Goal: Information Seeking & Learning: Learn about a topic

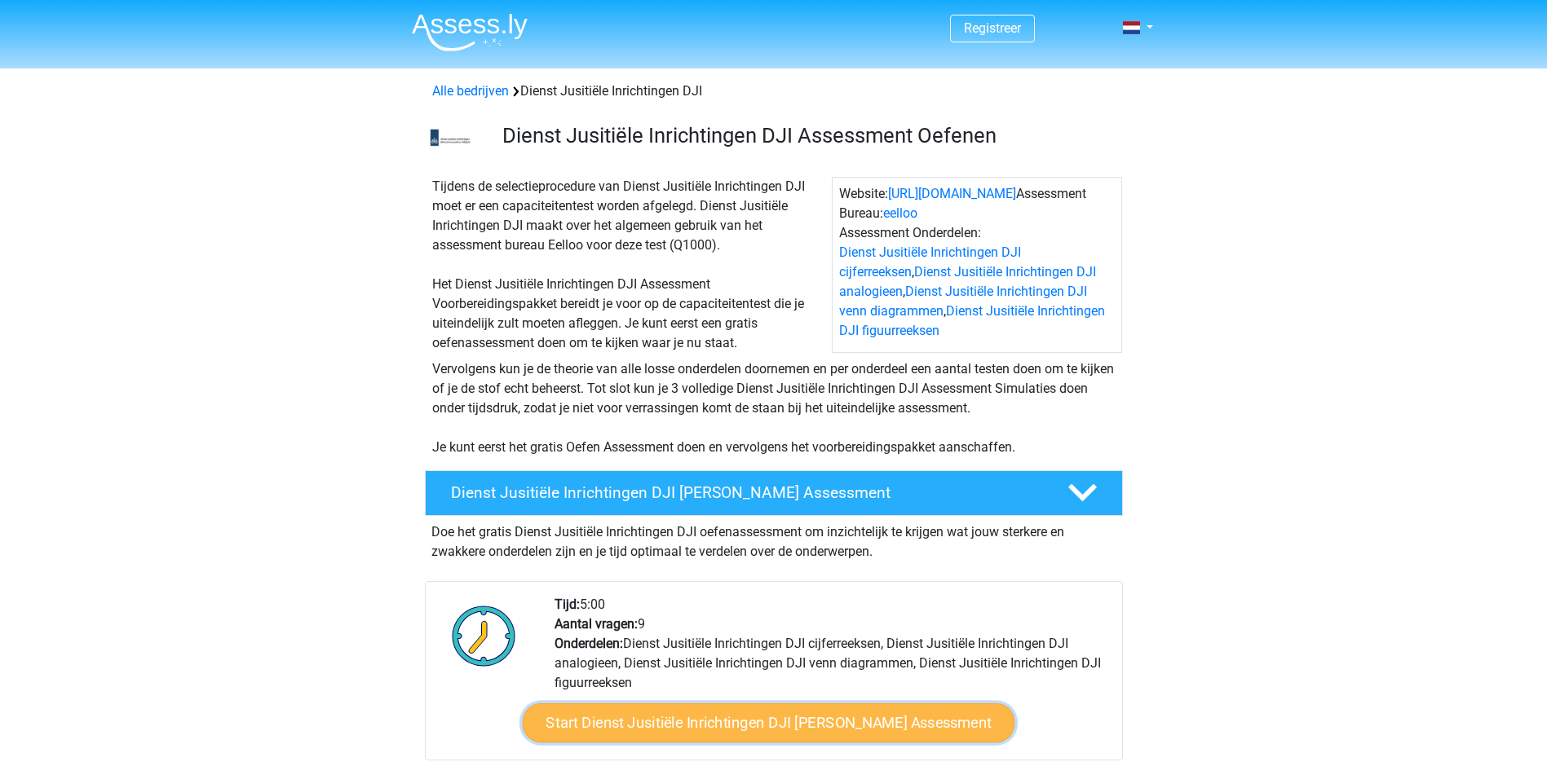
click at [828, 720] on link "Start Dienst Jusitiële Inrichtingen DJI Gratis Oefen Assessment" at bounding box center [768, 723] width 492 height 39
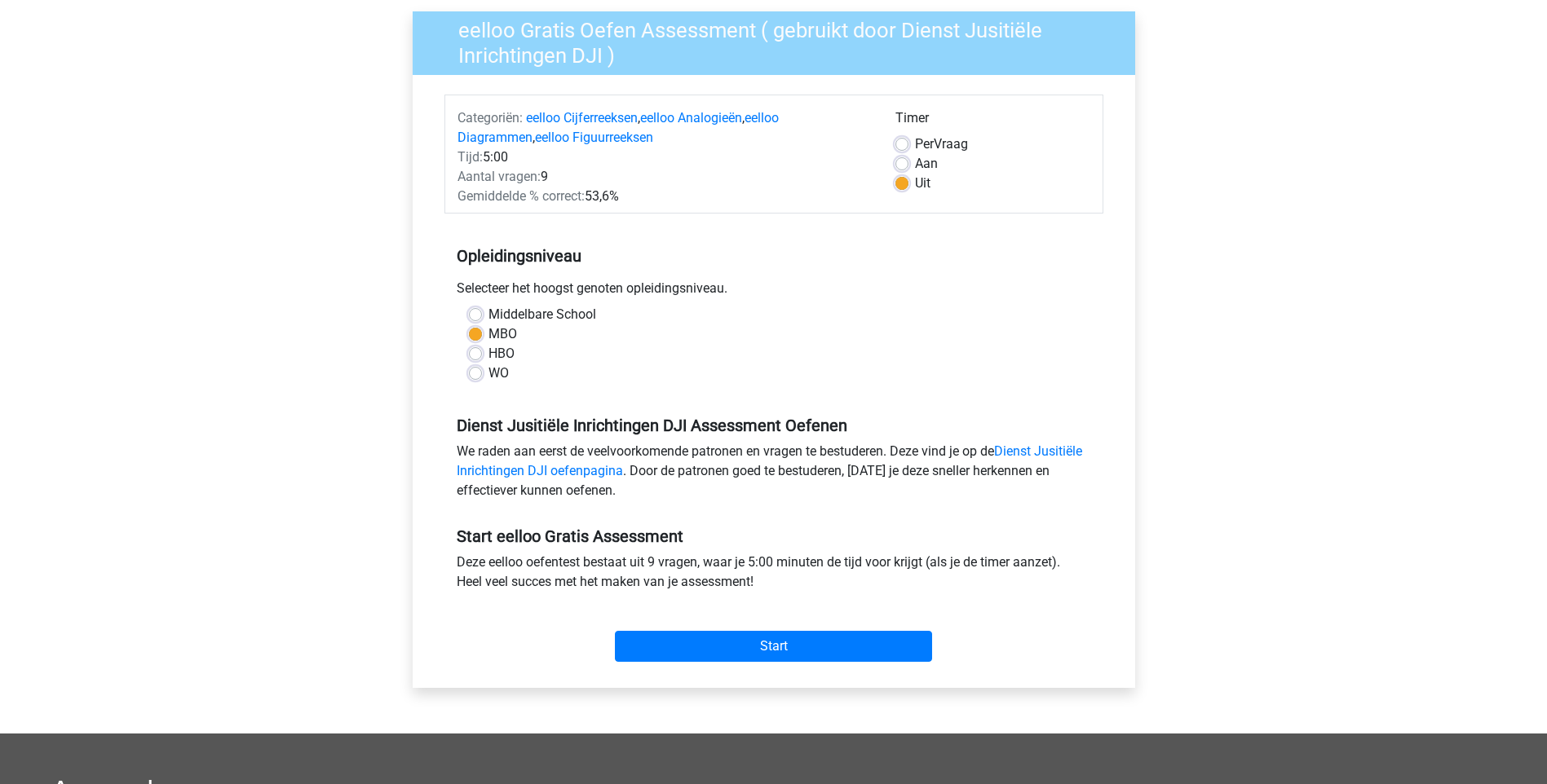
scroll to position [163, 0]
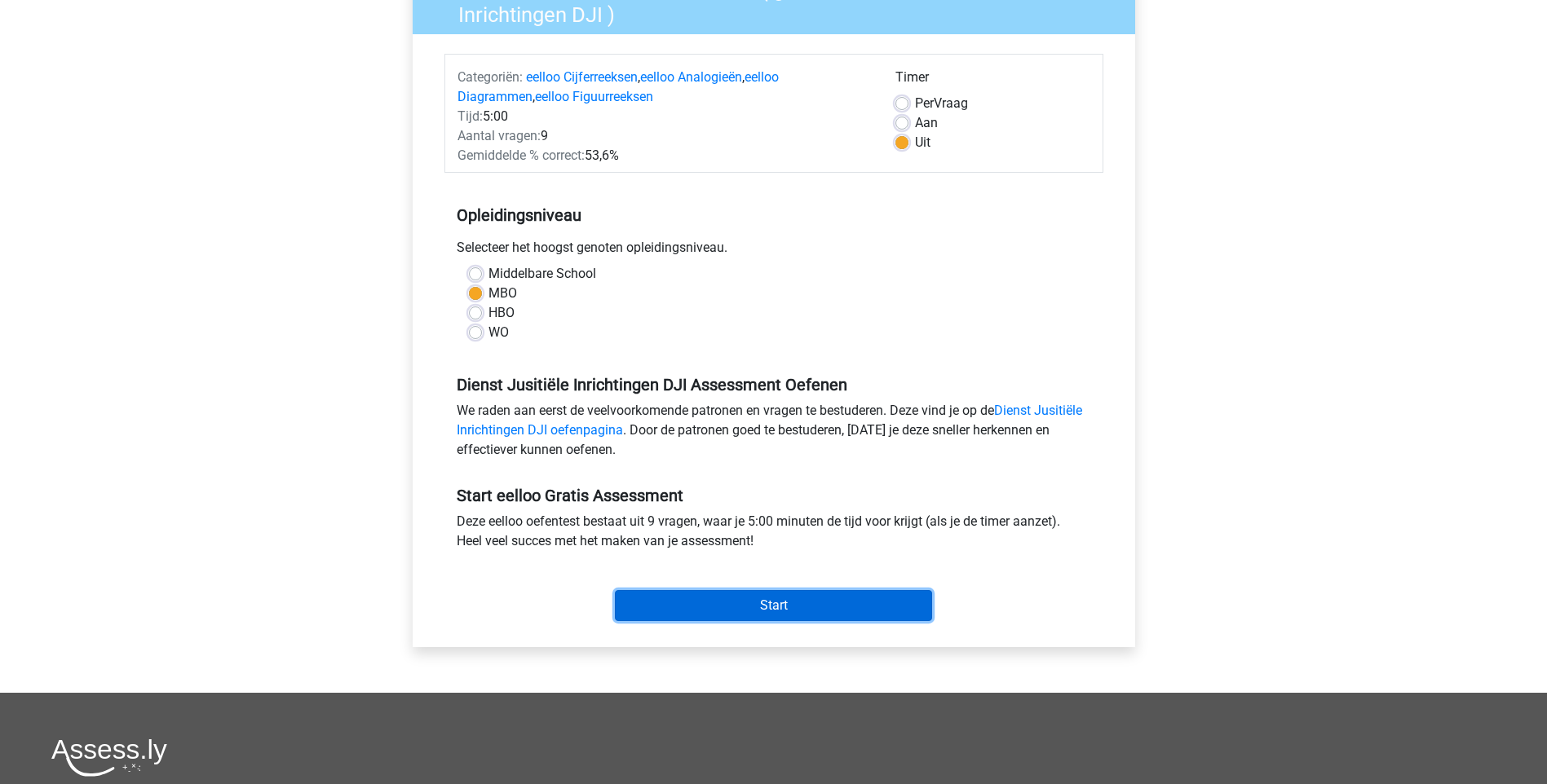
click at [779, 601] on input "Start" at bounding box center [774, 606] width 318 height 31
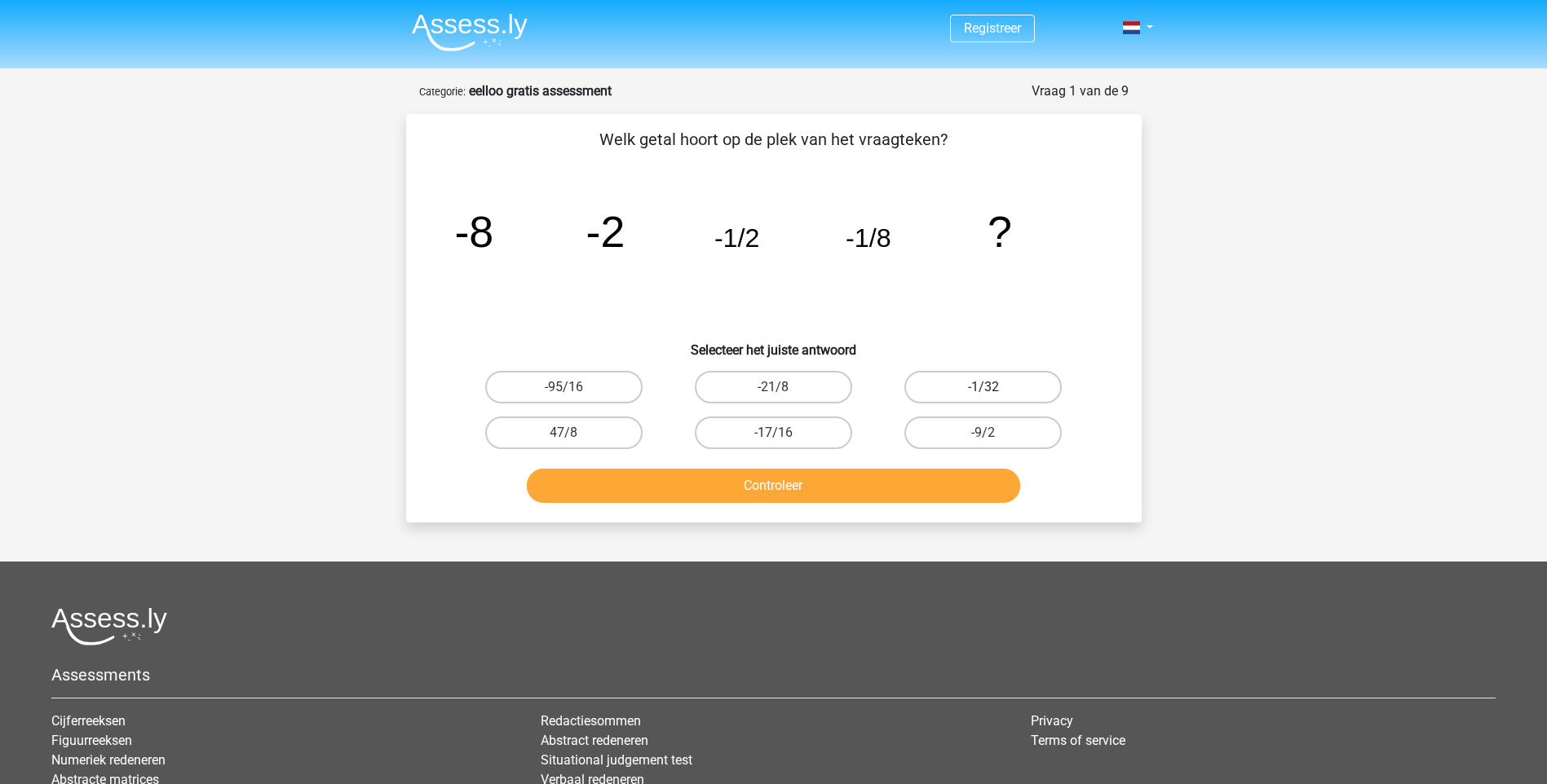
drag, startPoint x: 976, startPoint y: 384, endPoint x: 964, endPoint y: 401, distance: 20.8
click at [977, 384] on label "-1/32" at bounding box center [983, 387] width 157 height 33
click at [983, 387] on input "-1/32" at bounding box center [989, 392] width 11 height 11
radio input "true"
click at [856, 481] on button "Controleer" at bounding box center [773, 486] width 493 height 34
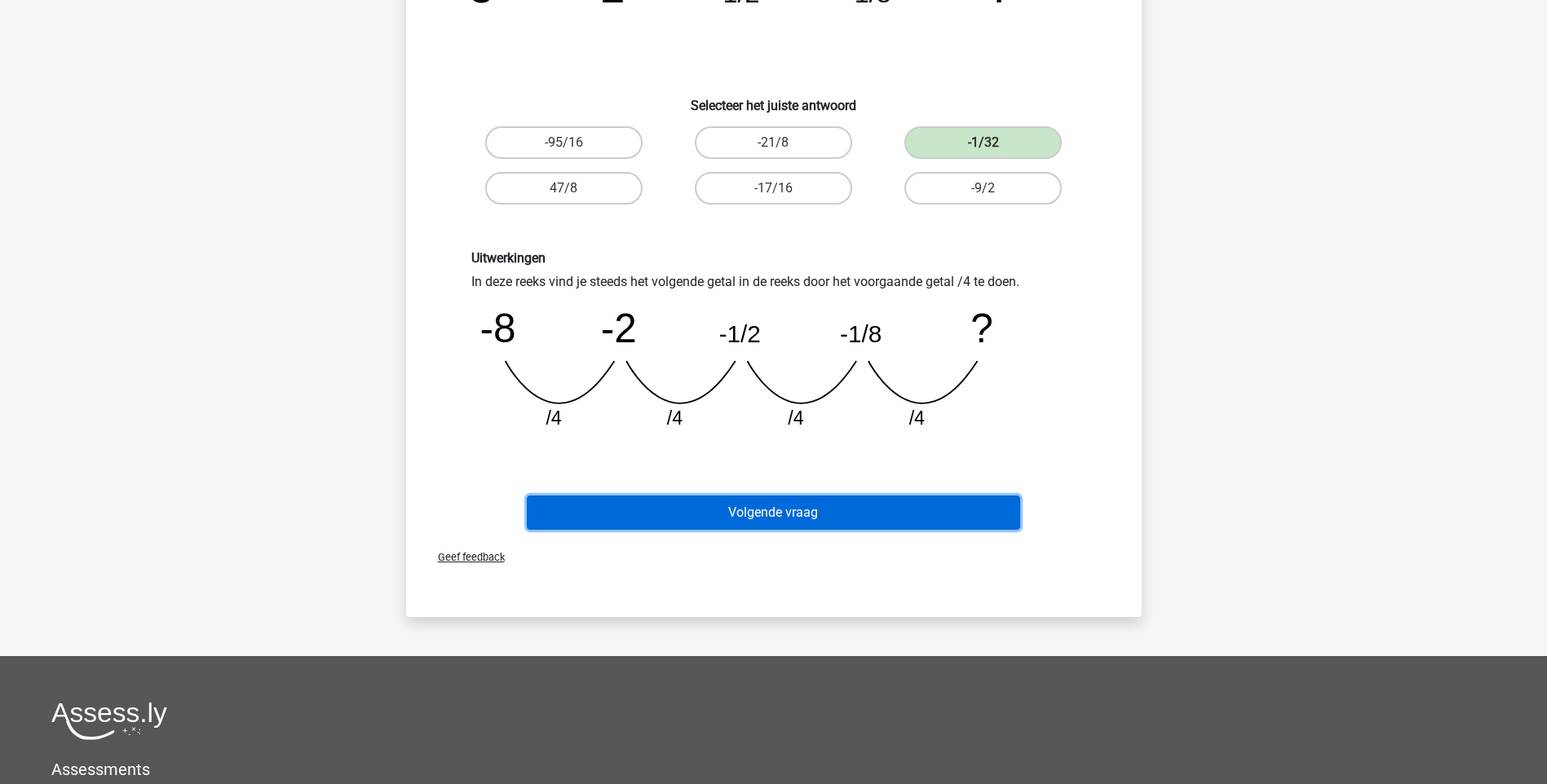
click at [770, 516] on button "Volgende vraag" at bounding box center [773, 513] width 493 height 34
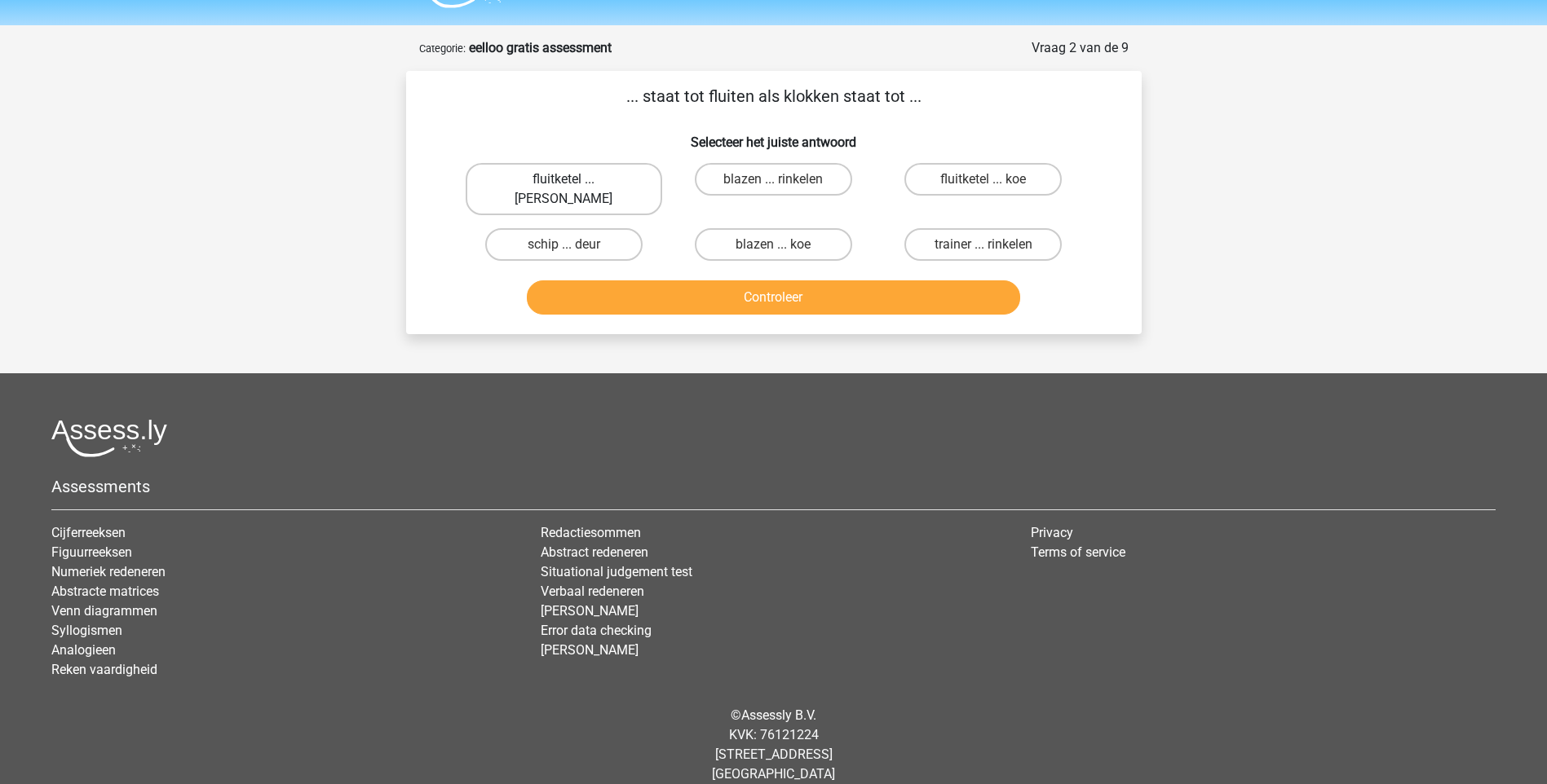
click at [575, 176] on label "fluitketel ... luiden" at bounding box center [564, 189] width 196 height 52
click at [574, 179] on input "fluitketel ... luiden" at bounding box center [569, 185] width 11 height 11
radio input "true"
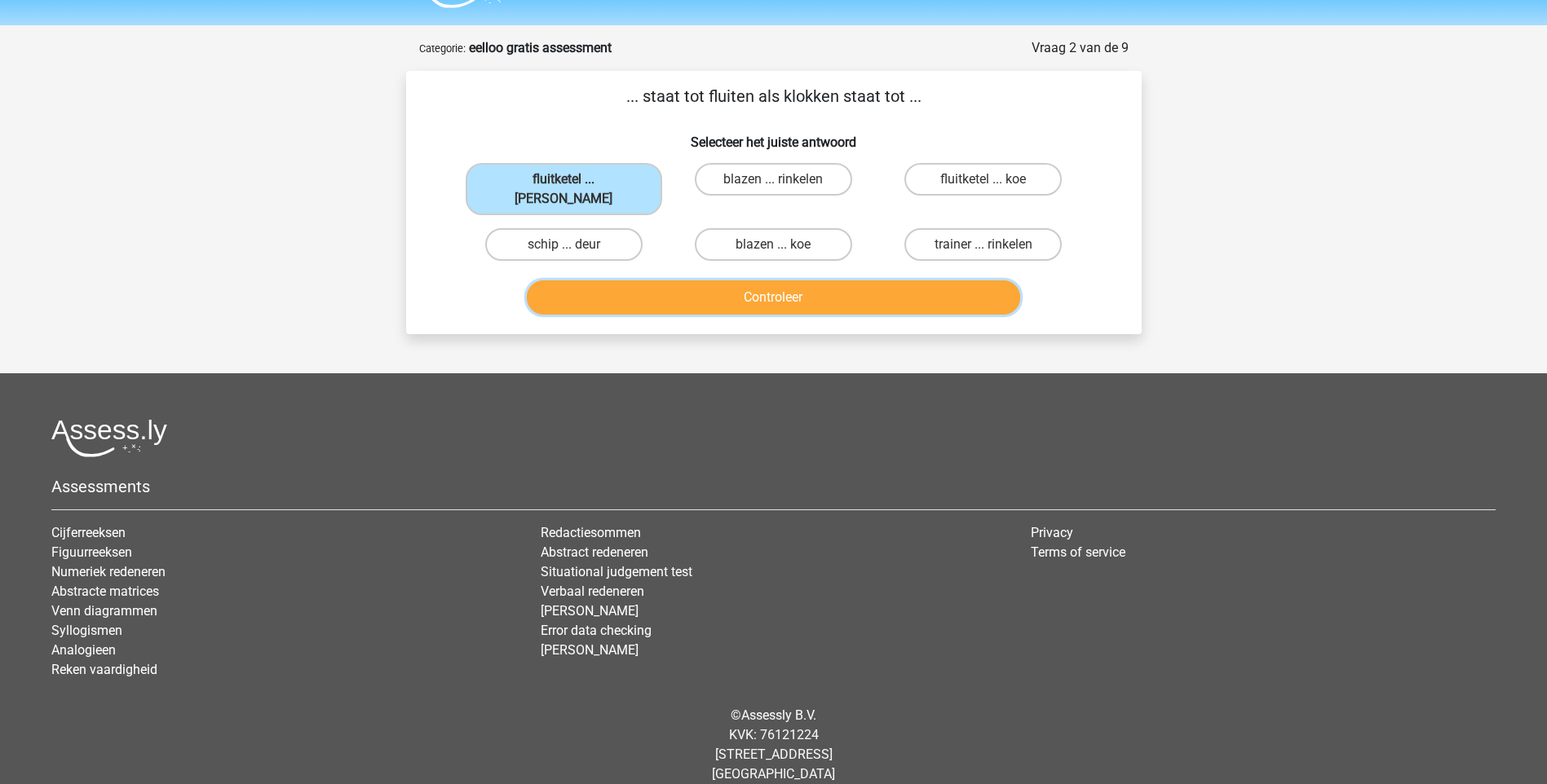
click at [774, 280] on button "Controleer" at bounding box center [773, 297] width 493 height 34
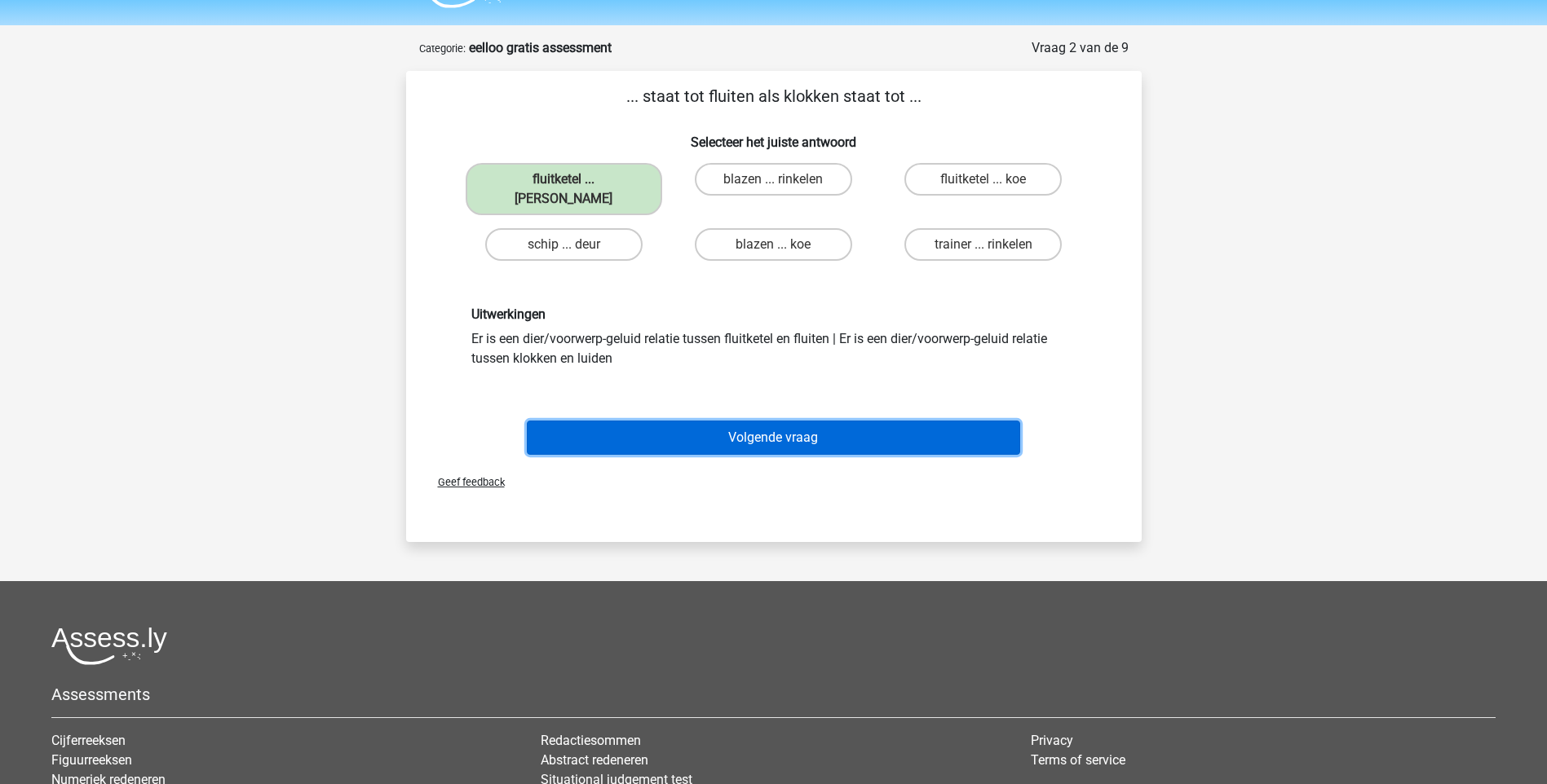
click at [768, 421] on button "Volgende vraag" at bounding box center [773, 438] width 493 height 34
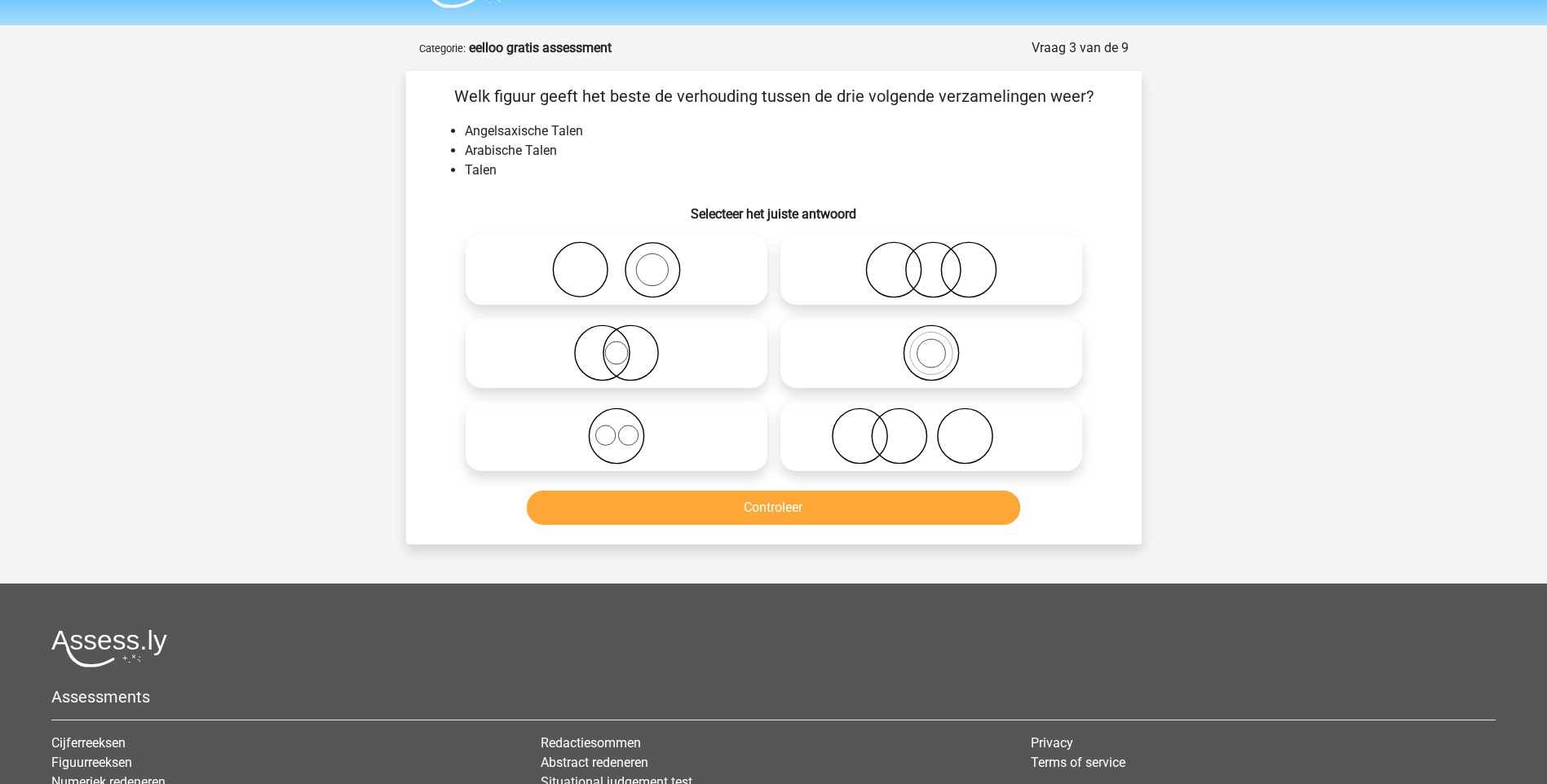
scroll to position [81, 0]
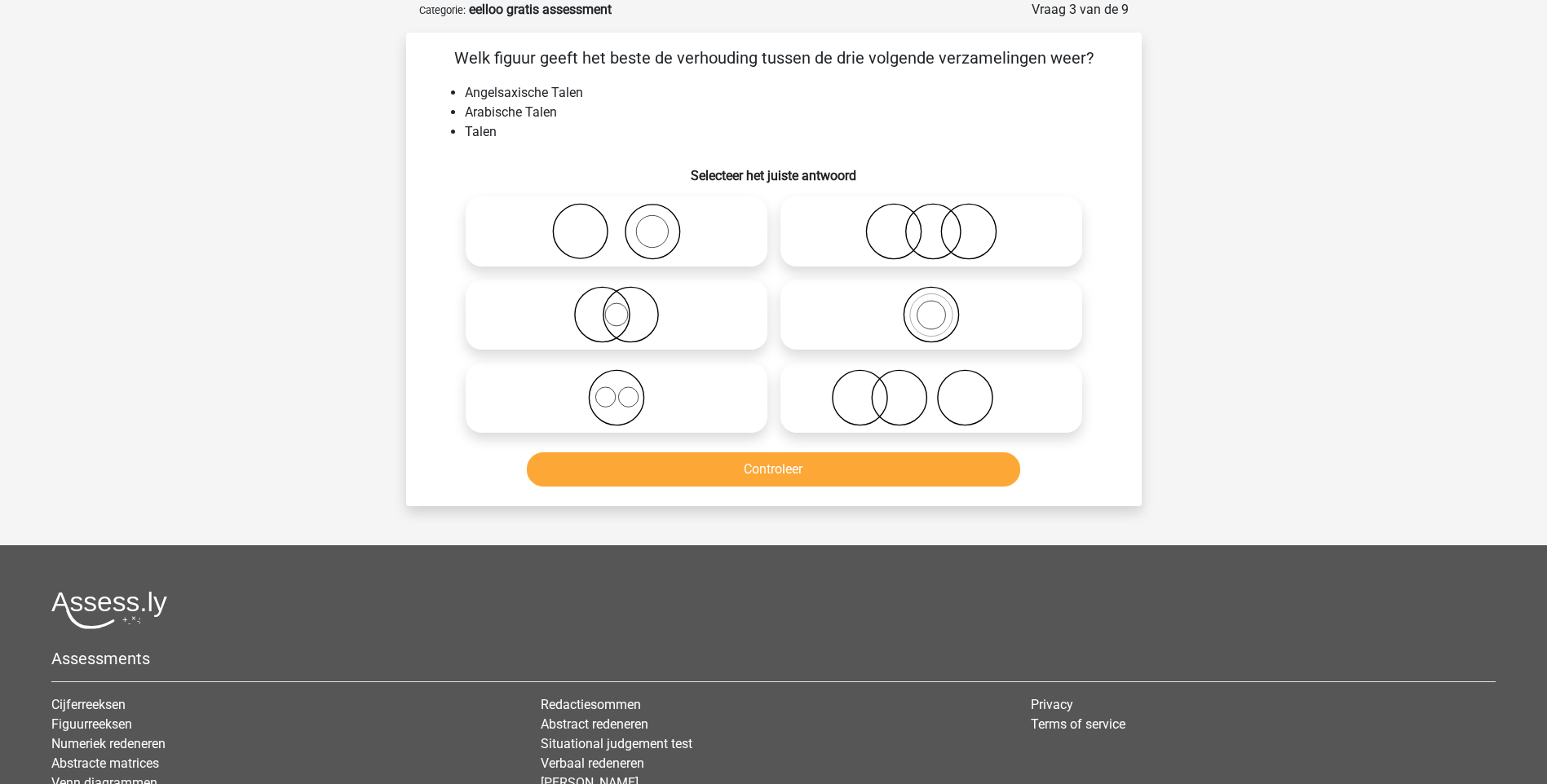
click at [981, 233] on icon at bounding box center [931, 232] width 289 height 57
click at [942, 223] on input "radio" at bounding box center [937, 219] width 11 height 11
radio input "true"
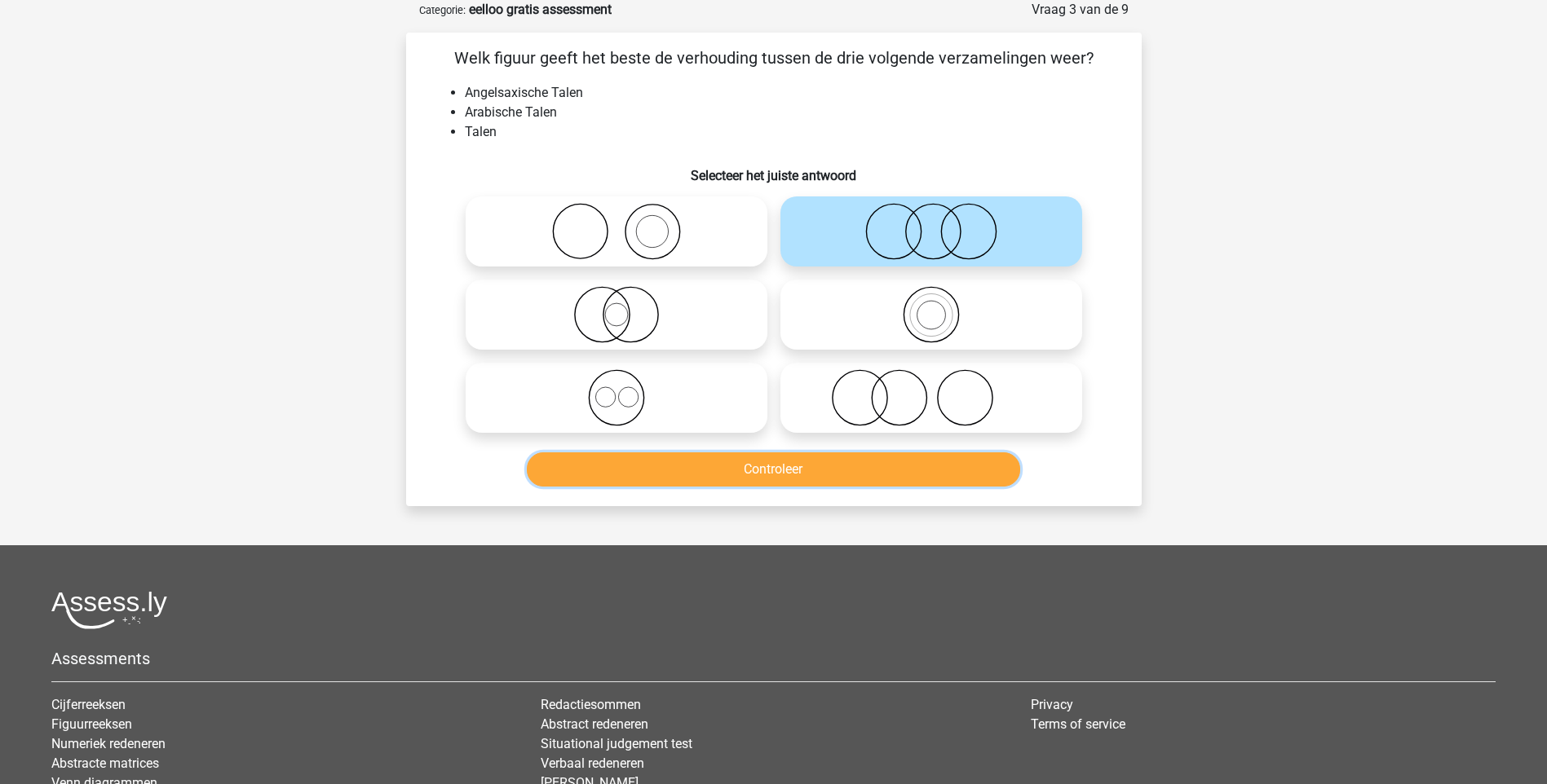
click at [798, 485] on button "Controleer" at bounding box center [773, 469] width 493 height 34
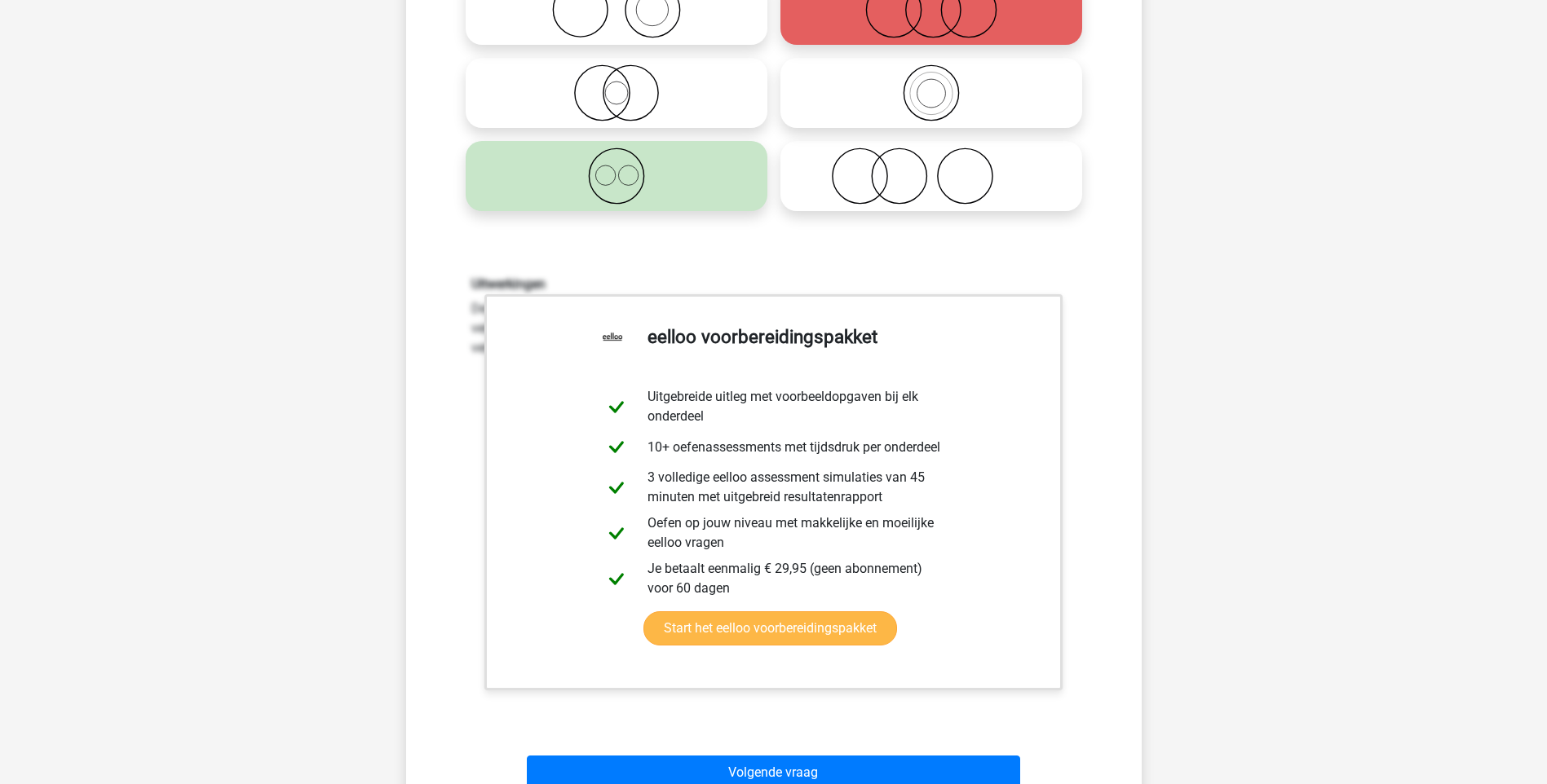
scroll to position [326, 0]
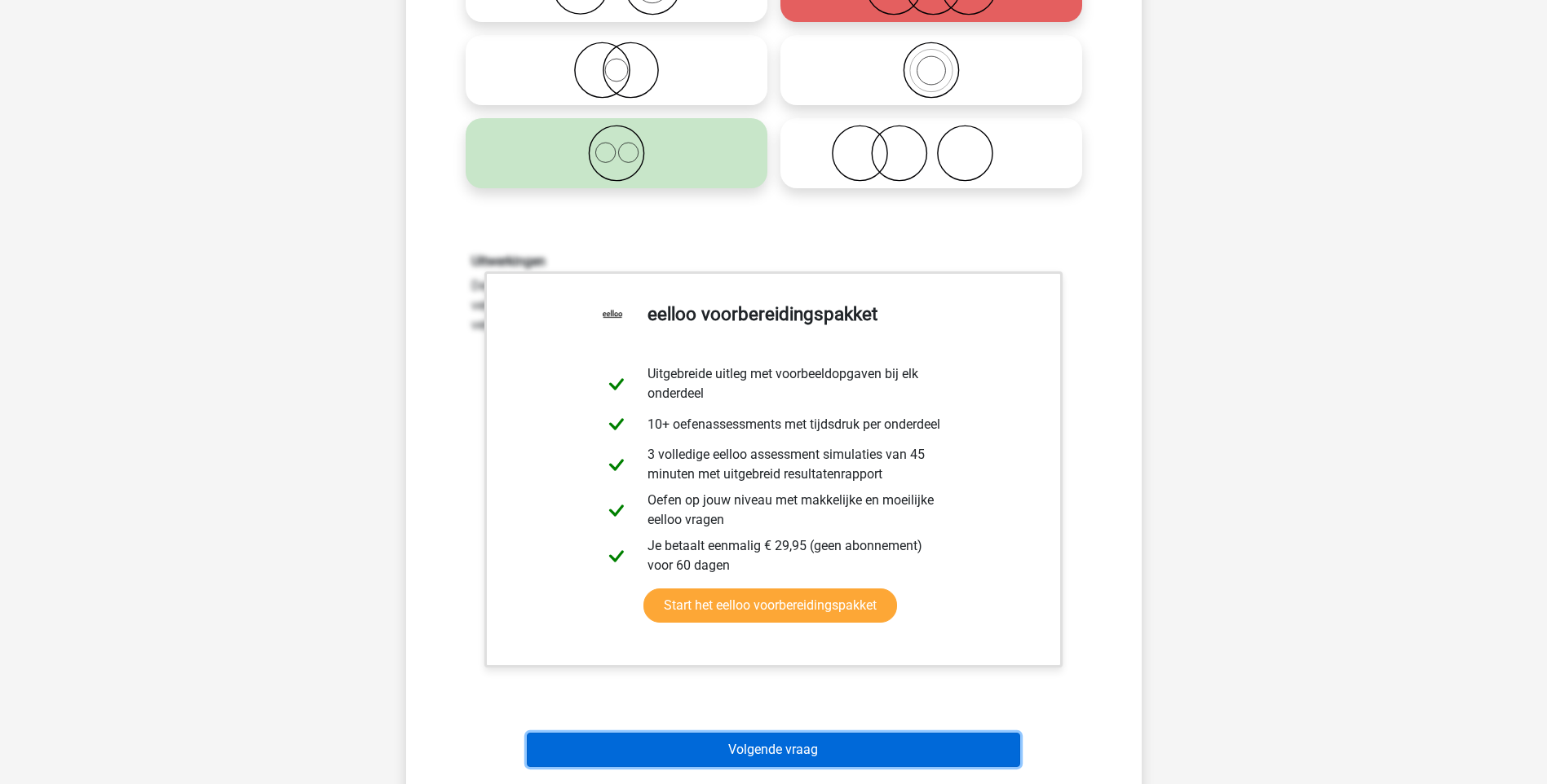
click at [787, 751] on button "Volgende vraag" at bounding box center [773, 750] width 493 height 34
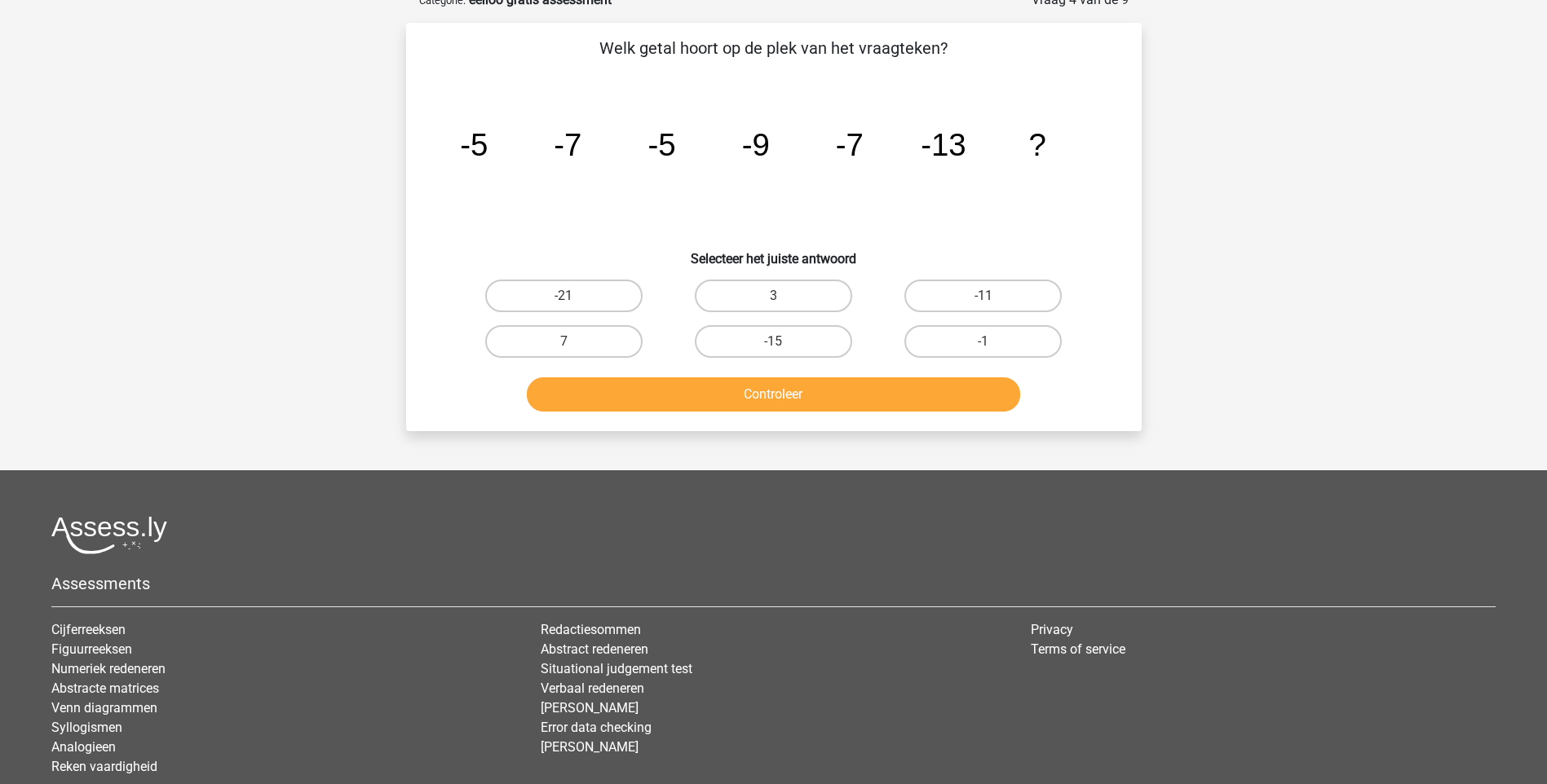
scroll to position [81, 0]
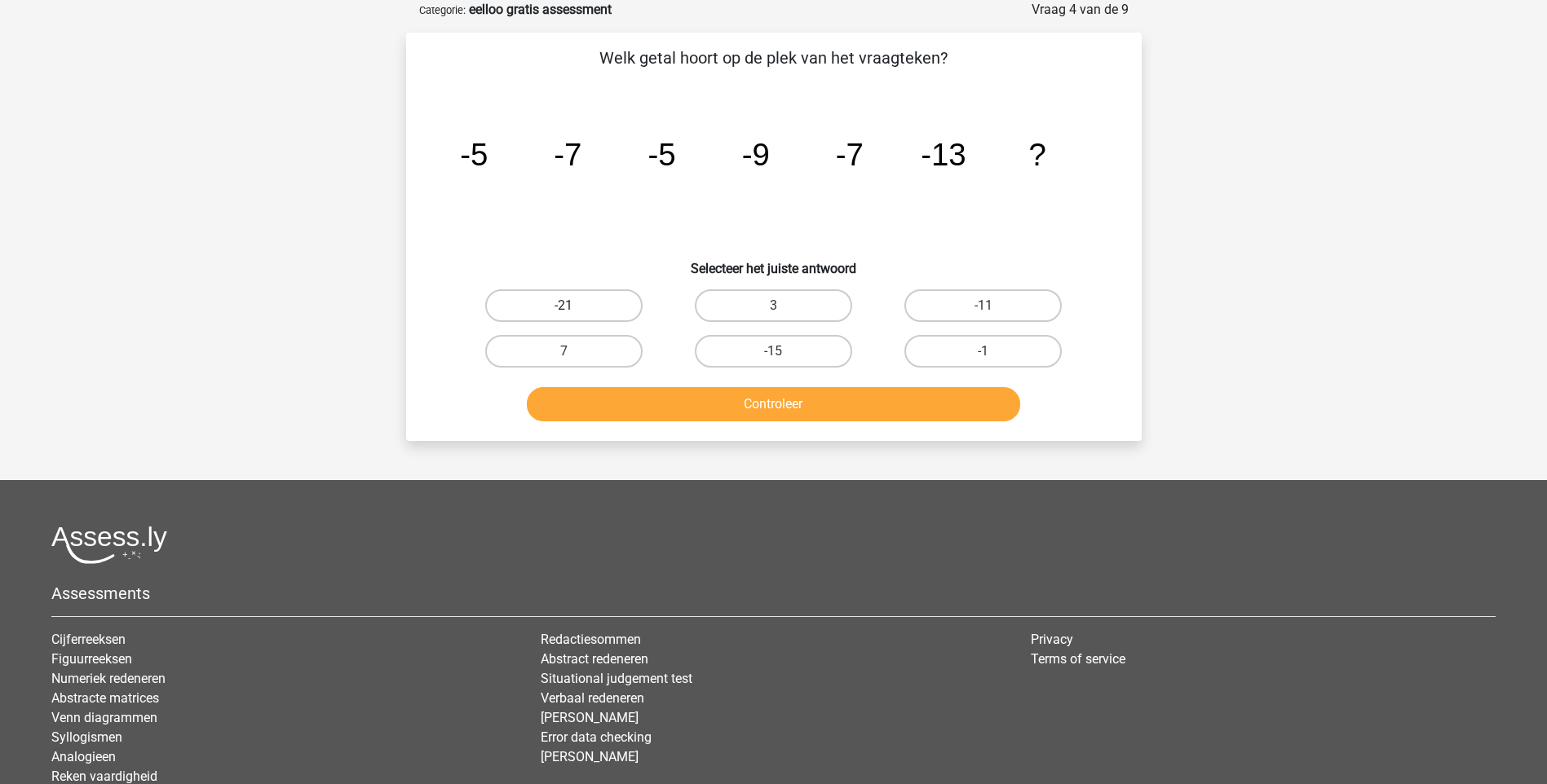
click at [593, 308] on label "-21" at bounding box center [564, 305] width 157 height 33
click at [574, 308] on input "-21" at bounding box center [569, 311] width 11 height 11
radio input "true"
click at [765, 407] on button "Controleer" at bounding box center [773, 404] width 493 height 34
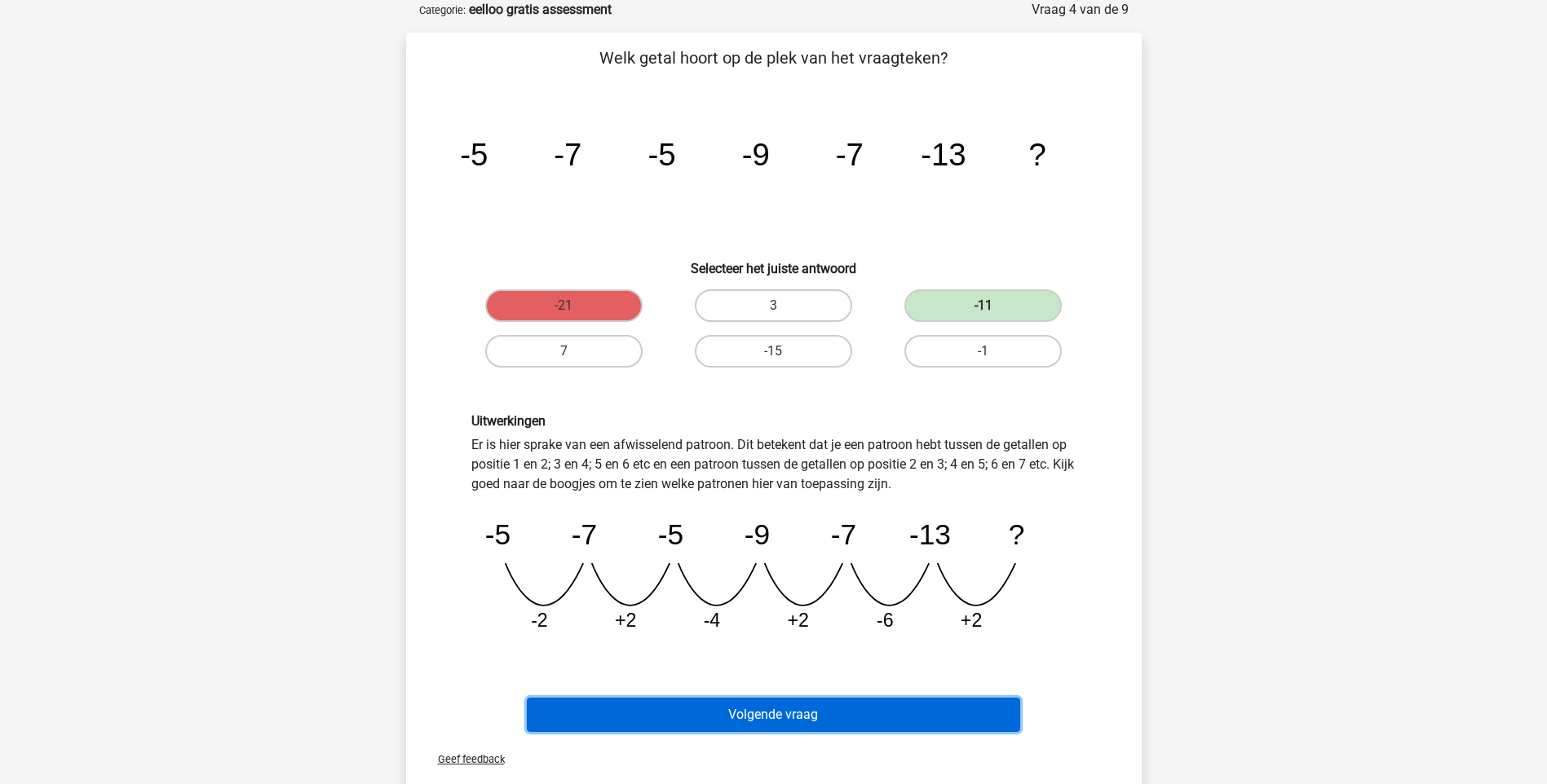
click at [784, 716] on button "Volgende vraag" at bounding box center [773, 714] width 493 height 34
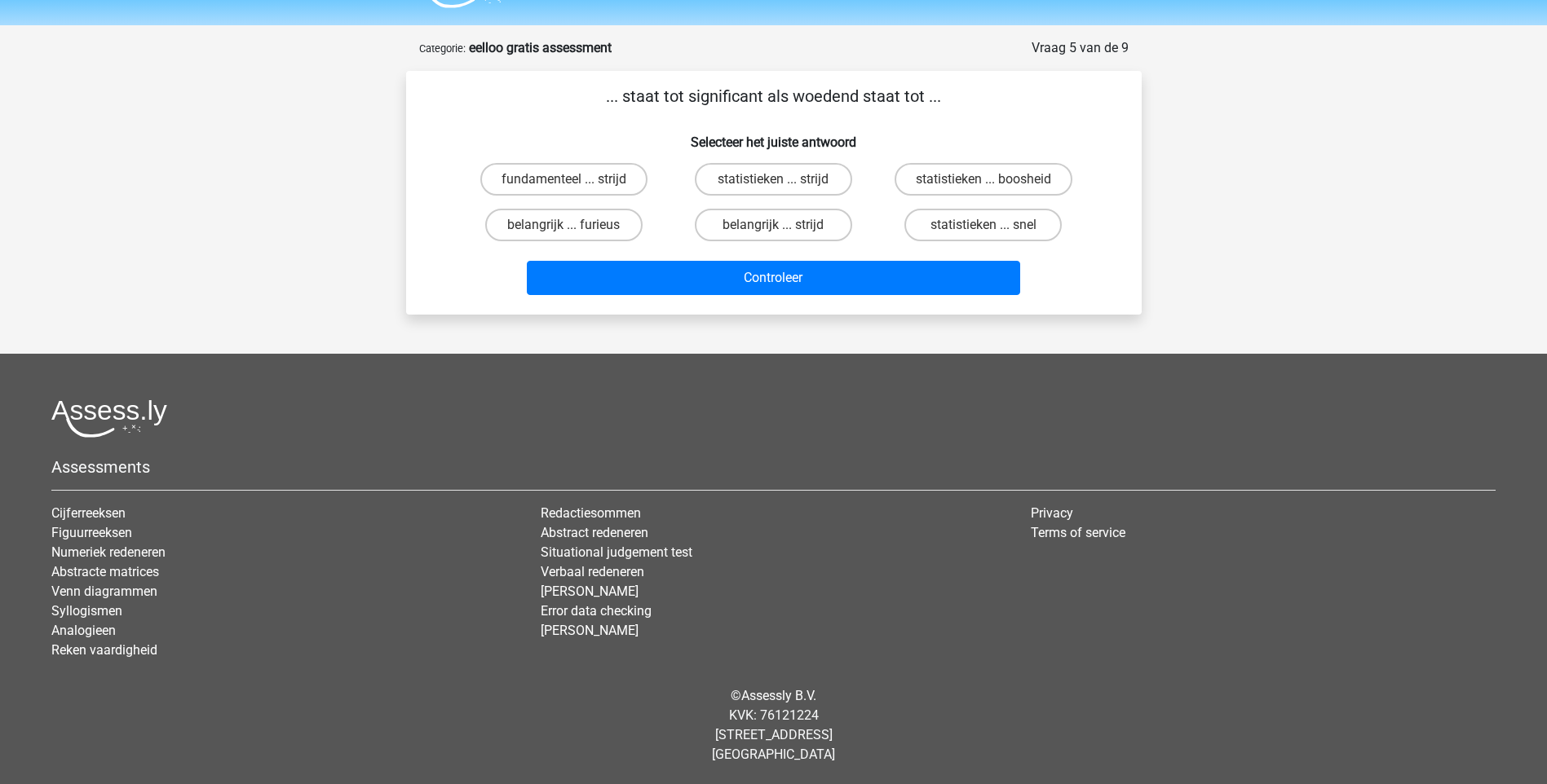
scroll to position [43, 0]
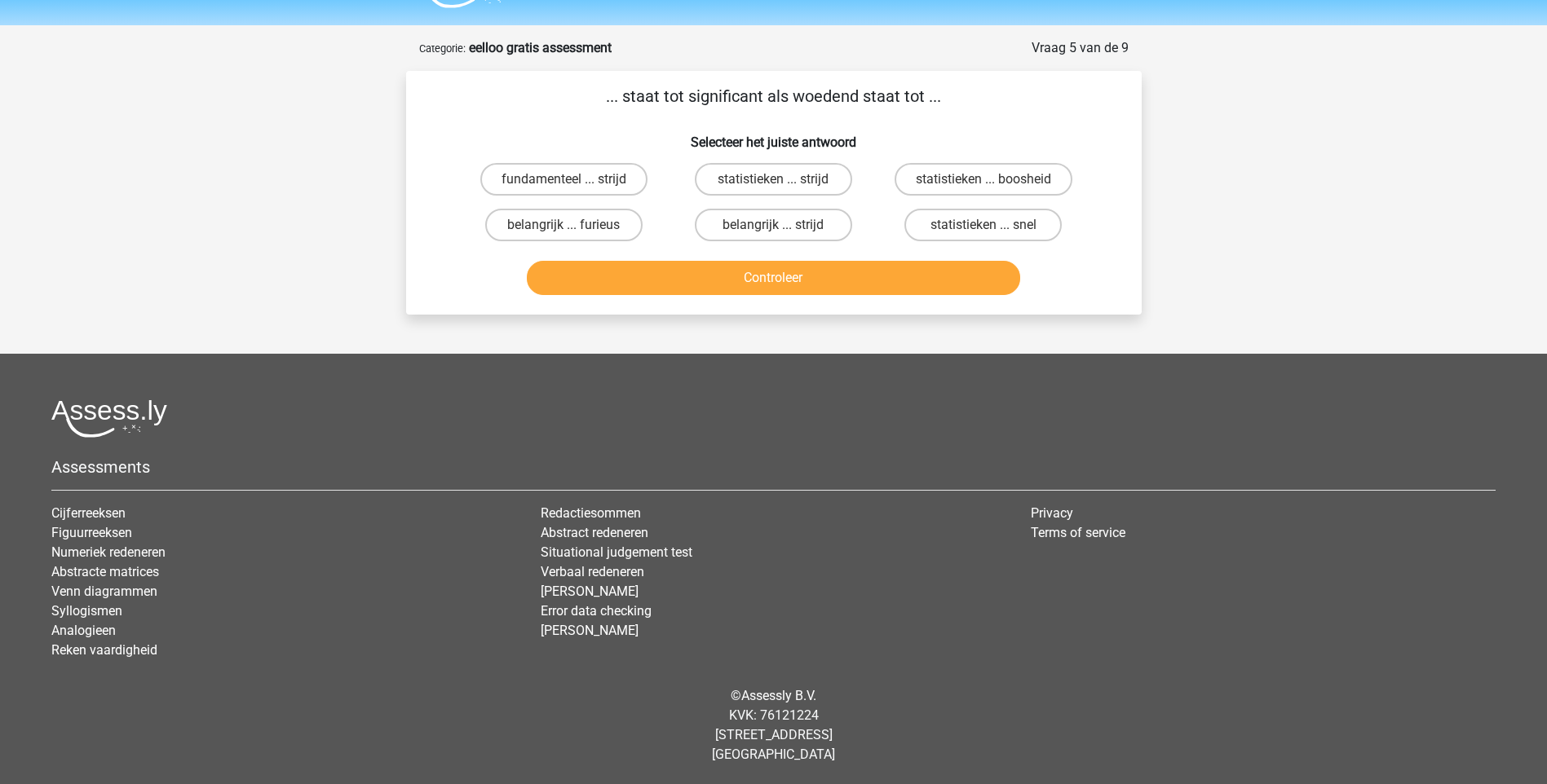
click at [574, 227] on input "belangrijk ... furieus" at bounding box center [569, 230] width 11 height 11
radio input "true"
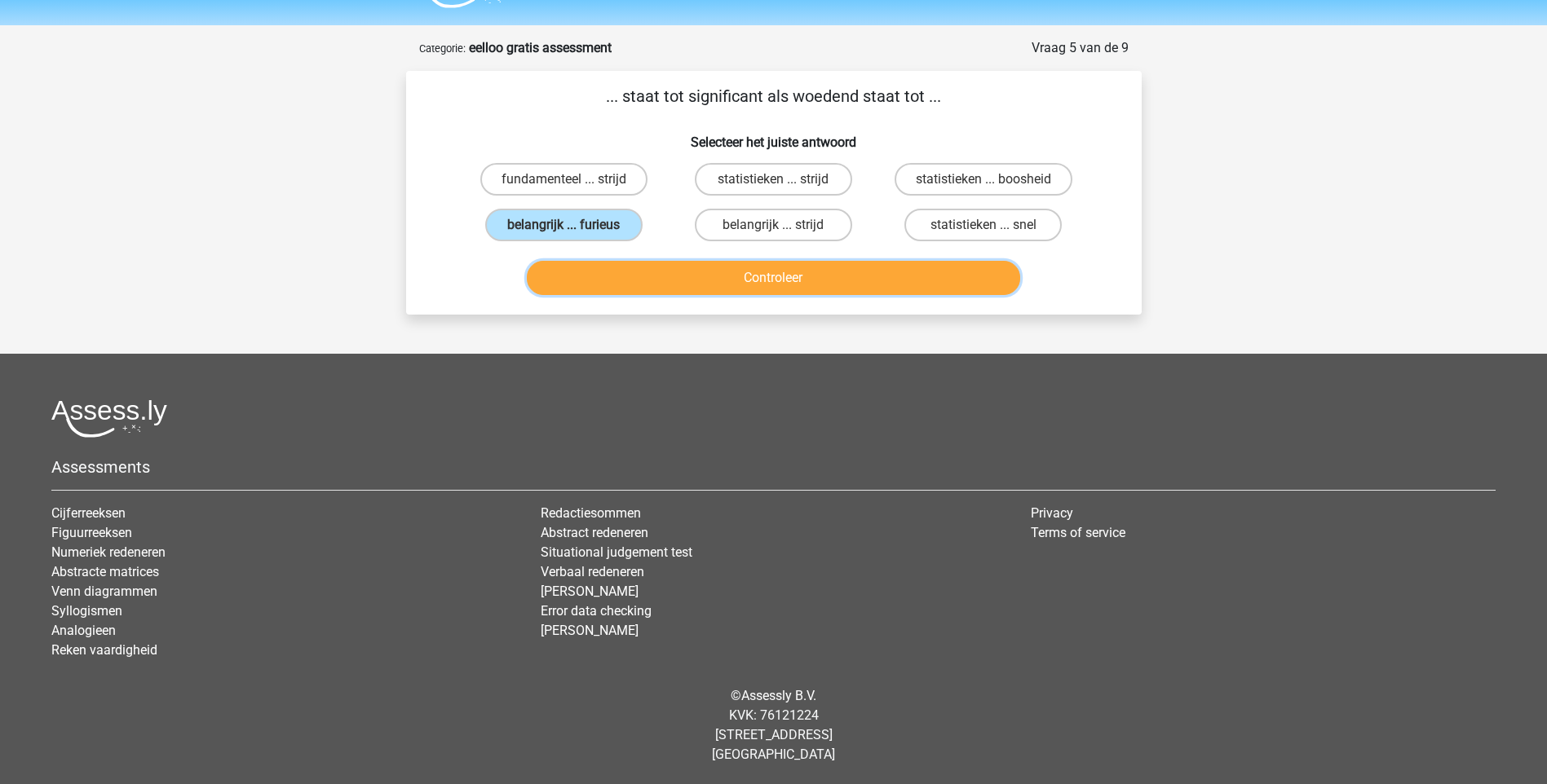
click at [779, 272] on button "Controleer" at bounding box center [773, 277] width 493 height 34
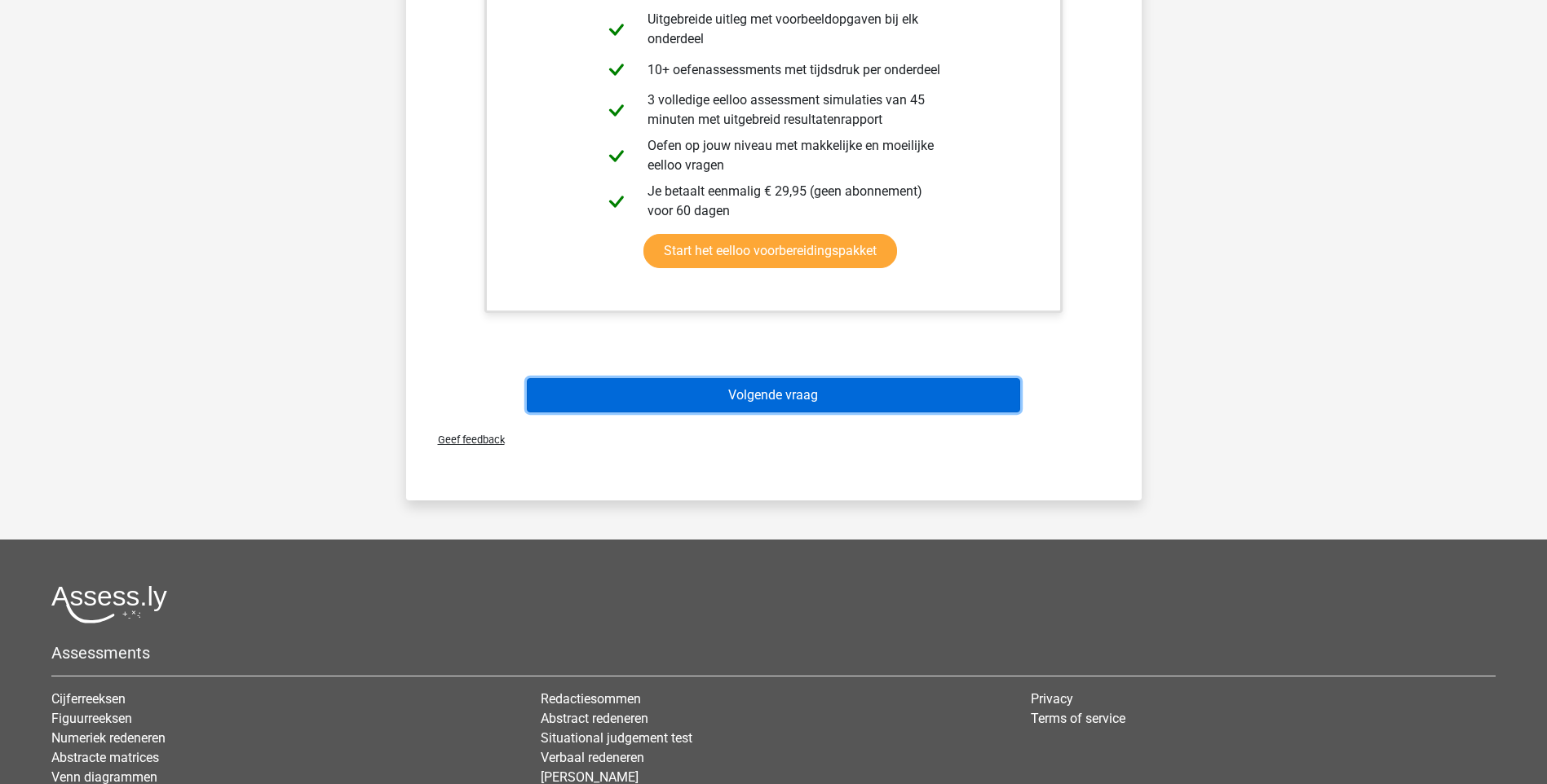
click at [798, 398] on button "Volgende vraag" at bounding box center [773, 395] width 493 height 34
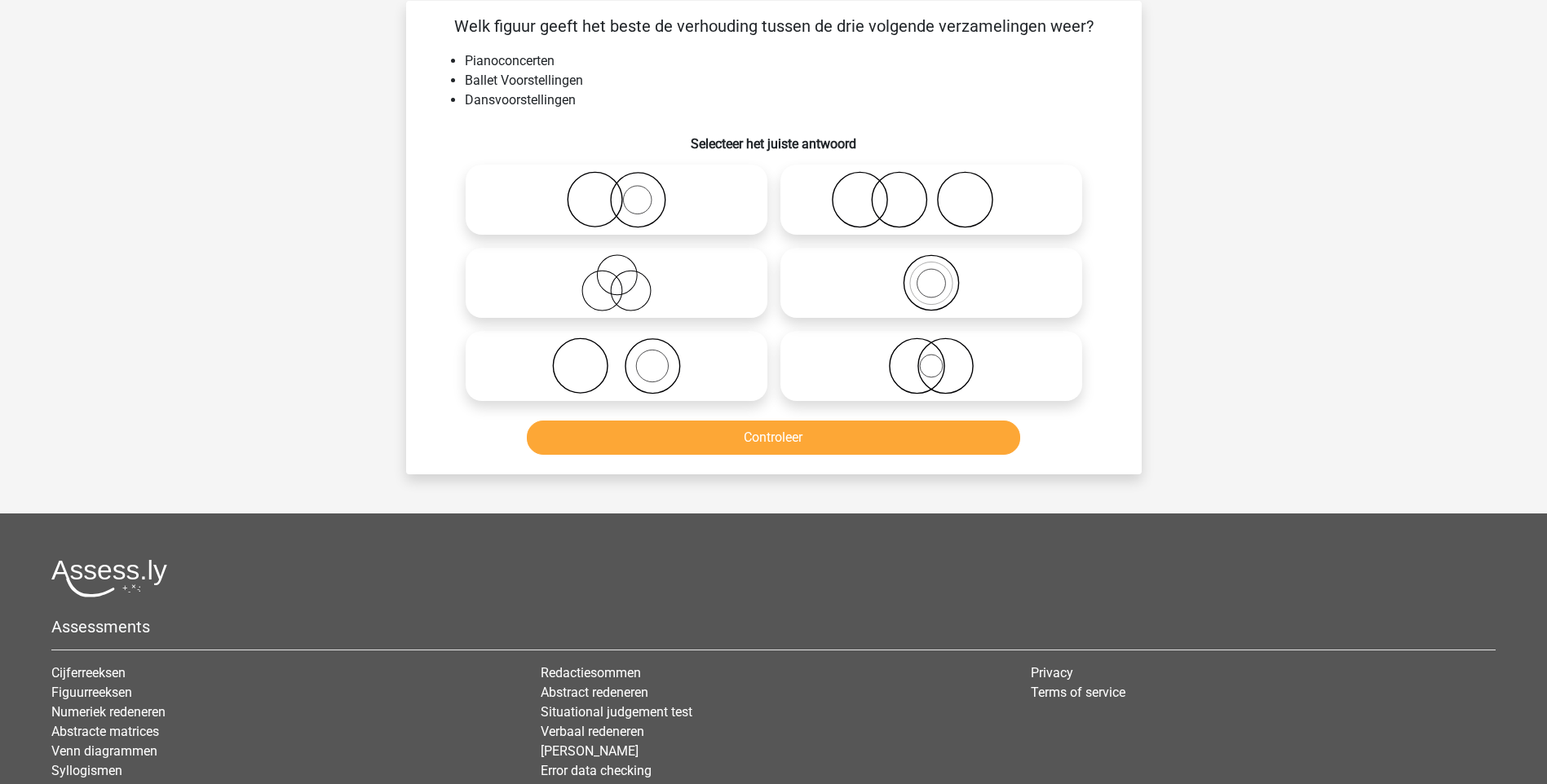
scroll to position [81, 0]
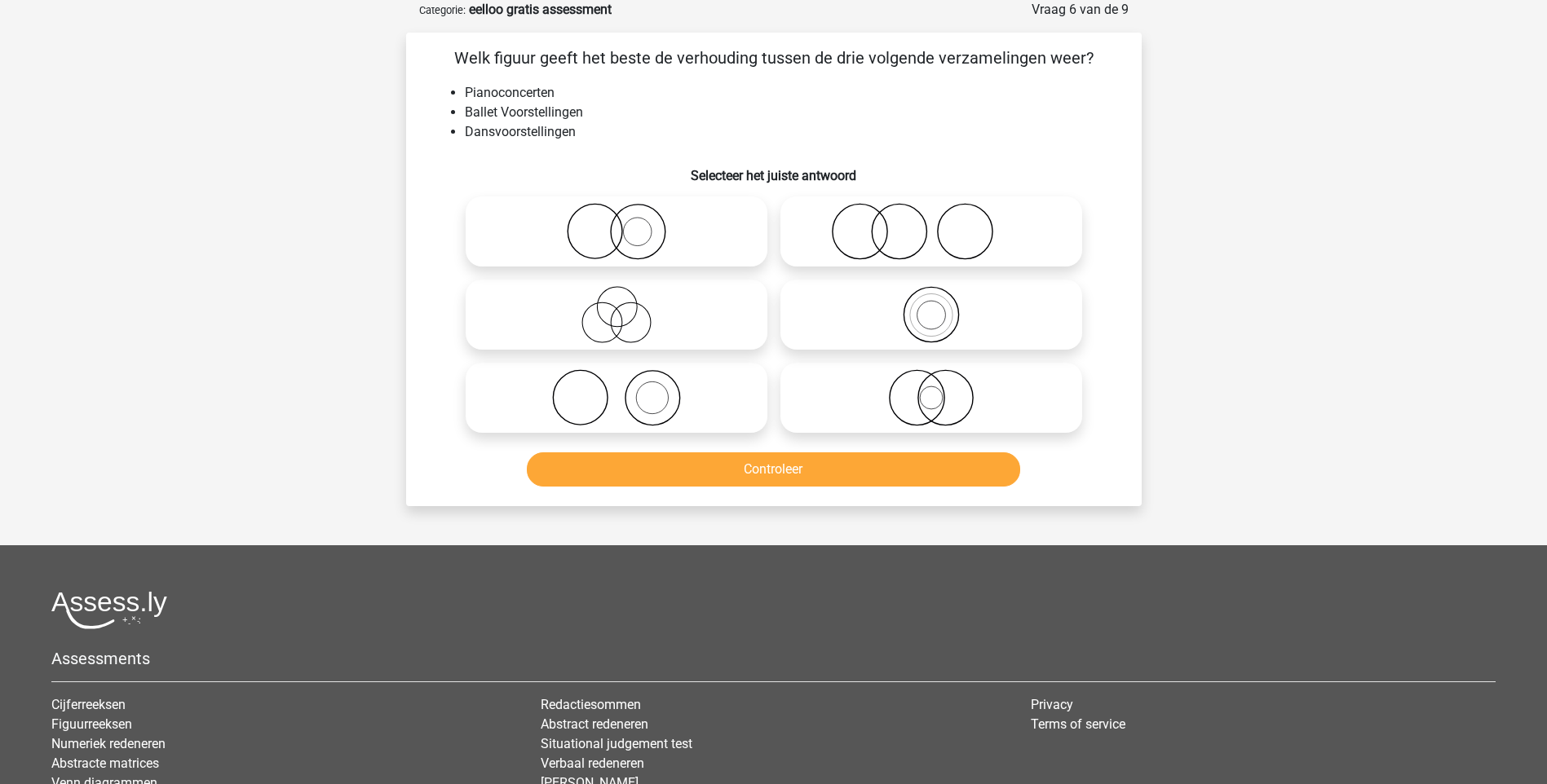
click at [908, 239] on icon at bounding box center [931, 232] width 289 height 57
click at [931, 223] on input "radio" at bounding box center [937, 219] width 11 height 11
radio input "true"
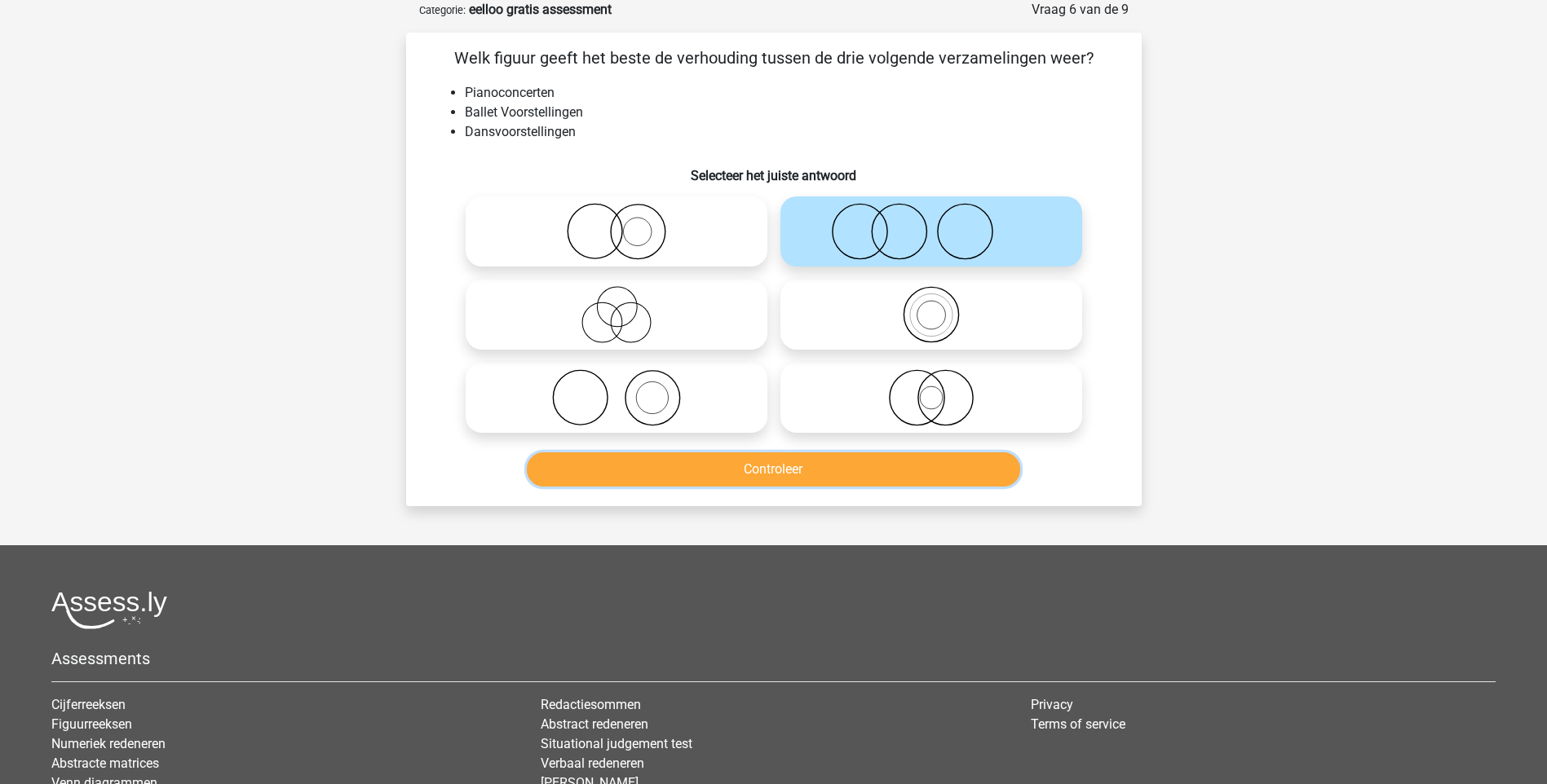
click at [766, 470] on button "Controleer" at bounding box center [773, 469] width 493 height 34
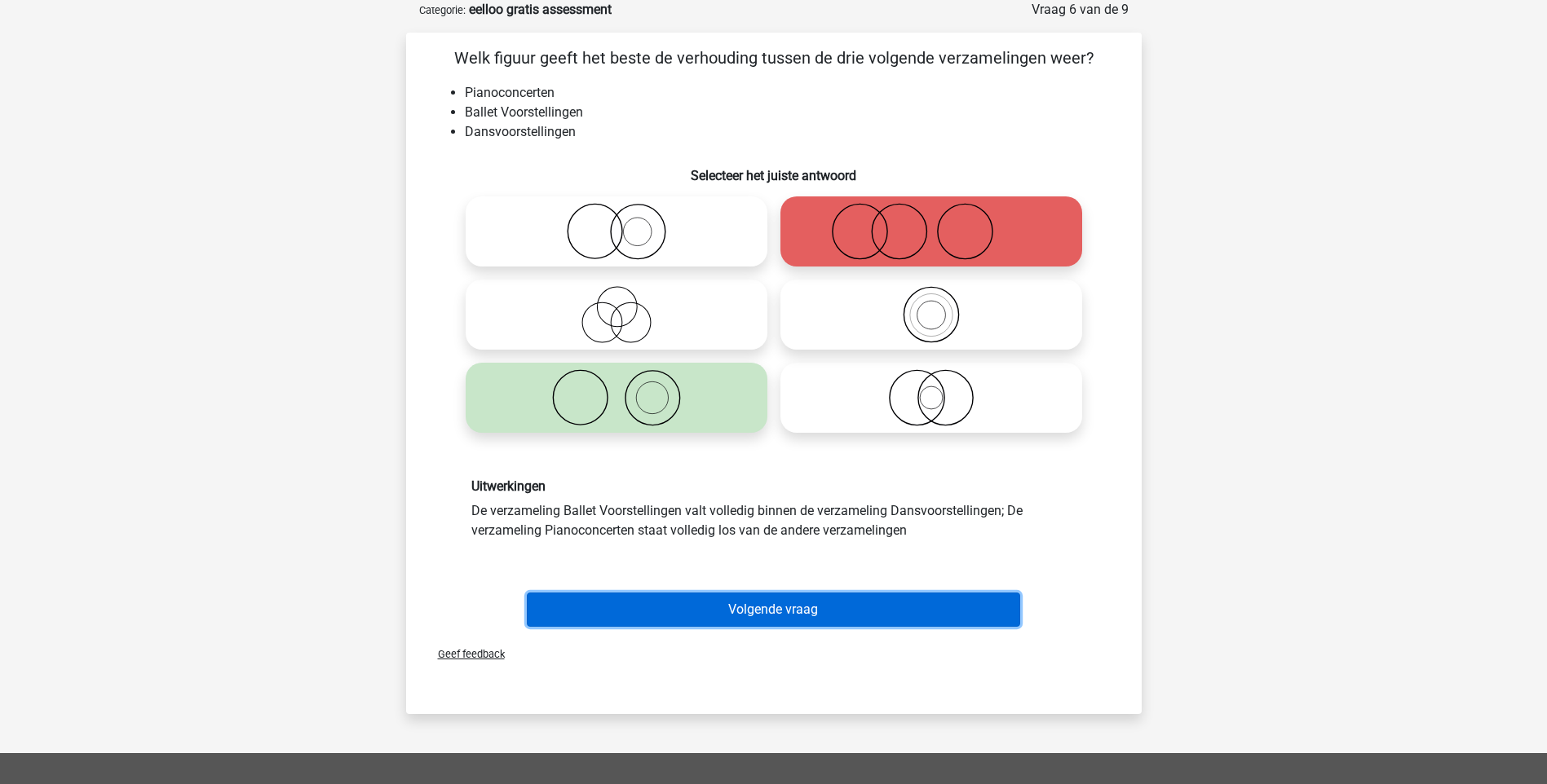
click at [791, 612] on button "Volgende vraag" at bounding box center [773, 610] width 493 height 34
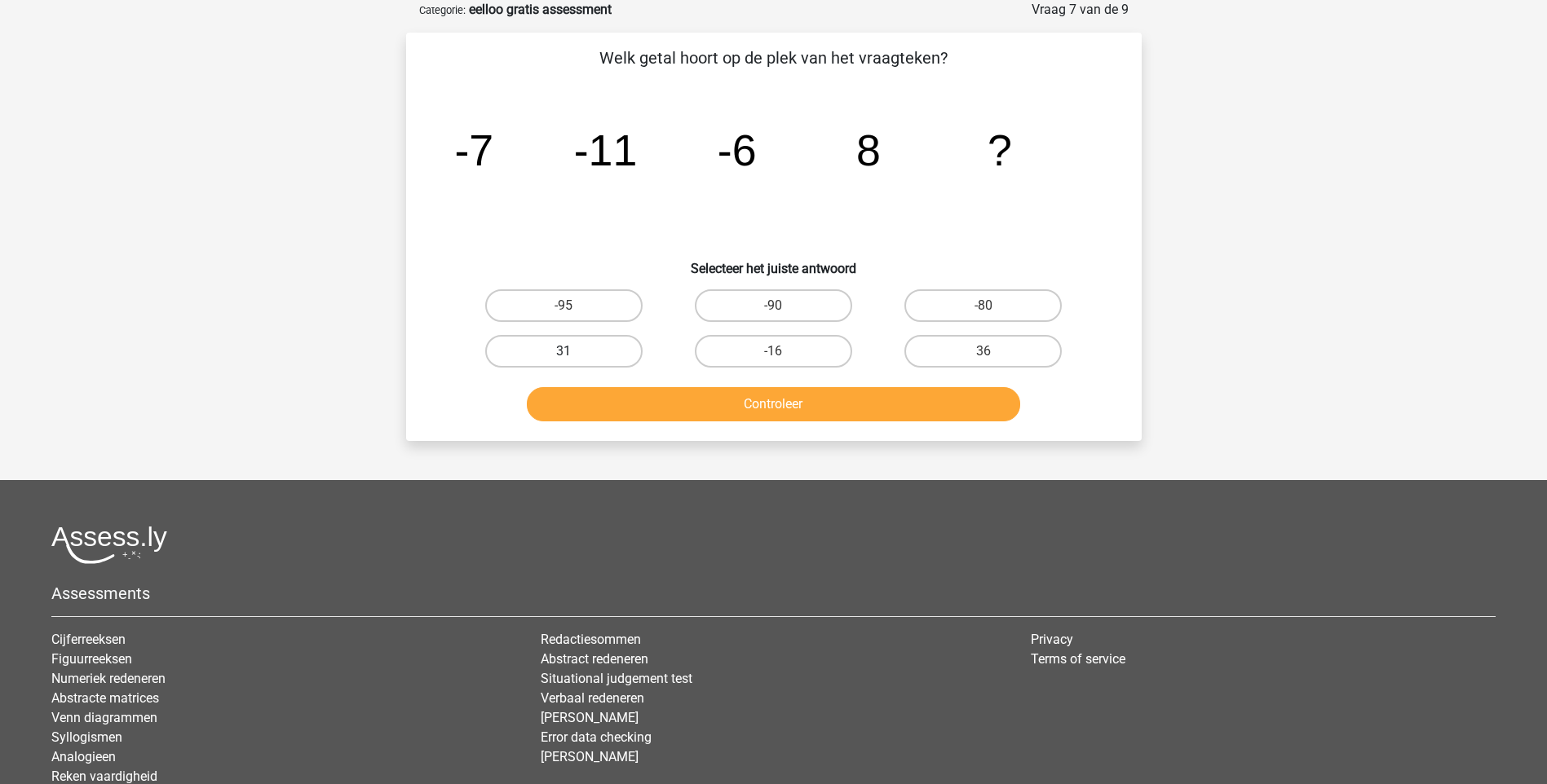
click at [608, 356] on label "31" at bounding box center [564, 351] width 157 height 33
click at [574, 356] on input "31" at bounding box center [569, 357] width 11 height 11
radio input "true"
click at [765, 408] on button "Controleer" at bounding box center [773, 404] width 493 height 34
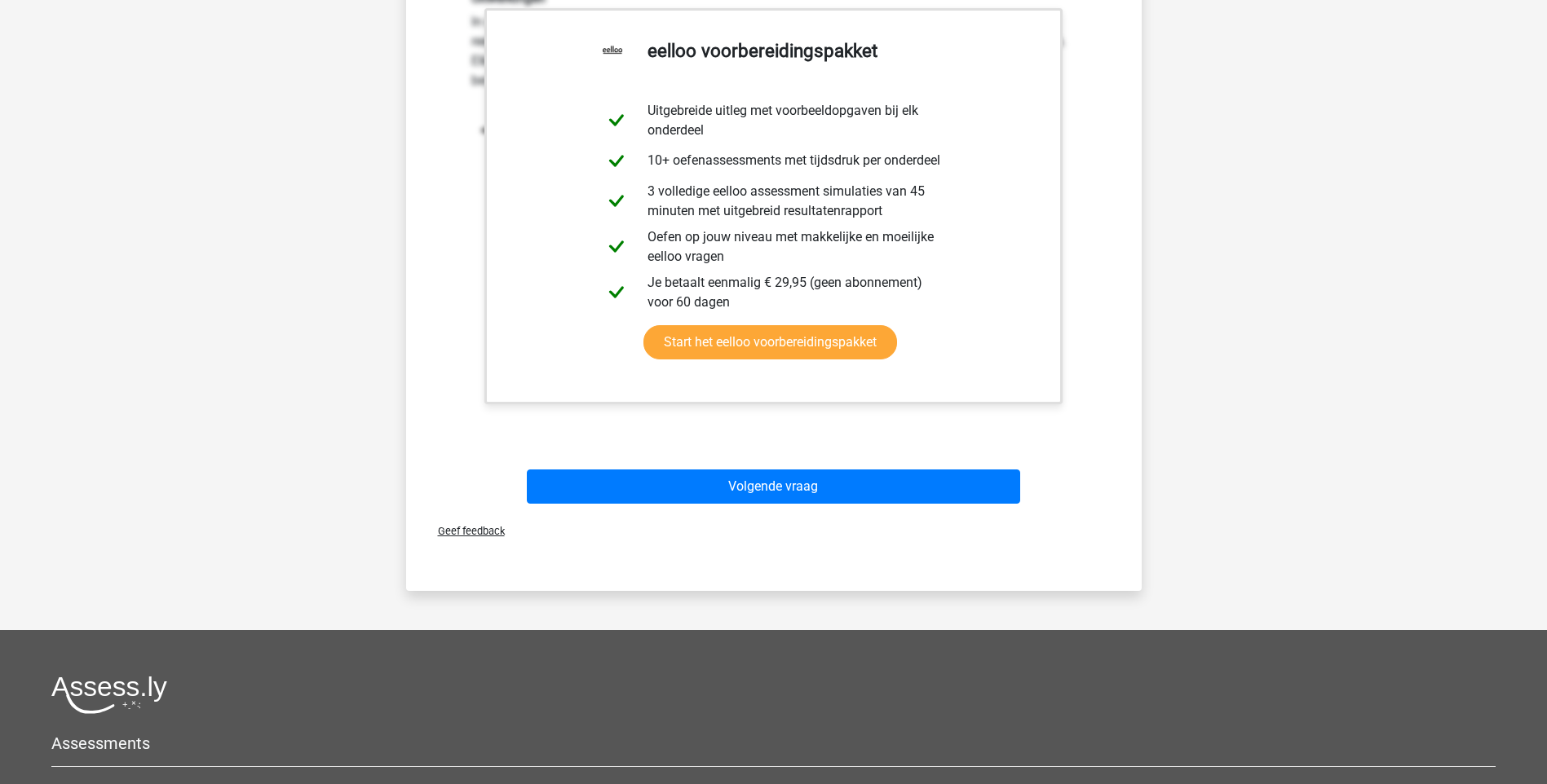
scroll to position [652, 0]
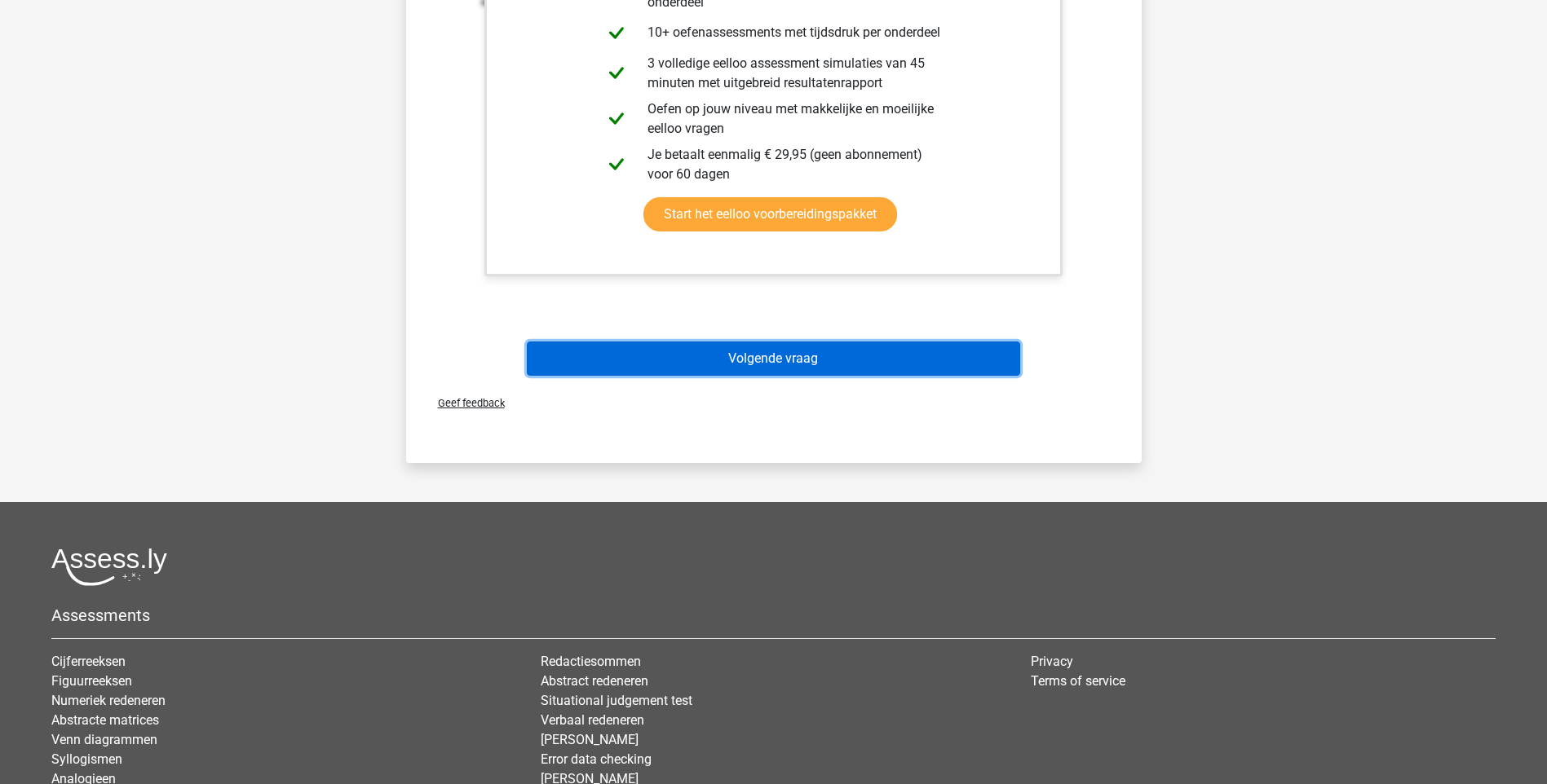
click at [786, 362] on button "Volgende vraag" at bounding box center [773, 359] width 493 height 34
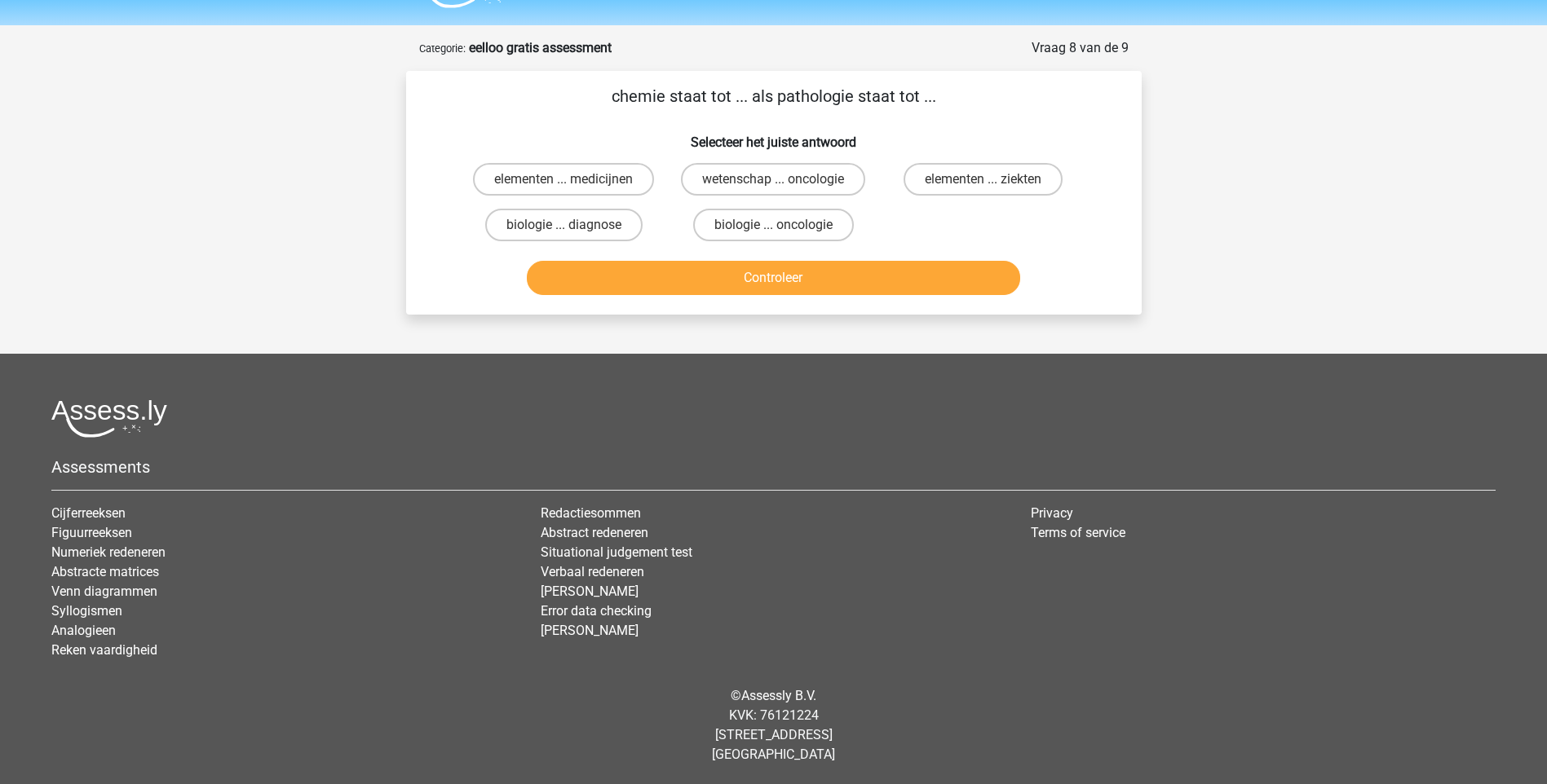
scroll to position [43, 0]
click at [953, 177] on label "elementen ... ziekten" at bounding box center [983, 179] width 159 height 33
click at [983, 179] on input "elementen ... ziekten" at bounding box center [989, 185] width 11 height 11
radio input "true"
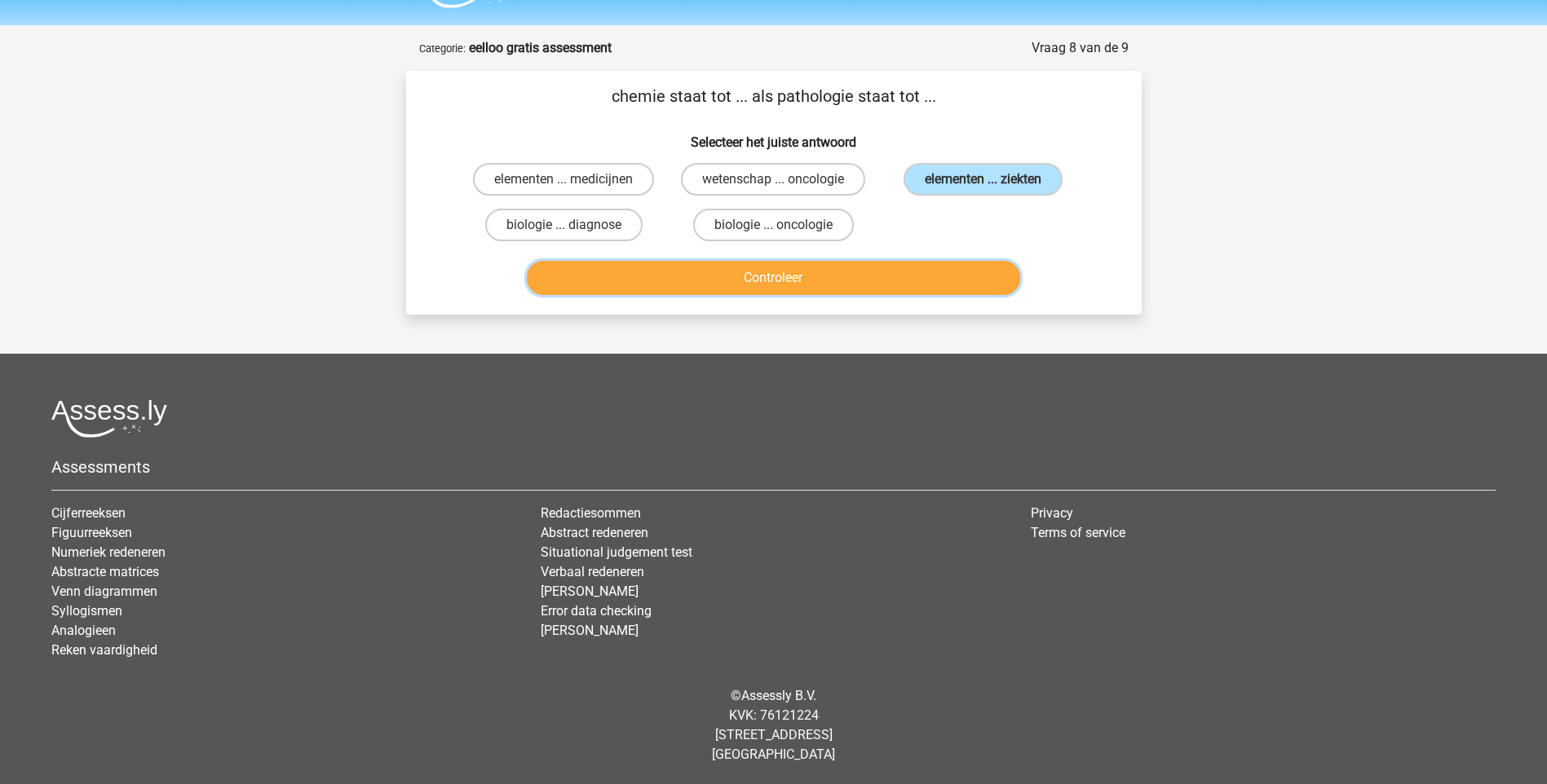
click at [797, 277] on button "Controleer" at bounding box center [773, 277] width 493 height 34
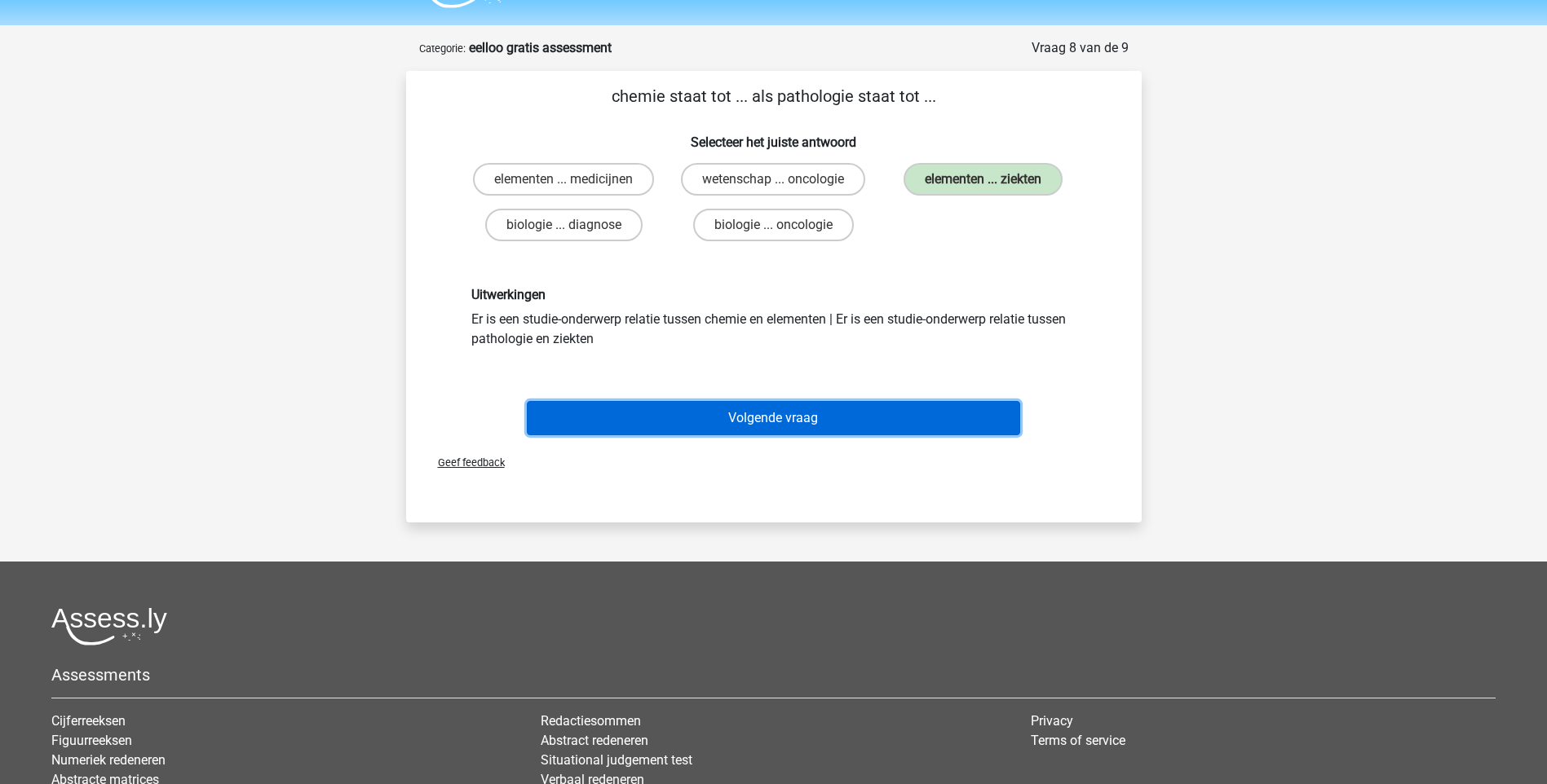
click at [755, 417] on button "Volgende vraag" at bounding box center [773, 418] width 493 height 34
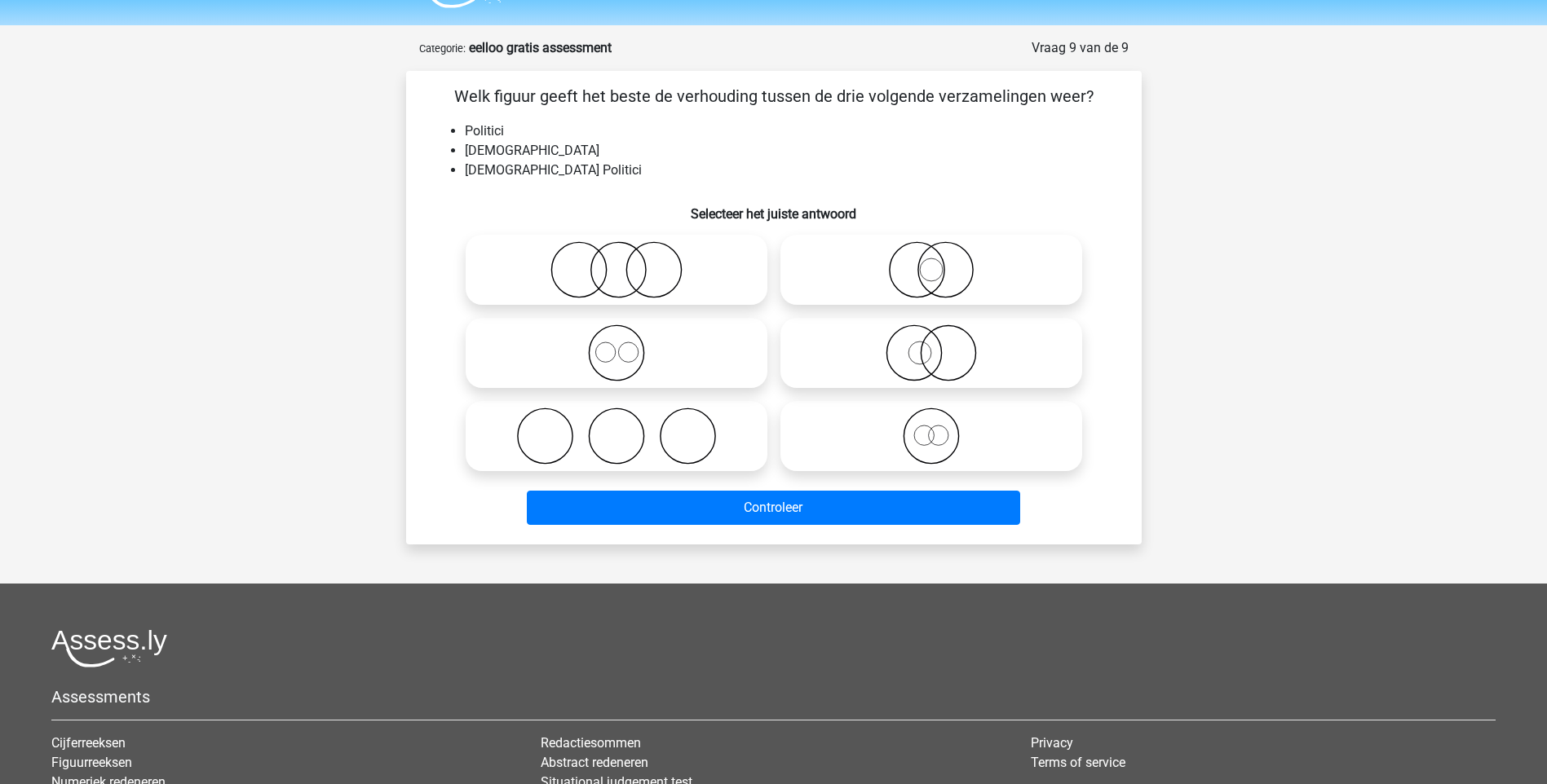
scroll to position [81, 0]
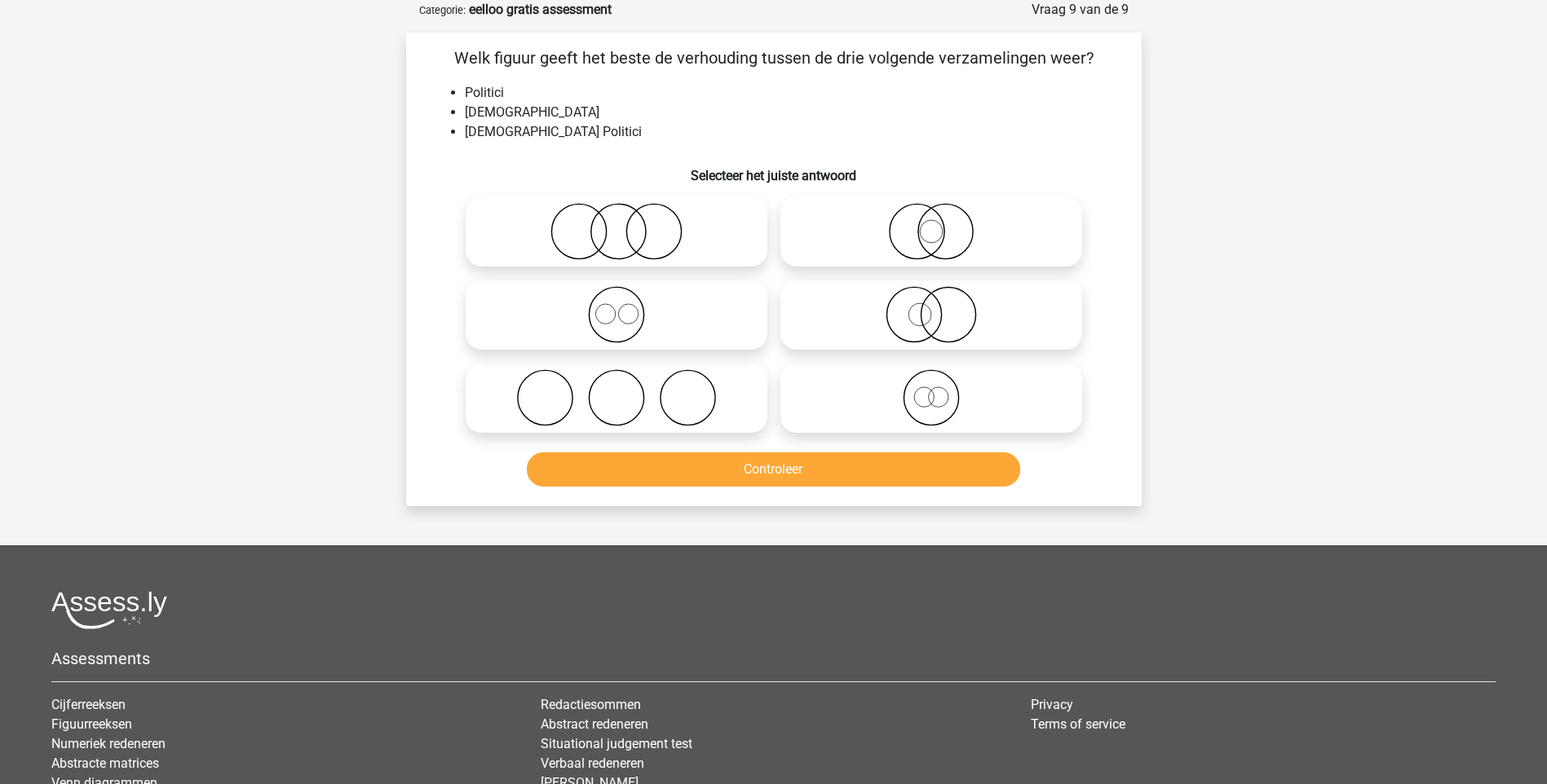
click at [935, 243] on icon at bounding box center [931, 232] width 289 height 57
click at [935, 223] on input "radio" at bounding box center [937, 219] width 11 height 11
radio input "true"
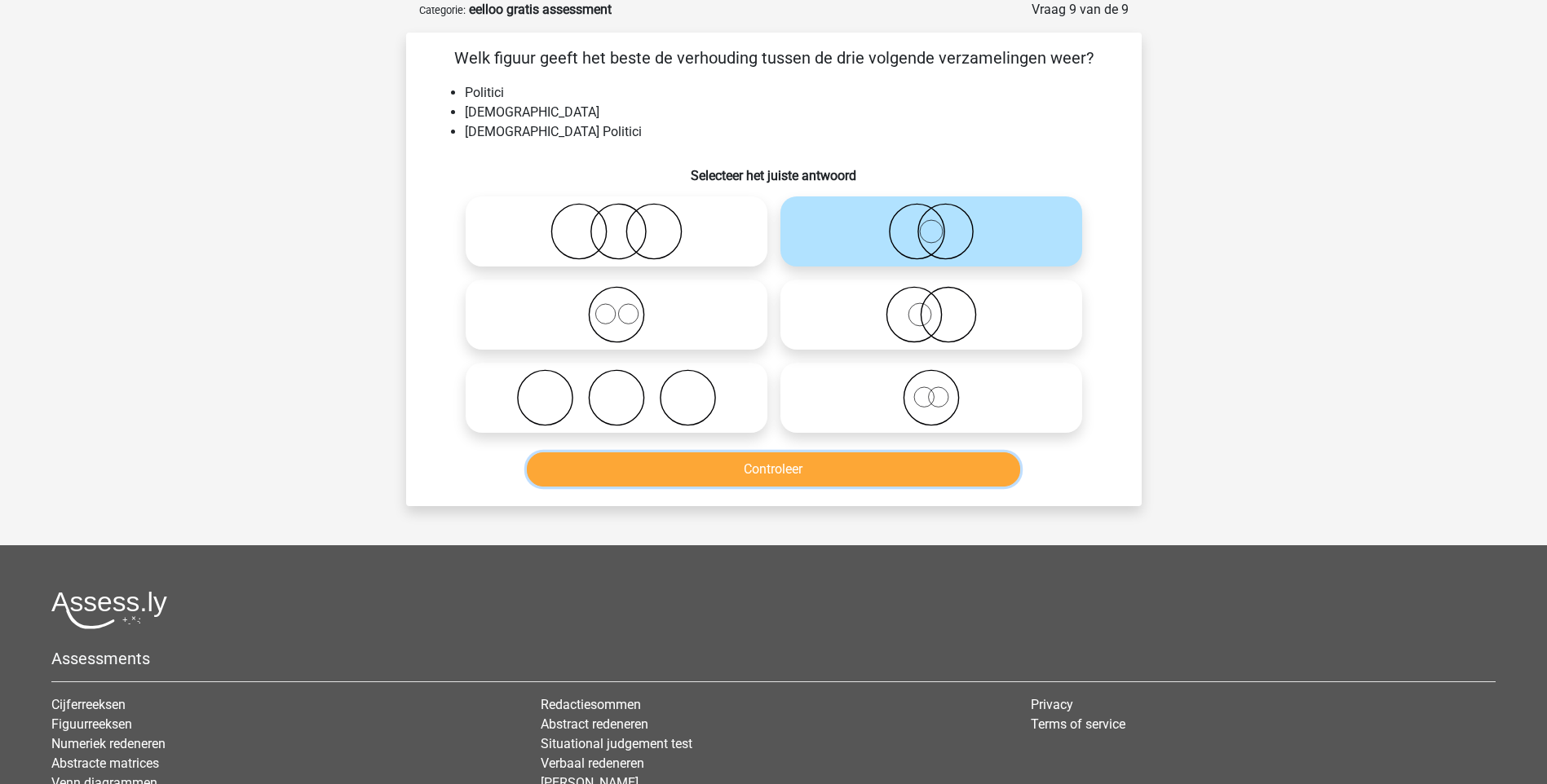
click at [840, 481] on button "Controleer" at bounding box center [773, 469] width 493 height 34
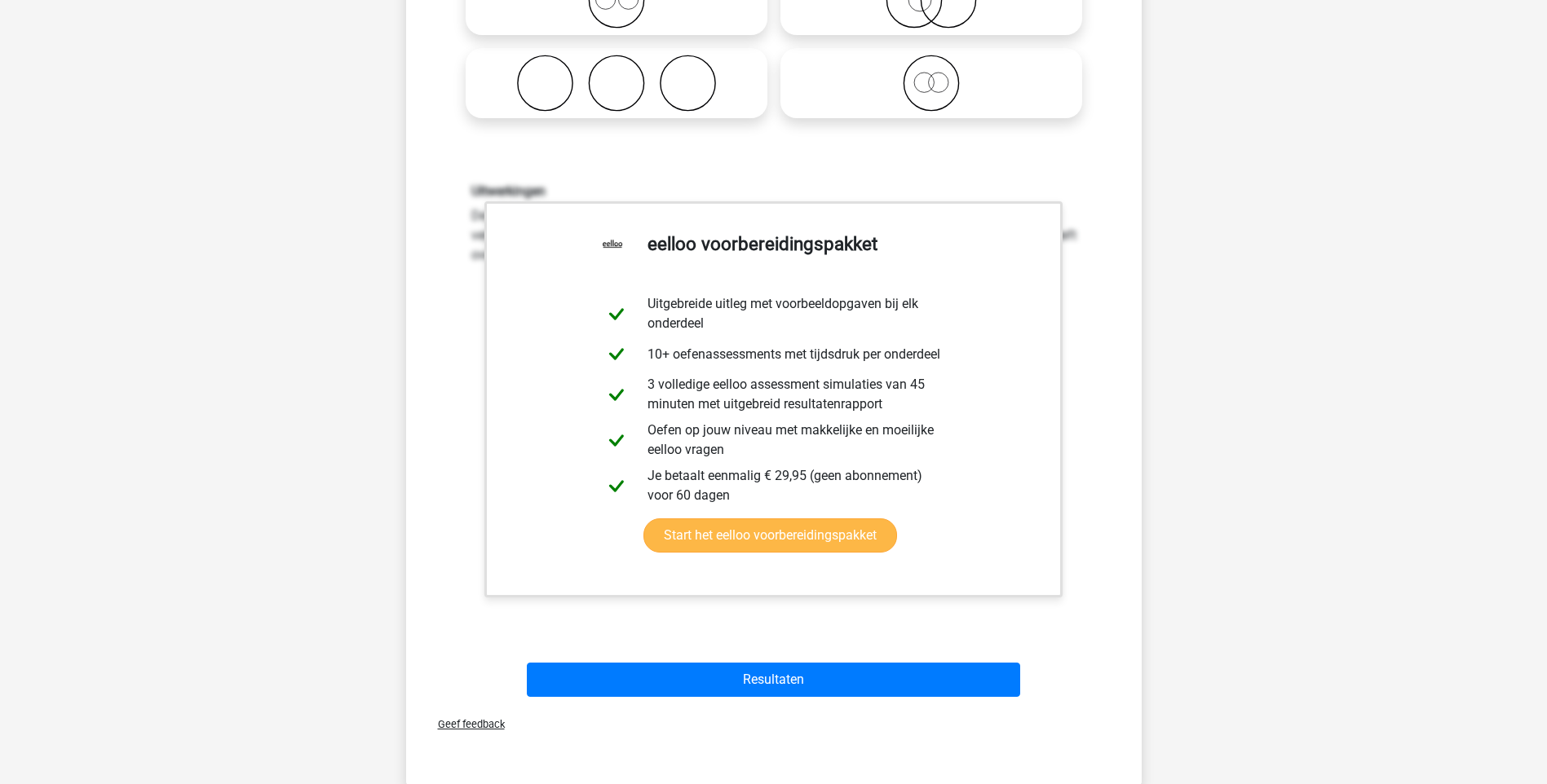
scroll to position [408, 0]
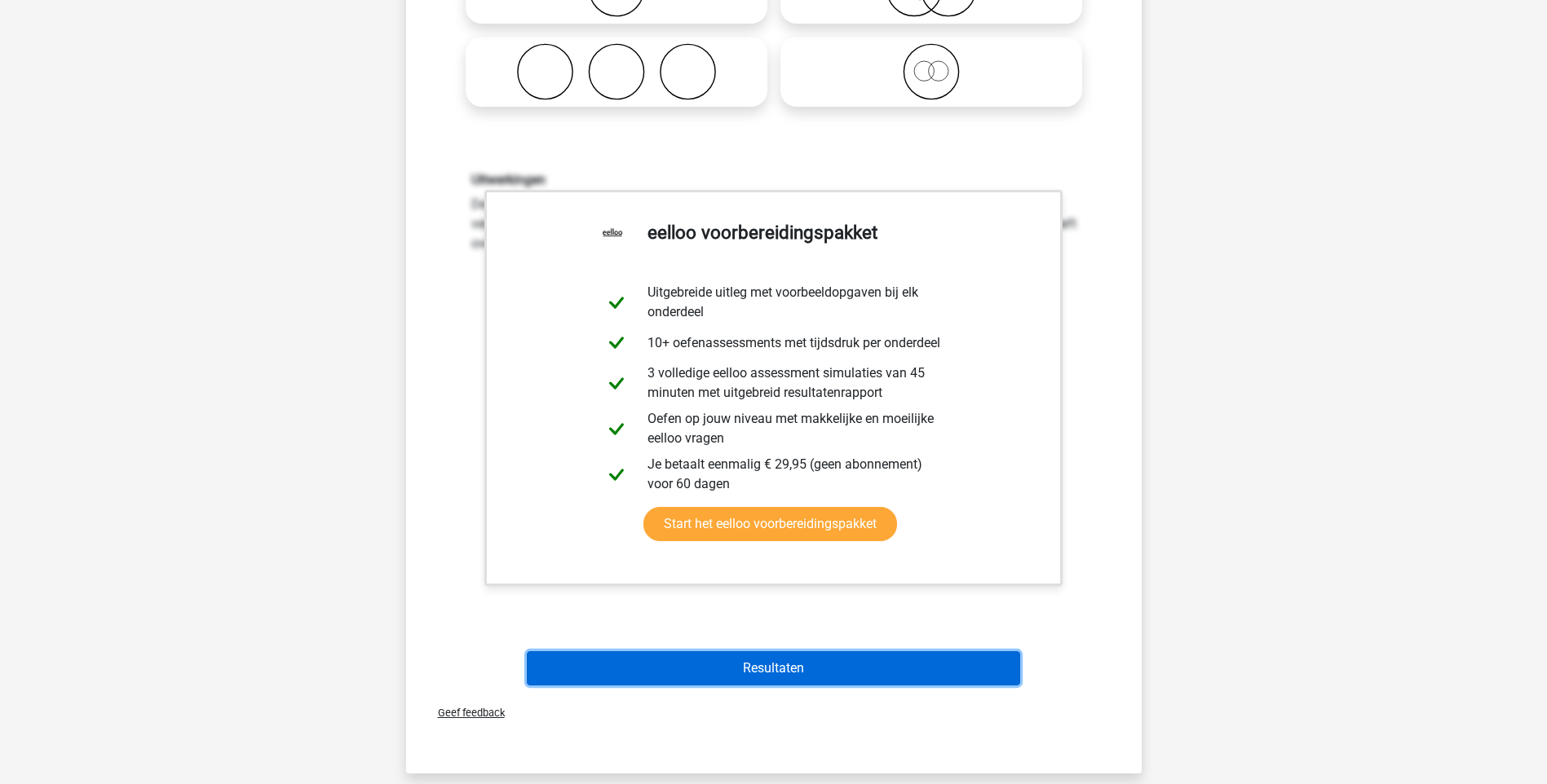
click at [782, 666] on button "Resultaten" at bounding box center [773, 668] width 493 height 34
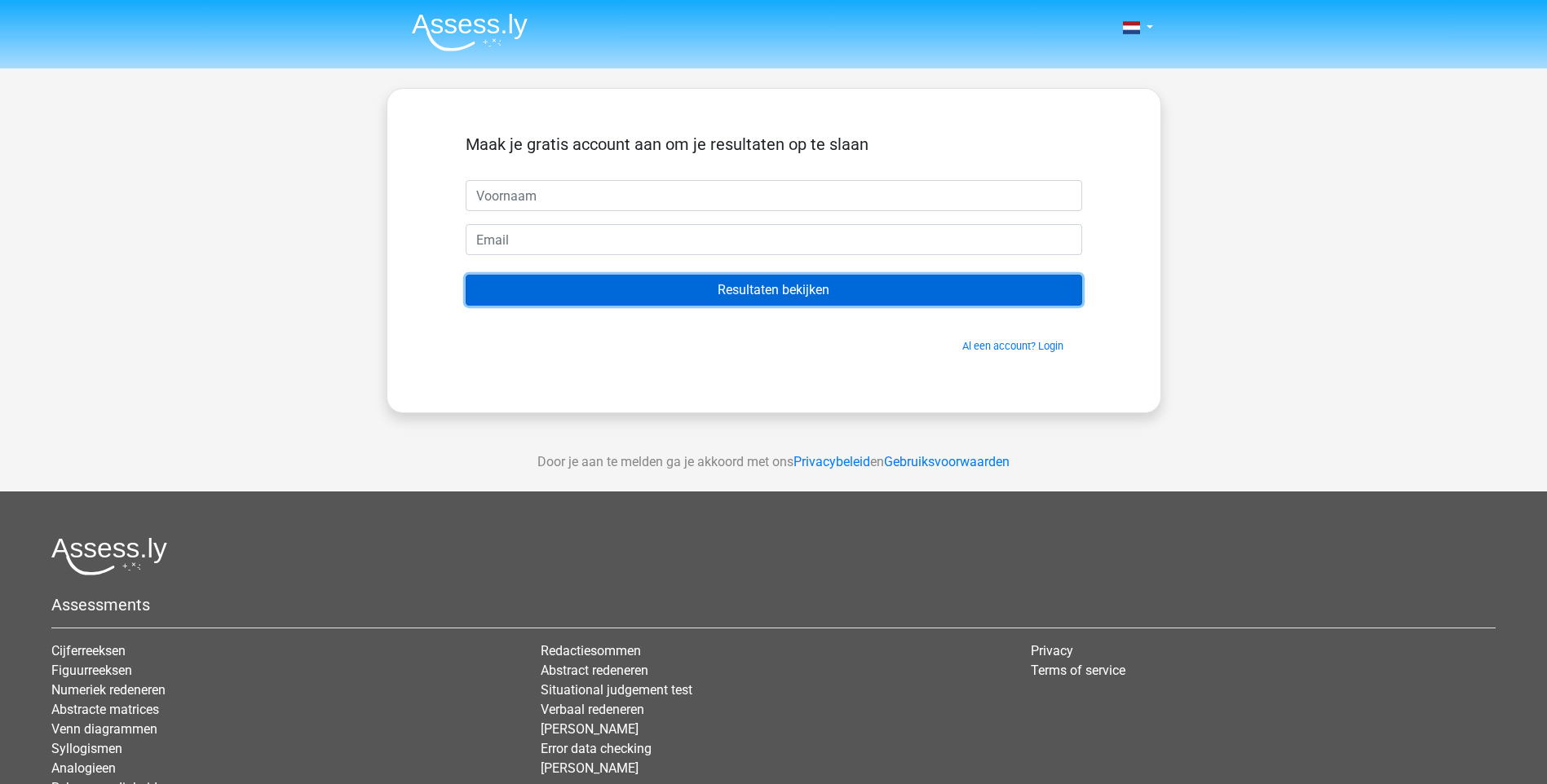
click at [790, 280] on input "Resultaten bekijken" at bounding box center [774, 290] width 616 height 31
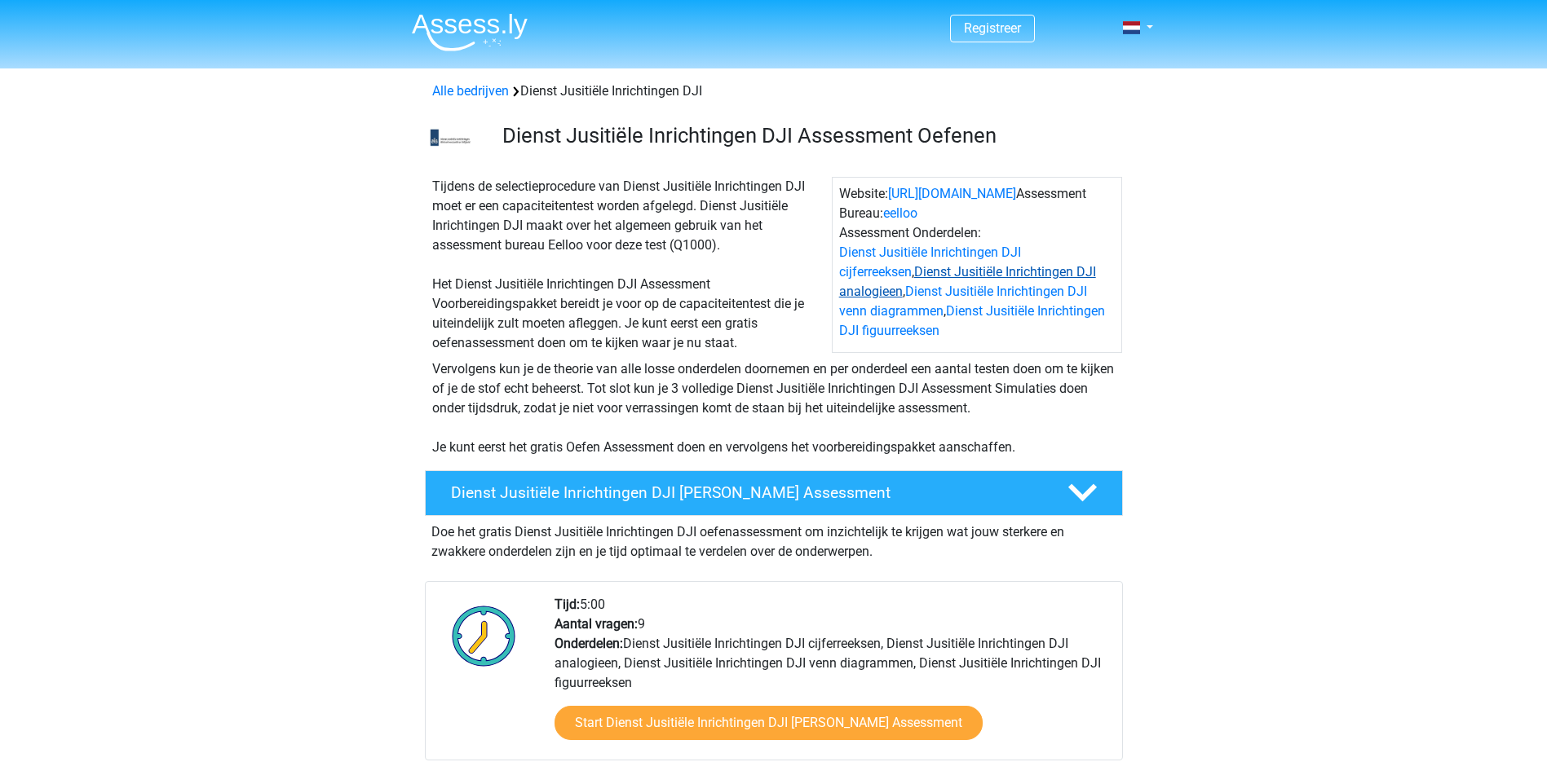
click at [1058, 276] on link "Dienst Jusitiële Inrichtingen DJI analogieen" at bounding box center [968, 281] width 257 height 35
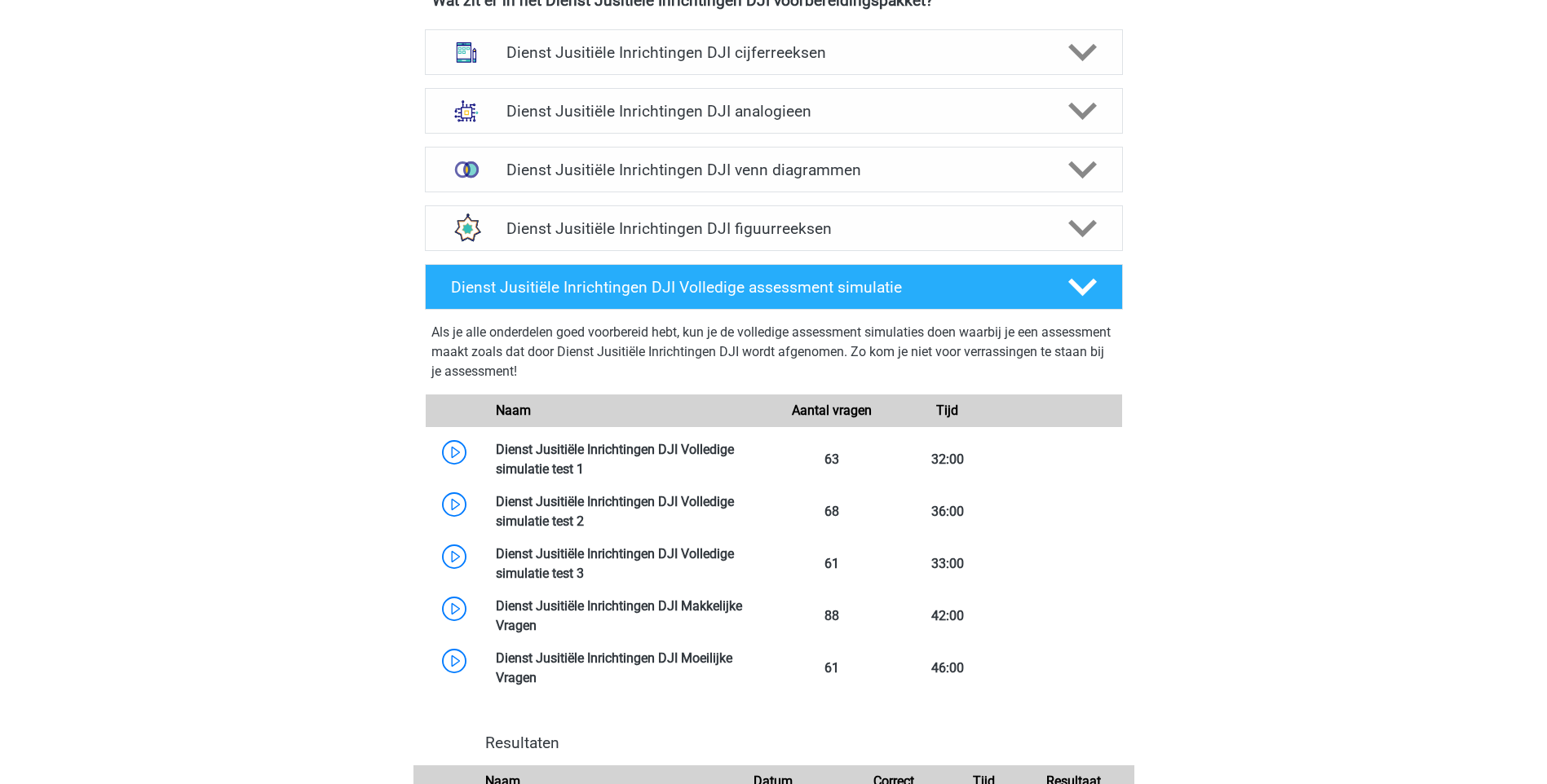
scroll to position [1202, 0]
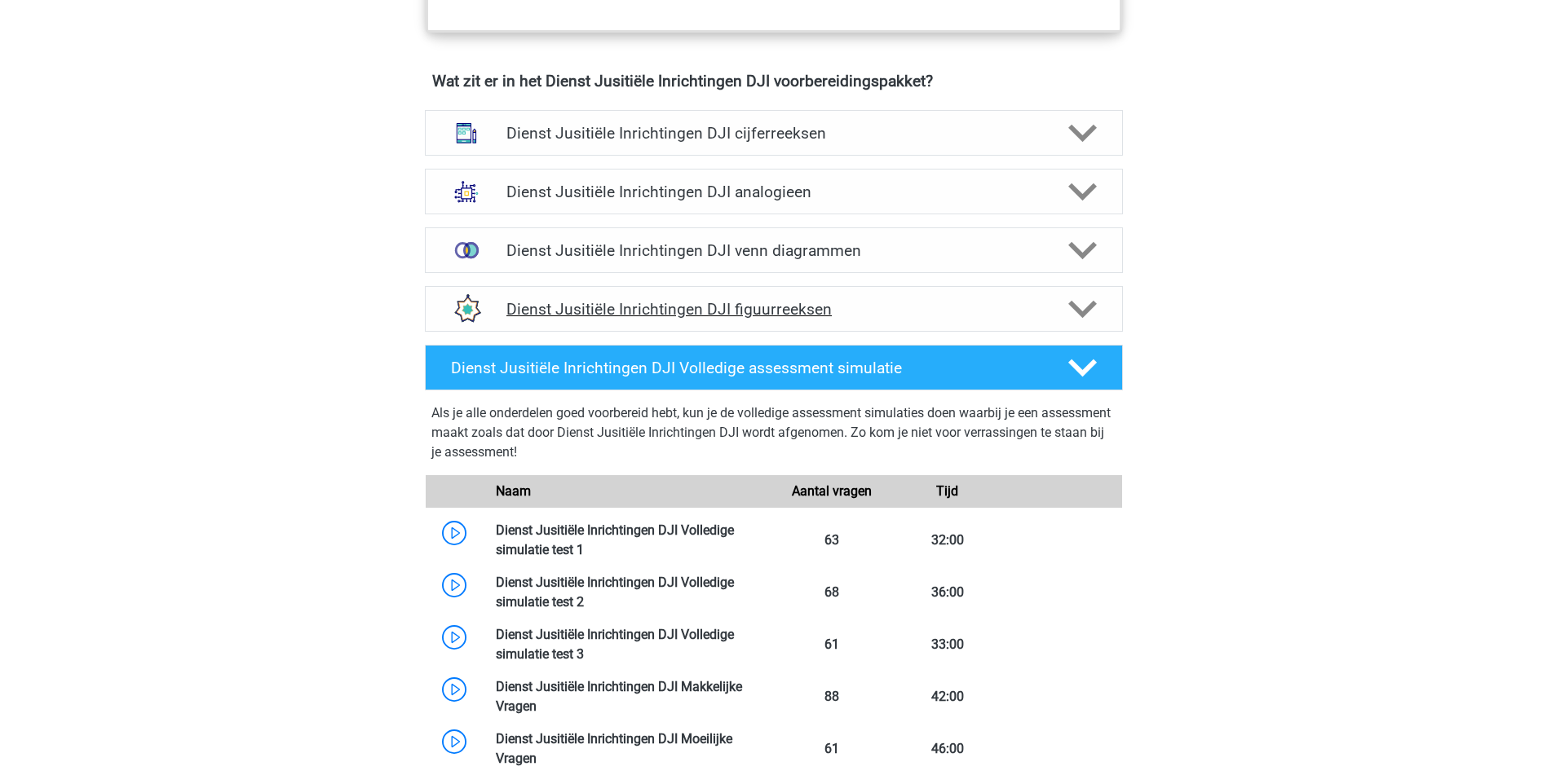
click at [767, 312] on h4 "Dienst Jusitiële Inrichtingen DJI figuurreeksen" at bounding box center [774, 309] width 534 height 19
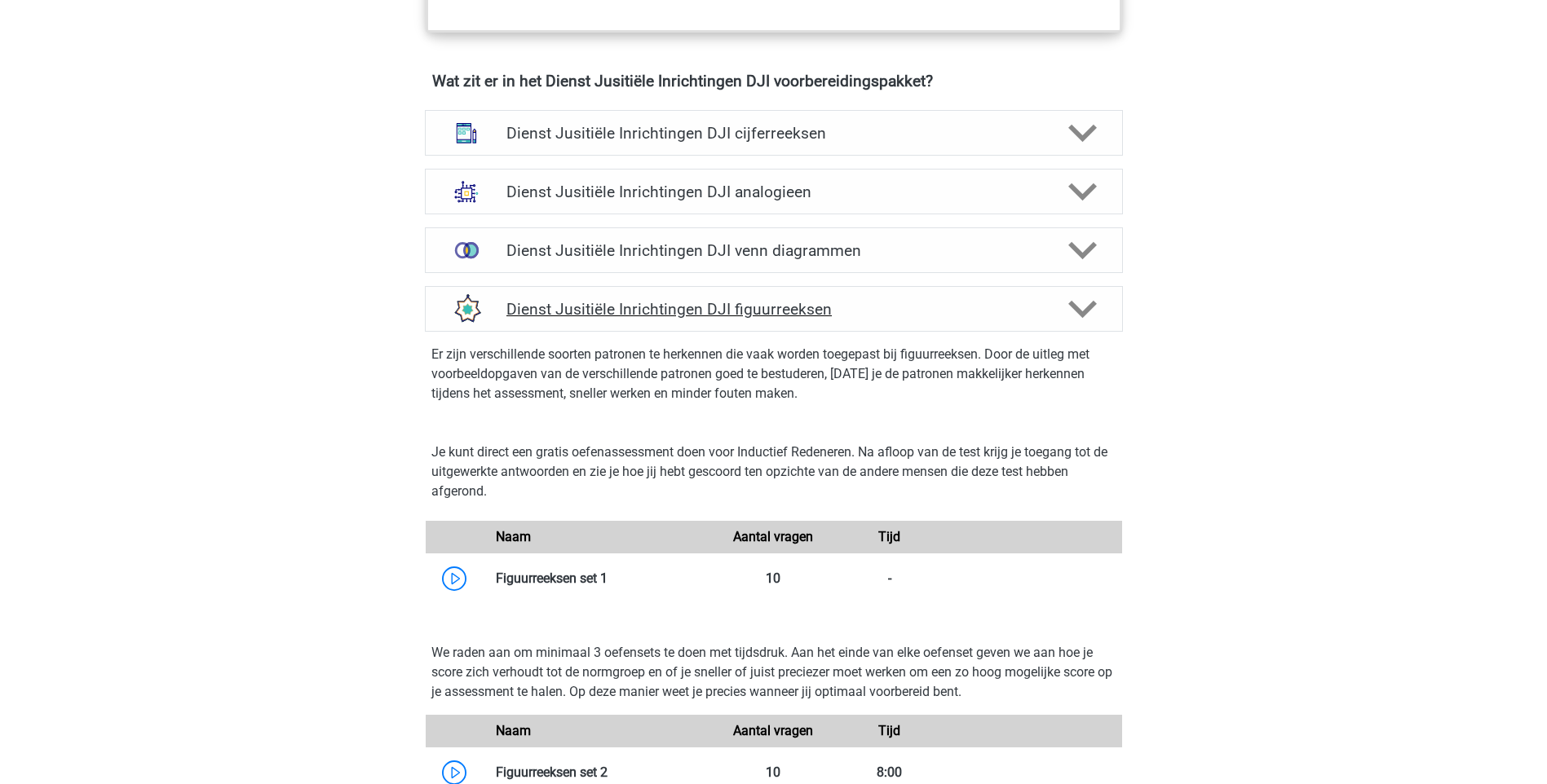
click at [795, 309] on h4 "Dienst Jusitiële Inrichtingen DJI figuurreeksen" at bounding box center [774, 309] width 534 height 19
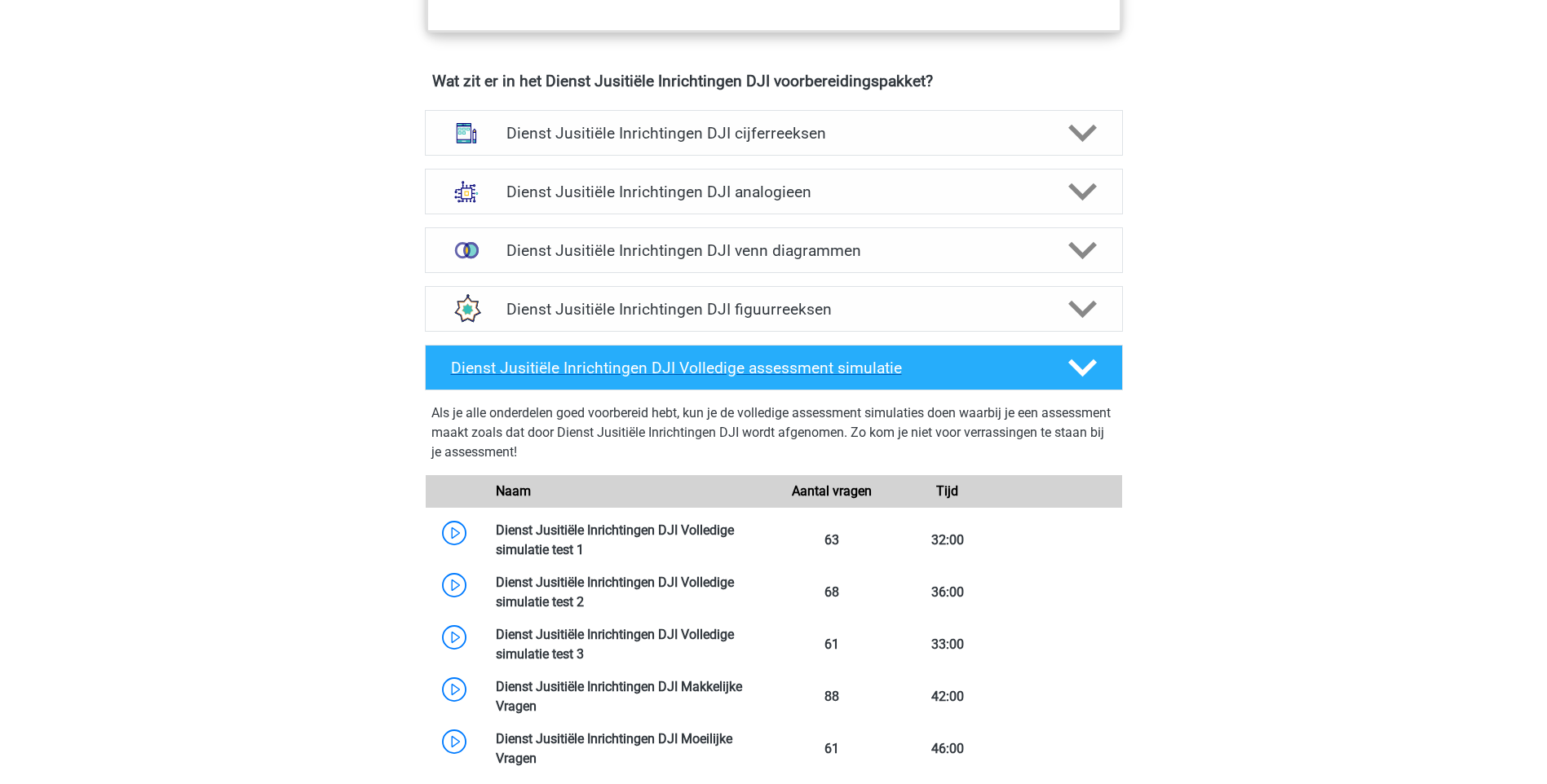
click at [1074, 367] on polygon at bounding box center [1082, 368] width 29 height 18
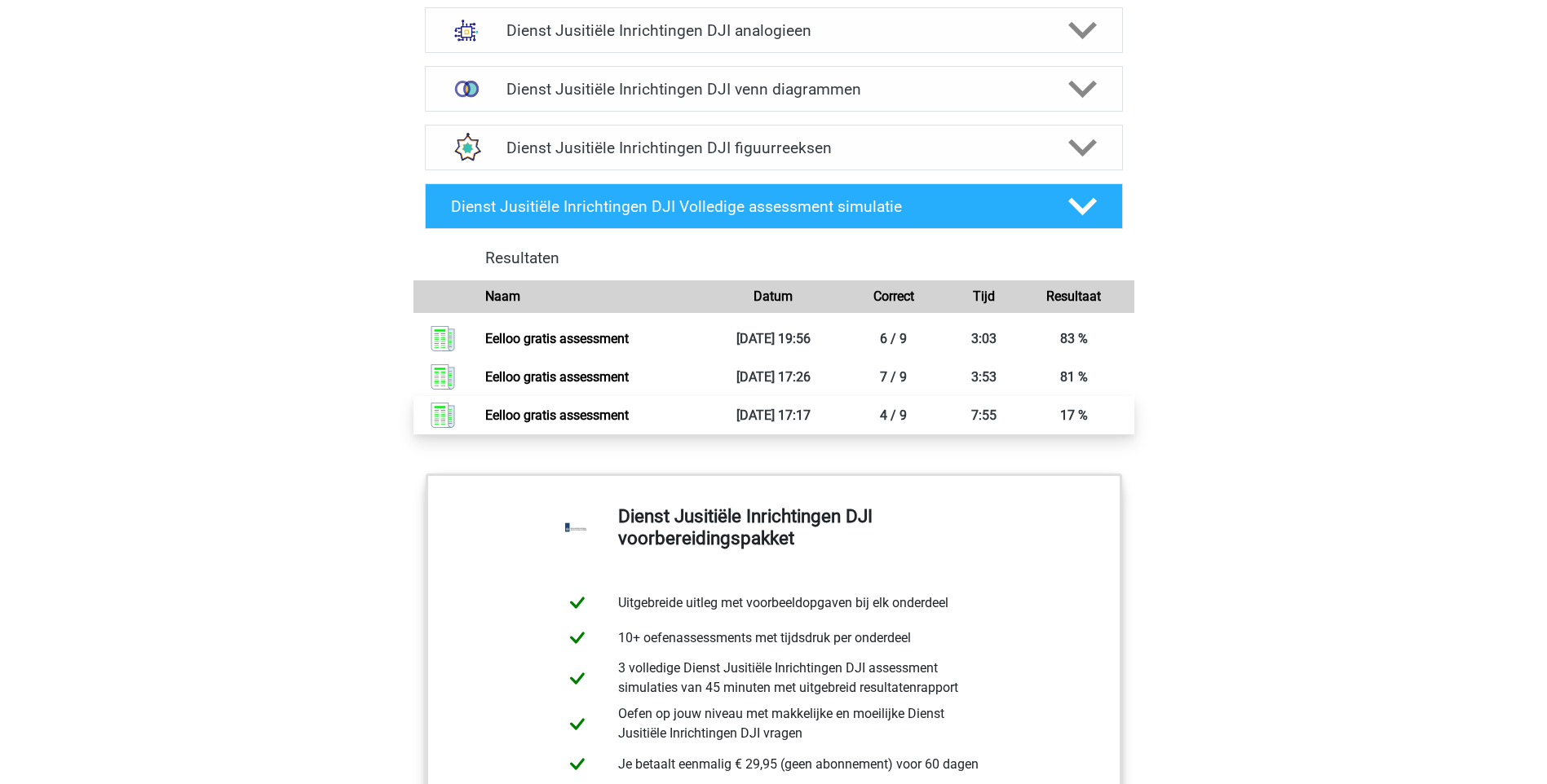
scroll to position [1366, 0]
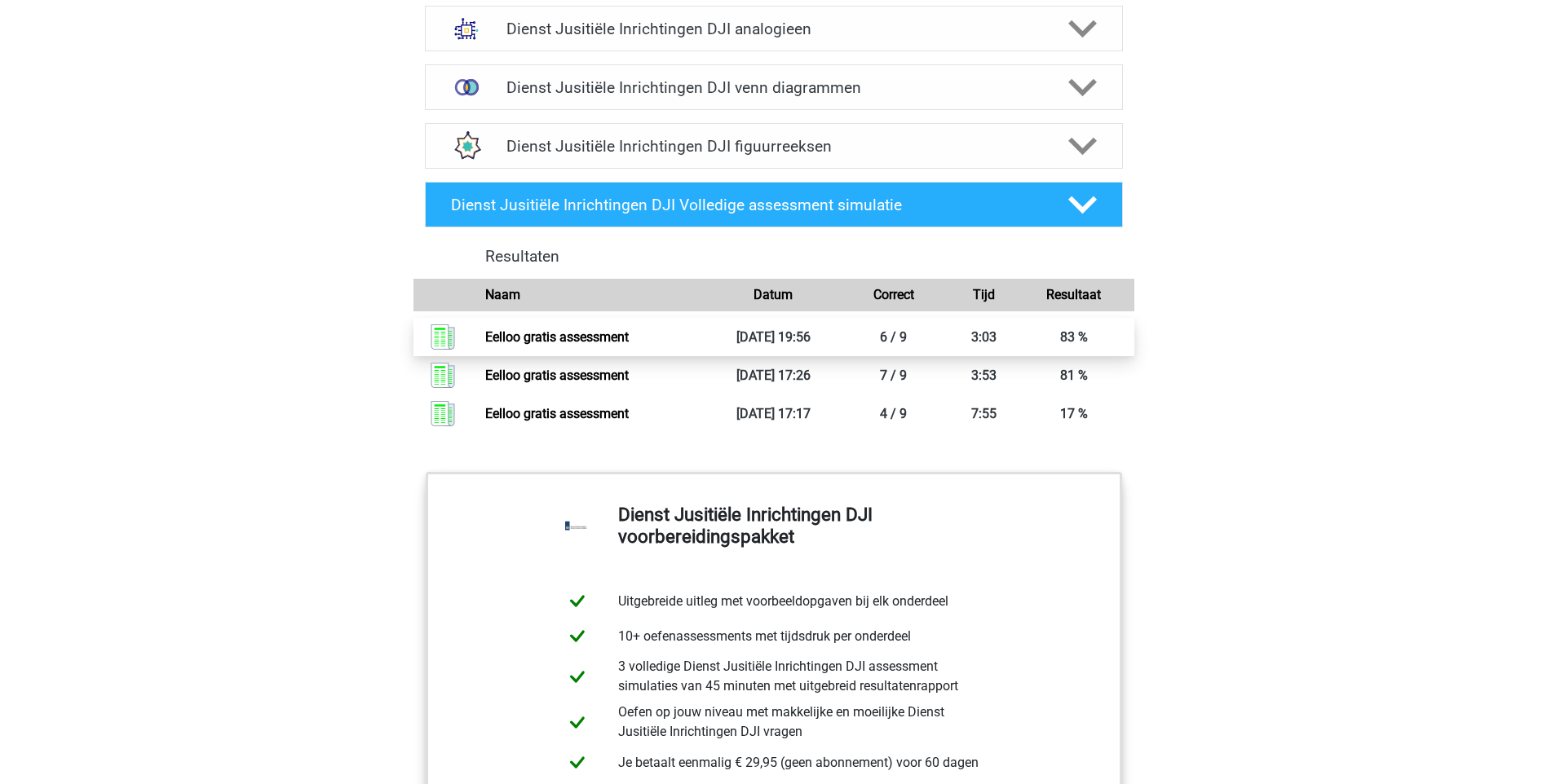
click at [576, 333] on link "Eelloo gratis assessment" at bounding box center [557, 336] width 144 height 15
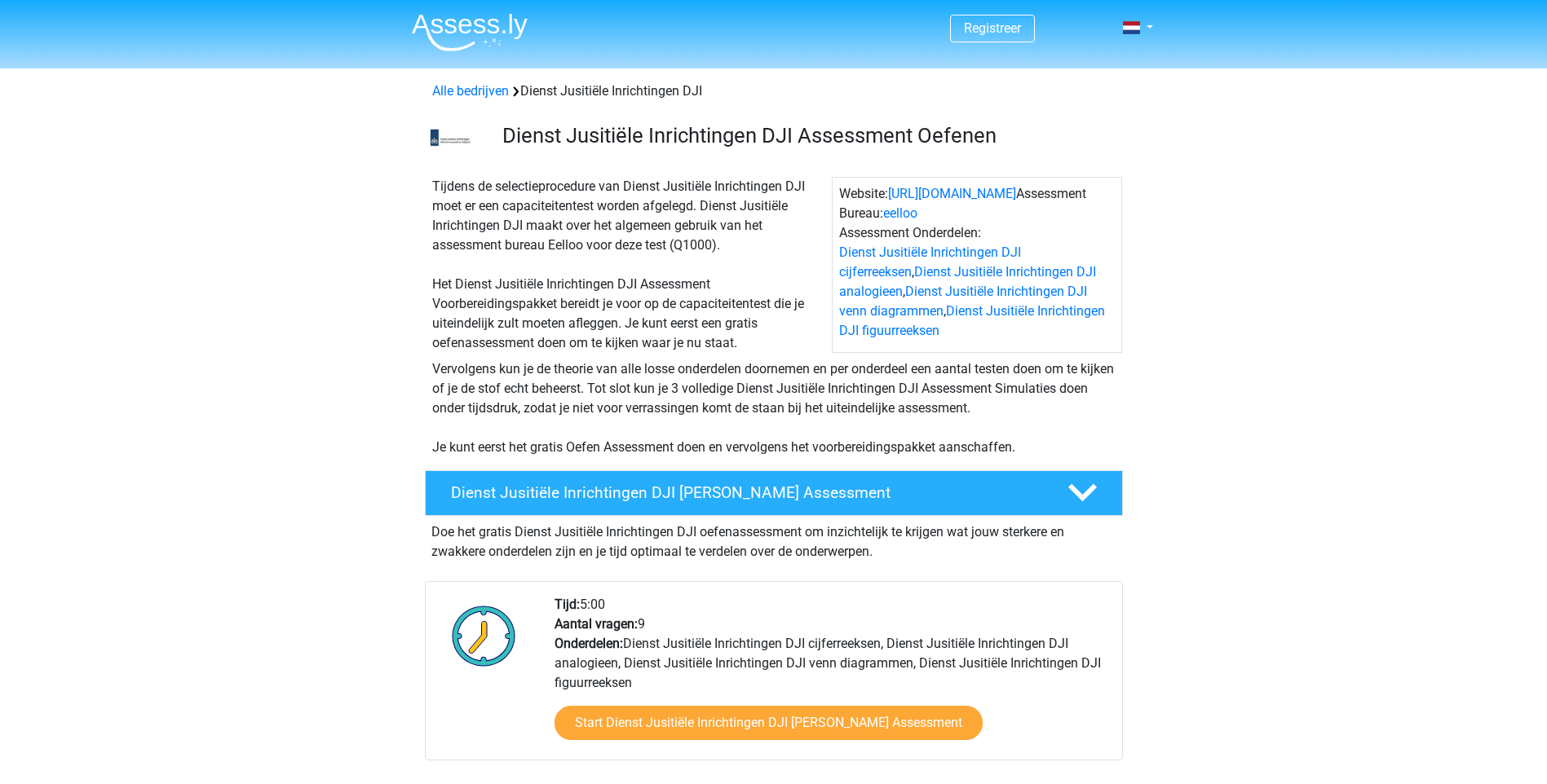
click at [1043, 273] on link "Dienst Jusitiële Inrichtingen DJI analogieen" at bounding box center [968, 281] width 257 height 35
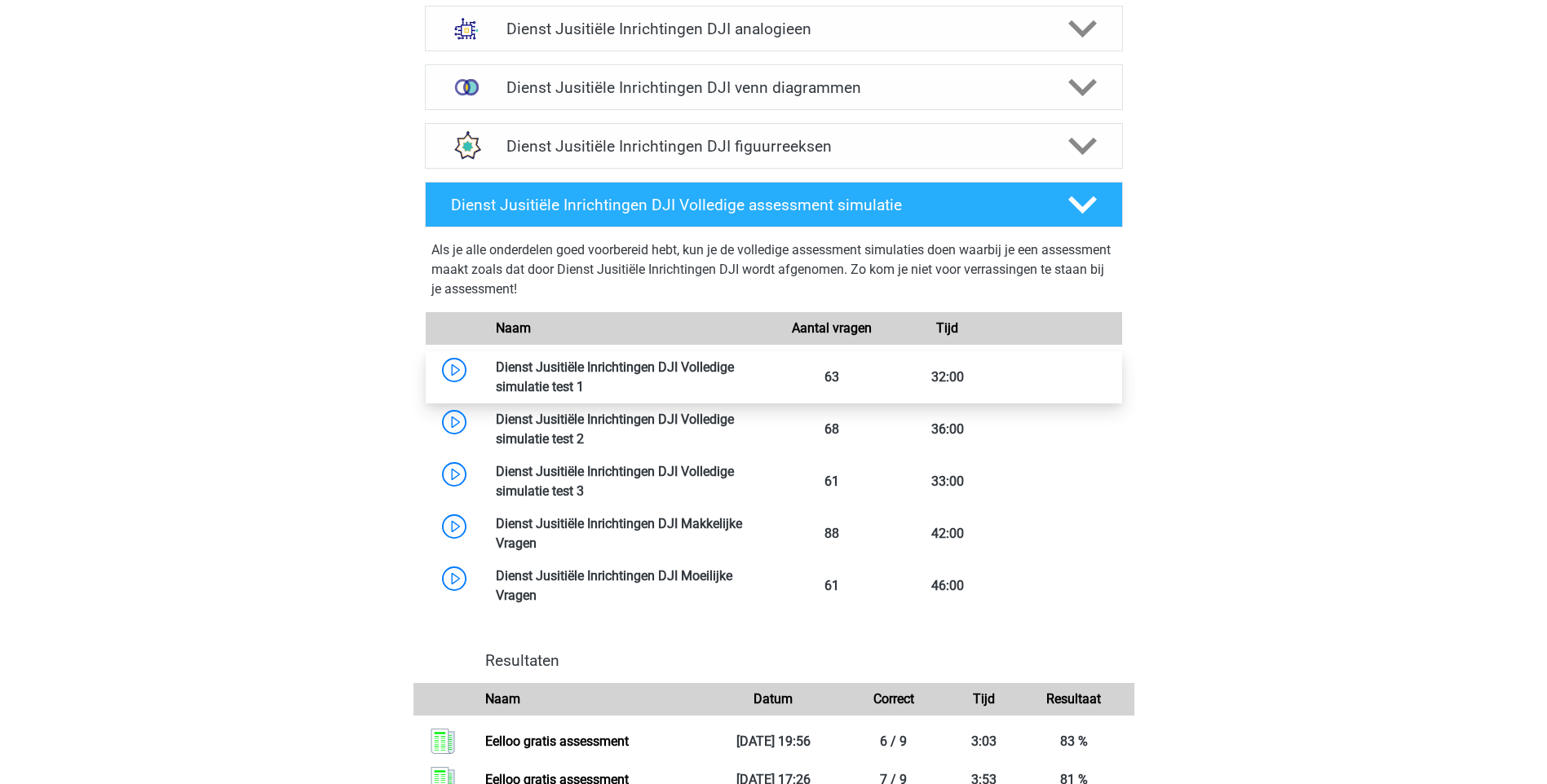
click at [583, 379] on link at bounding box center [583, 386] width 0 height 15
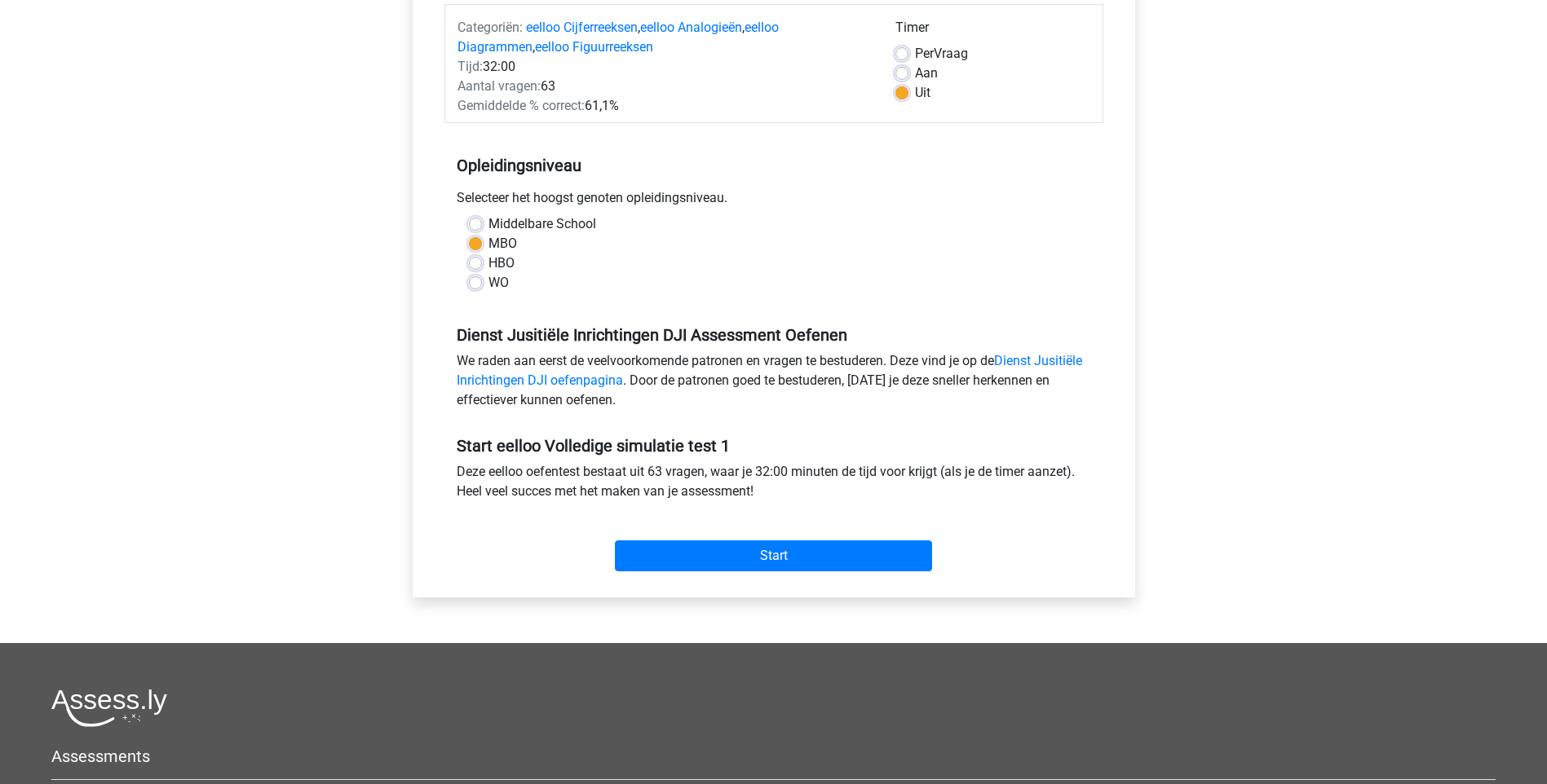
scroll to position [326, 0]
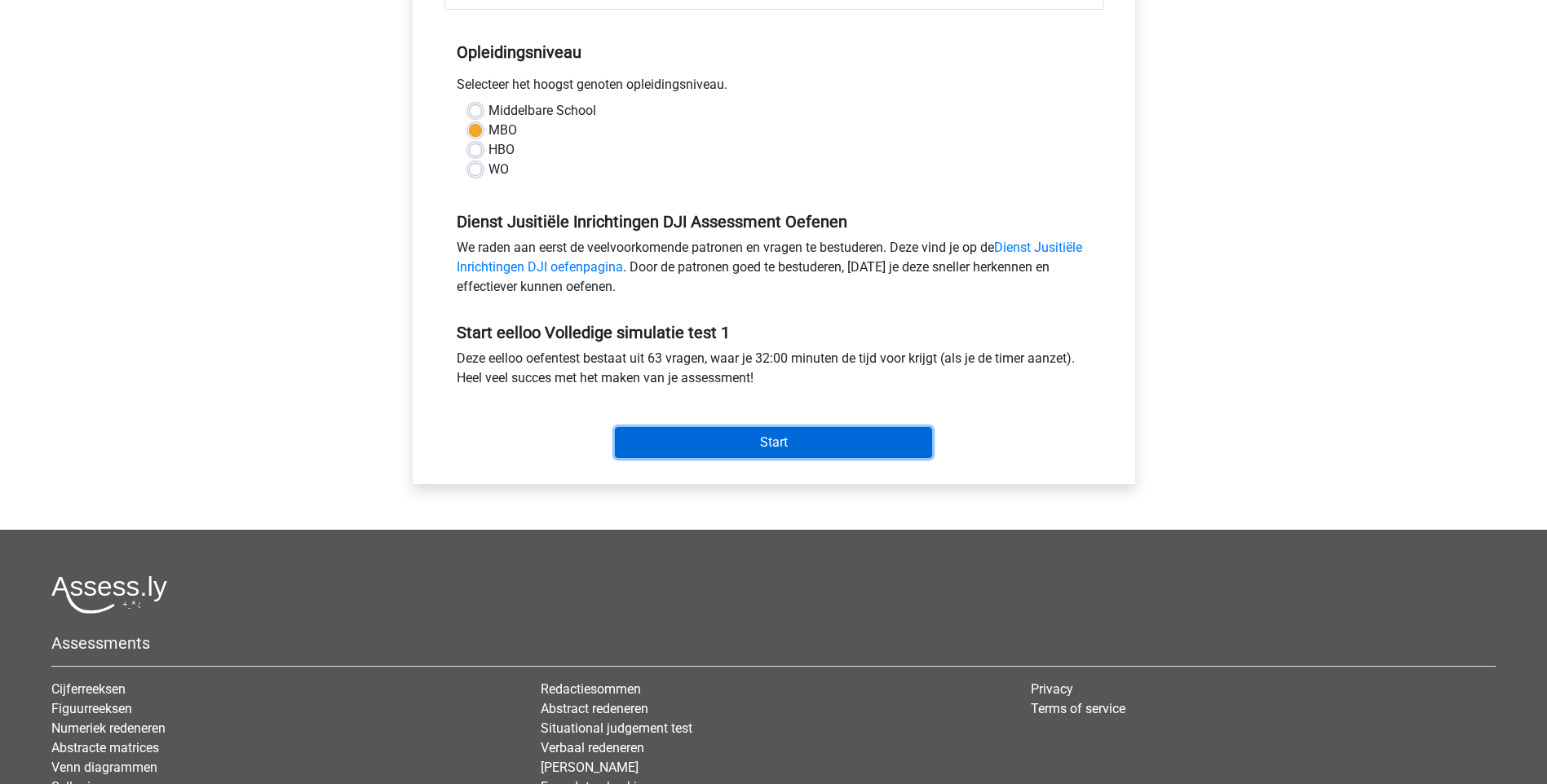
click at [770, 444] on input "Start" at bounding box center [774, 442] width 318 height 31
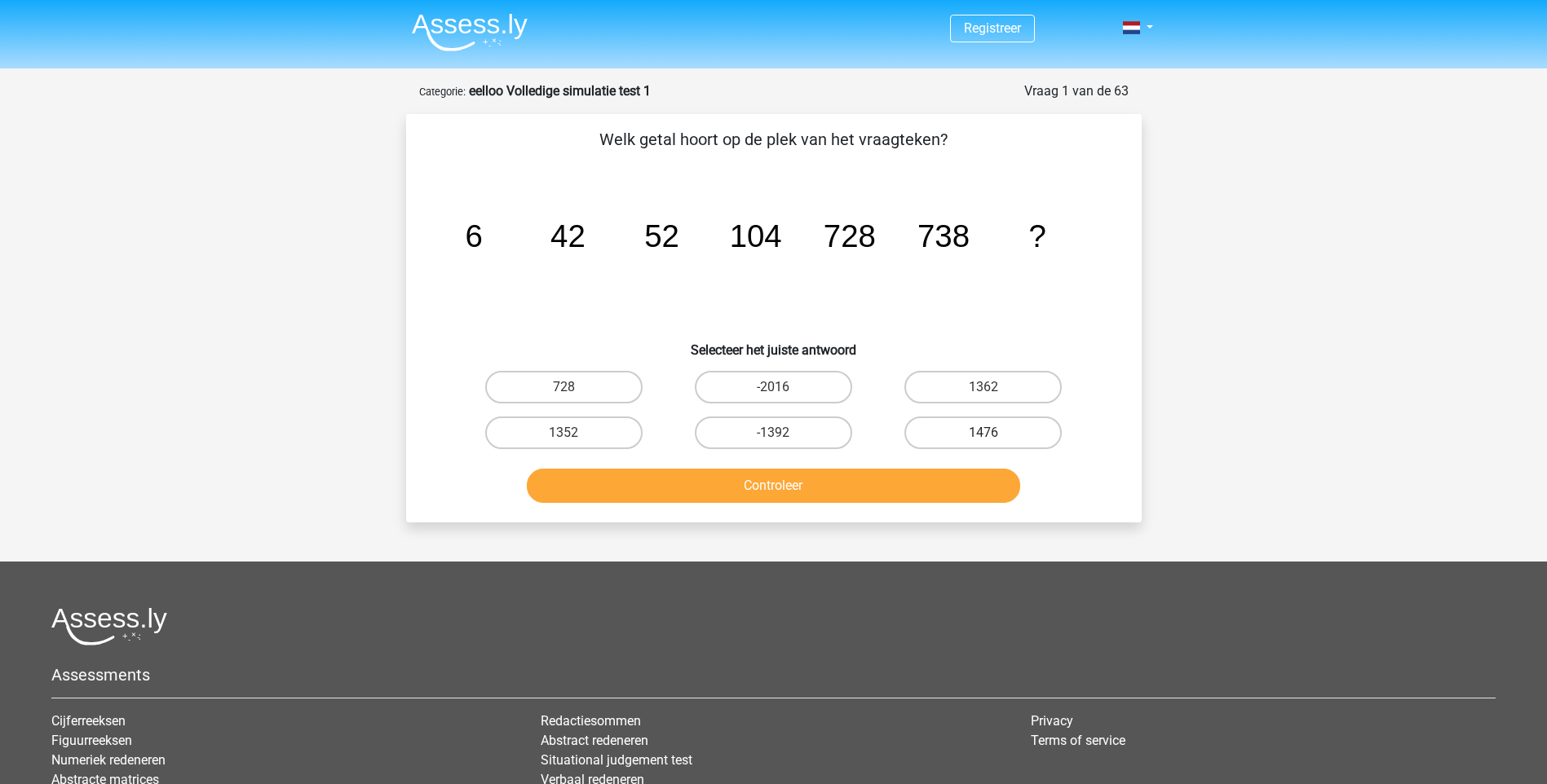
click at [972, 435] on label "1476" at bounding box center [983, 433] width 157 height 33
click at [983, 435] on input "1476" at bounding box center [989, 438] width 11 height 11
radio input "true"
click at [782, 487] on button "Controleer" at bounding box center [773, 486] width 493 height 34
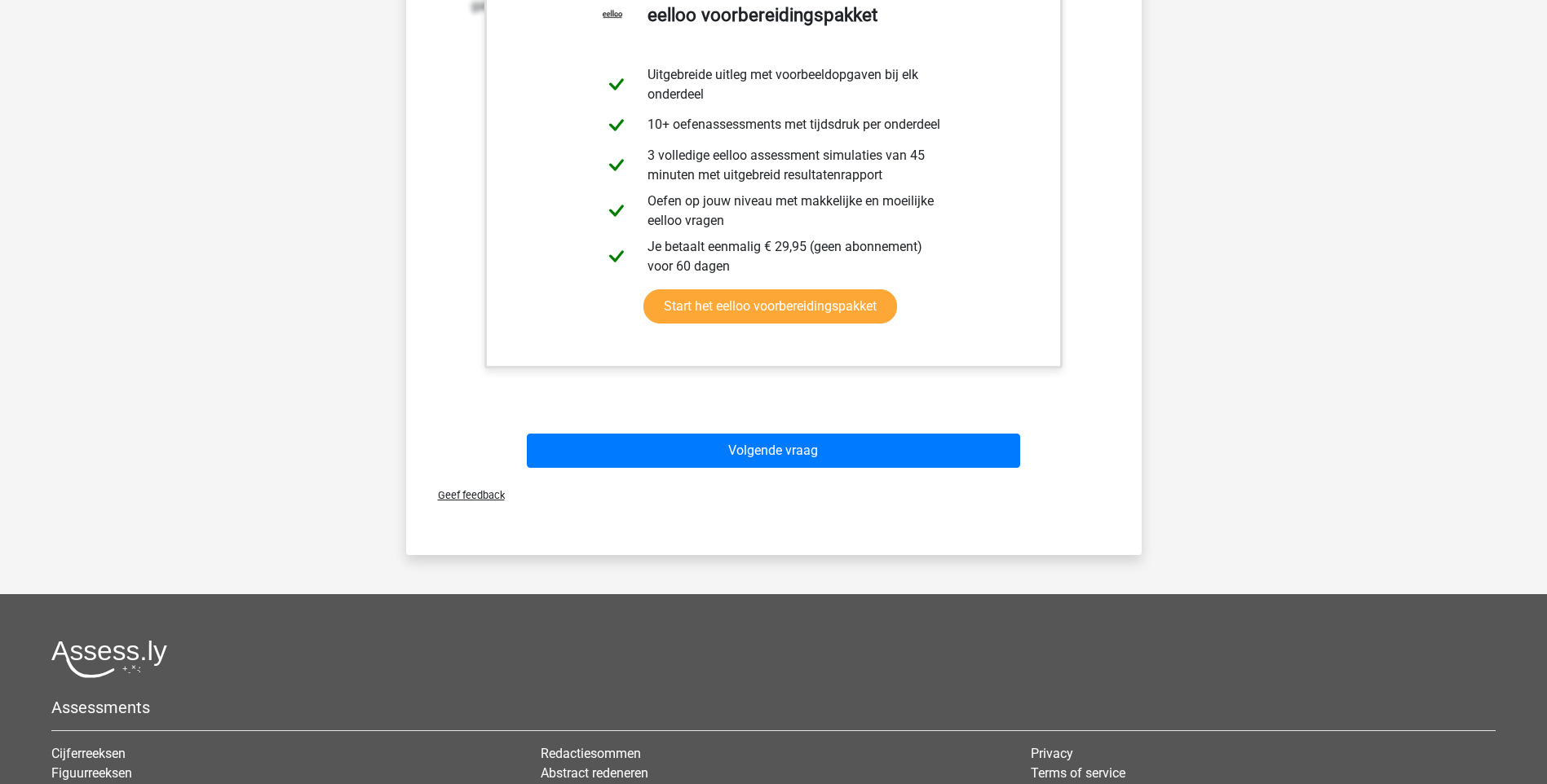
scroll to position [571, 0]
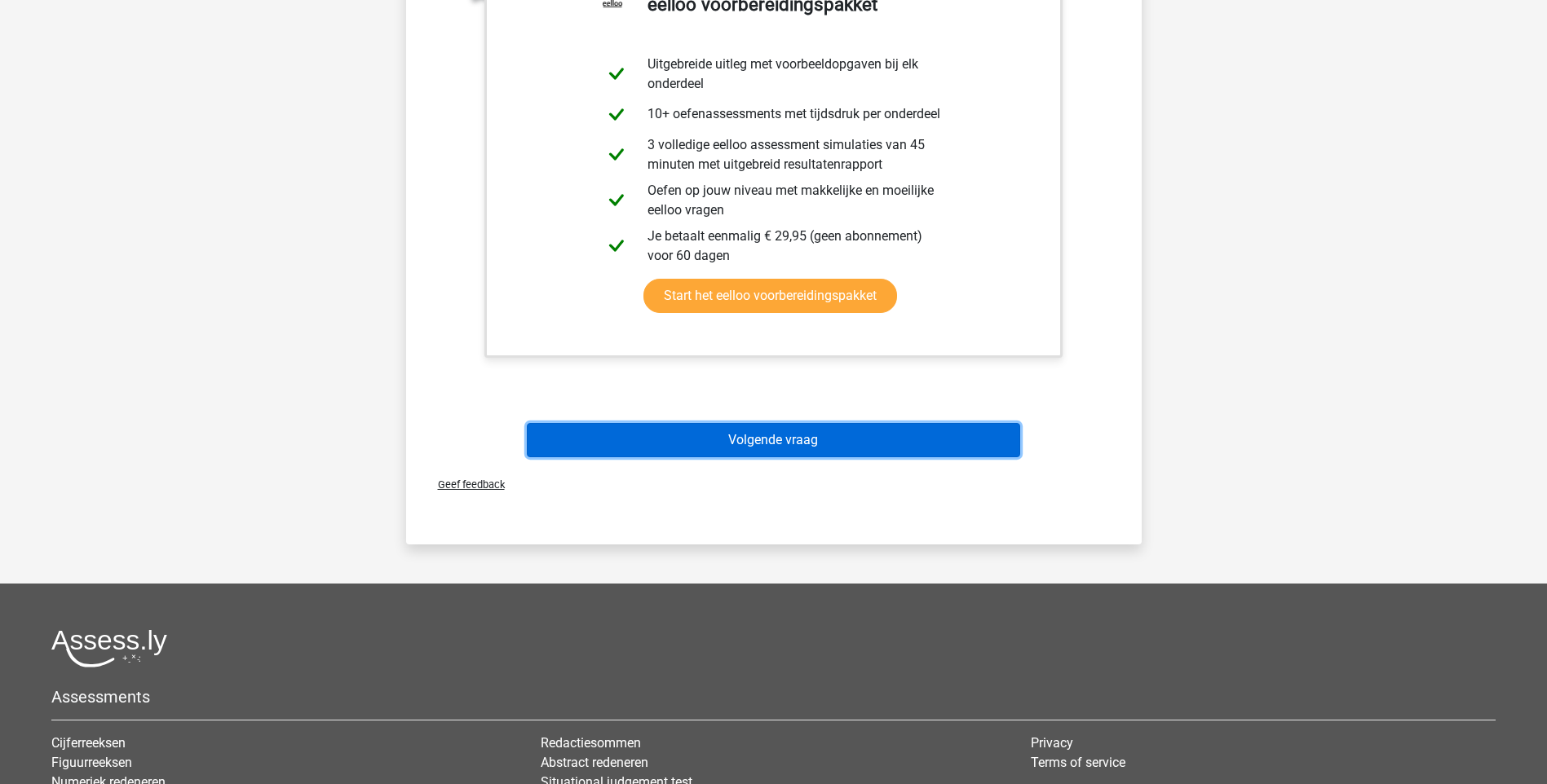
click at [793, 438] on button "Volgende vraag" at bounding box center [773, 440] width 493 height 34
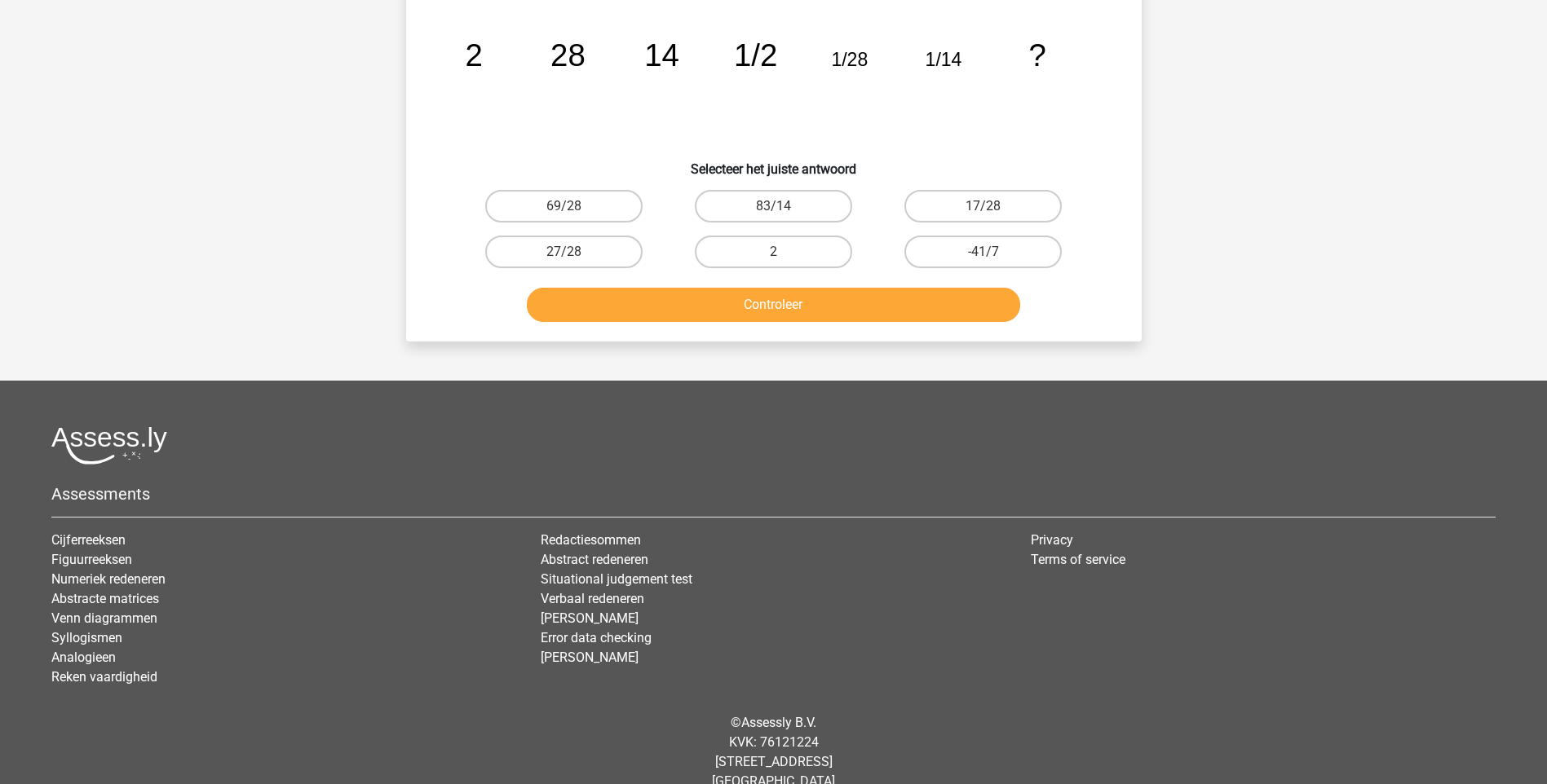
scroll to position [81, 0]
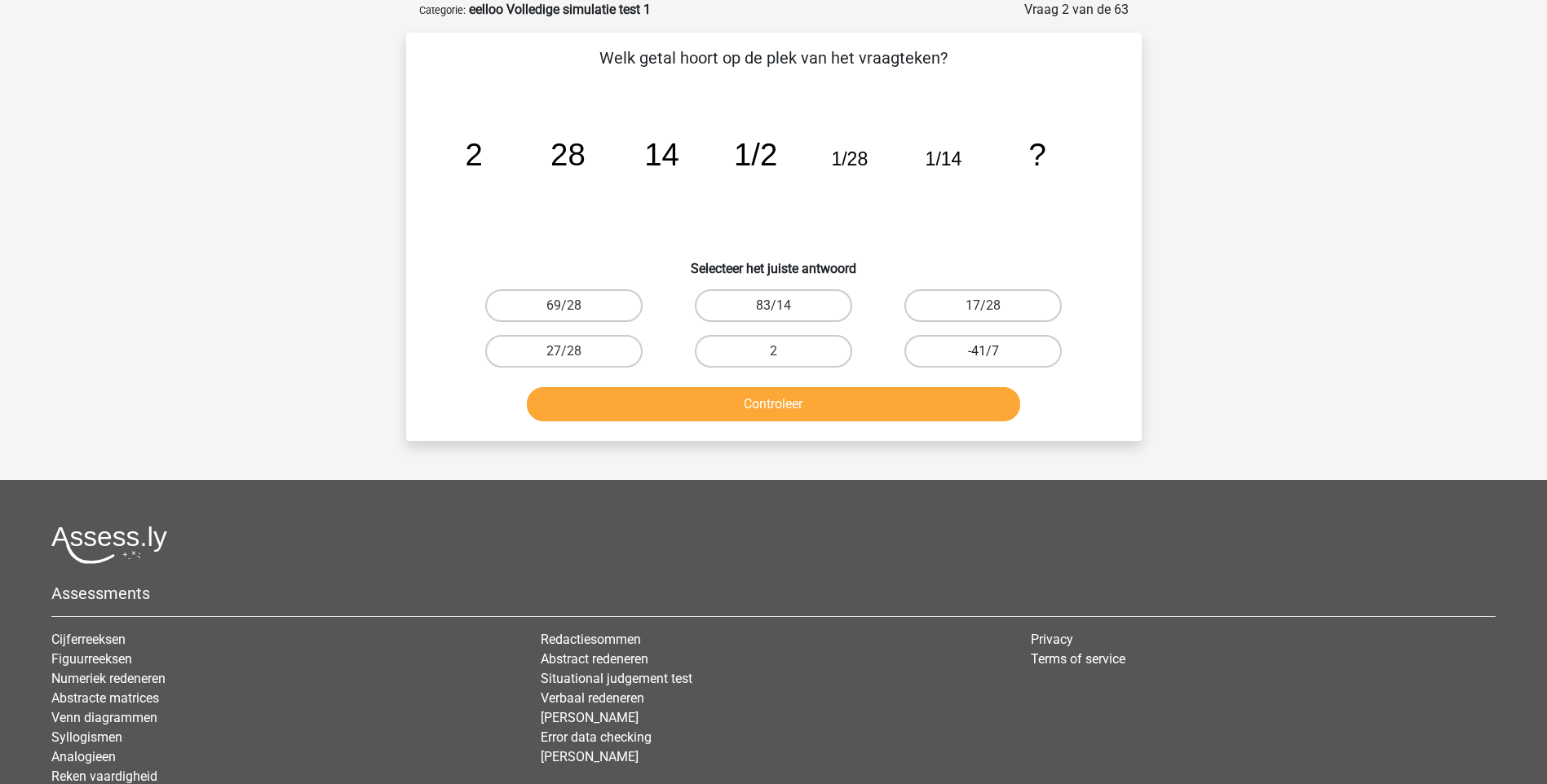
click at [1007, 359] on label "-41/7" at bounding box center [983, 351] width 157 height 33
click at [994, 359] on input "-41/7" at bounding box center [989, 357] width 11 height 11
radio input "true"
click at [785, 409] on button "Controleer" at bounding box center [773, 404] width 493 height 34
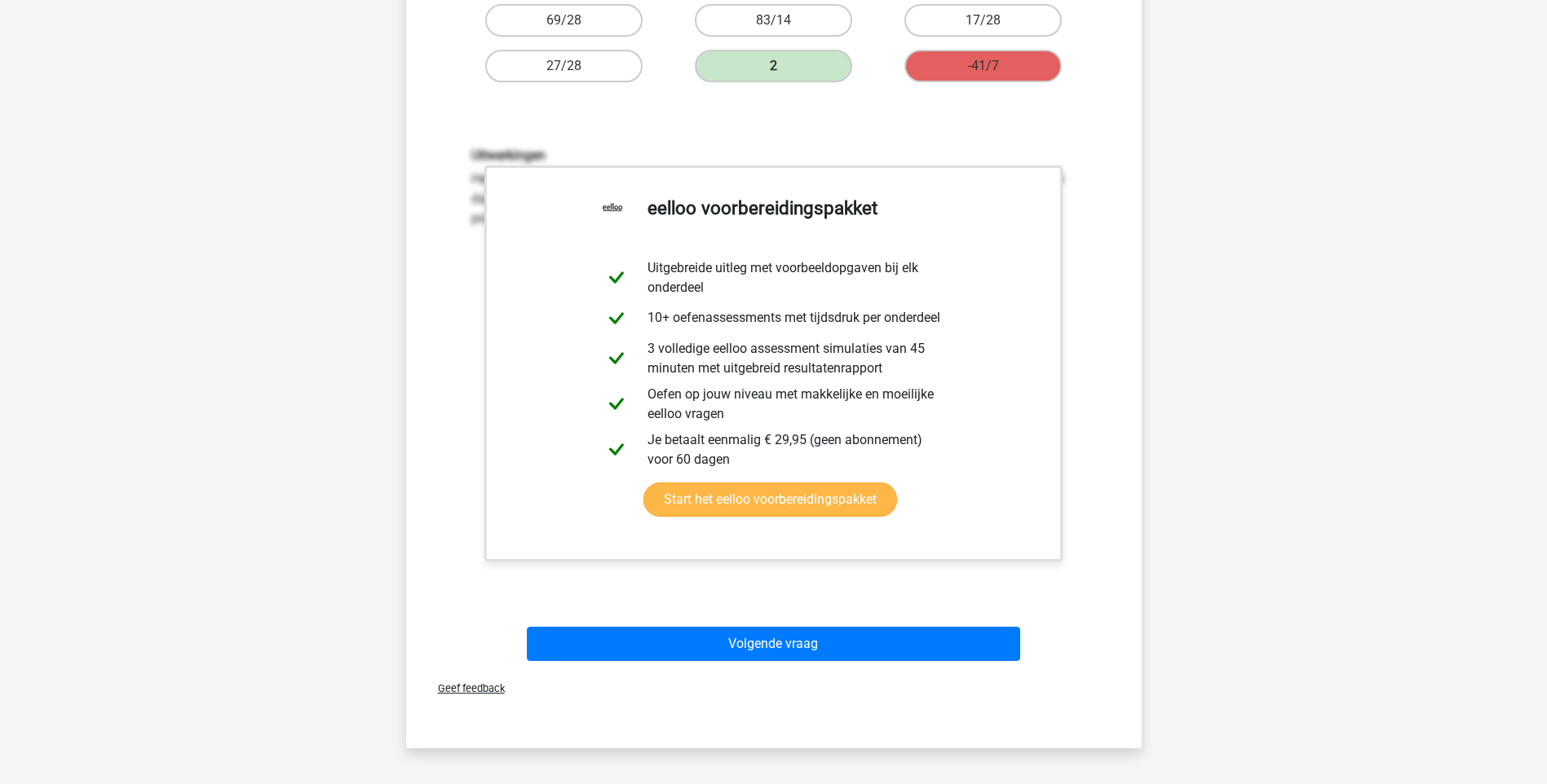
scroll to position [408, 0]
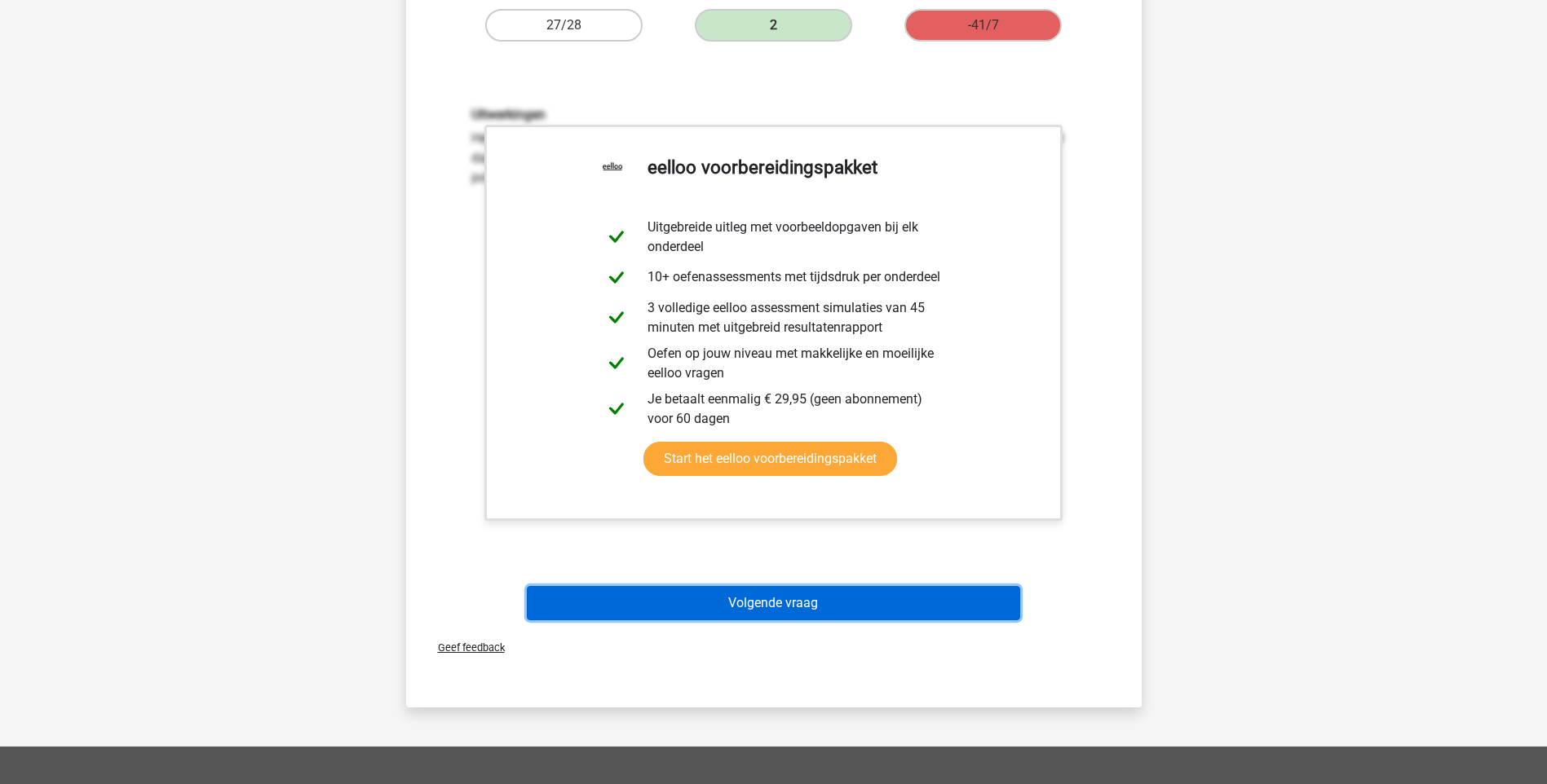
click at [808, 598] on button "Volgende vraag" at bounding box center [773, 603] width 493 height 34
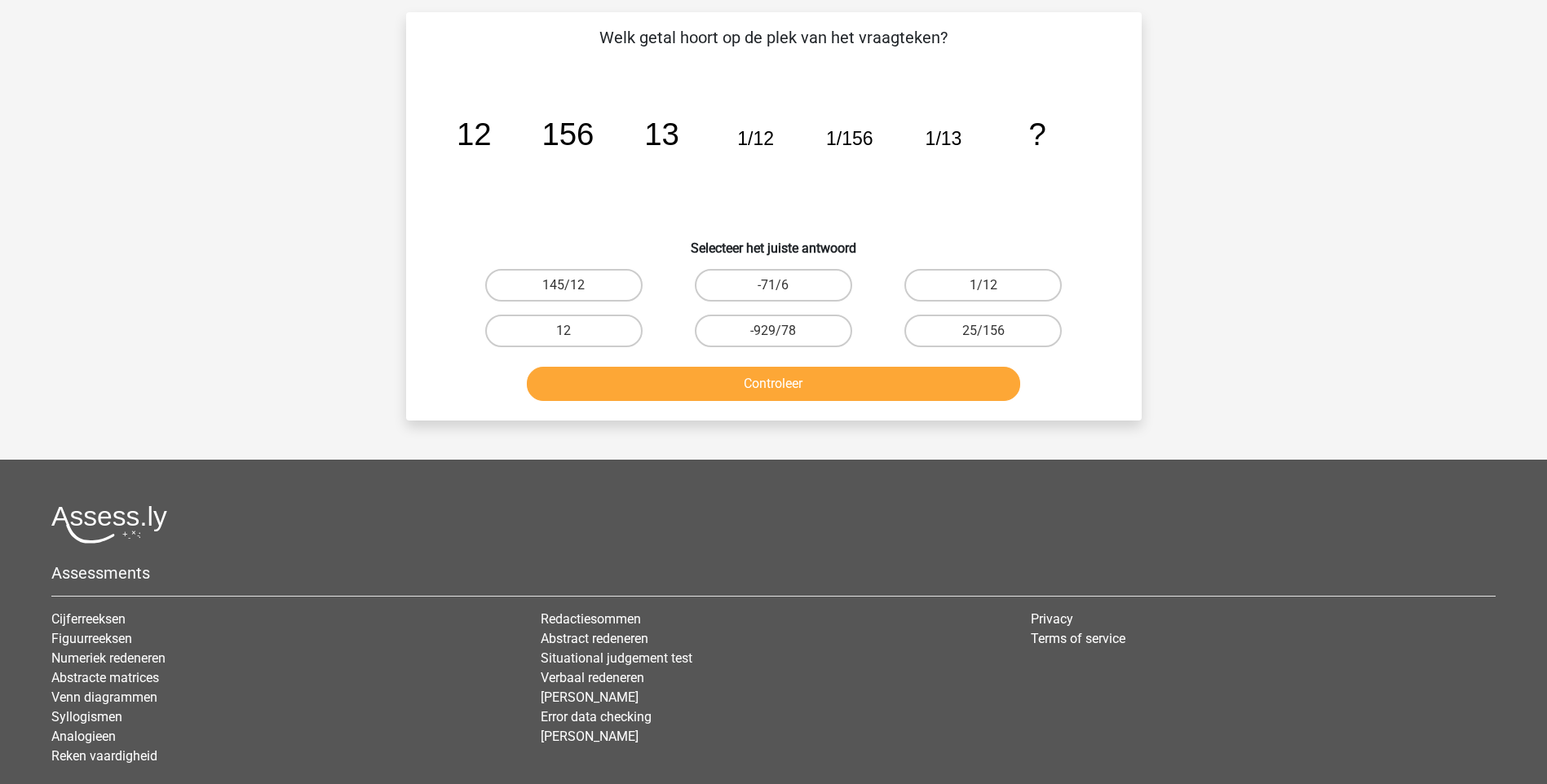
scroll to position [81, 0]
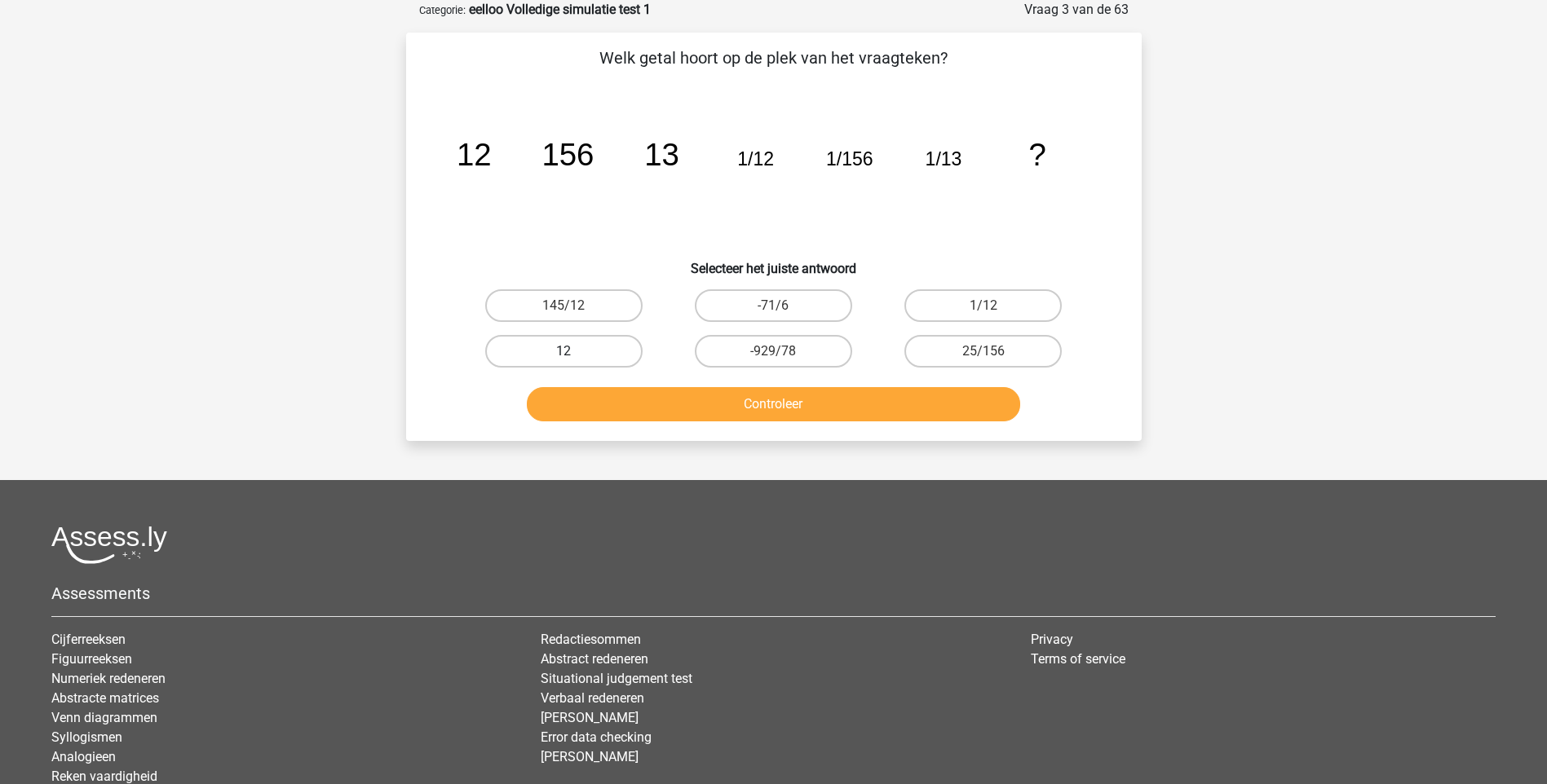
click at [579, 349] on label "12" at bounding box center [564, 351] width 157 height 33
click at [574, 351] on input "12" at bounding box center [569, 357] width 11 height 11
radio input "true"
click at [778, 404] on button "Controleer" at bounding box center [773, 404] width 493 height 34
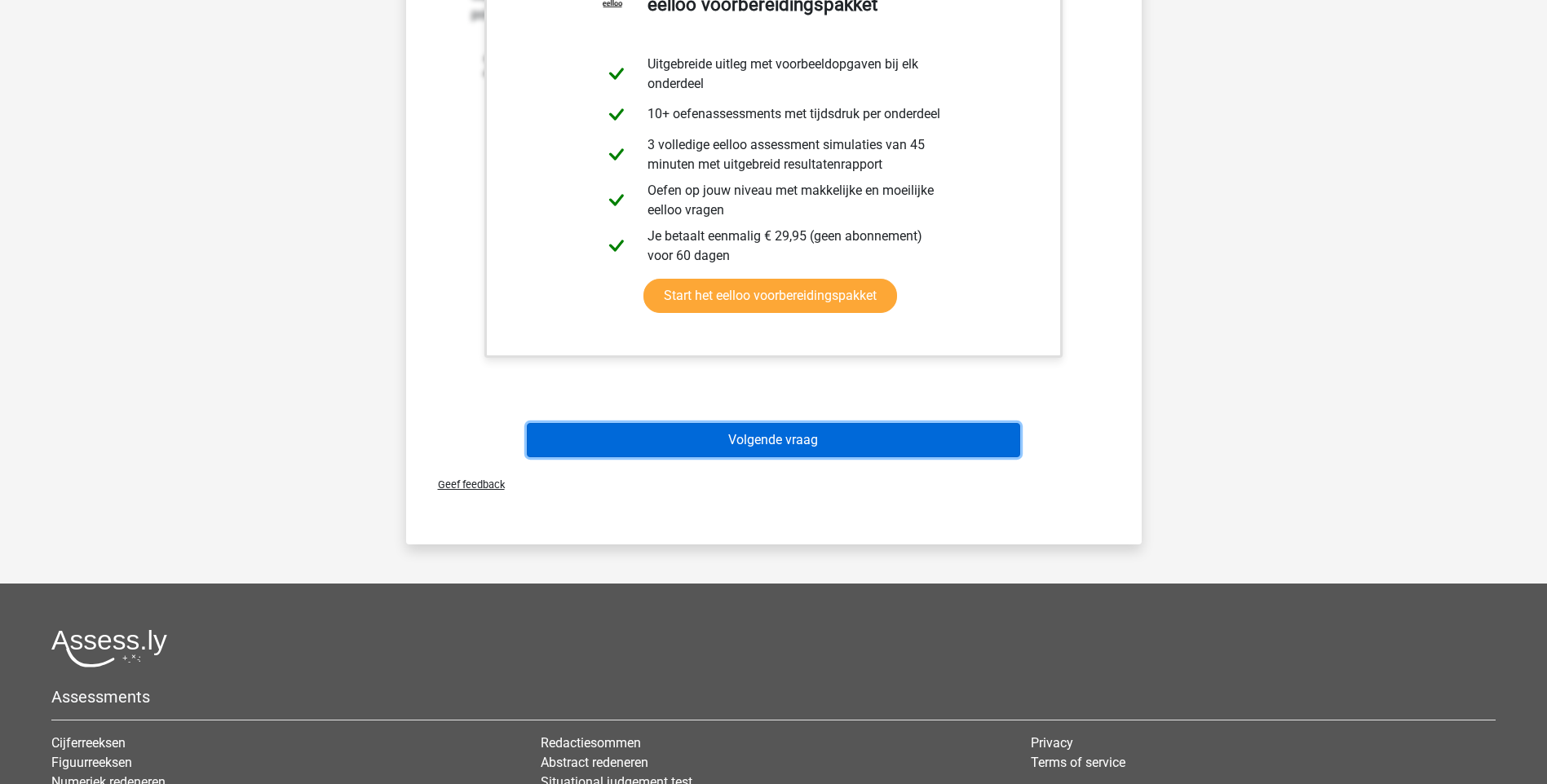
click at [797, 438] on button "Volgende vraag" at bounding box center [773, 440] width 493 height 34
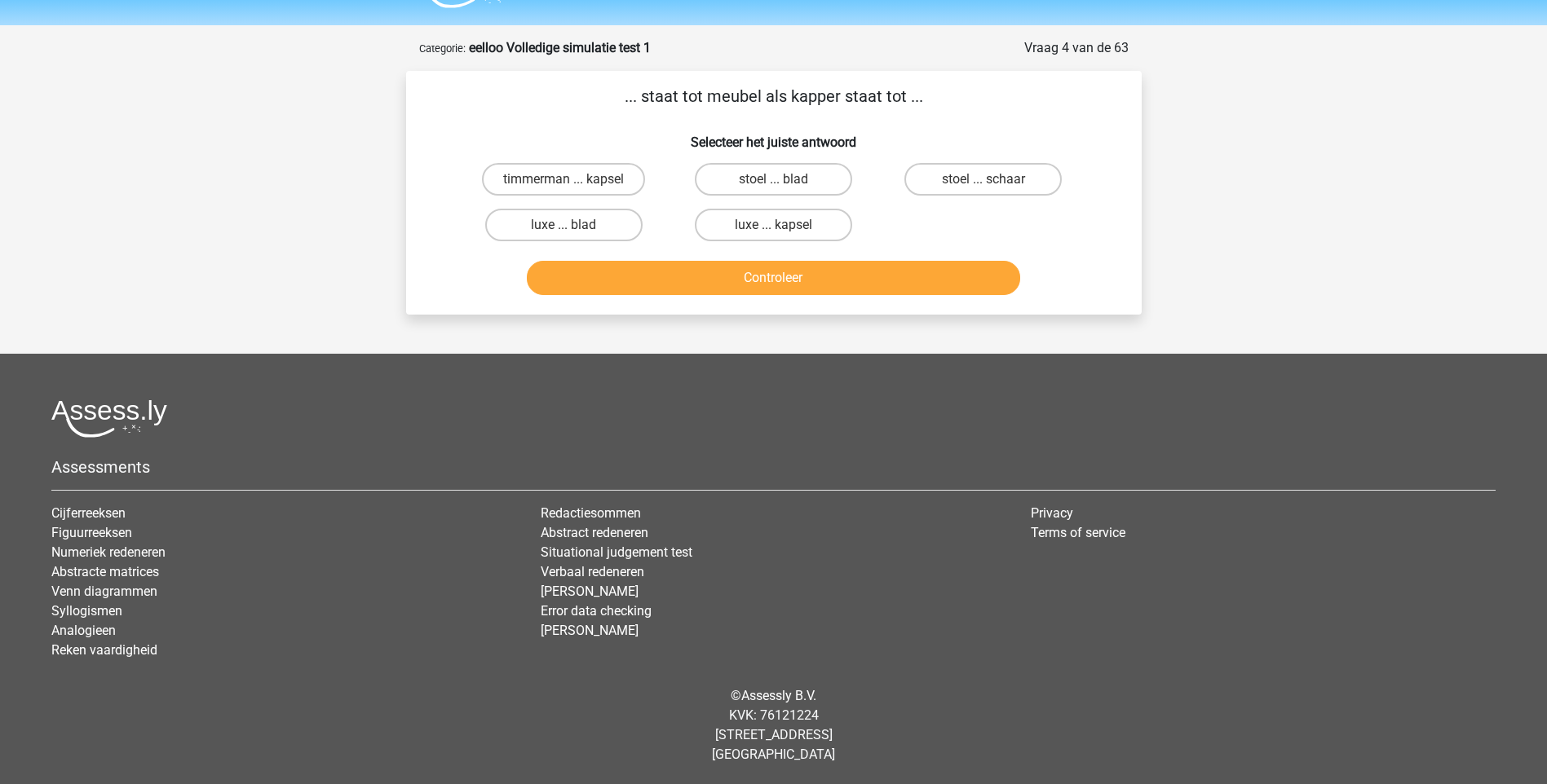
scroll to position [43, 0]
click at [603, 183] on label "timmerman ... kapsel" at bounding box center [563, 179] width 163 height 33
click at [574, 183] on input "timmerman ... kapsel" at bounding box center [569, 185] width 11 height 11
radio input "true"
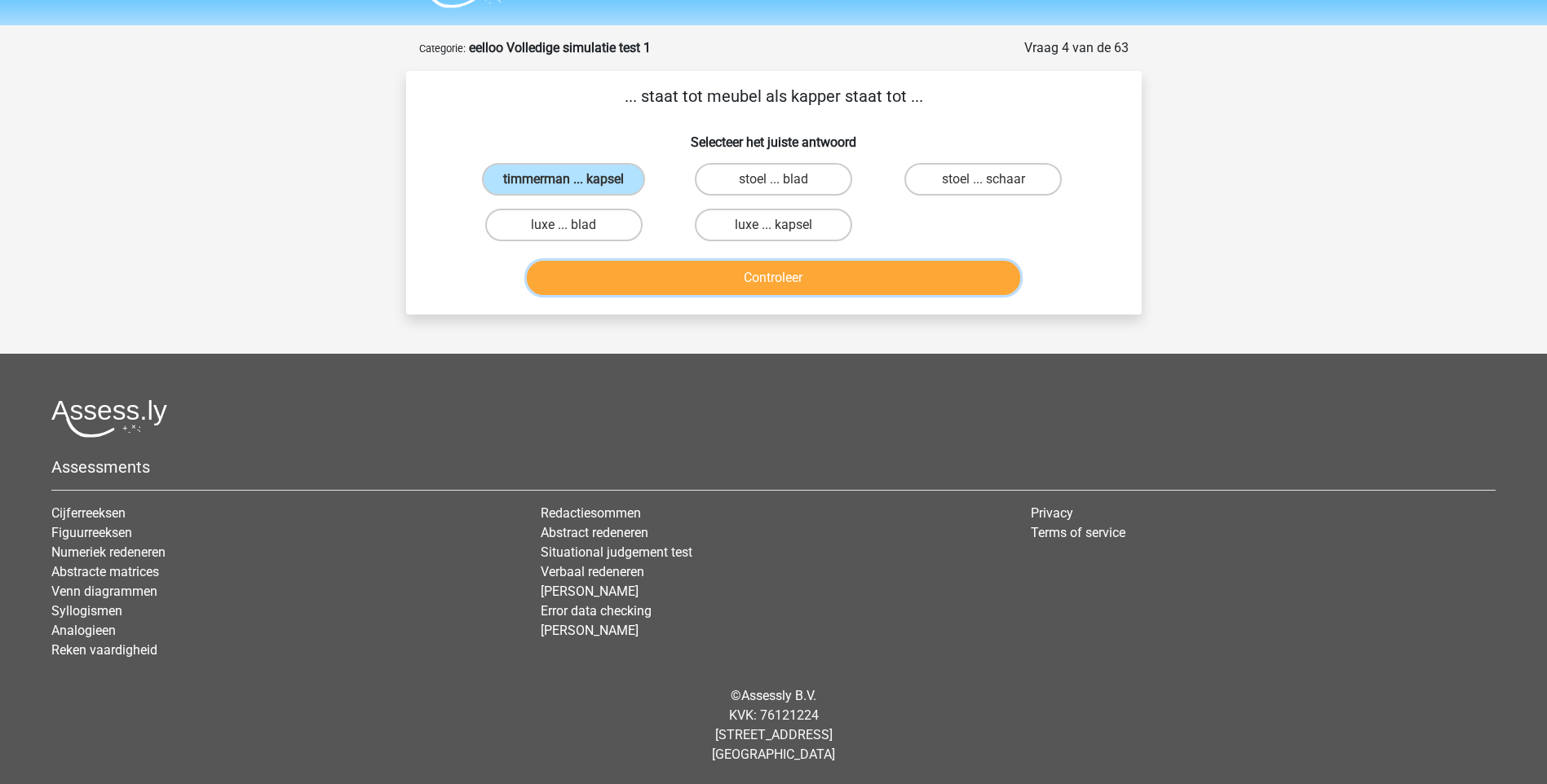
click at [784, 278] on button "Controleer" at bounding box center [773, 277] width 493 height 34
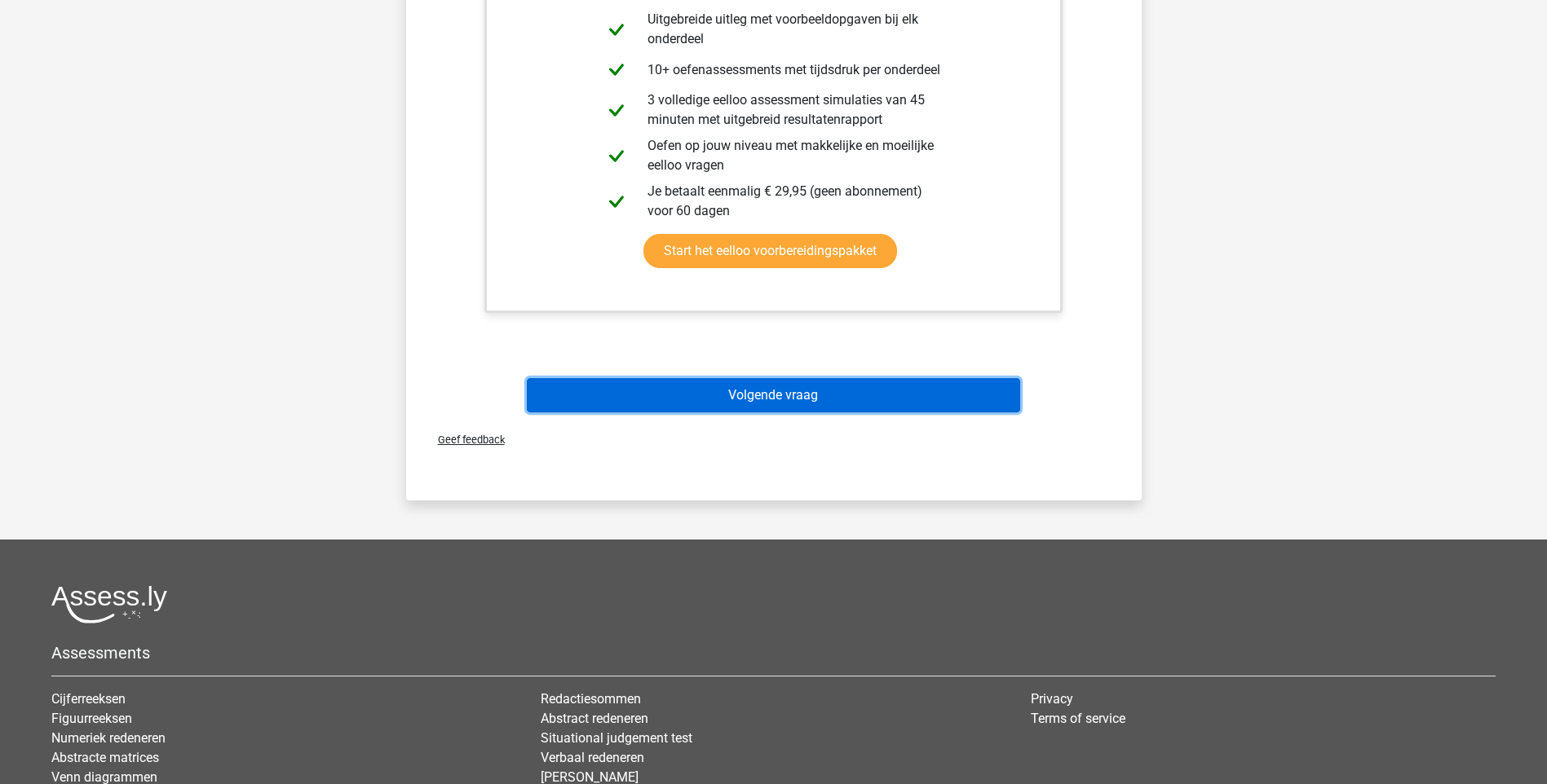
click at [778, 394] on button "Volgende vraag" at bounding box center [773, 395] width 493 height 34
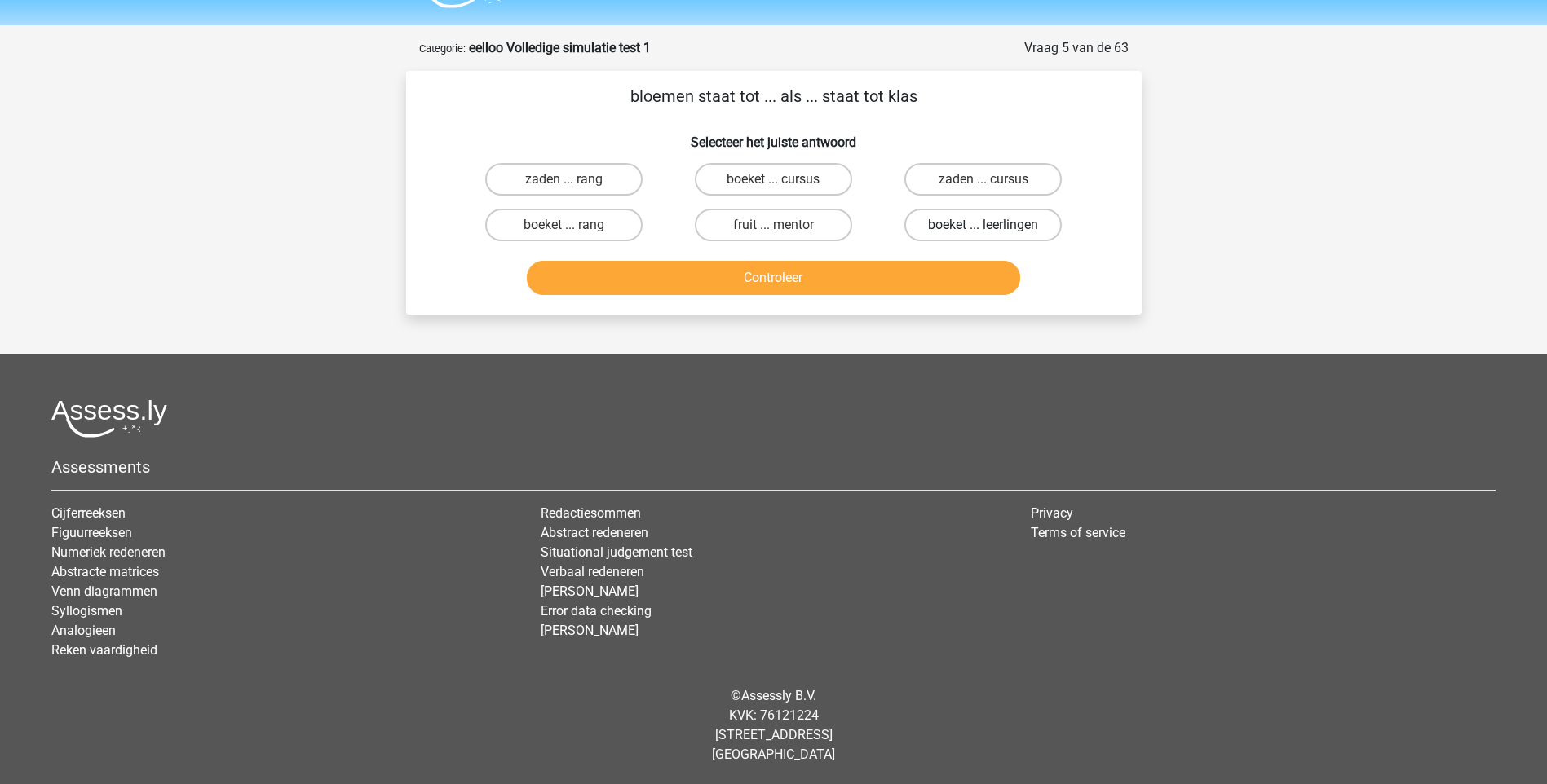
click at [970, 230] on label "boeket ... leerlingen" at bounding box center [983, 225] width 157 height 33
click at [983, 230] on input "boeket ... leerlingen" at bounding box center [989, 230] width 11 height 11
radio input "true"
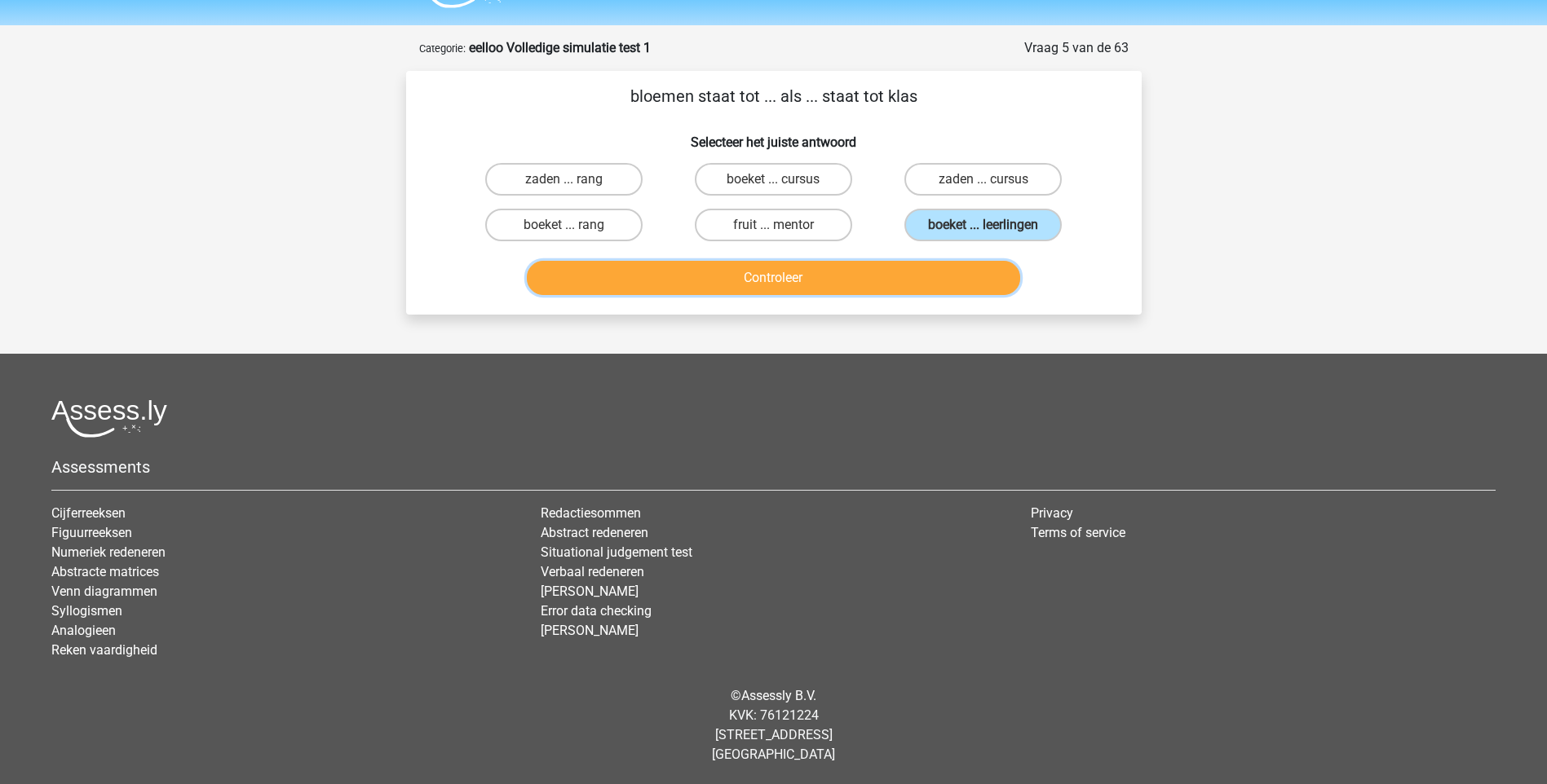
click at [776, 278] on button "Controleer" at bounding box center [773, 277] width 493 height 34
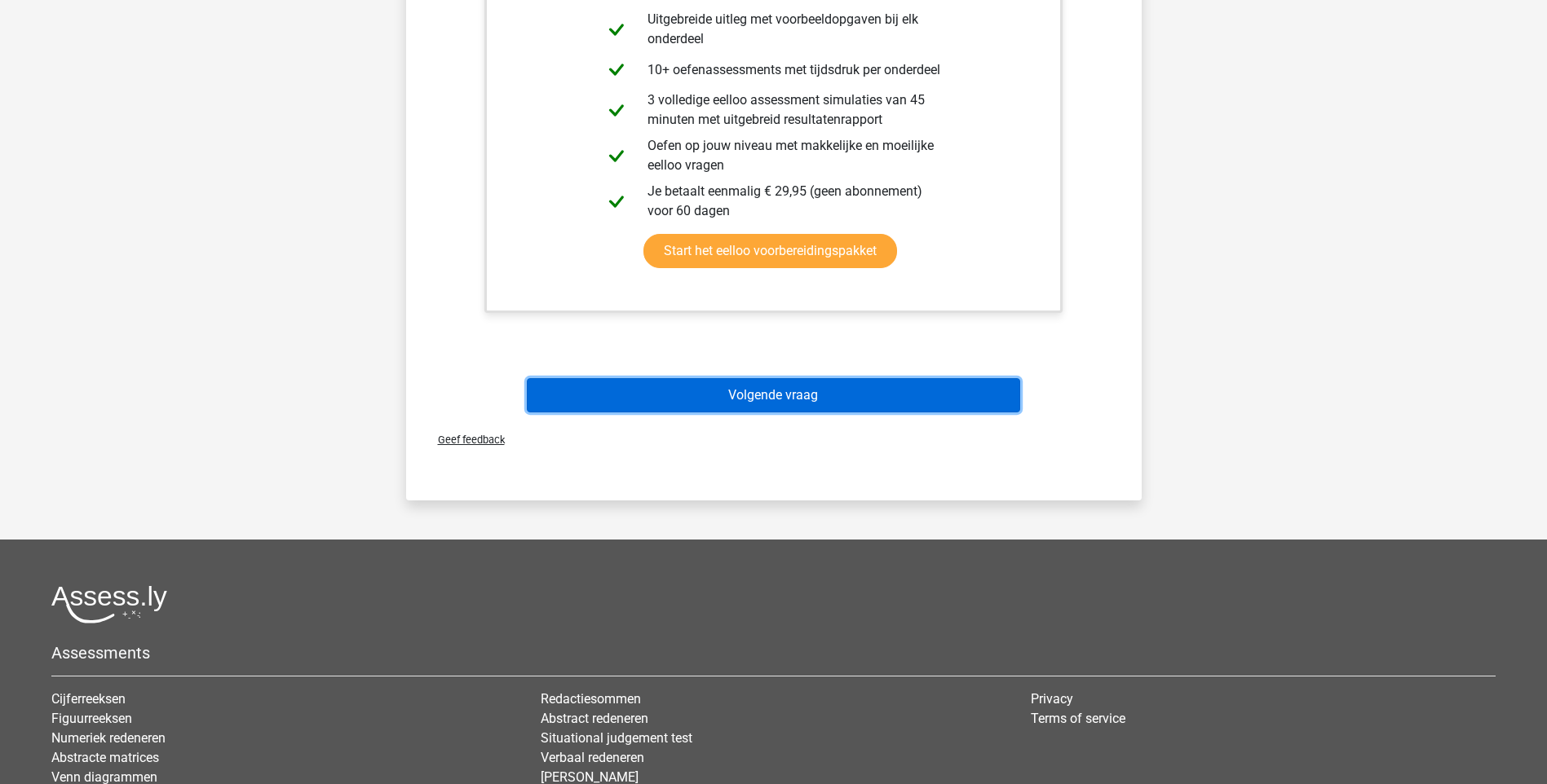
click at [782, 388] on button "Volgende vraag" at bounding box center [773, 395] width 493 height 34
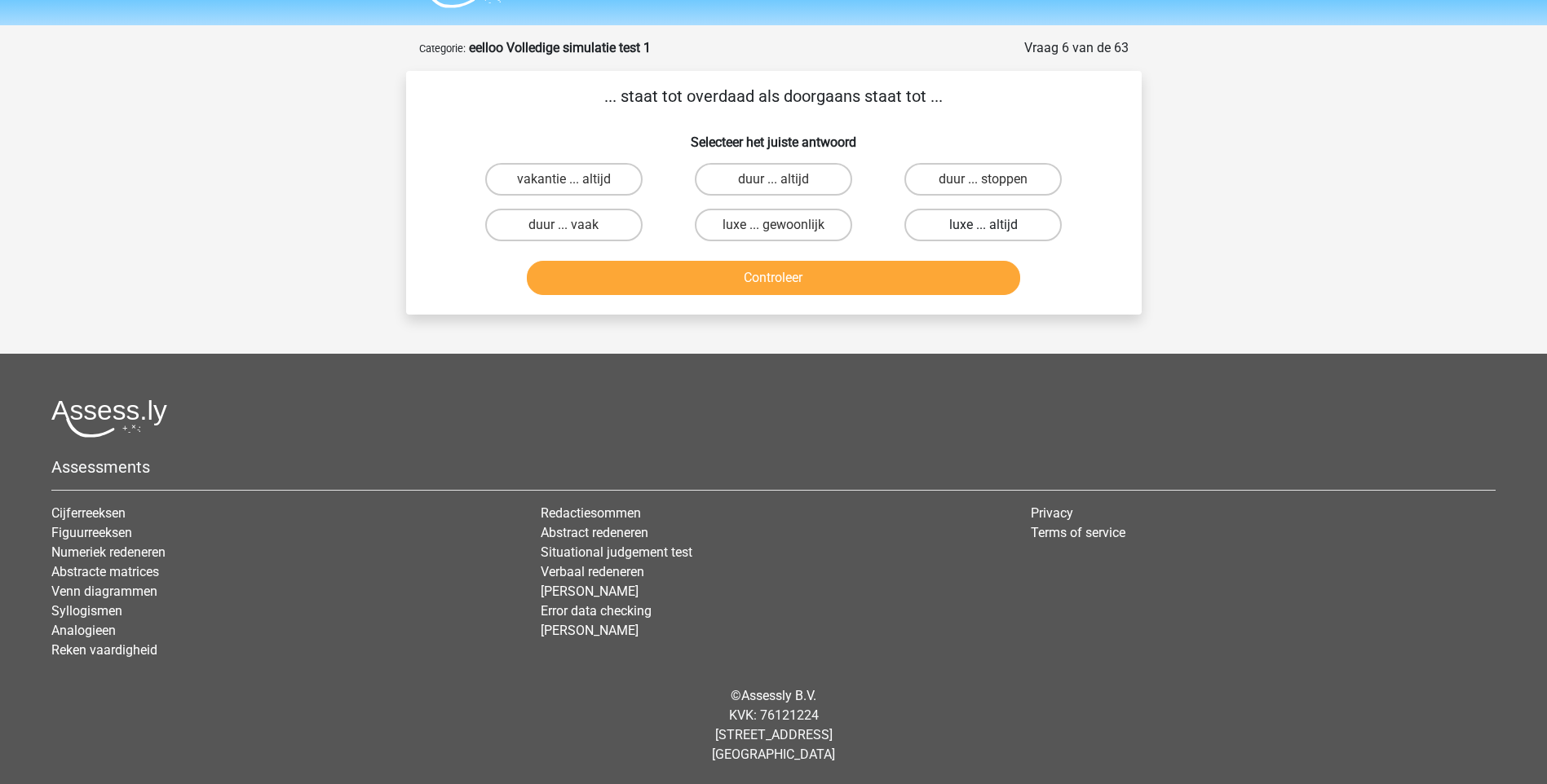
click at [980, 227] on label "luxe ... altijd" at bounding box center [983, 225] width 157 height 33
click at [983, 227] on input "luxe ... altijd" at bounding box center [989, 230] width 11 height 11
radio input "true"
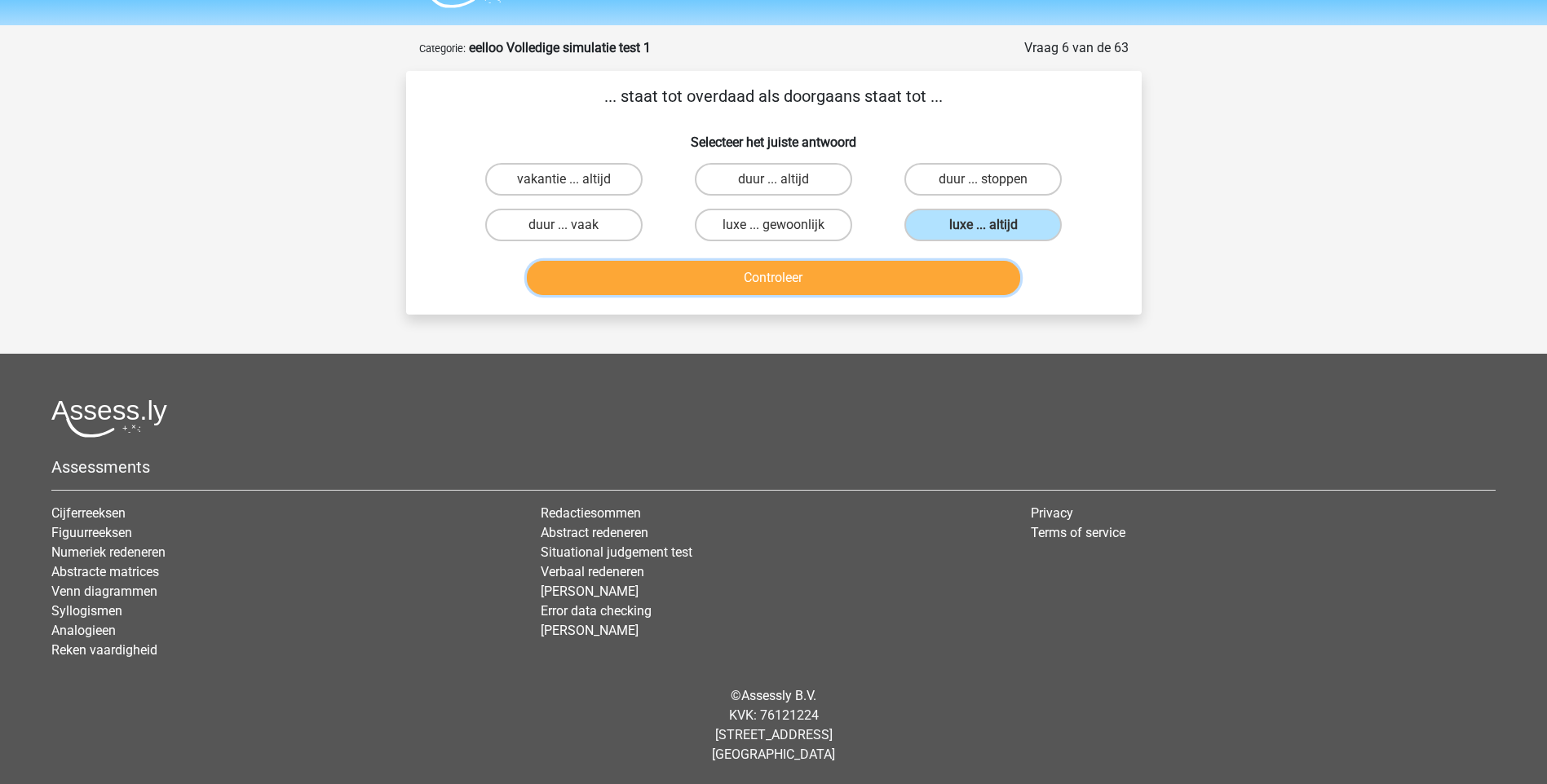
click at [779, 282] on button "Controleer" at bounding box center [773, 277] width 493 height 34
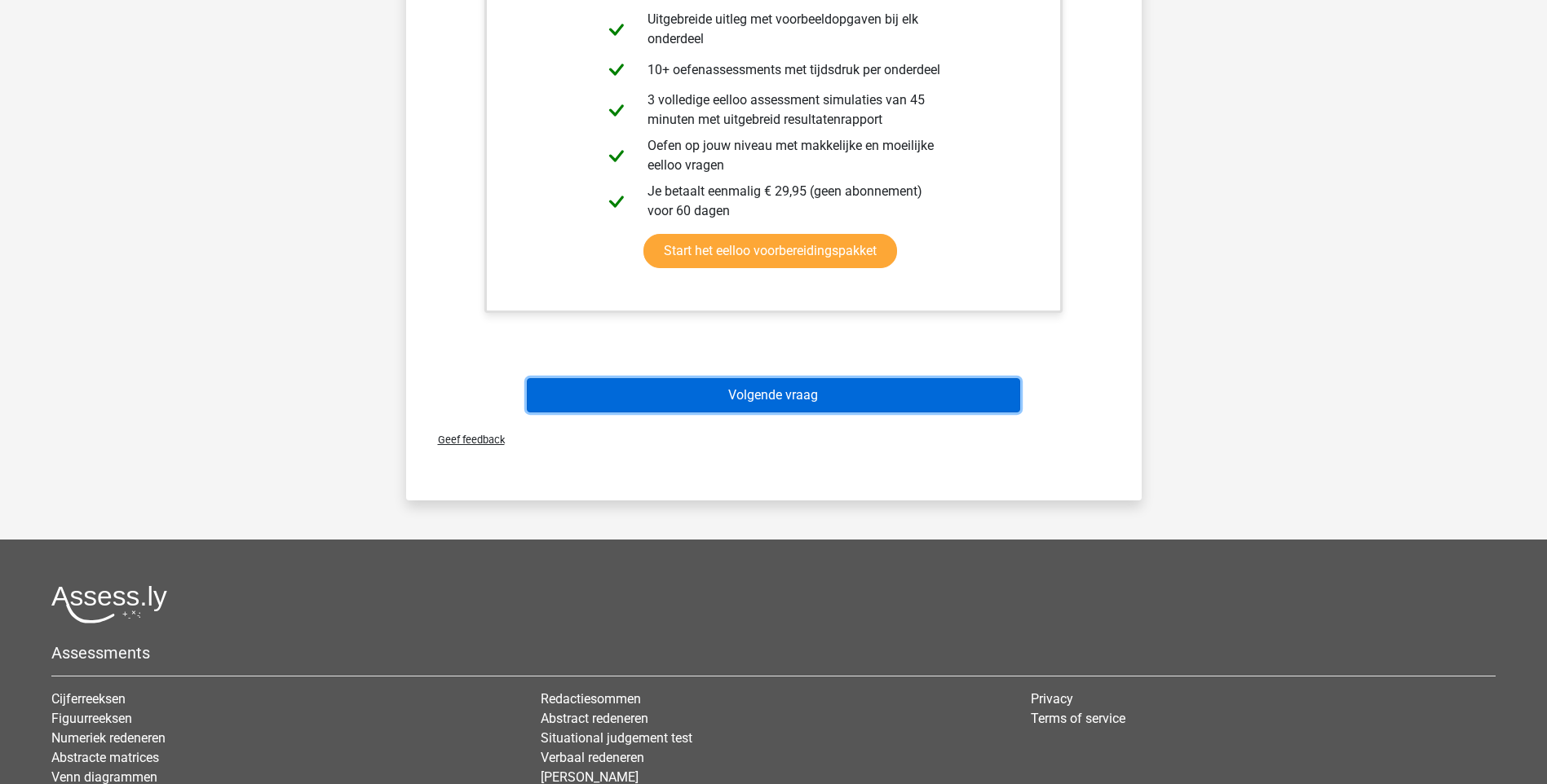
click at [786, 389] on button "Volgende vraag" at bounding box center [773, 395] width 493 height 34
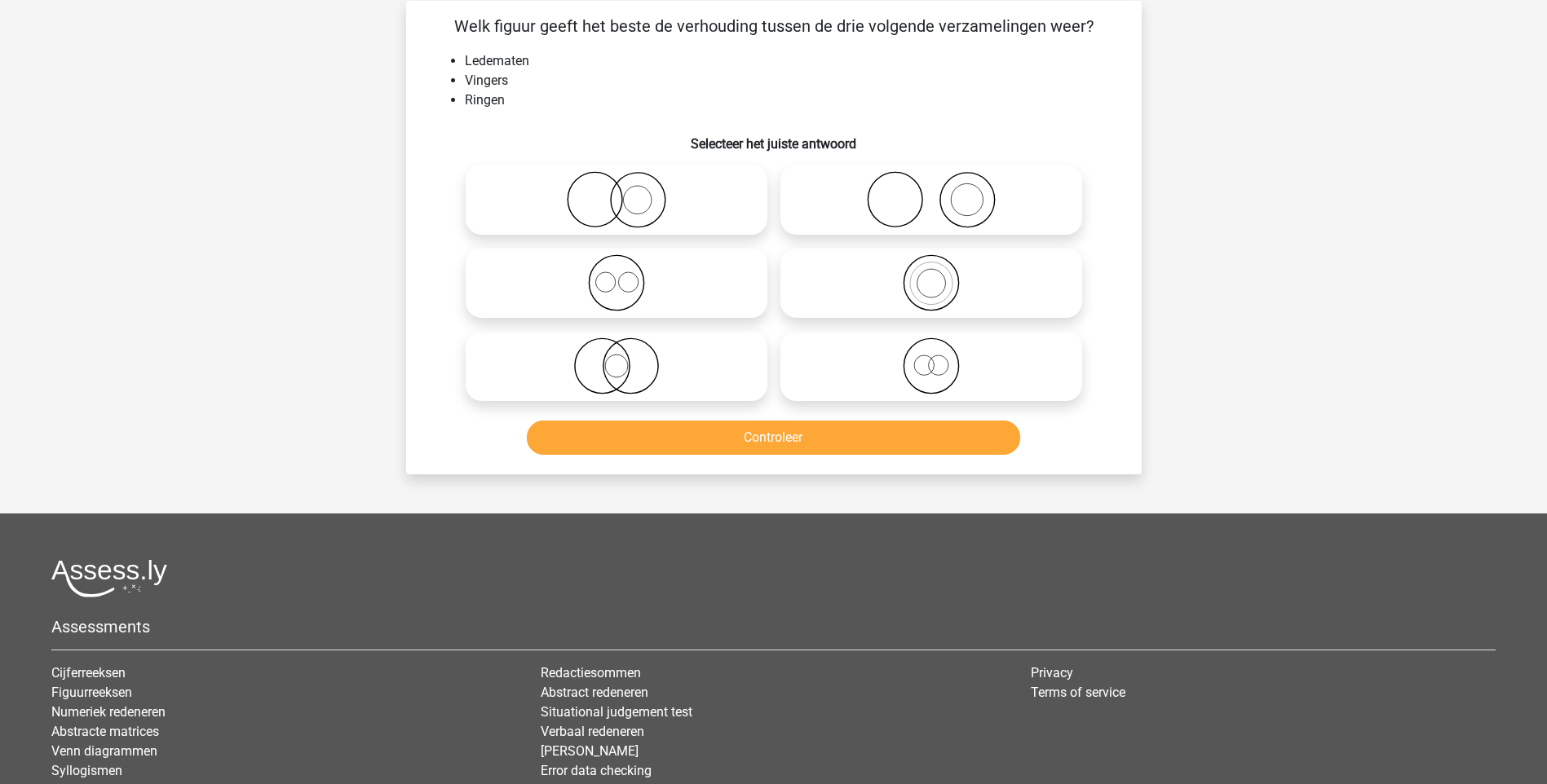
scroll to position [81, 0]
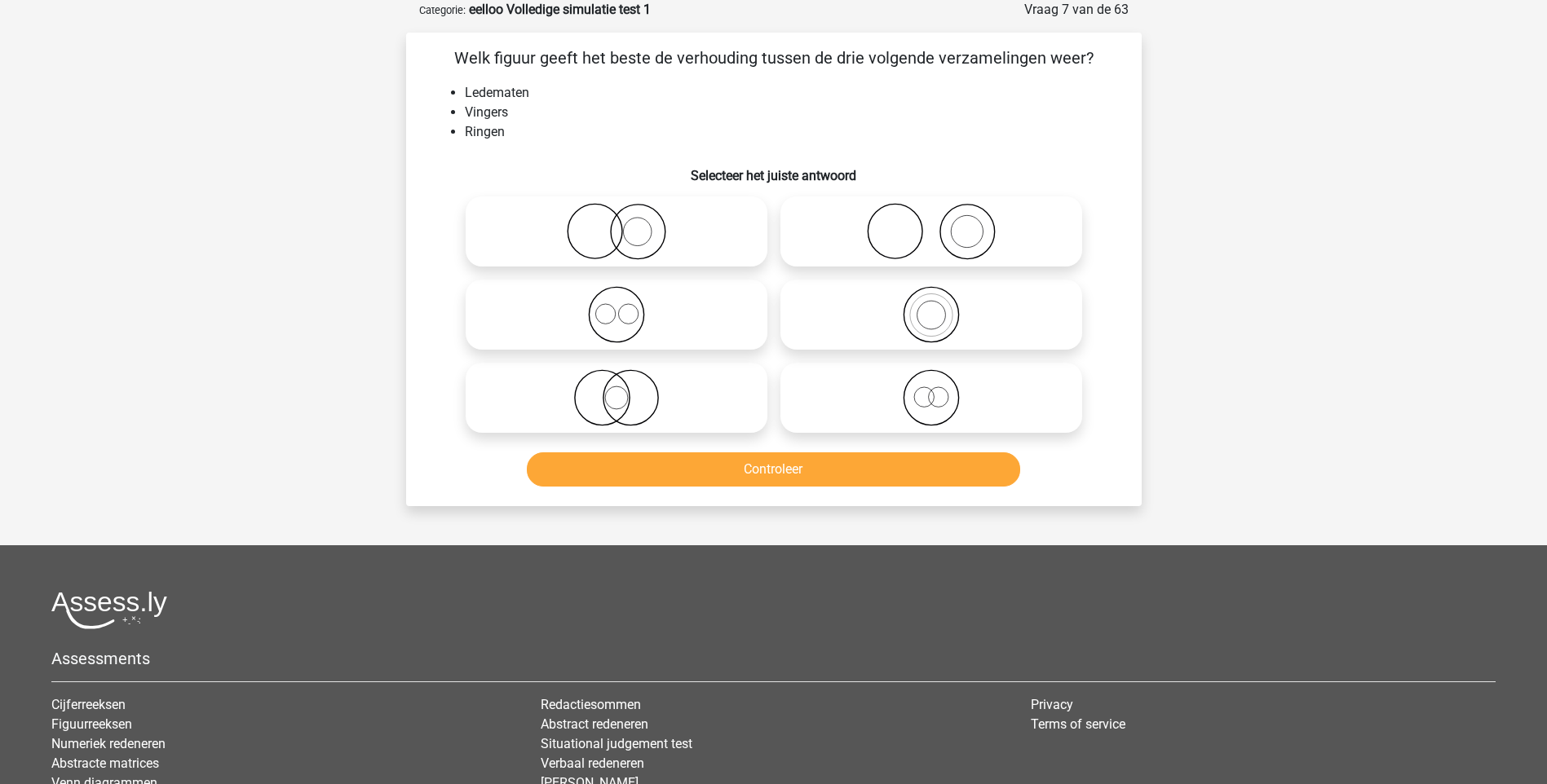
click at [616, 334] on icon at bounding box center [616, 315] width 289 height 57
click at [616, 307] on input "radio" at bounding box center [622, 301] width 11 height 11
radio input "true"
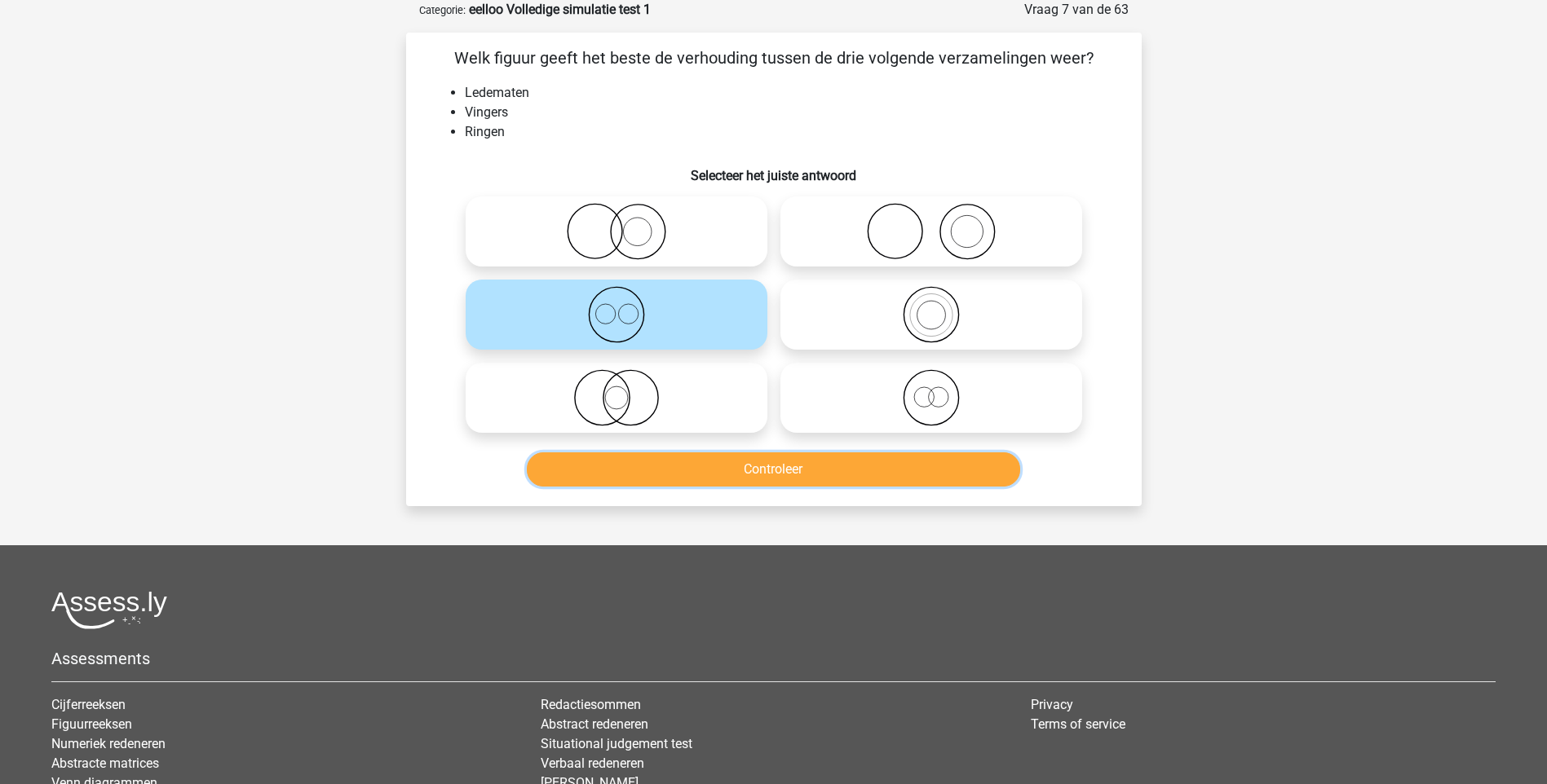
click at [796, 462] on button "Controleer" at bounding box center [773, 469] width 493 height 34
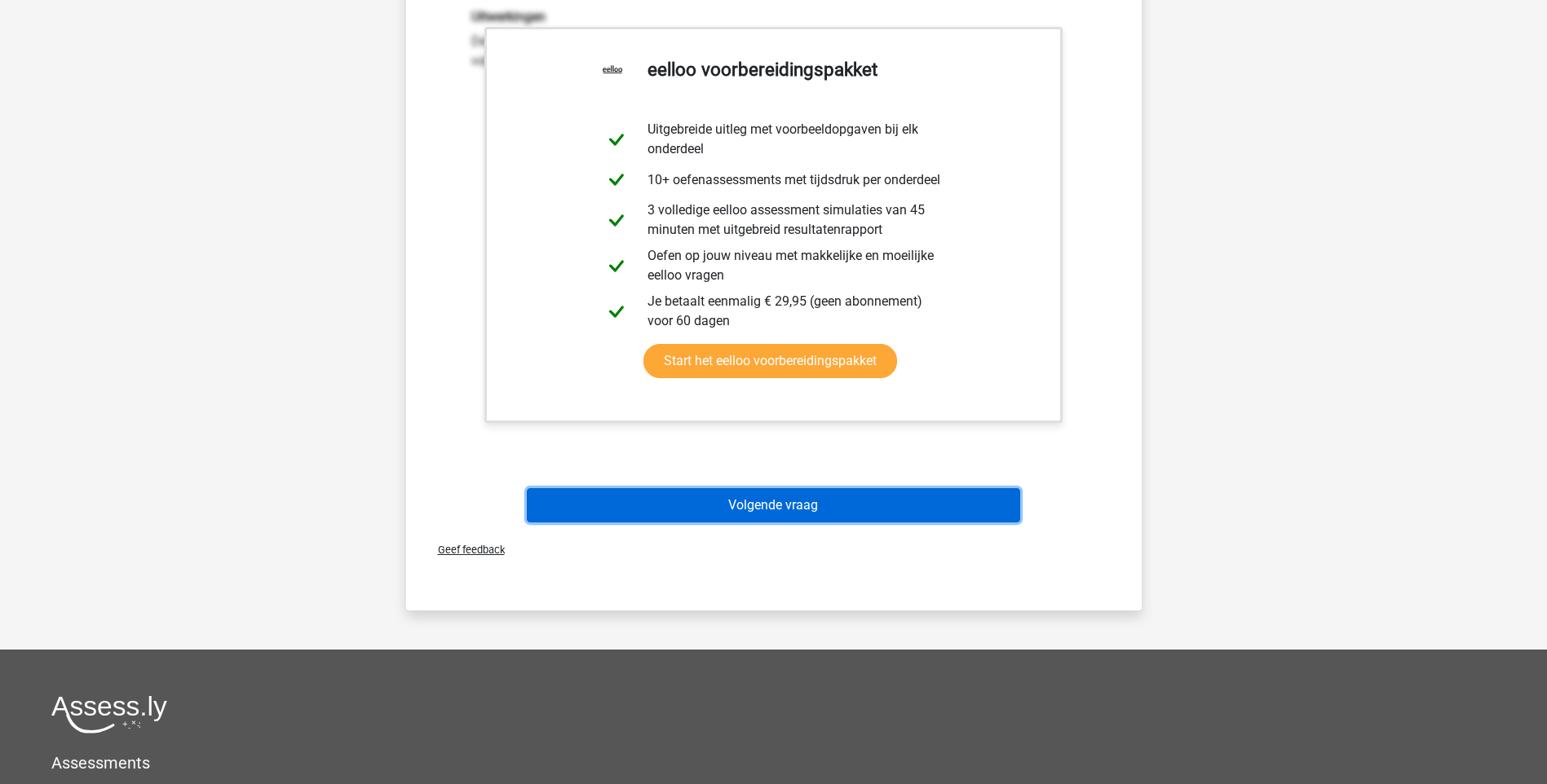
click at [783, 500] on button "Volgende vraag" at bounding box center [773, 506] width 493 height 34
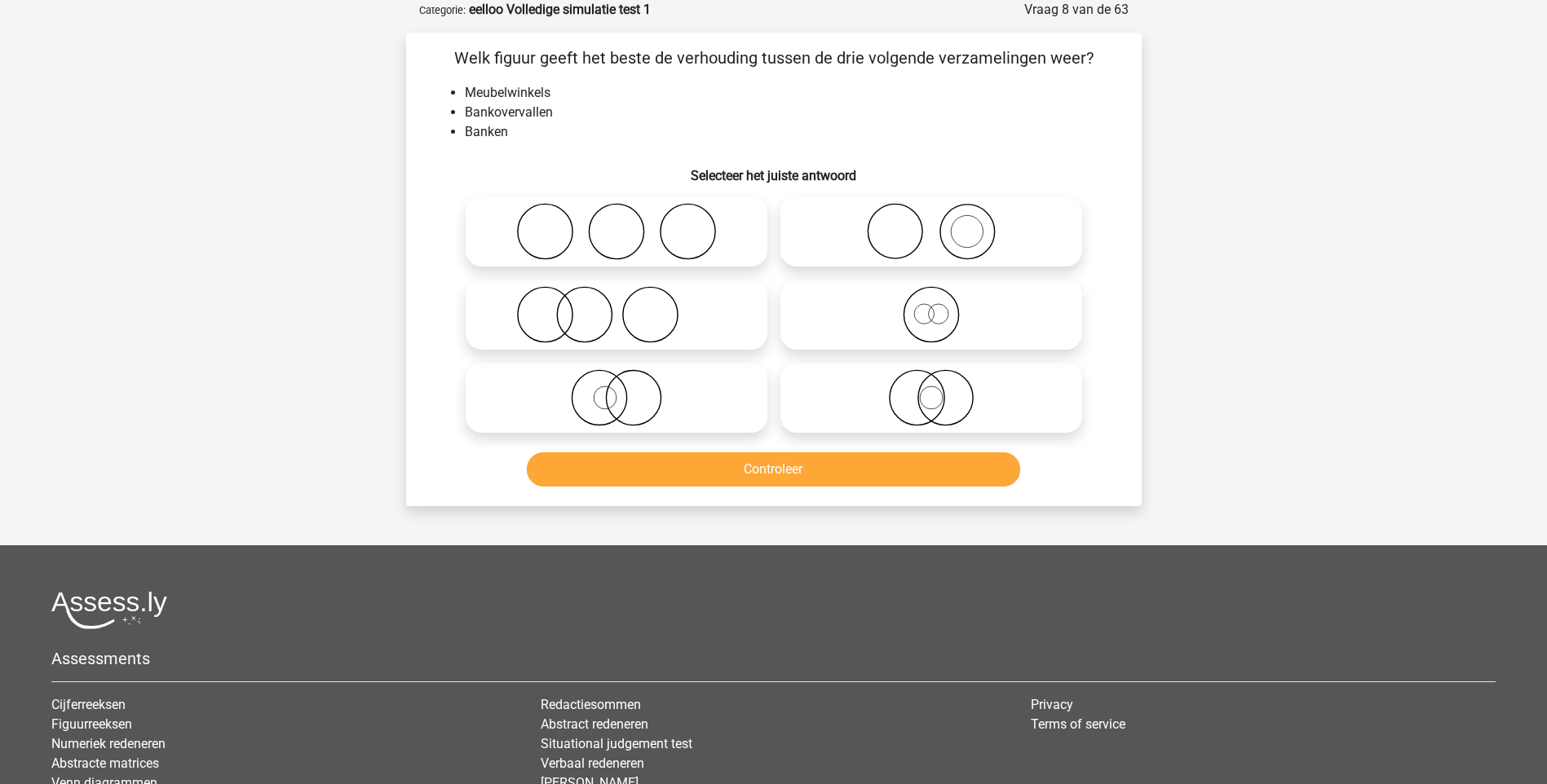
click at [924, 242] on icon at bounding box center [931, 232] width 289 height 57
click at [931, 223] on input "radio" at bounding box center [937, 219] width 11 height 11
radio input "true"
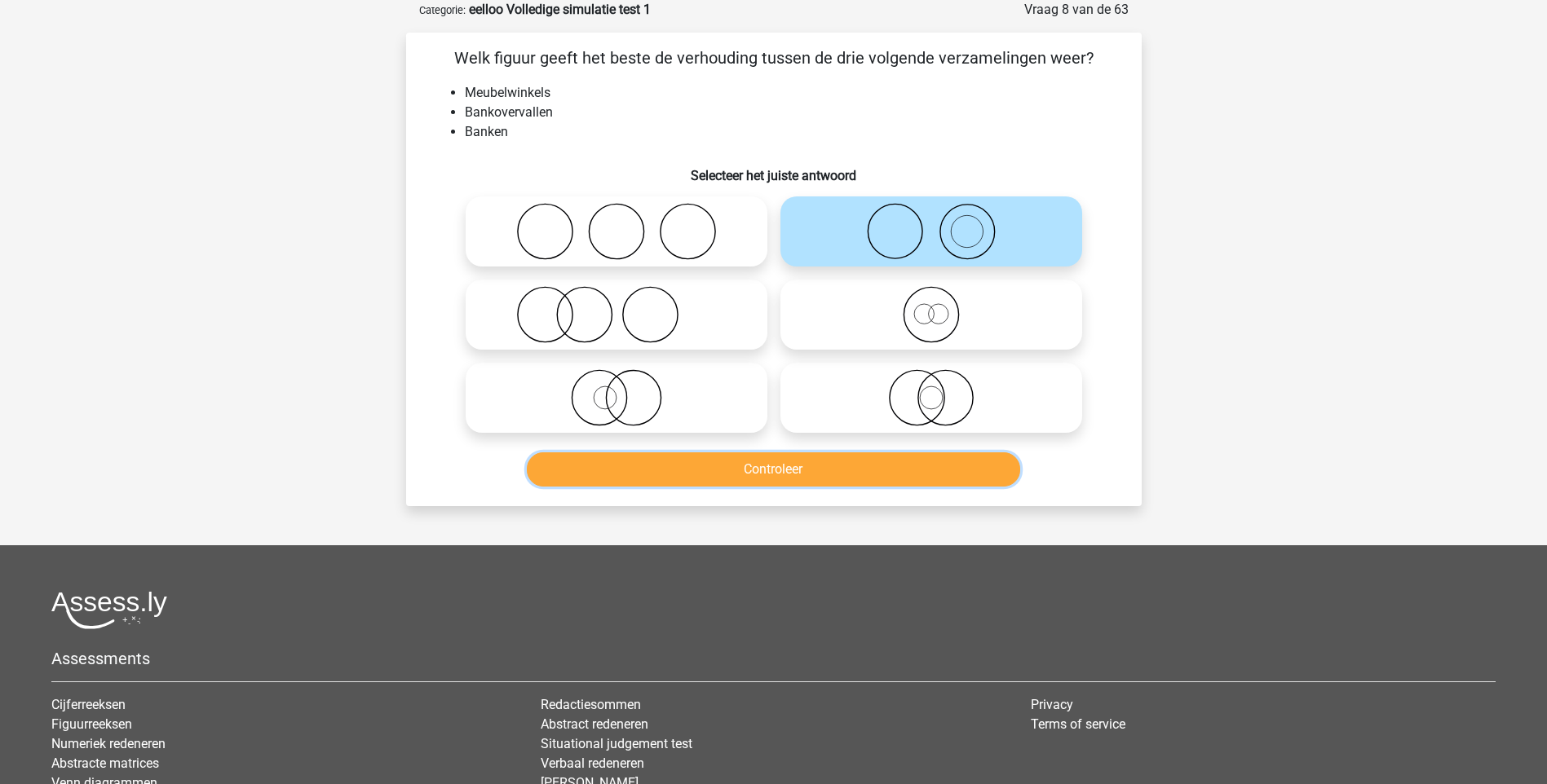
click at [782, 469] on button "Controleer" at bounding box center [773, 469] width 493 height 34
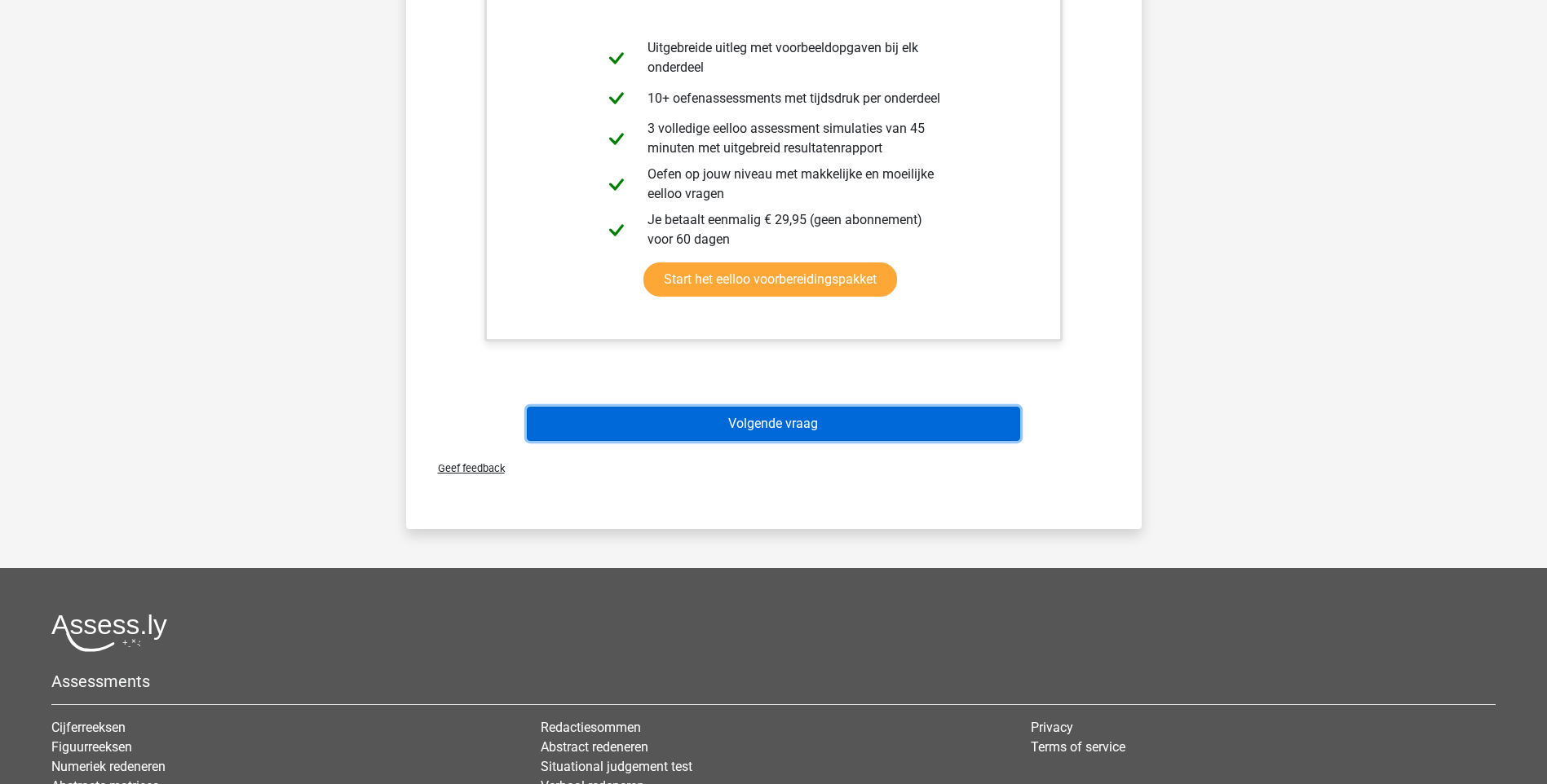
click at [757, 433] on button "Volgende vraag" at bounding box center [773, 424] width 493 height 34
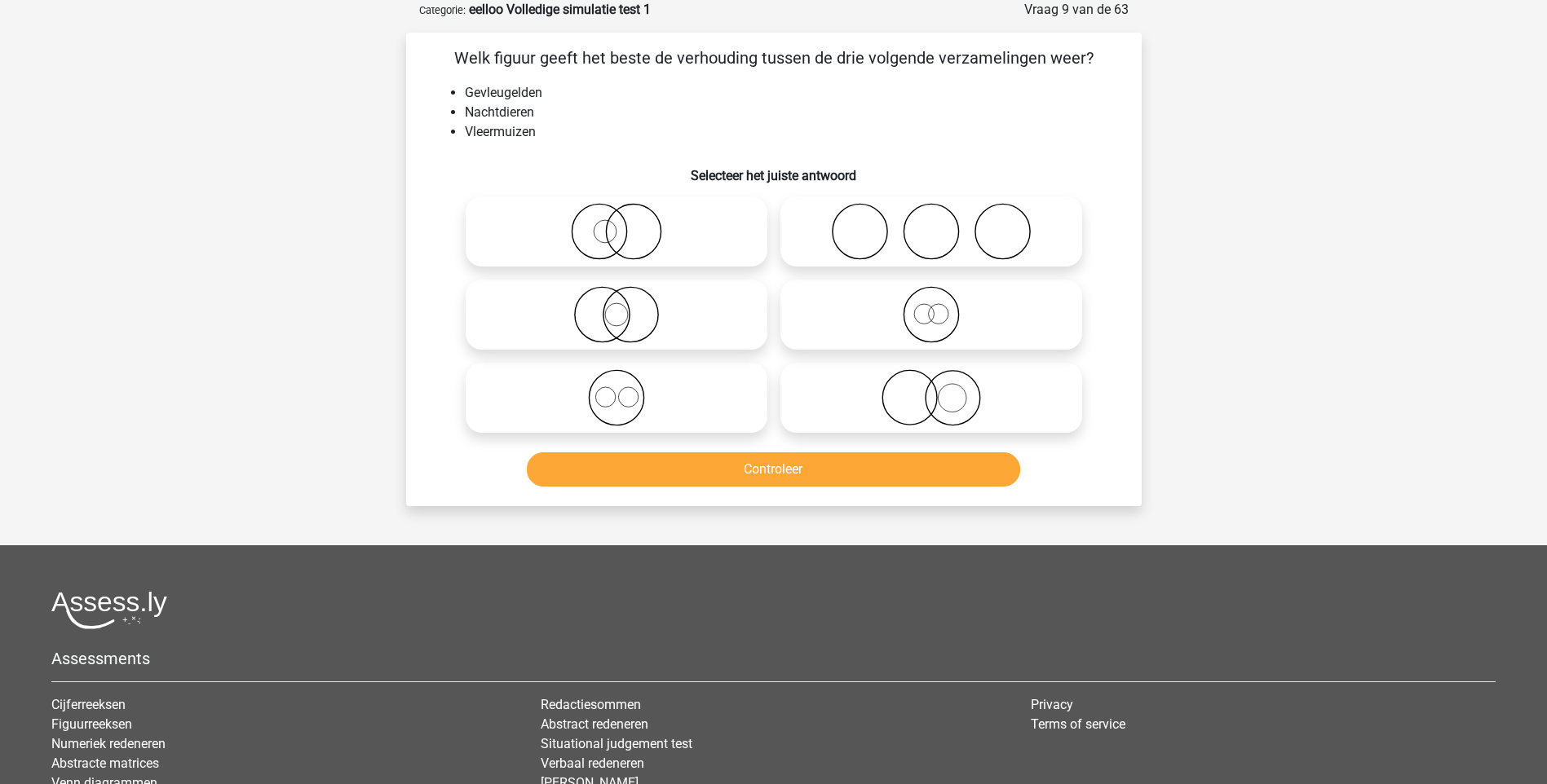
click at [612, 233] on icon at bounding box center [616, 232] width 289 height 57
click at [616, 223] on input "radio" at bounding box center [622, 219] width 11 height 11
radio input "true"
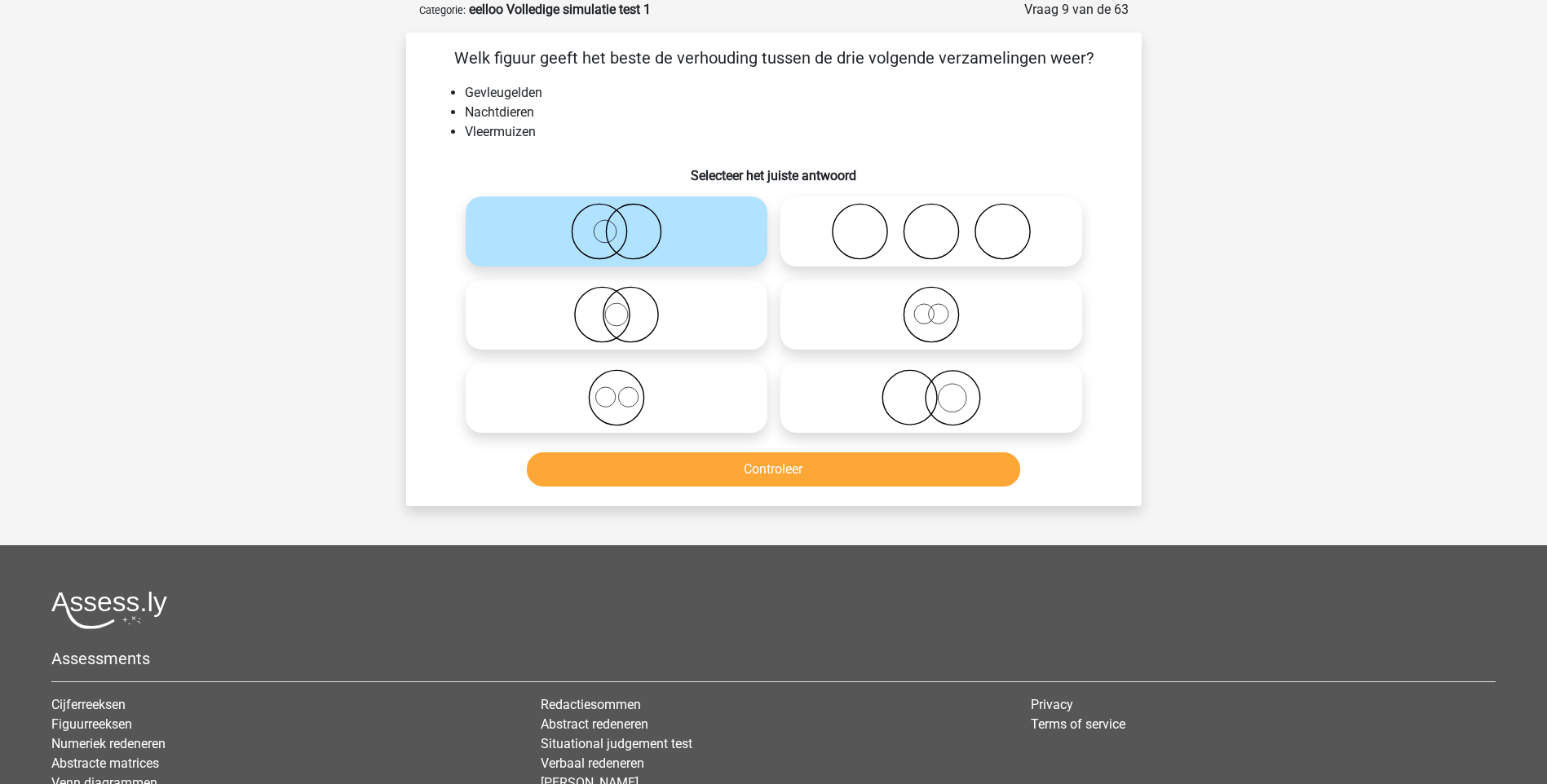
click at [925, 327] on icon at bounding box center [931, 315] width 289 height 57
click at [931, 307] on input "radio" at bounding box center [937, 301] width 11 height 11
radio input "true"
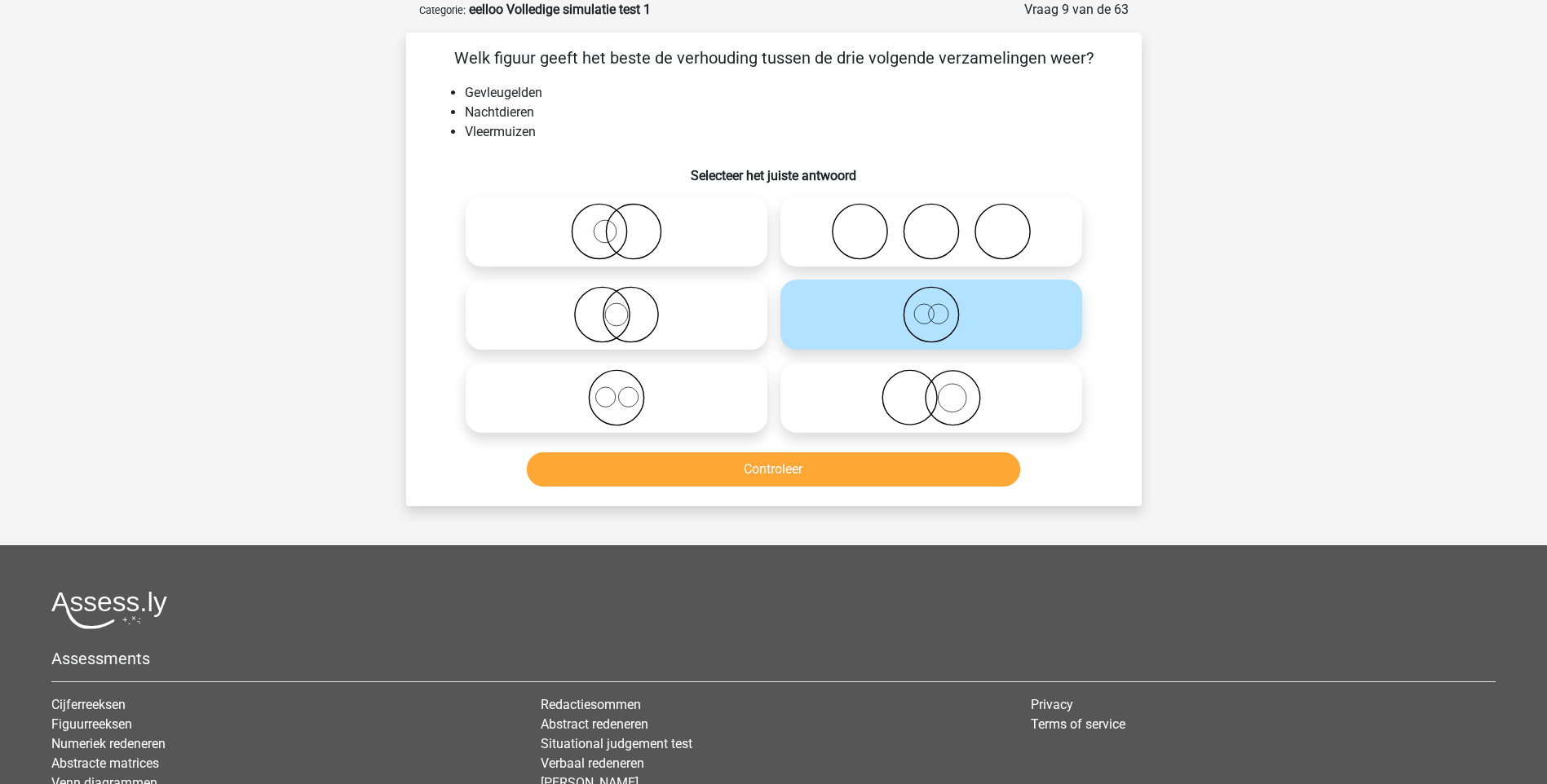
click at [925, 327] on icon at bounding box center [931, 315] width 289 height 57
click at [931, 307] on input "radio" at bounding box center [937, 301] width 11 height 11
click at [778, 470] on button "Controleer" at bounding box center [773, 469] width 493 height 34
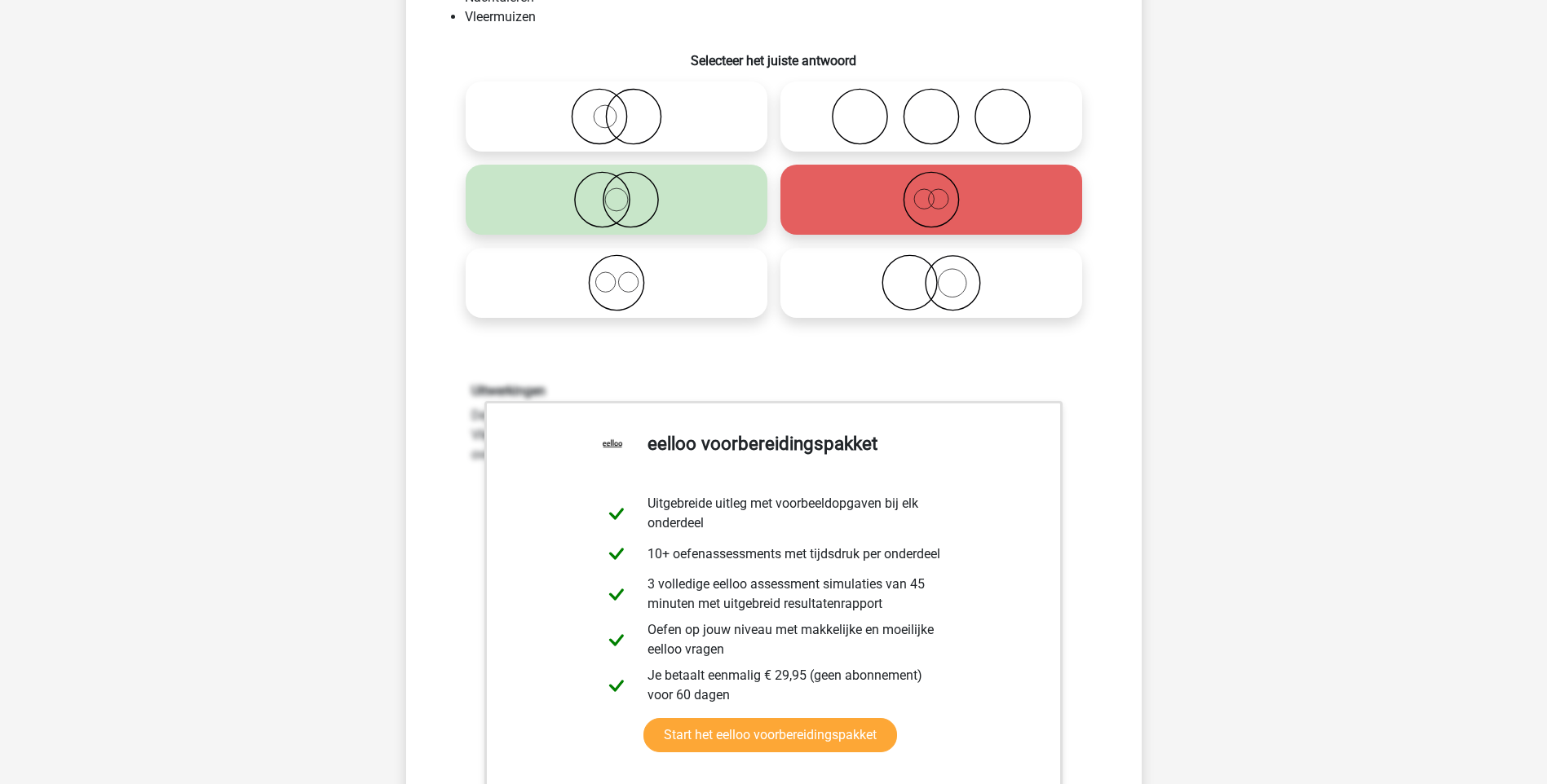
scroll to position [489, 0]
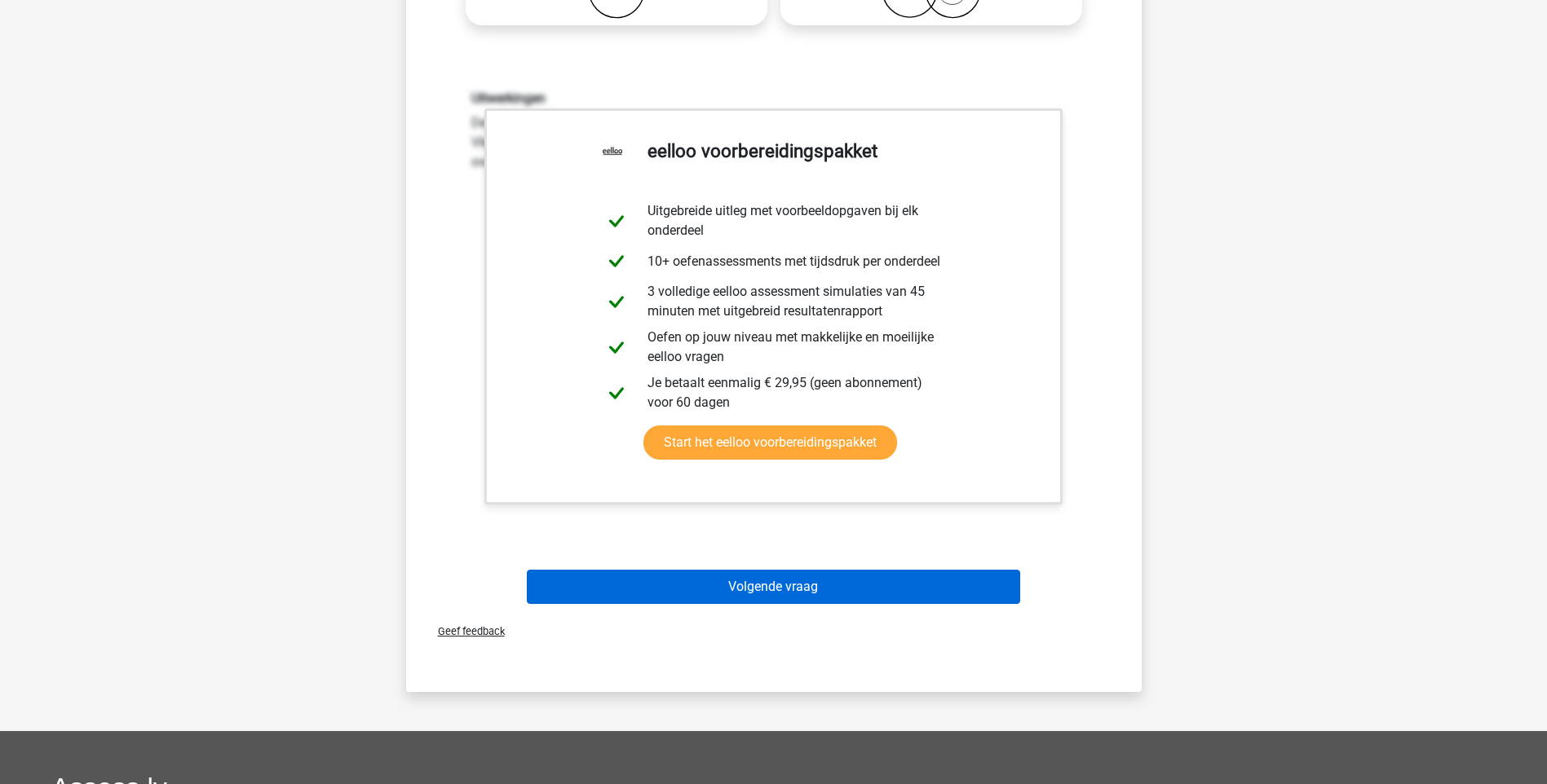
click at [788, 607] on div "Volgende vraag" at bounding box center [774, 590] width 630 height 41
click at [790, 593] on button "Volgende vraag" at bounding box center [773, 587] width 493 height 34
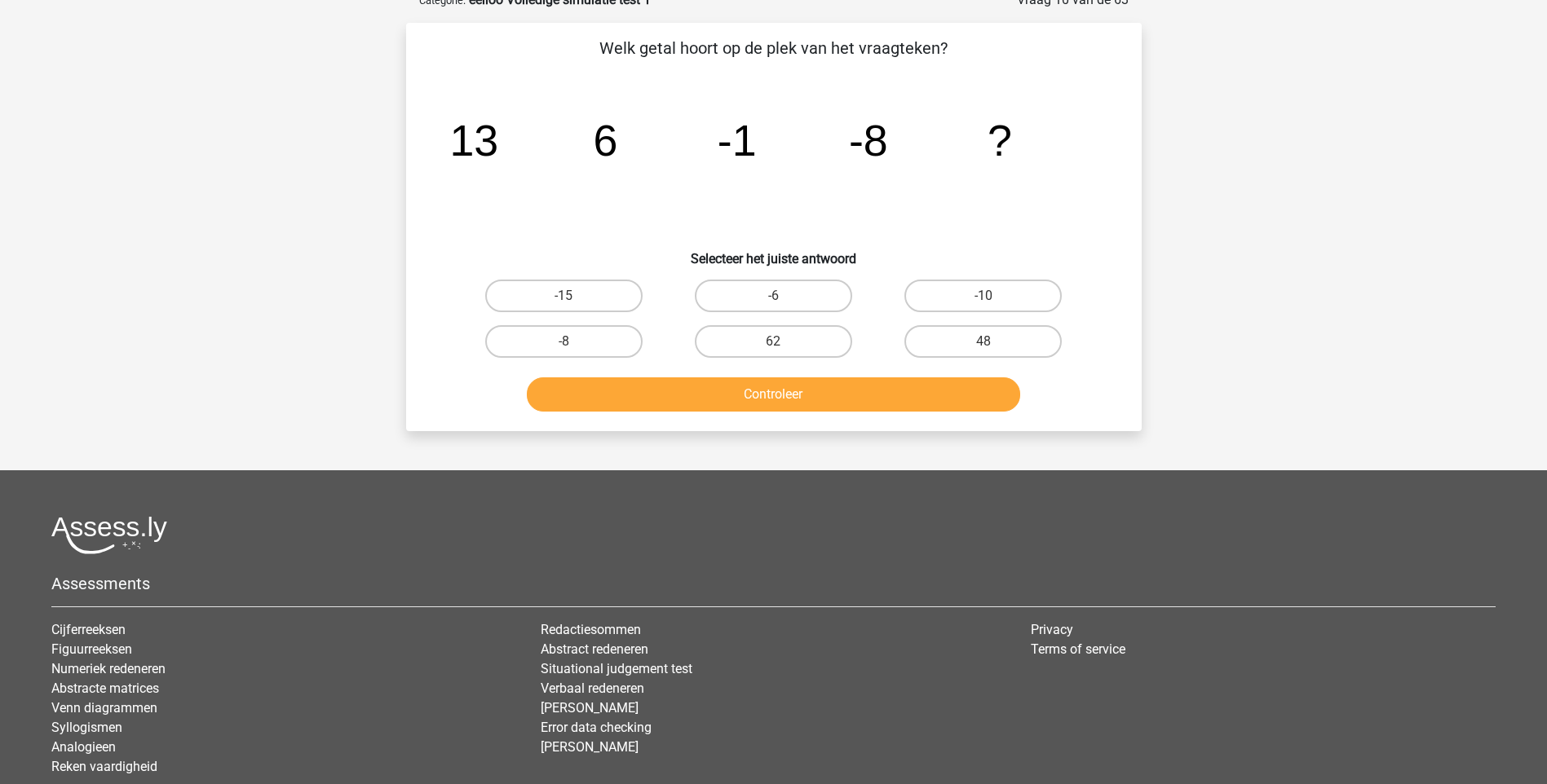
scroll to position [81, 0]
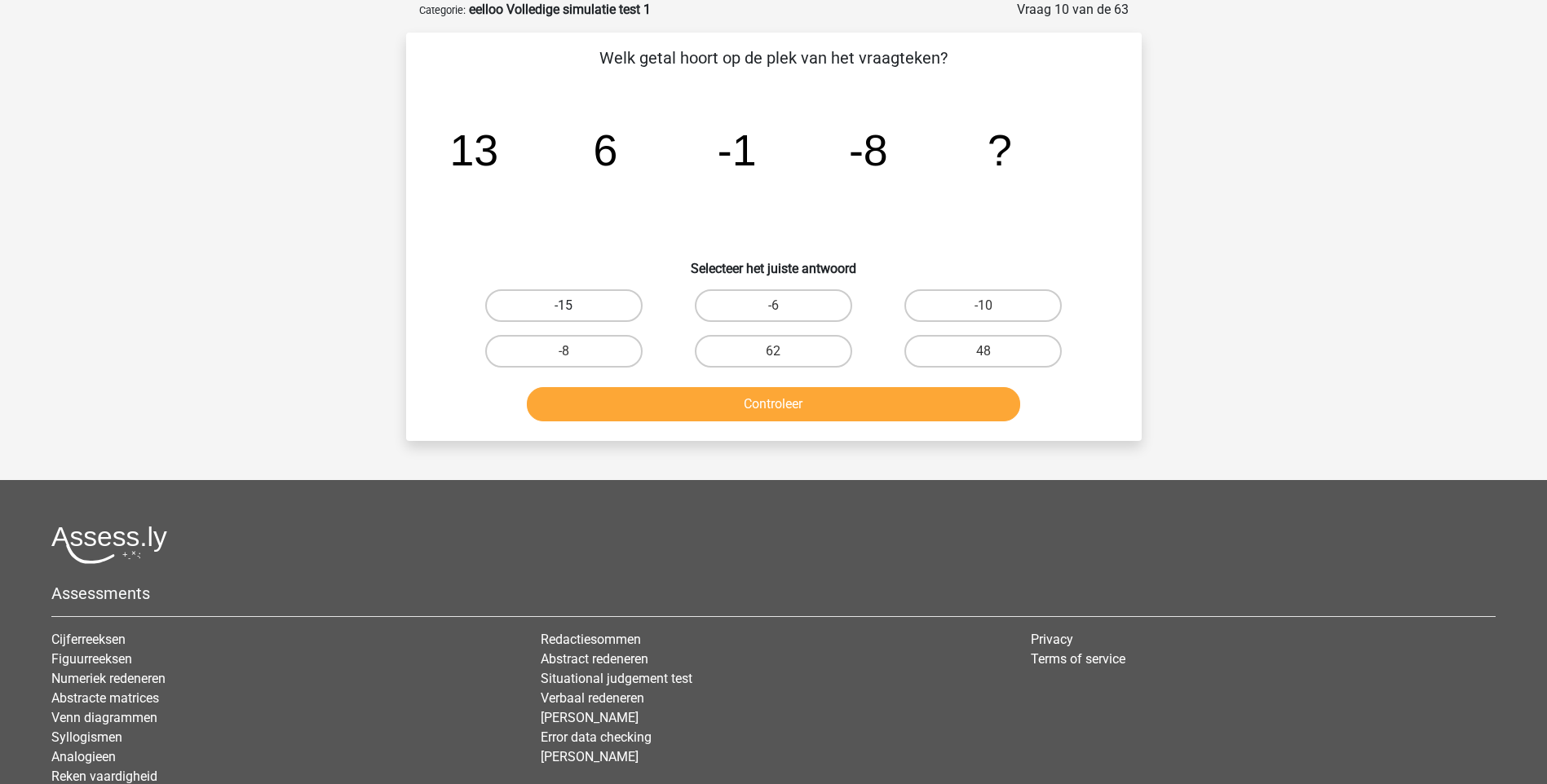
click at [597, 304] on label "-15" at bounding box center [564, 305] width 157 height 33
click at [574, 306] on input "-15" at bounding box center [569, 311] width 11 height 11
radio input "true"
click at [745, 401] on button "Controleer" at bounding box center [773, 404] width 493 height 34
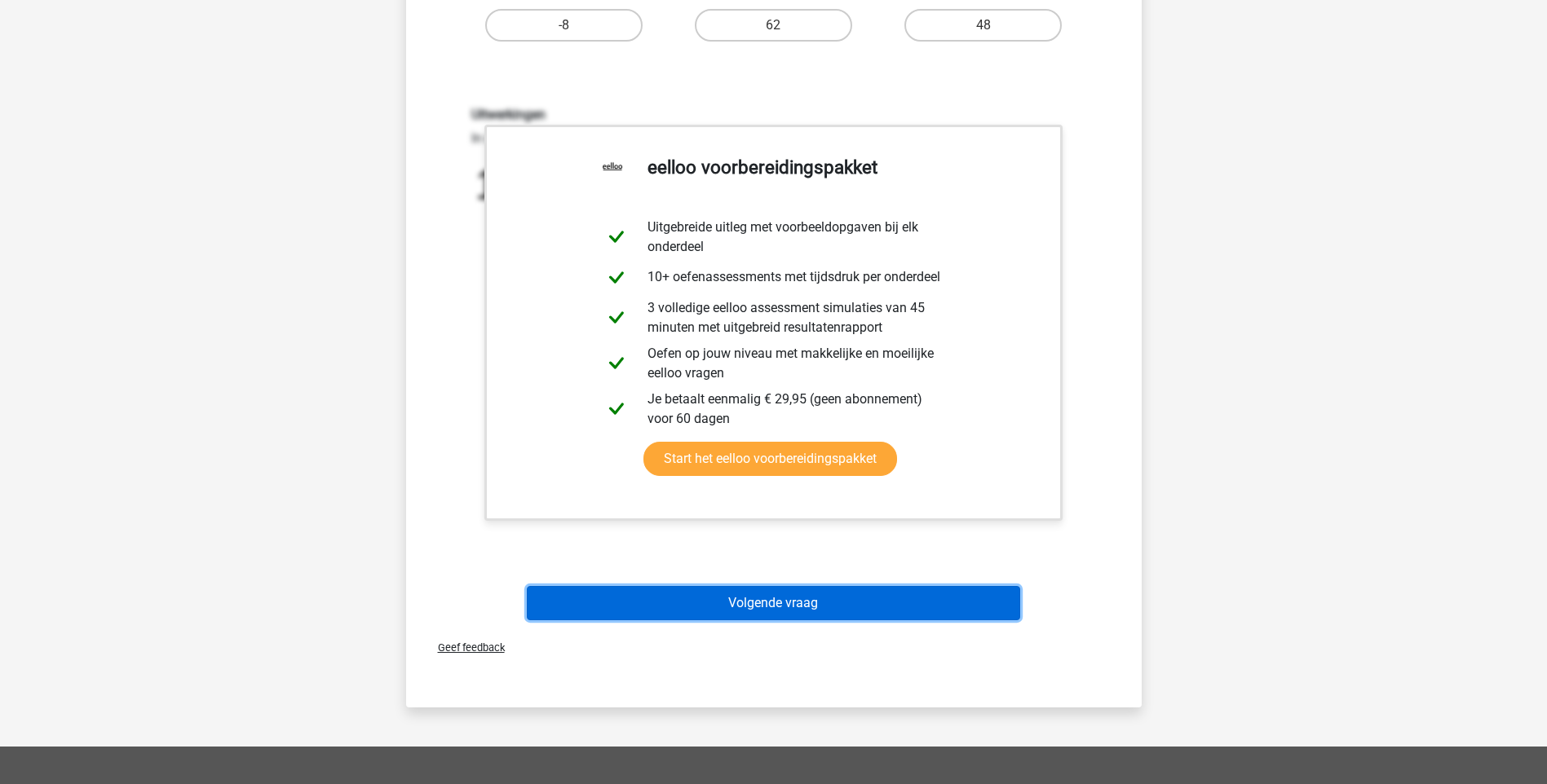
click at [815, 603] on button "Volgende vraag" at bounding box center [773, 603] width 493 height 34
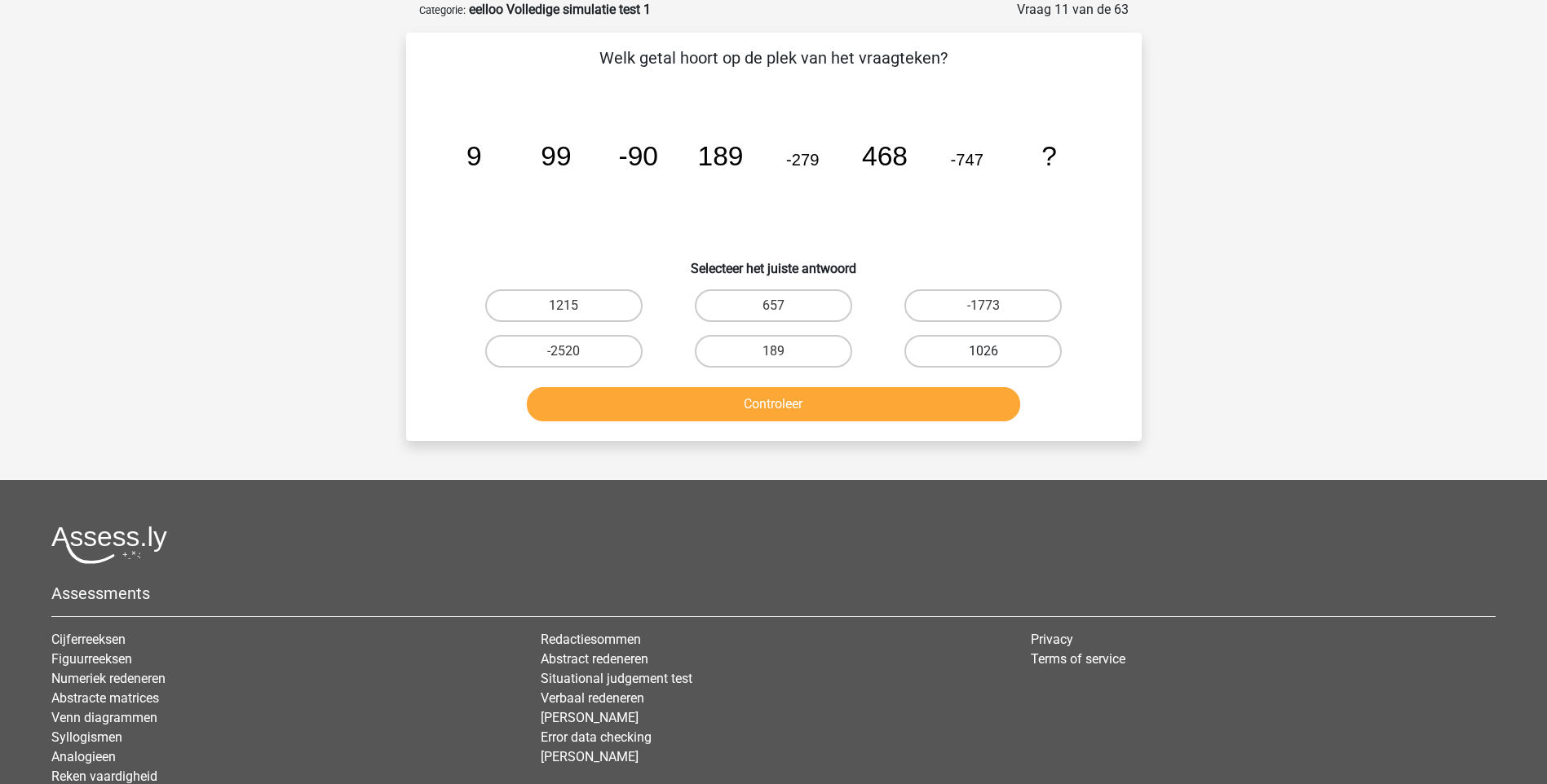
click at [1016, 350] on label "1026" at bounding box center [983, 351] width 157 height 33
click at [994, 351] on input "1026" at bounding box center [989, 357] width 11 height 11
radio input "true"
click at [849, 410] on button "Controleer" at bounding box center [773, 404] width 493 height 34
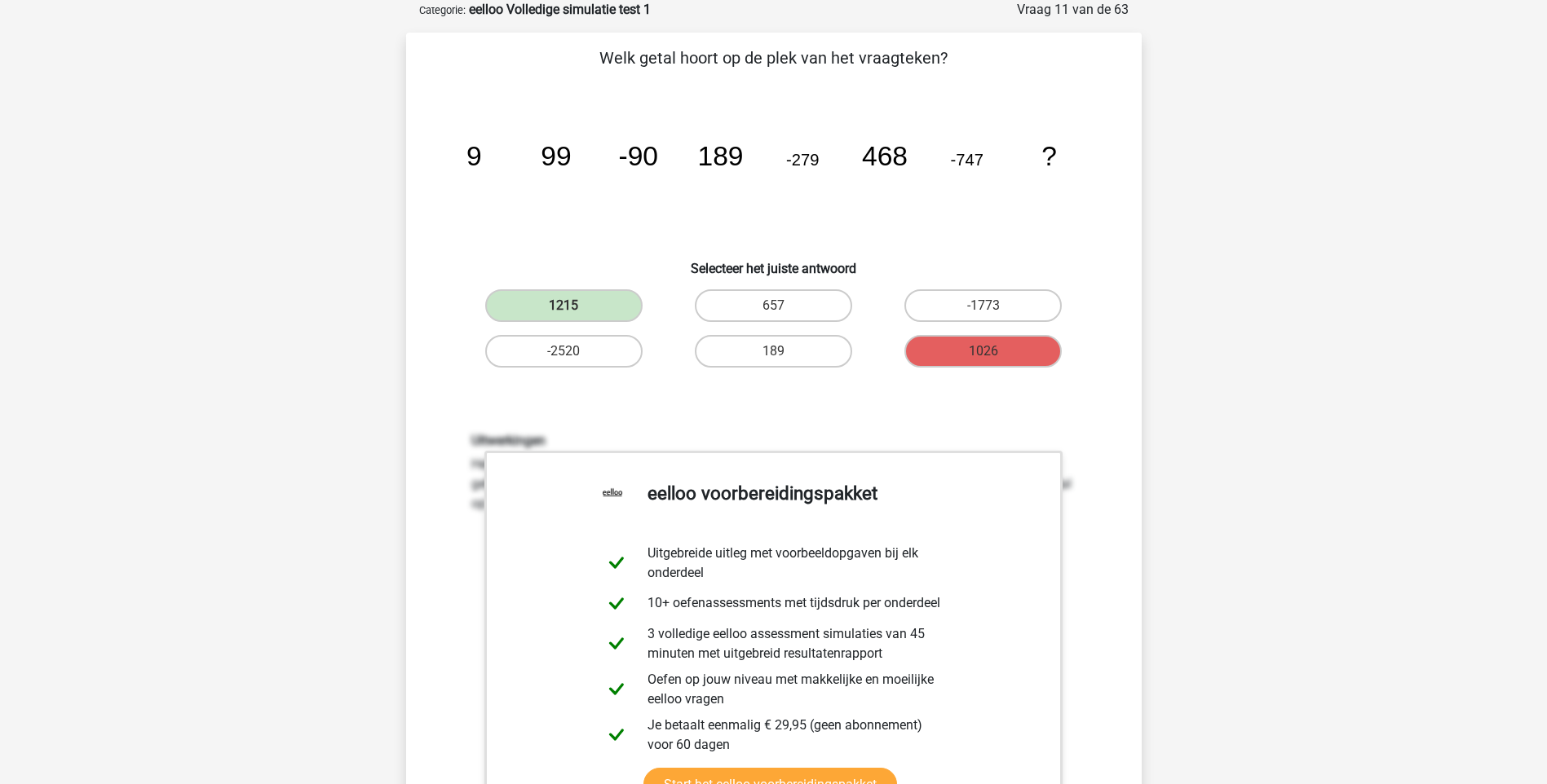
click at [1116, 436] on div "Welk getal hoort op de plek van het vraagteken? image/svg+xml 9 99 -90 189 -279…" at bounding box center [774, 499] width 723 height 907
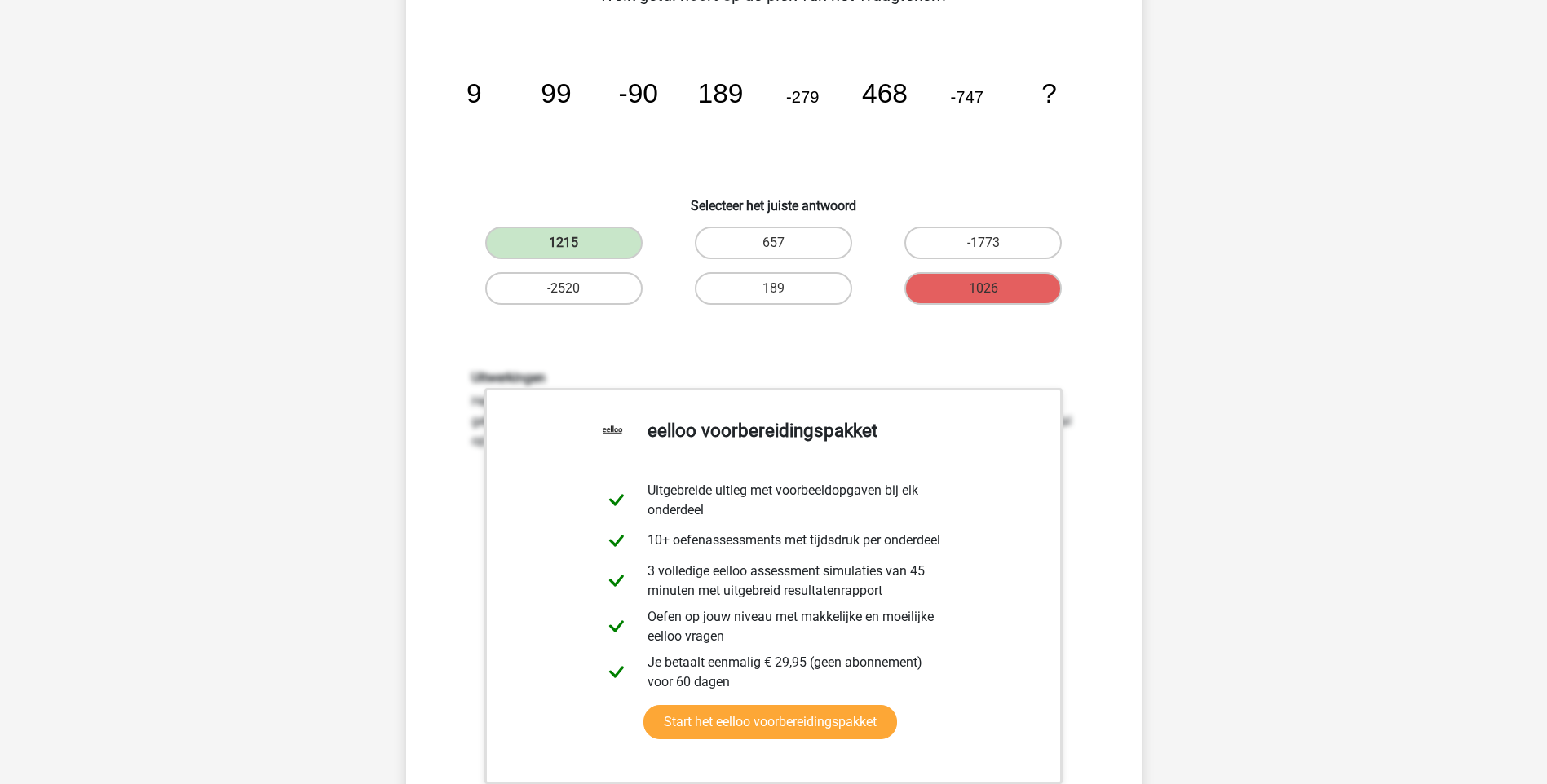
scroll to position [408, 0]
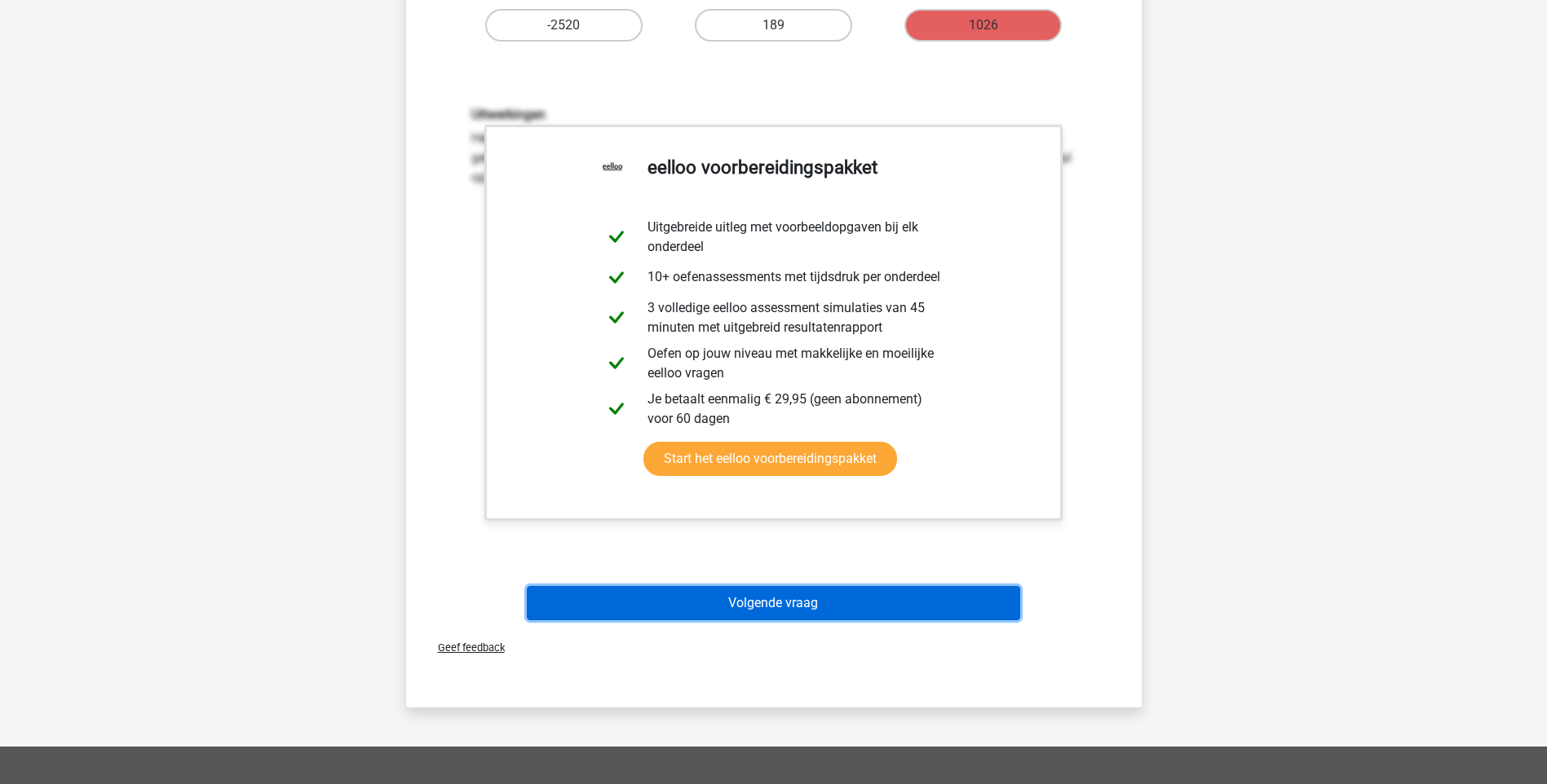
click at [804, 596] on button "Volgende vraag" at bounding box center [773, 603] width 493 height 34
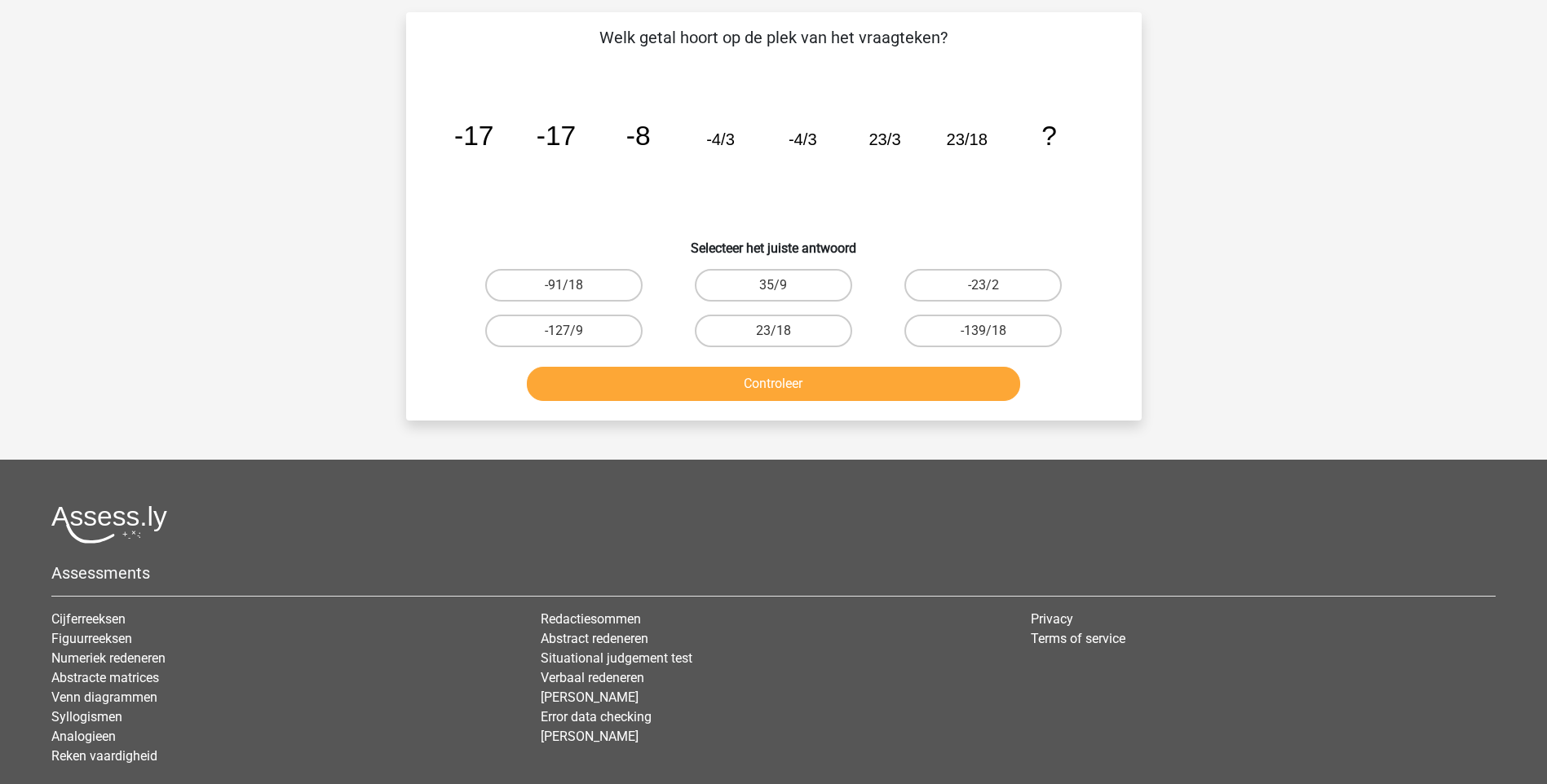
scroll to position [81, 0]
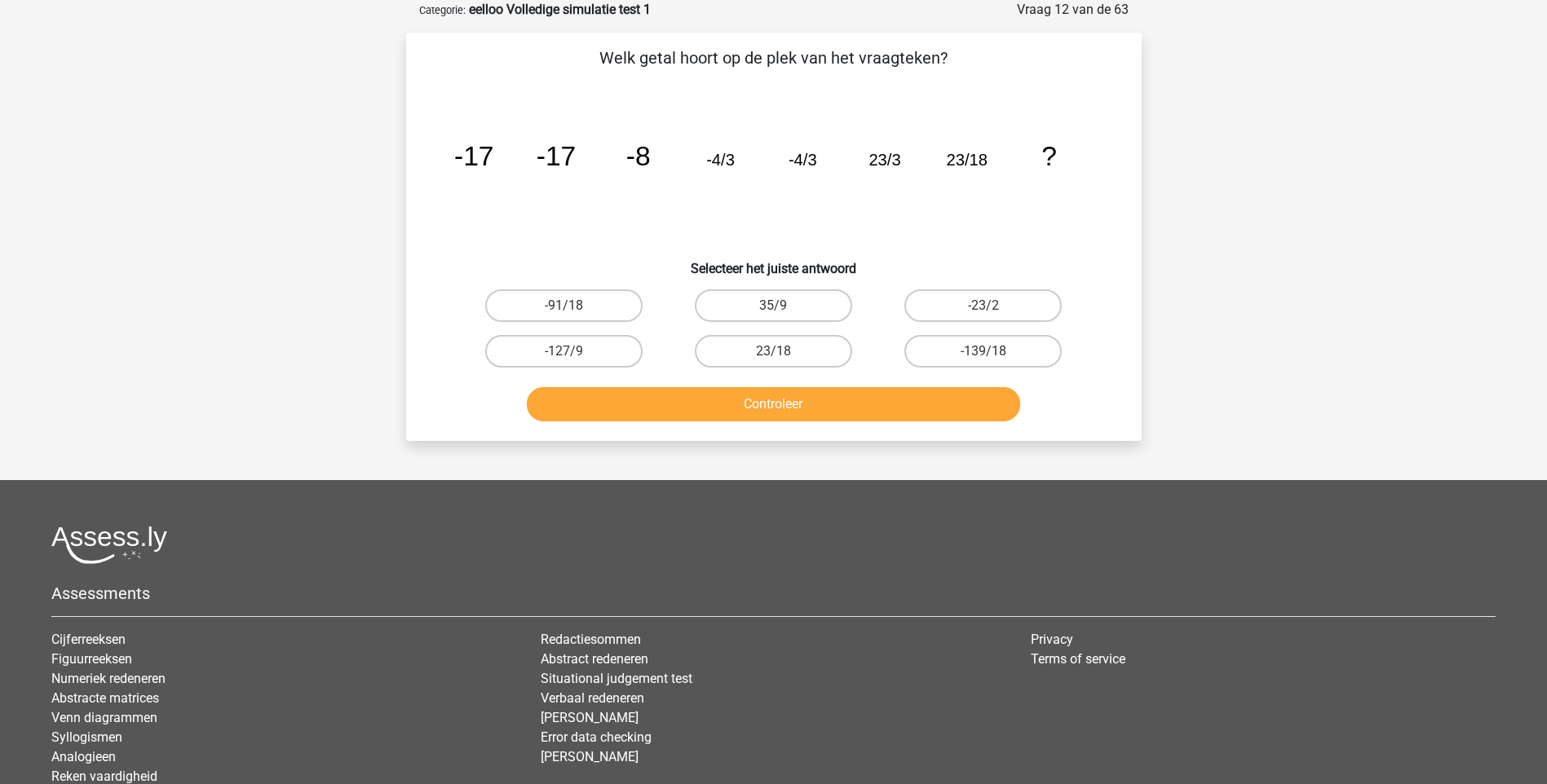
click at [783, 354] on input "23/18" at bounding box center [779, 357] width 11 height 11
radio input "true"
click at [780, 398] on button "Controleer" at bounding box center [773, 404] width 493 height 34
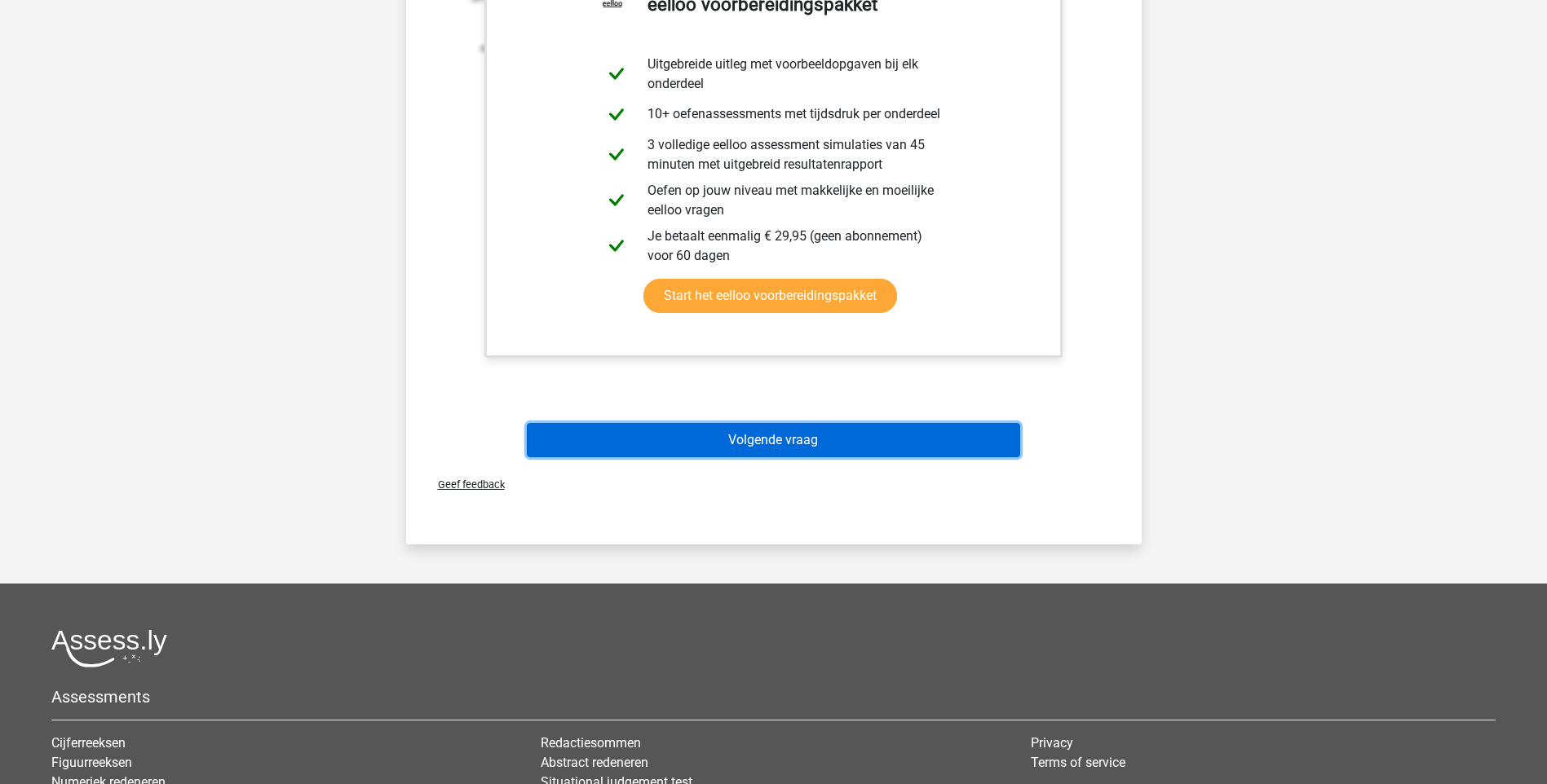
click at [817, 441] on button "Volgende vraag" at bounding box center [773, 440] width 493 height 34
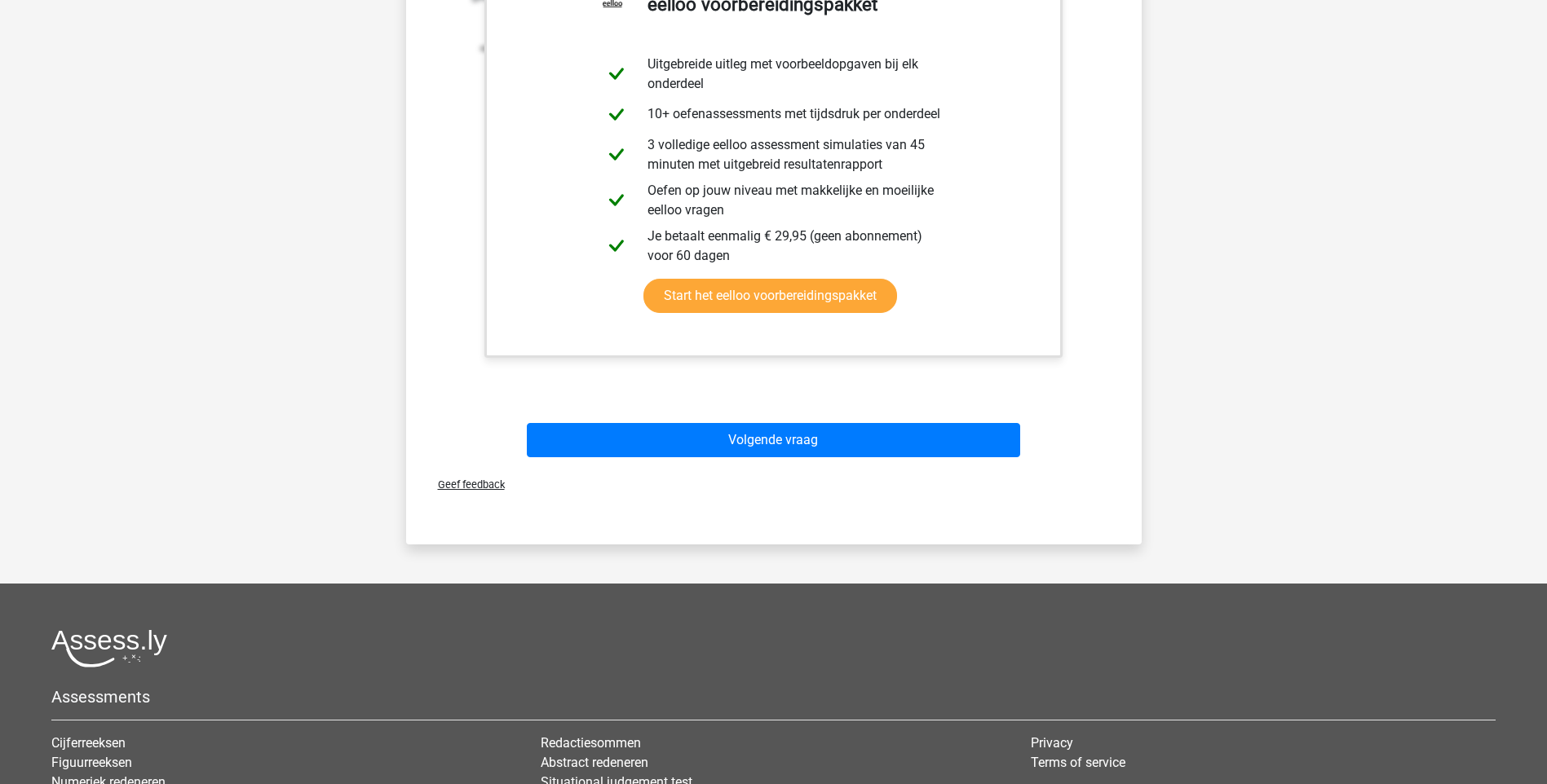
scroll to position [43, 0]
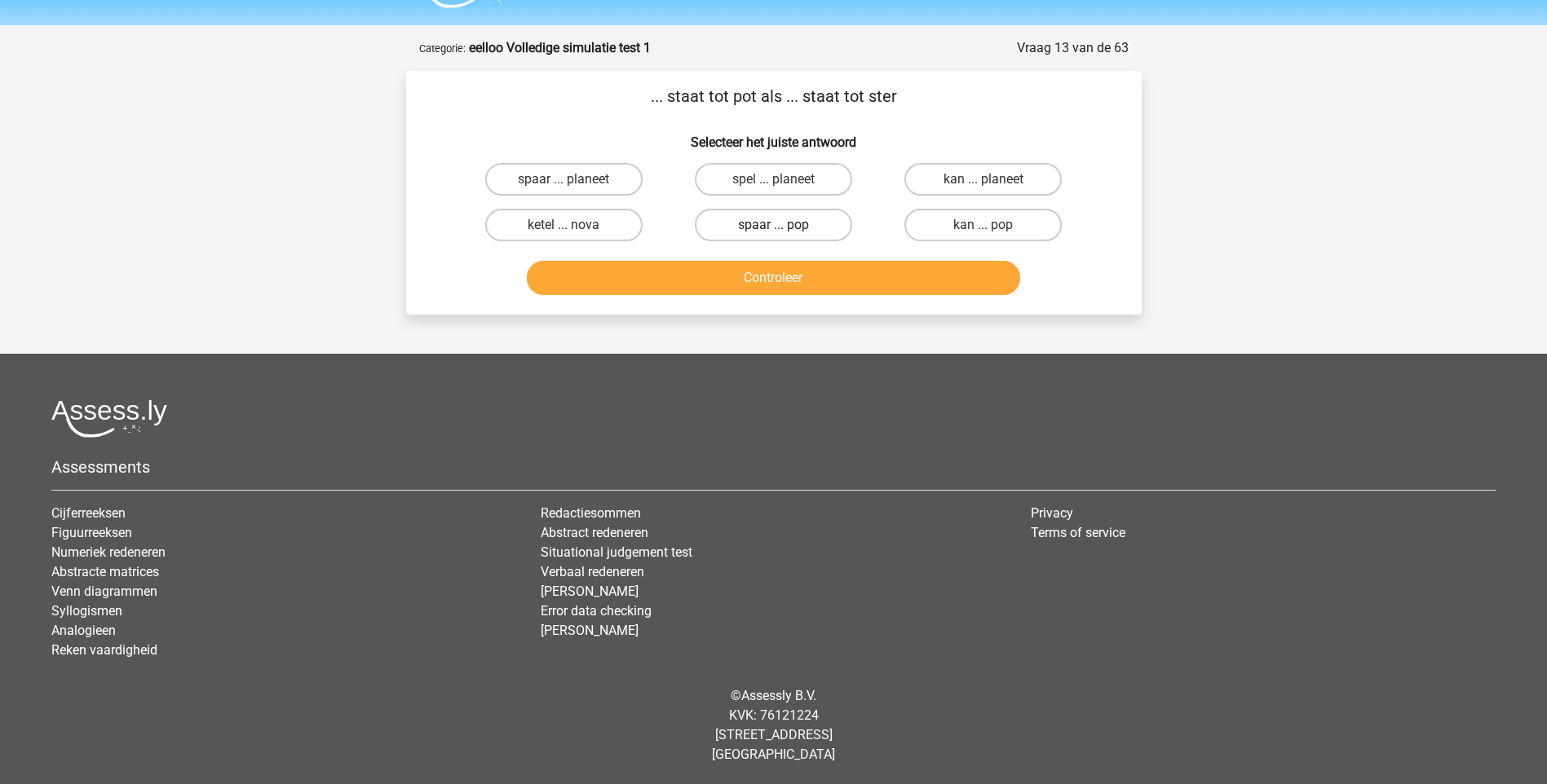
click at [788, 229] on label "spaar ... pop" at bounding box center [774, 225] width 157 height 33
click at [783, 229] on input "spaar ... pop" at bounding box center [779, 230] width 11 height 11
radio input "true"
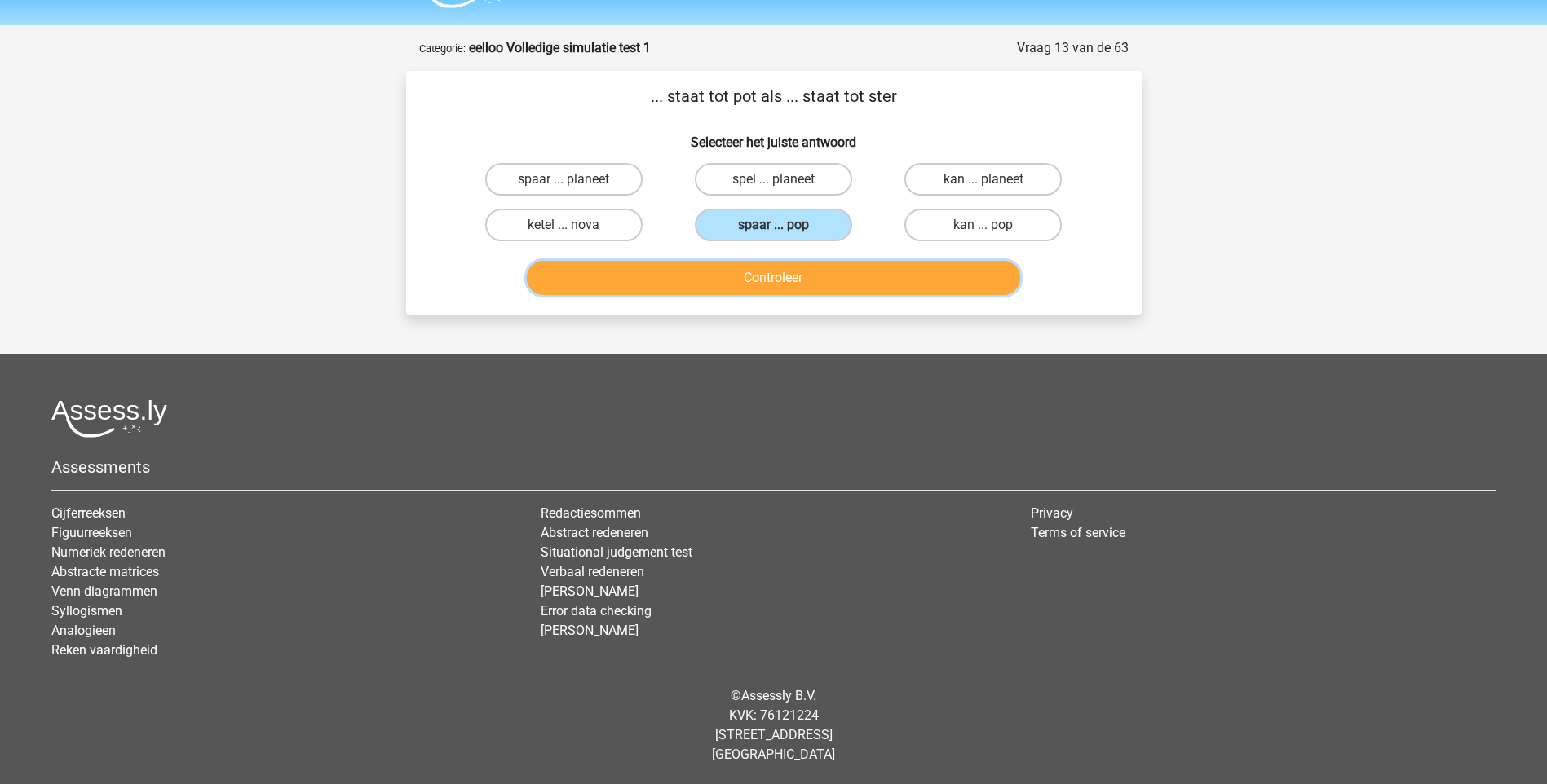
click at [792, 278] on button "Controleer" at bounding box center [773, 277] width 493 height 34
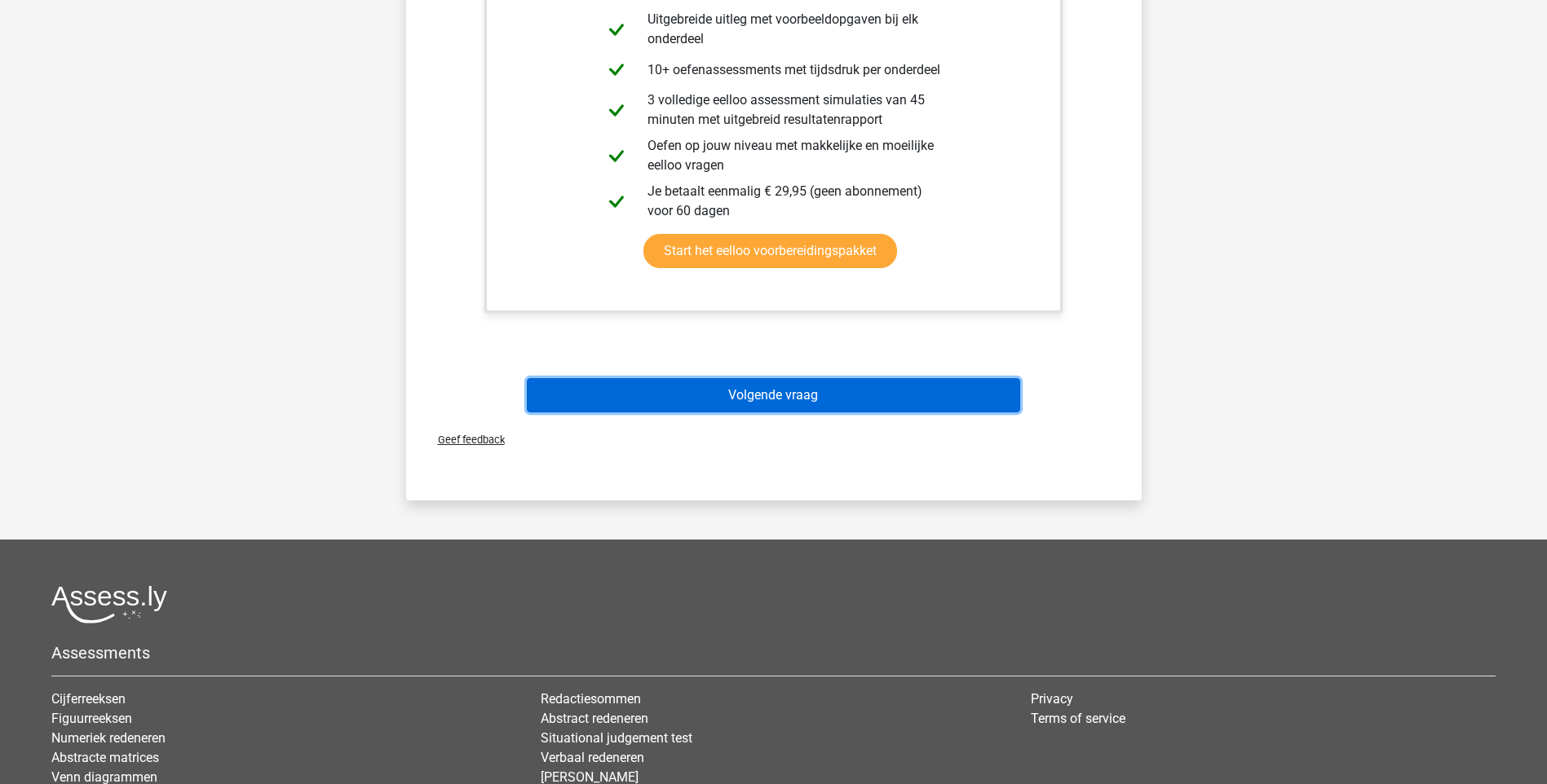
click at [795, 397] on button "Volgende vraag" at bounding box center [773, 395] width 493 height 34
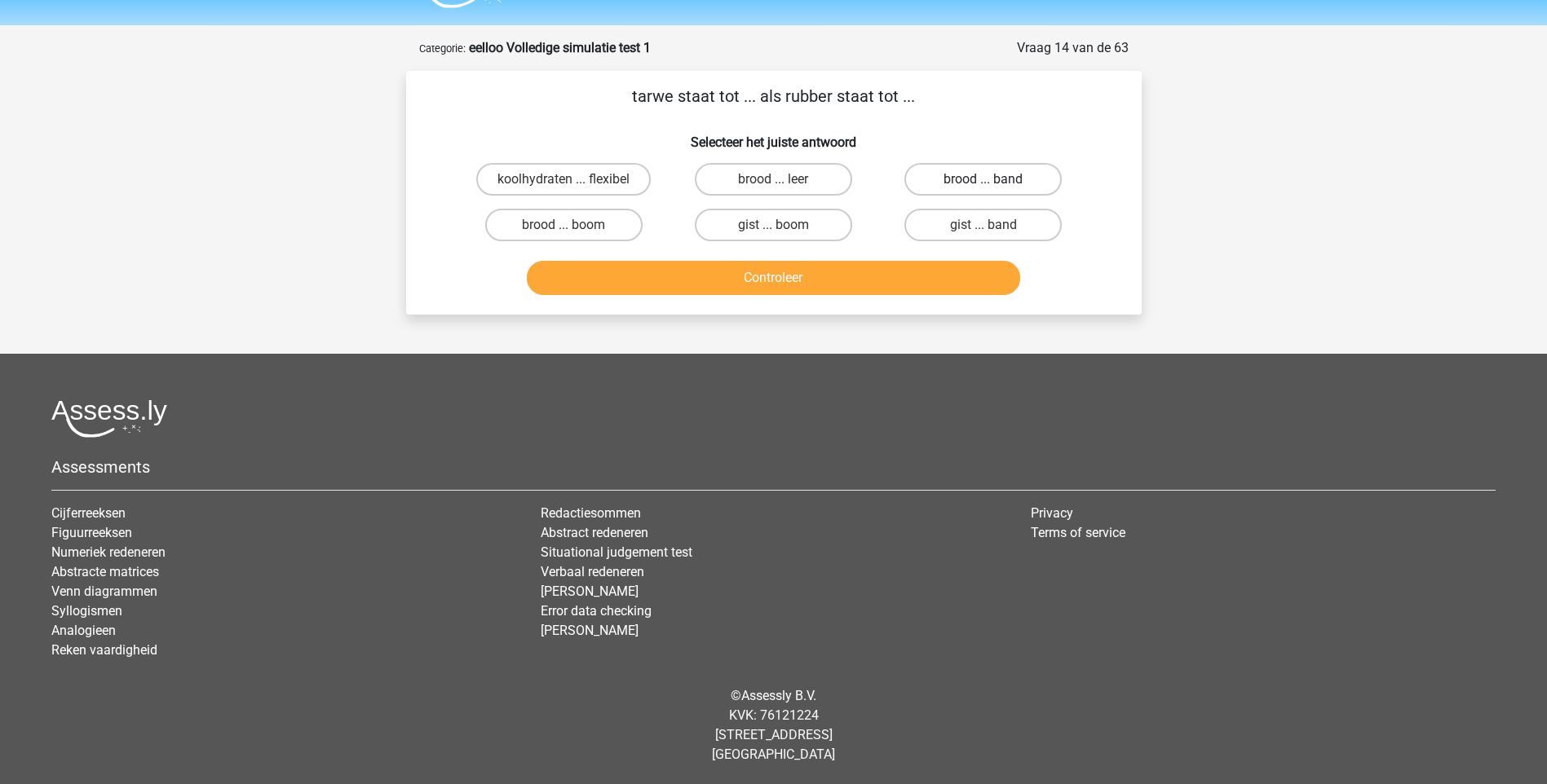
click at [968, 176] on label "brood ... band" at bounding box center [983, 179] width 157 height 33
click at [983, 179] on input "brood ... band" at bounding box center [989, 185] width 11 height 11
radio input "true"
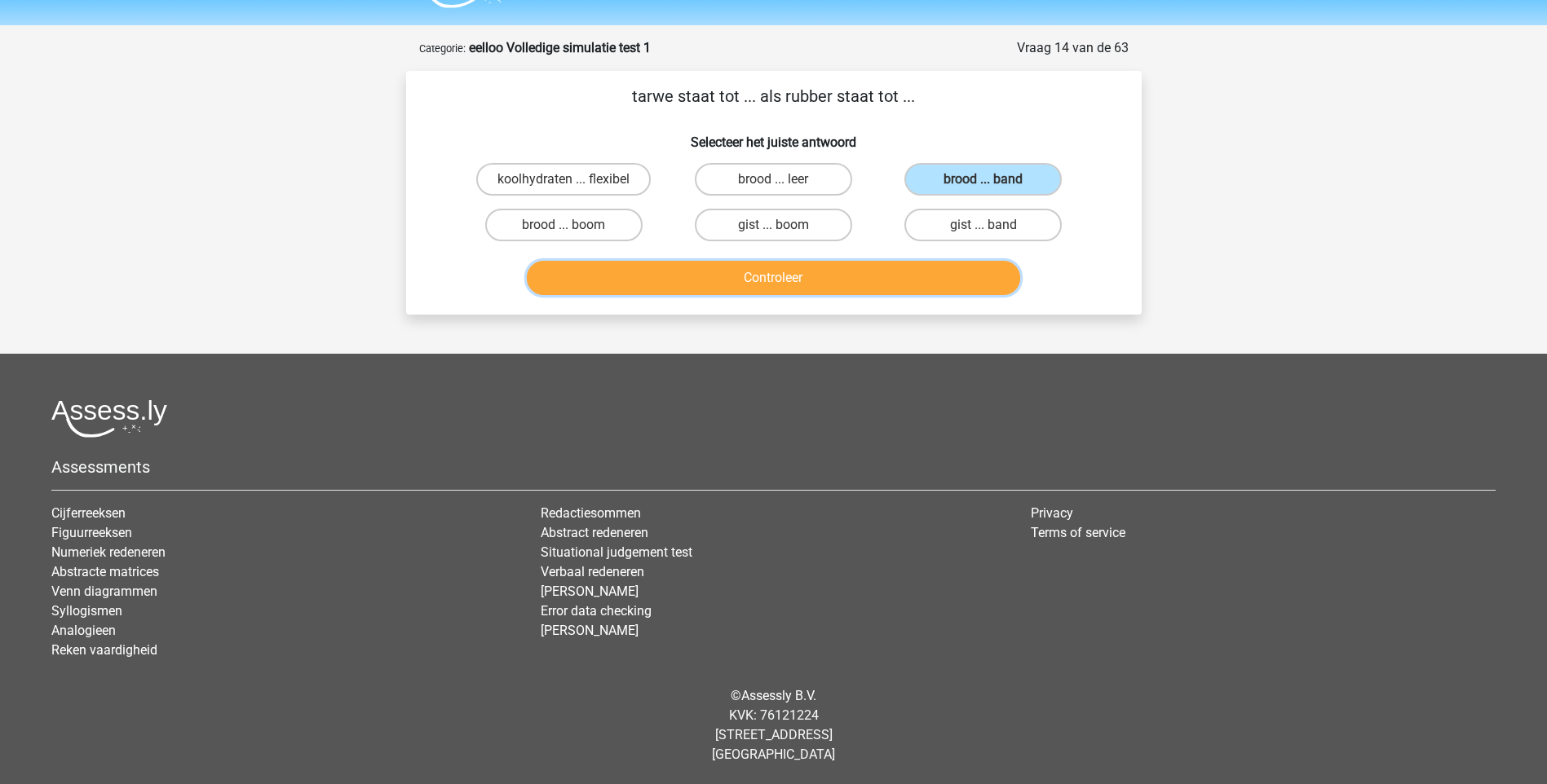
click at [813, 281] on button "Controleer" at bounding box center [773, 277] width 493 height 34
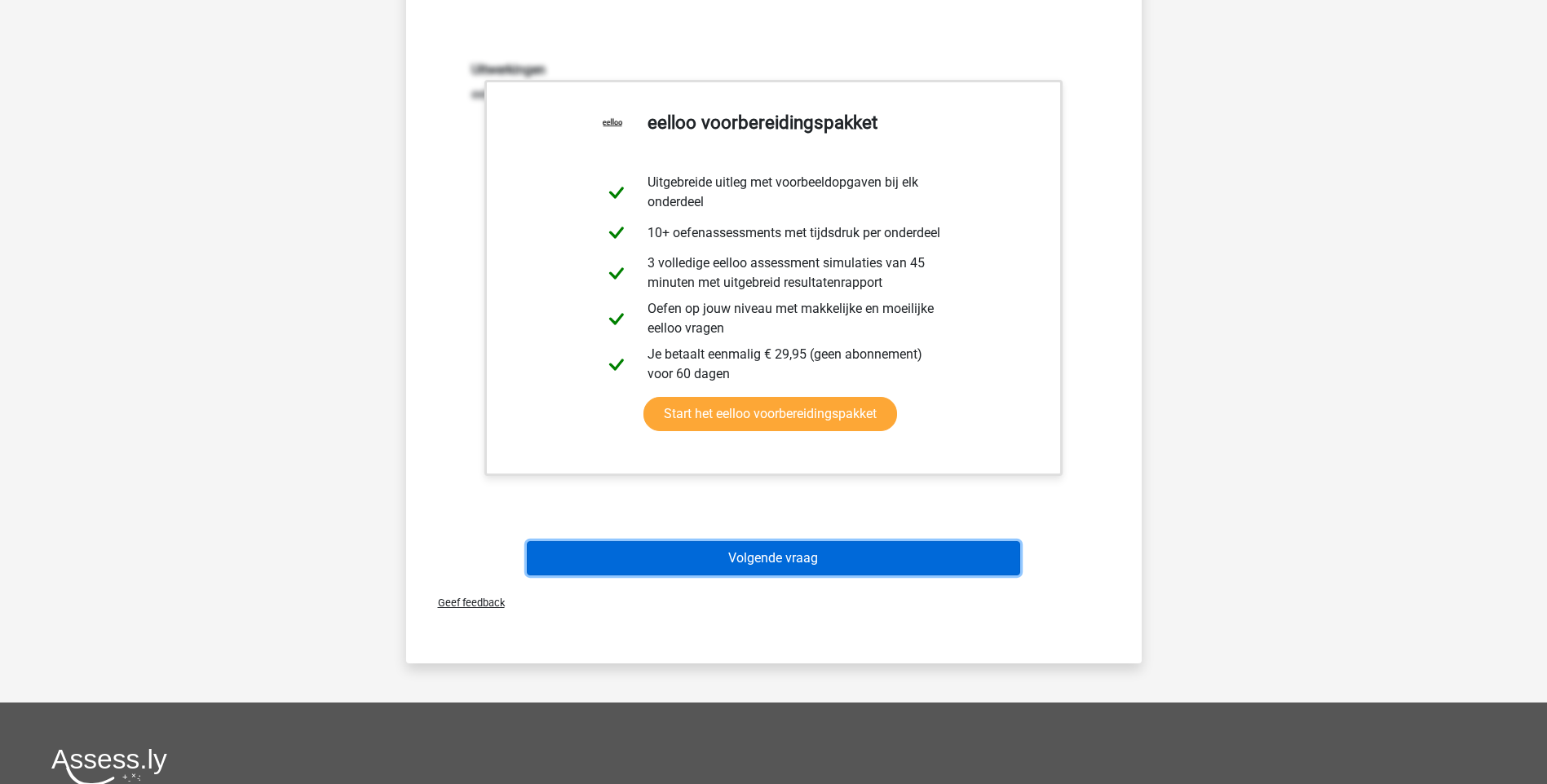
click at [744, 561] on button "Volgende vraag" at bounding box center [773, 558] width 493 height 34
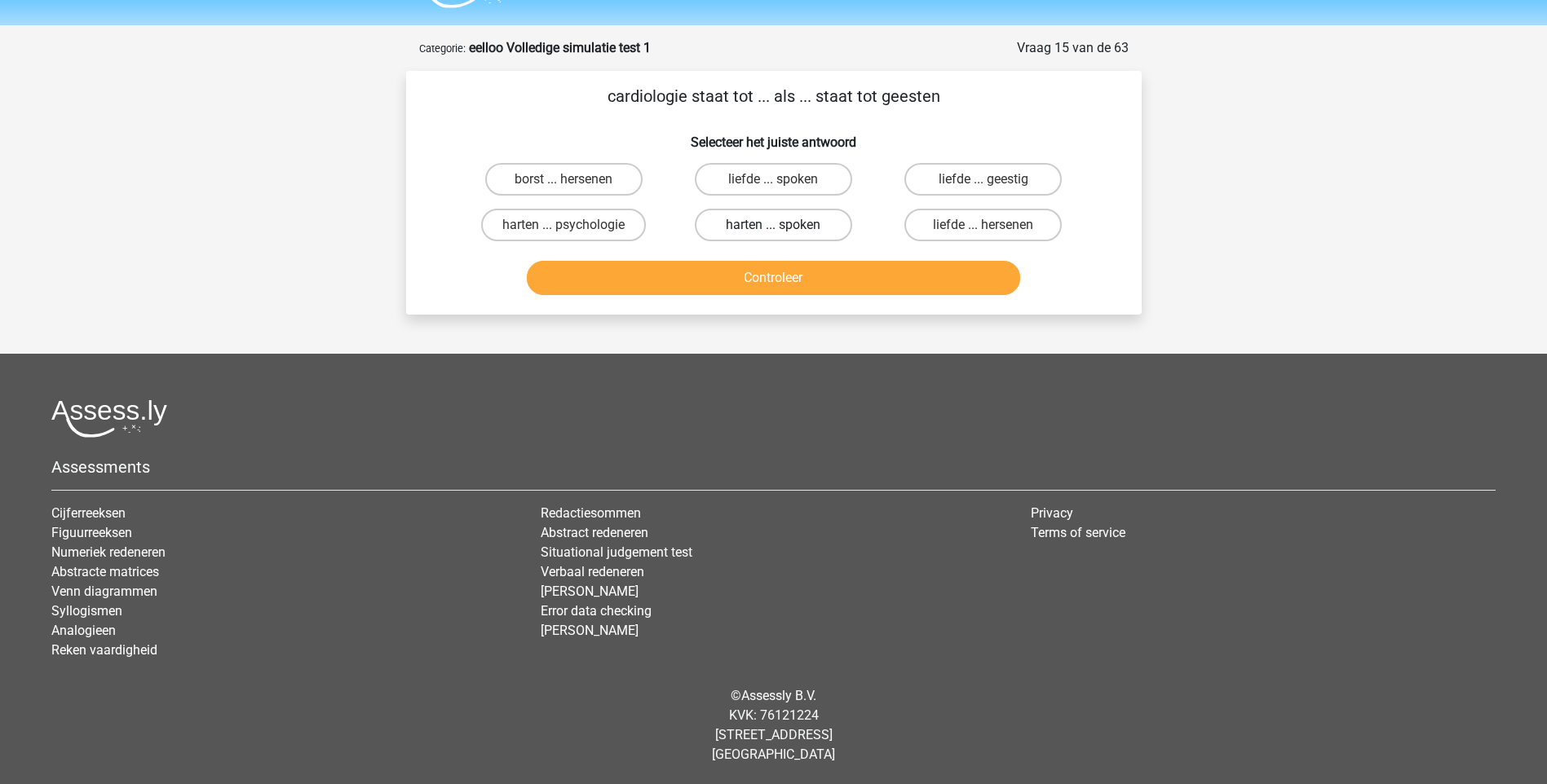
click at [762, 224] on label "harten ... spoken" at bounding box center [774, 225] width 157 height 33
click at [774, 225] on input "harten ... spoken" at bounding box center [779, 230] width 11 height 11
radio input "true"
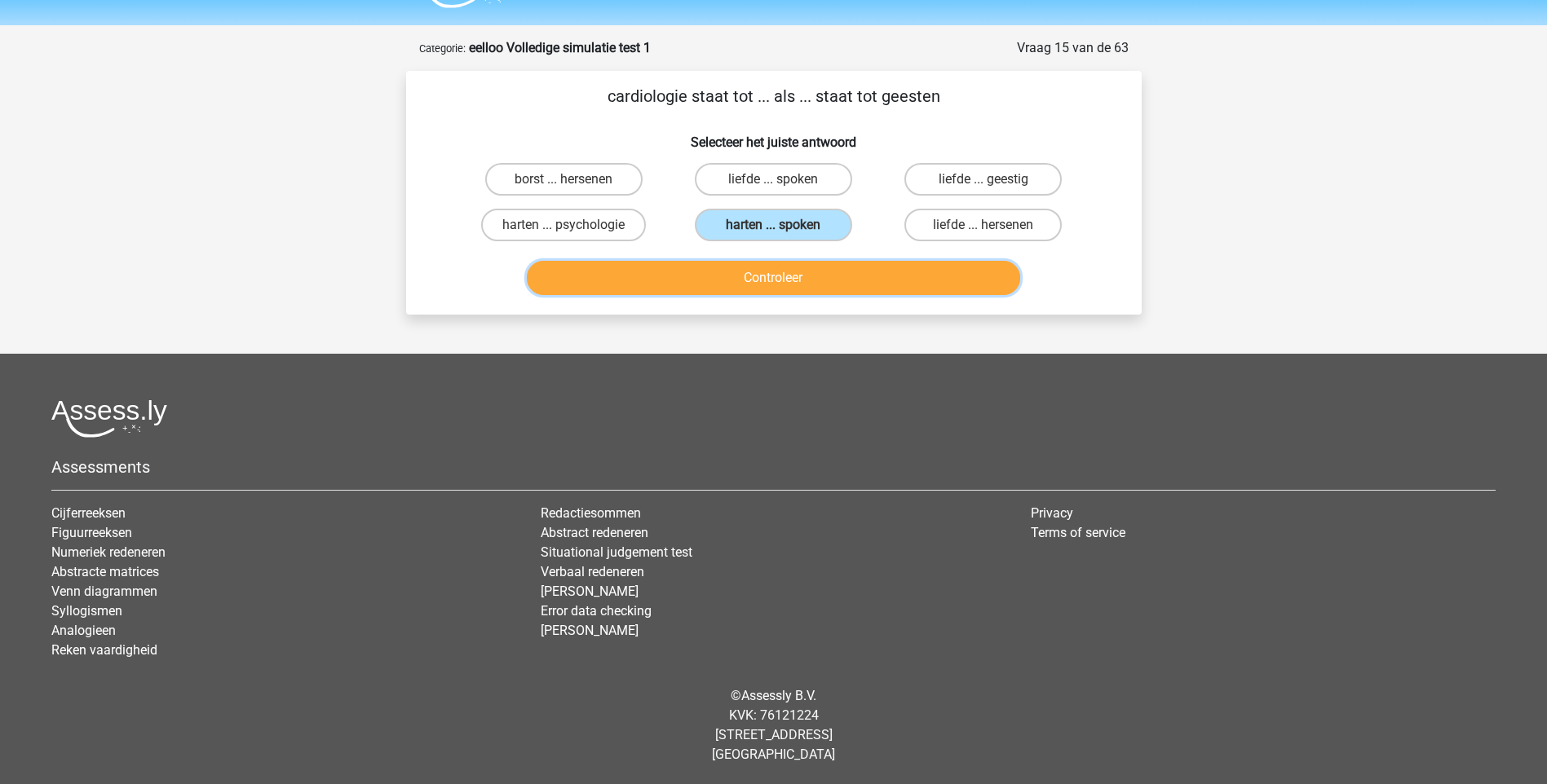
click at [765, 291] on button "Controleer" at bounding box center [773, 277] width 493 height 34
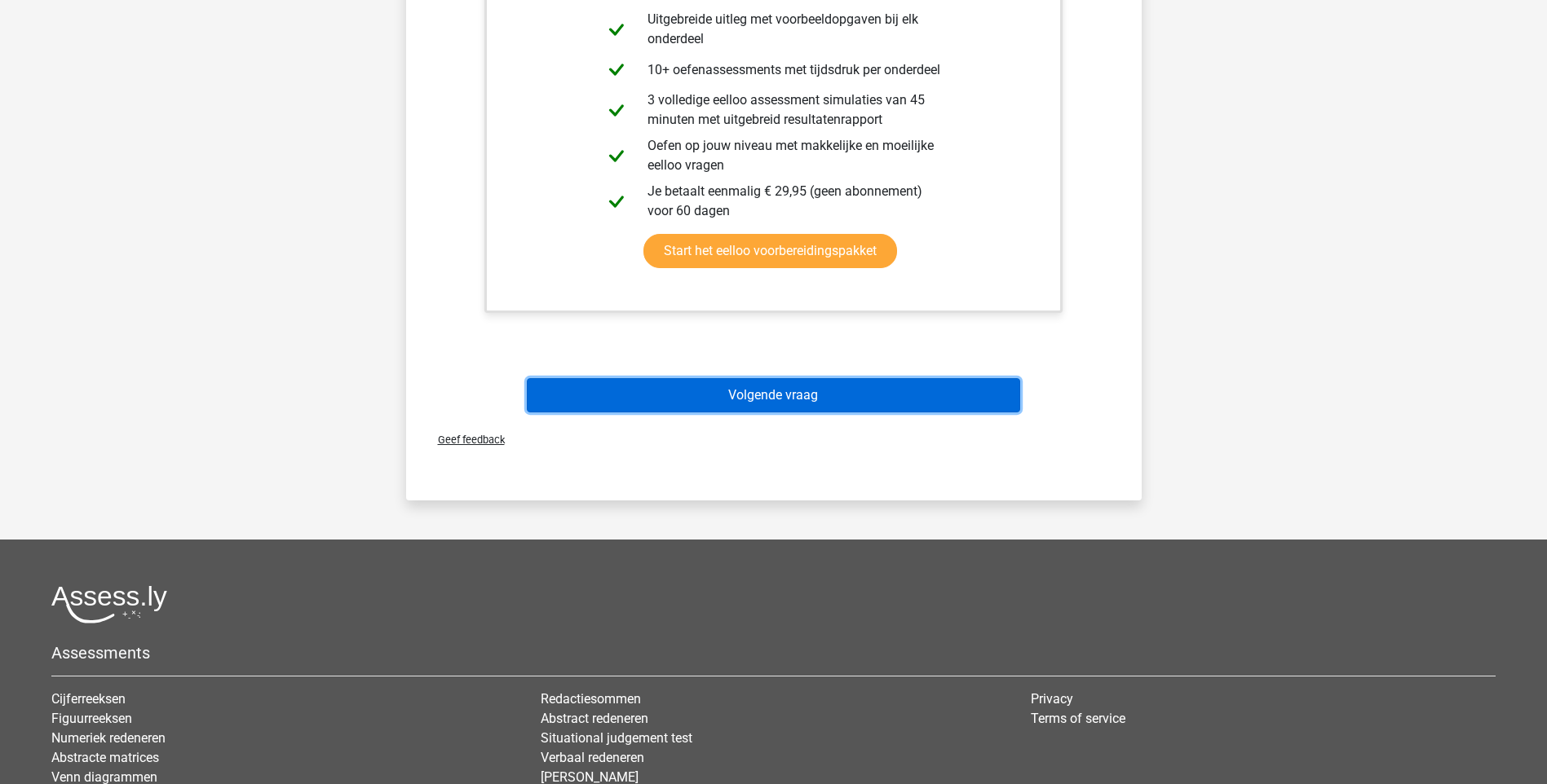
click at [789, 388] on button "Volgende vraag" at bounding box center [773, 395] width 493 height 34
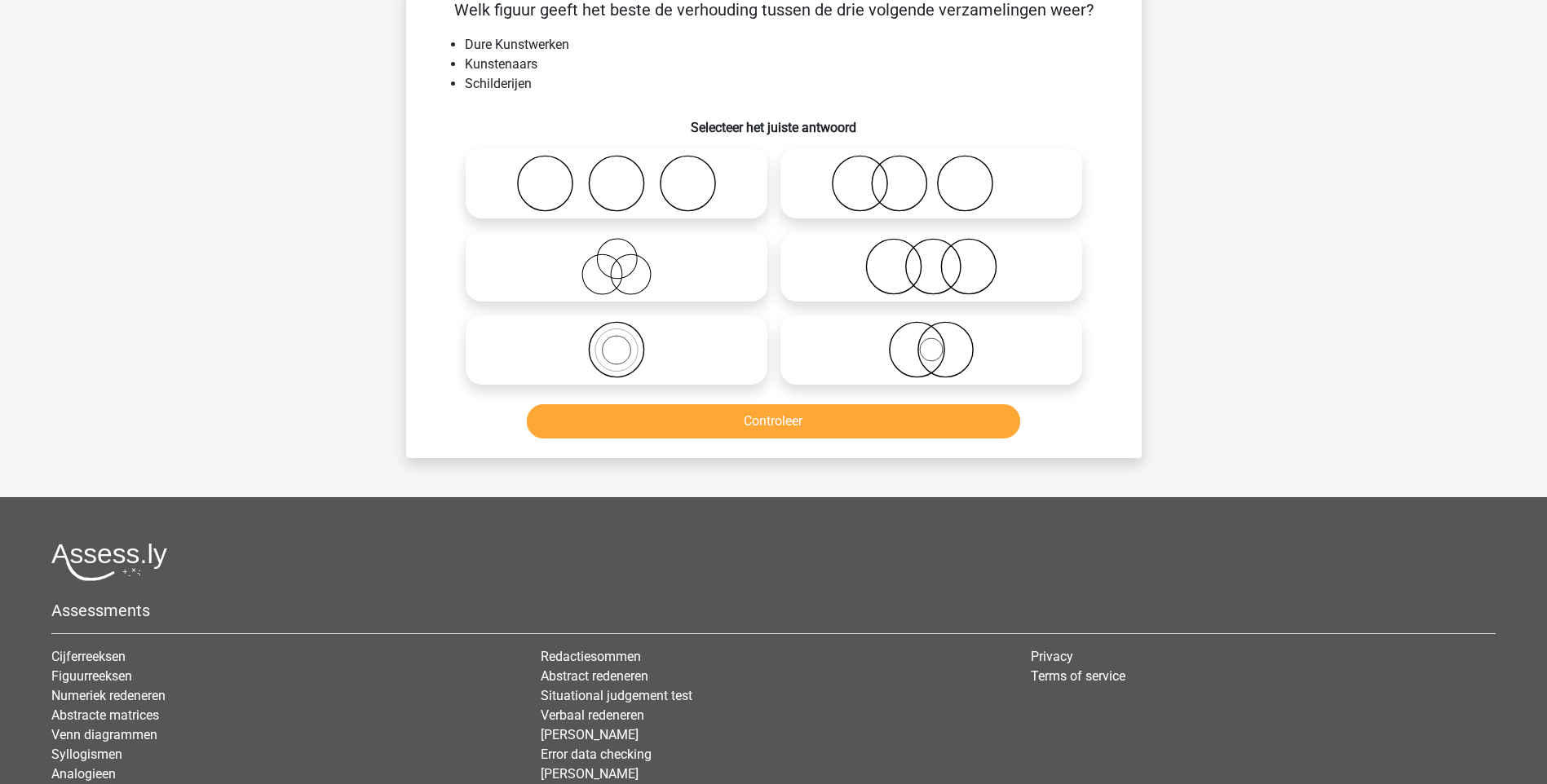
scroll to position [81, 0]
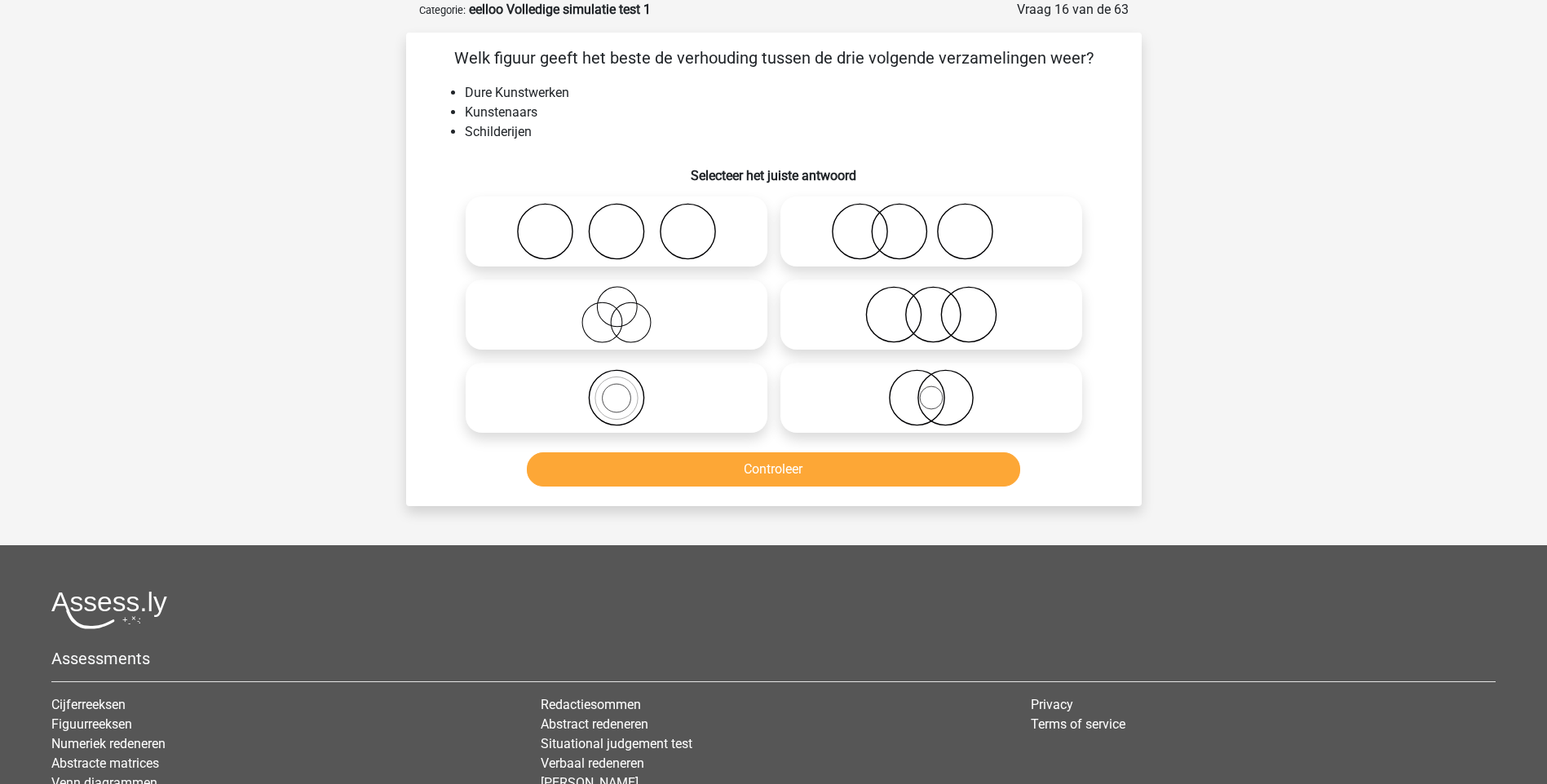
click at [903, 242] on icon at bounding box center [931, 232] width 289 height 57
click at [931, 223] on input "radio" at bounding box center [937, 219] width 11 height 11
radio input "true"
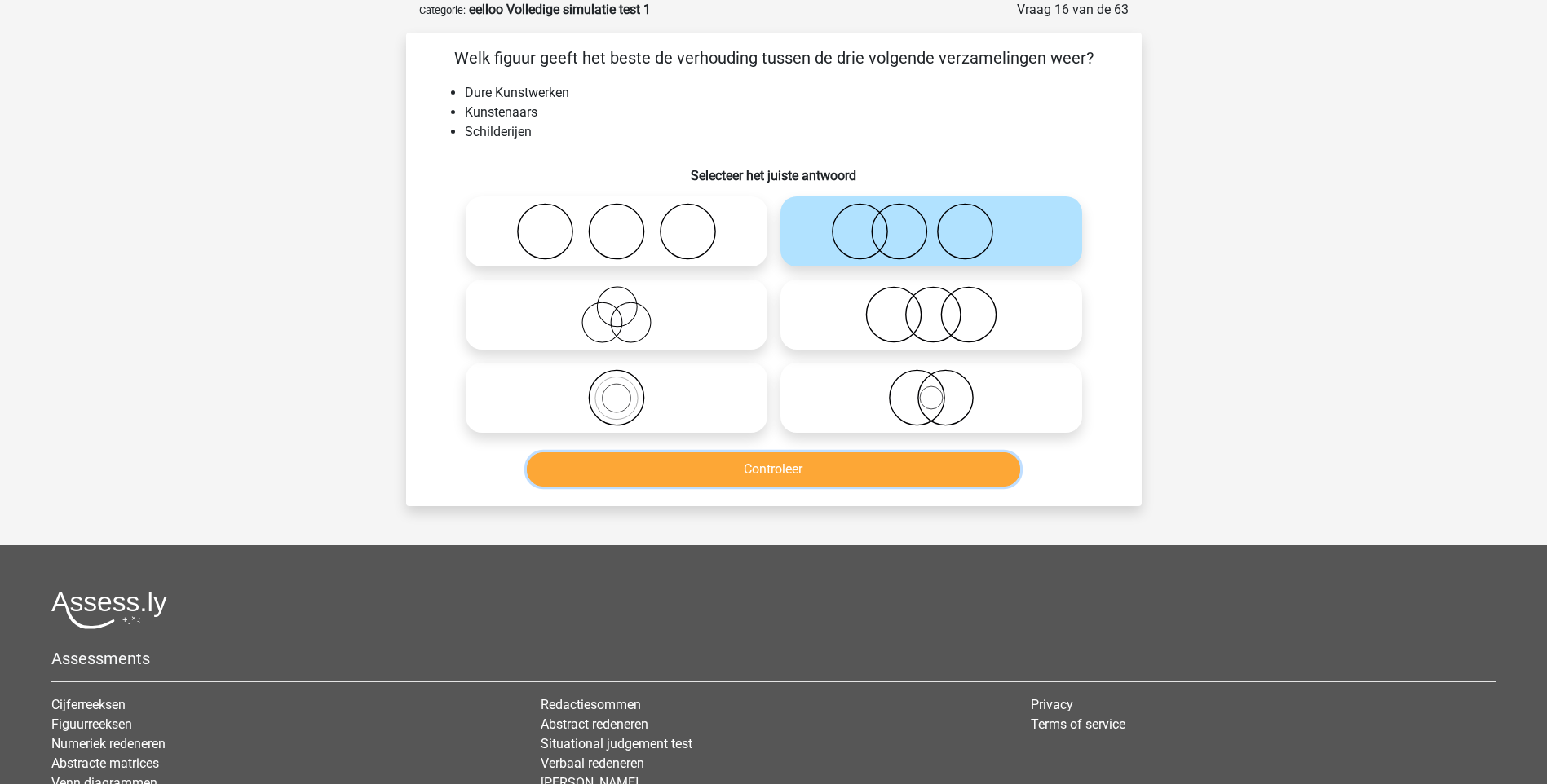
click at [778, 460] on button "Controleer" at bounding box center [773, 469] width 493 height 34
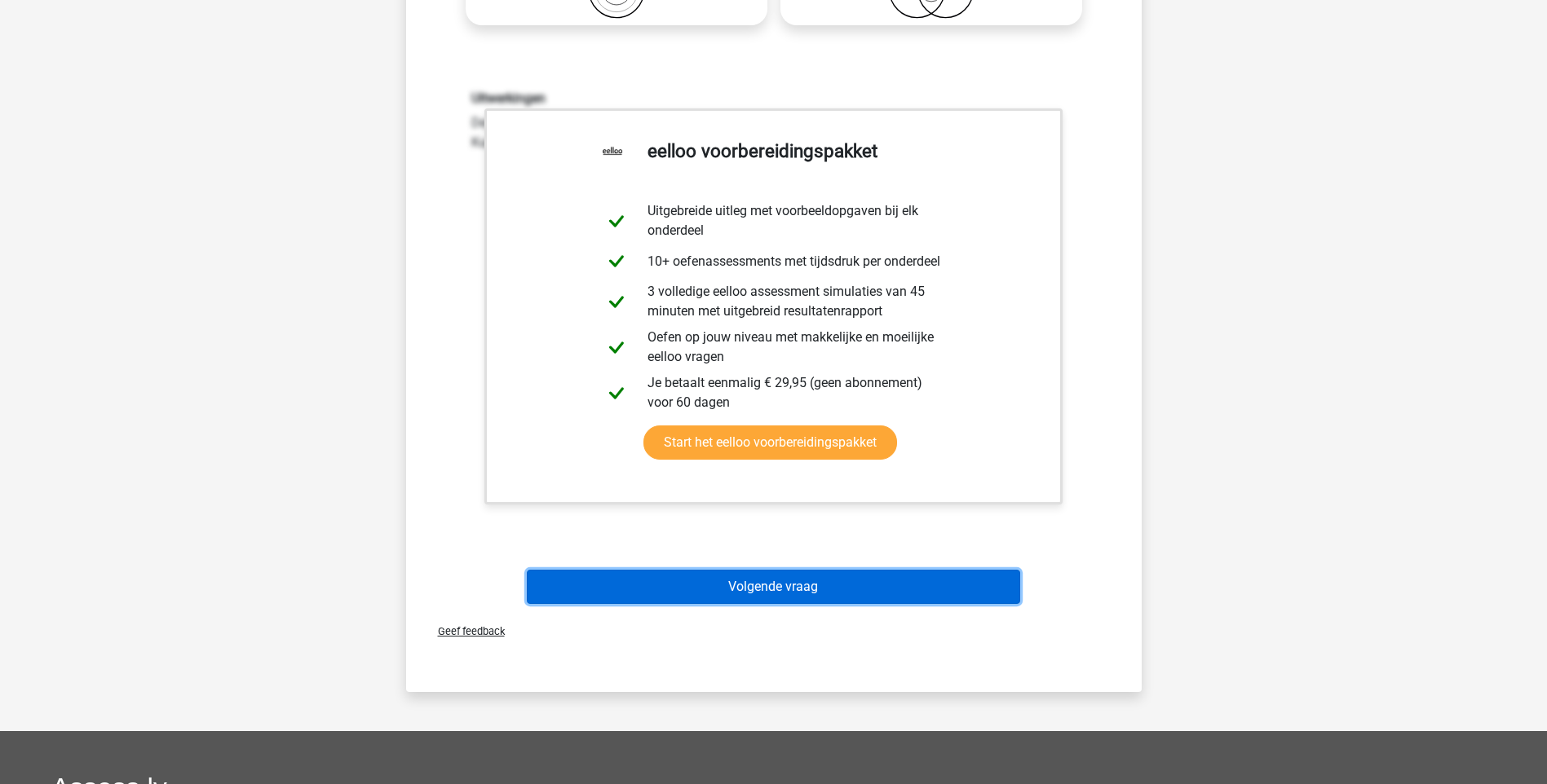
click at [805, 592] on button "Volgende vraag" at bounding box center [773, 587] width 493 height 34
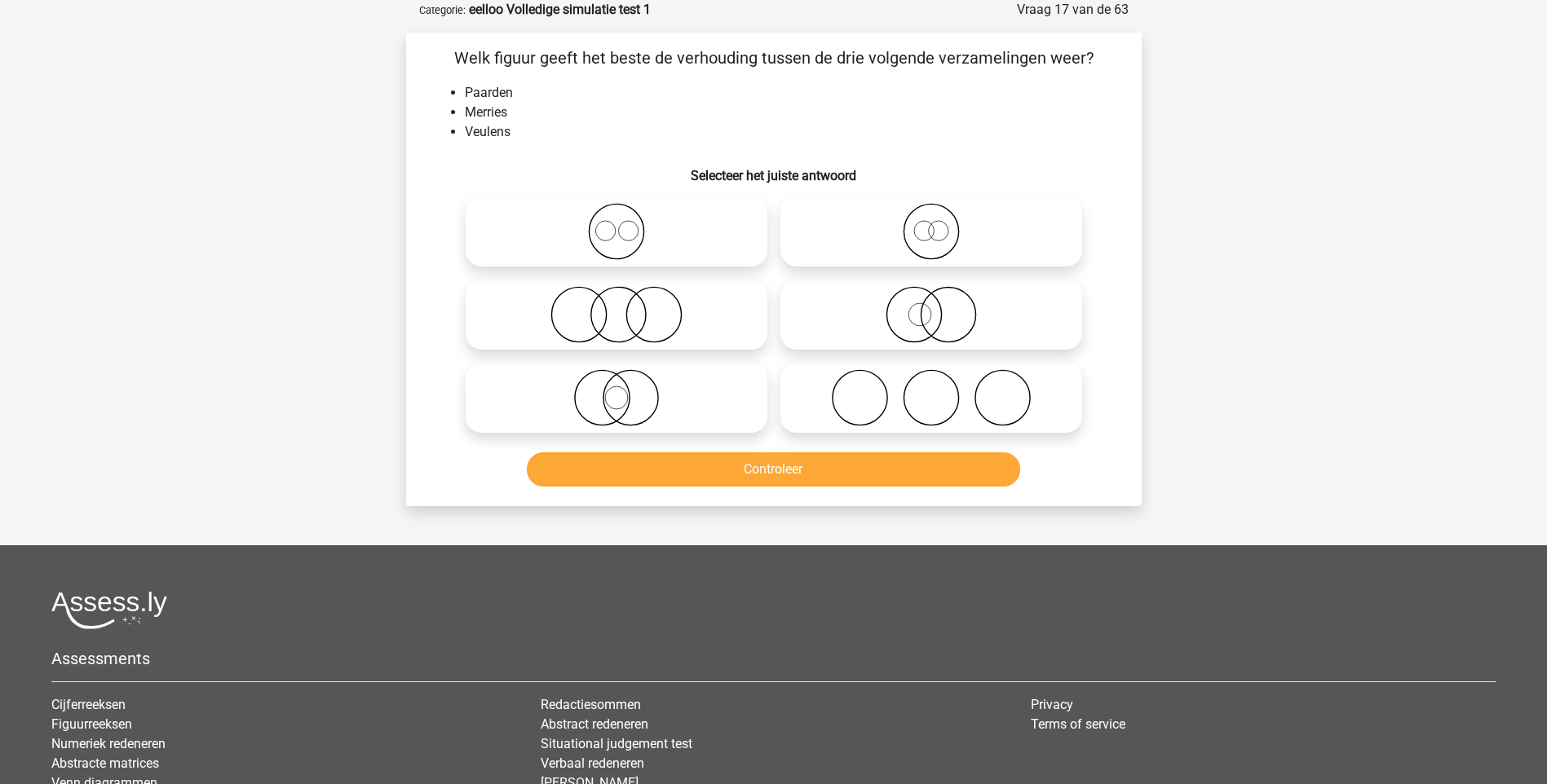
click at [601, 235] on icon at bounding box center [616, 232] width 289 height 57
click at [616, 223] on input "radio" at bounding box center [622, 219] width 11 height 11
radio input "true"
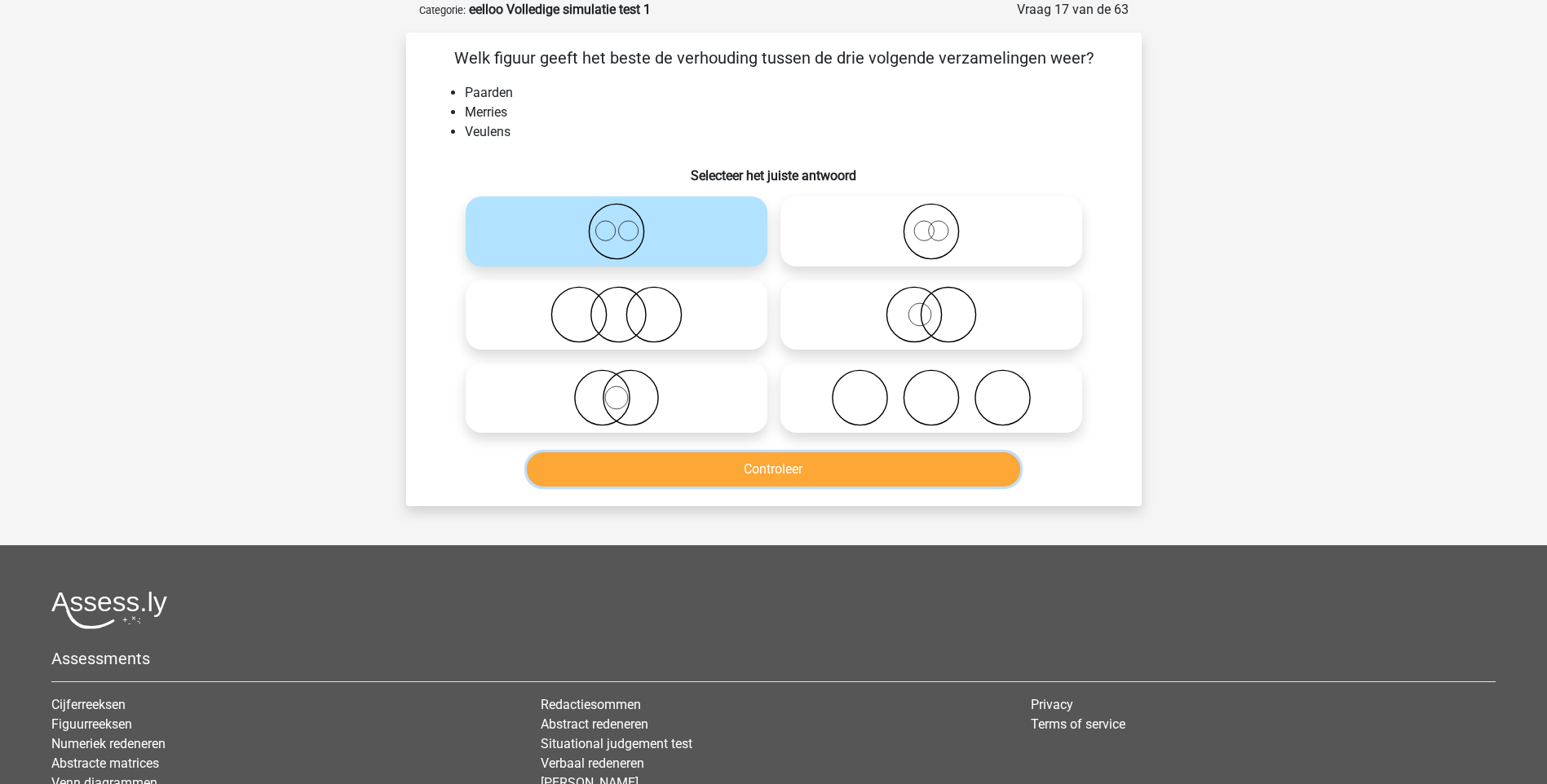
click at [754, 468] on button "Controleer" at bounding box center [773, 469] width 493 height 34
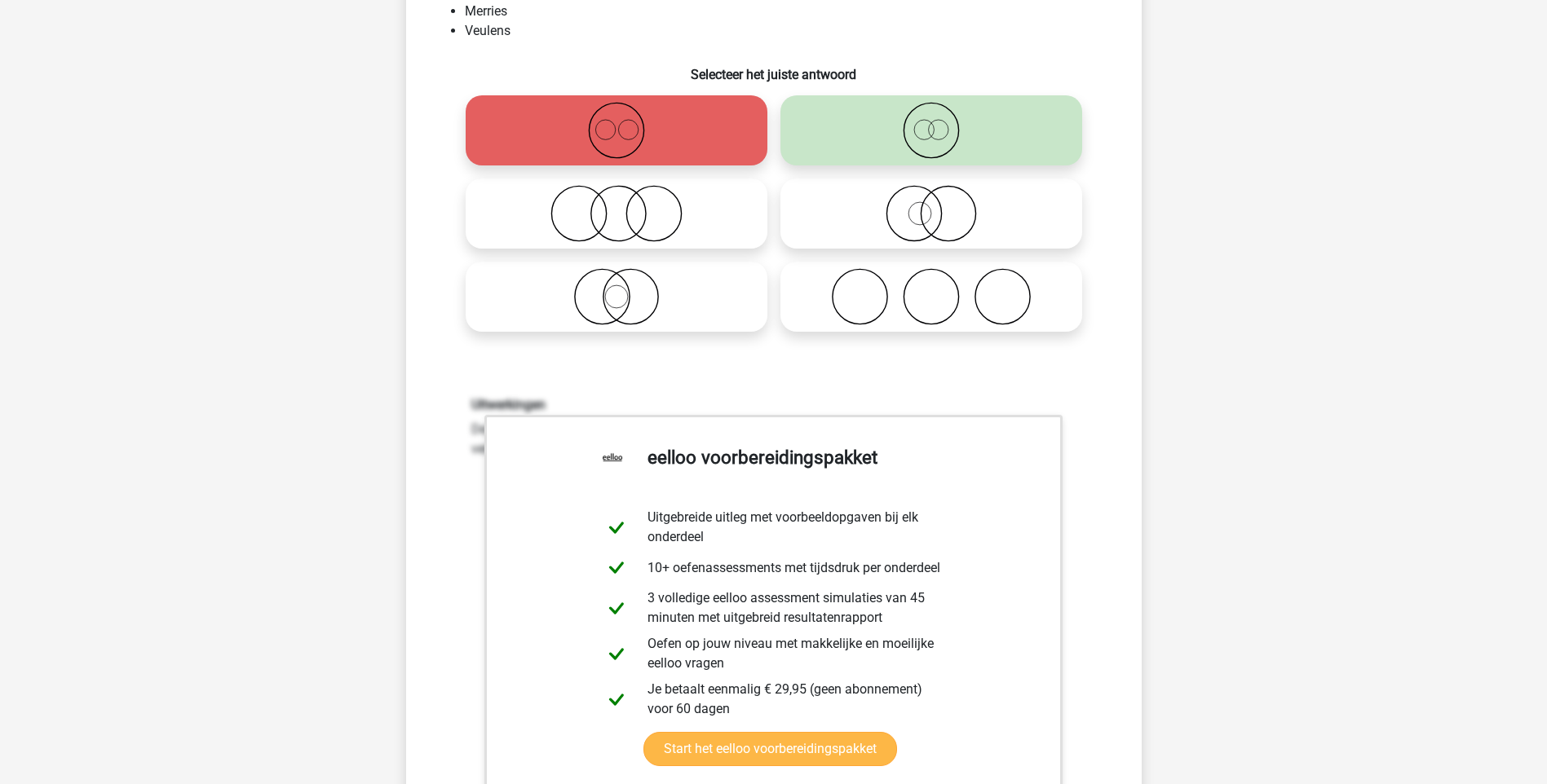
scroll to position [326, 0]
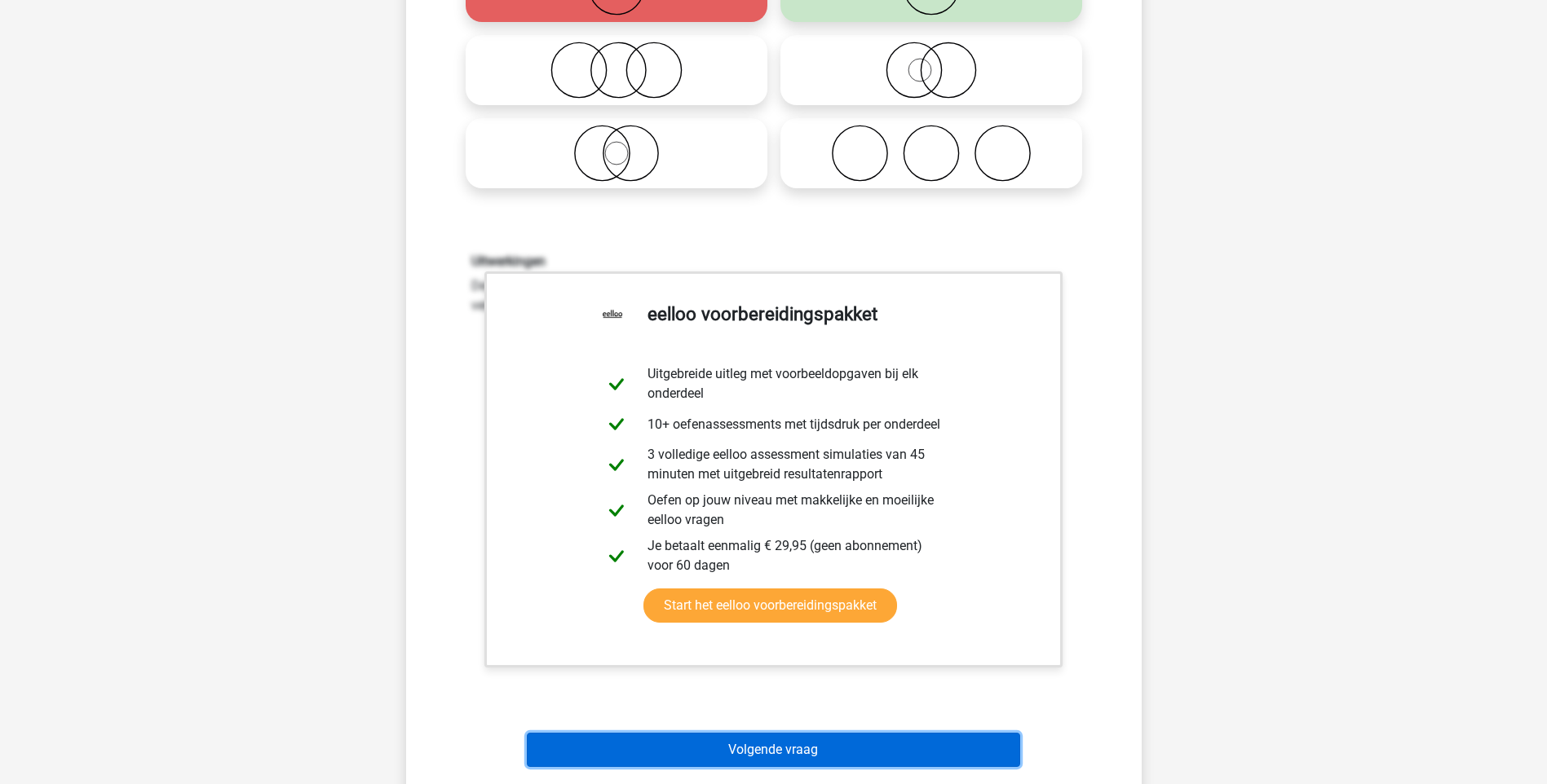
click at [798, 747] on button "Volgende vraag" at bounding box center [773, 750] width 493 height 34
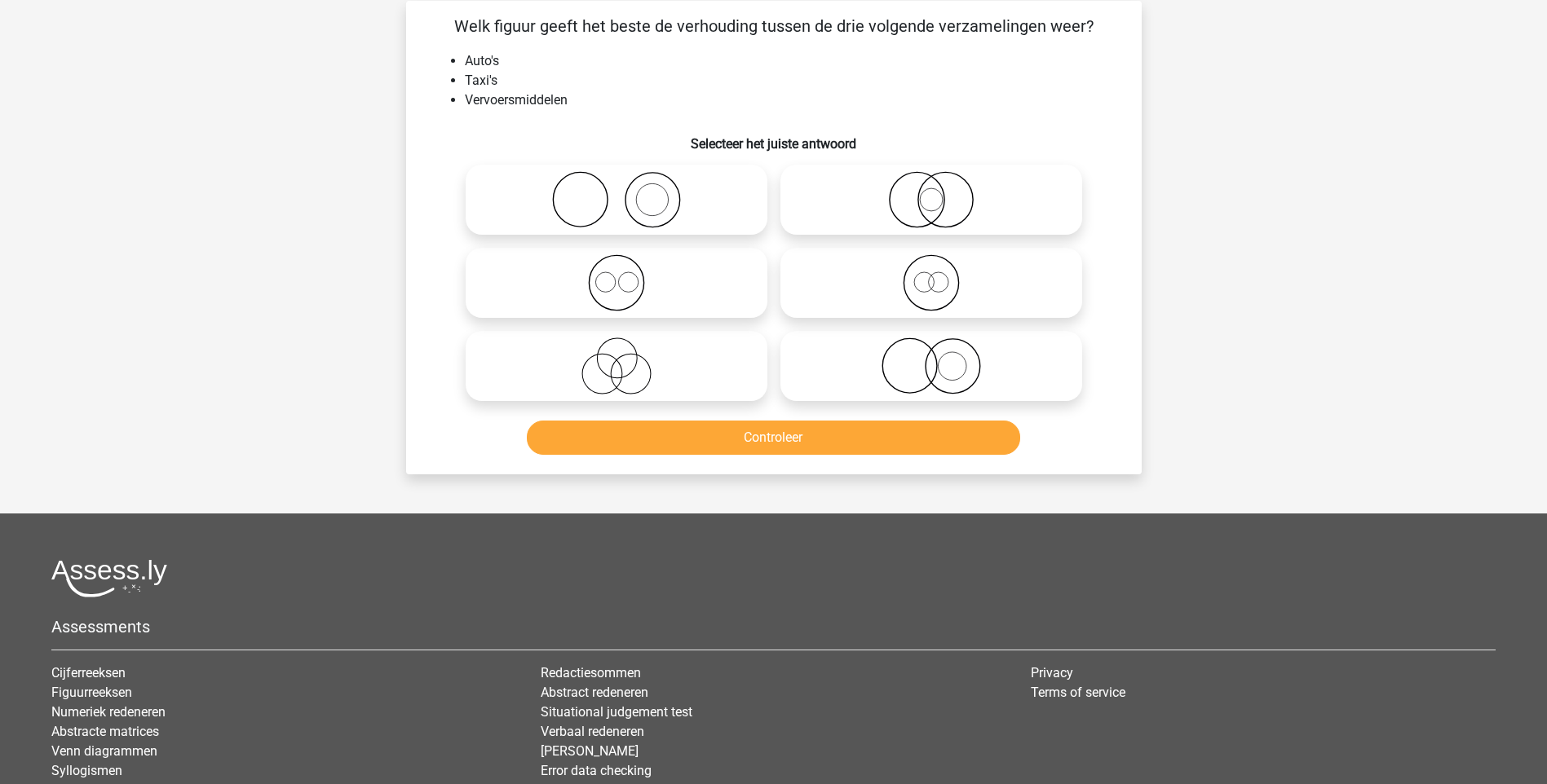
scroll to position [81, 0]
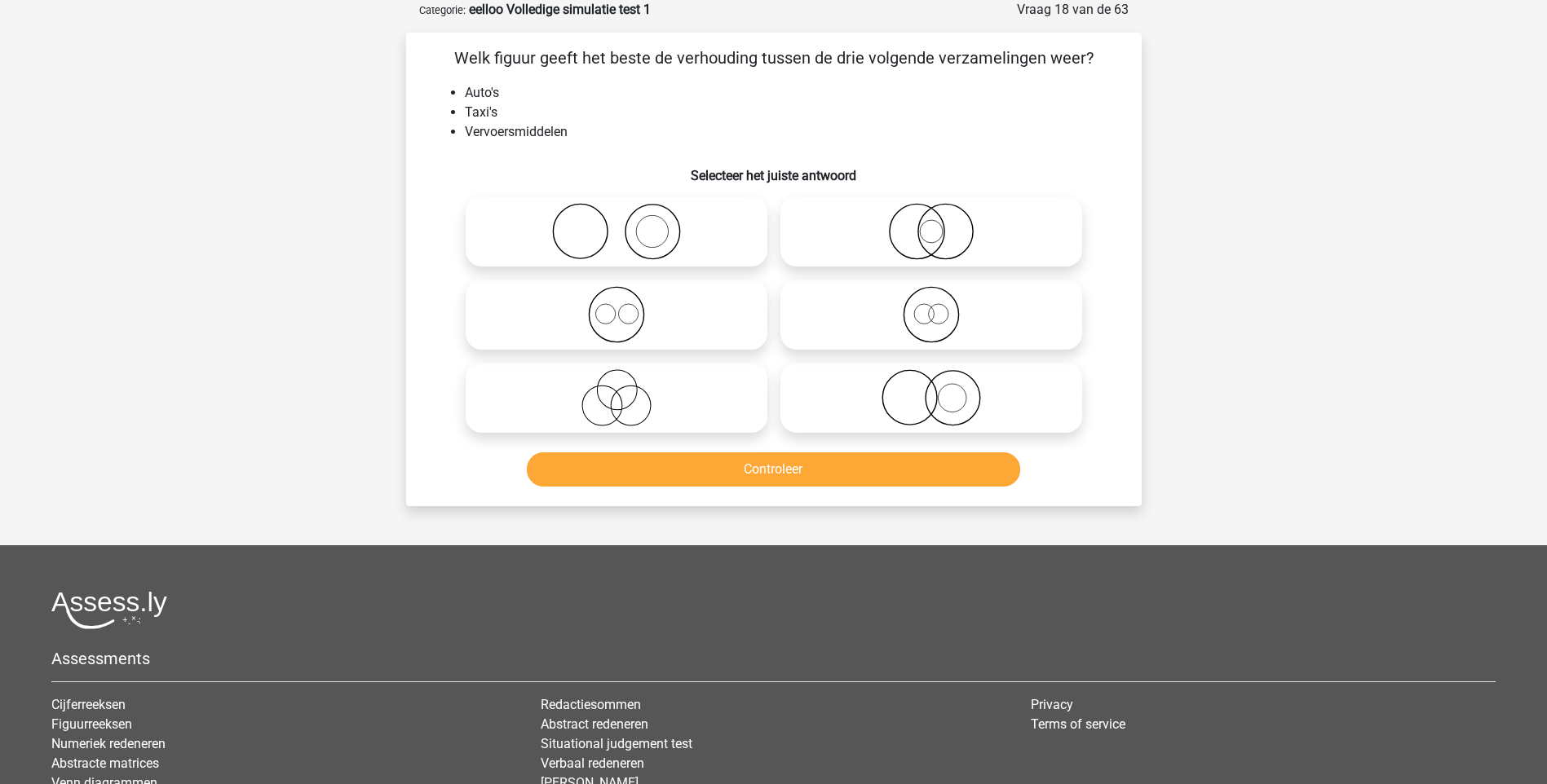
click at [614, 394] on icon at bounding box center [616, 398] width 289 height 57
click at [616, 390] on input "radio" at bounding box center [622, 384] width 11 height 11
radio input "true"
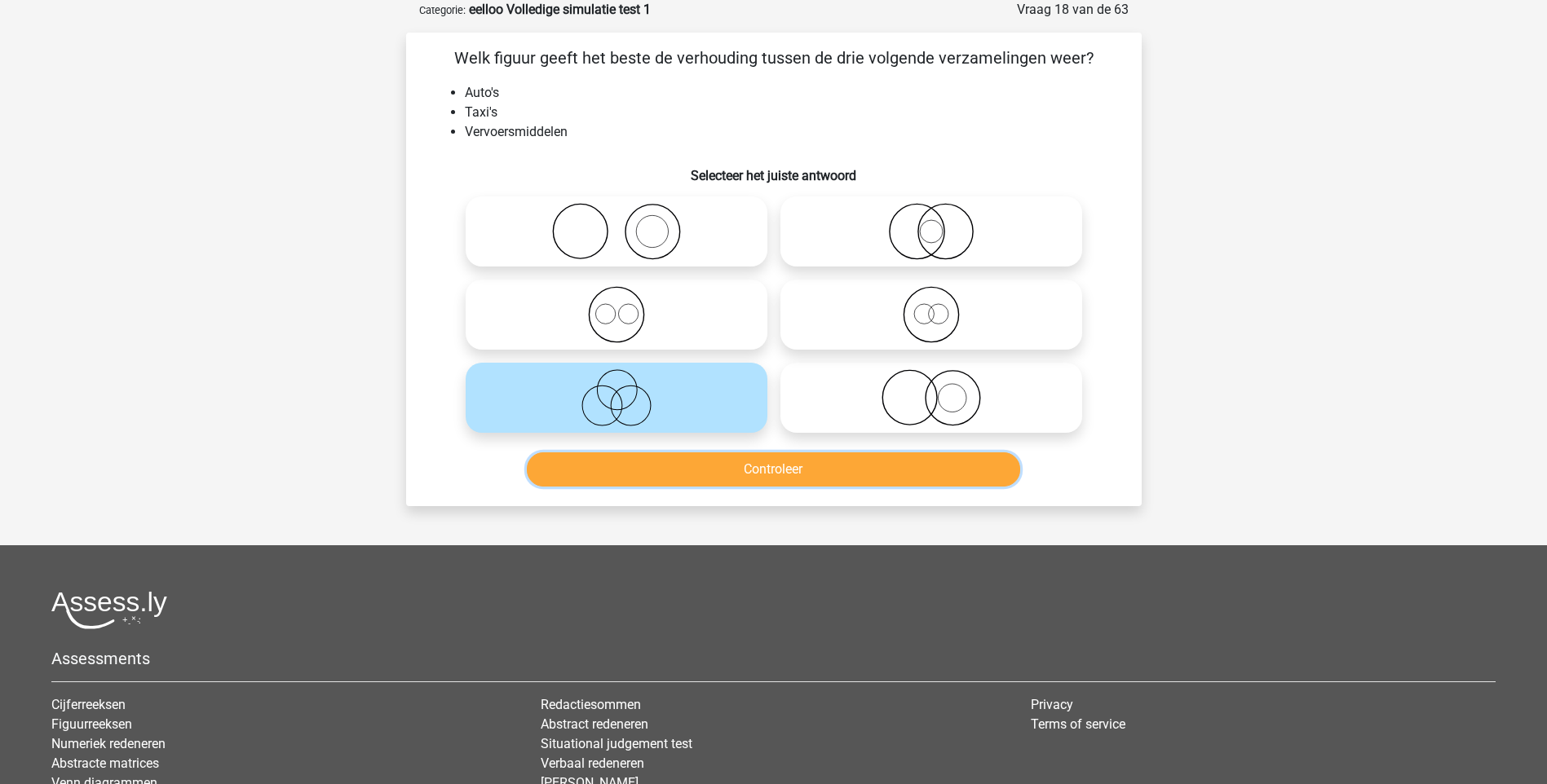
click at [740, 466] on button "Controleer" at bounding box center [773, 469] width 493 height 34
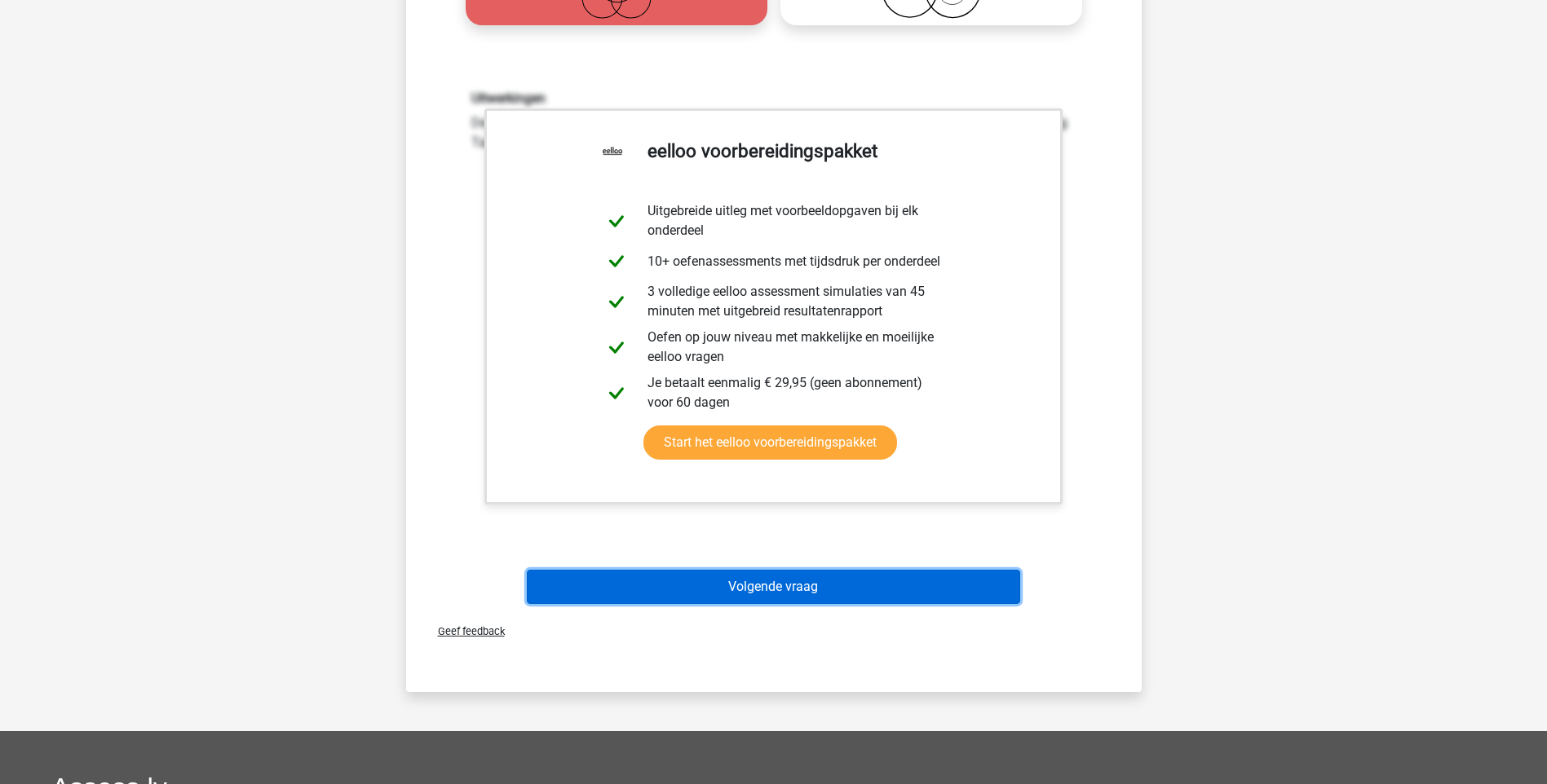
click at [806, 586] on button "Volgende vraag" at bounding box center [773, 587] width 493 height 34
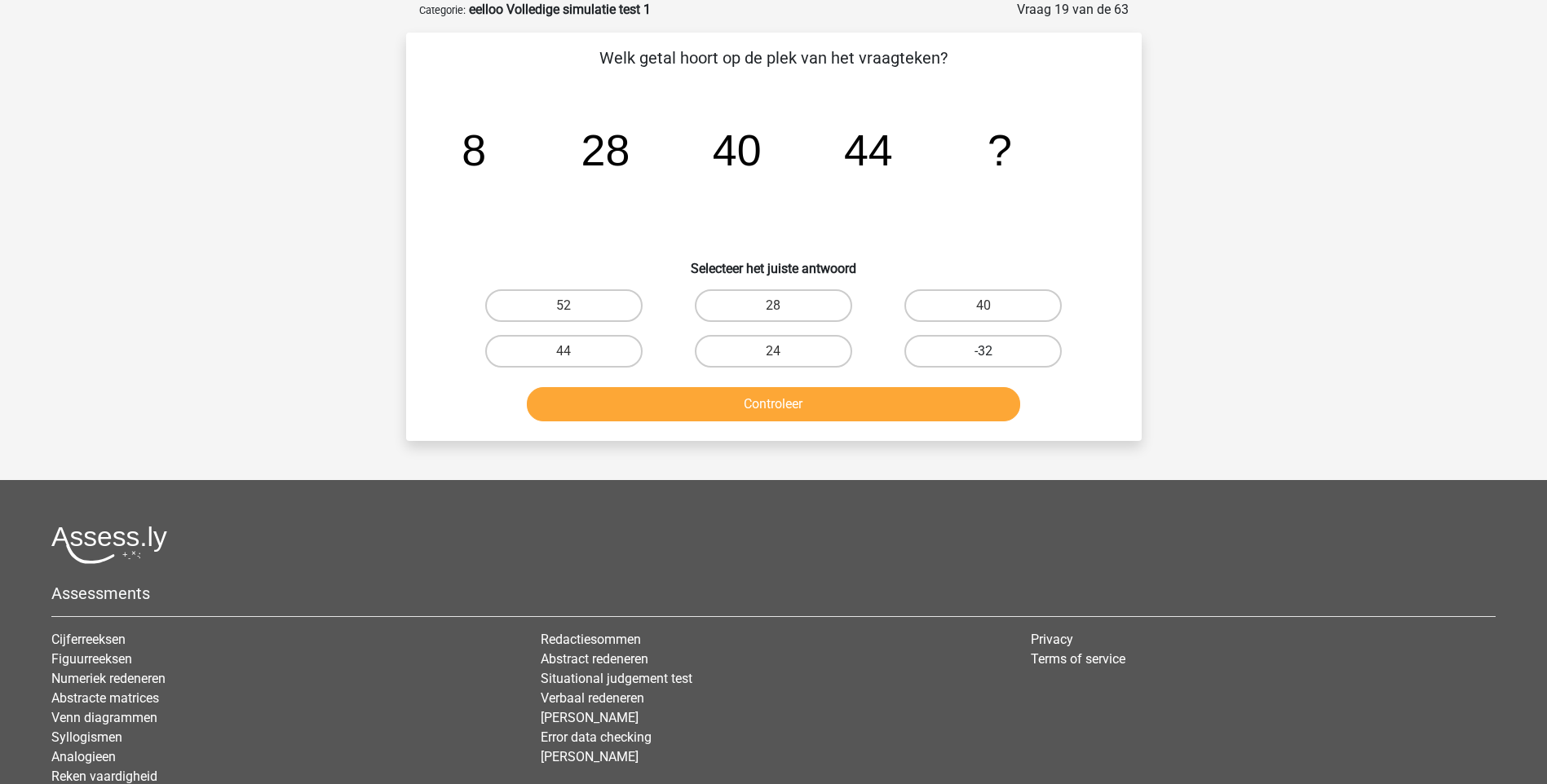
click at [966, 352] on label "-32" at bounding box center [983, 351] width 157 height 33
click at [983, 352] on input "-32" at bounding box center [989, 357] width 11 height 11
radio input "true"
click at [810, 304] on label "28" at bounding box center [774, 305] width 157 height 33
click at [783, 306] on input "28" at bounding box center [779, 311] width 11 height 11
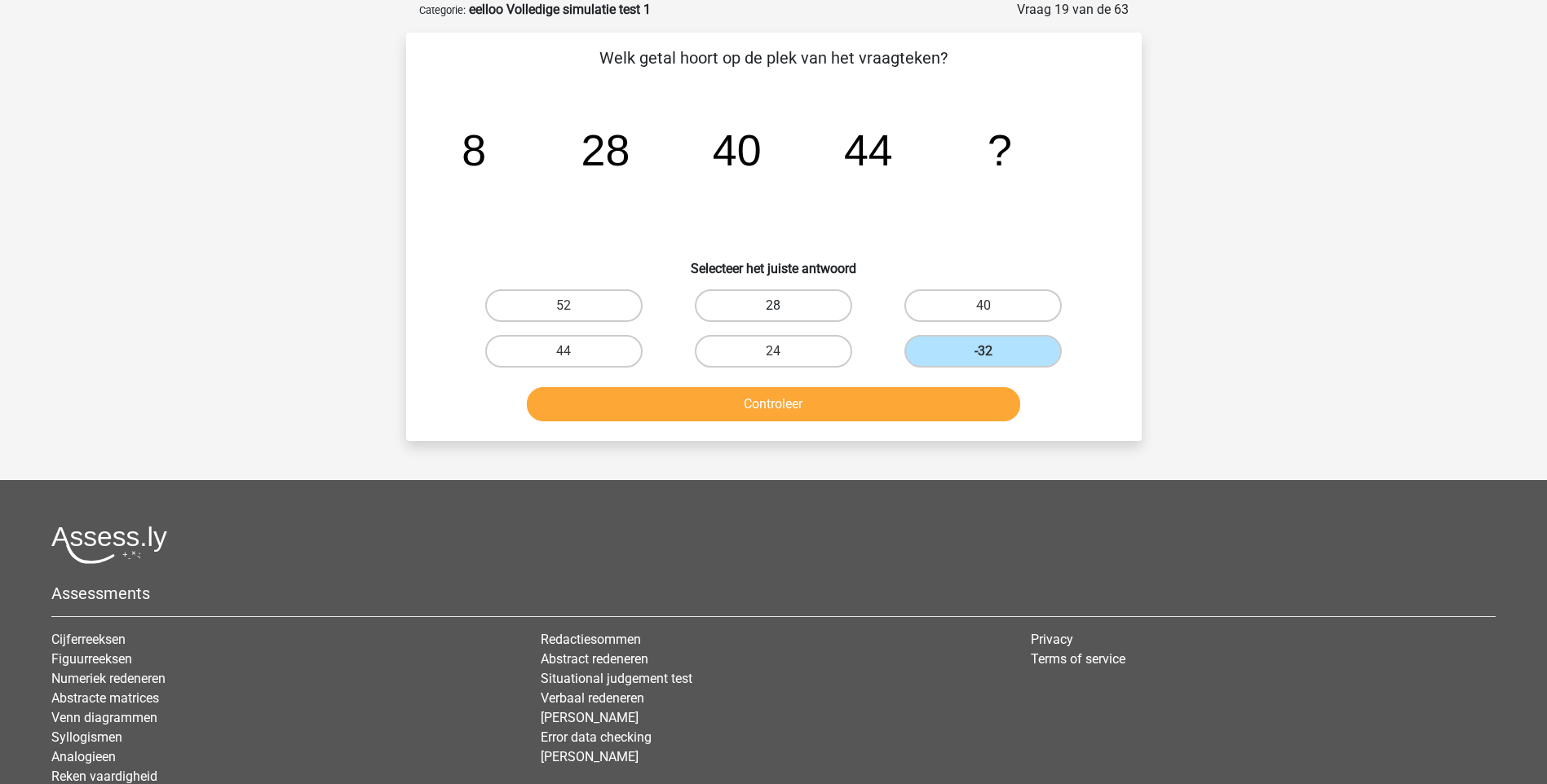
radio input "true"
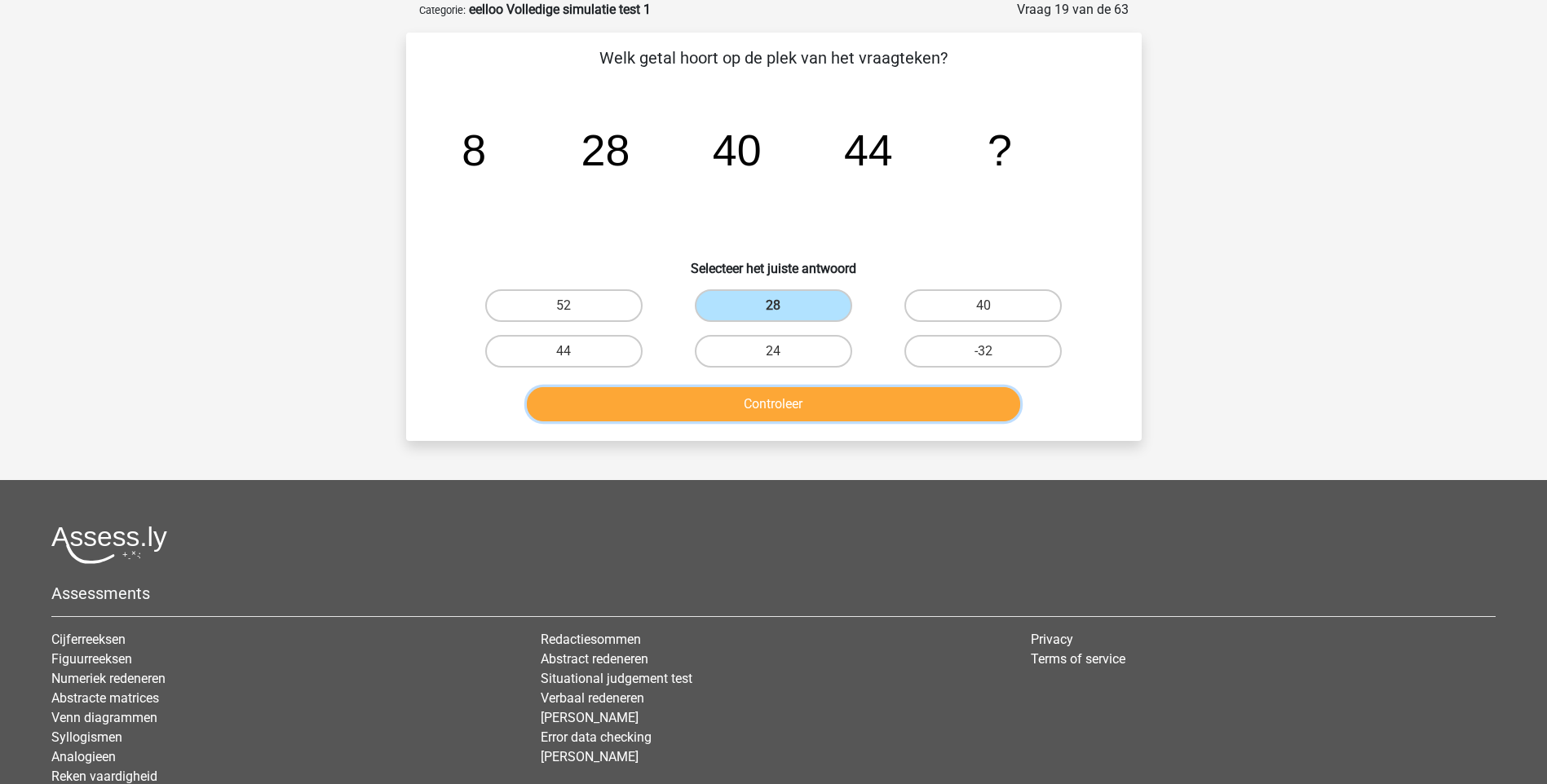
click at [800, 400] on button "Controleer" at bounding box center [773, 404] width 493 height 34
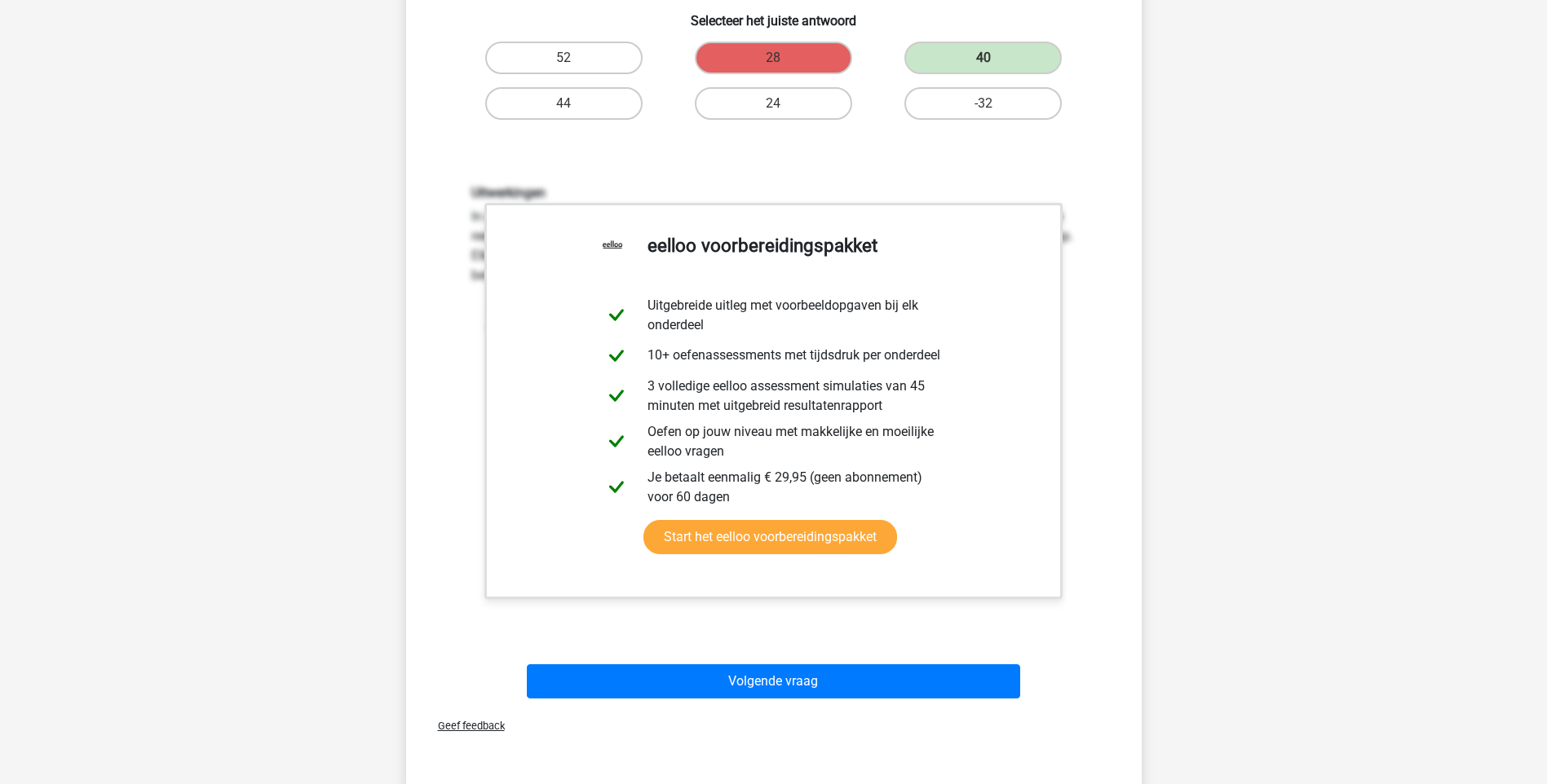
scroll to position [571, 0]
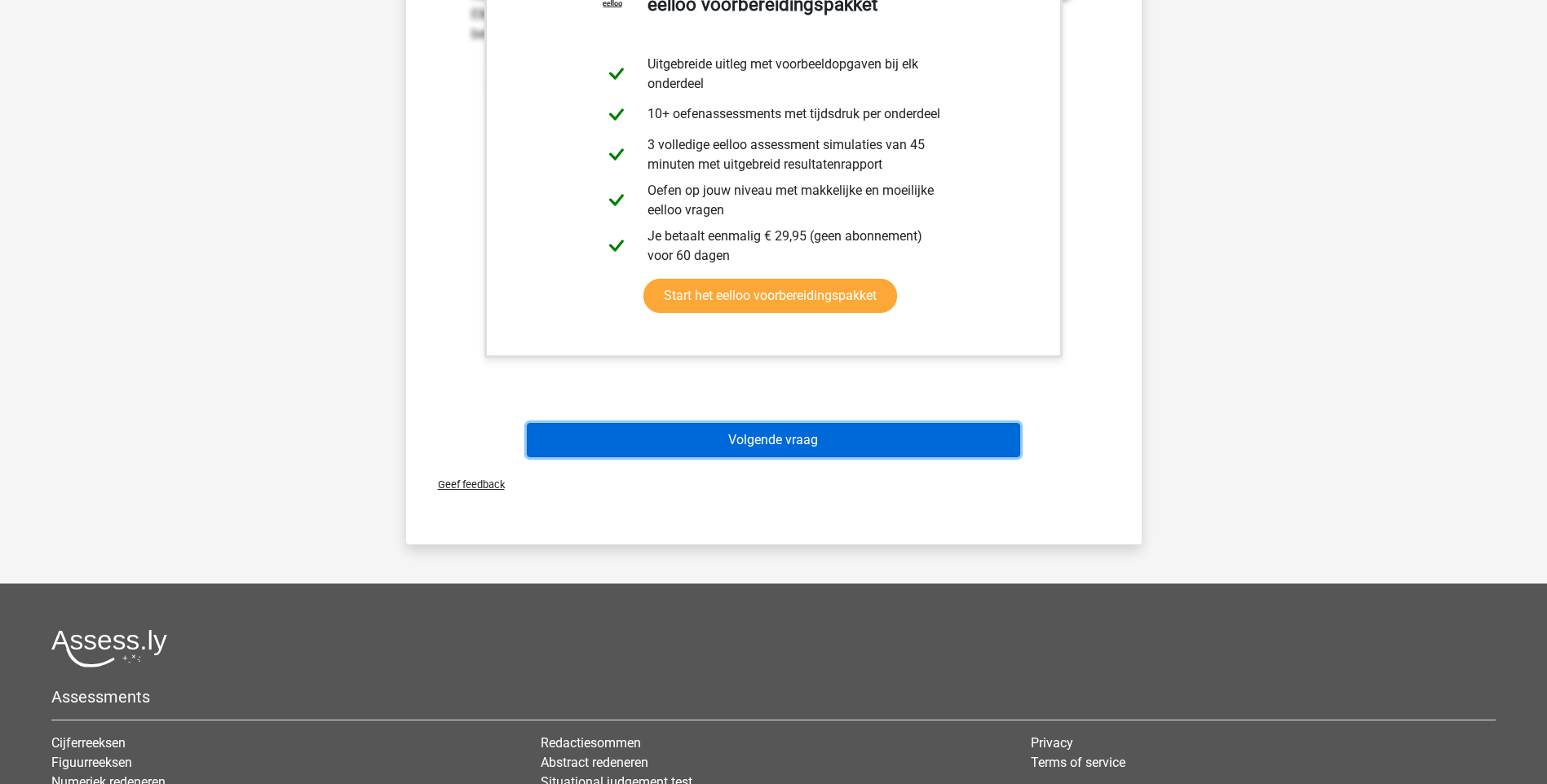
click at [900, 443] on button "Volgende vraag" at bounding box center [773, 440] width 493 height 34
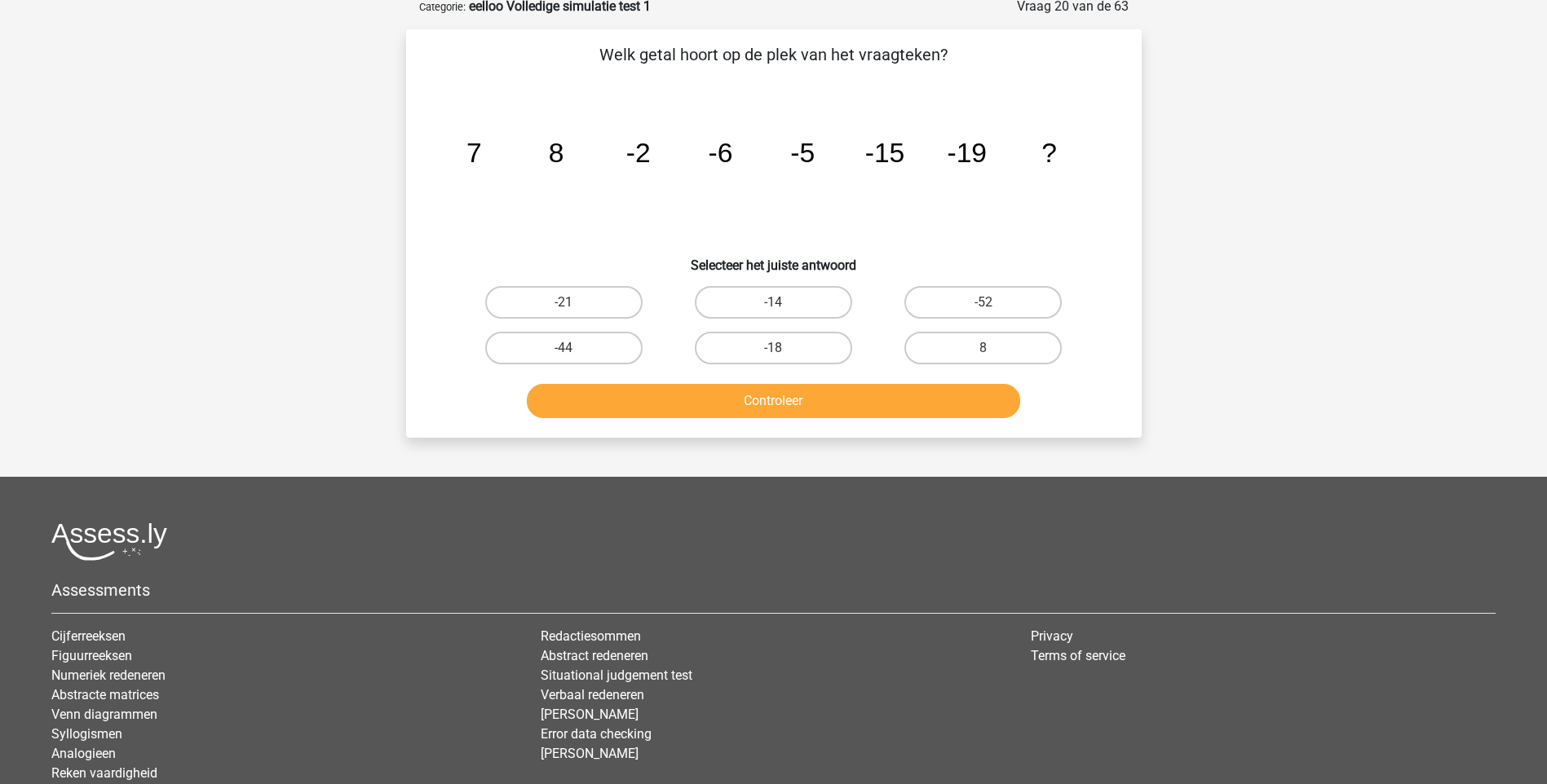
scroll to position [81, 0]
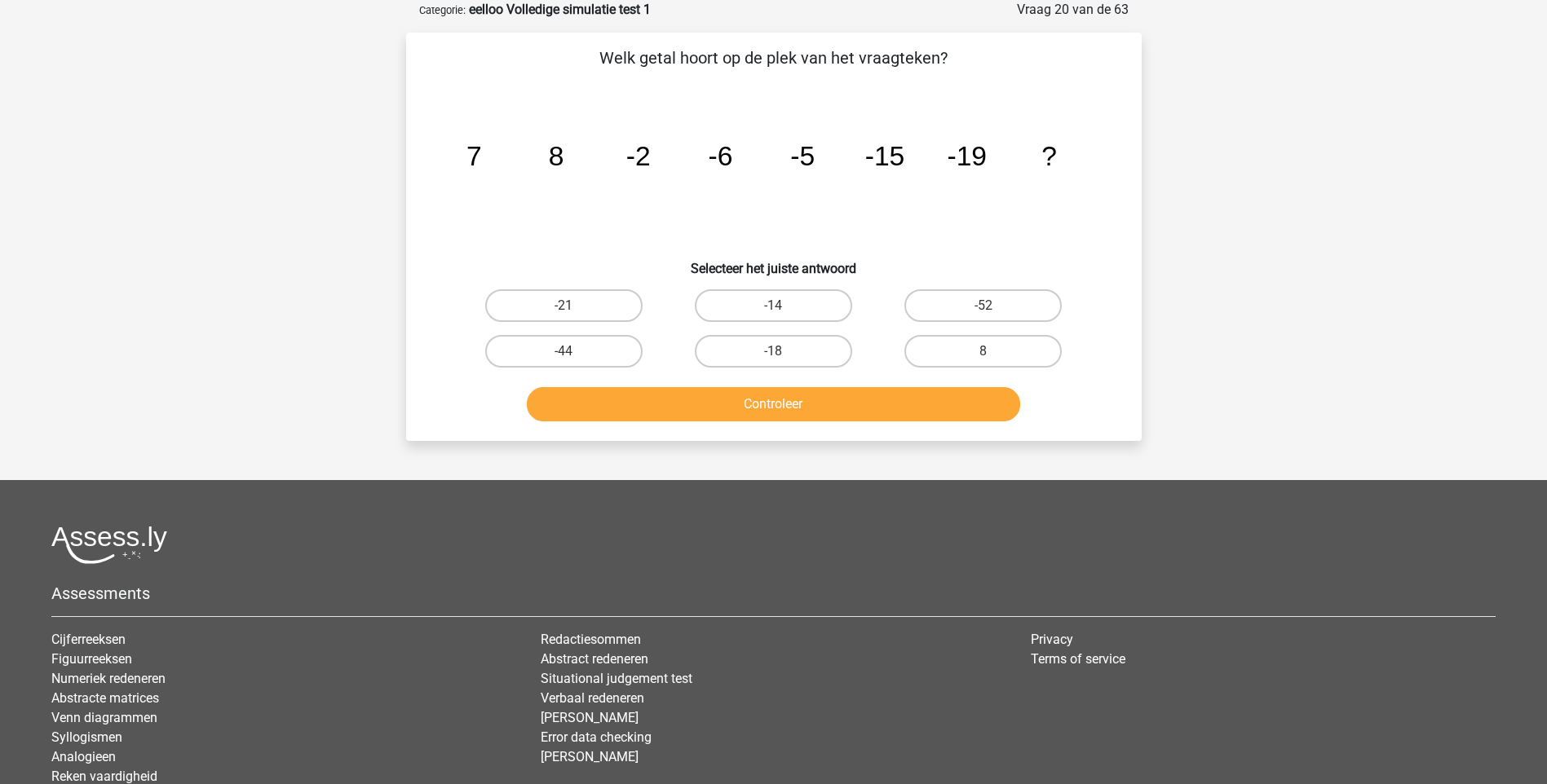
drag, startPoint x: 589, startPoint y: 309, endPoint x: 610, endPoint y: 328, distance: 28.3
click at [589, 309] on label "-21" at bounding box center [564, 305] width 157 height 33
click at [574, 309] on input "-21" at bounding box center [569, 311] width 11 height 11
radio input "true"
drag, startPoint x: 726, startPoint y: 409, endPoint x: 737, endPoint y: 407, distance: 11.2
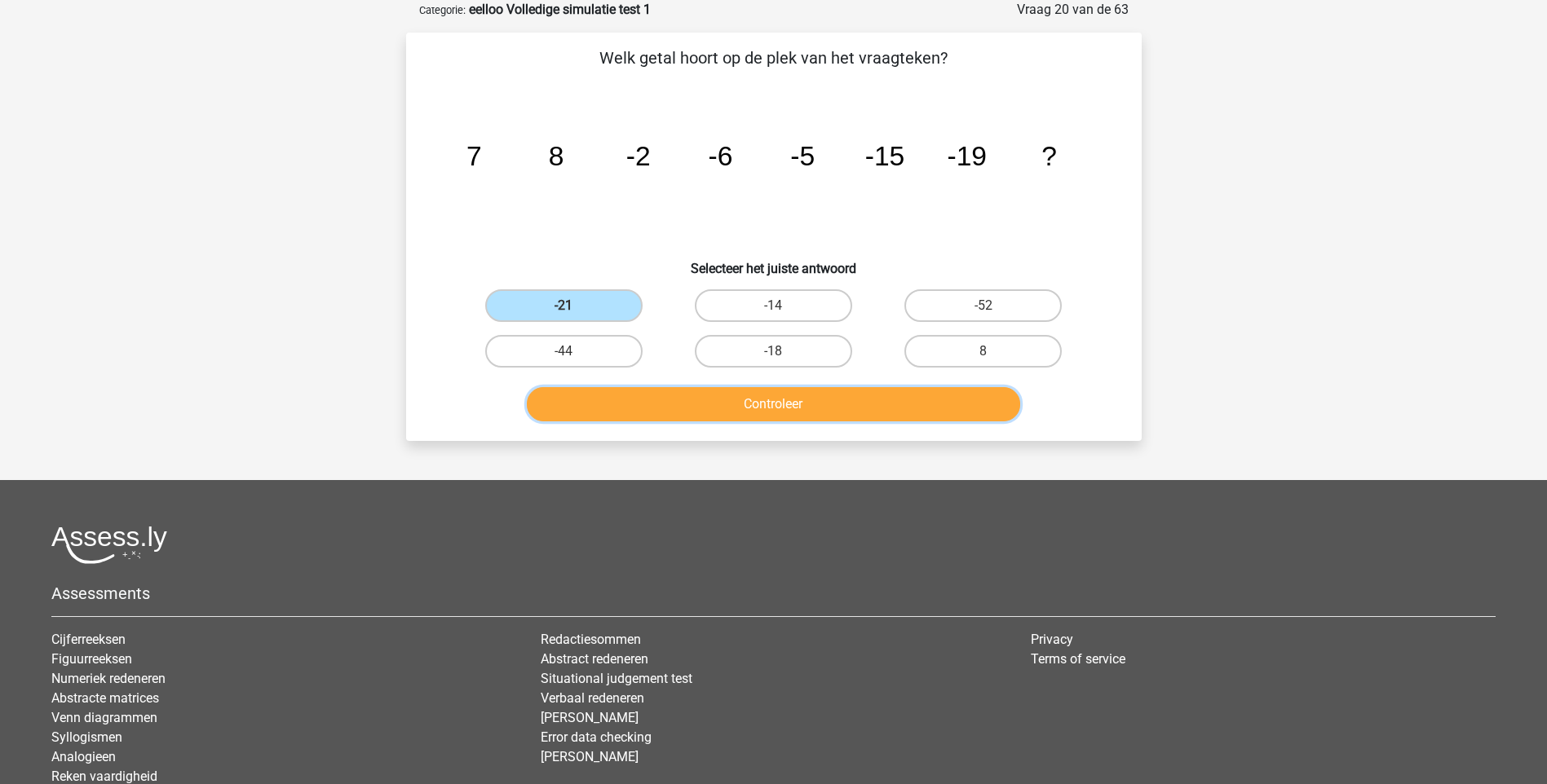
click at [729, 409] on button "Controleer" at bounding box center [773, 404] width 493 height 34
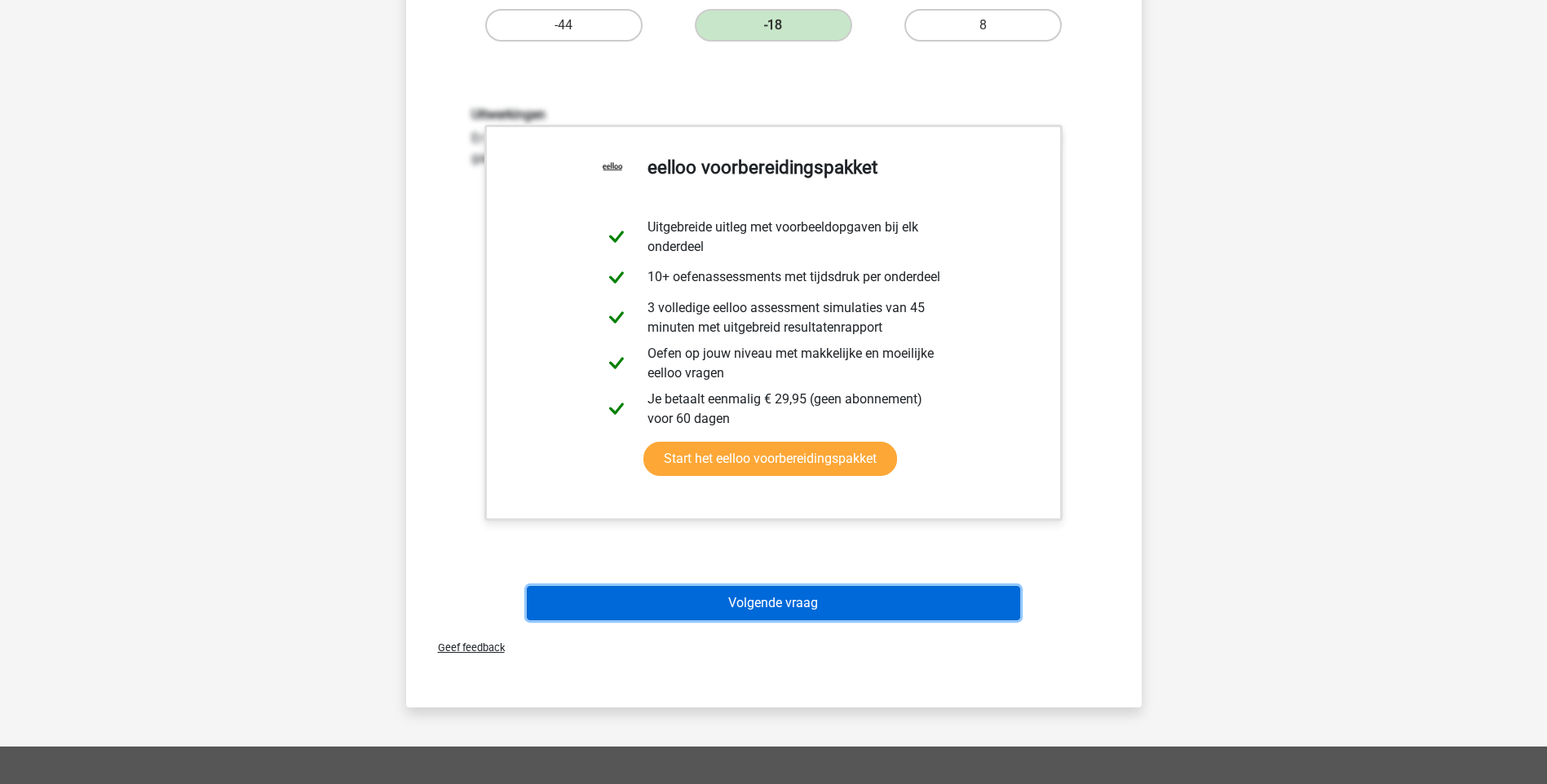
click at [797, 600] on button "Volgende vraag" at bounding box center [773, 603] width 493 height 34
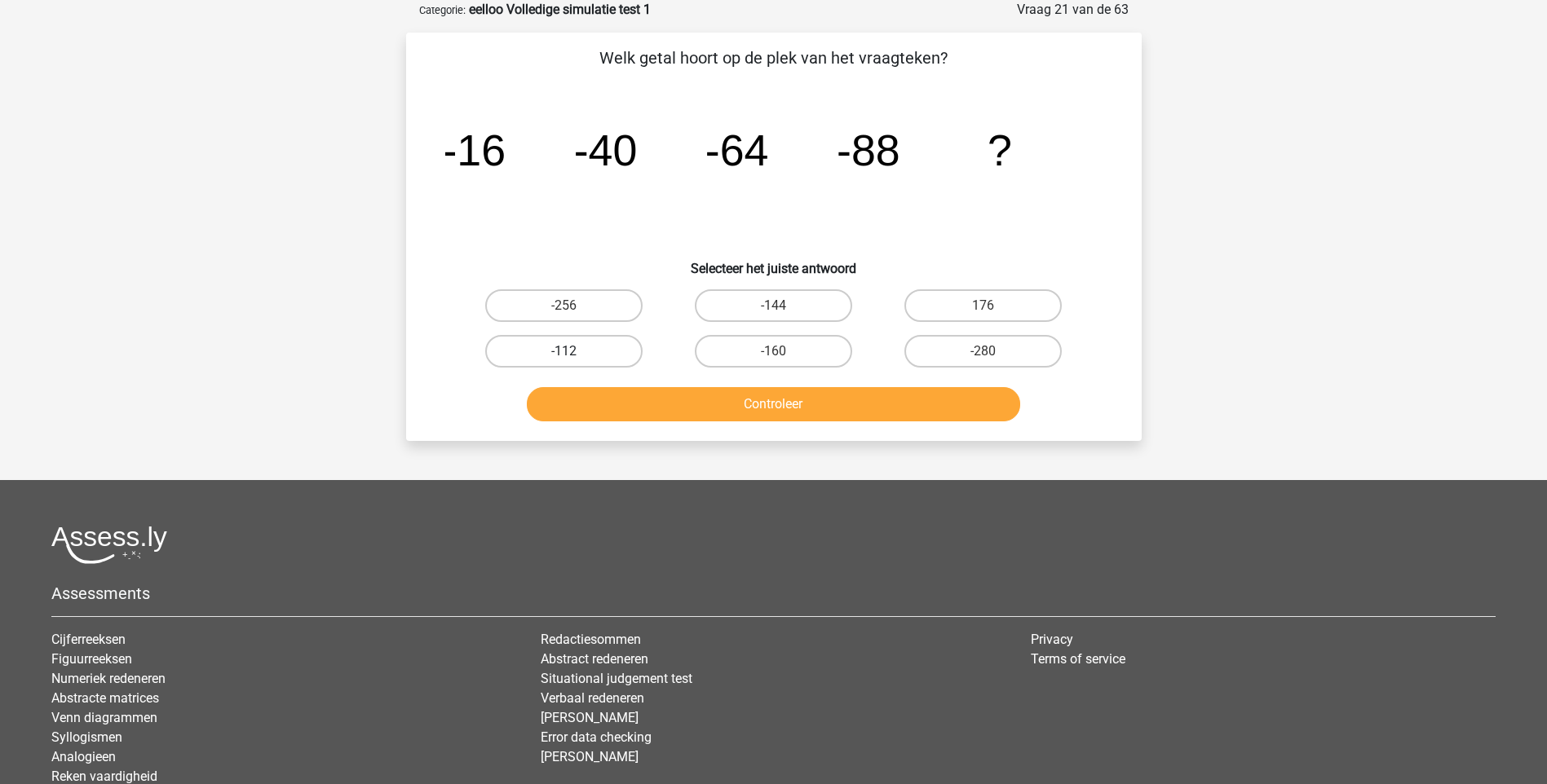
click at [560, 341] on label "-112" at bounding box center [564, 351] width 157 height 33
click at [564, 351] on input "-112" at bounding box center [569, 357] width 11 height 11
radio input "true"
click at [722, 409] on button "Controleer" at bounding box center [773, 404] width 493 height 34
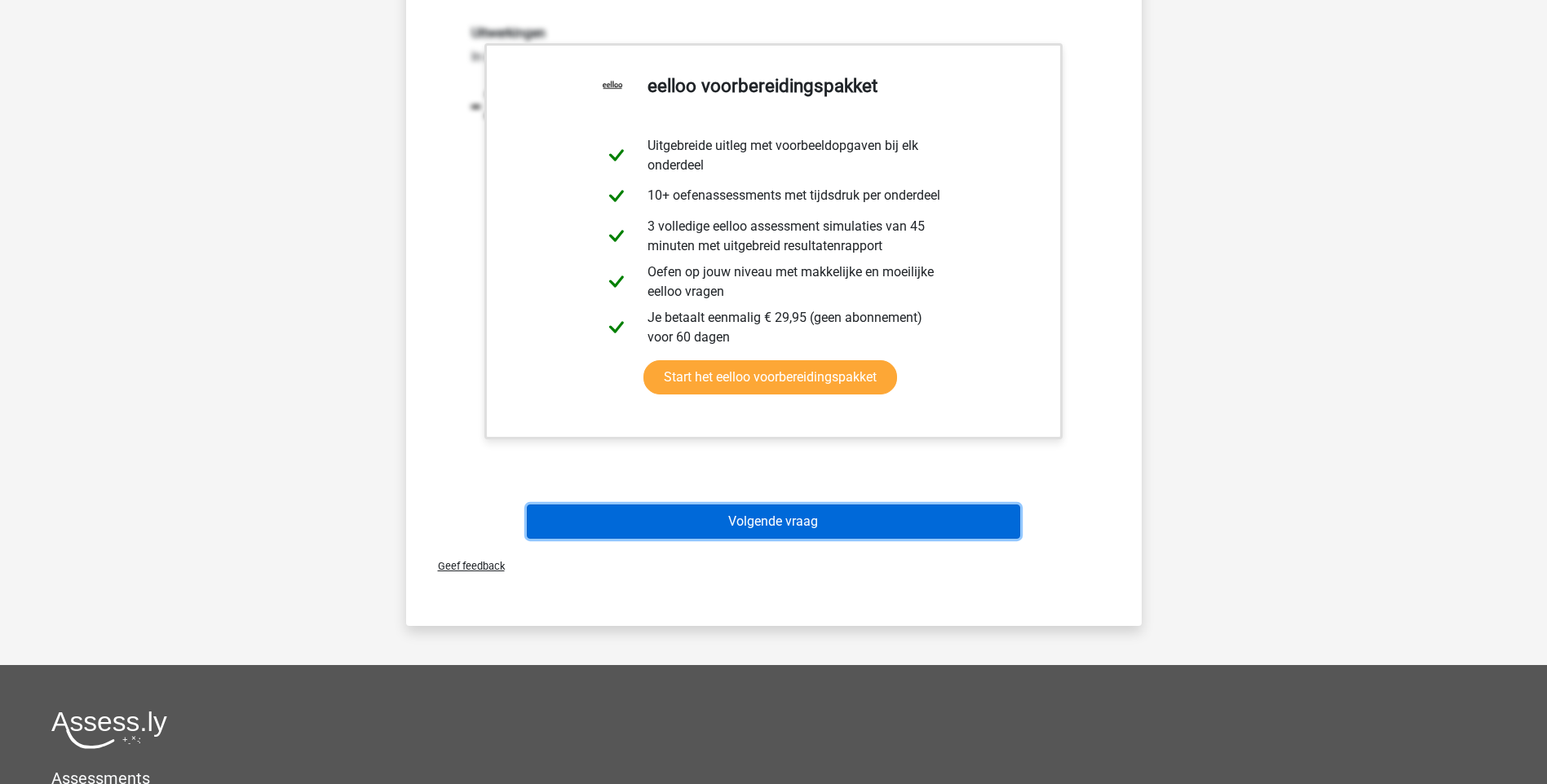
click at [827, 516] on button "Volgende vraag" at bounding box center [773, 522] width 493 height 34
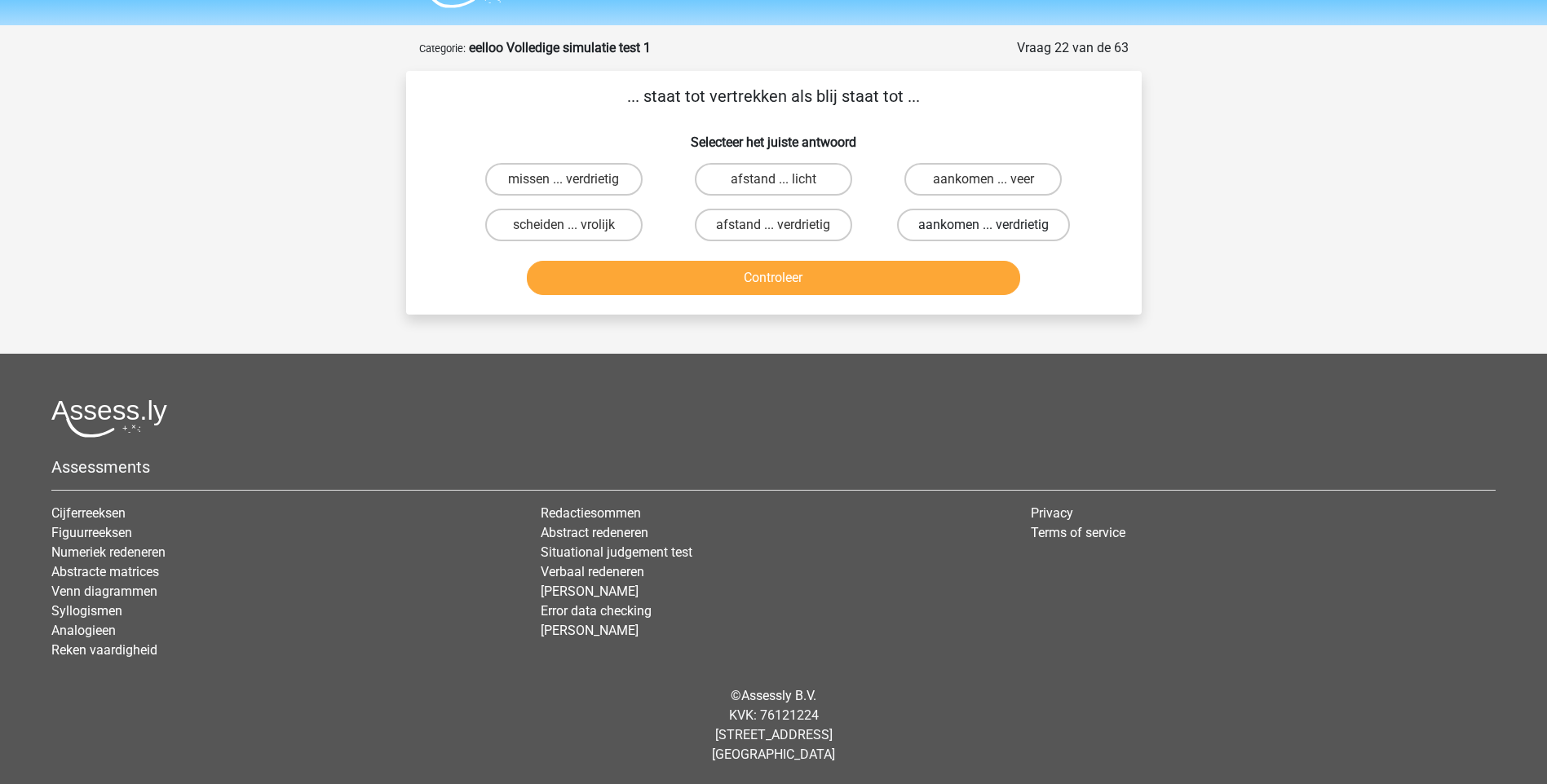
click at [954, 231] on label "aankomen ... verdrietig" at bounding box center [983, 225] width 173 height 33
click at [983, 231] on input "aankomen ... verdrietig" at bounding box center [989, 230] width 11 height 11
radio input "true"
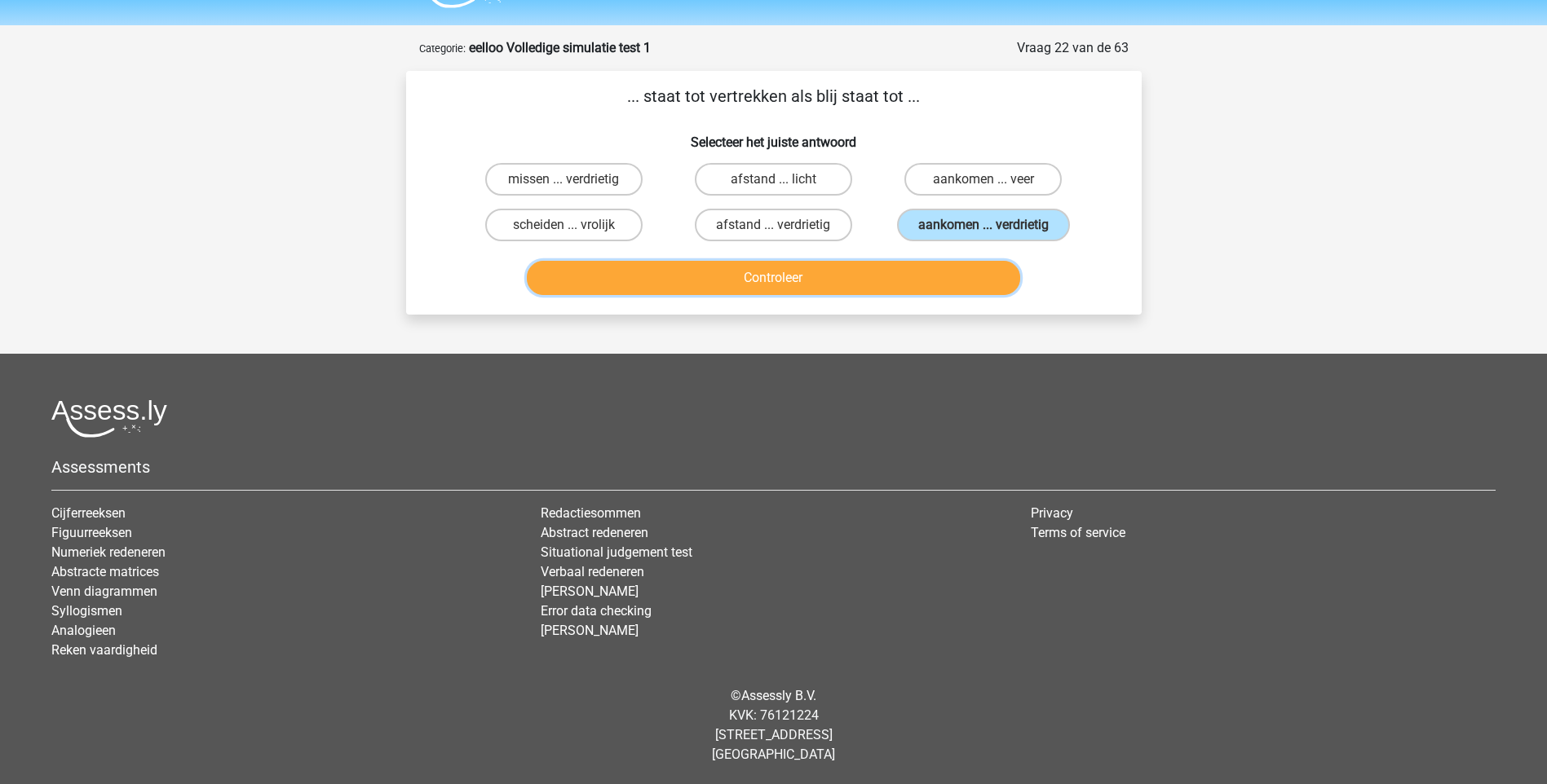
click at [797, 276] on button "Controleer" at bounding box center [773, 277] width 493 height 34
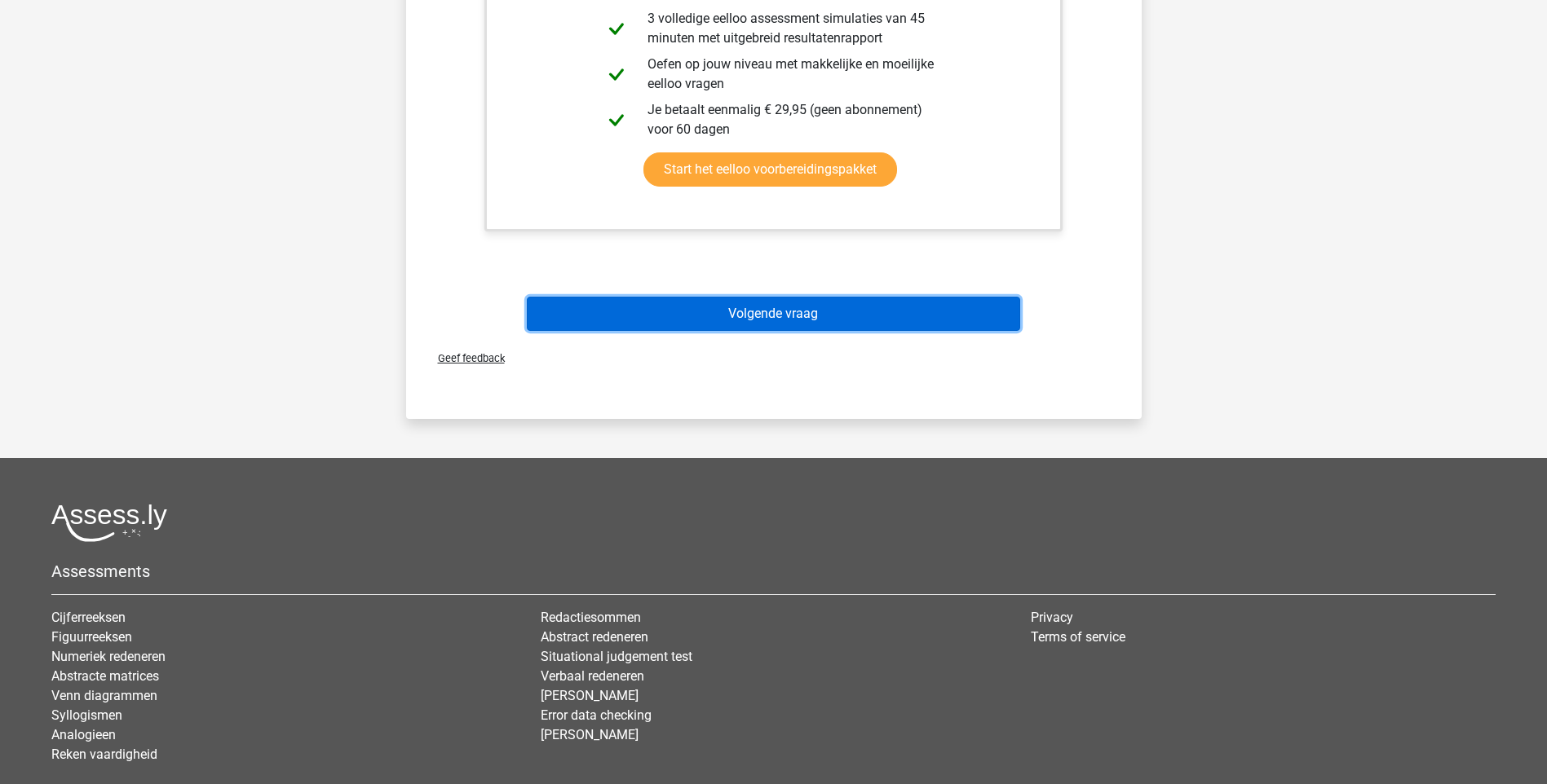
click at [774, 306] on button "Volgende vraag" at bounding box center [773, 314] width 493 height 34
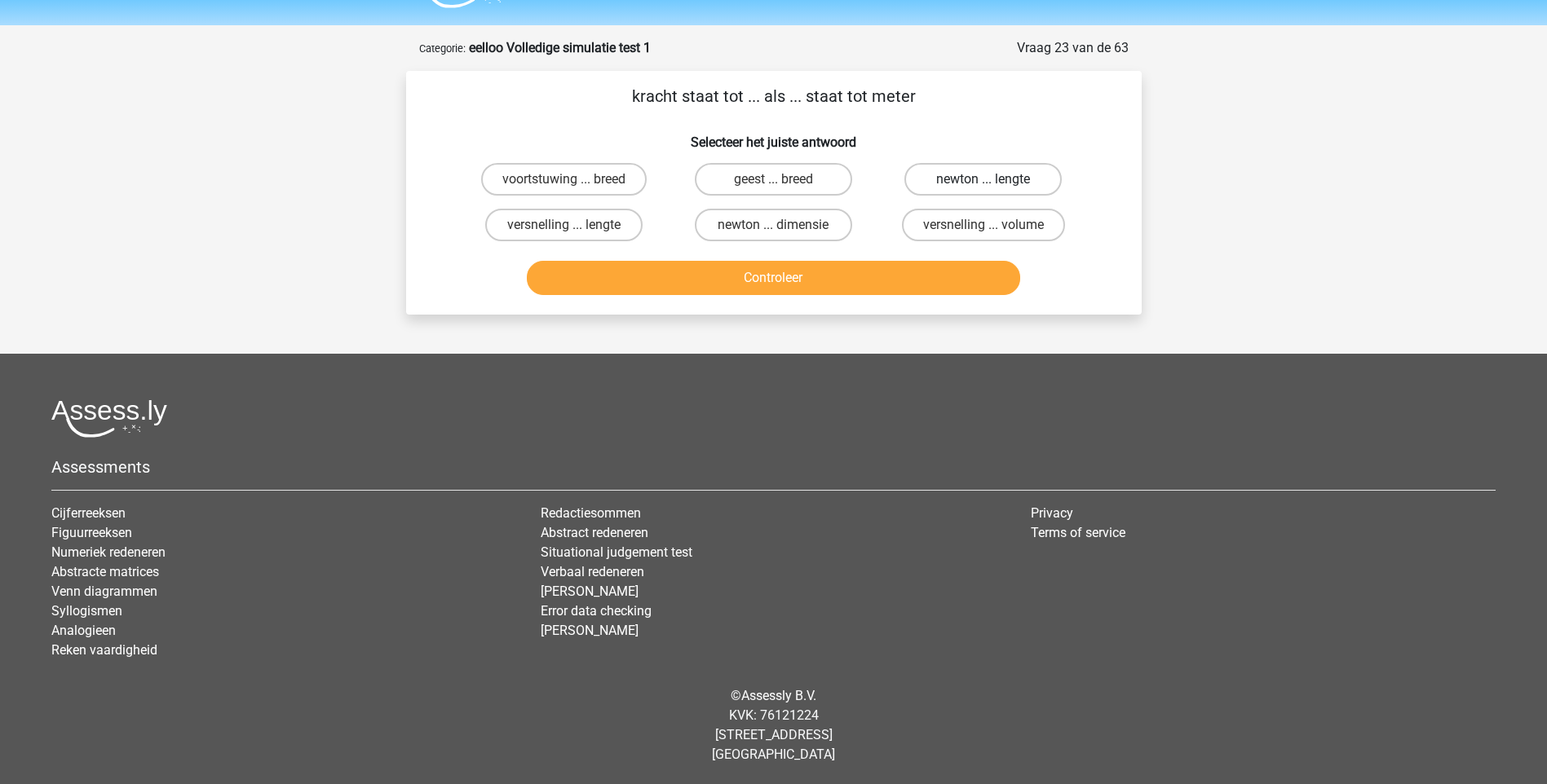
click at [963, 180] on label "newton ... lengte" at bounding box center [983, 179] width 157 height 33
click at [983, 180] on input "newton ... lengte" at bounding box center [989, 185] width 11 height 11
radio input "true"
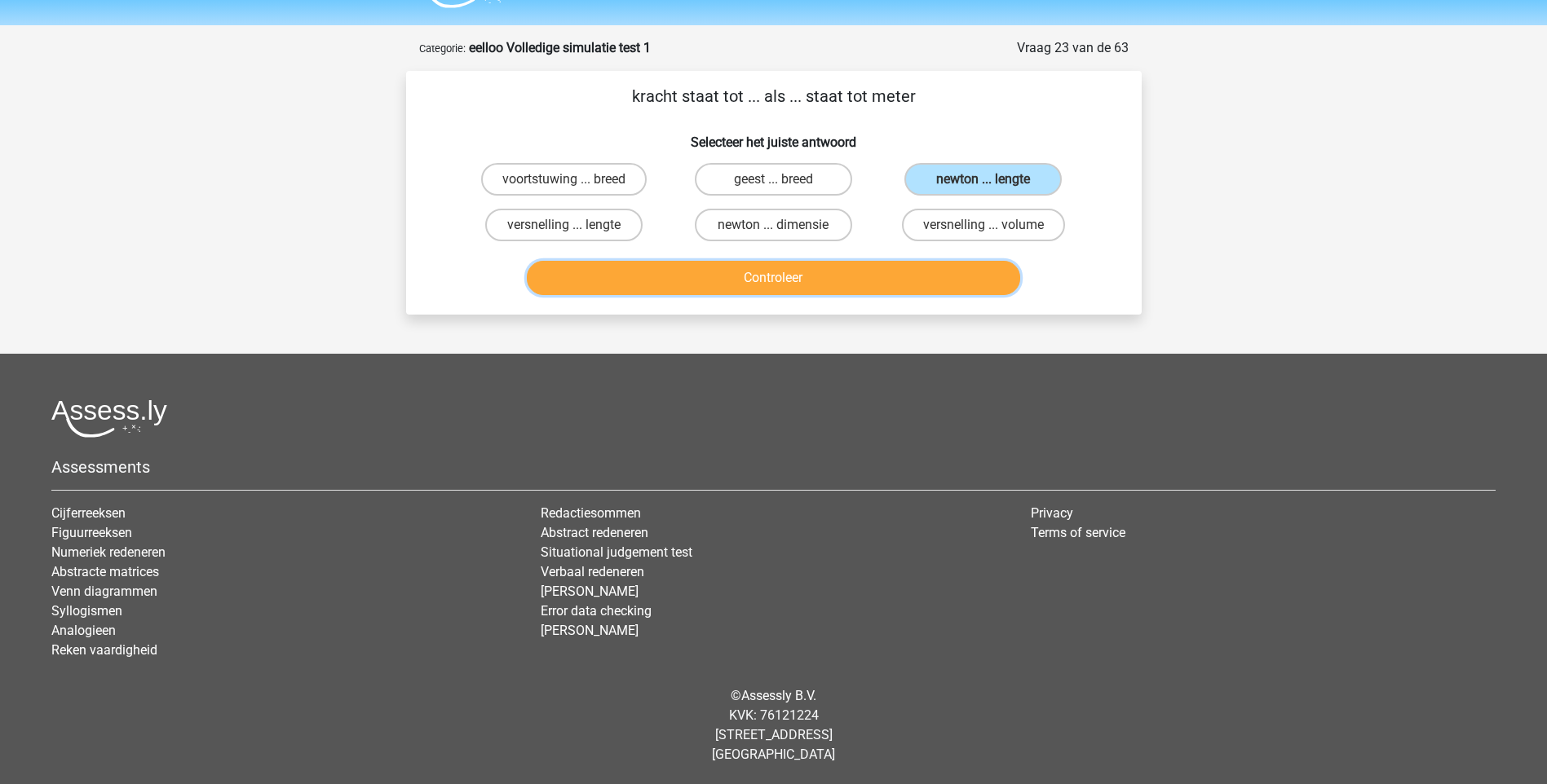
click at [789, 279] on button "Controleer" at bounding box center [773, 277] width 493 height 34
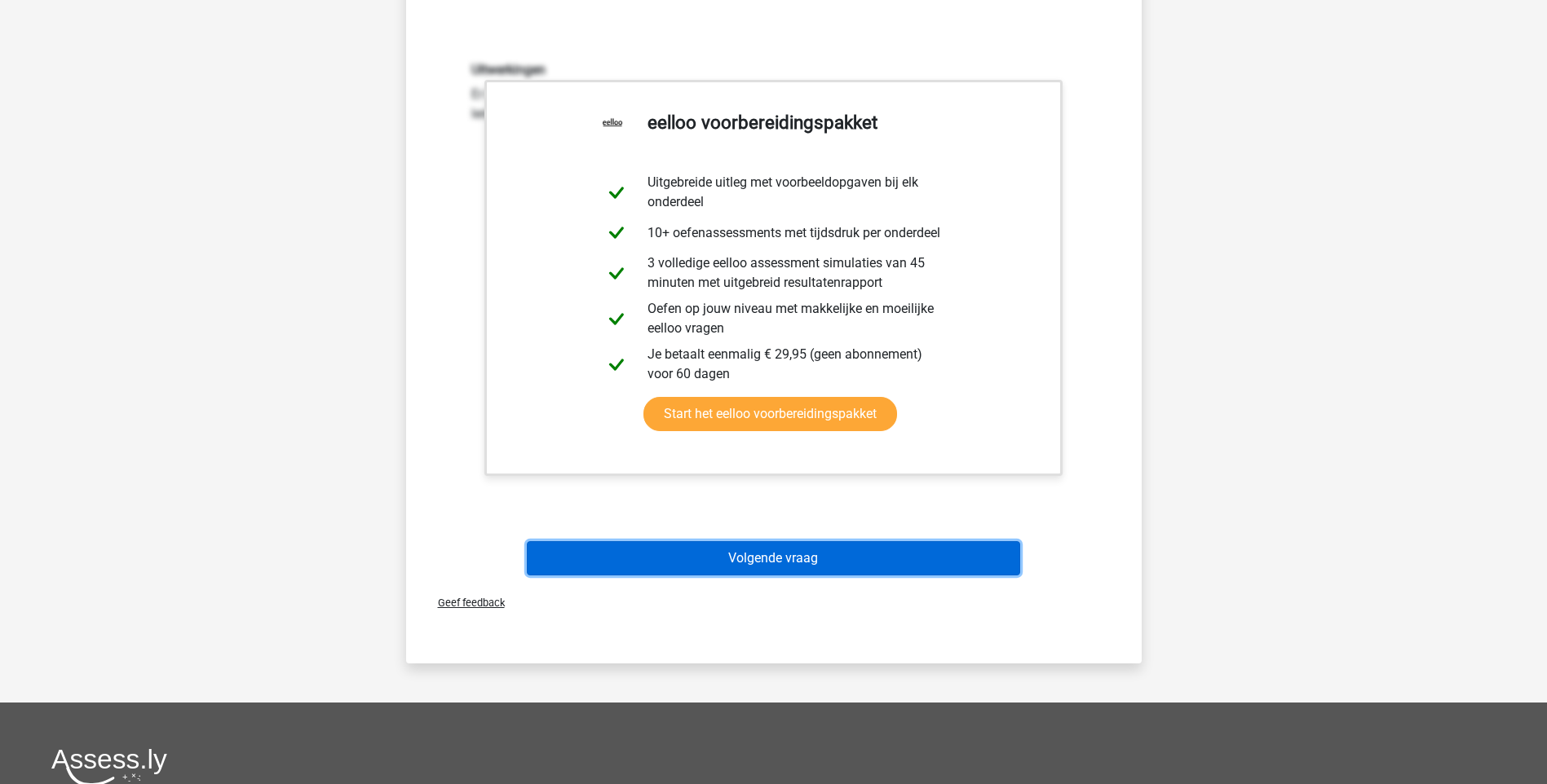
click at [786, 557] on button "Volgende vraag" at bounding box center [773, 558] width 493 height 34
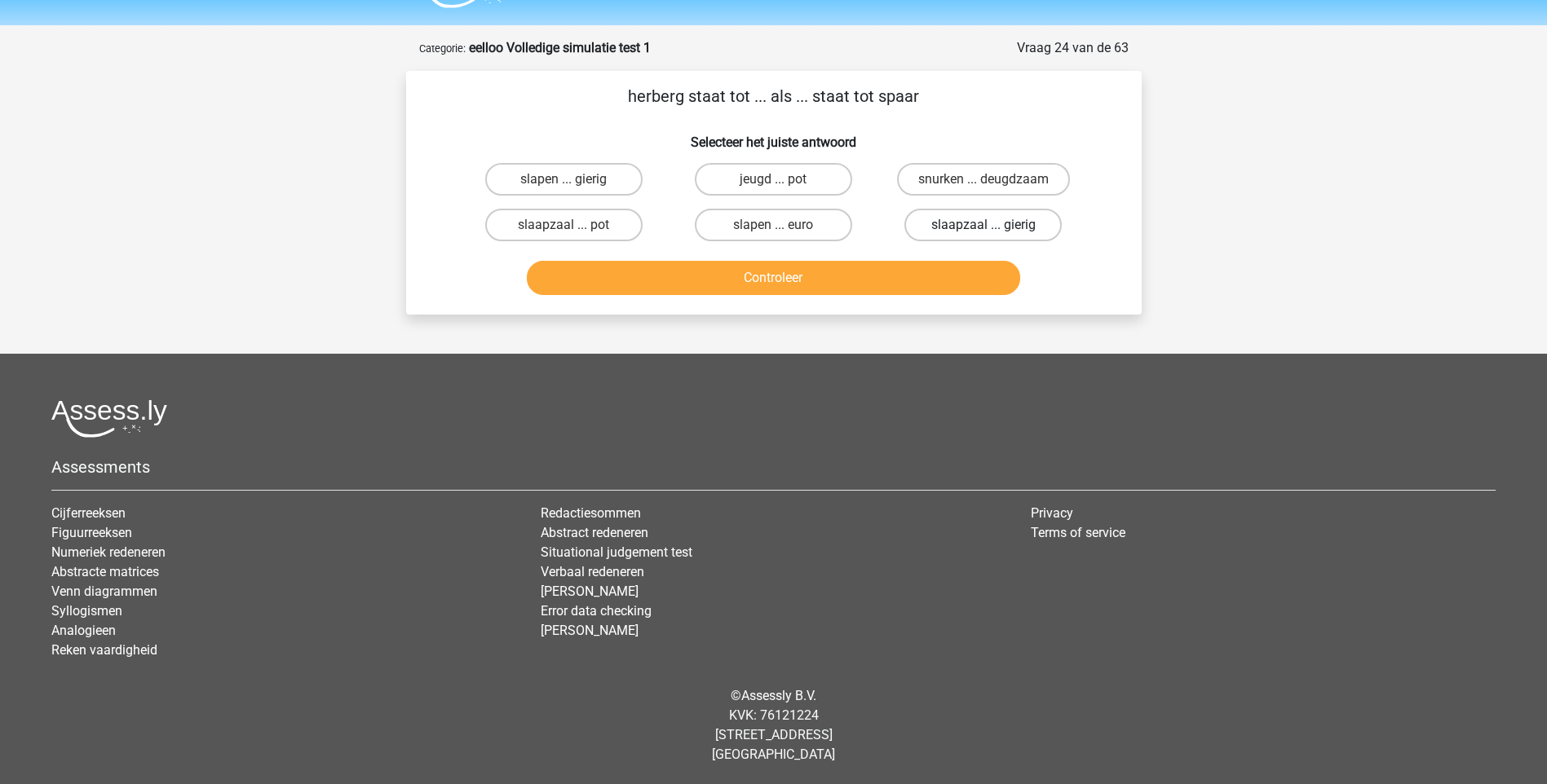
click at [980, 232] on label "slaapzaal ... gierig" at bounding box center [983, 225] width 157 height 33
click at [983, 232] on input "slaapzaal ... gierig" at bounding box center [989, 230] width 11 height 11
radio input "true"
click at [929, 261] on div "Controleer" at bounding box center [774, 275] width 683 height 54
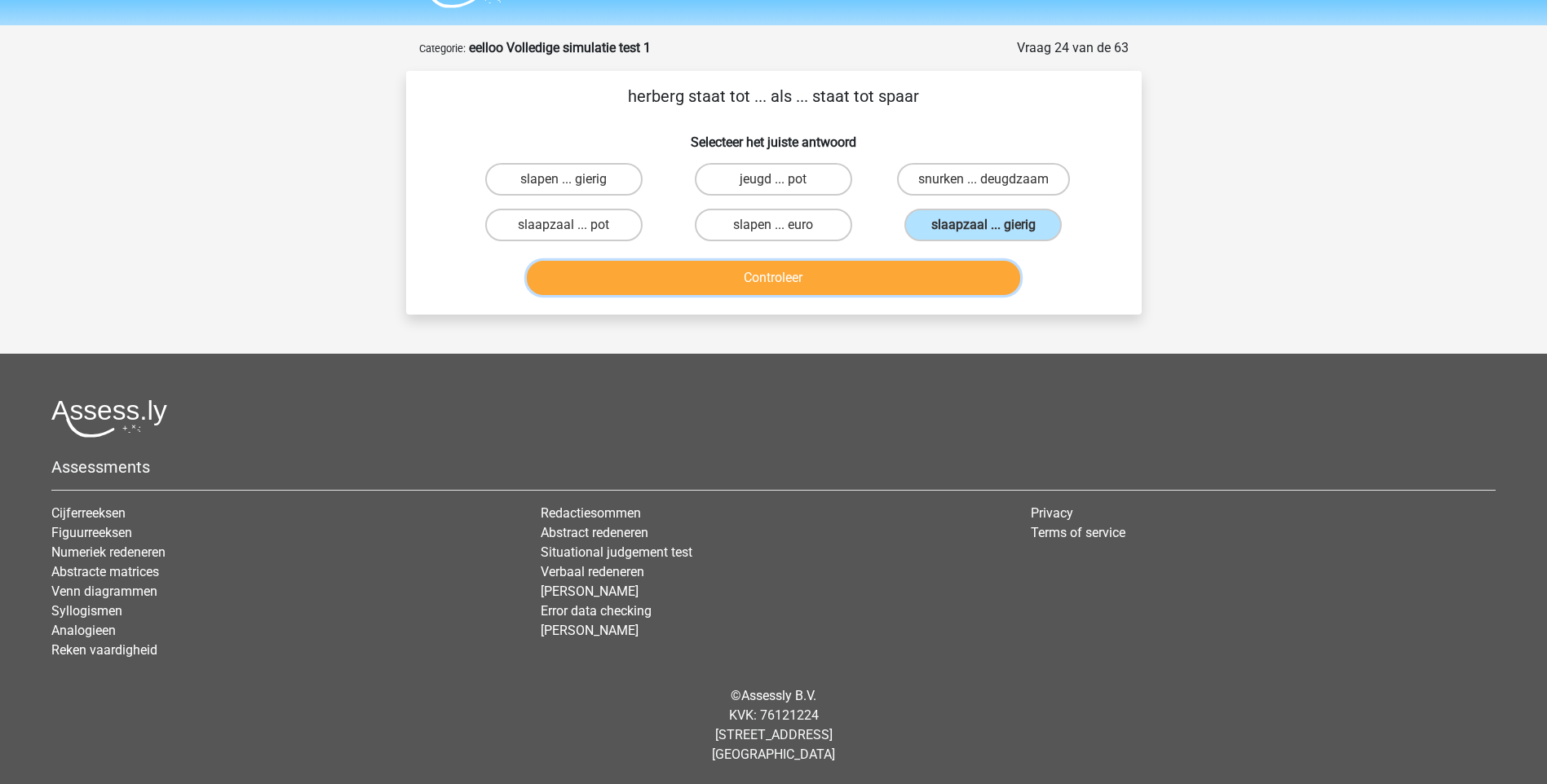
click at [933, 277] on button "Controleer" at bounding box center [773, 277] width 493 height 34
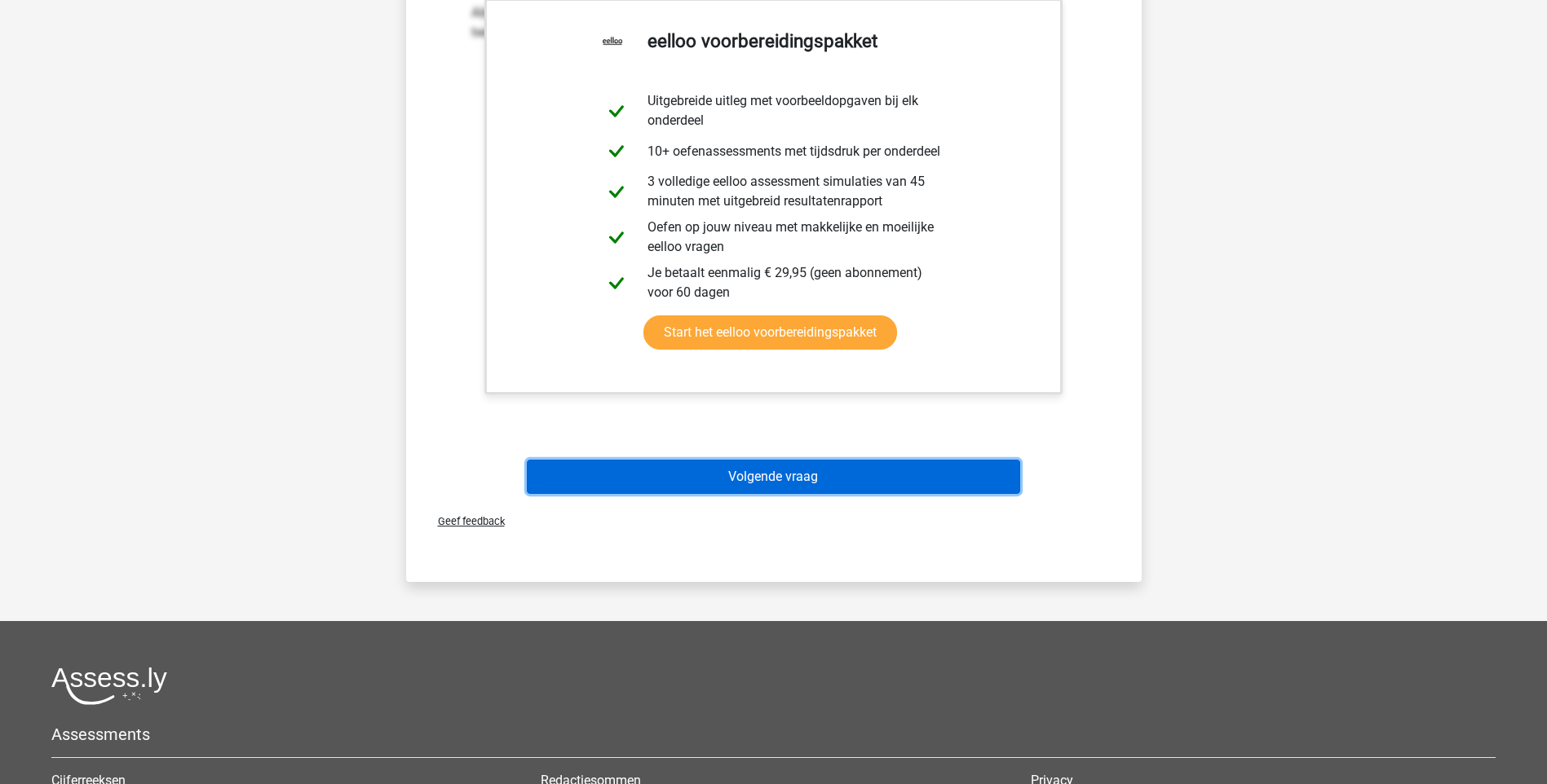
click at [787, 463] on button "Volgende vraag" at bounding box center [773, 477] width 493 height 34
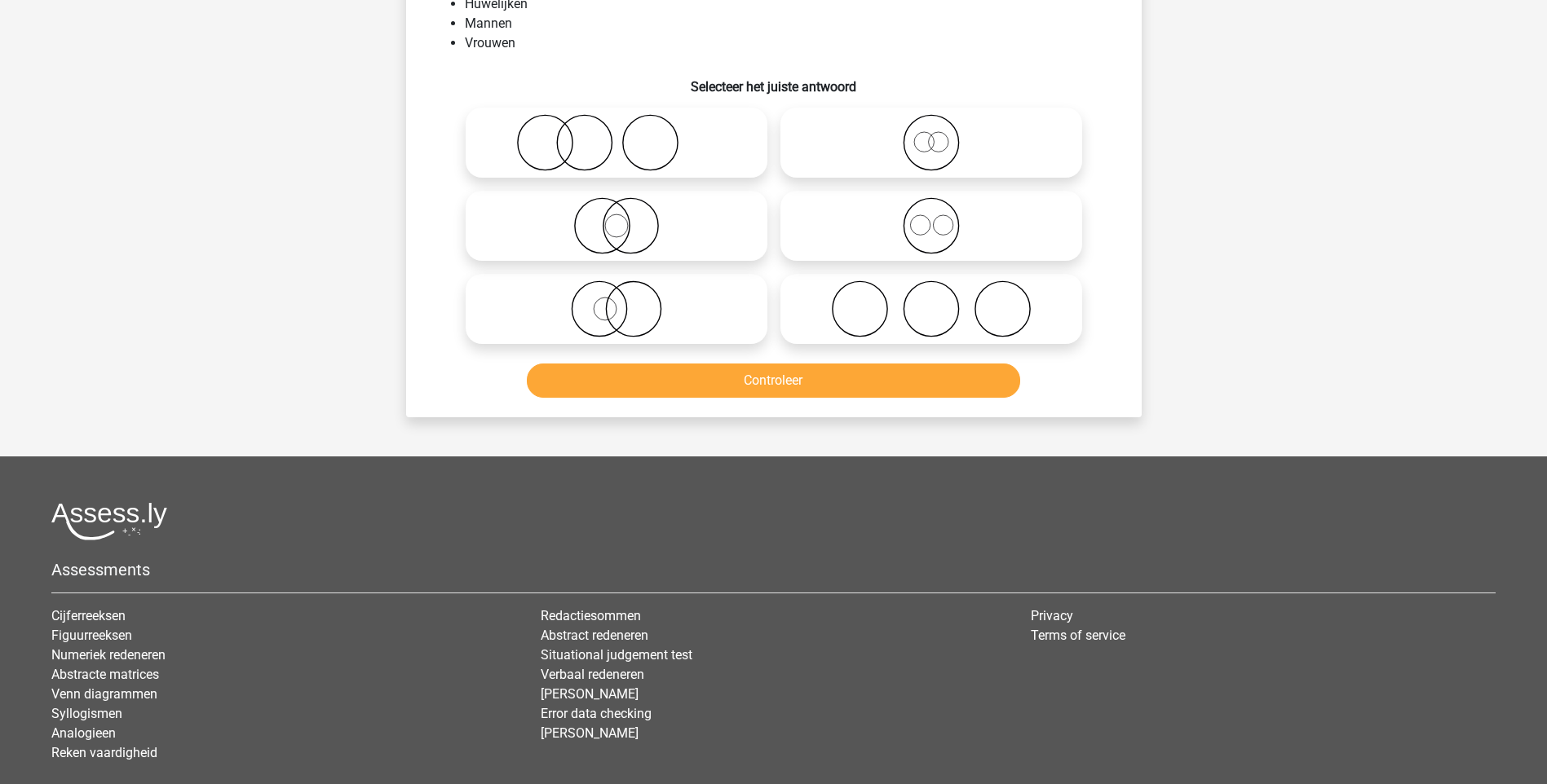
scroll to position [81, 0]
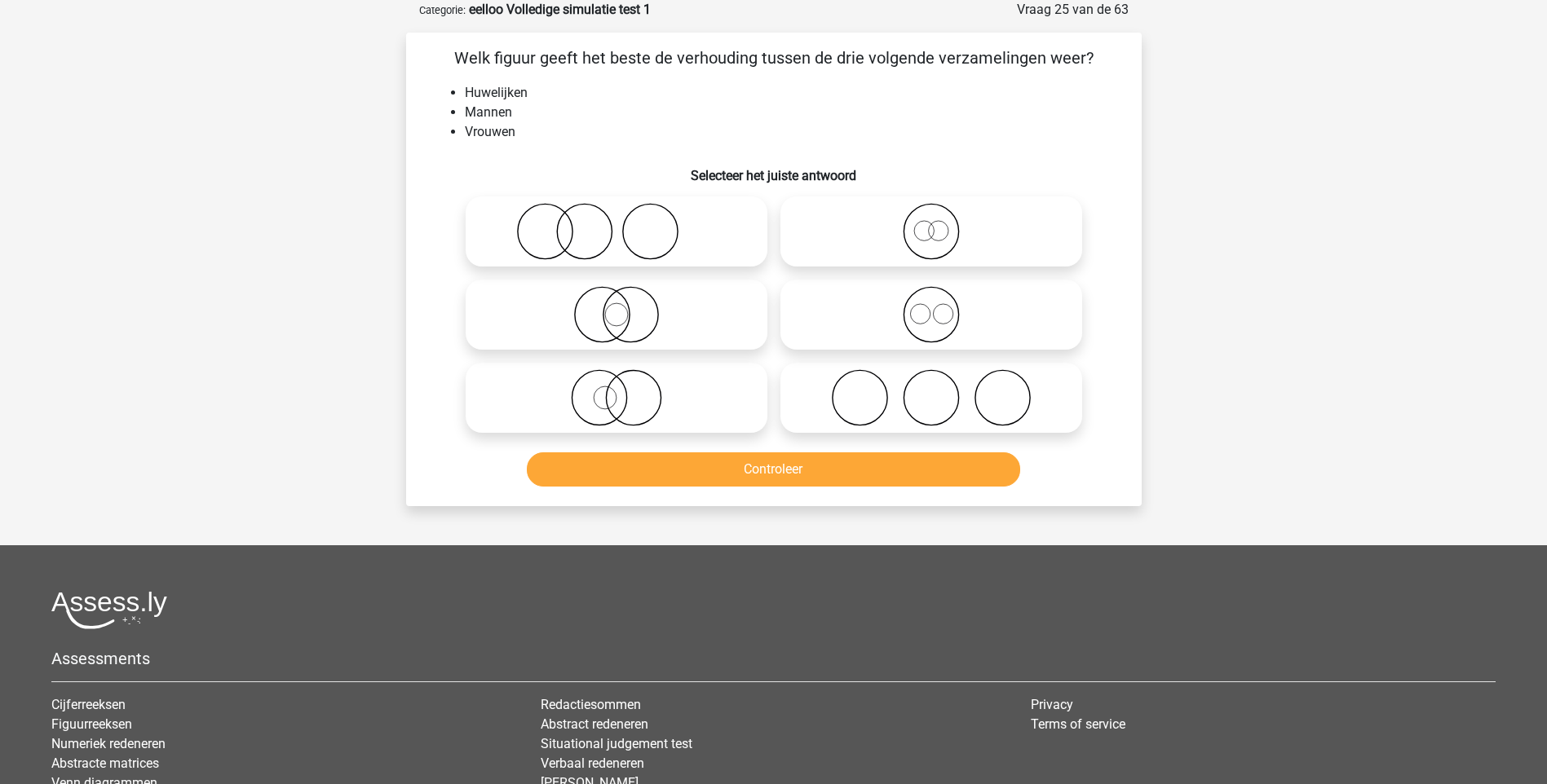
click at [931, 322] on icon at bounding box center [931, 315] width 289 height 57
click at [931, 307] on input "radio" at bounding box center [937, 301] width 11 height 11
radio input "true"
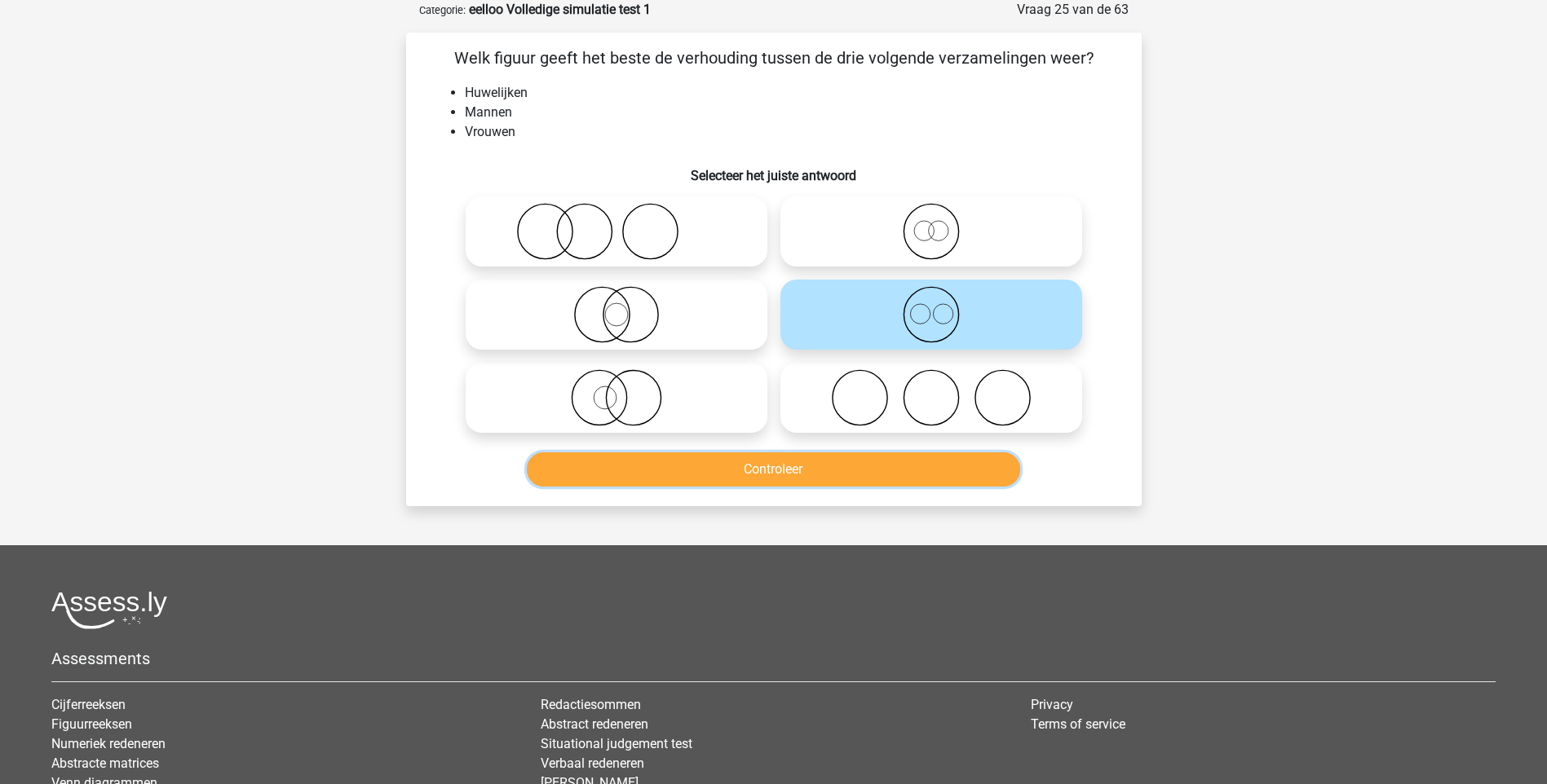
click at [830, 463] on button "Controleer" at bounding box center [773, 469] width 493 height 34
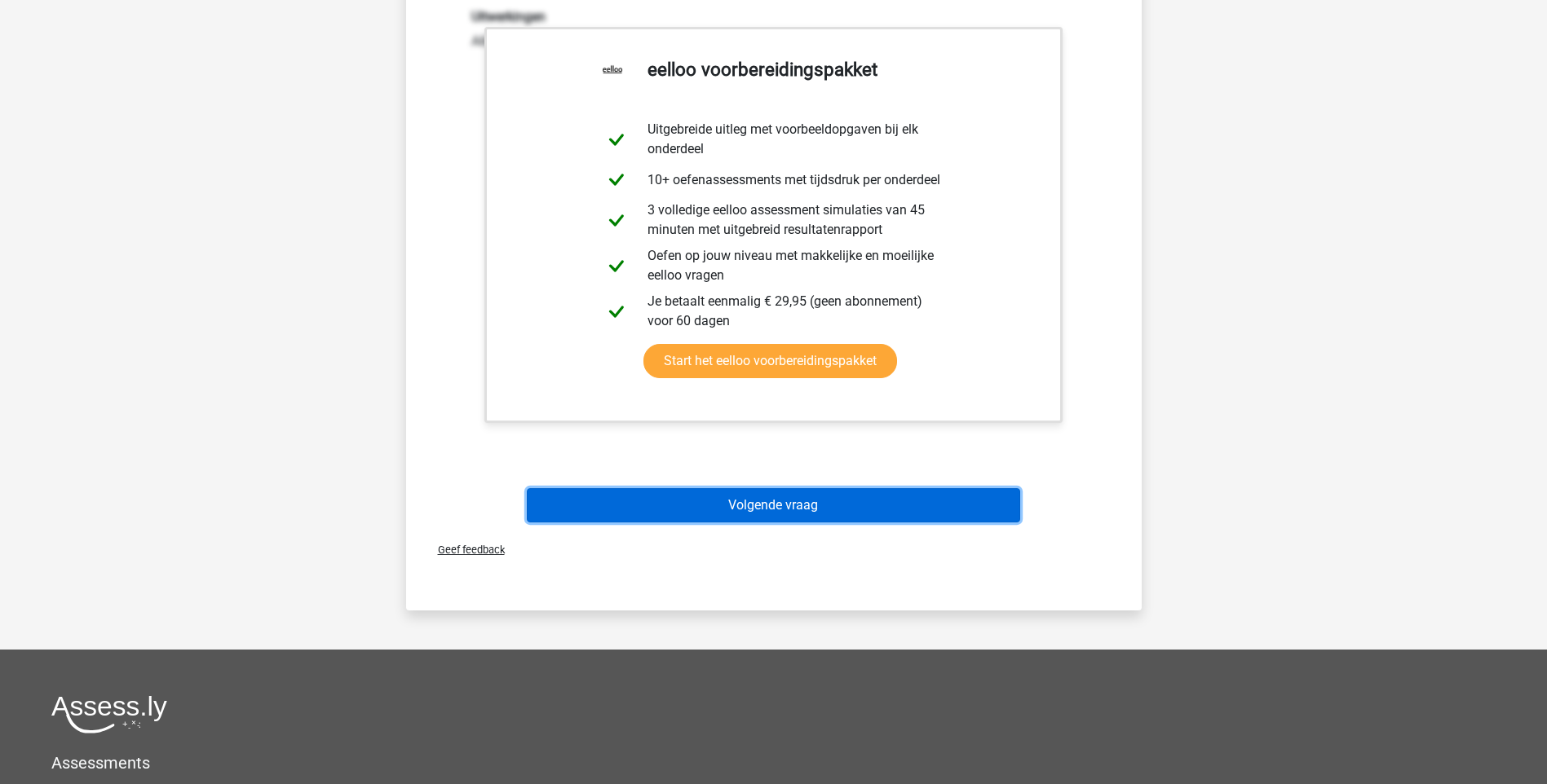
click at [768, 498] on button "Volgende vraag" at bounding box center [773, 506] width 493 height 34
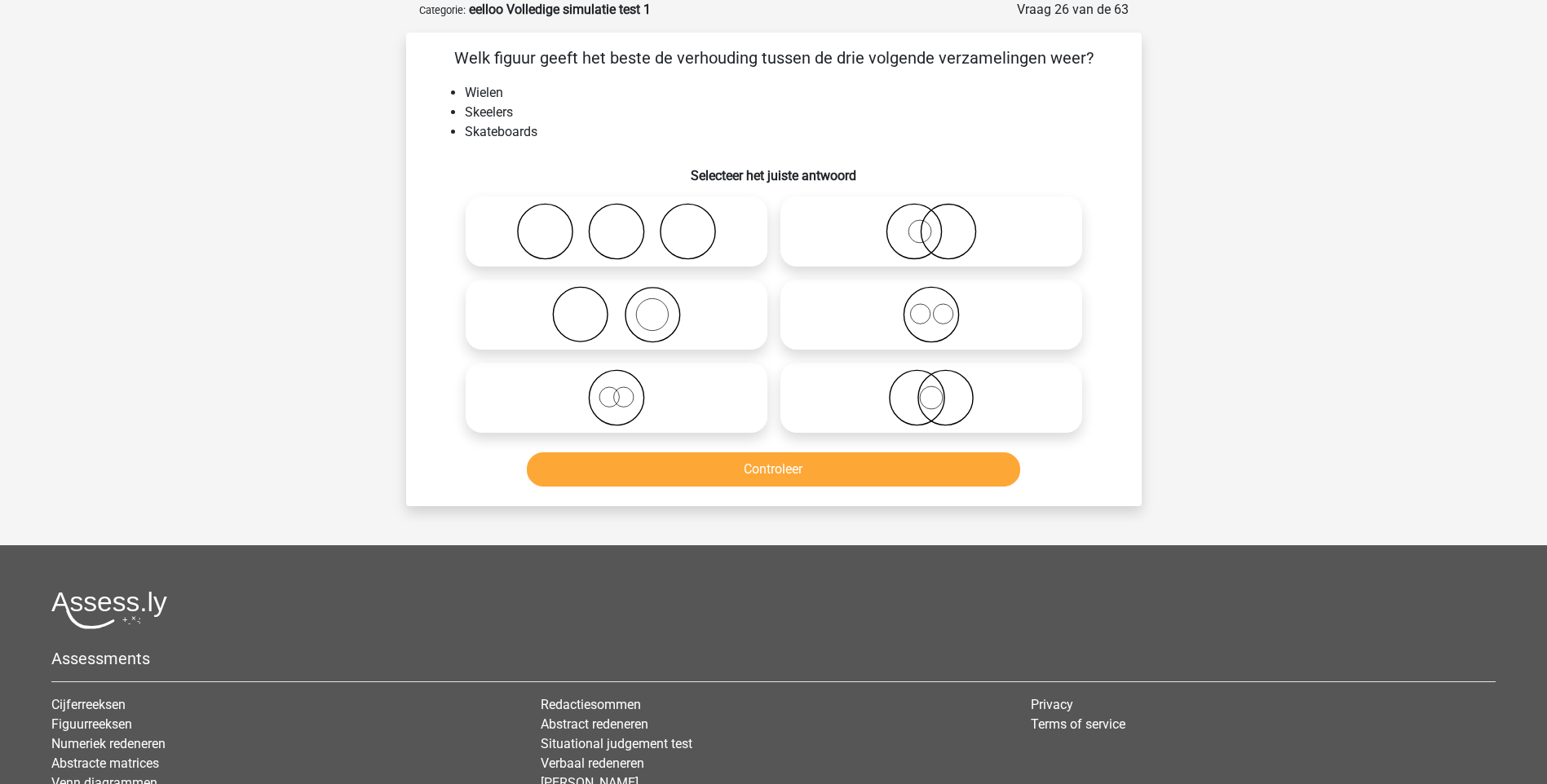
click at [932, 324] on icon at bounding box center [931, 315] width 289 height 57
click at [932, 307] on input "radio" at bounding box center [937, 301] width 11 height 11
radio input "true"
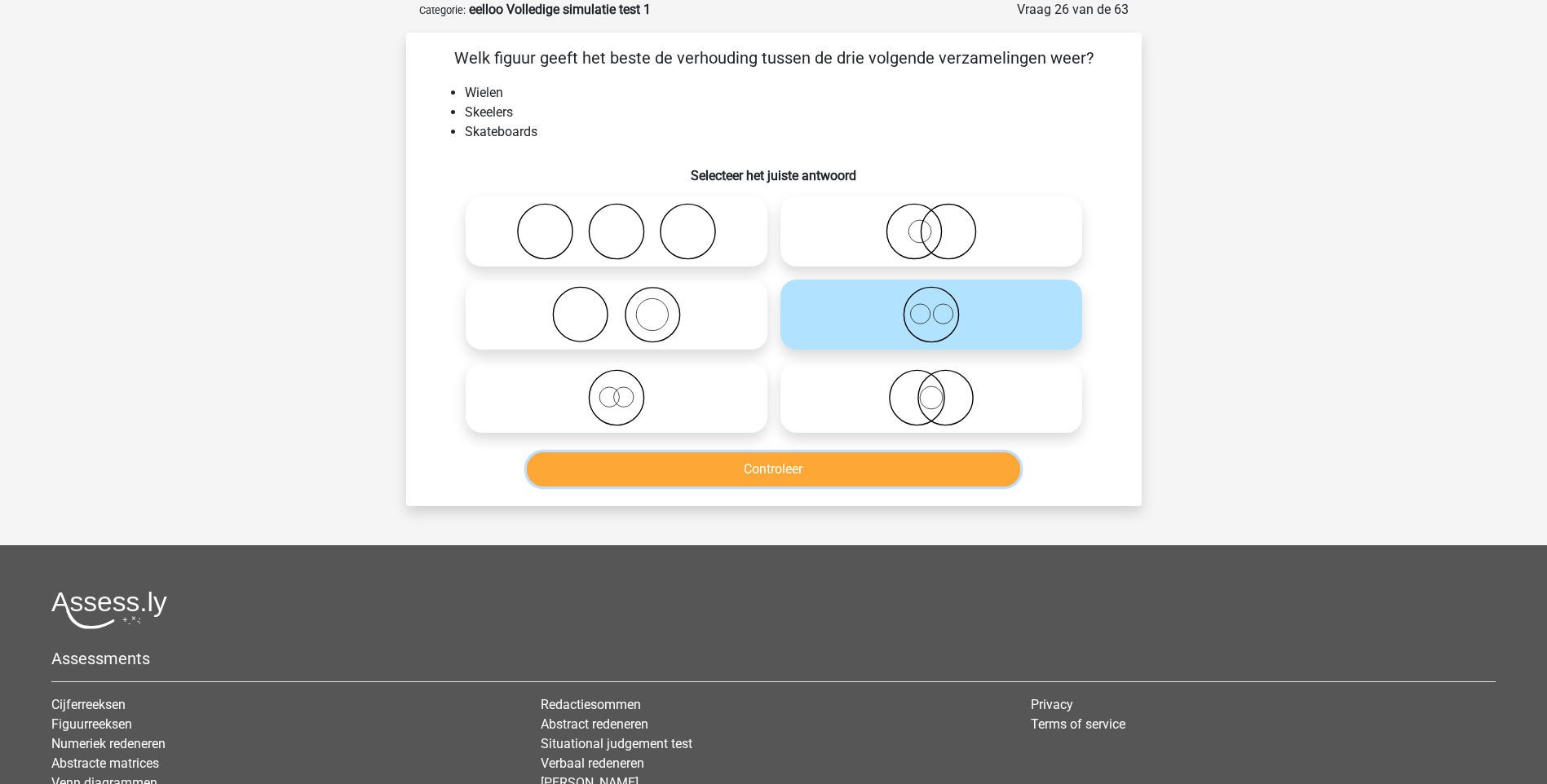
click at [868, 477] on button "Controleer" at bounding box center [773, 469] width 493 height 34
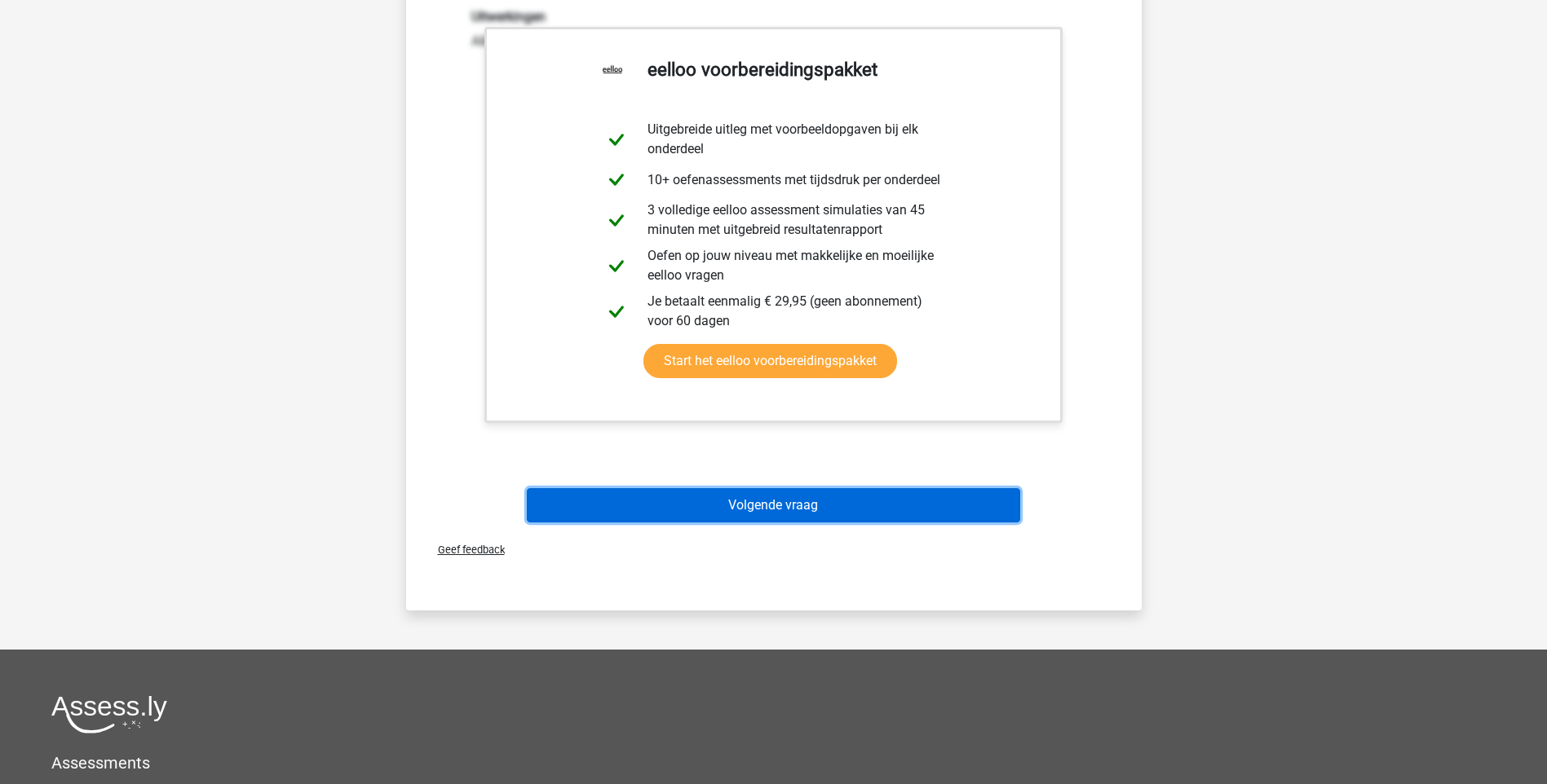
click at [755, 511] on button "Volgende vraag" at bounding box center [773, 506] width 493 height 34
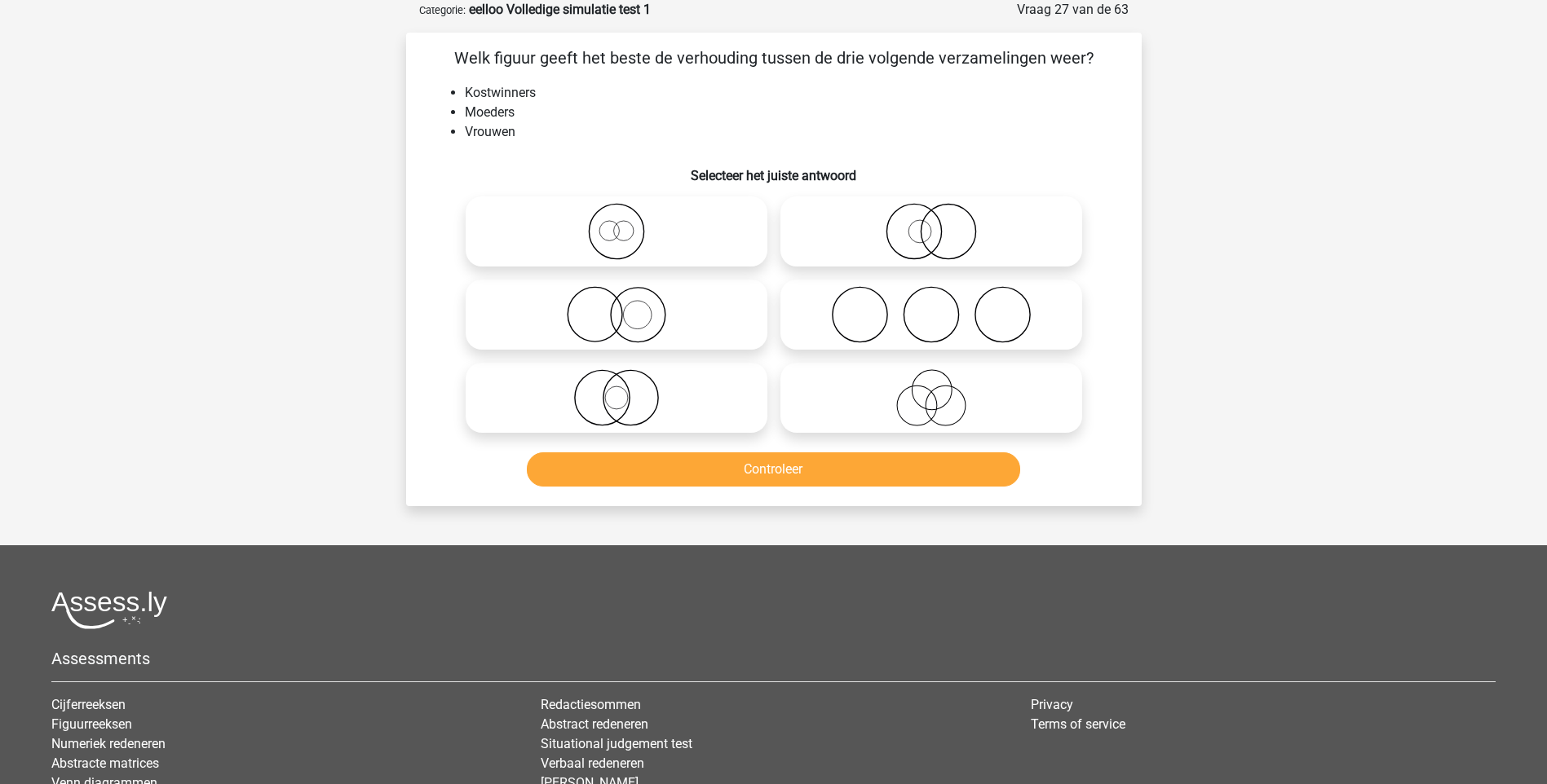
click at [616, 234] on icon at bounding box center [616, 232] width 289 height 57
click at [616, 223] on input "radio" at bounding box center [622, 219] width 11 height 11
radio input "true"
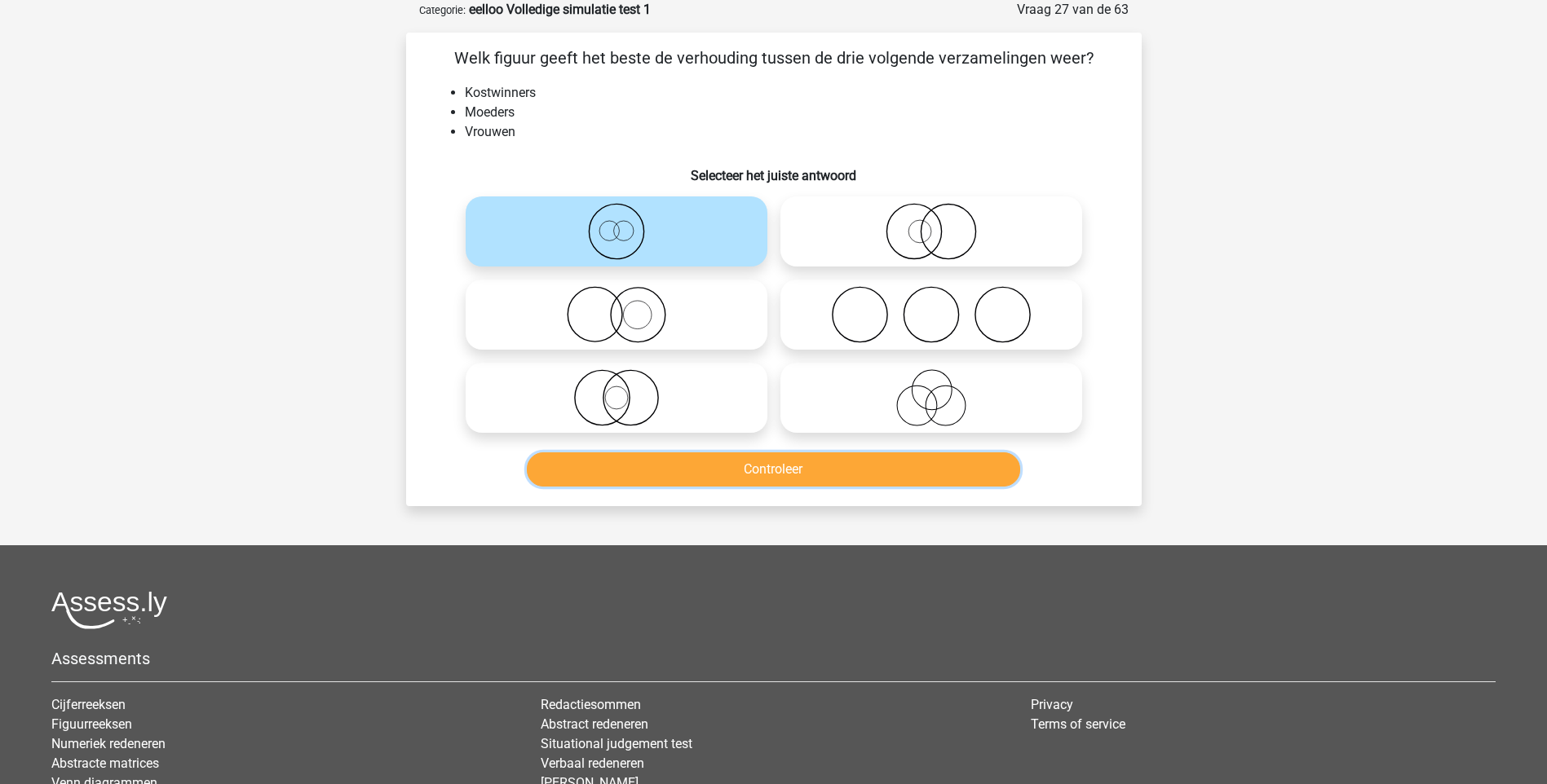
click at [782, 466] on button "Controleer" at bounding box center [773, 469] width 493 height 34
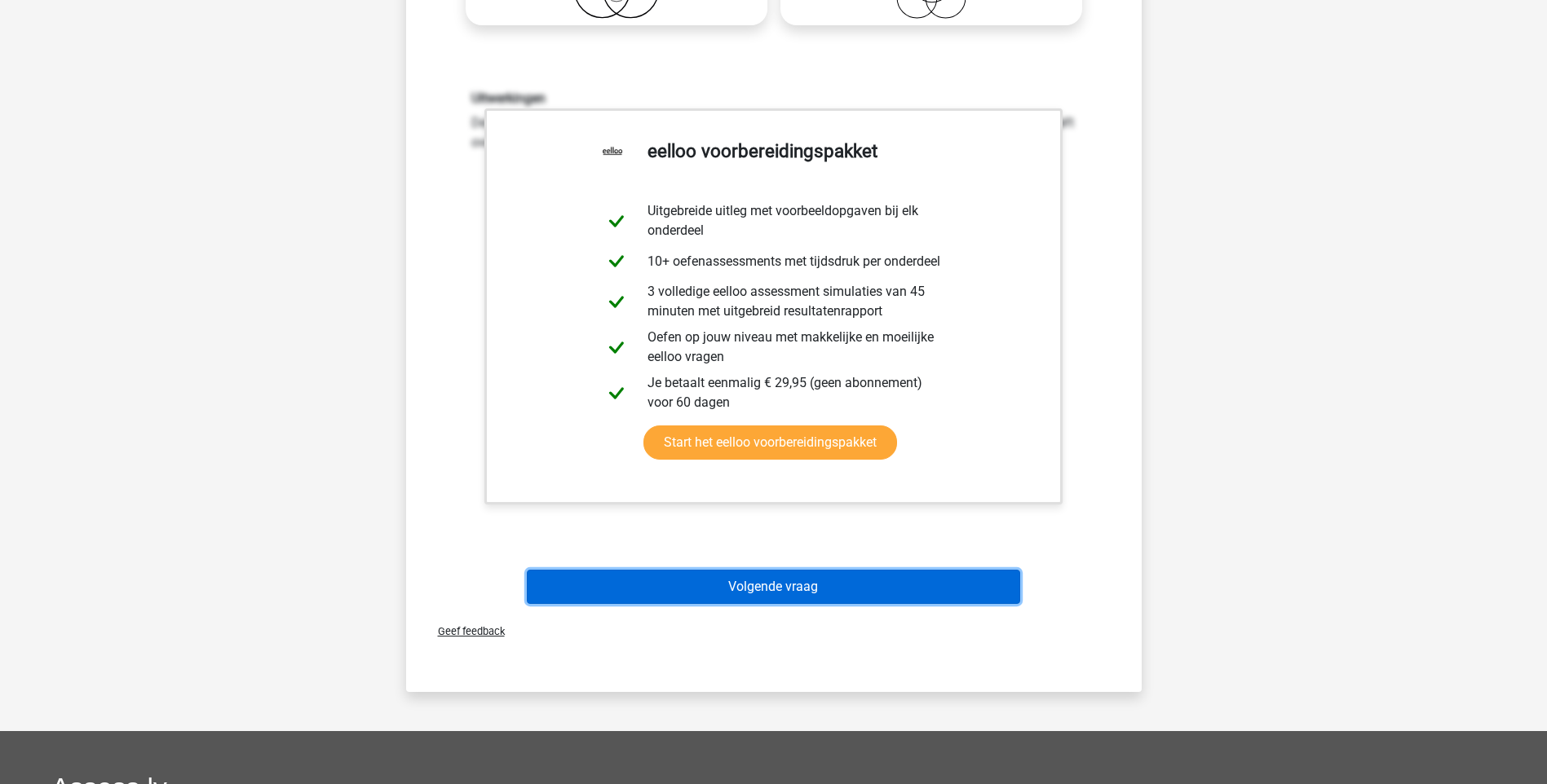
click at [811, 582] on button "Volgende vraag" at bounding box center [773, 587] width 493 height 34
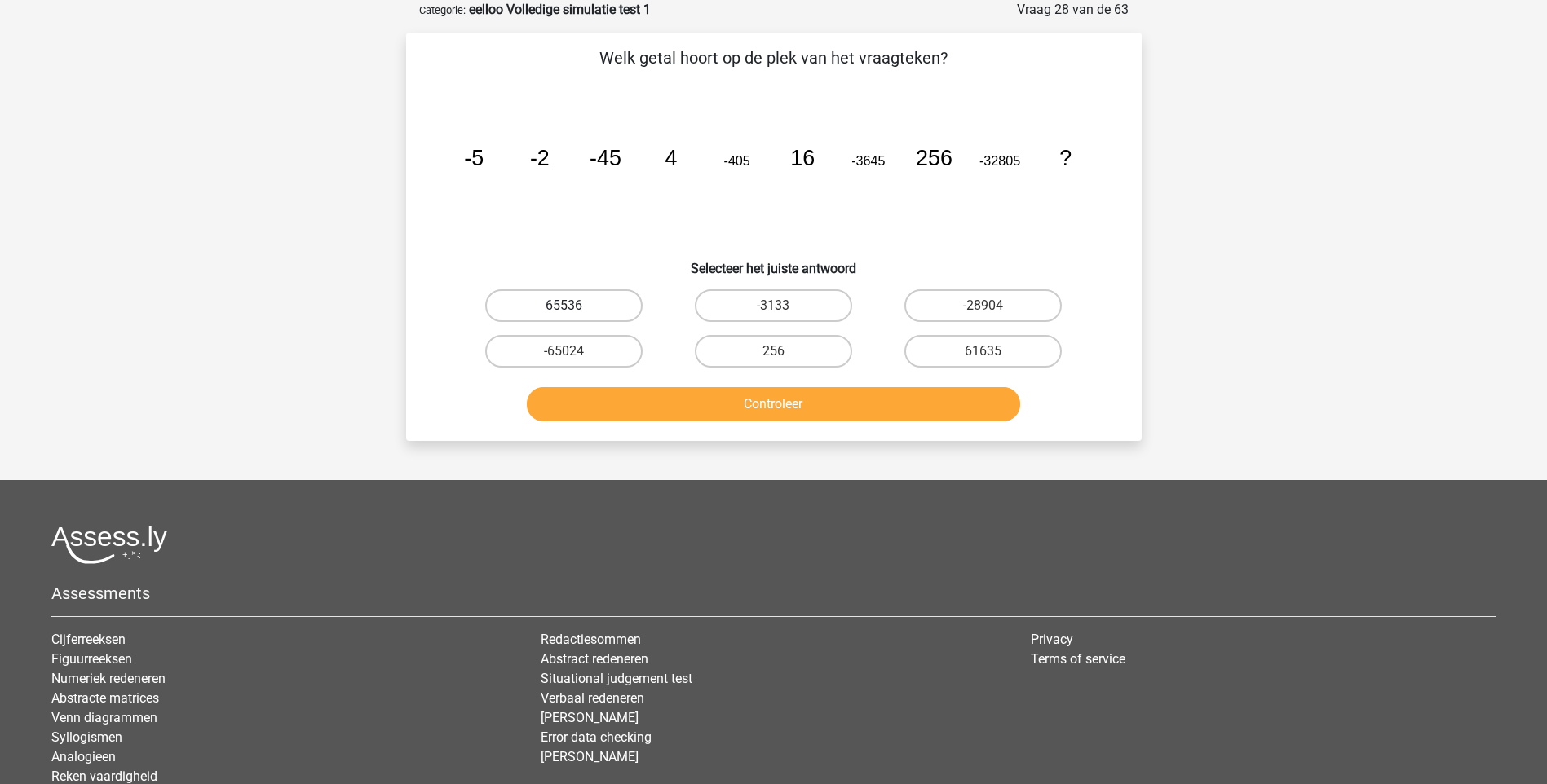
click at [583, 318] on label "65536" at bounding box center [564, 305] width 157 height 33
click at [574, 317] on input "65536" at bounding box center [569, 311] width 11 height 11
radio input "true"
click at [727, 412] on button "Controleer" at bounding box center [773, 404] width 493 height 34
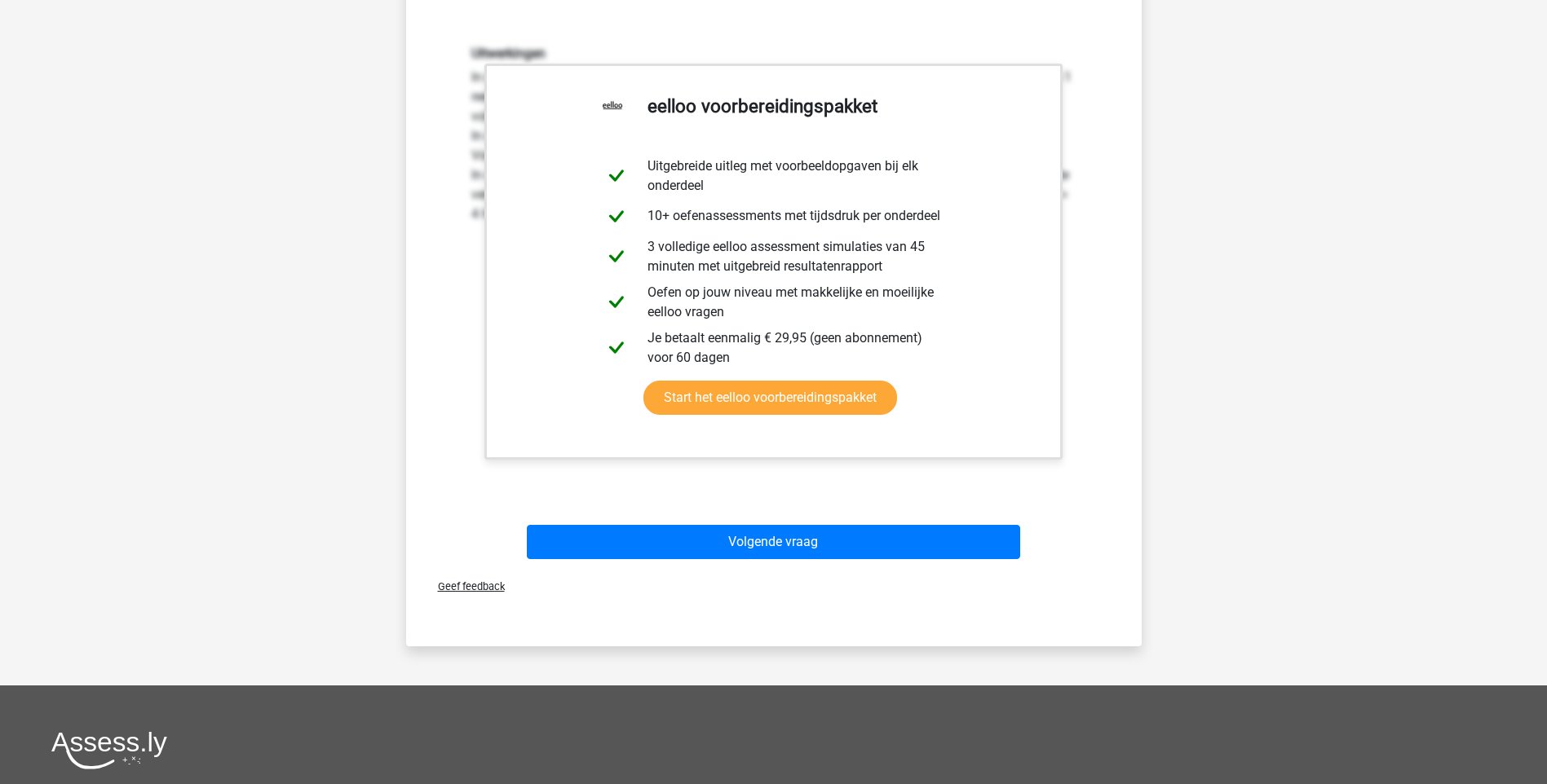
scroll to position [489, 0]
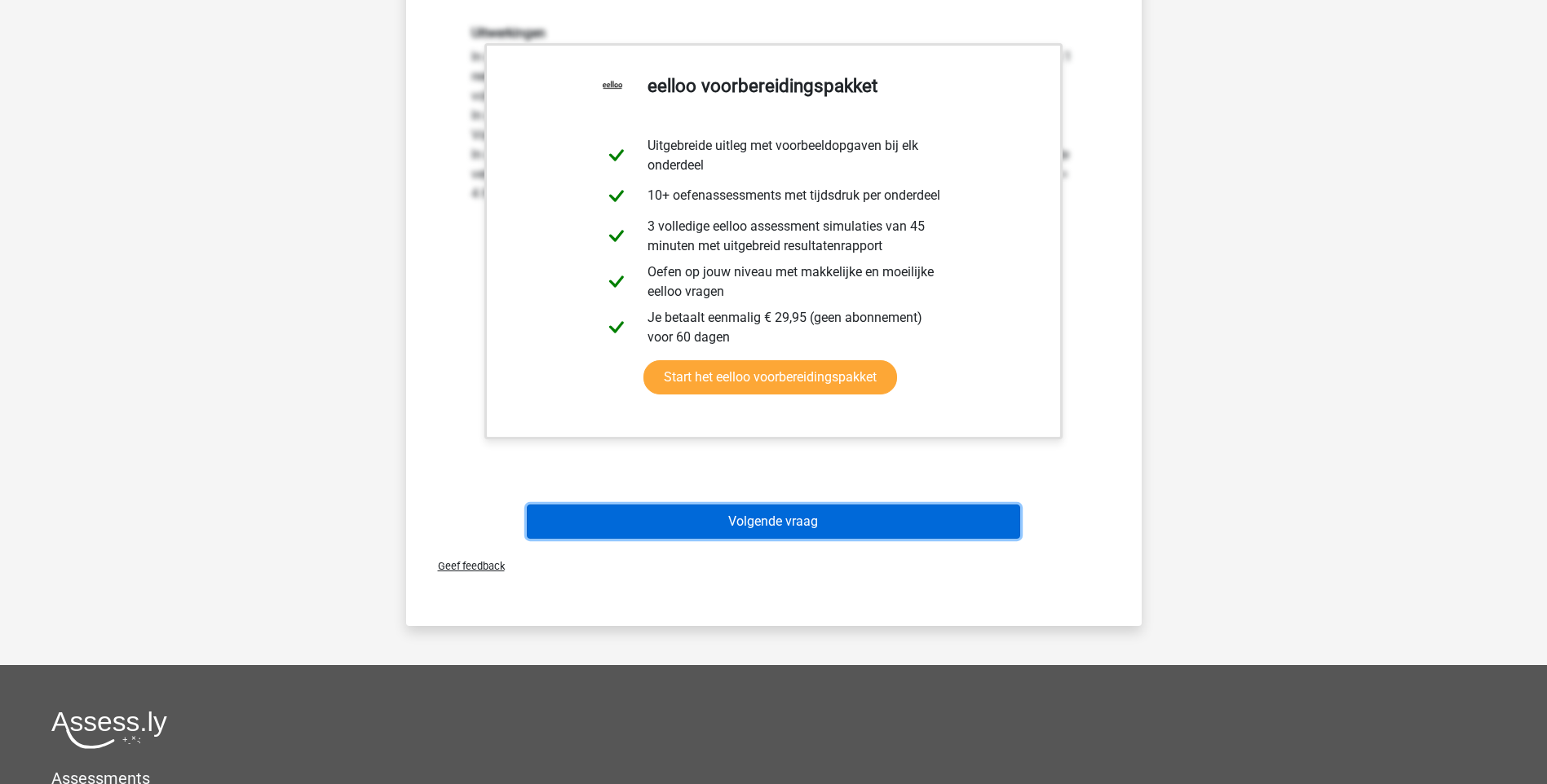
click at [782, 517] on button "Volgende vraag" at bounding box center [773, 522] width 493 height 34
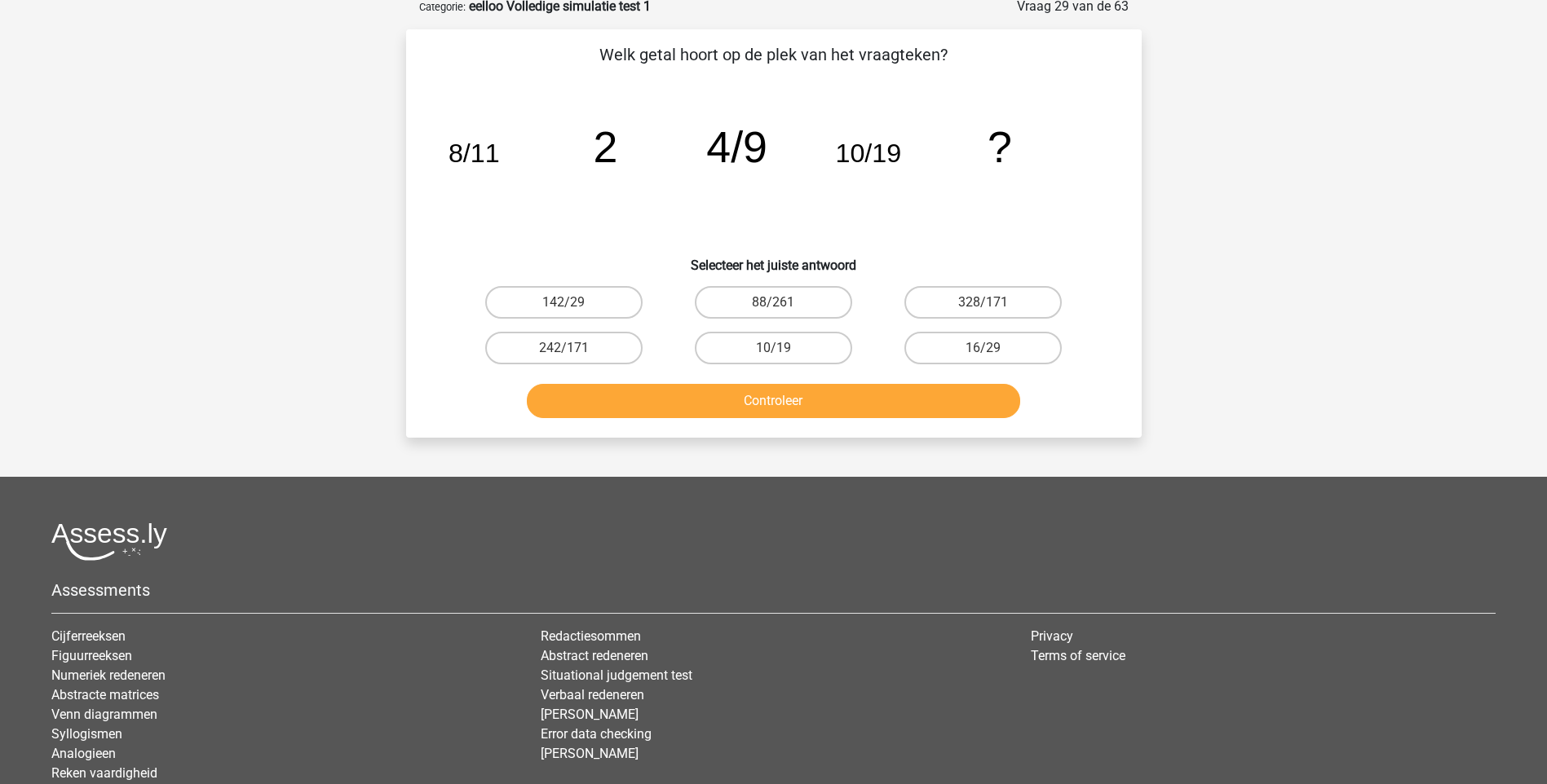
scroll to position [81, 0]
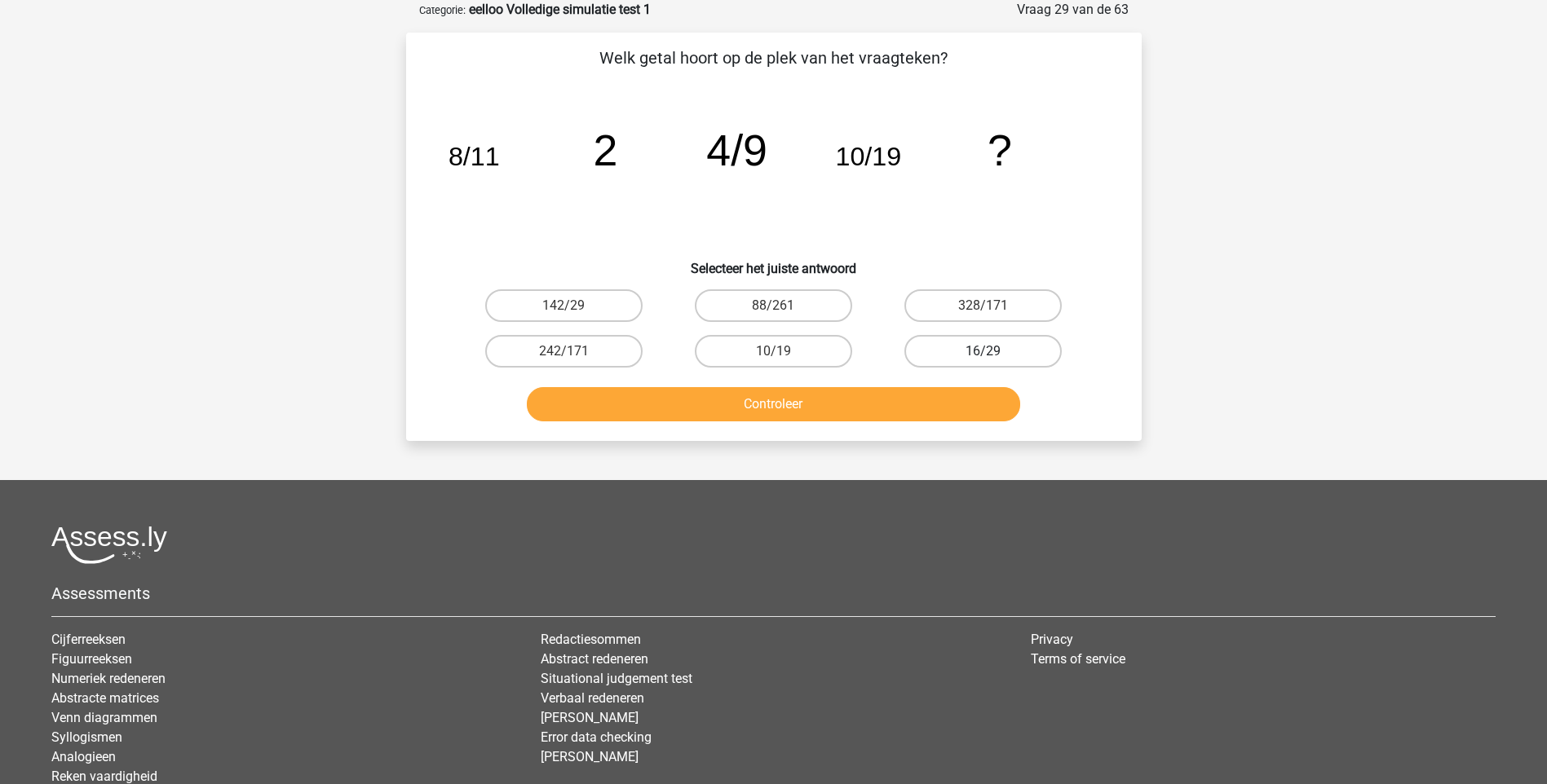
click at [1013, 352] on label "16/29" at bounding box center [983, 351] width 157 height 33
click at [994, 352] on input "16/29" at bounding box center [989, 357] width 11 height 11
radio input "true"
click at [921, 407] on button "Controleer" at bounding box center [773, 404] width 493 height 34
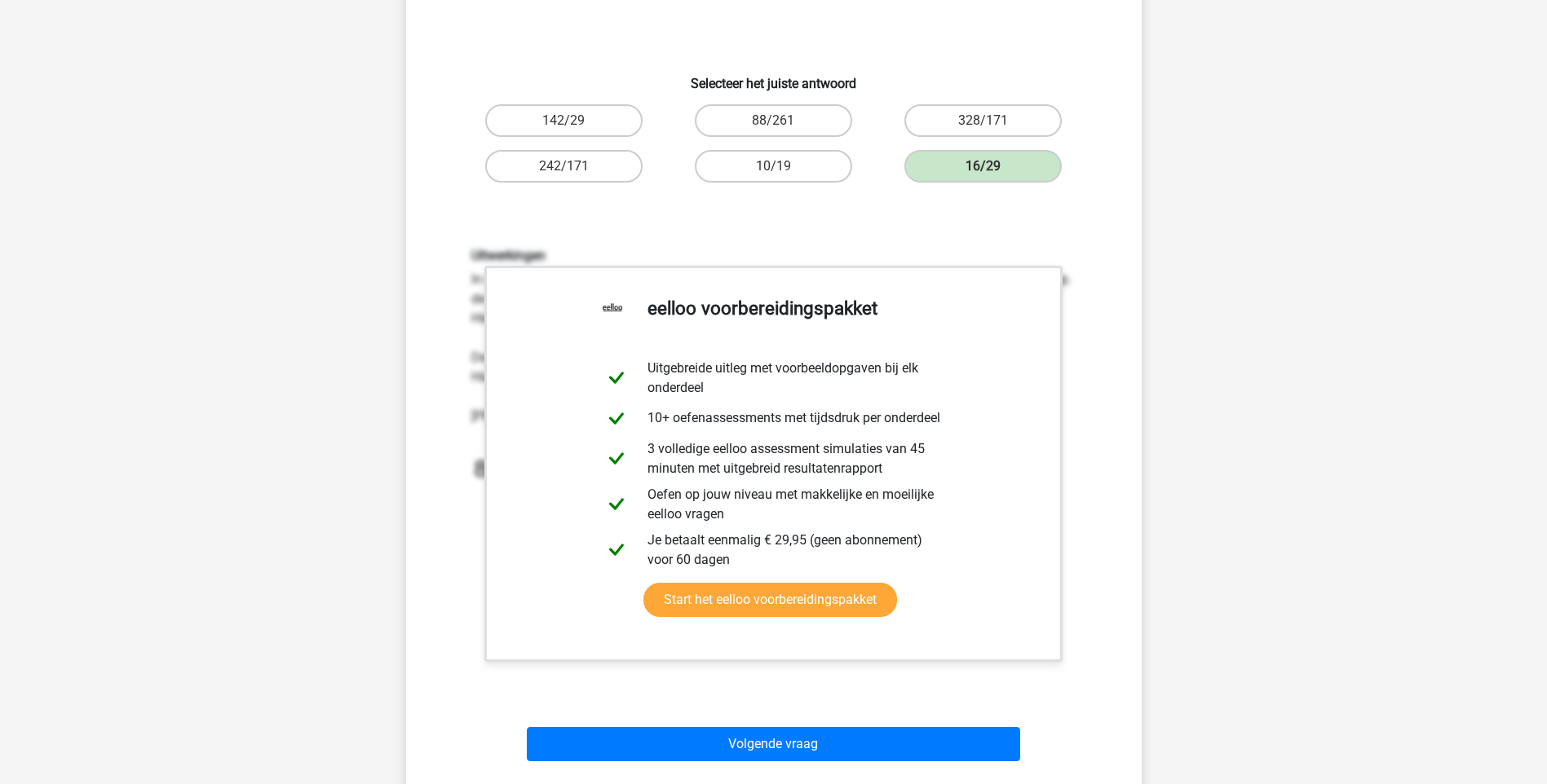
scroll to position [489, 0]
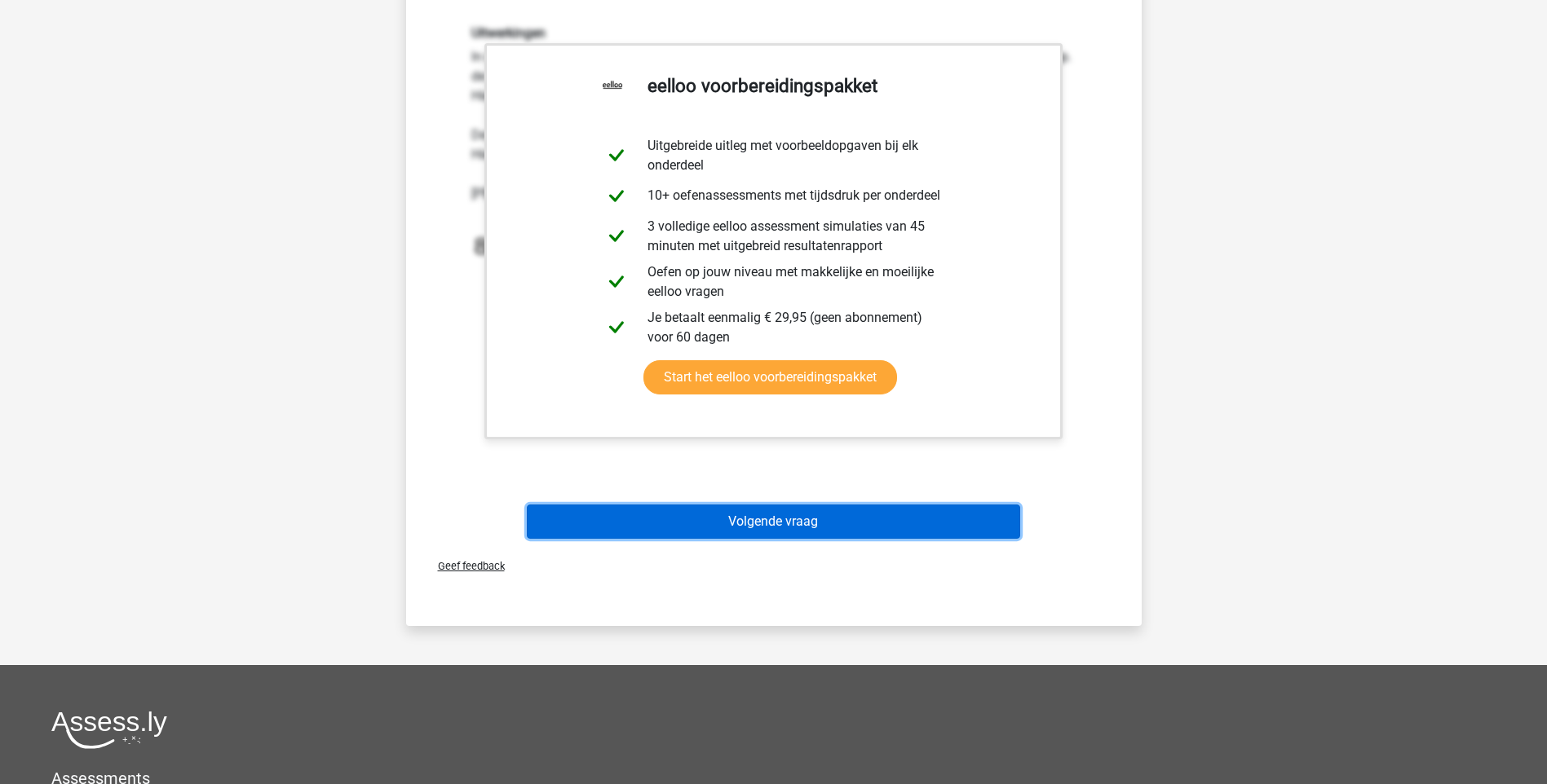
click at [837, 517] on button "Volgende vraag" at bounding box center [773, 522] width 493 height 34
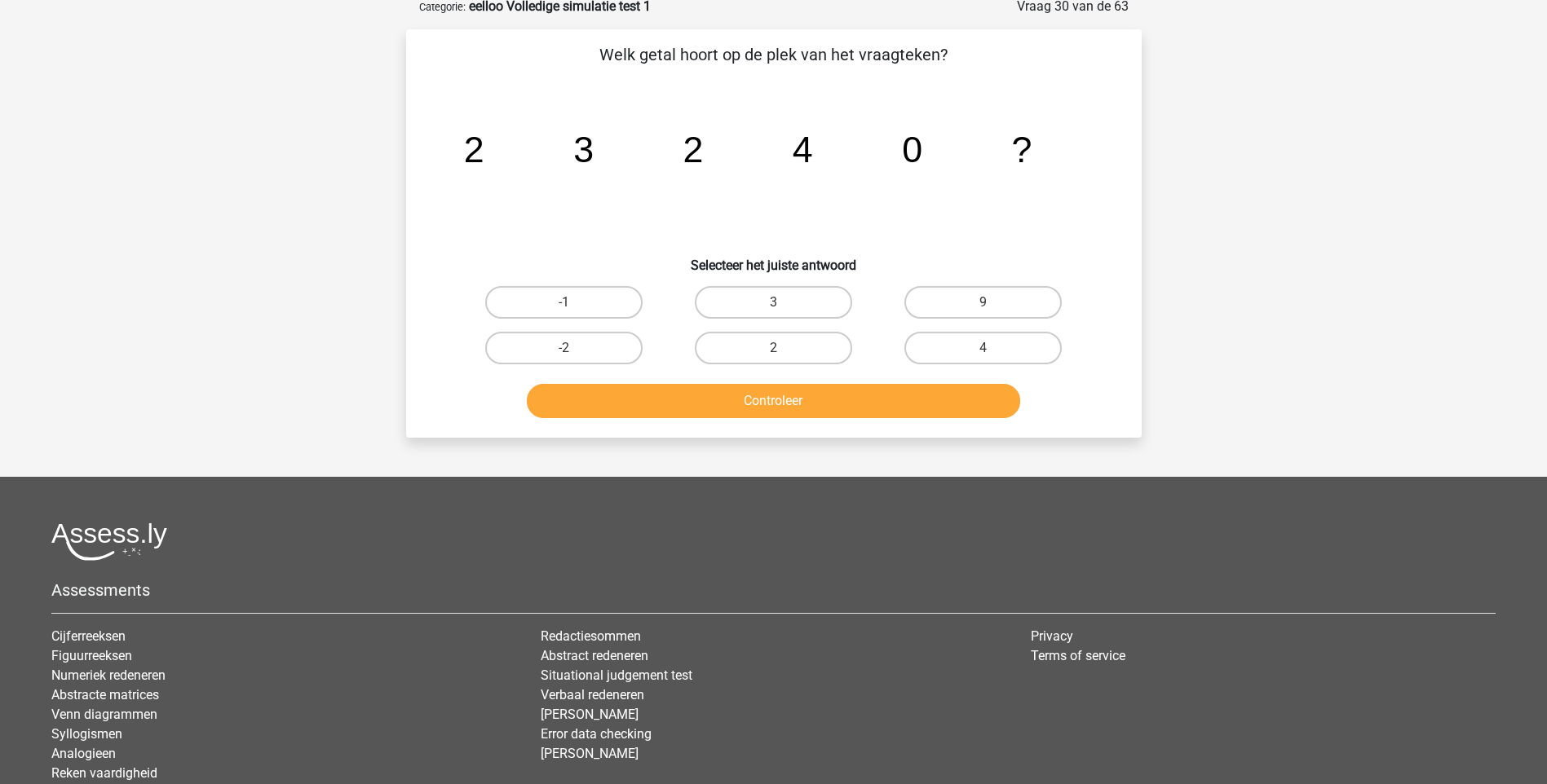
scroll to position [81, 0]
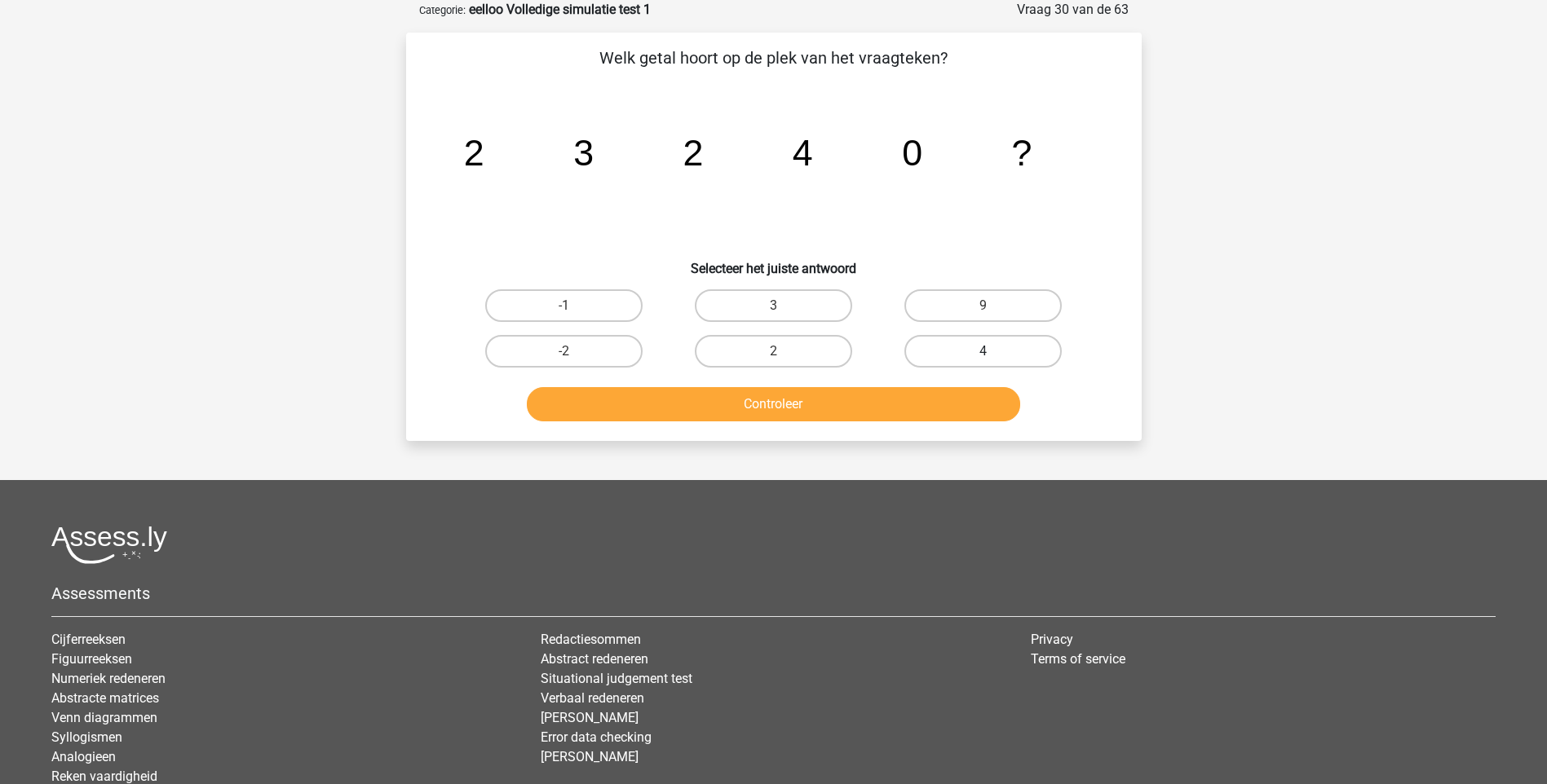
click at [982, 351] on label "4" at bounding box center [983, 351] width 157 height 33
click at [983, 351] on input "4" at bounding box center [989, 357] width 11 height 11
radio input "true"
click at [799, 407] on button "Controleer" at bounding box center [773, 404] width 493 height 34
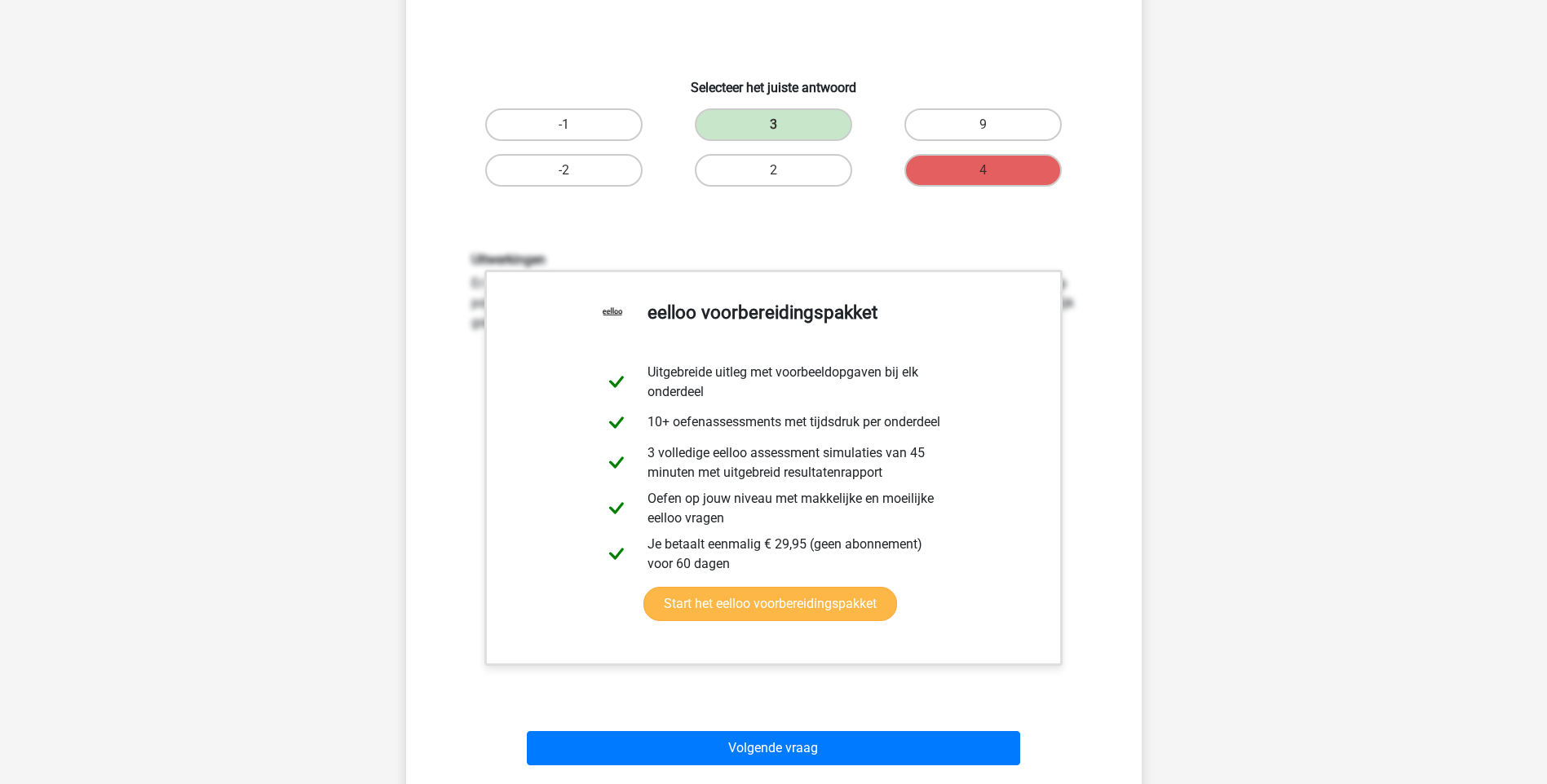
scroll to position [489, 0]
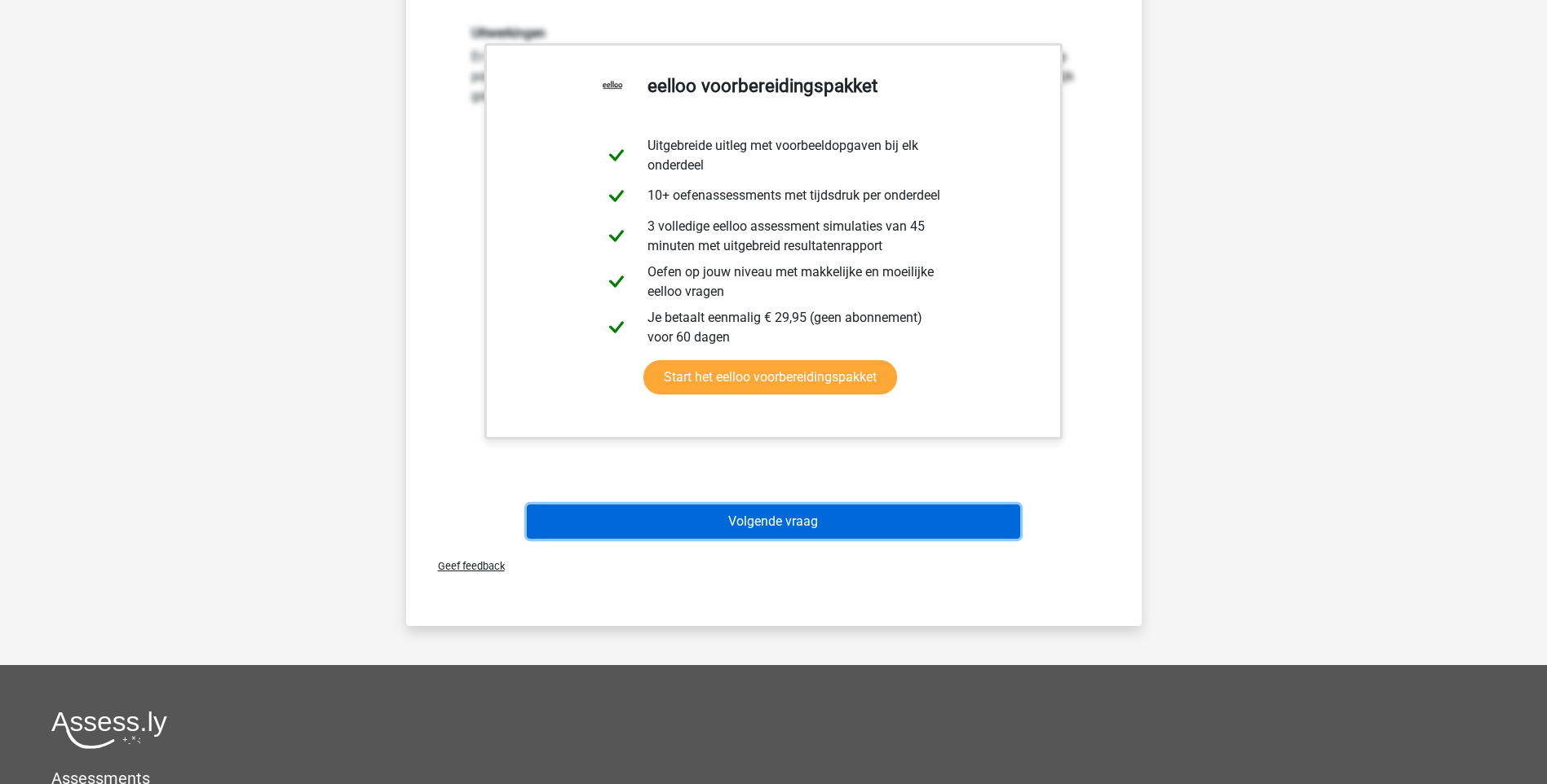
click at [790, 516] on button "Volgende vraag" at bounding box center [773, 522] width 493 height 34
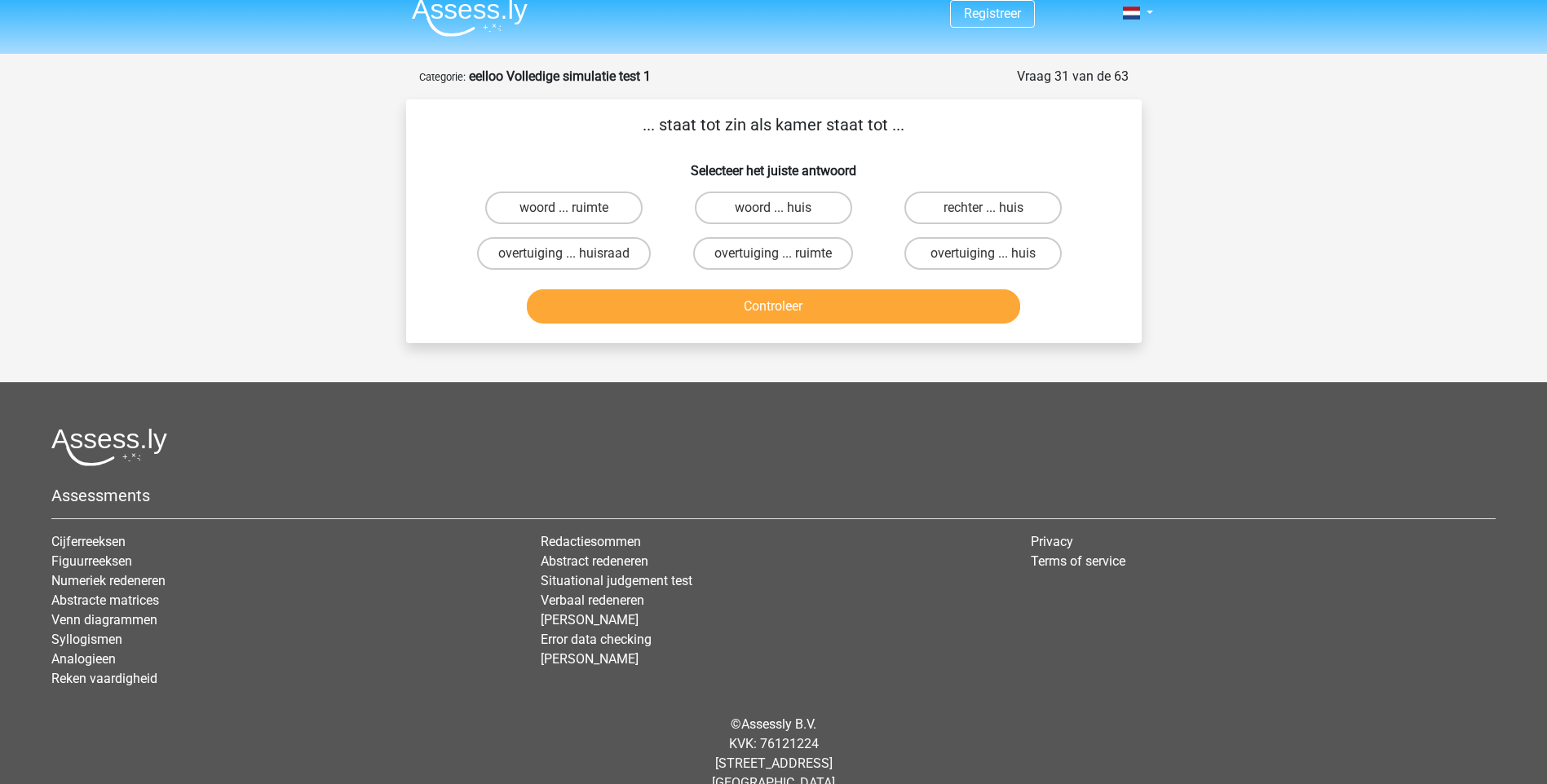
scroll to position [0, 0]
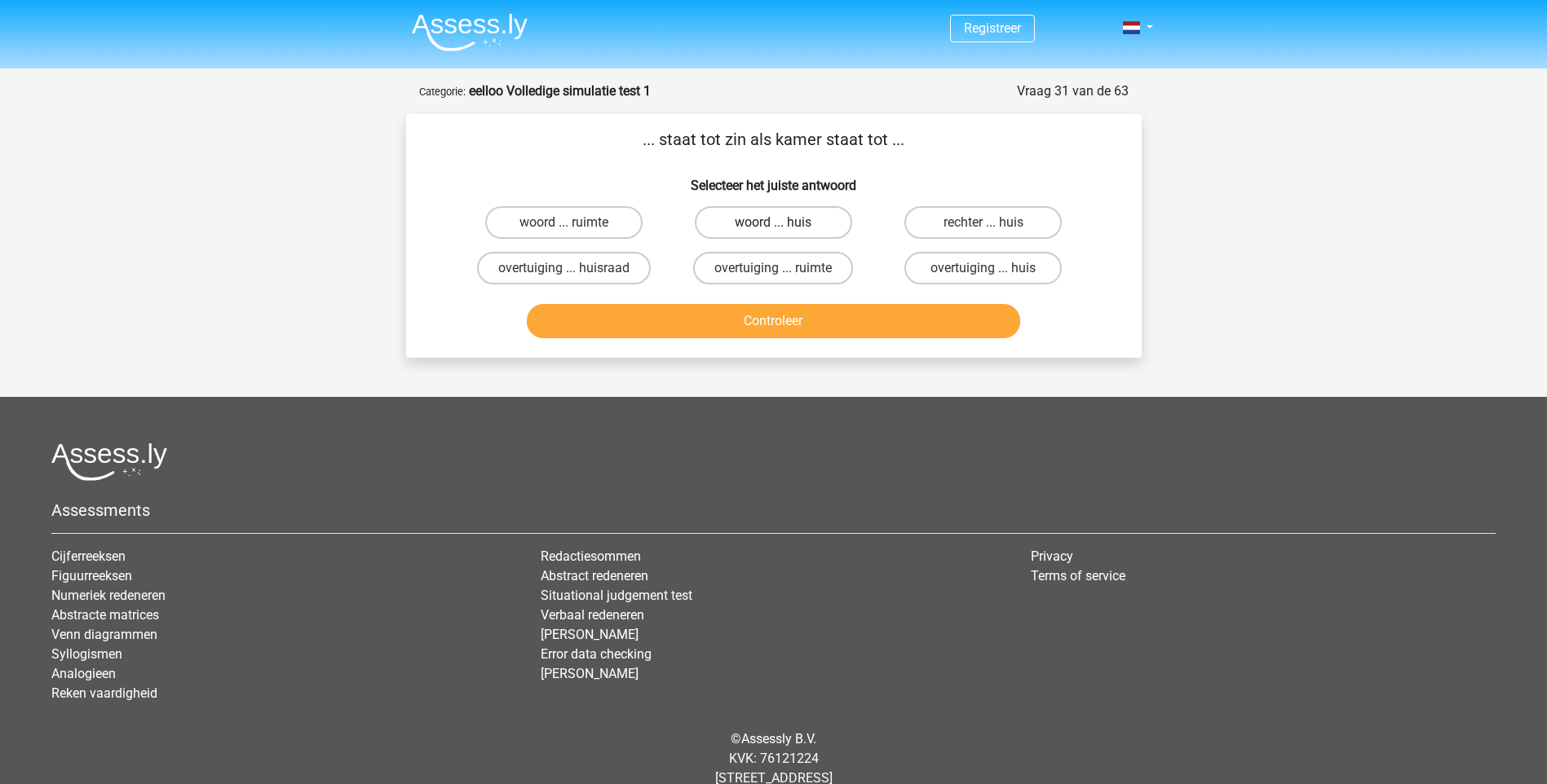
click at [795, 225] on label "woord ... huis" at bounding box center [774, 222] width 157 height 33
click at [783, 225] on input "woord ... huis" at bounding box center [779, 228] width 11 height 11
radio input "true"
click at [778, 317] on button "Controleer" at bounding box center [773, 321] width 493 height 34
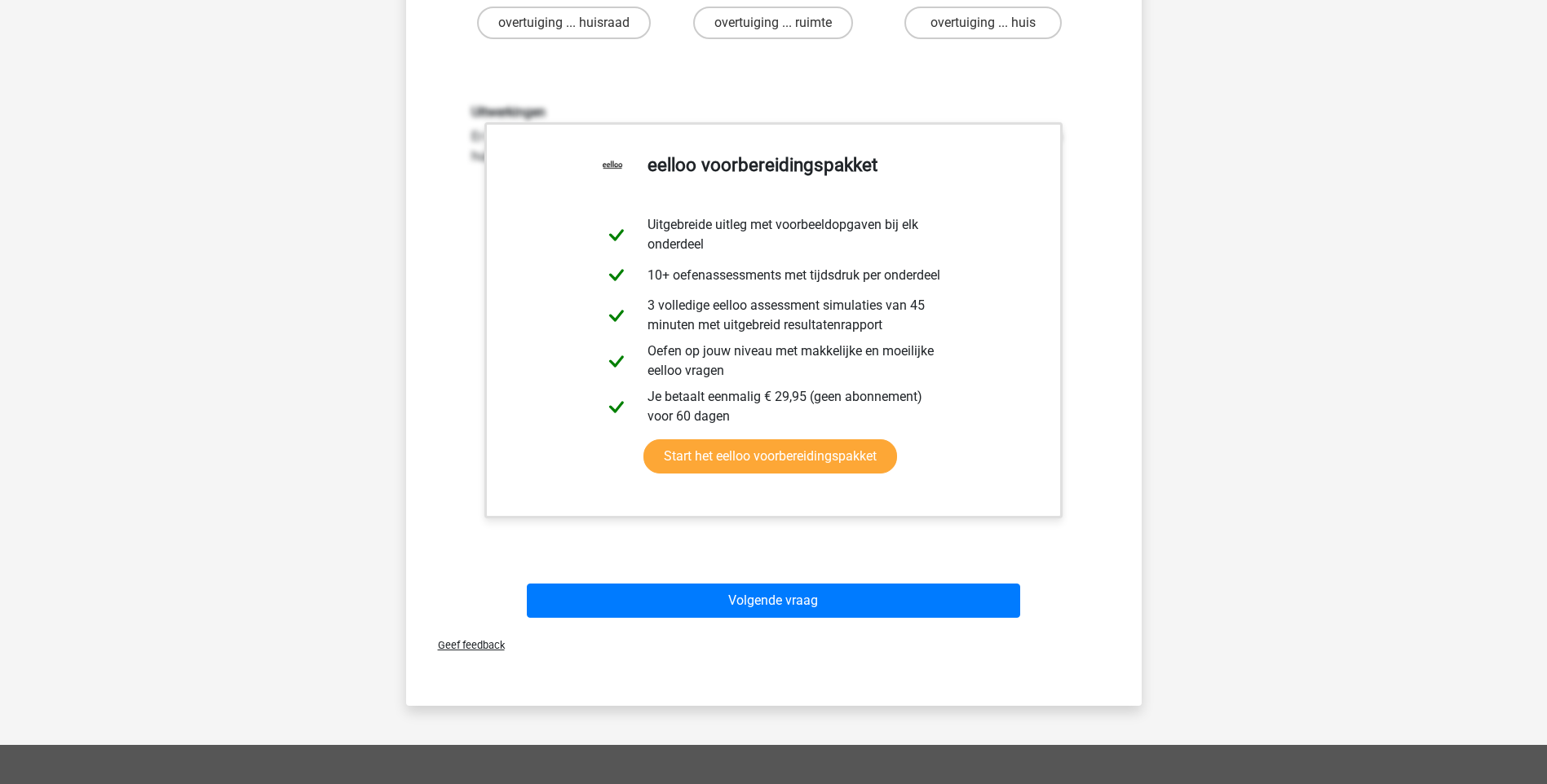
scroll to position [408, 0]
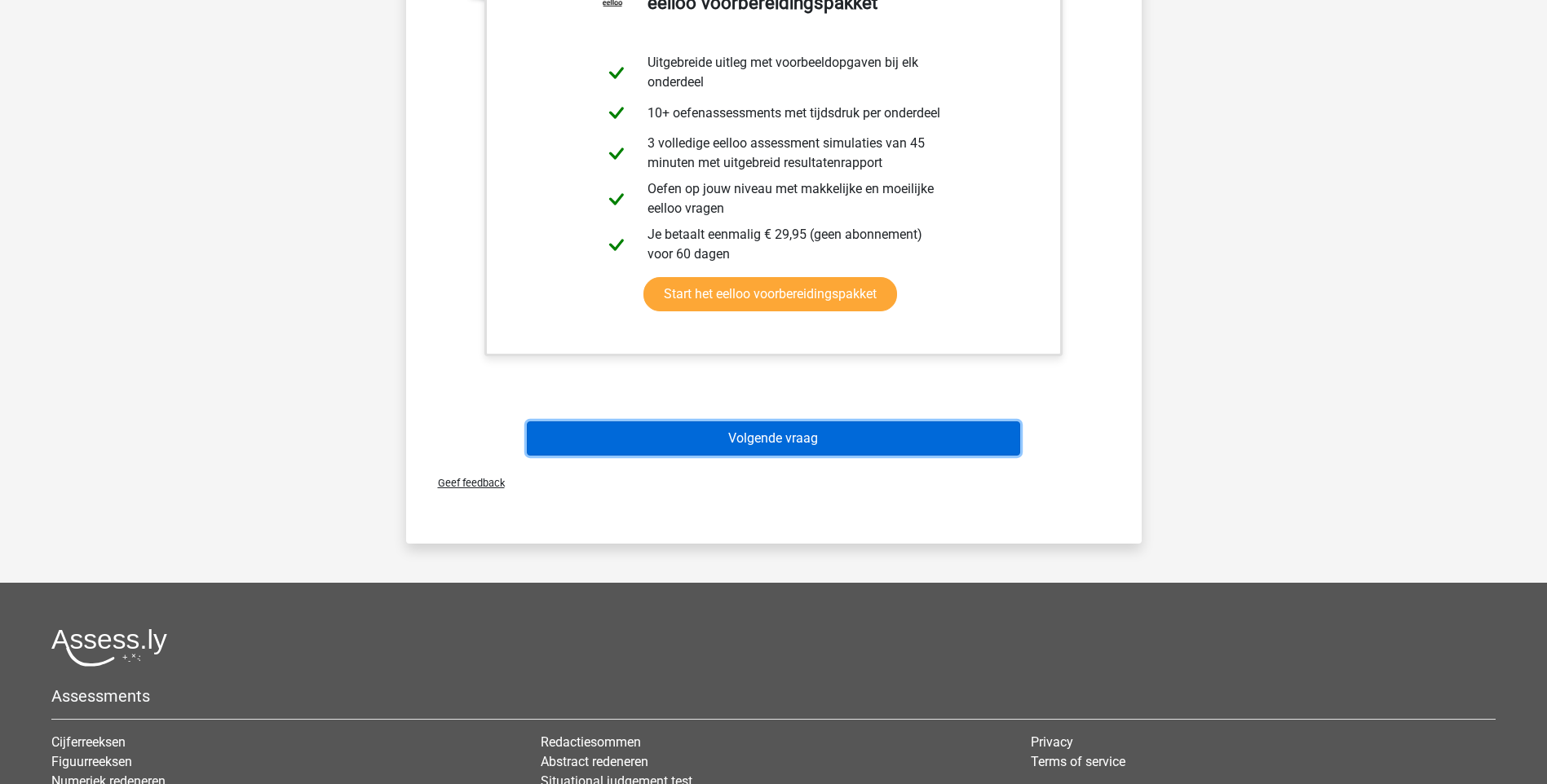
click at [782, 441] on button "Volgende vraag" at bounding box center [773, 439] width 493 height 34
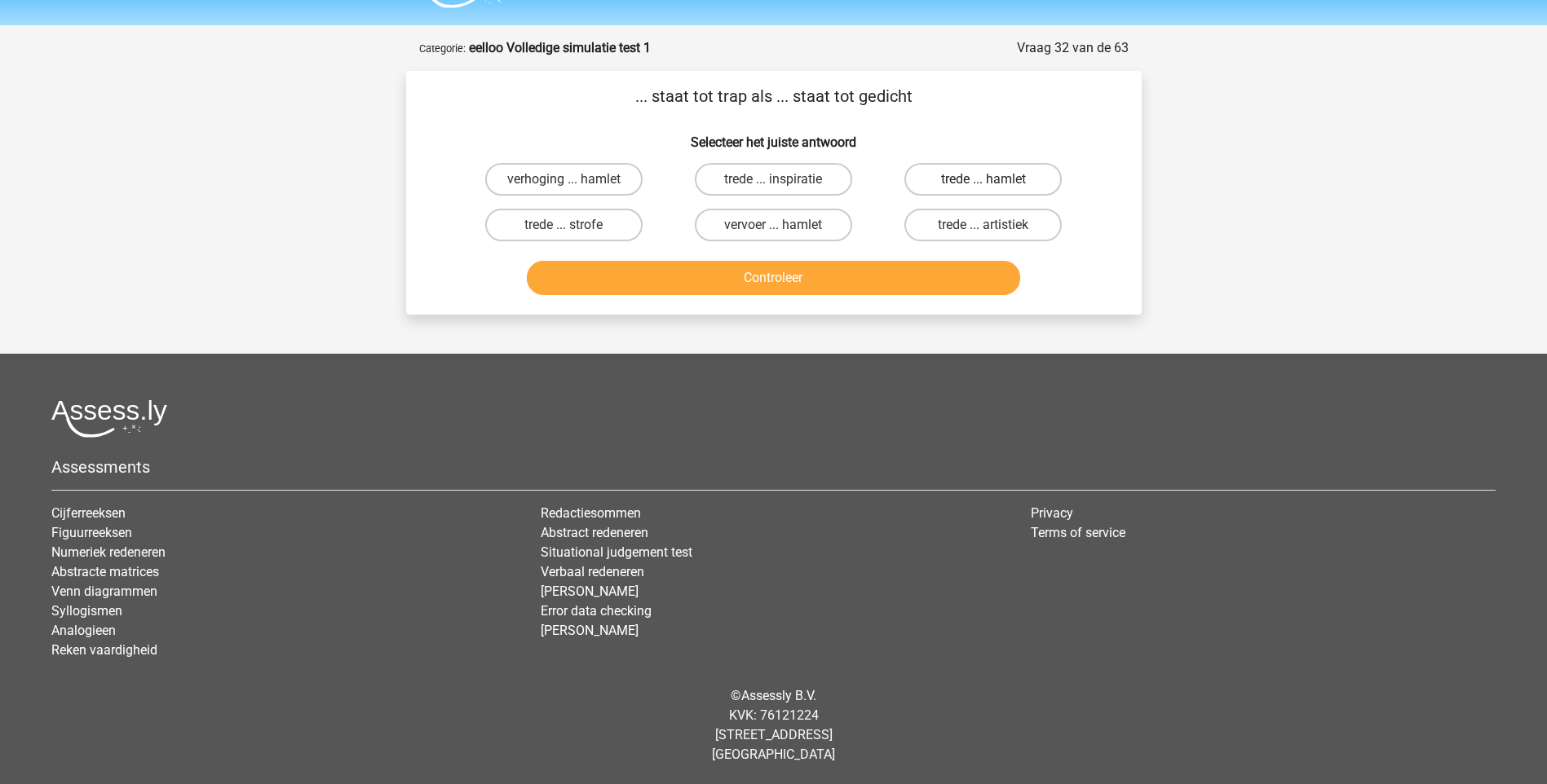
click at [972, 180] on label "trede ... hamlet" at bounding box center [983, 179] width 157 height 33
click at [983, 180] on input "trede ... hamlet" at bounding box center [989, 185] width 11 height 11
radio input "true"
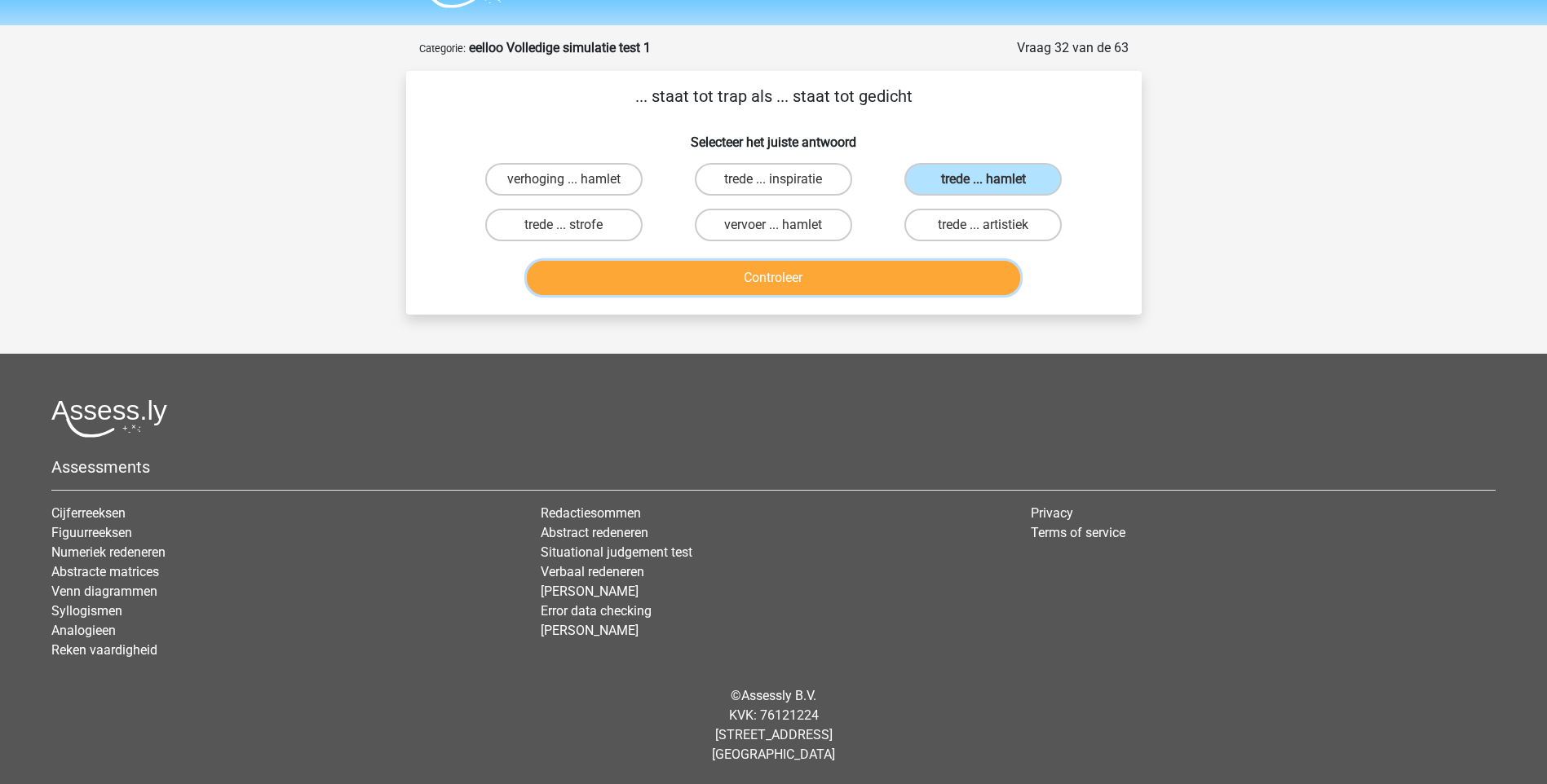
click at [792, 278] on button "Controleer" at bounding box center [773, 277] width 493 height 34
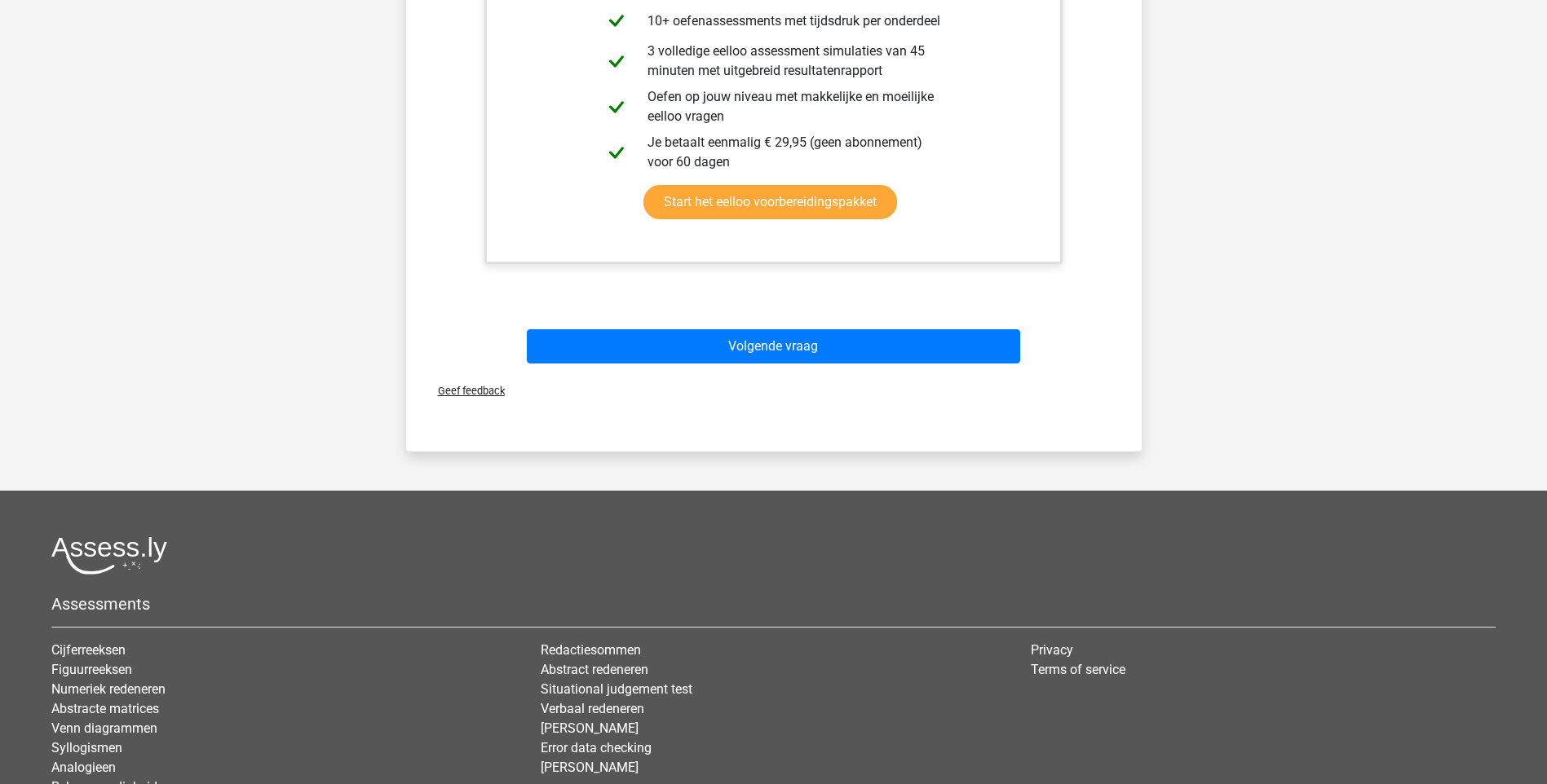
scroll to position [532, 0]
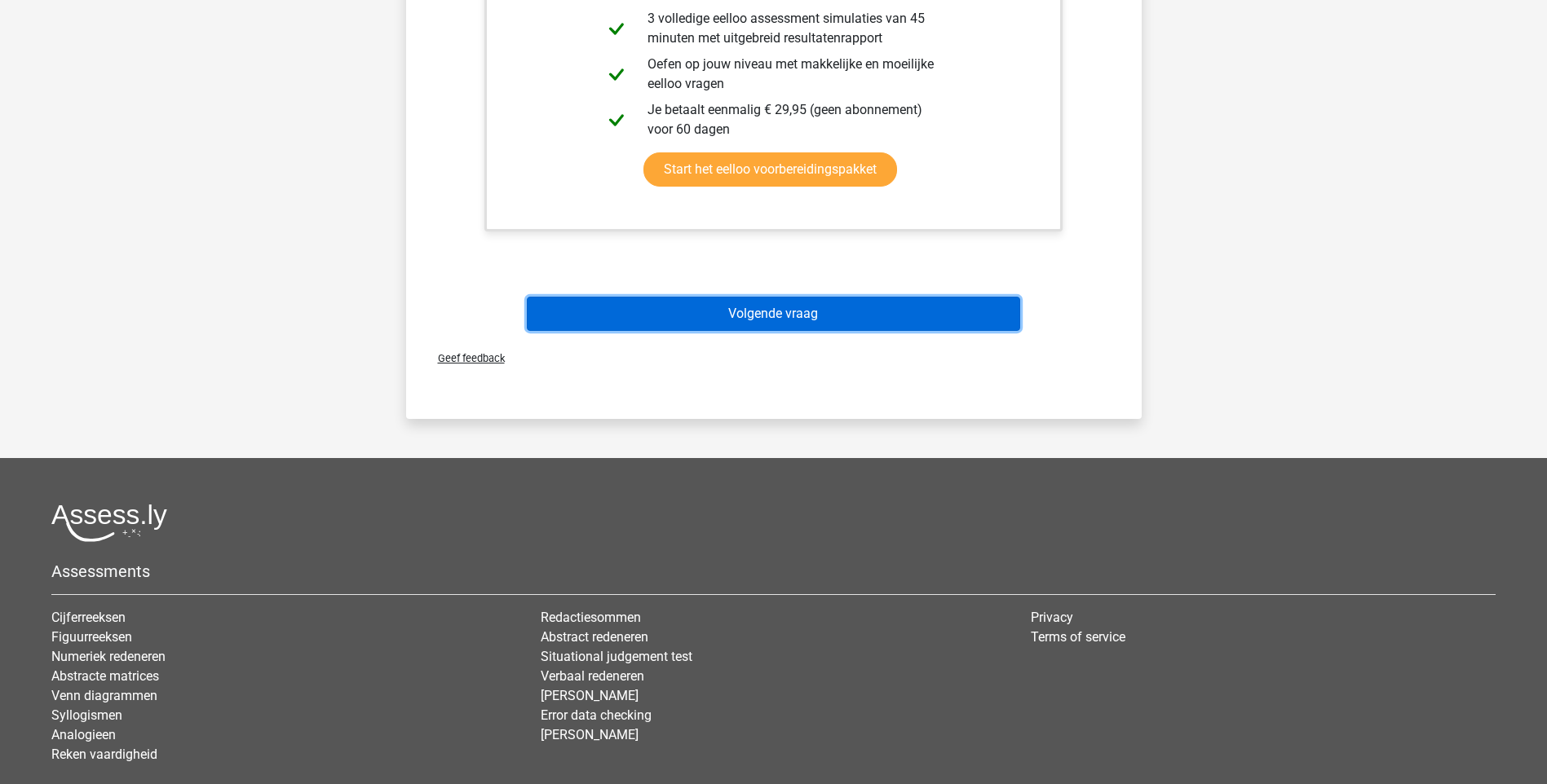
click at [757, 311] on button "Volgende vraag" at bounding box center [773, 314] width 493 height 34
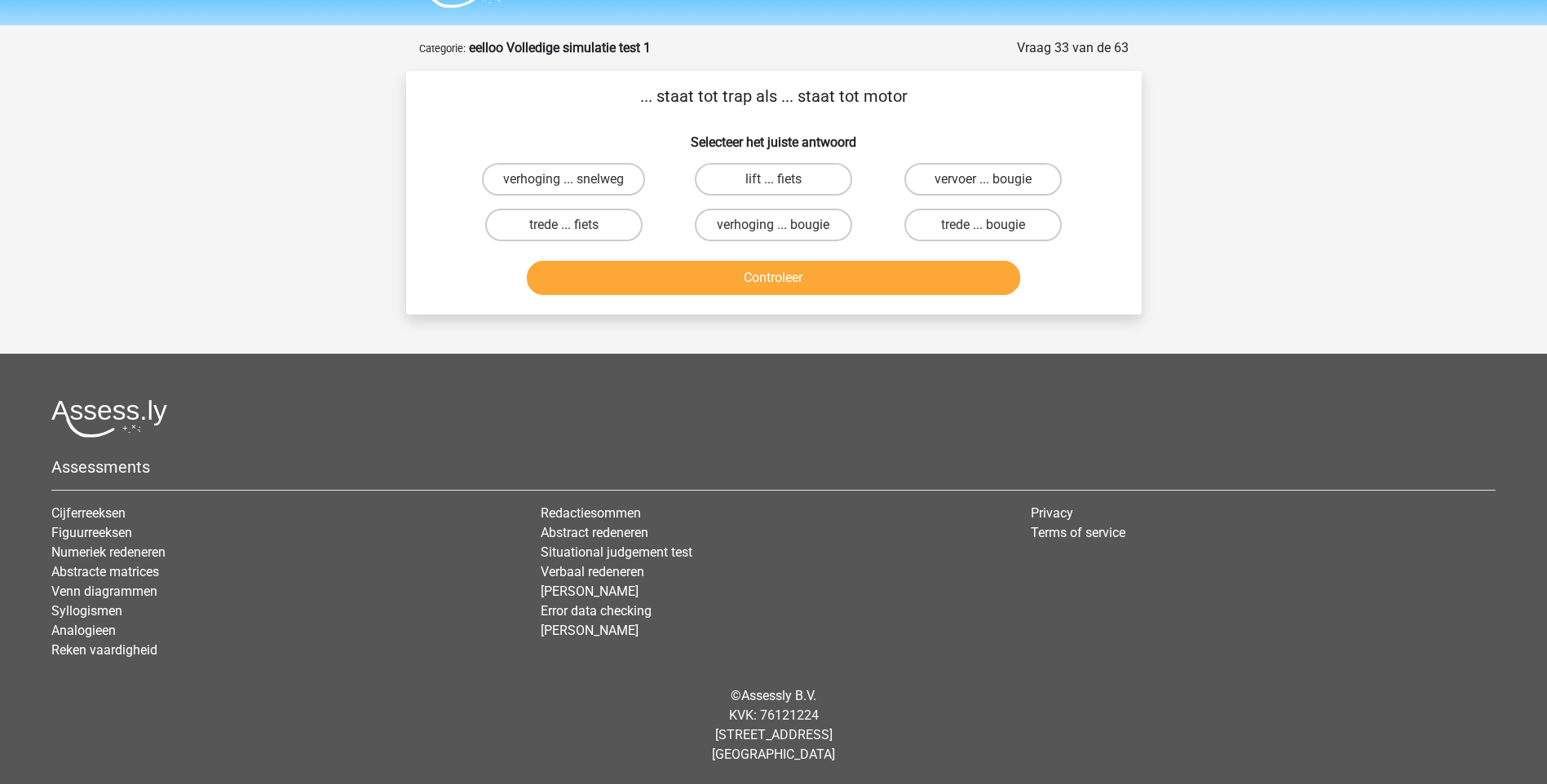
scroll to position [43, 0]
click at [960, 226] on label "trede ... bougie" at bounding box center [983, 225] width 157 height 33
click at [983, 226] on input "trede ... bougie" at bounding box center [989, 230] width 11 height 11
radio input "true"
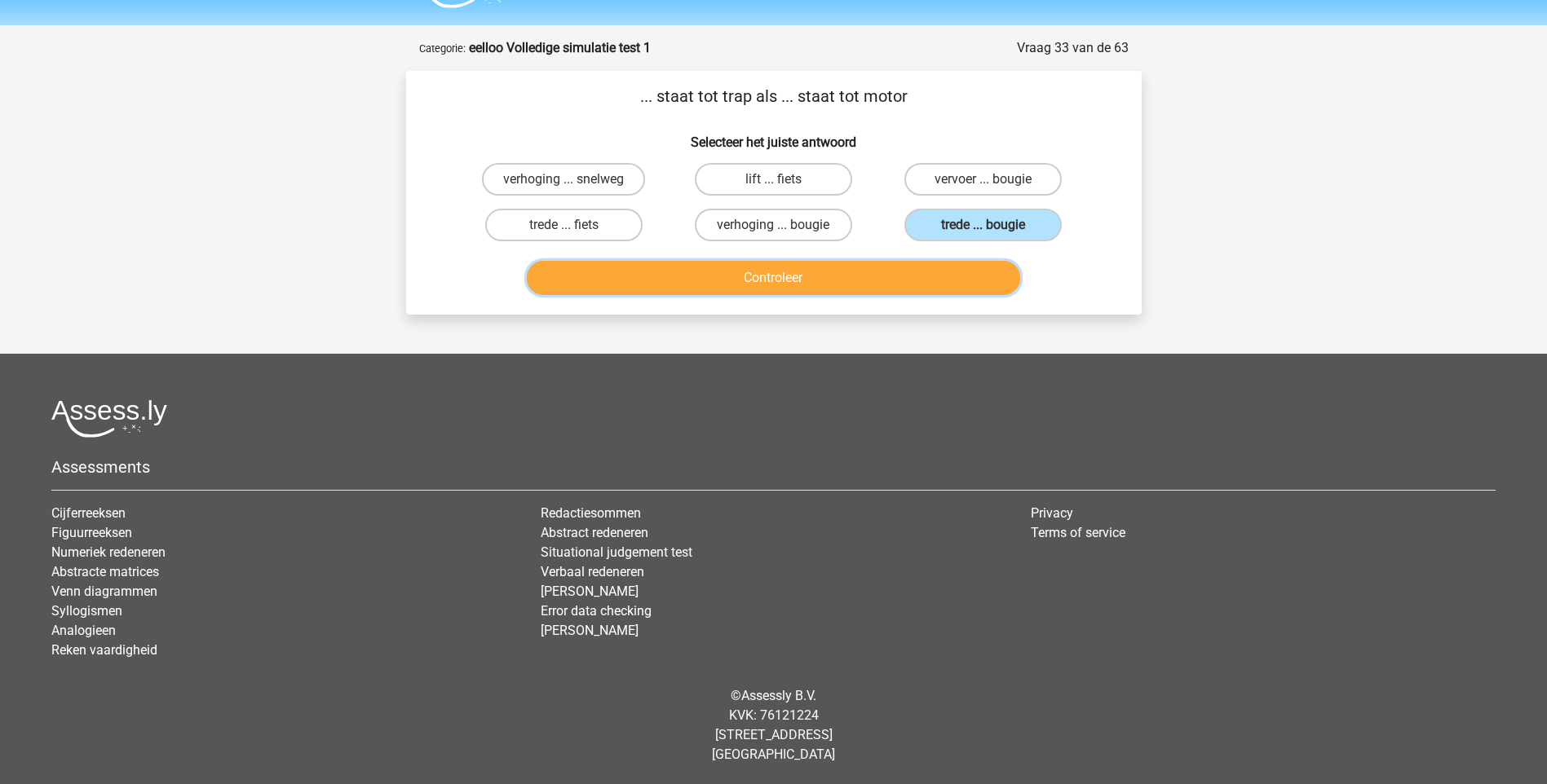
click at [857, 281] on button "Controleer" at bounding box center [773, 277] width 493 height 34
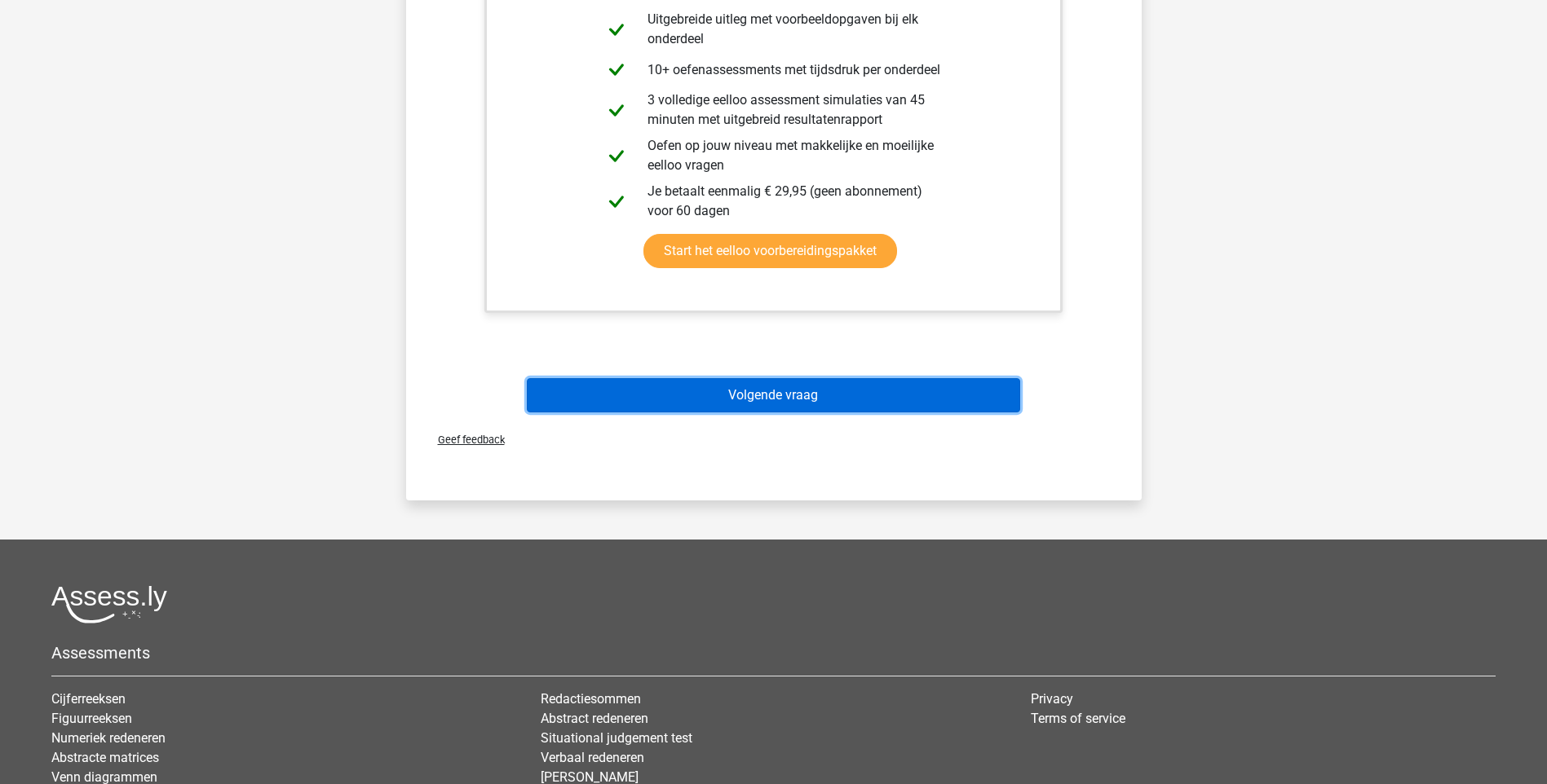
click at [789, 393] on button "Volgende vraag" at bounding box center [773, 395] width 493 height 34
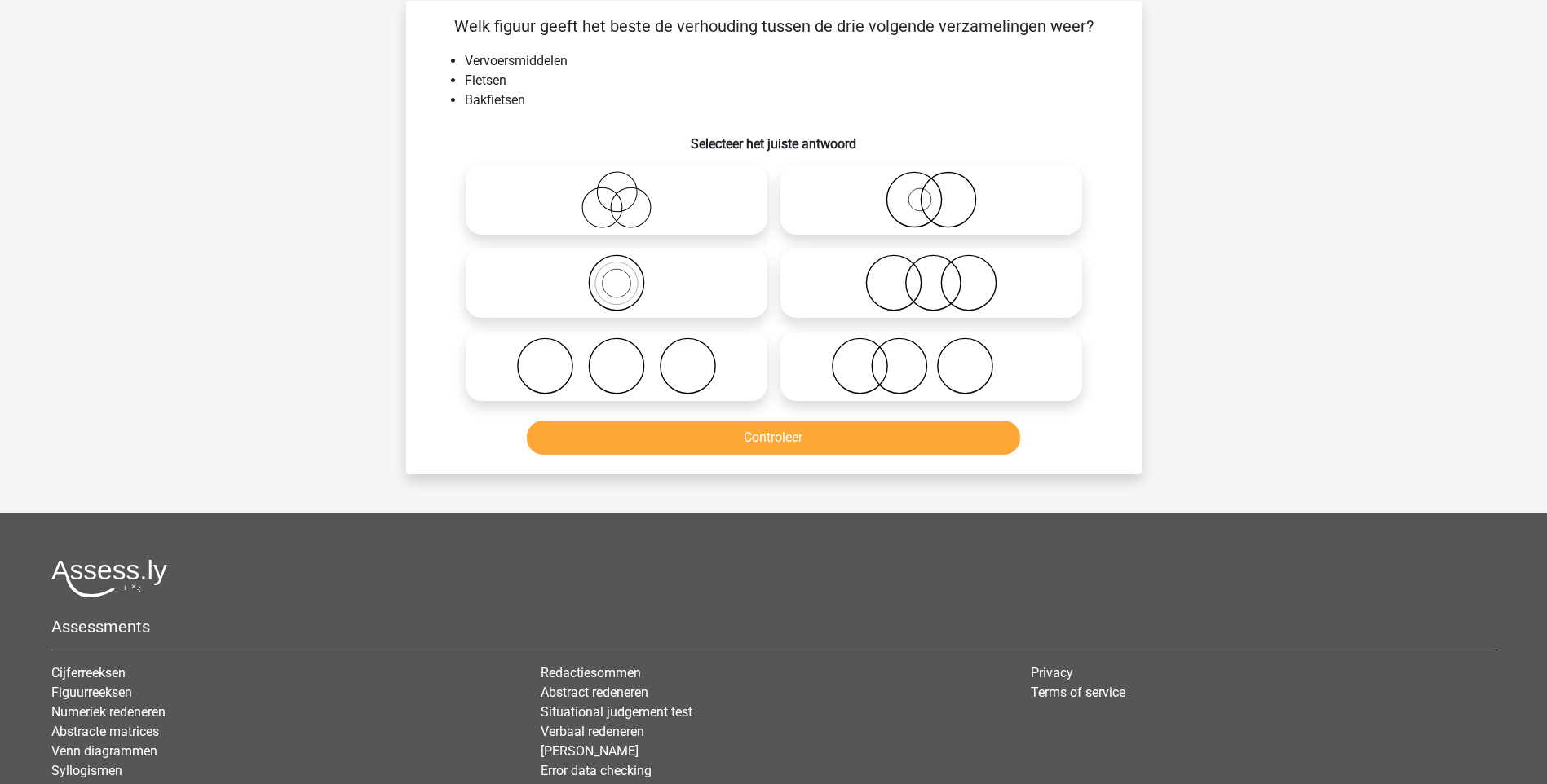
scroll to position [81, 0]
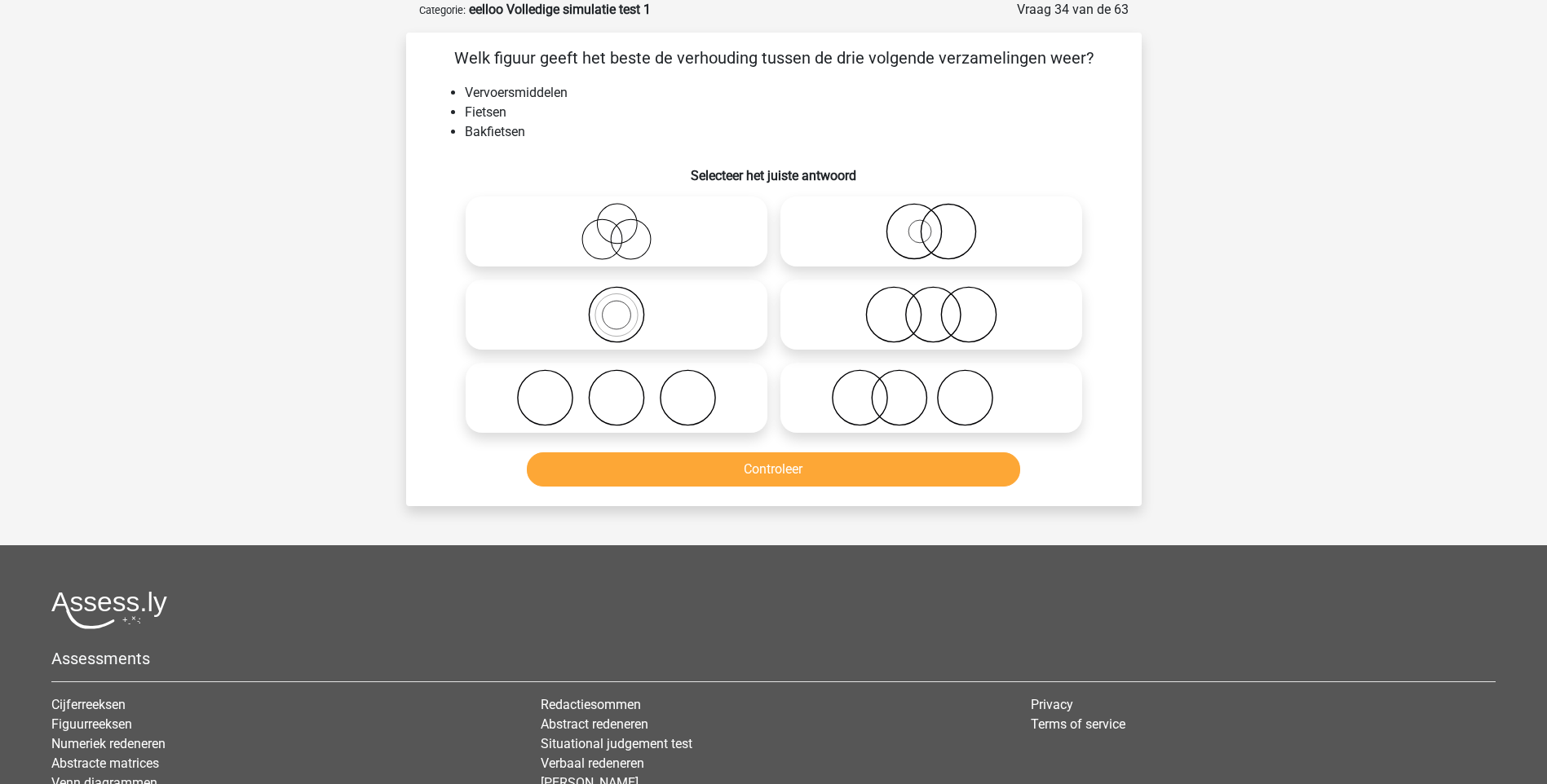
click at [612, 323] on icon at bounding box center [616, 315] width 289 height 57
click at [616, 307] on input "radio" at bounding box center [622, 301] width 11 height 11
radio input "true"
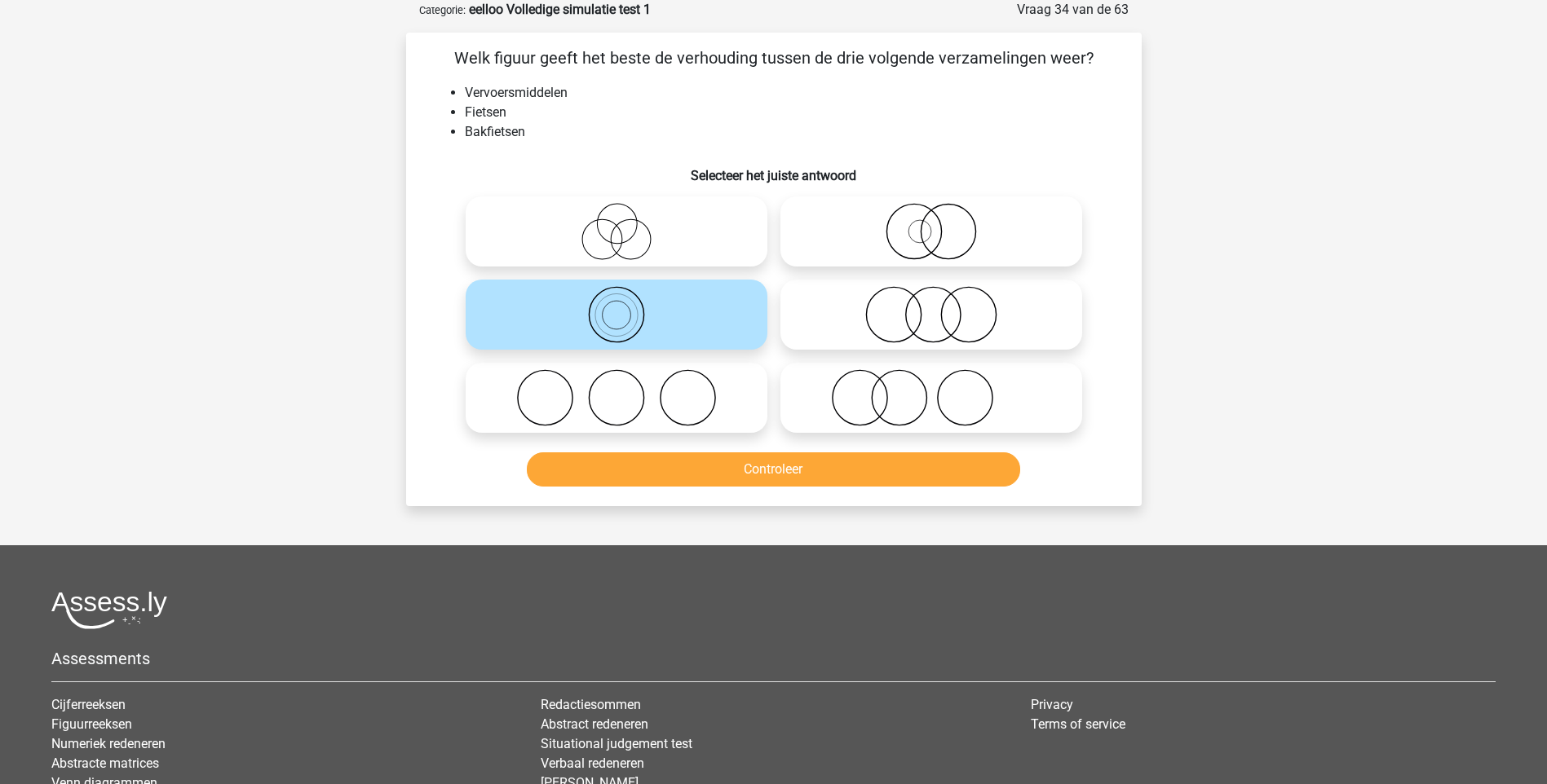
click at [895, 412] on icon at bounding box center [931, 398] width 289 height 57
click at [931, 390] on input "radio" at bounding box center [937, 384] width 11 height 11
radio input "true"
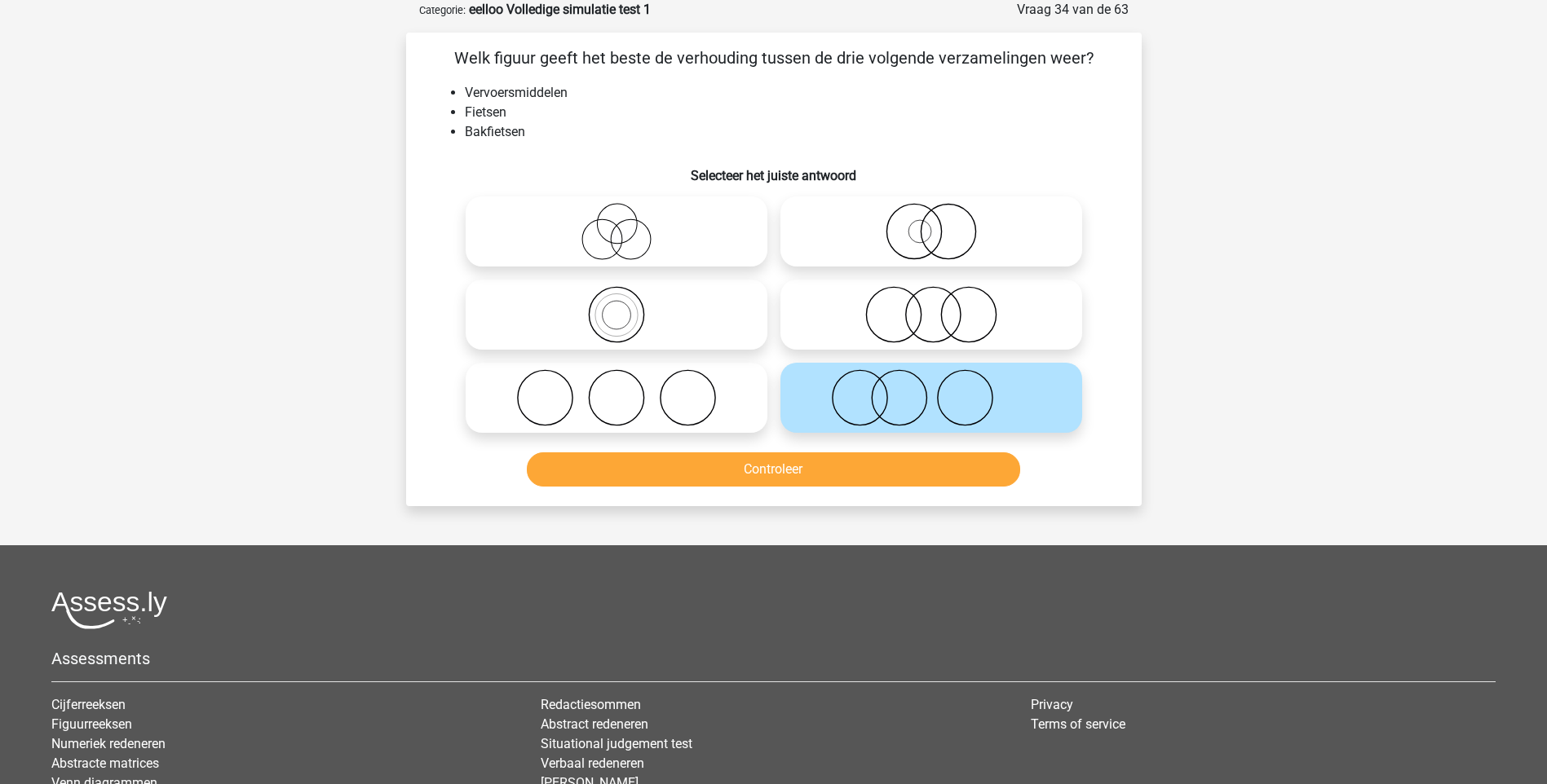
click at [612, 305] on icon at bounding box center [616, 315] width 289 height 57
click at [616, 305] on input "radio" at bounding box center [622, 301] width 11 height 11
radio input "true"
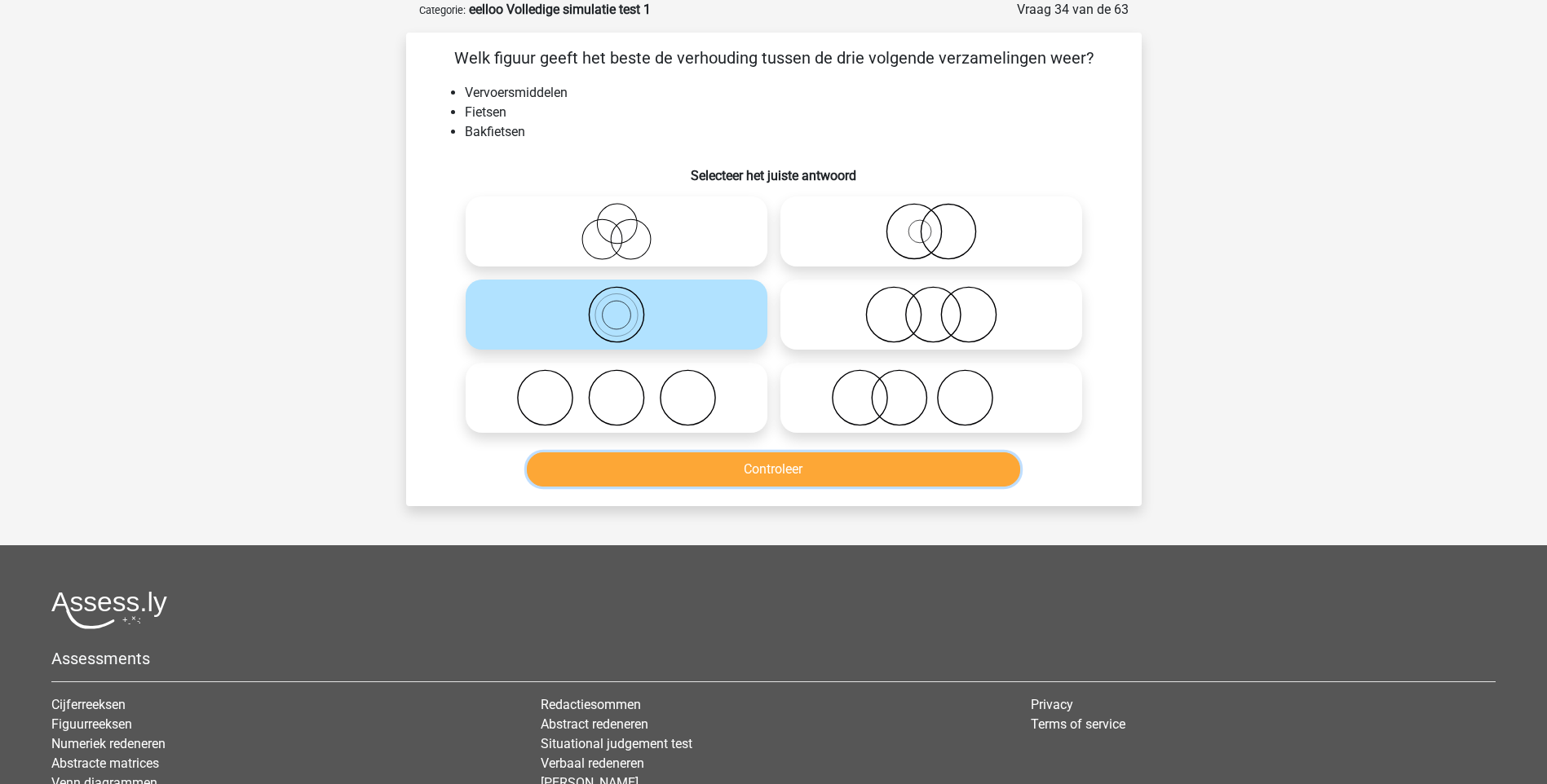
click at [745, 466] on button "Controleer" at bounding box center [773, 469] width 493 height 34
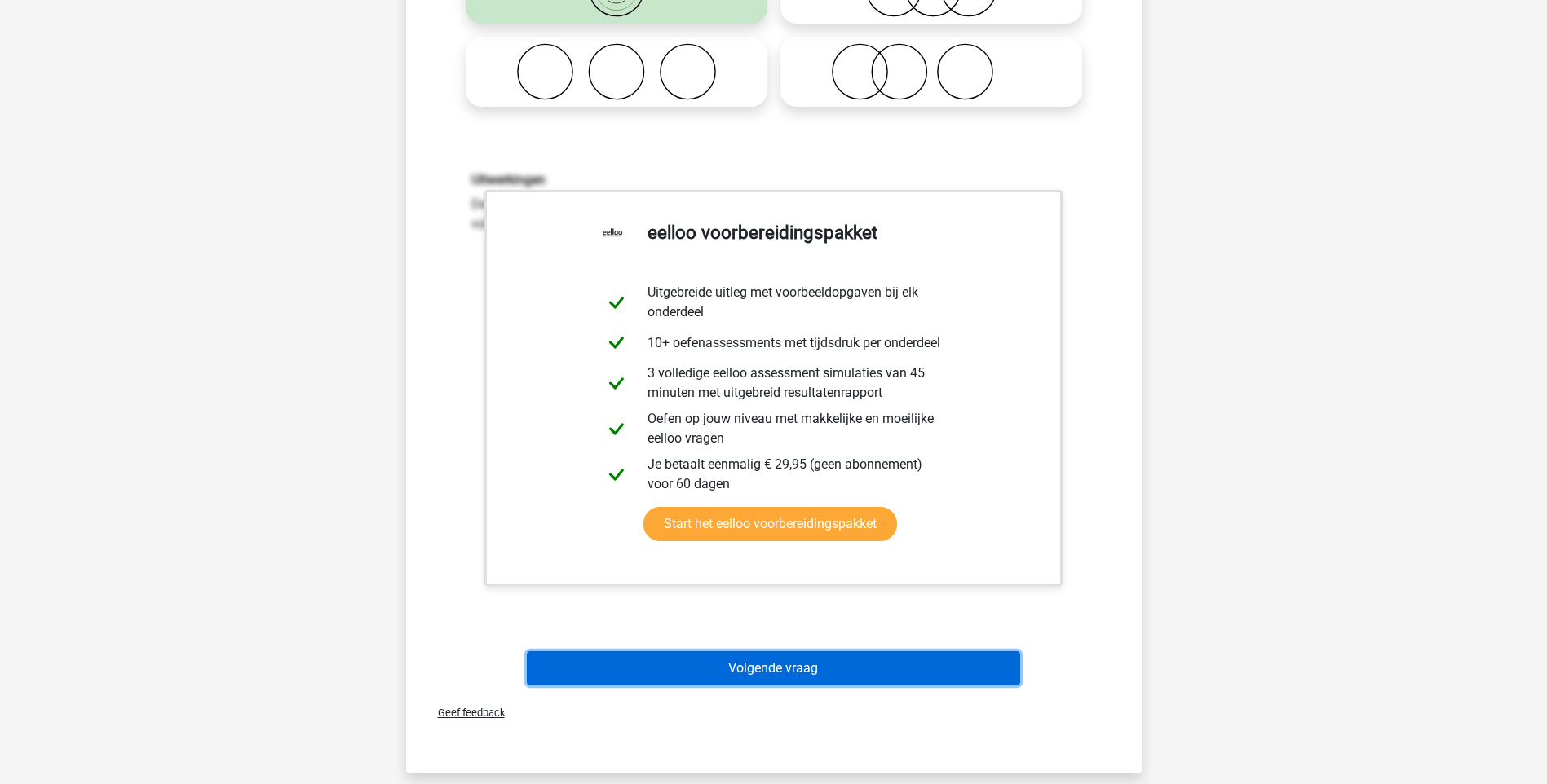
click at [769, 660] on button "Volgende vraag" at bounding box center [773, 668] width 493 height 34
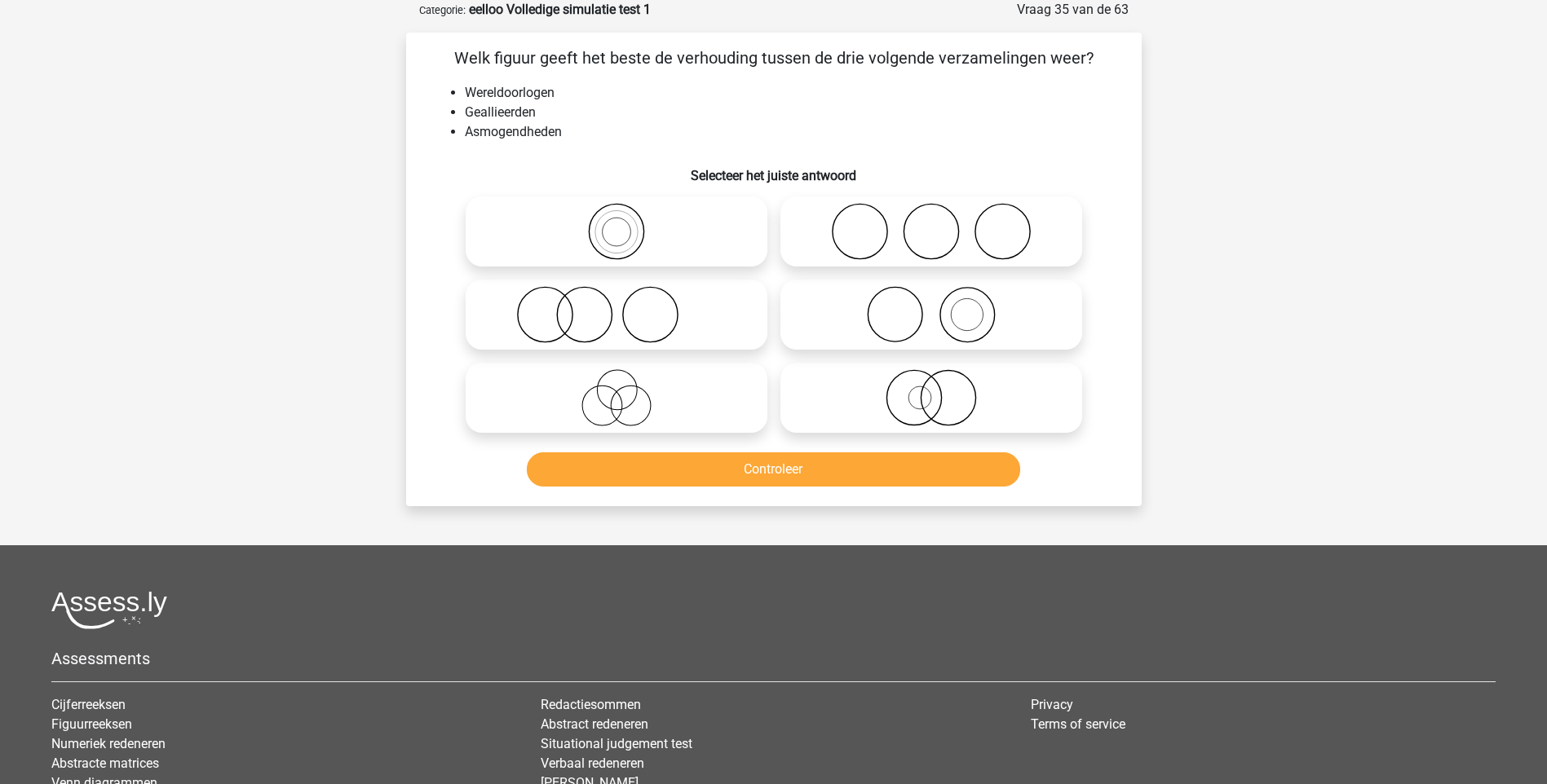
drag, startPoint x: 891, startPoint y: 318, endPoint x: 893, endPoint y: 309, distance: 9.2
click at [892, 318] on icon at bounding box center [931, 315] width 289 height 57
click at [931, 307] on input "radio" at bounding box center [937, 301] width 11 height 11
radio input "true"
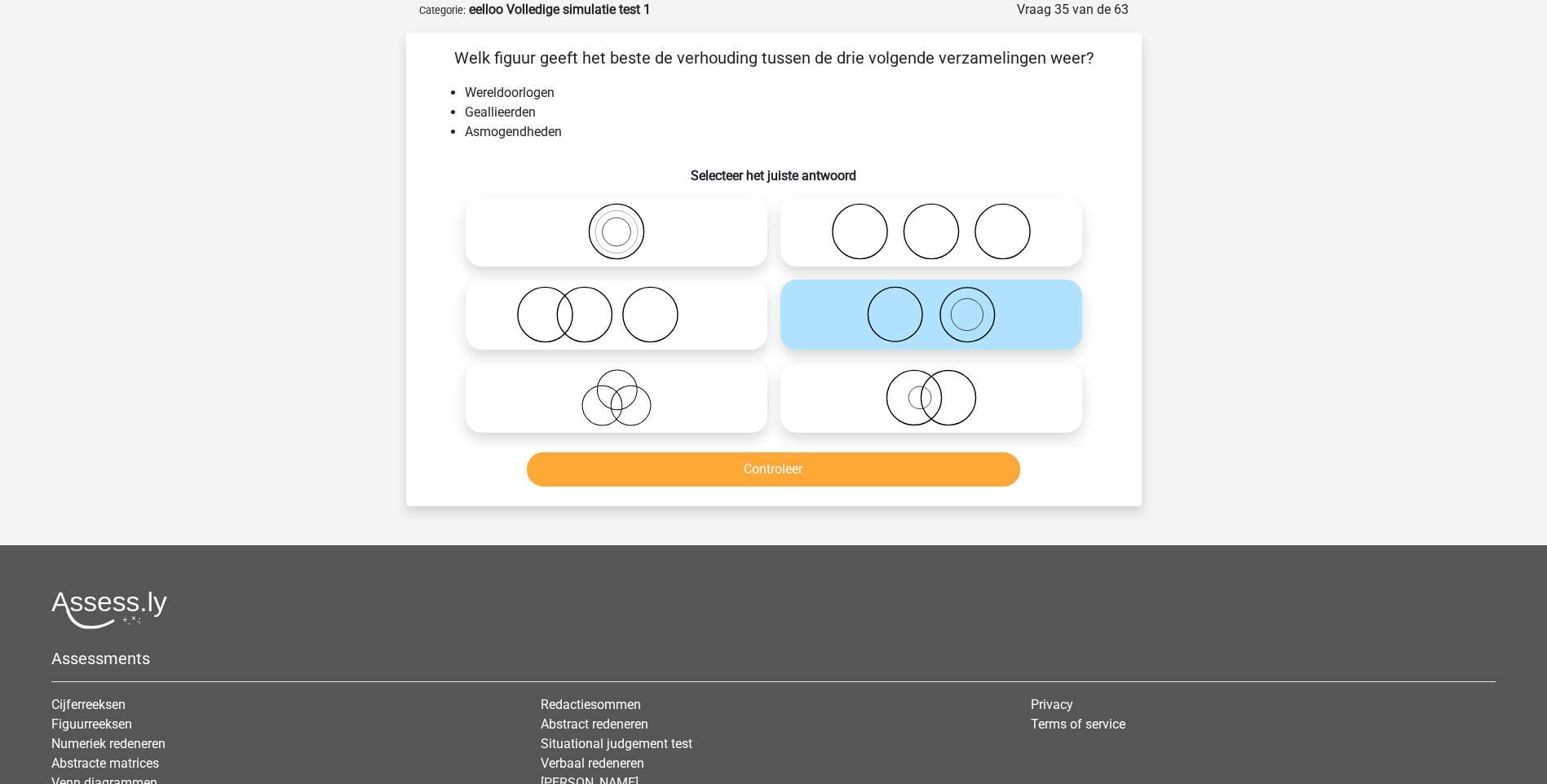
click at [965, 328] on icon at bounding box center [931, 315] width 289 height 57
click at [942, 307] on input "radio" at bounding box center [937, 301] width 11 height 11
click at [954, 239] on icon at bounding box center [931, 232] width 289 height 57
click at [942, 223] on input "radio" at bounding box center [937, 219] width 11 height 11
radio input "true"
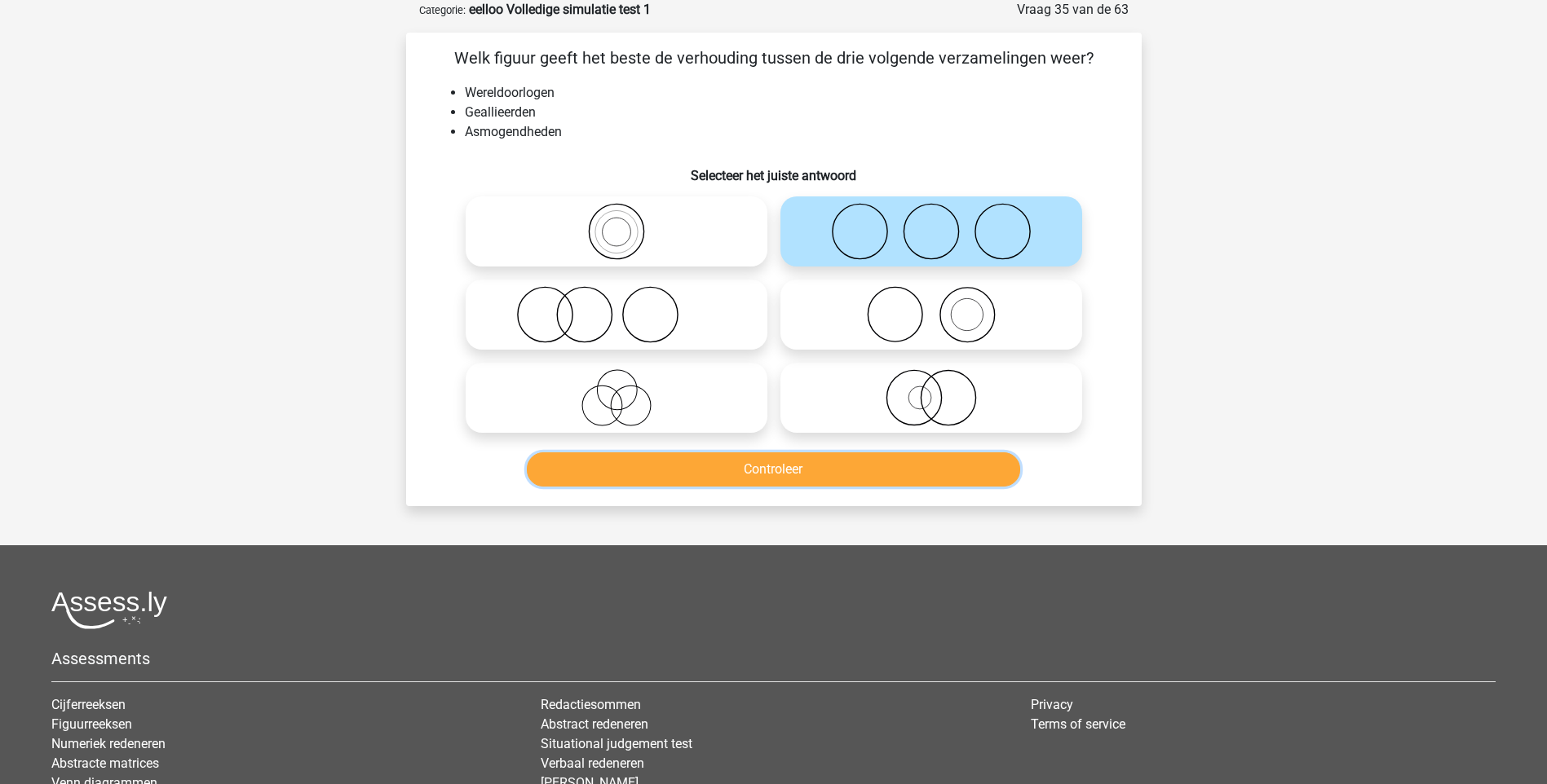
click at [852, 469] on button "Controleer" at bounding box center [773, 469] width 493 height 34
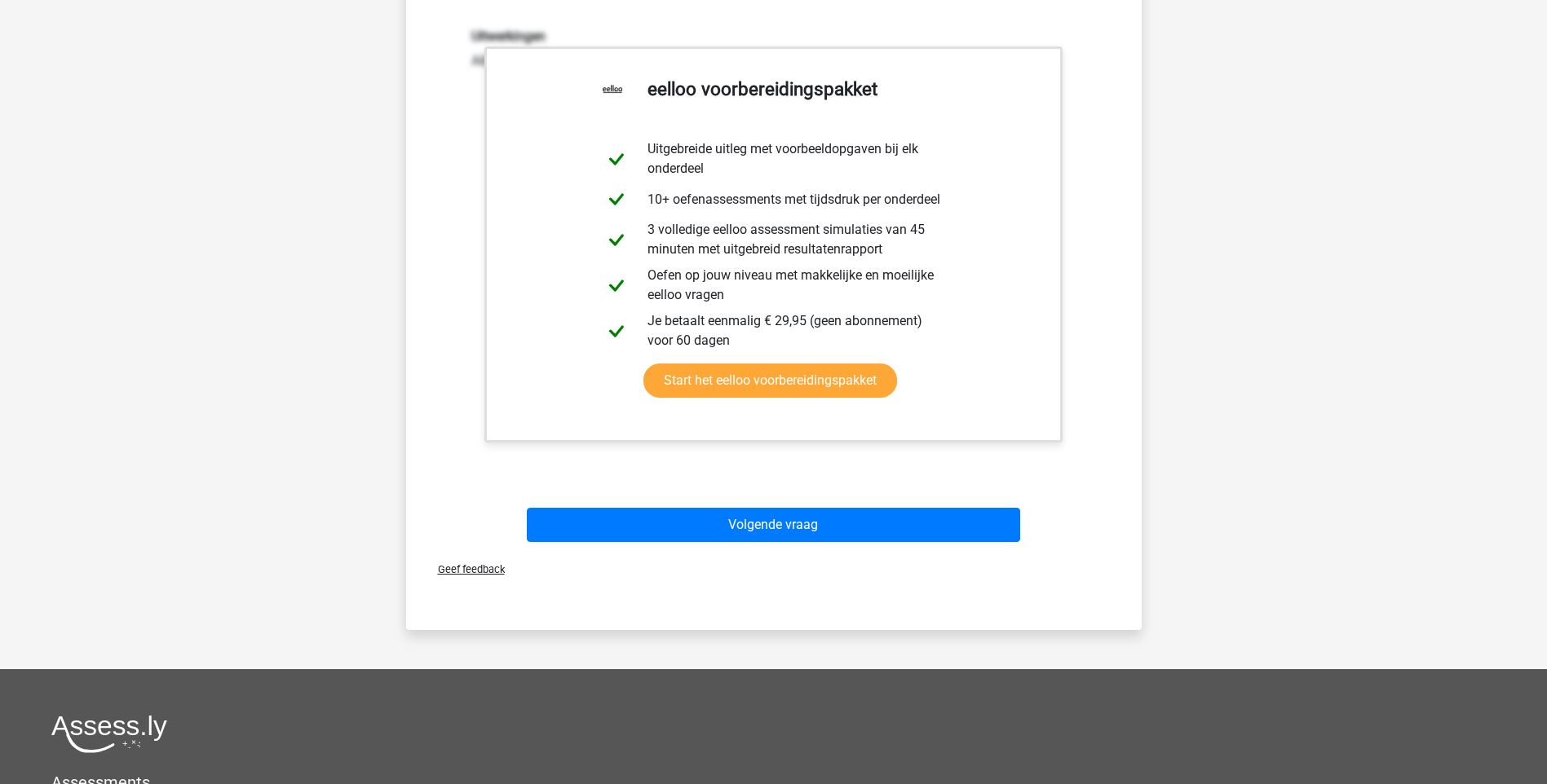
scroll to position [571, 0]
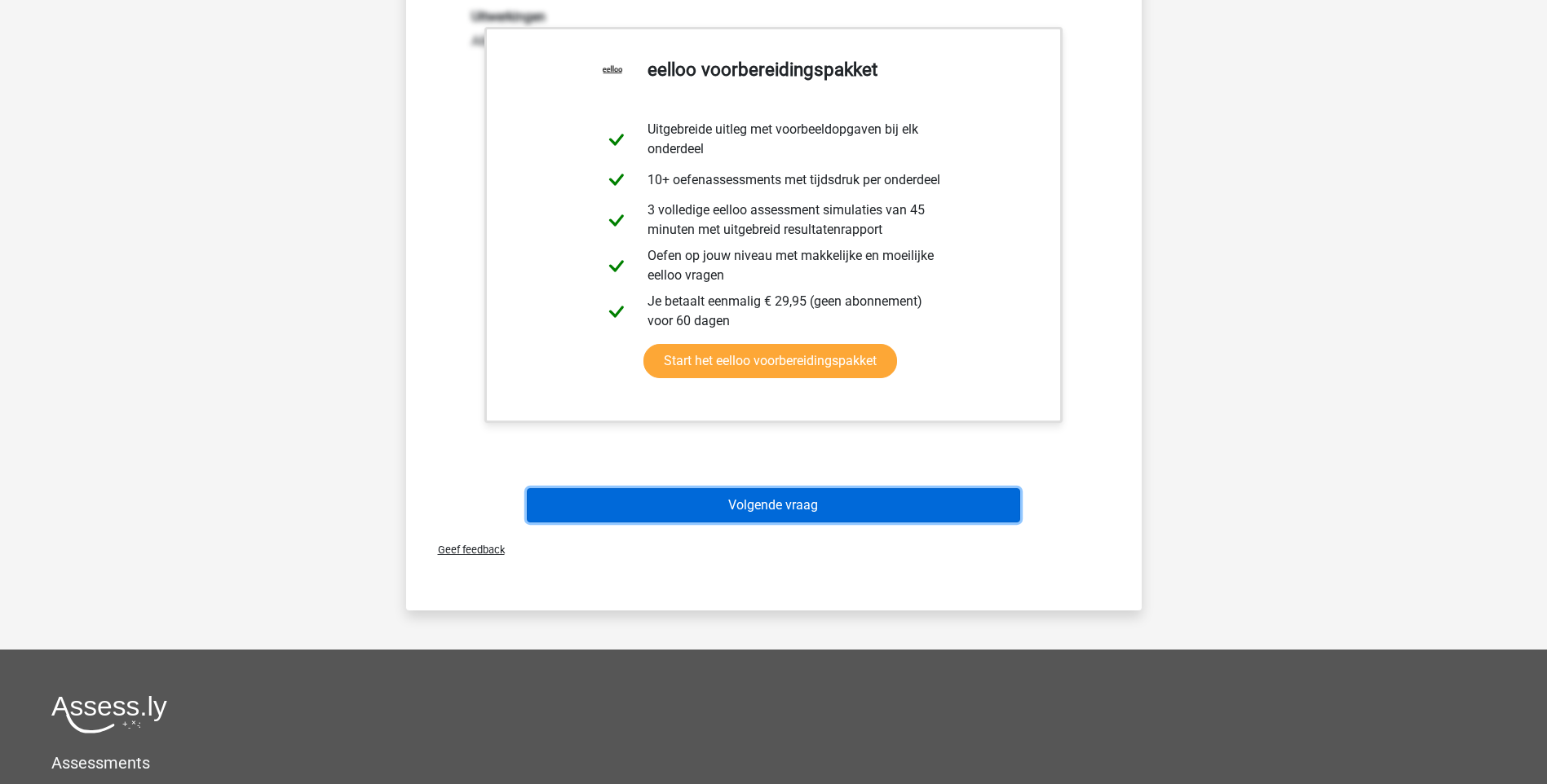
click at [776, 499] on button "Volgende vraag" at bounding box center [773, 506] width 493 height 34
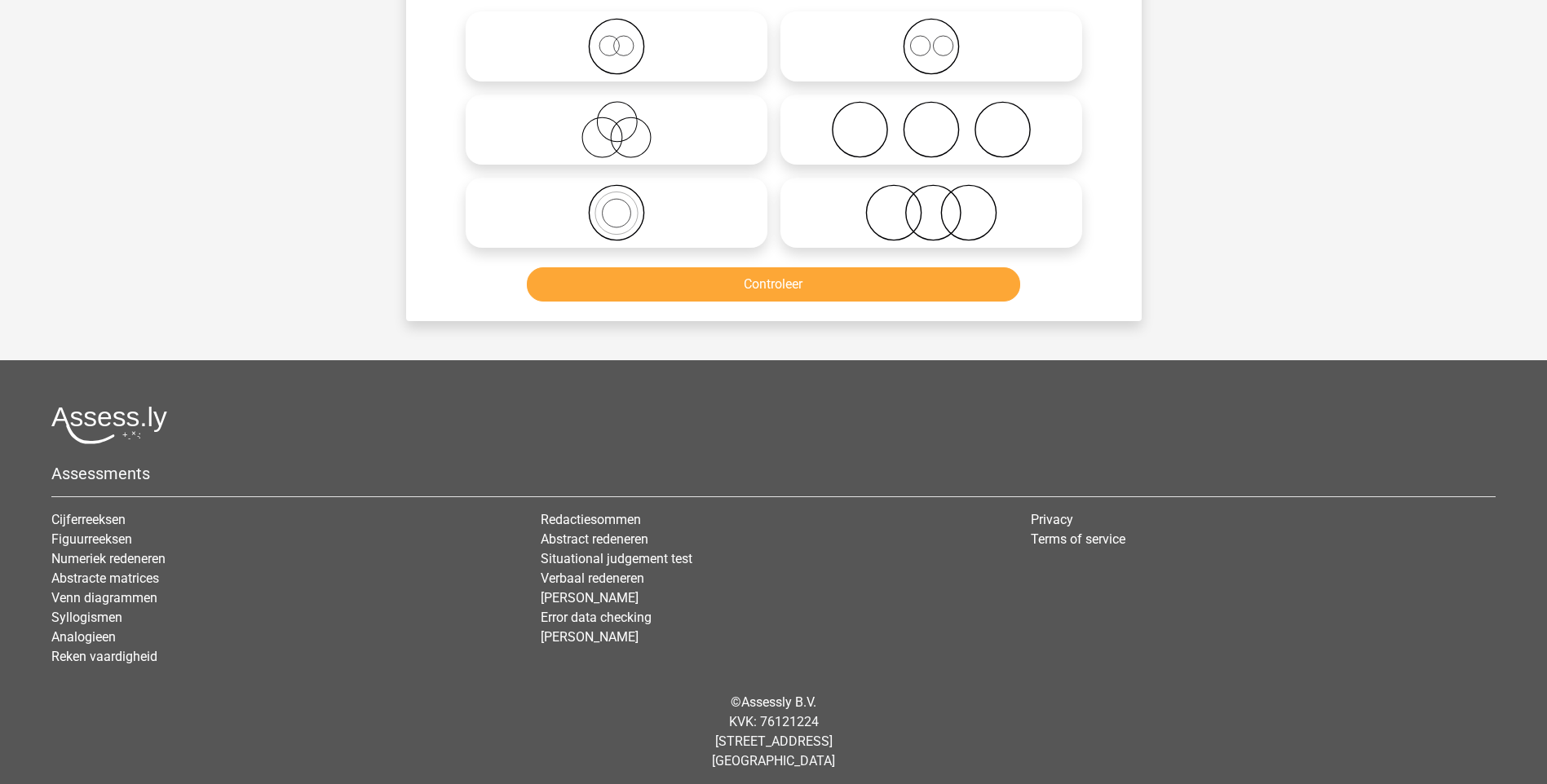
scroll to position [81, 0]
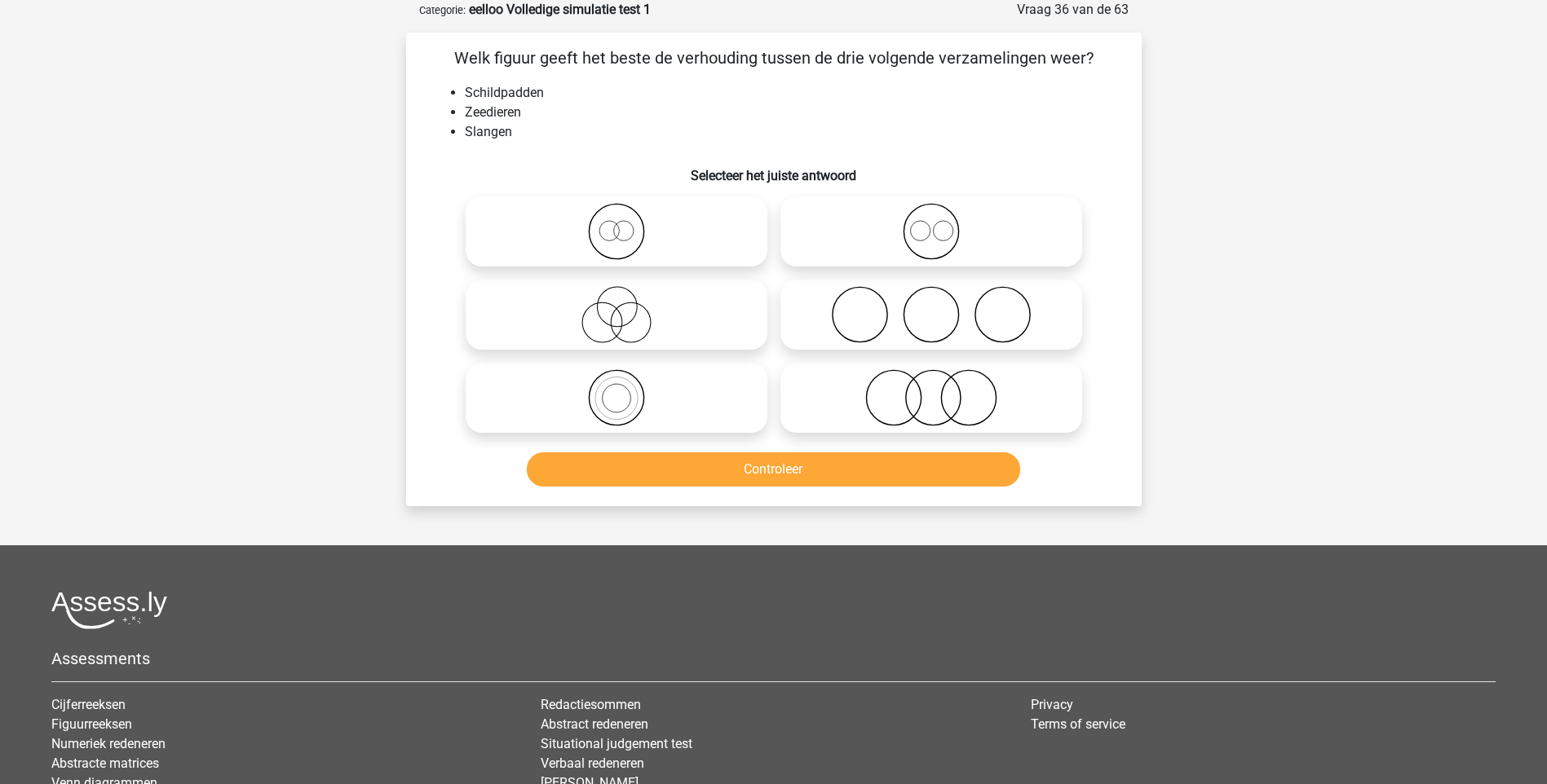
click at [939, 235] on icon at bounding box center [931, 232] width 289 height 57
click at [939, 223] on input "radio" at bounding box center [937, 219] width 11 height 11
radio input "true"
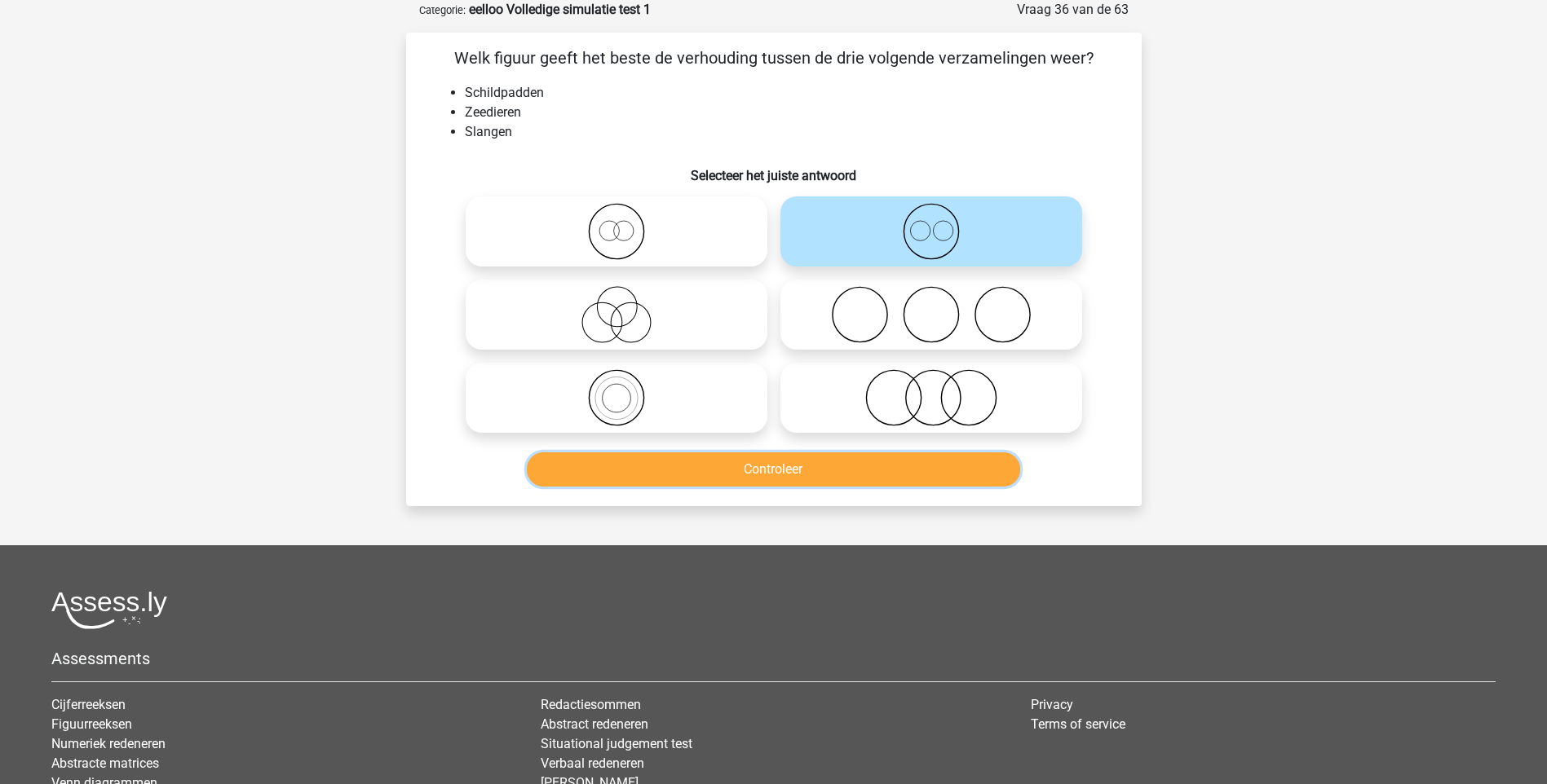
click at [779, 474] on button "Controleer" at bounding box center [773, 469] width 493 height 34
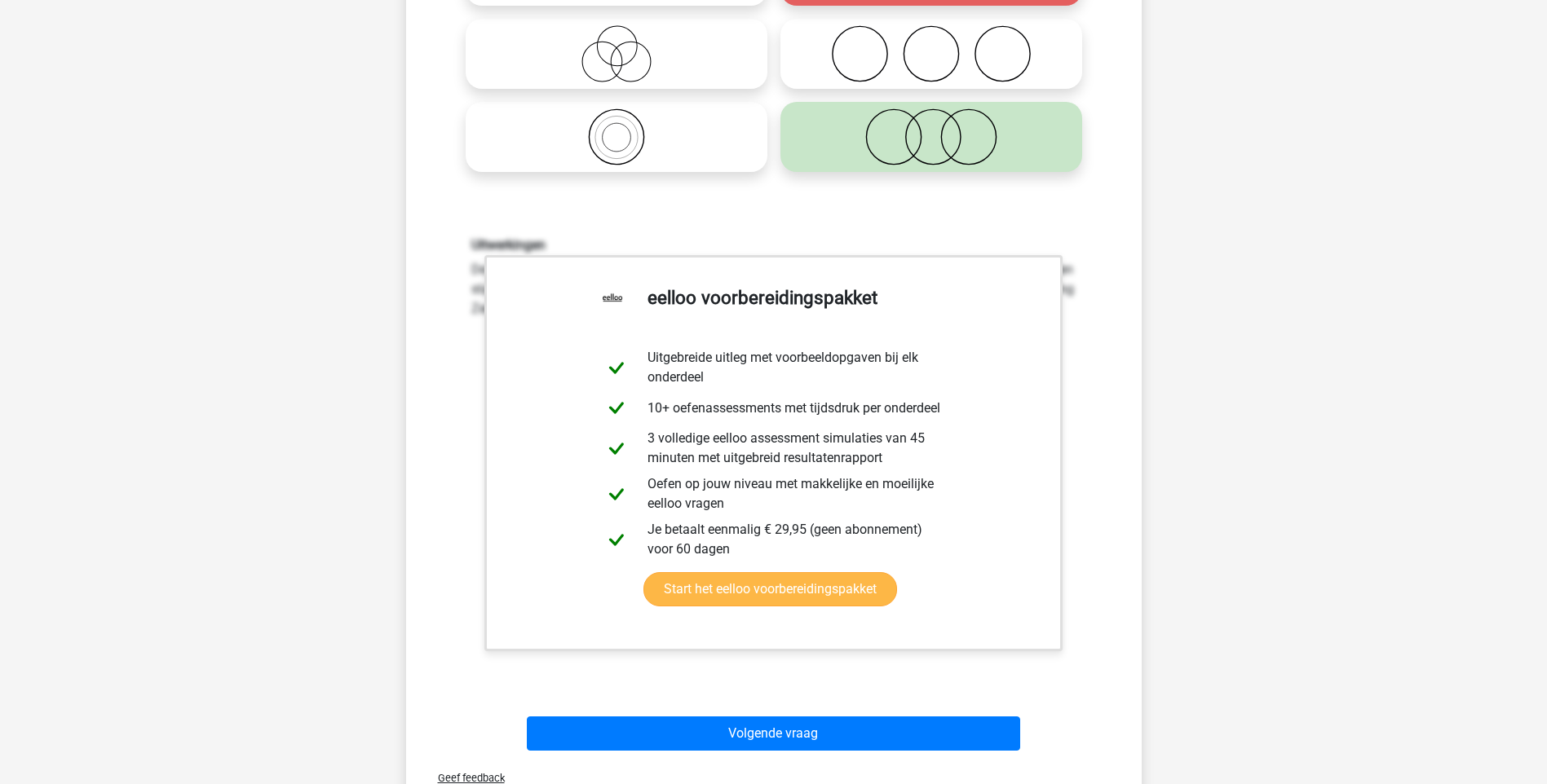
scroll to position [408, 0]
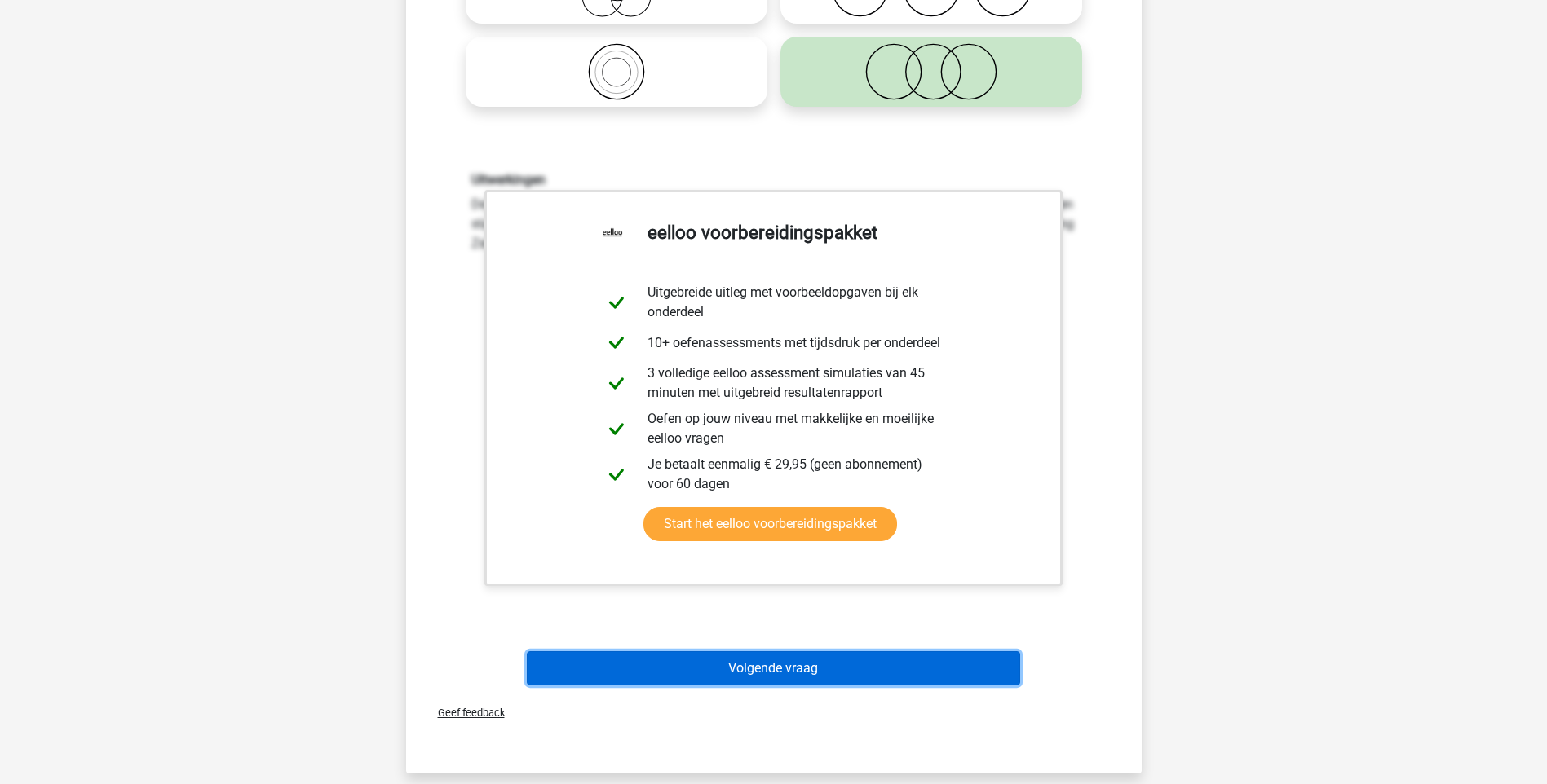
click at [791, 674] on button "Volgende vraag" at bounding box center [773, 668] width 493 height 34
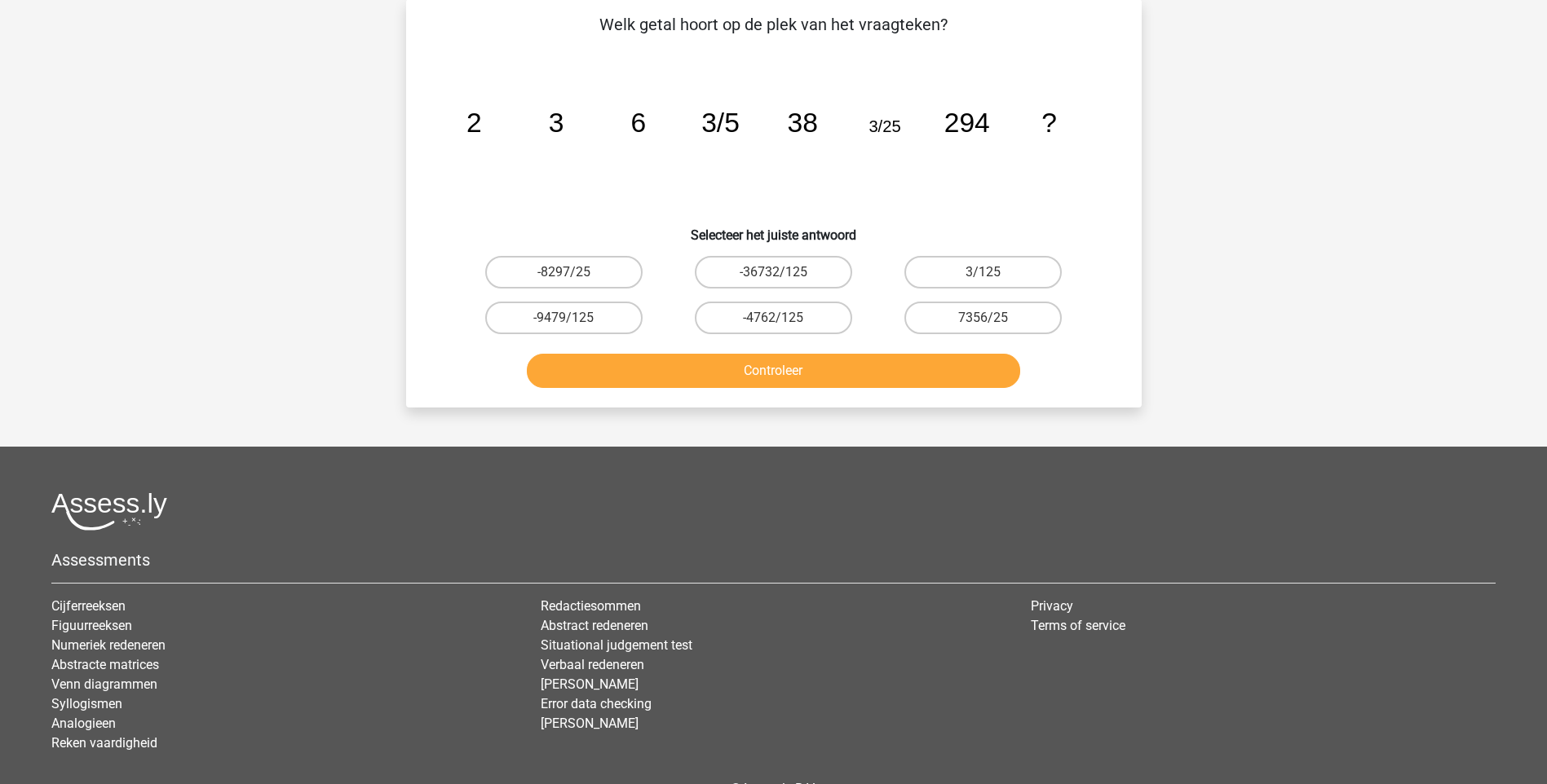
scroll to position [81, 0]
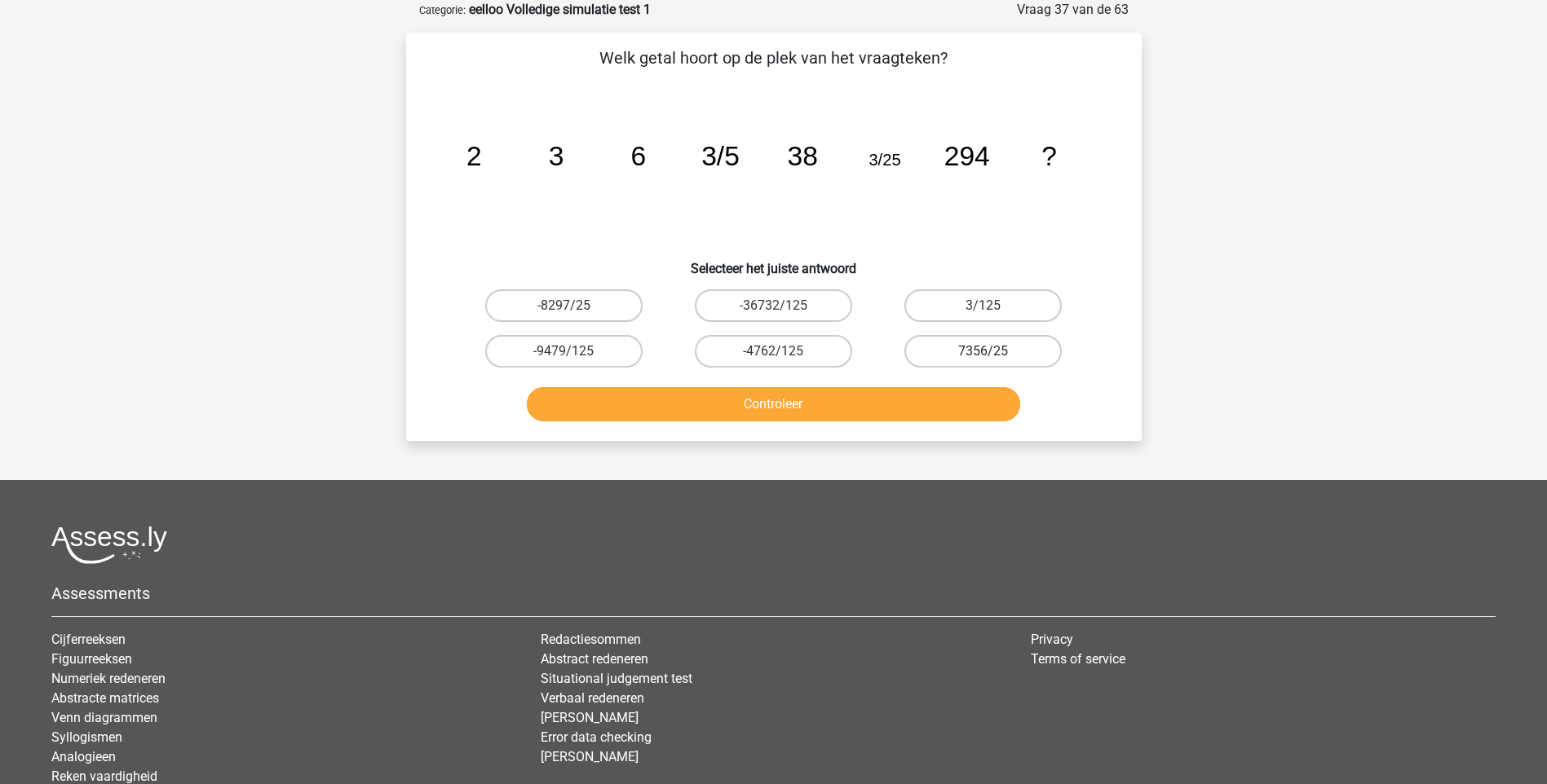
click at [975, 351] on label "7356/25" at bounding box center [983, 351] width 157 height 33
click at [983, 351] on input "7356/25" at bounding box center [989, 357] width 11 height 11
radio input "true"
click at [994, 301] on label "3/125" at bounding box center [983, 305] width 157 height 33
click at [994, 306] on input "3/125" at bounding box center [989, 311] width 11 height 11
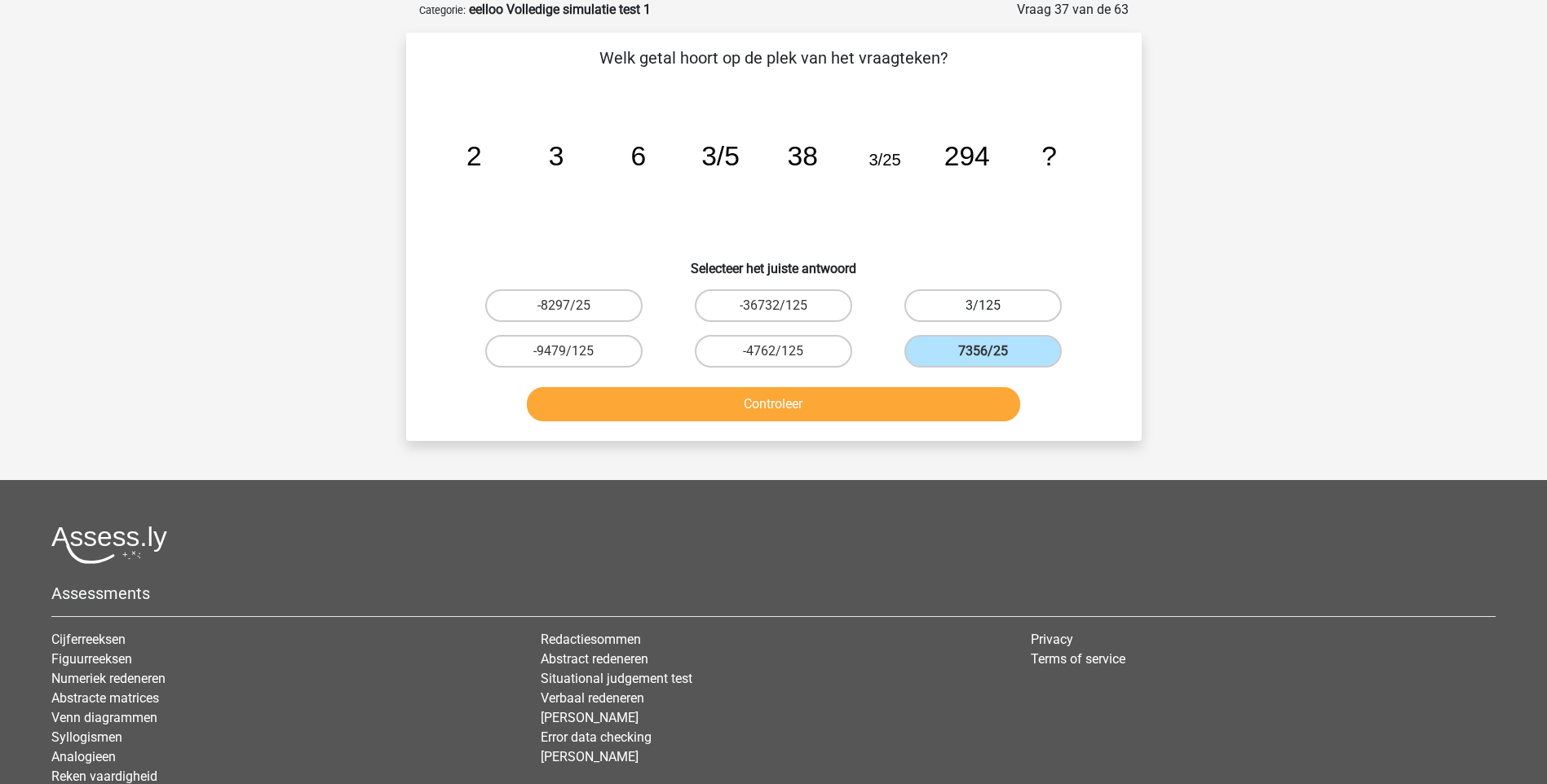
radio input "true"
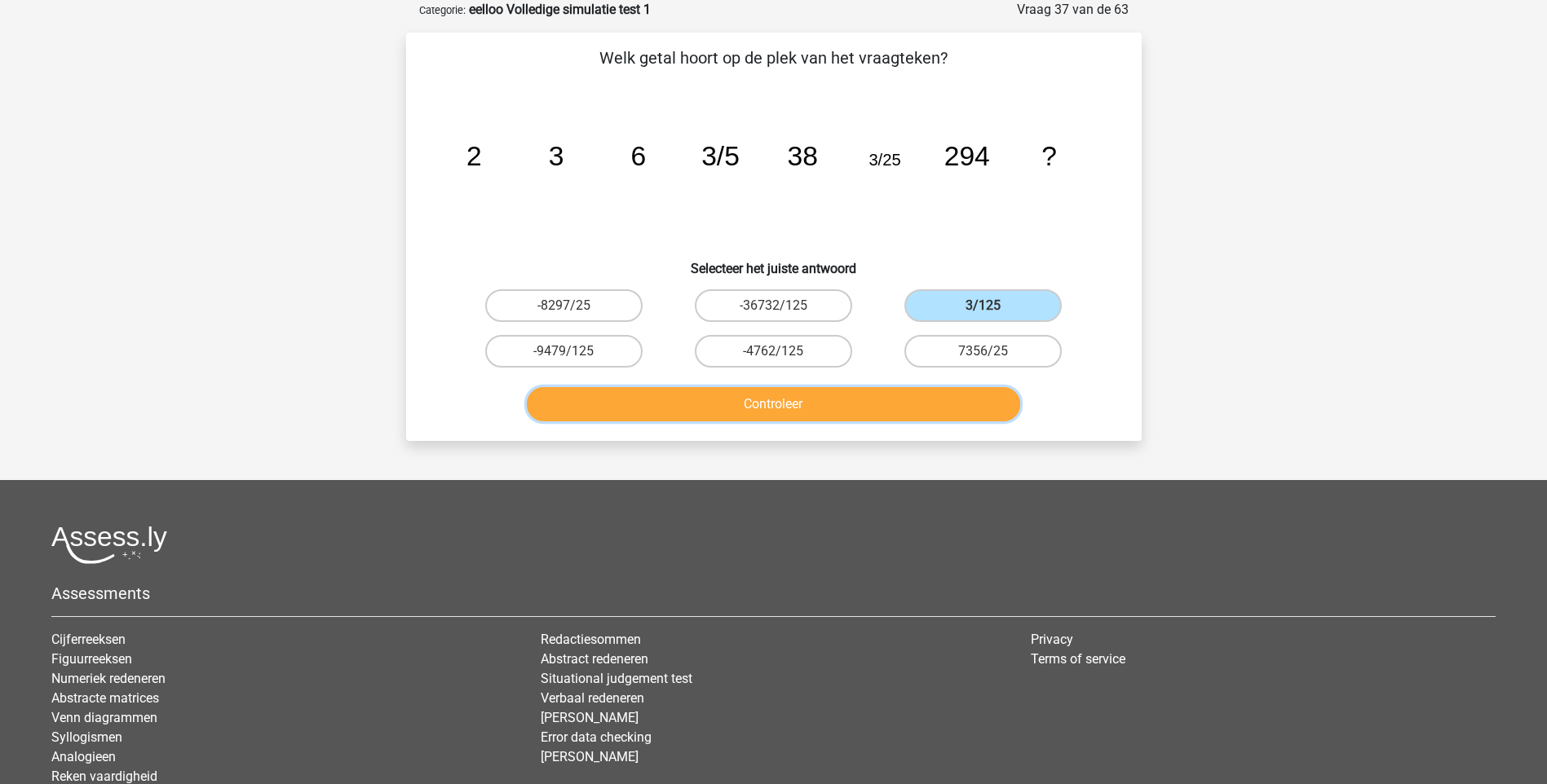
click at [816, 398] on button "Controleer" at bounding box center [773, 404] width 493 height 34
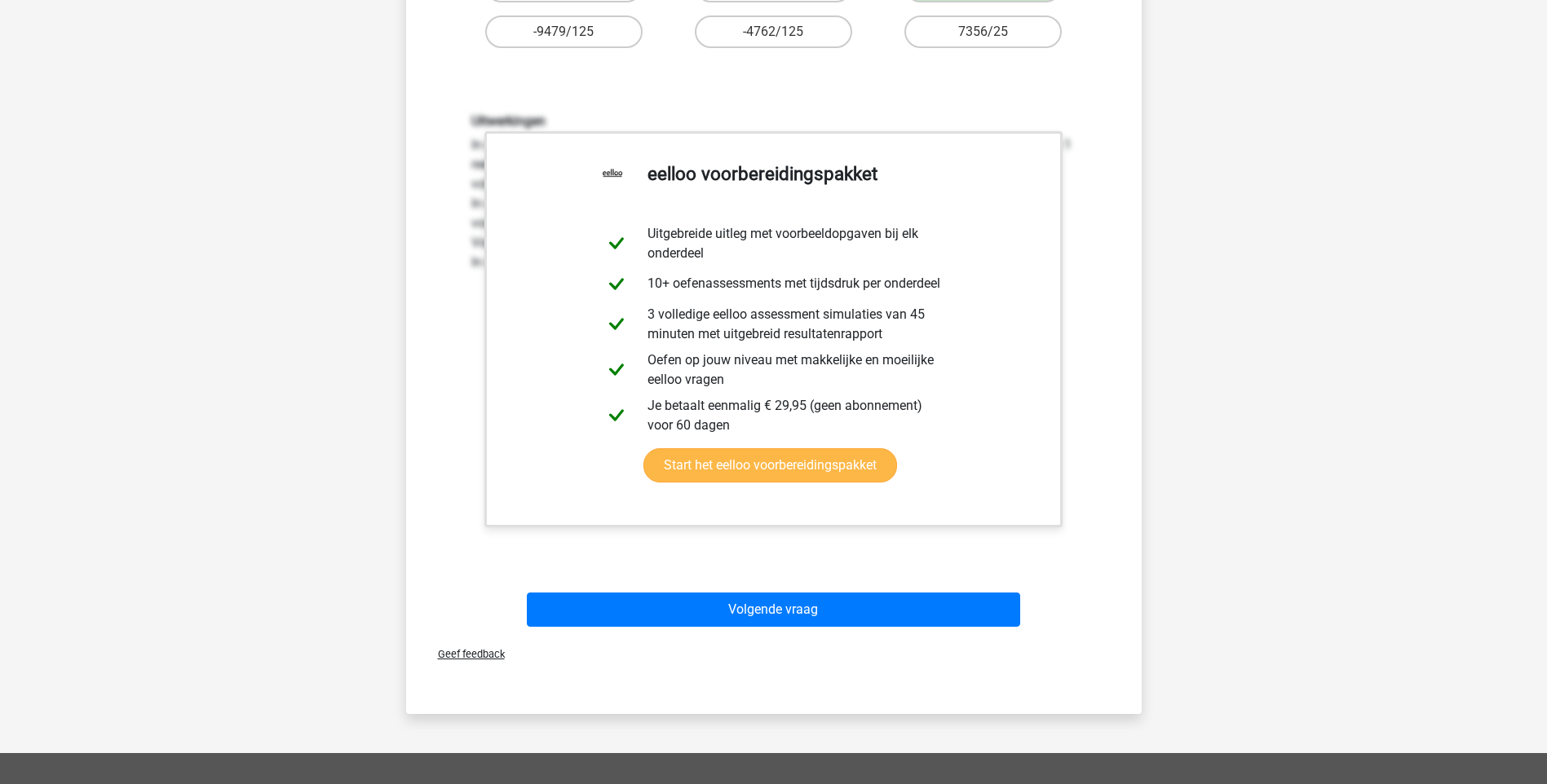
scroll to position [408, 0]
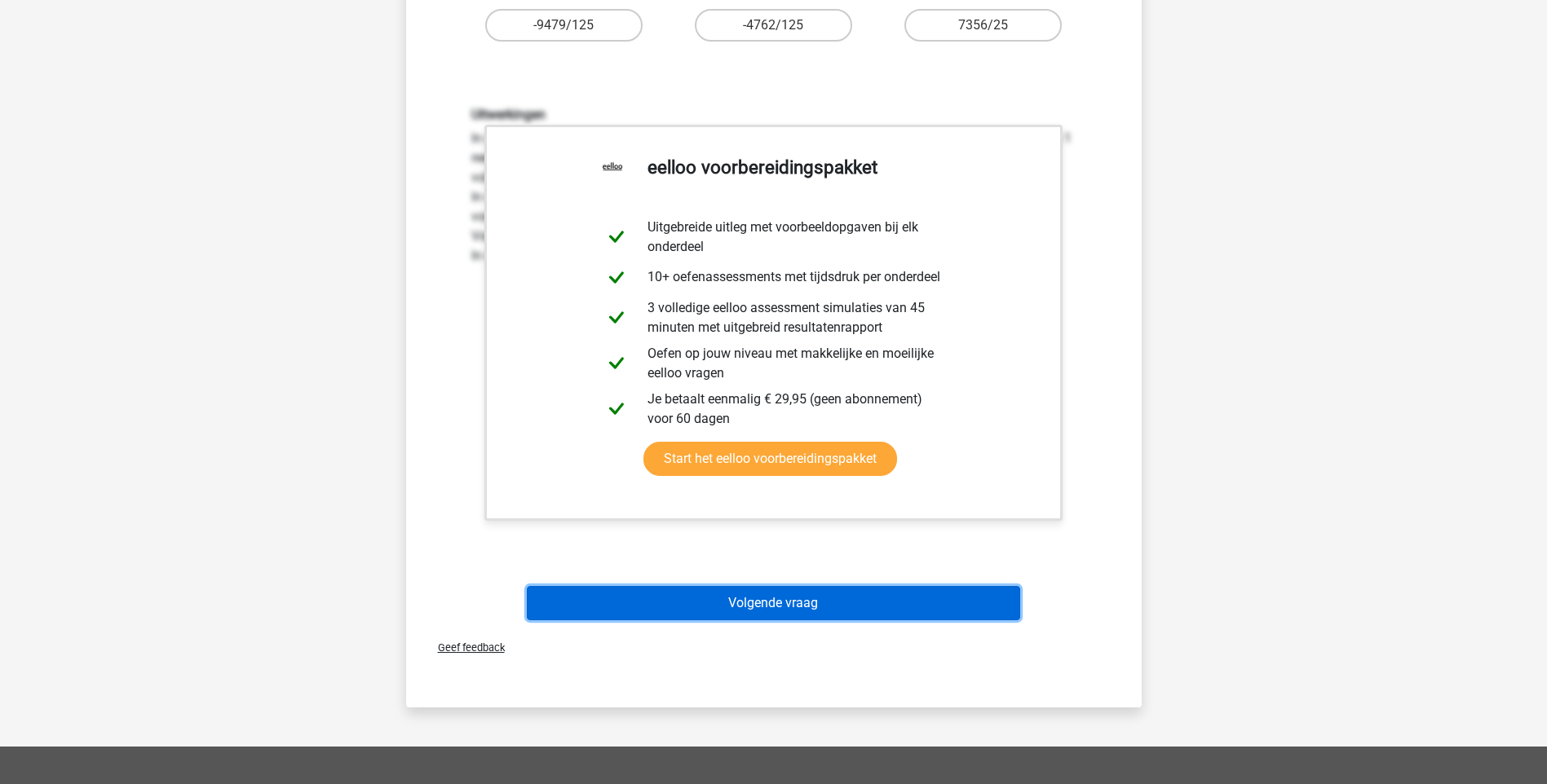
click at [797, 600] on button "Volgende vraag" at bounding box center [773, 603] width 493 height 34
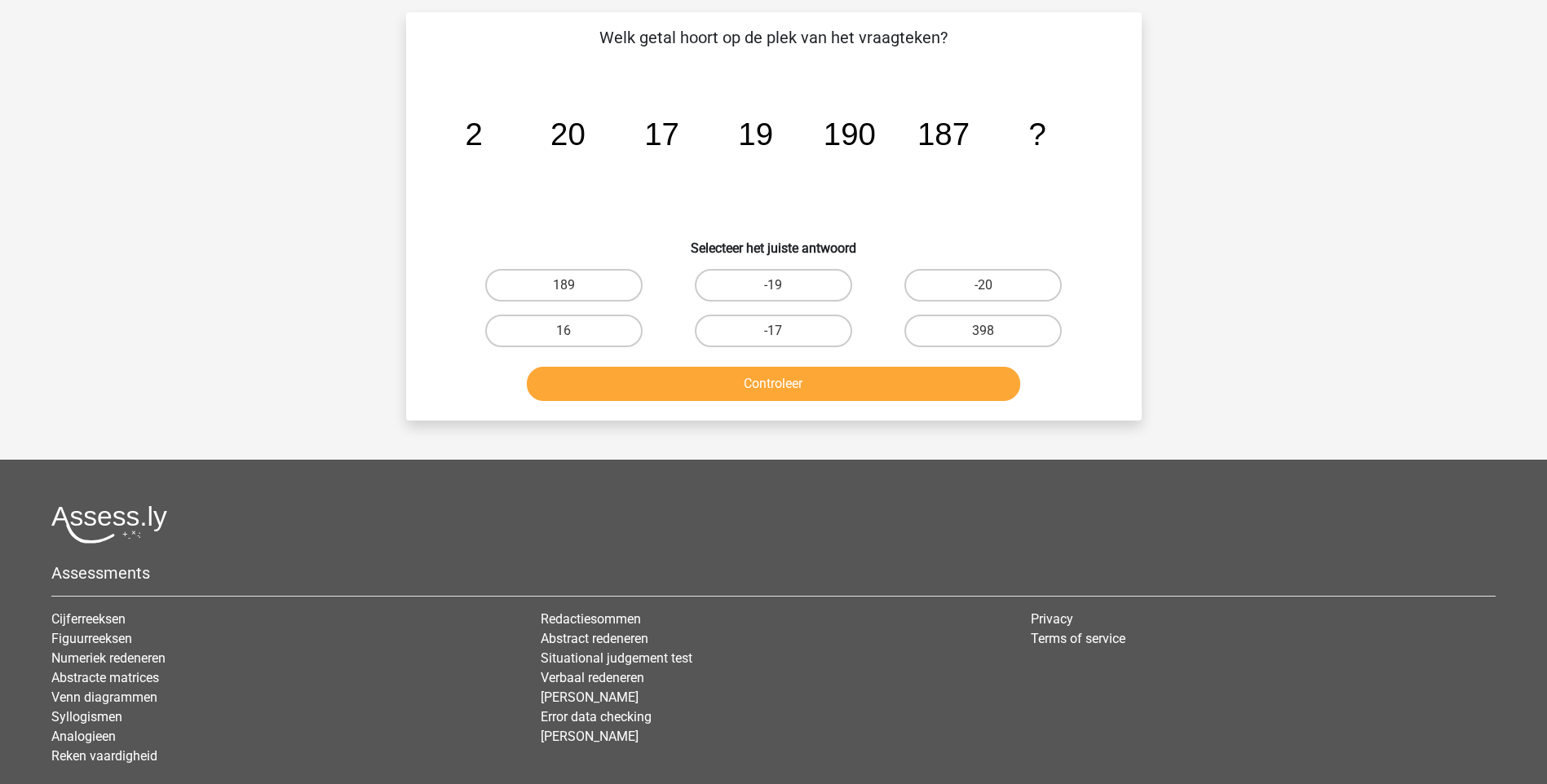
scroll to position [81, 0]
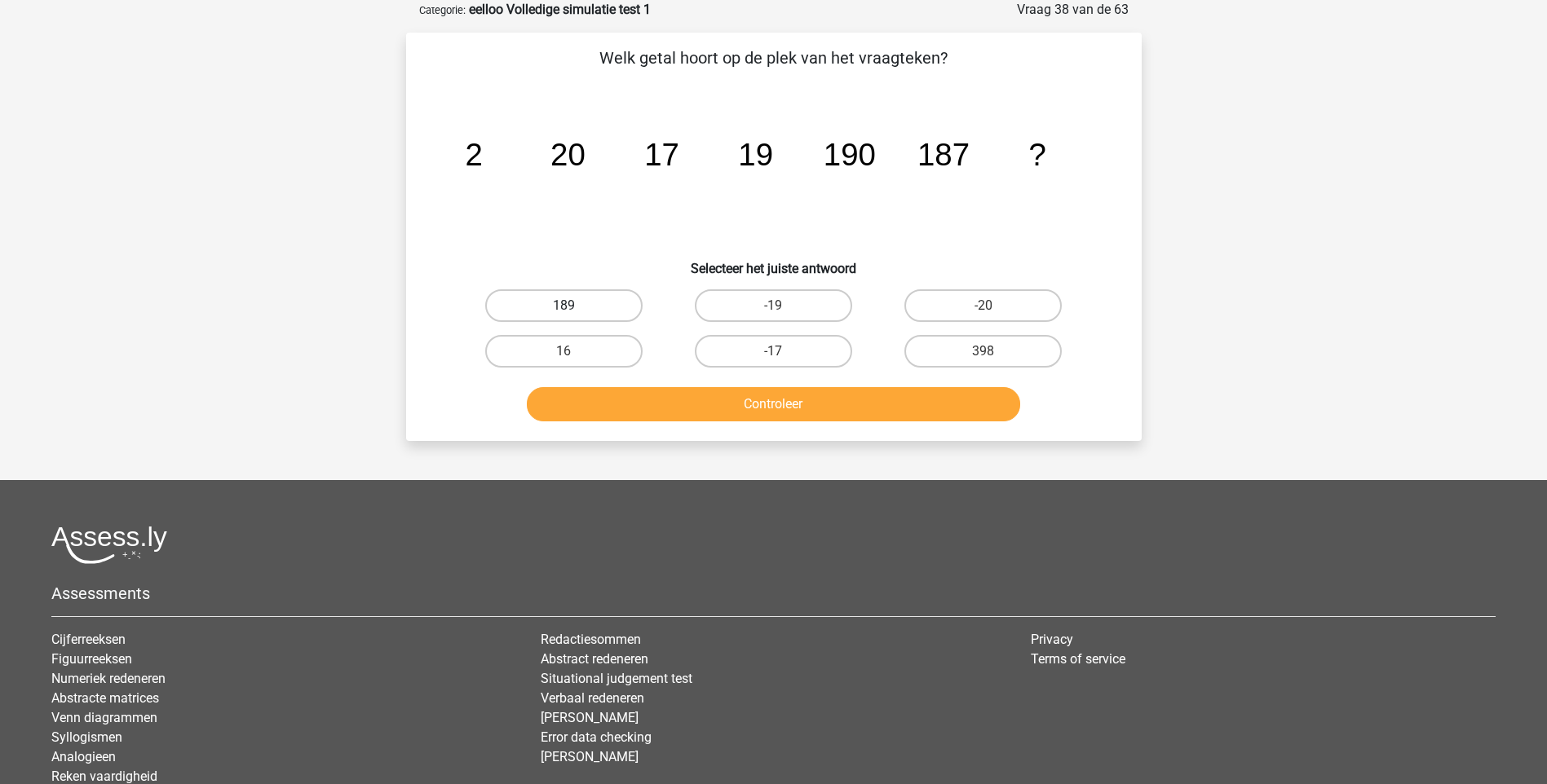
click at [602, 309] on label "189" at bounding box center [564, 305] width 157 height 33
click at [574, 309] on input "189" at bounding box center [569, 311] width 11 height 11
radio input "true"
click at [770, 393] on button "Controleer" at bounding box center [773, 404] width 493 height 34
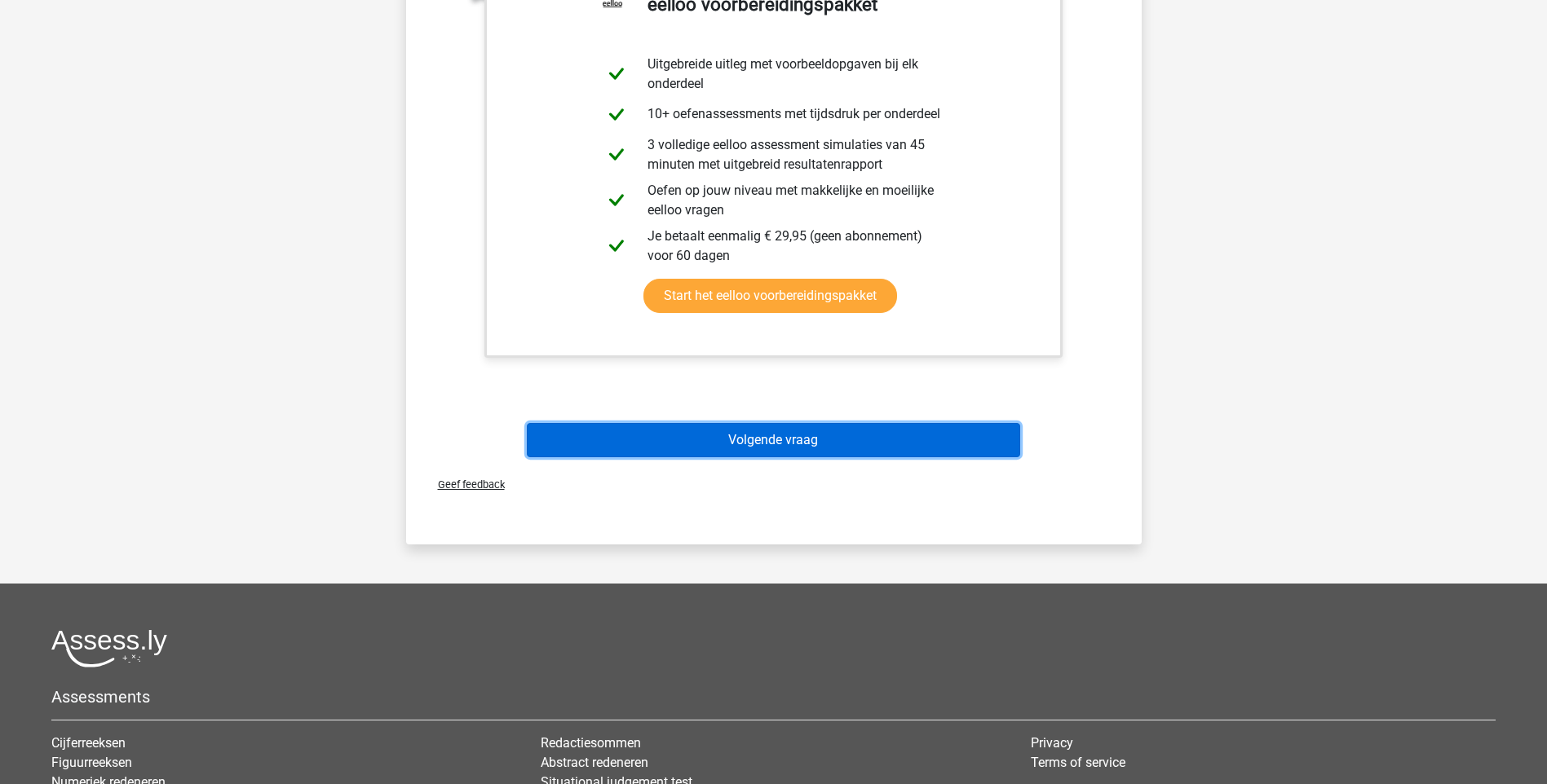
click at [772, 442] on button "Volgende vraag" at bounding box center [773, 440] width 493 height 34
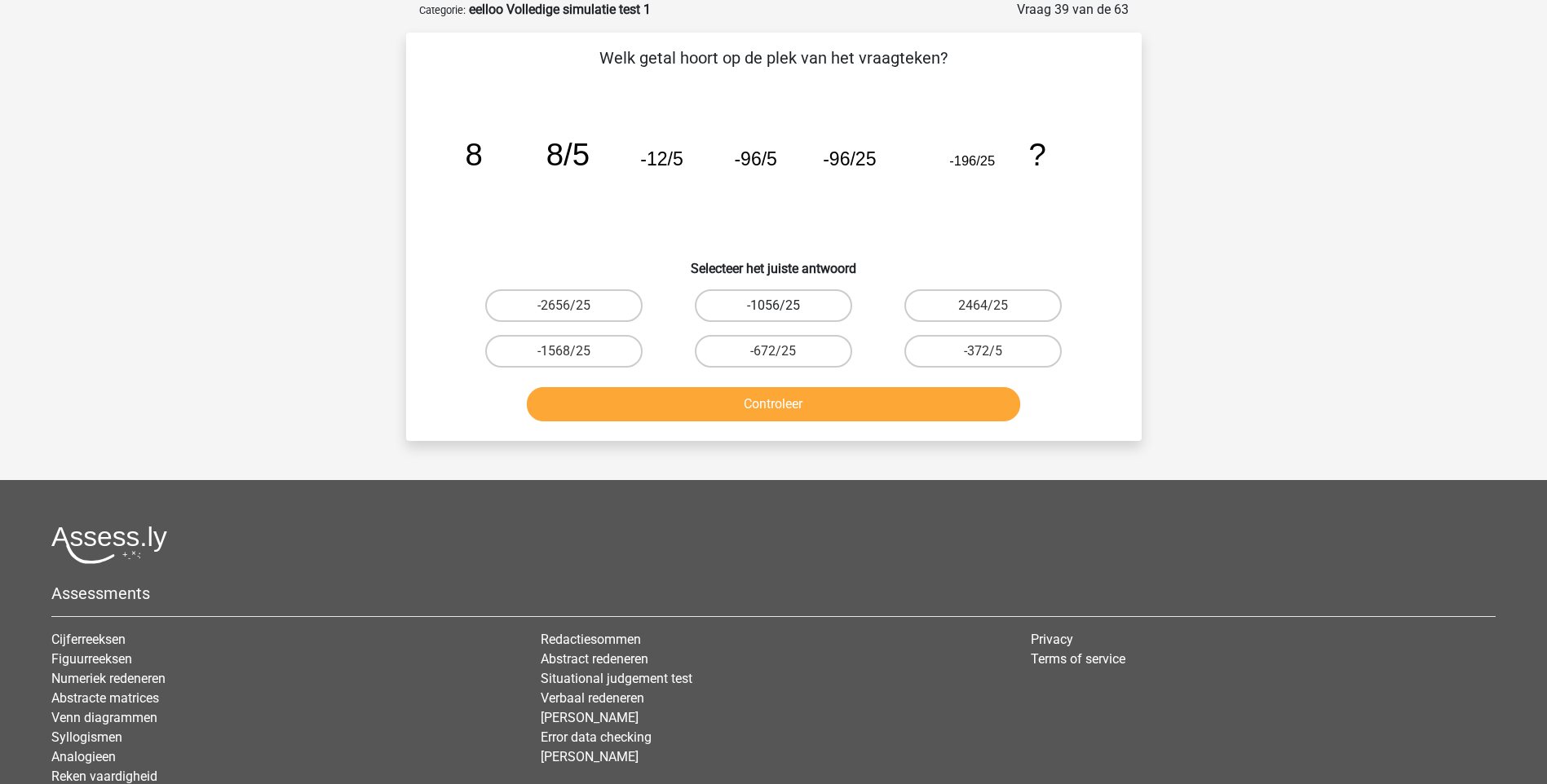
click at [755, 305] on label "-1056/25" at bounding box center [774, 305] width 157 height 33
click at [774, 306] on input "-1056/25" at bounding box center [779, 311] width 11 height 11
radio input "true"
click at [781, 402] on button "Controleer" at bounding box center [773, 404] width 493 height 34
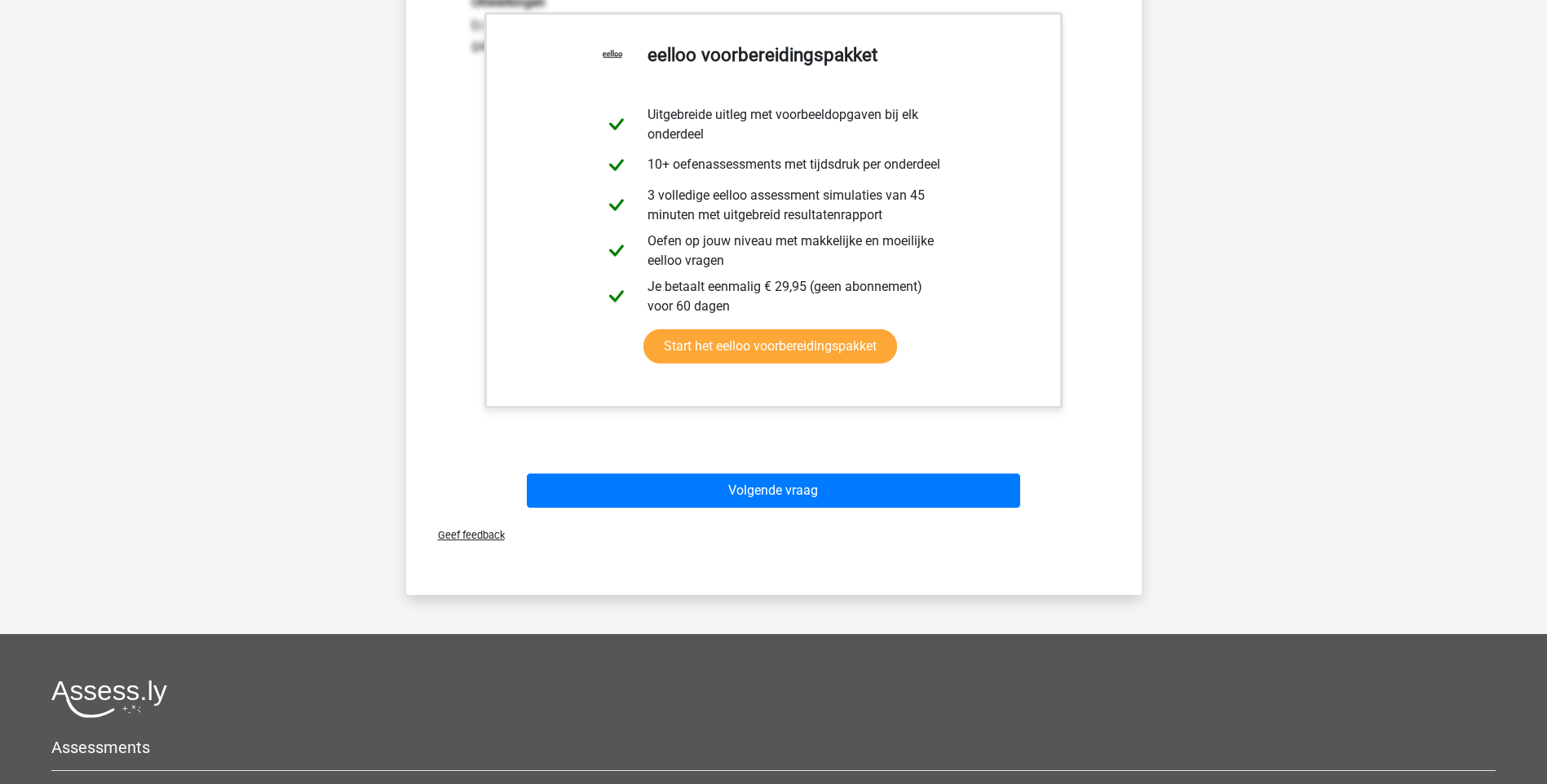
scroll to position [571, 0]
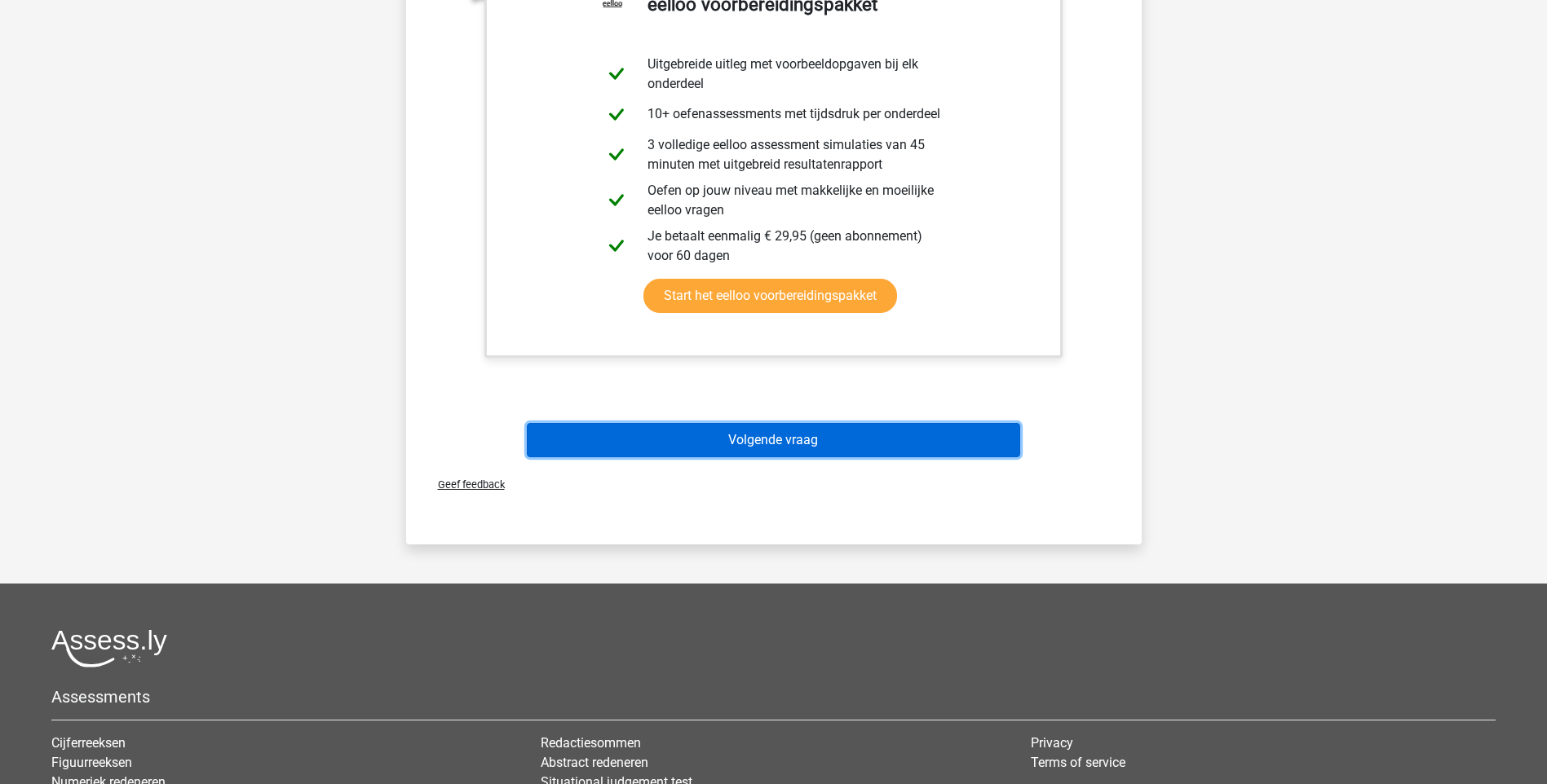
click at [799, 444] on button "Volgende vraag" at bounding box center [773, 440] width 493 height 34
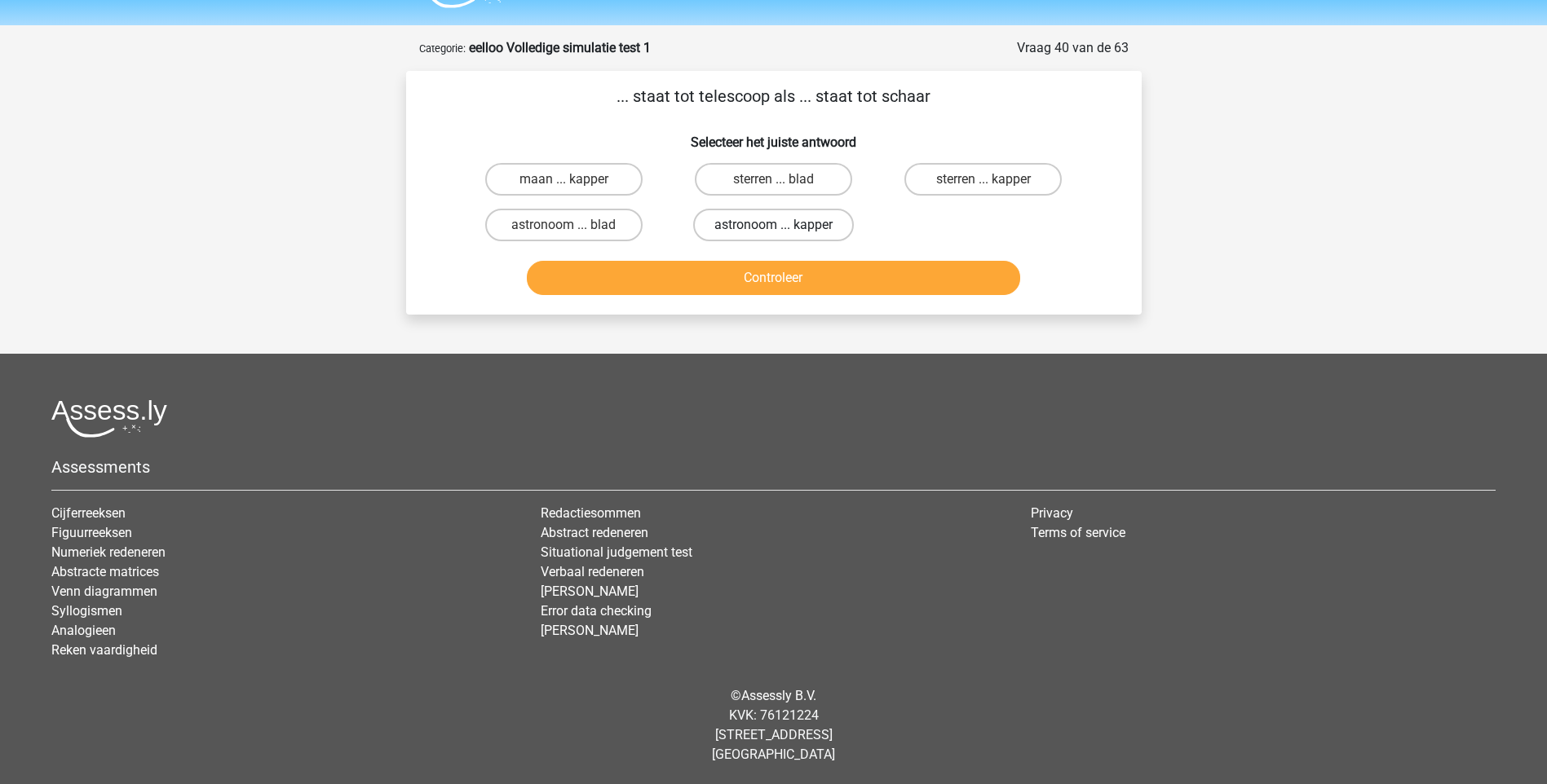
click at [751, 228] on label "astronoom ... kapper" at bounding box center [774, 225] width 161 height 33
click at [774, 228] on input "astronoom ... kapper" at bounding box center [779, 230] width 11 height 11
radio input "true"
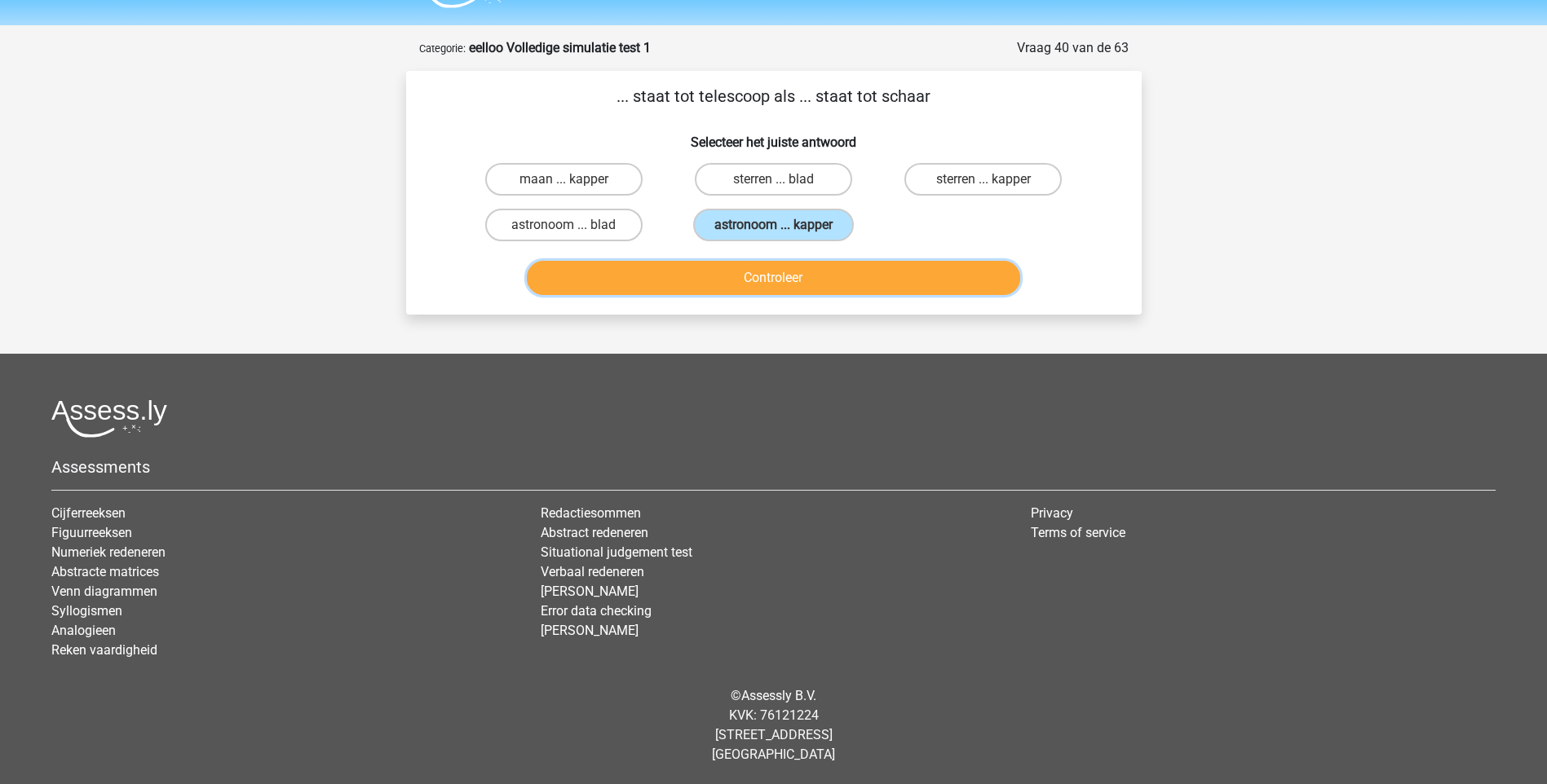
click at [769, 285] on button "Controleer" at bounding box center [773, 277] width 493 height 34
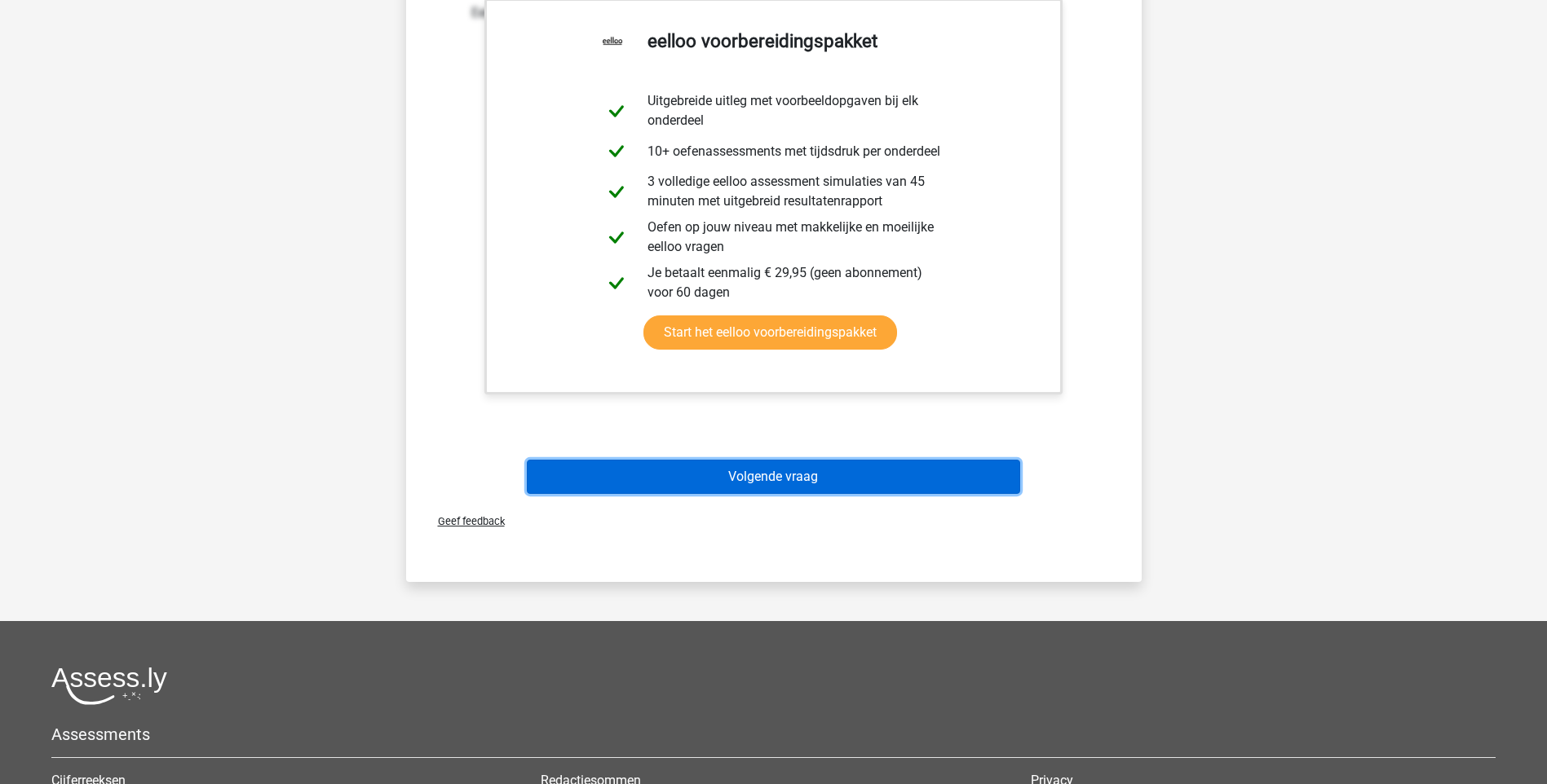
click at [800, 479] on button "Volgende vraag" at bounding box center [773, 477] width 493 height 34
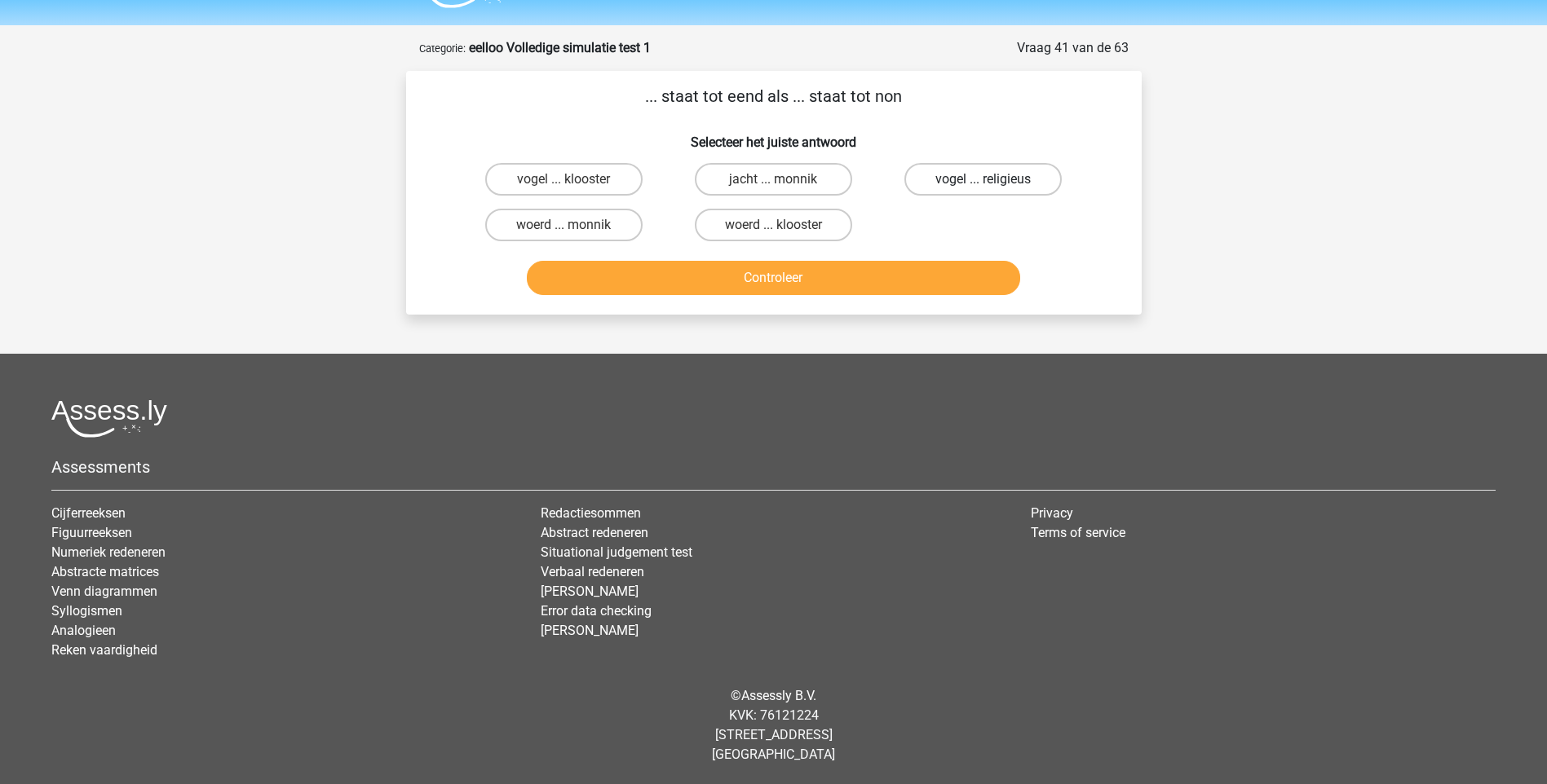
click at [956, 185] on label "vogel ... religieus" at bounding box center [983, 179] width 157 height 33
click at [983, 185] on input "vogel ... religieus" at bounding box center [989, 185] width 11 height 11
radio input "true"
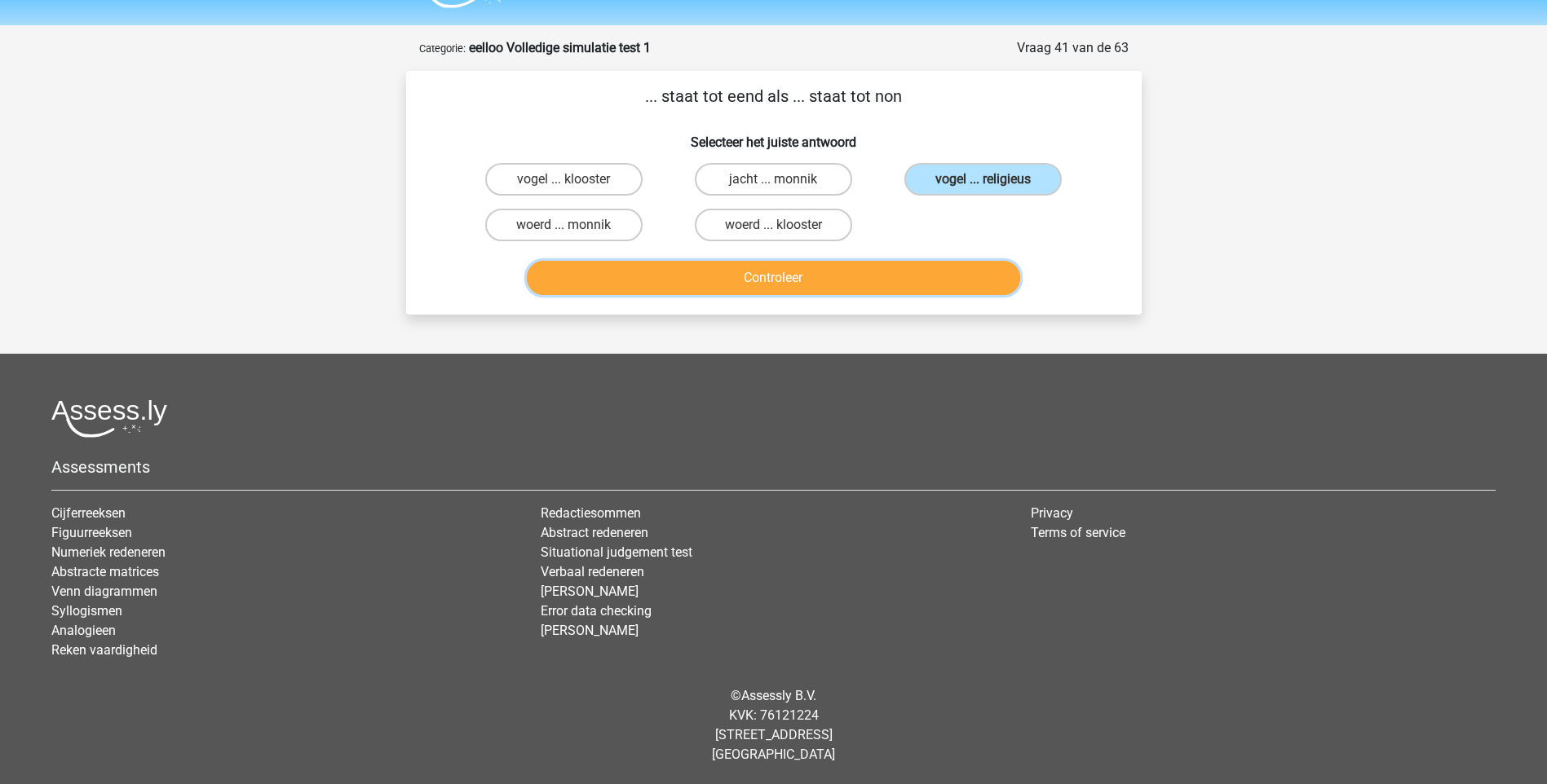
click at [776, 278] on button "Controleer" at bounding box center [773, 277] width 493 height 34
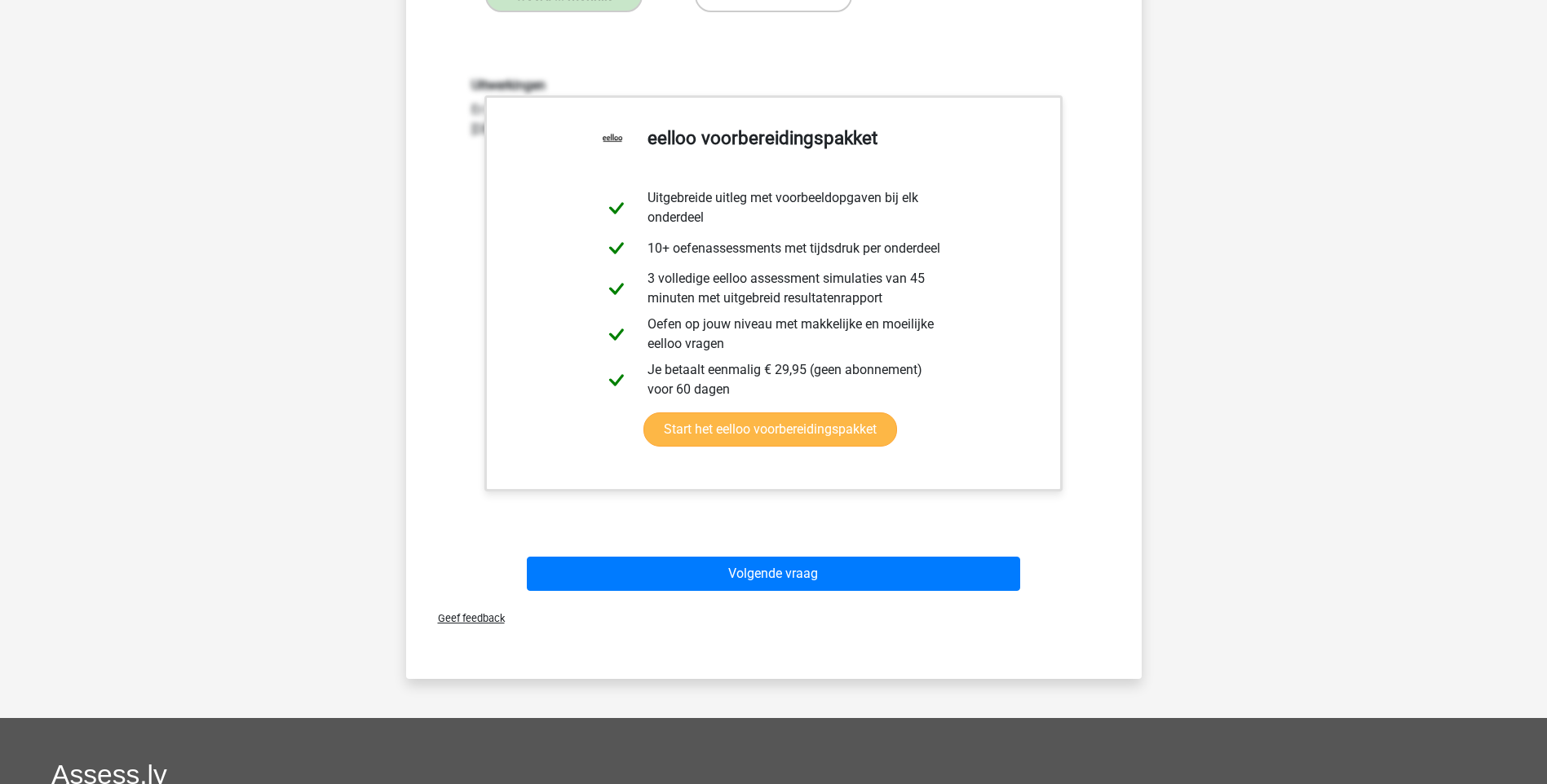
scroll to position [288, 0]
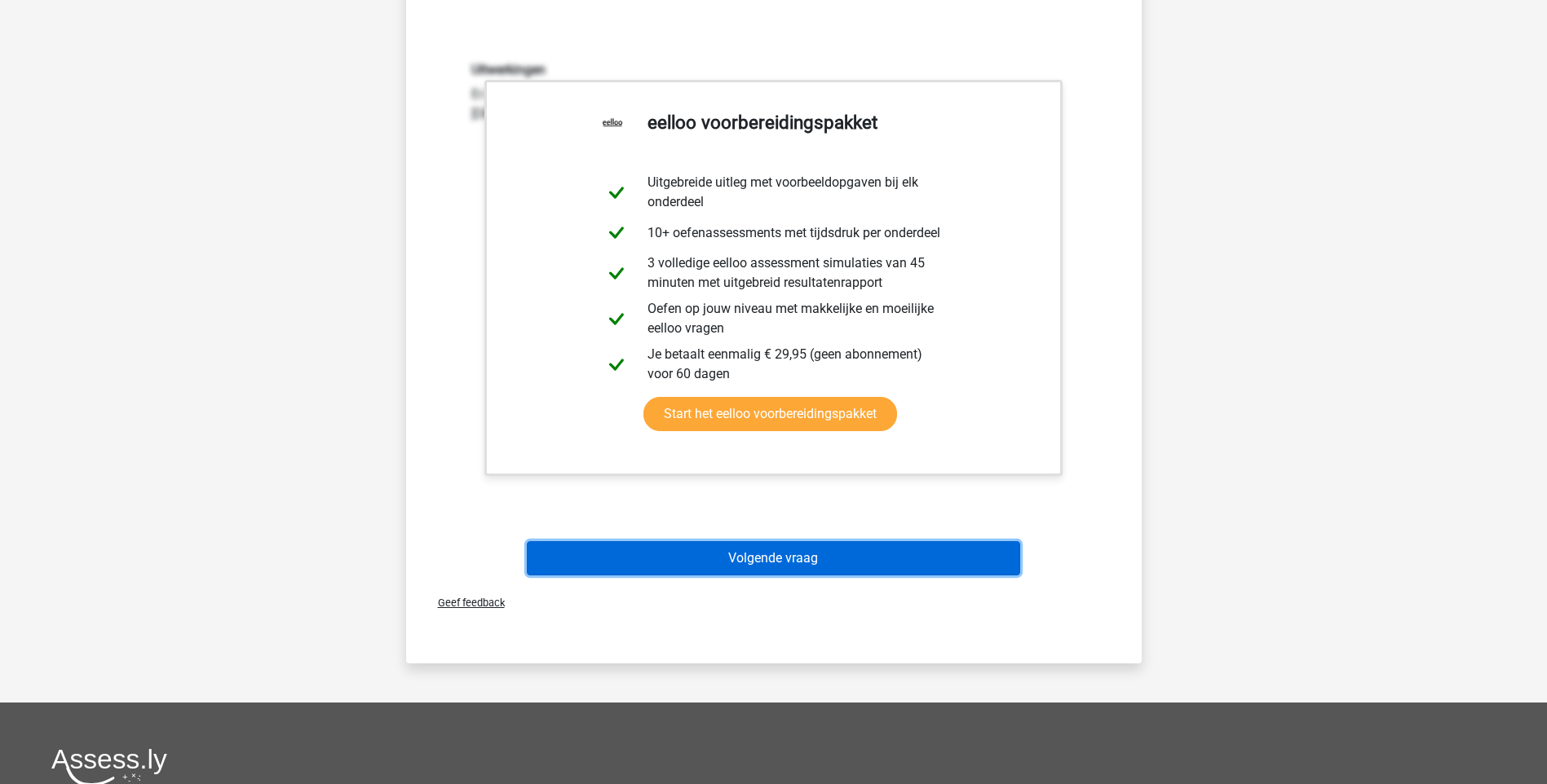
click at [754, 555] on button "Volgende vraag" at bounding box center [773, 558] width 493 height 34
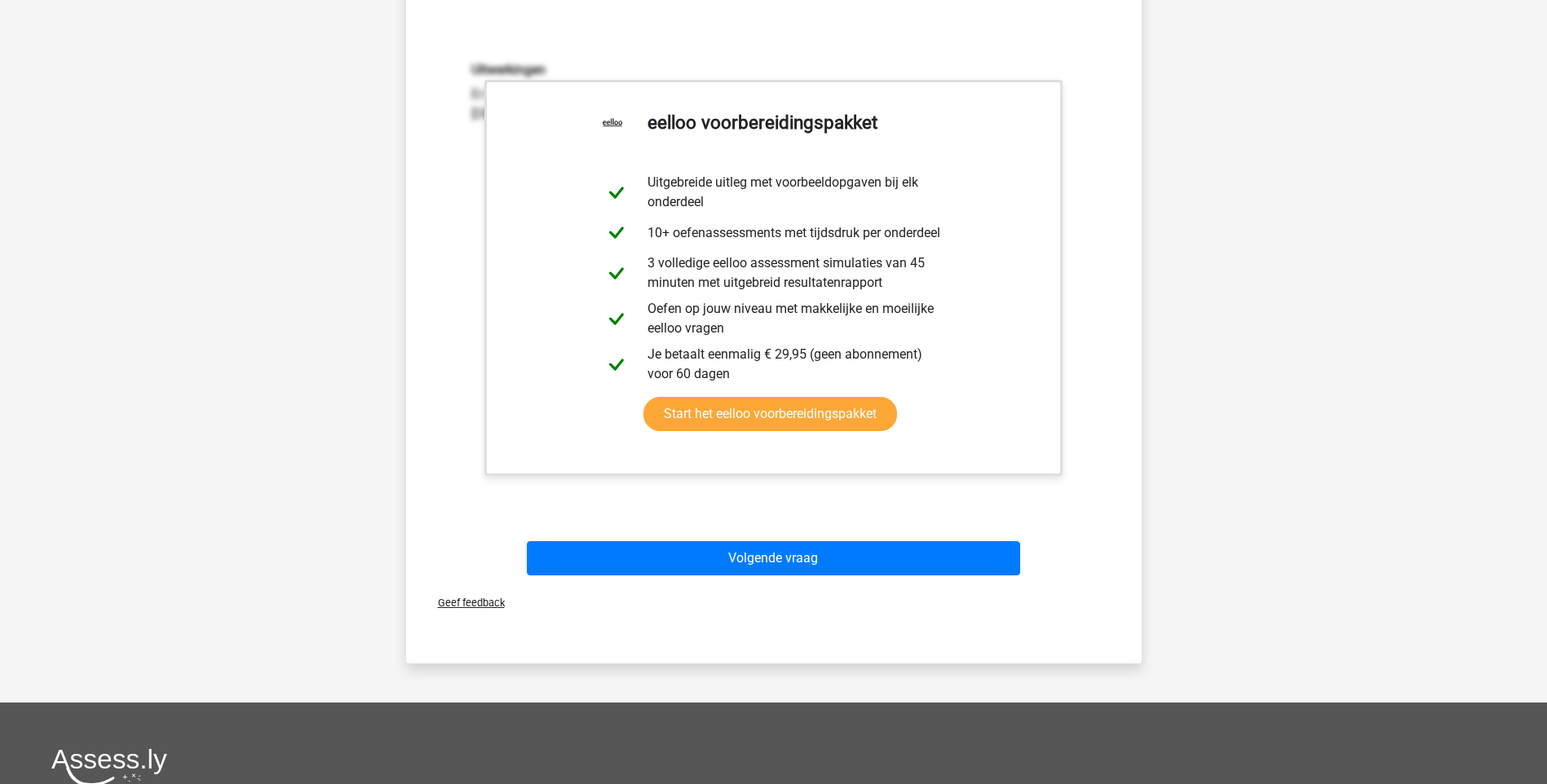
scroll to position [43, 0]
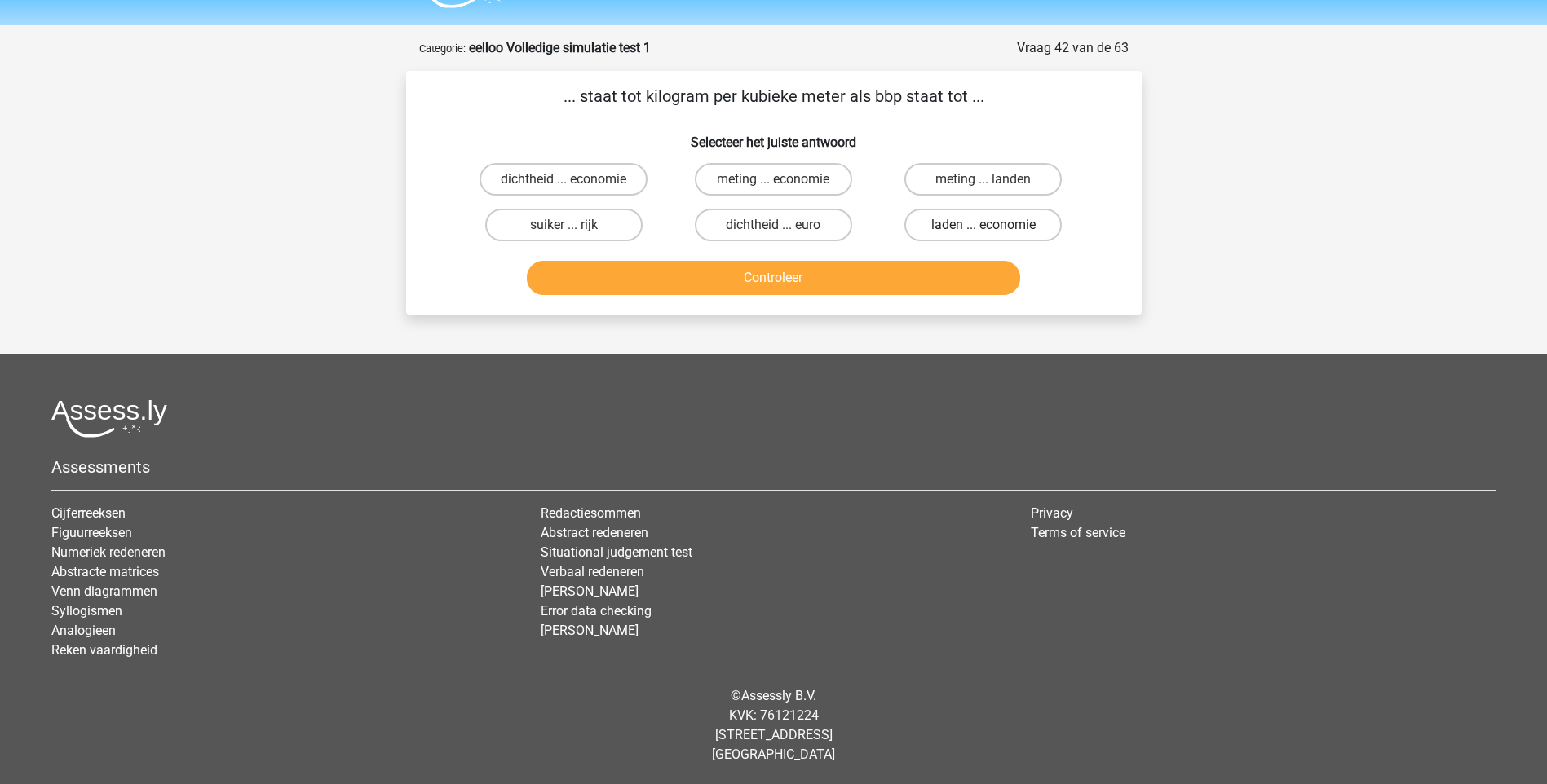
click at [941, 227] on label "laden ... economie" at bounding box center [983, 225] width 157 height 33
click at [983, 227] on input "laden ... economie" at bounding box center [989, 230] width 11 height 11
radio input "true"
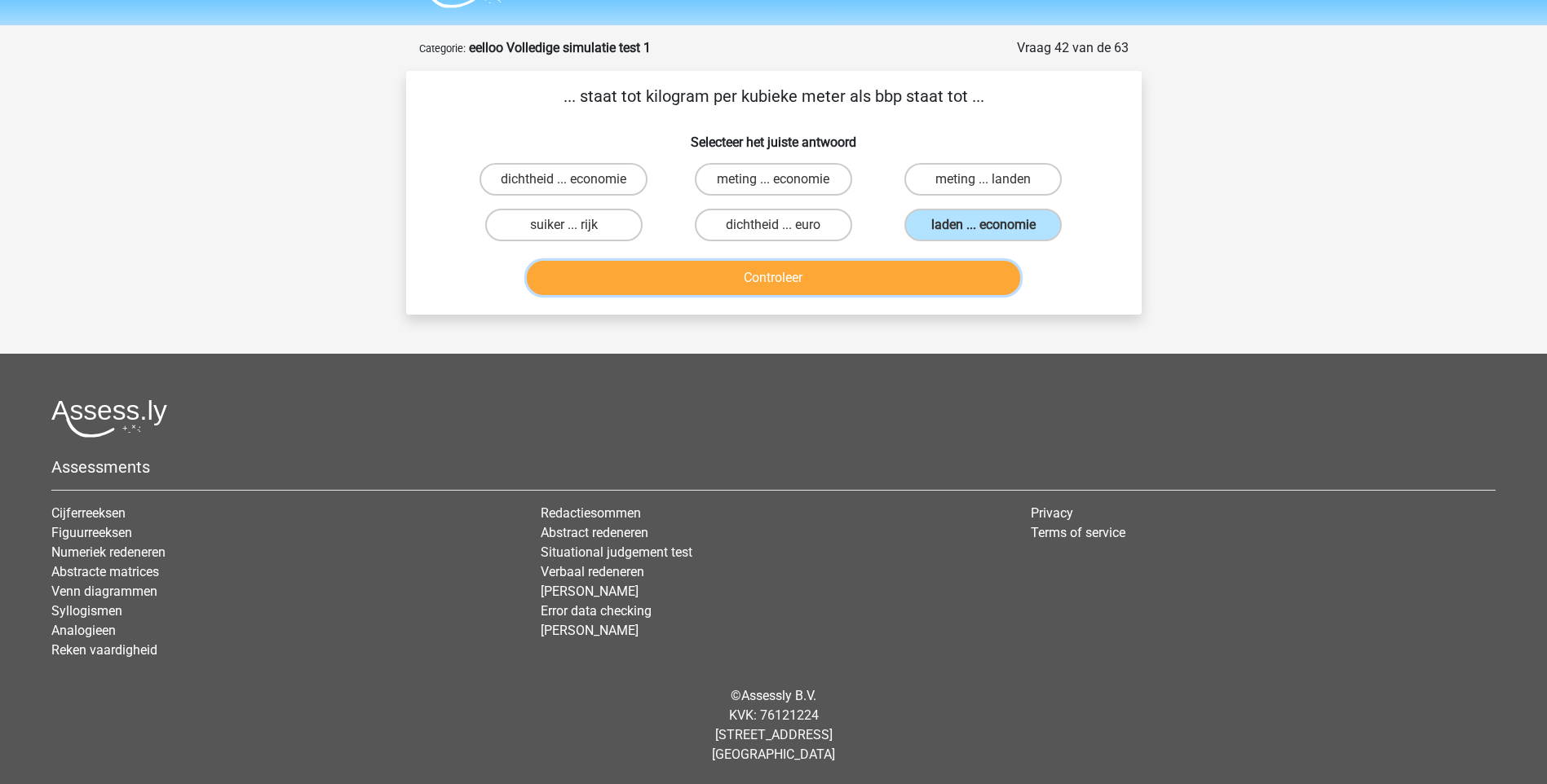
click at [768, 286] on button "Controleer" at bounding box center [773, 277] width 493 height 34
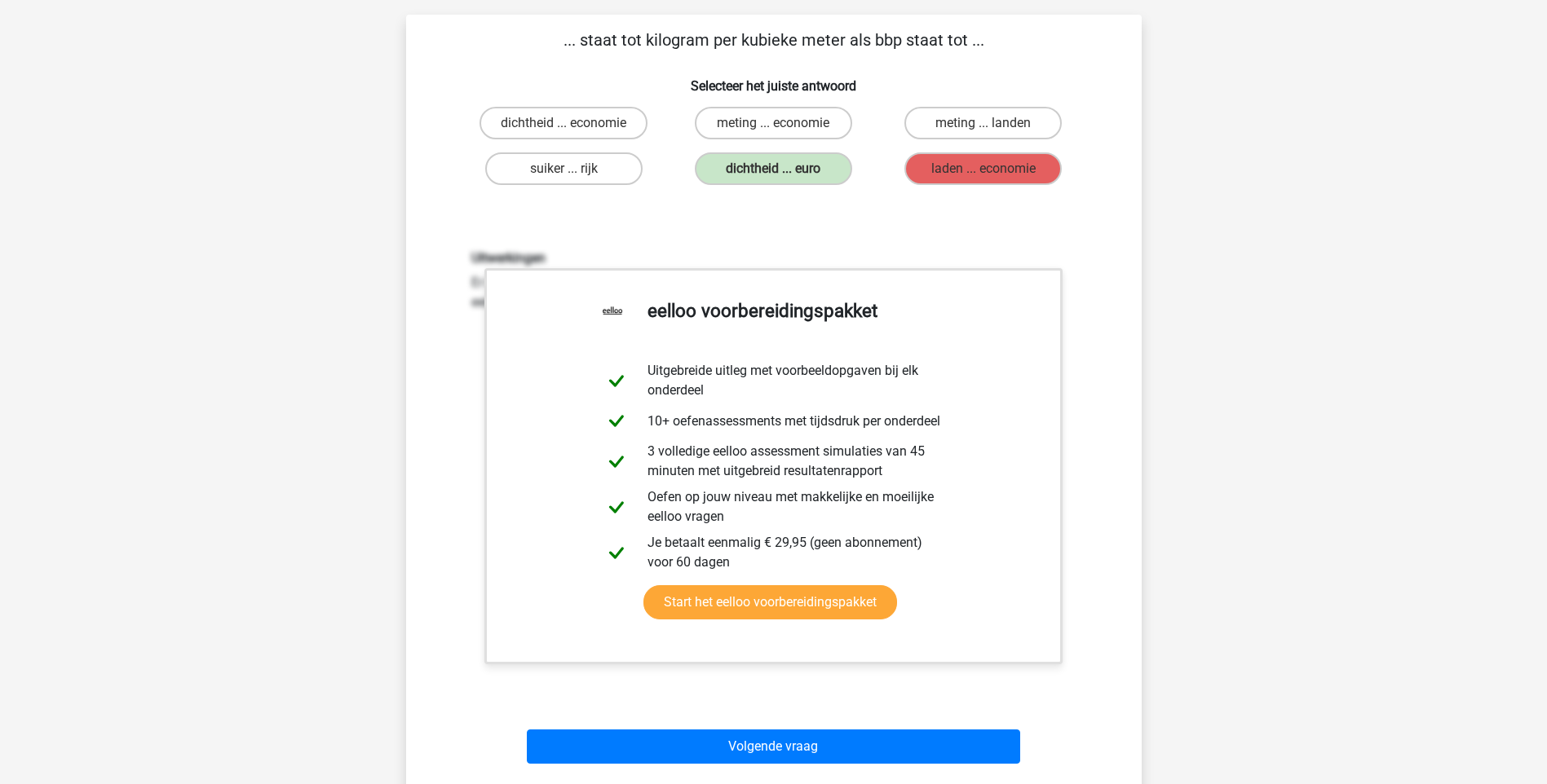
scroll to position [532, 0]
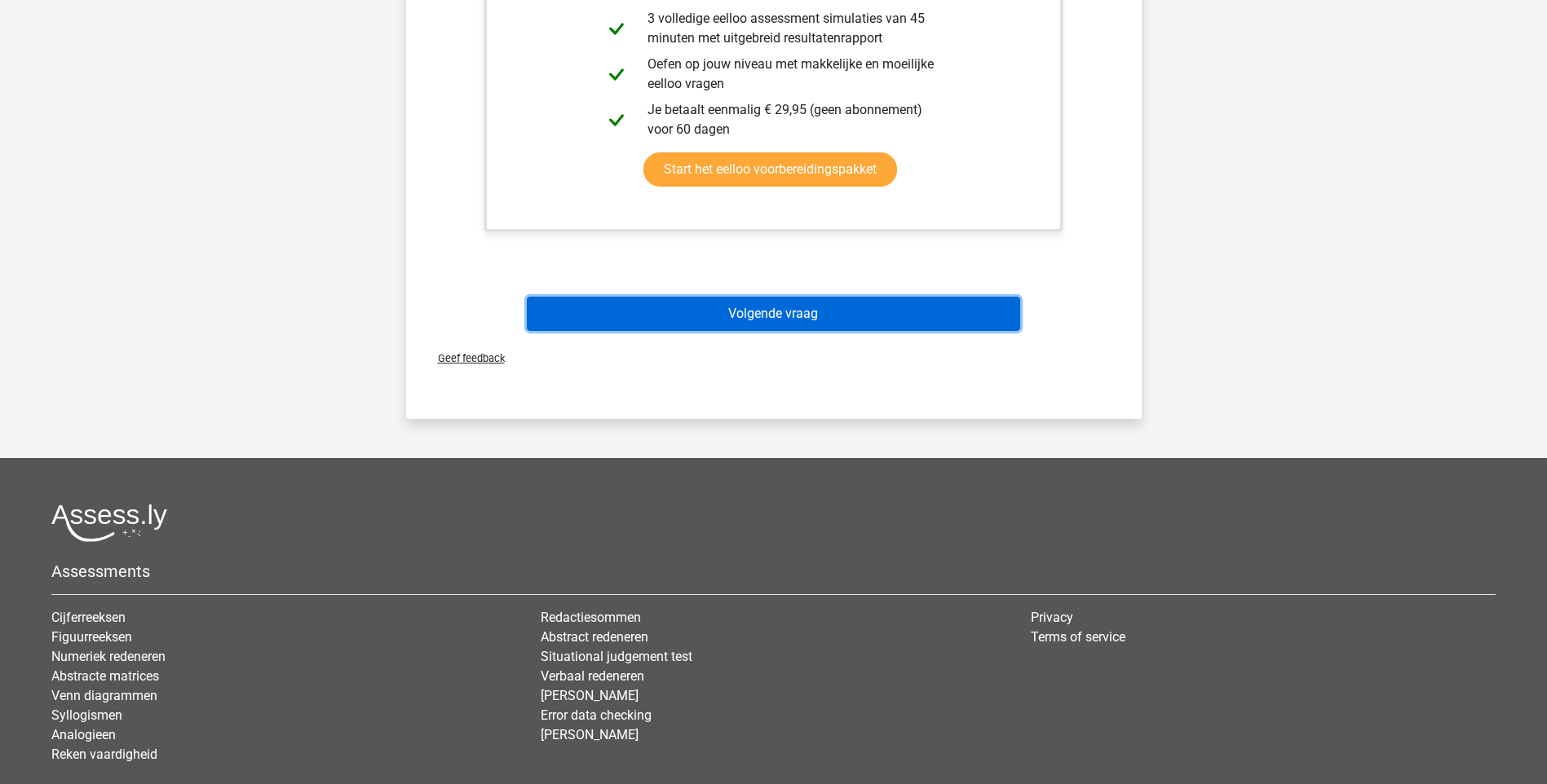
click at [794, 309] on button "Volgende vraag" at bounding box center [773, 314] width 493 height 34
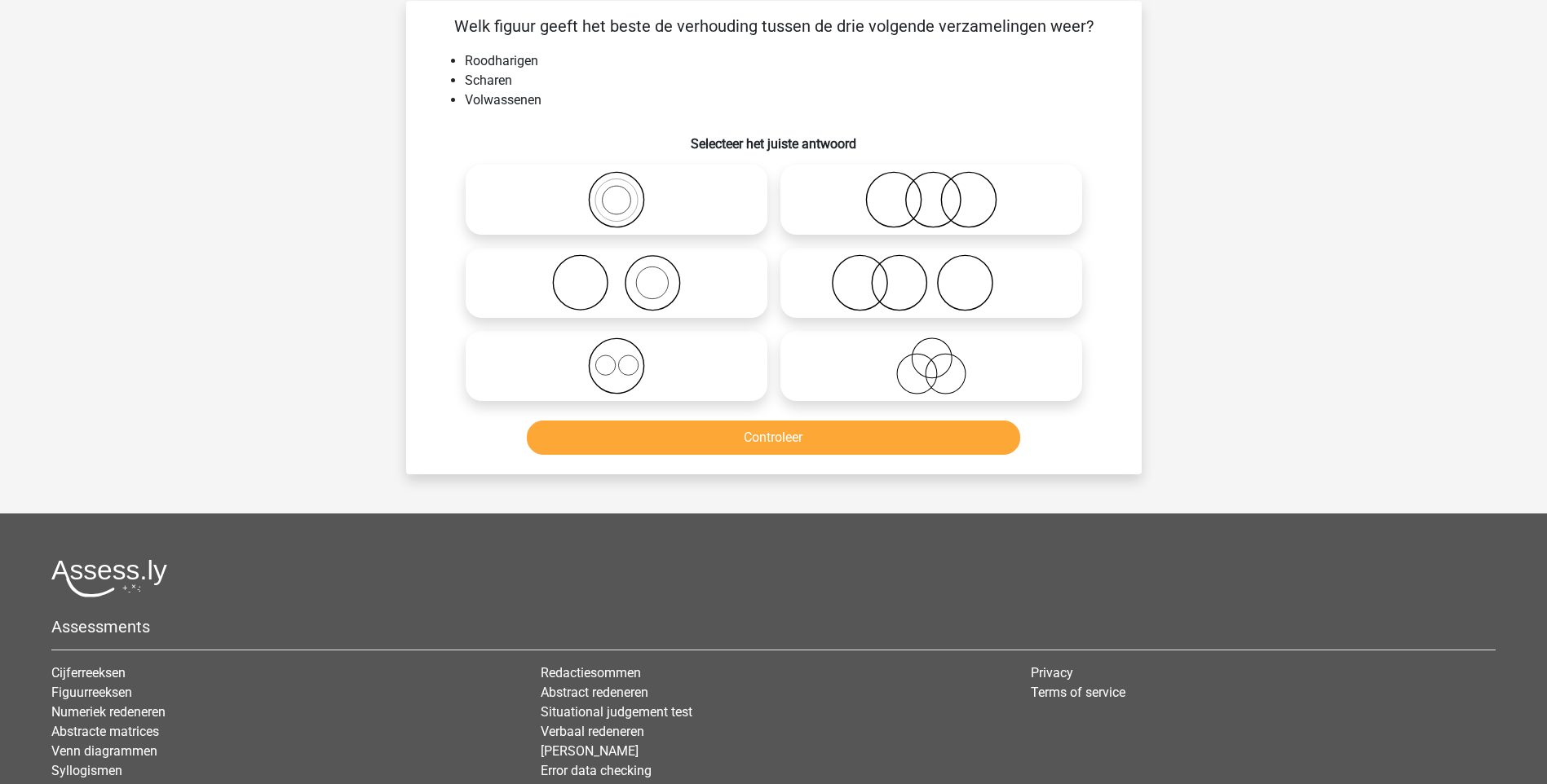
scroll to position [81, 0]
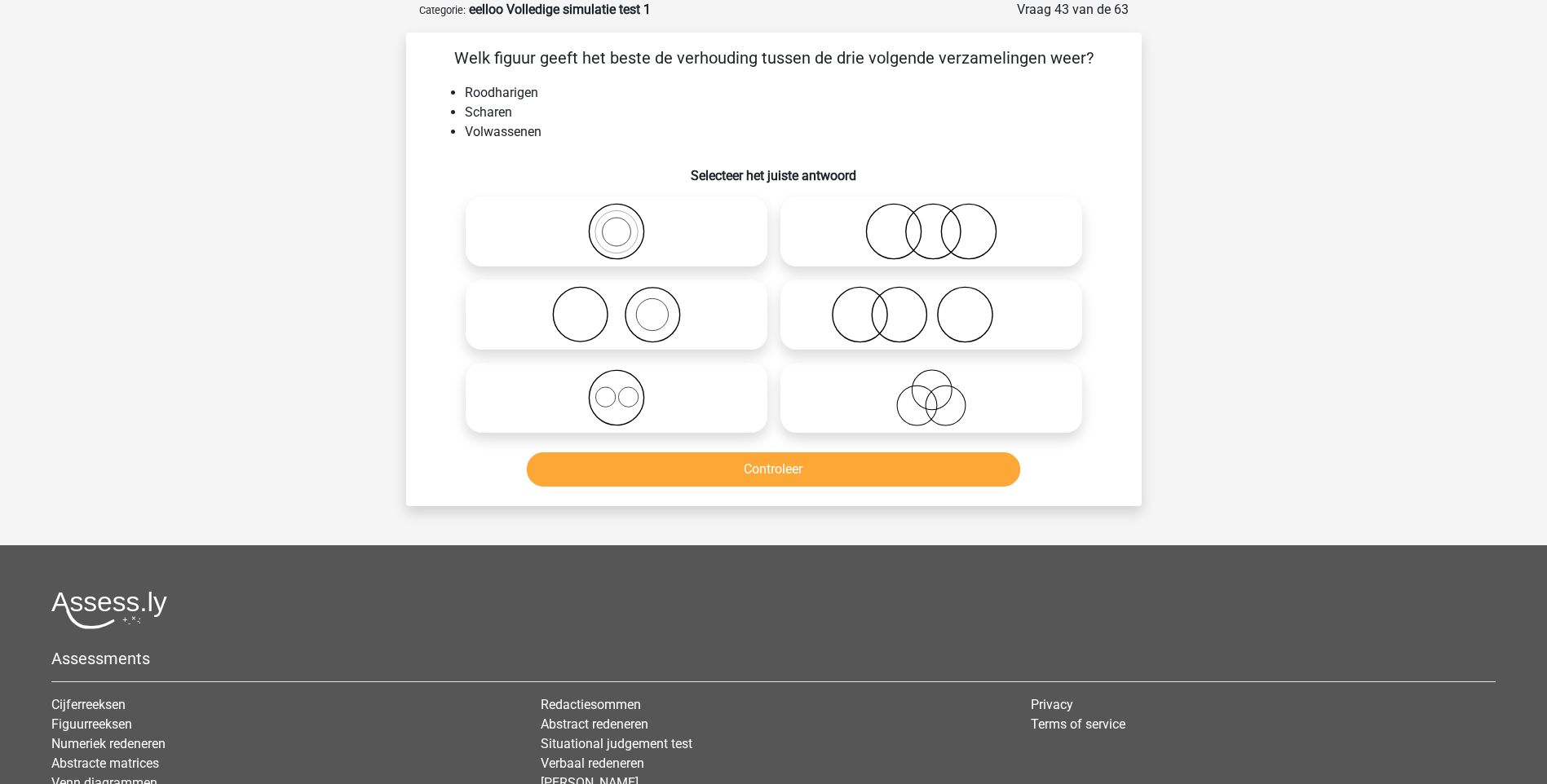
click at [921, 319] on icon at bounding box center [931, 315] width 289 height 57
click at [931, 307] on input "radio" at bounding box center [937, 301] width 11 height 11
radio input "true"
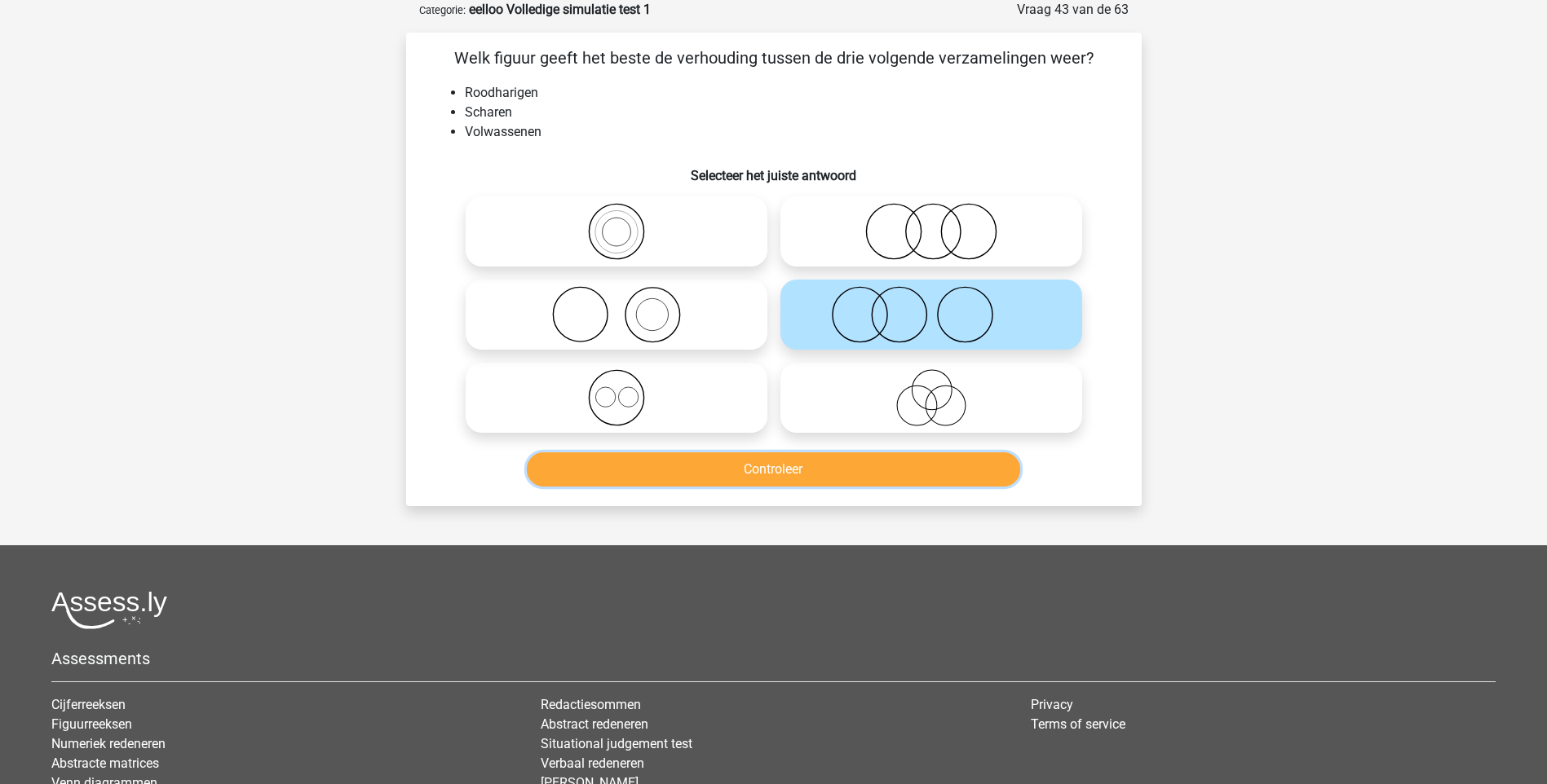
click at [848, 476] on button "Controleer" at bounding box center [773, 469] width 493 height 34
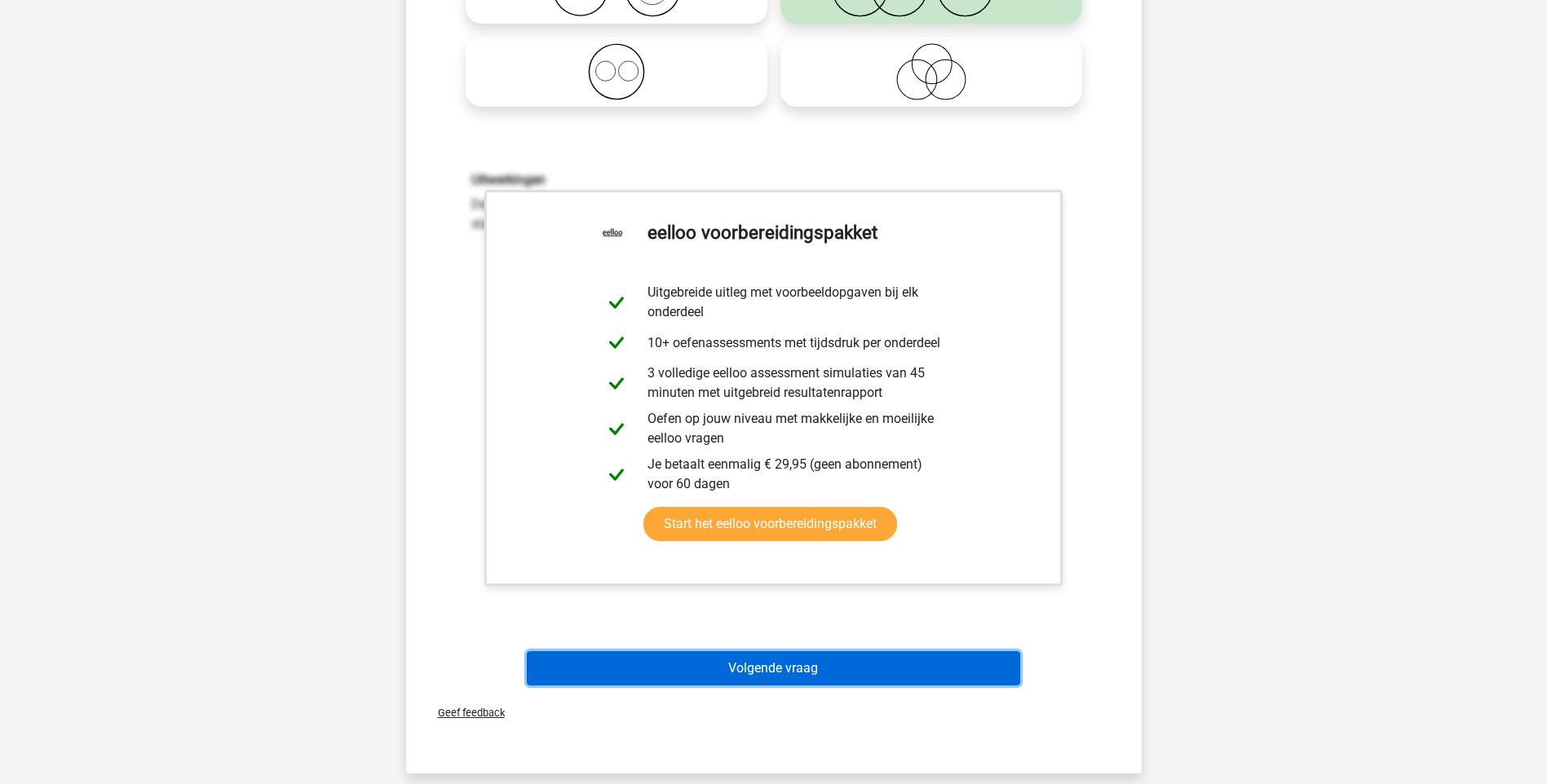
click at [782, 673] on button "Volgende vraag" at bounding box center [773, 668] width 493 height 34
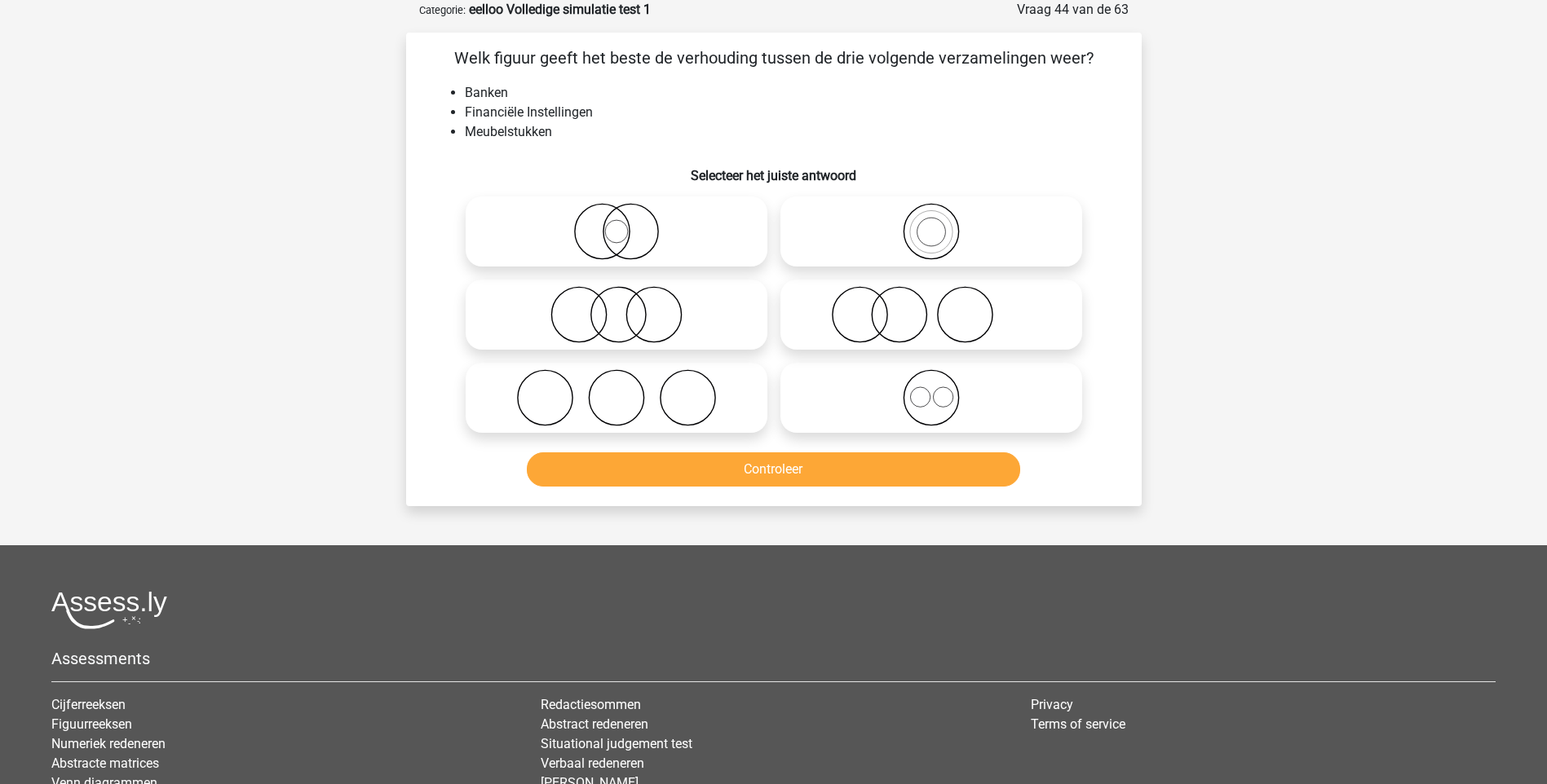
click at [637, 327] on icon at bounding box center [616, 315] width 289 height 57
click at [627, 307] on input "radio" at bounding box center [622, 301] width 11 height 11
radio input "true"
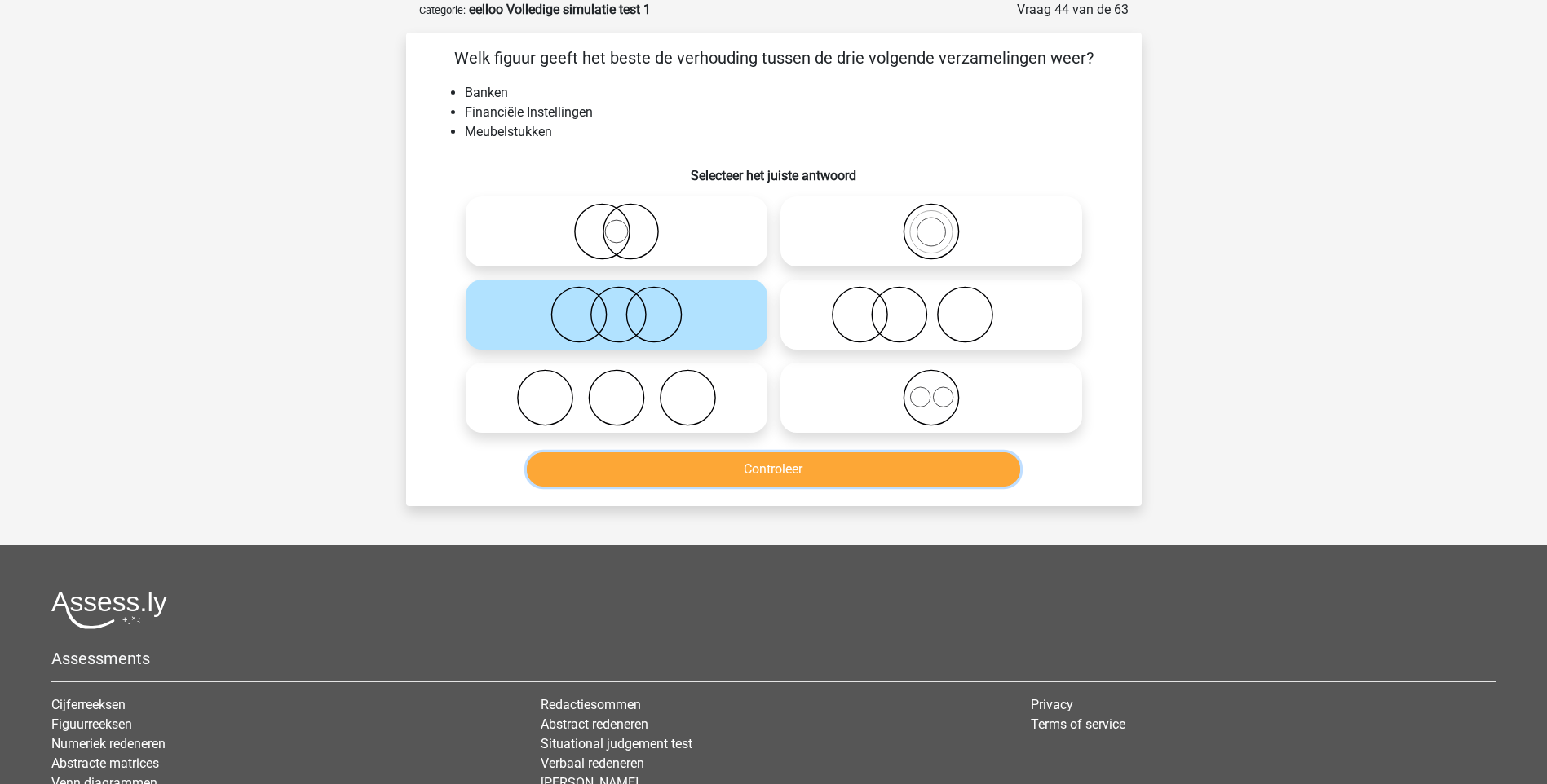
click at [786, 470] on button "Controleer" at bounding box center [773, 469] width 493 height 34
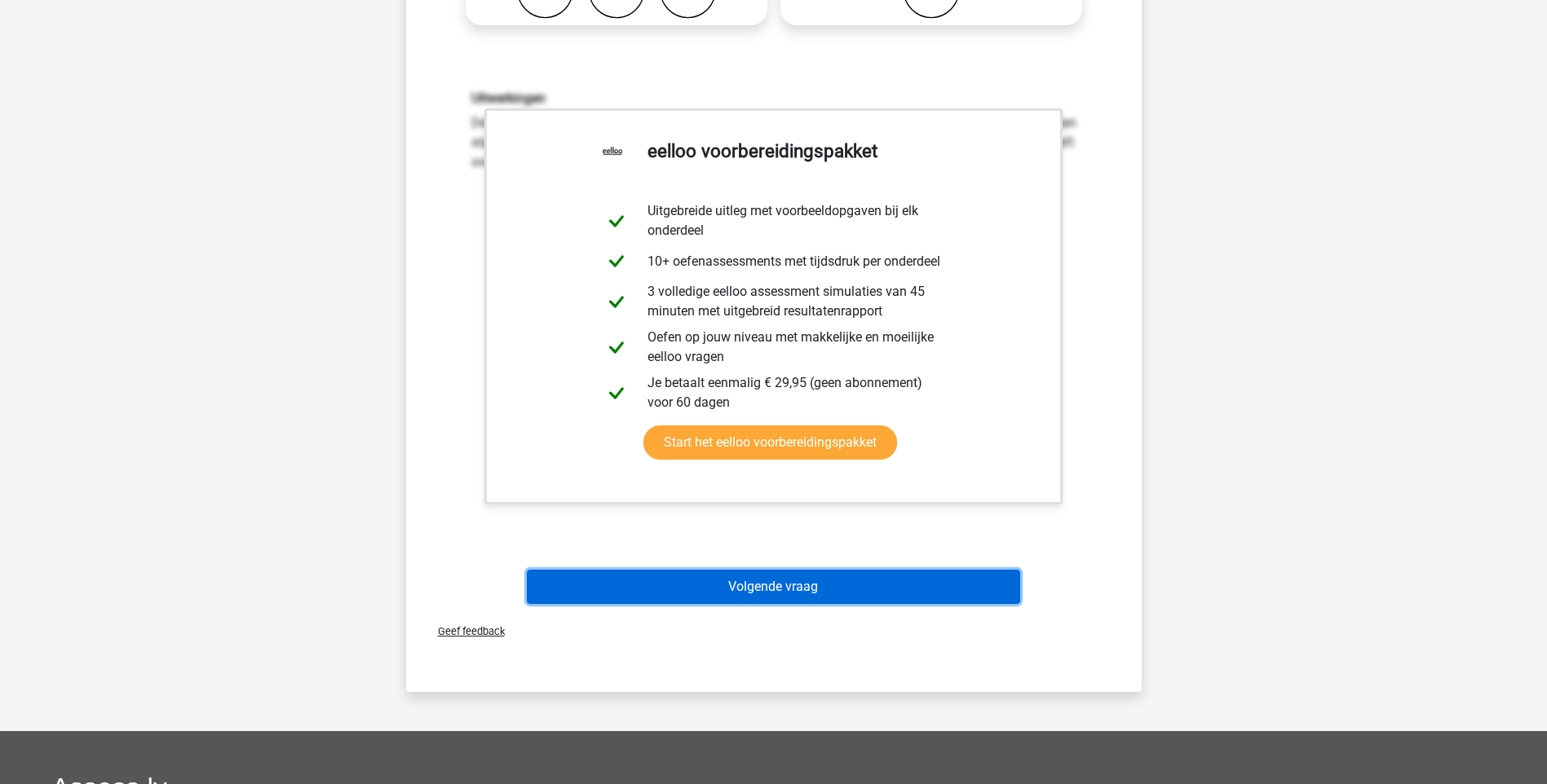
click at [823, 590] on button "Volgende vraag" at bounding box center [773, 587] width 493 height 34
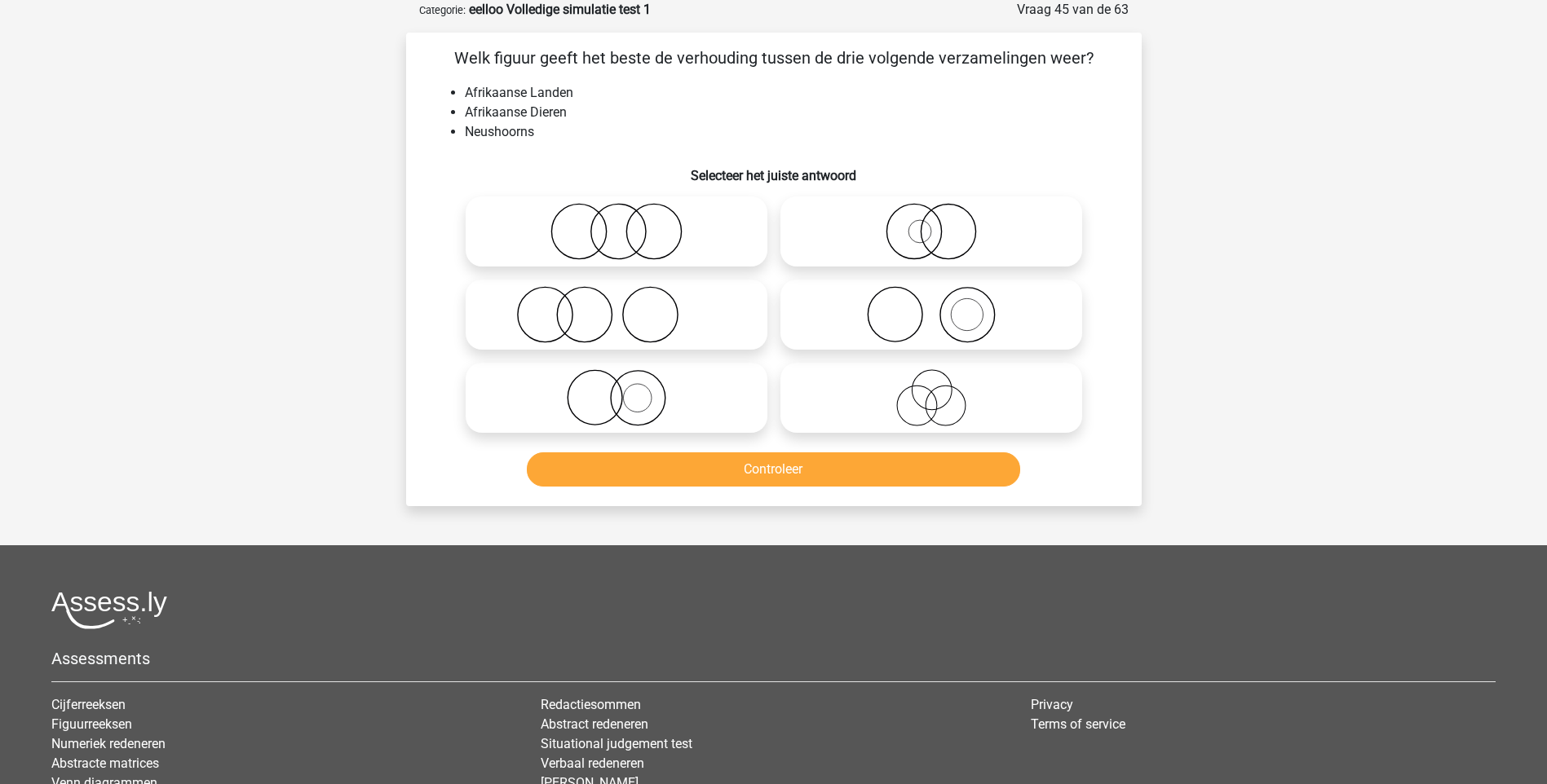
click at [600, 318] on icon at bounding box center [616, 315] width 289 height 57
click at [616, 307] on input "radio" at bounding box center [622, 301] width 11 height 11
radio input "true"
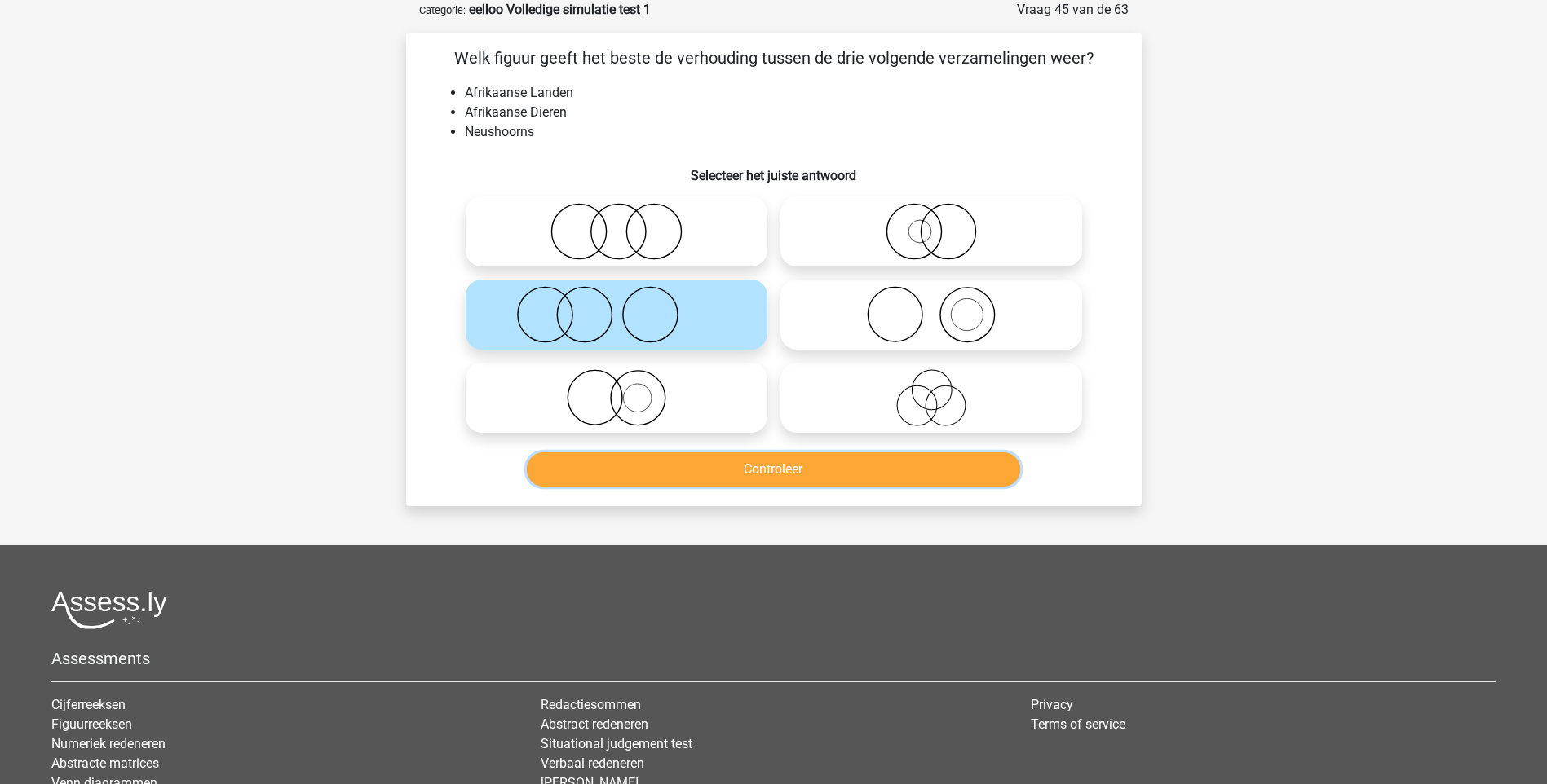
click at [782, 481] on button "Controleer" at bounding box center [773, 469] width 493 height 34
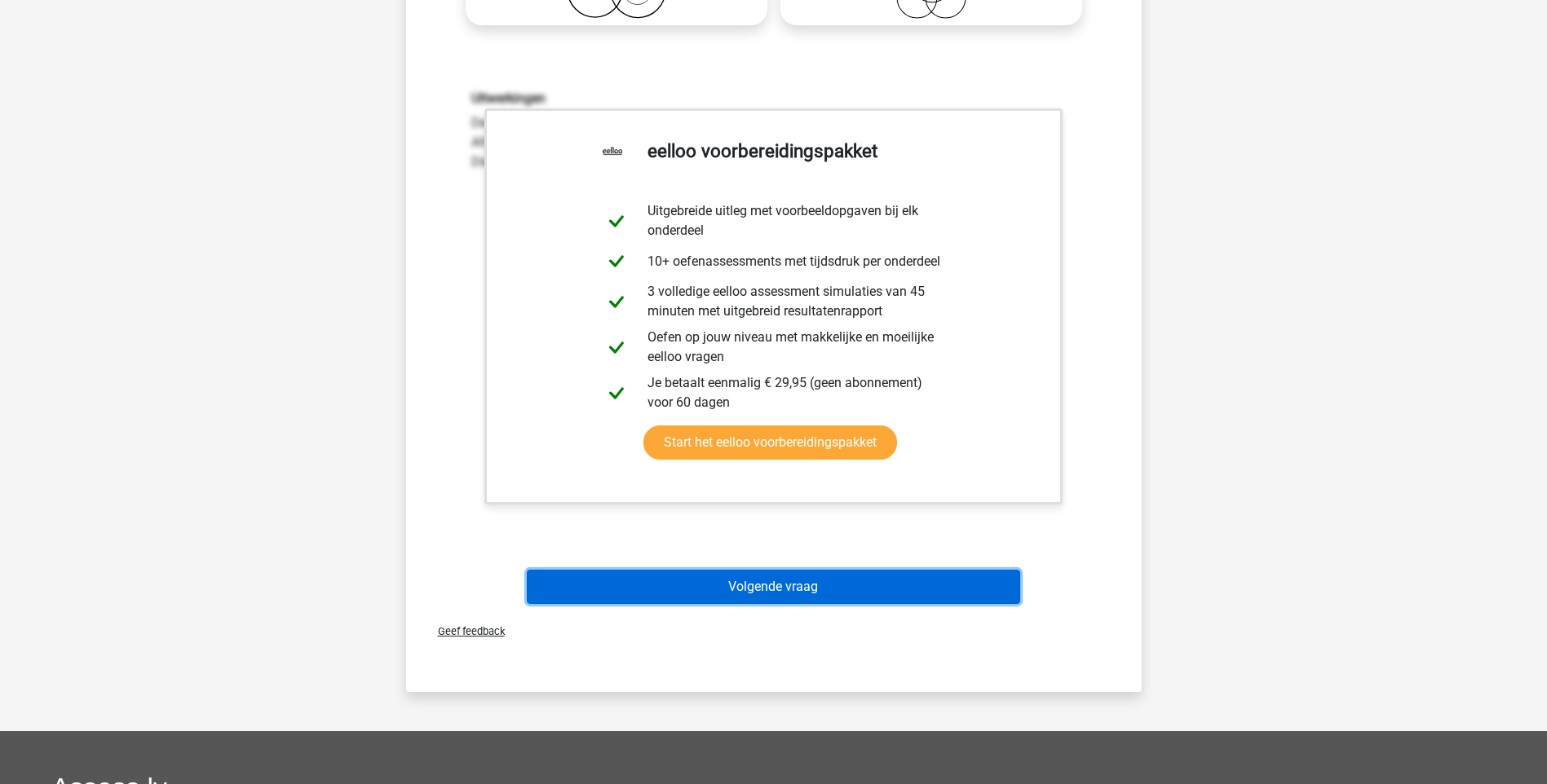
click at [796, 588] on button "Volgende vraag" at bounding box center [773, 587] width 493 height 34
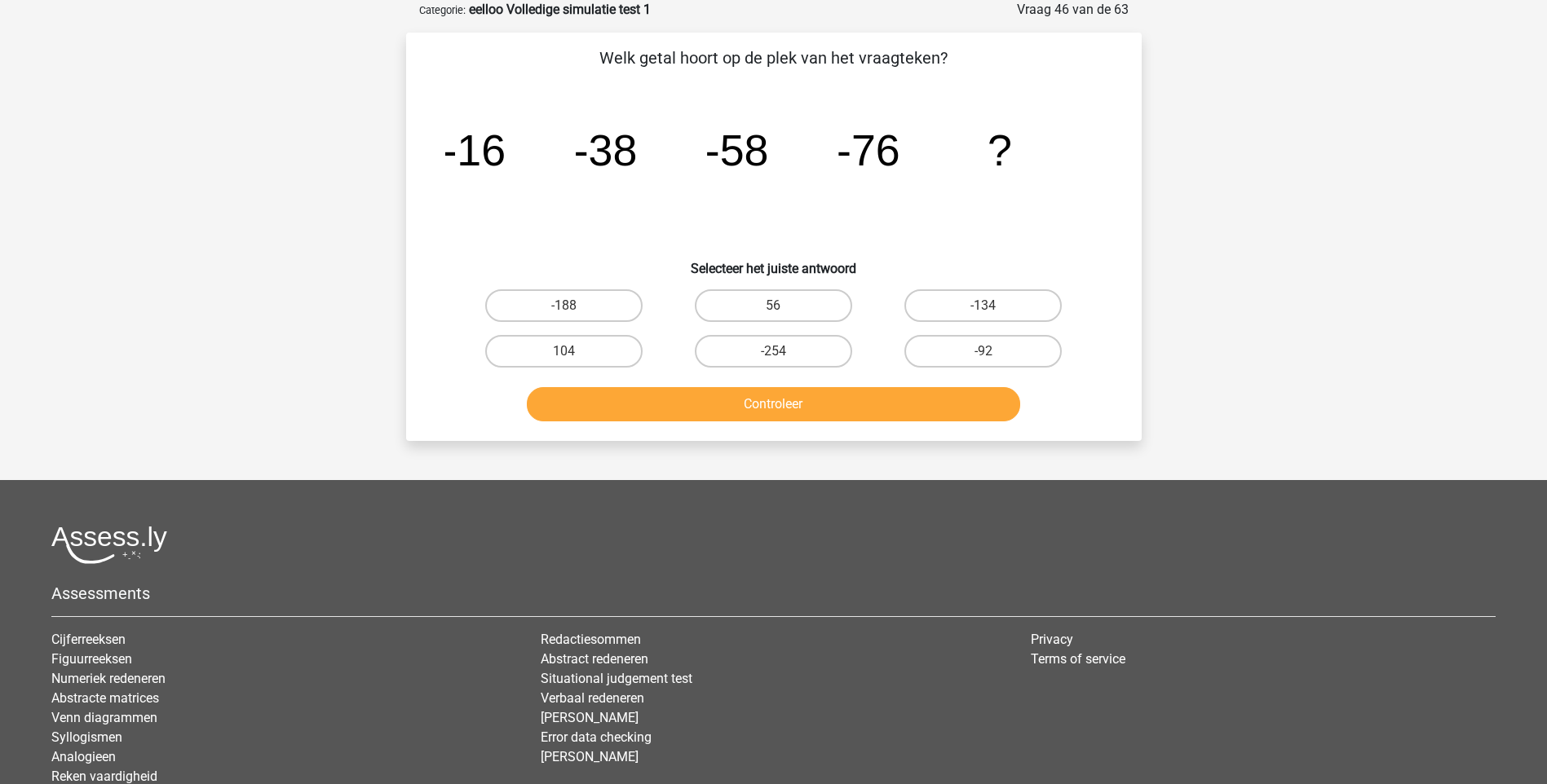
click at [985, 351] on input "-92" at bounding box center [989, 357] width 11 height 11
radio input "true"
click at [875, 410] on button "Controleer" at bounding box center [773, 404] width 493 height 34
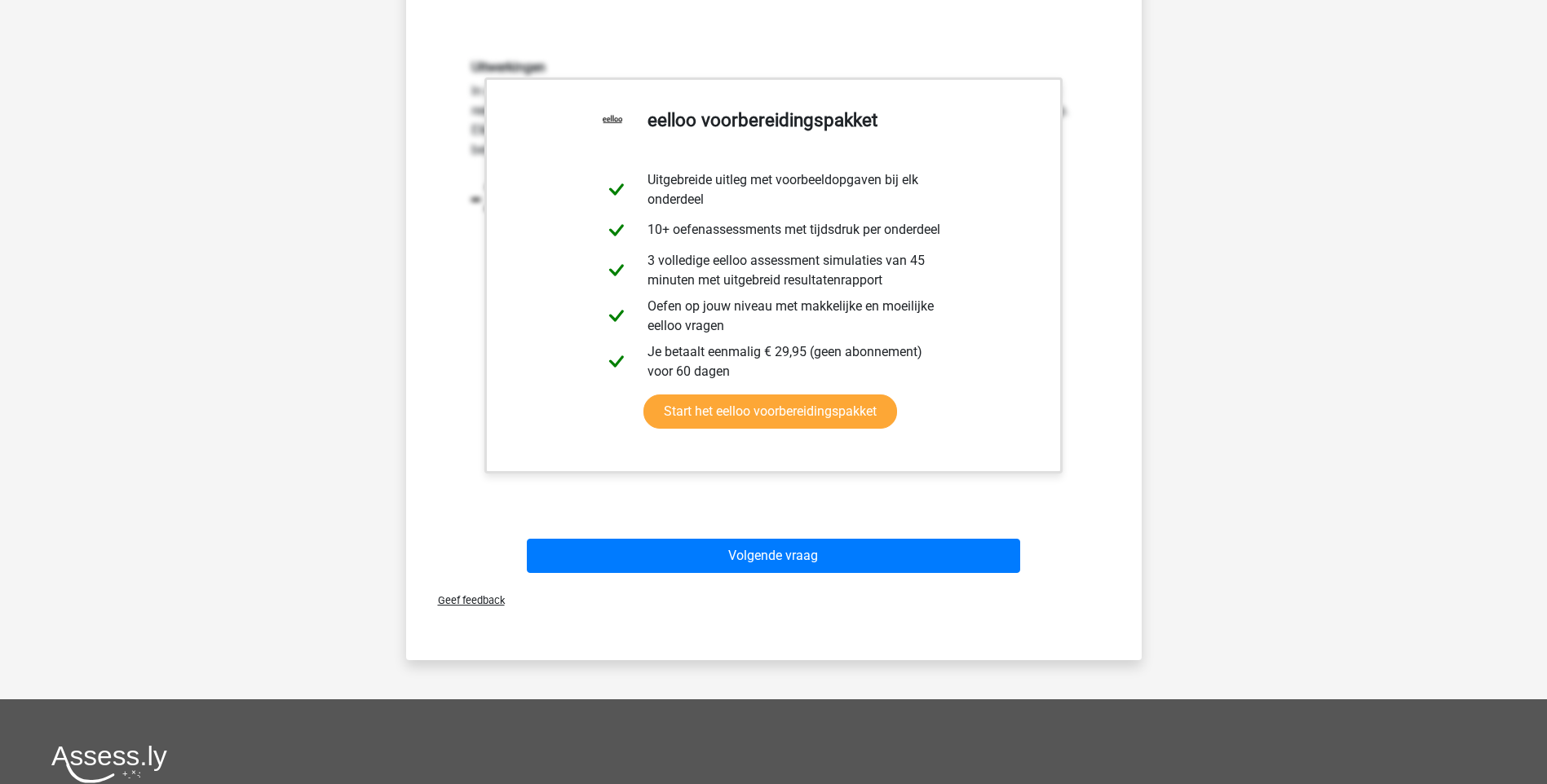
scroll to position [489, 0]
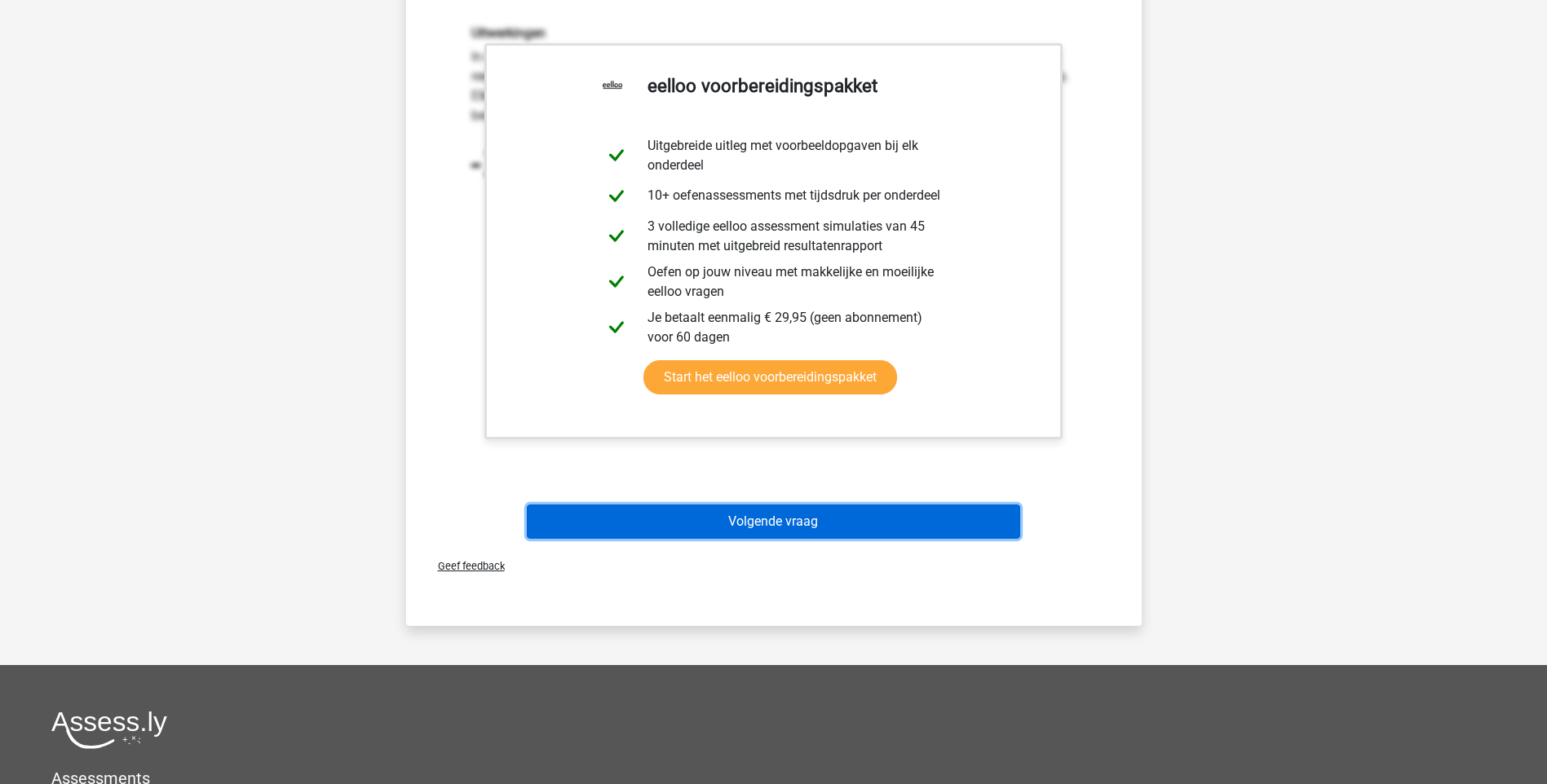
click at [831, 522] on button "Volgende vraag" at bounding box center [773, 522] width 493 height 34
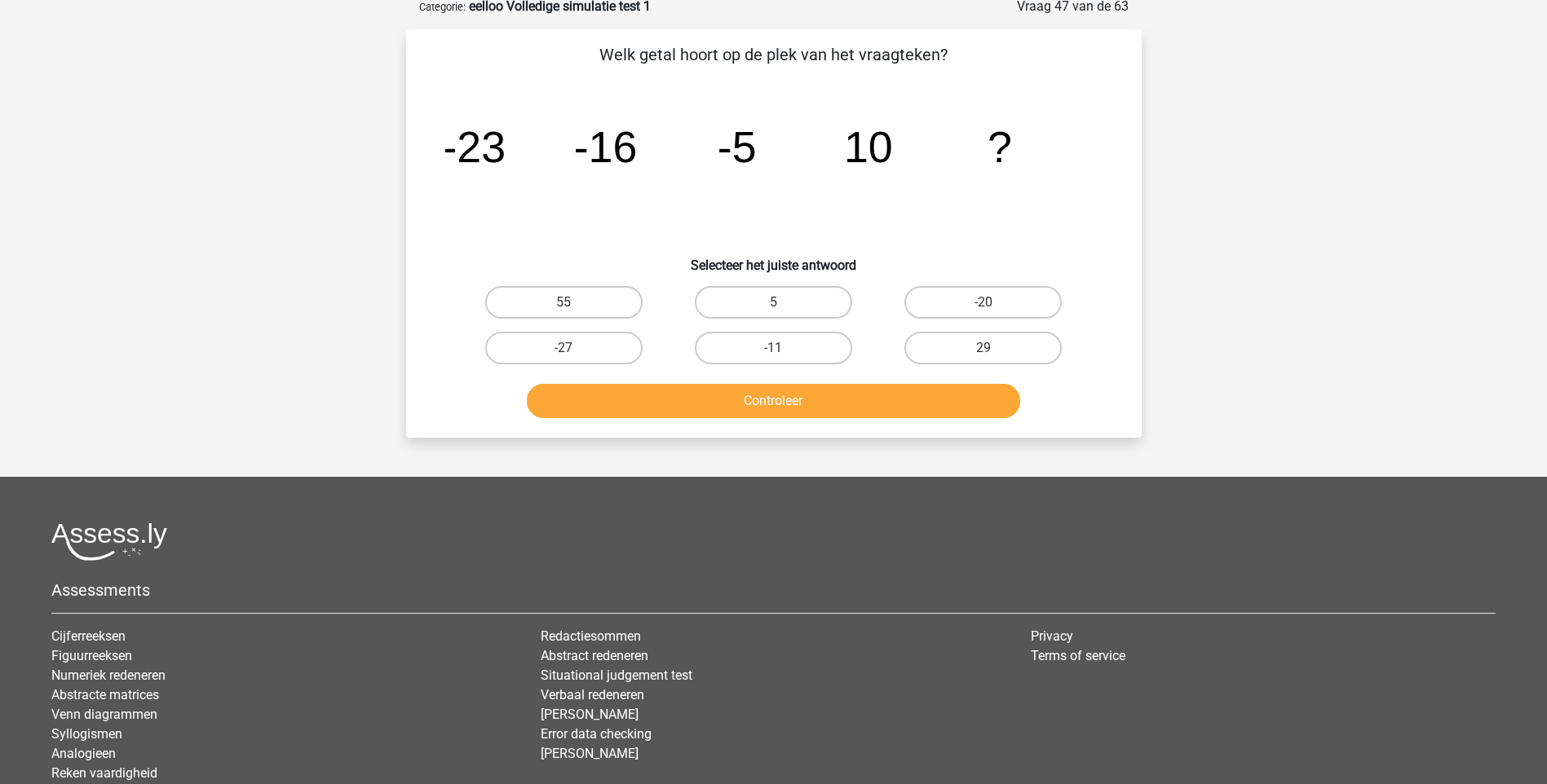
scroll to position [81, 0]
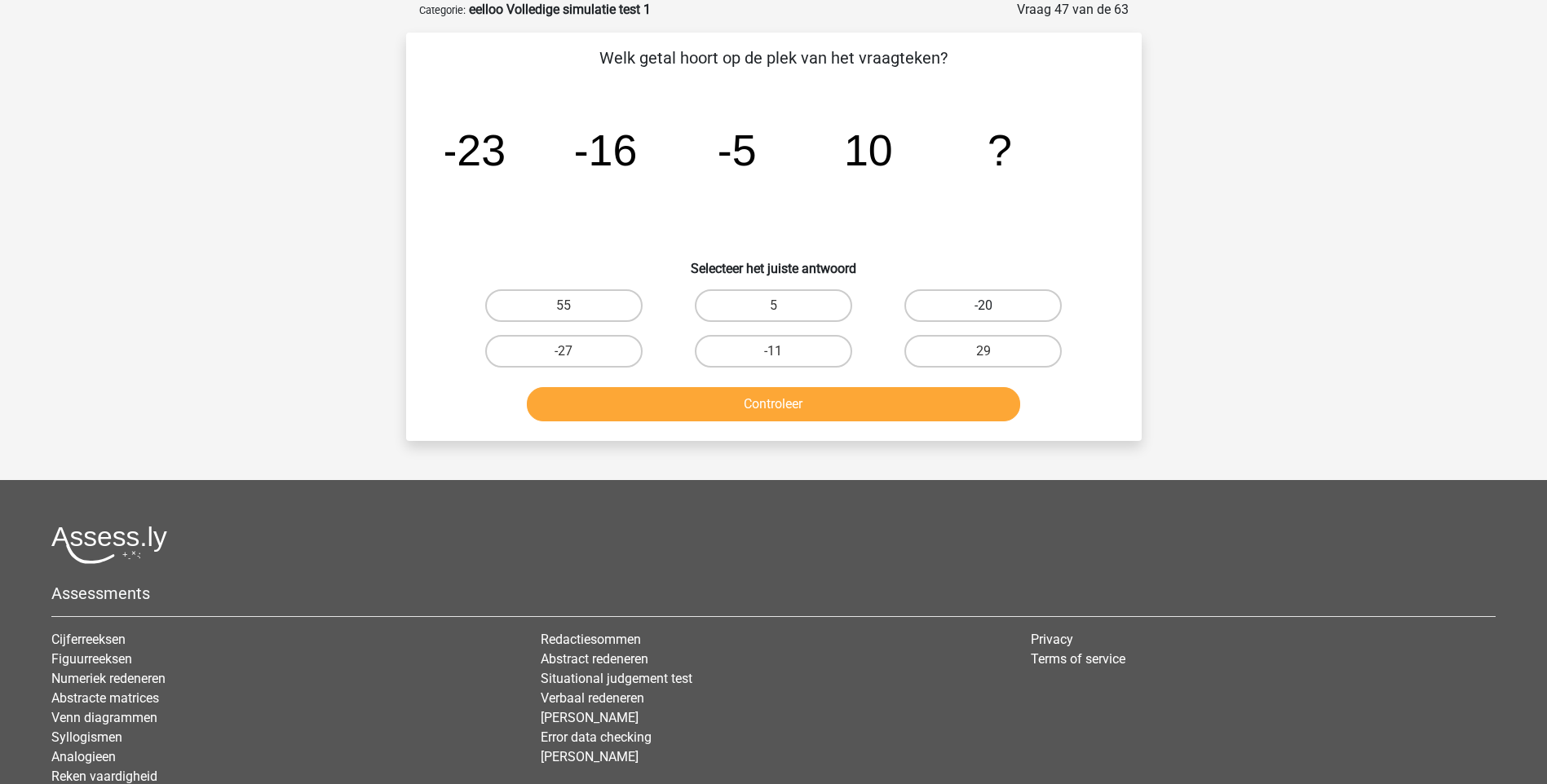
click at [985, 299] on label "-20" at bounding box center [983, 305] width 157 height 33
click at [985, 306] on input "-20" at bounding box center [989, 311] width 11 height 11
radio input "true"
click at [796, 406] on button "Controleer" at bounding box center [773, 404] width 493 height 34
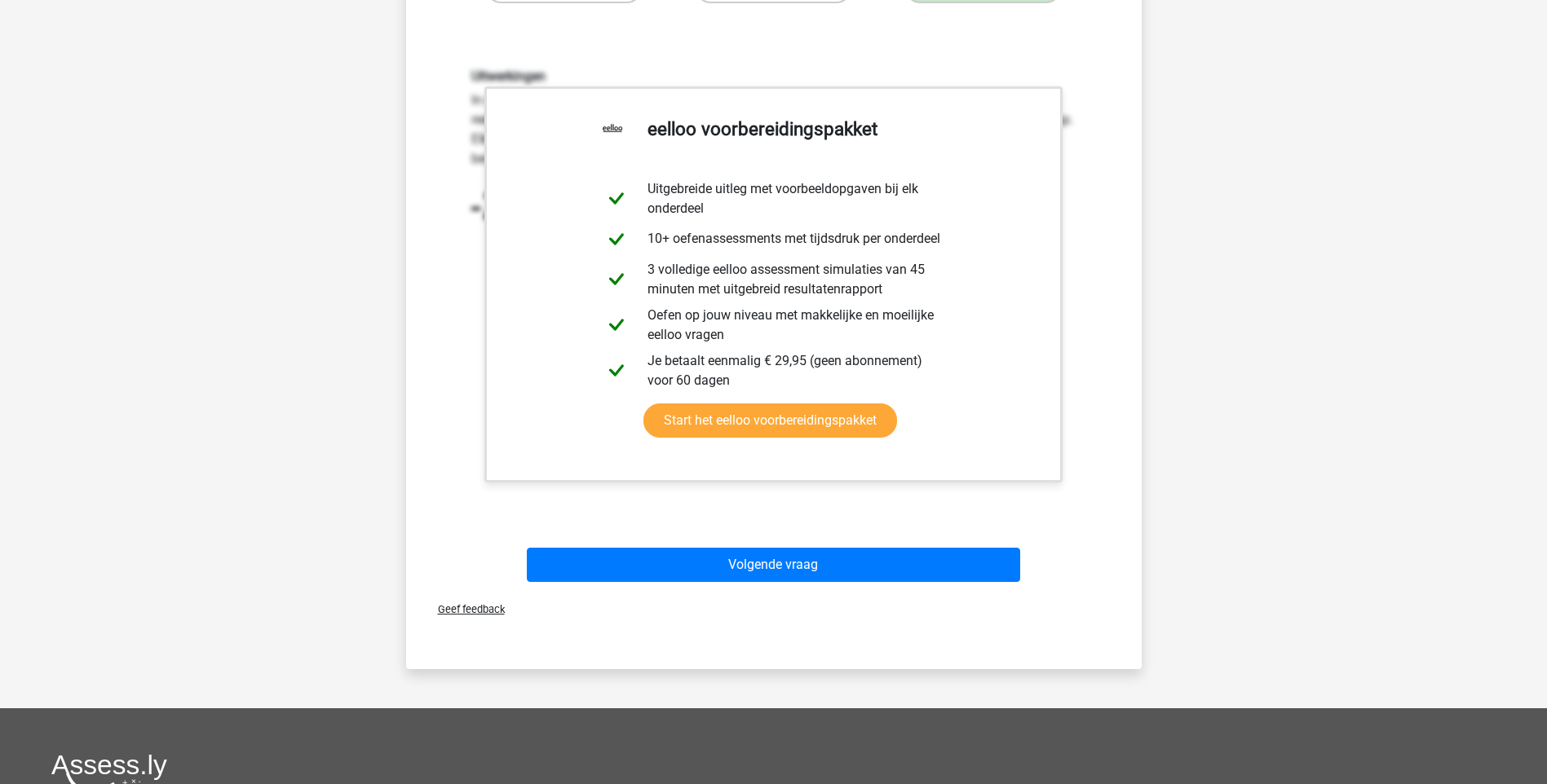
scroll to position [489, 0]
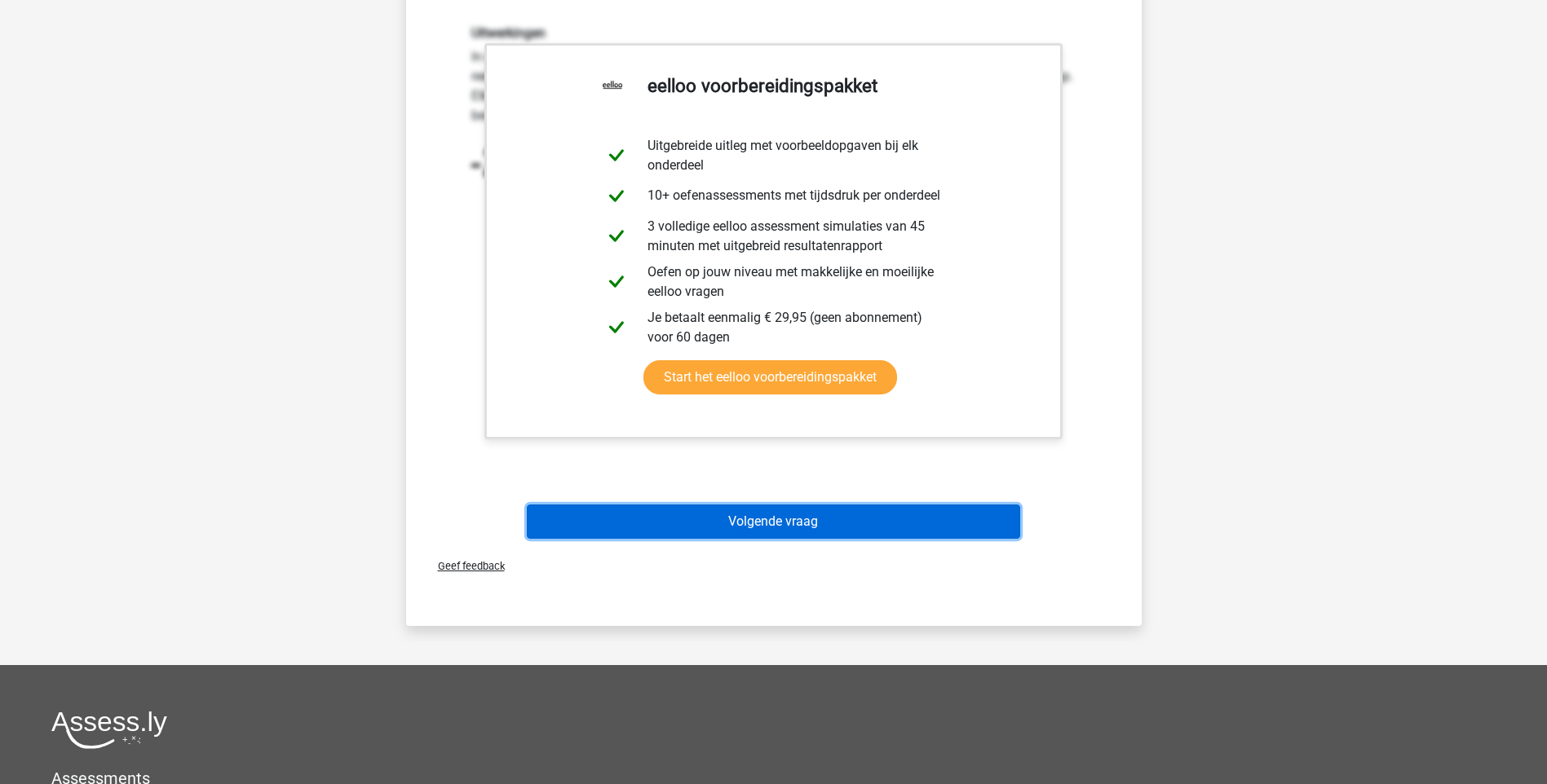
click at [764, 518] on button "Volgende vraag" at bounding box center [773, 522] width 493 height 34
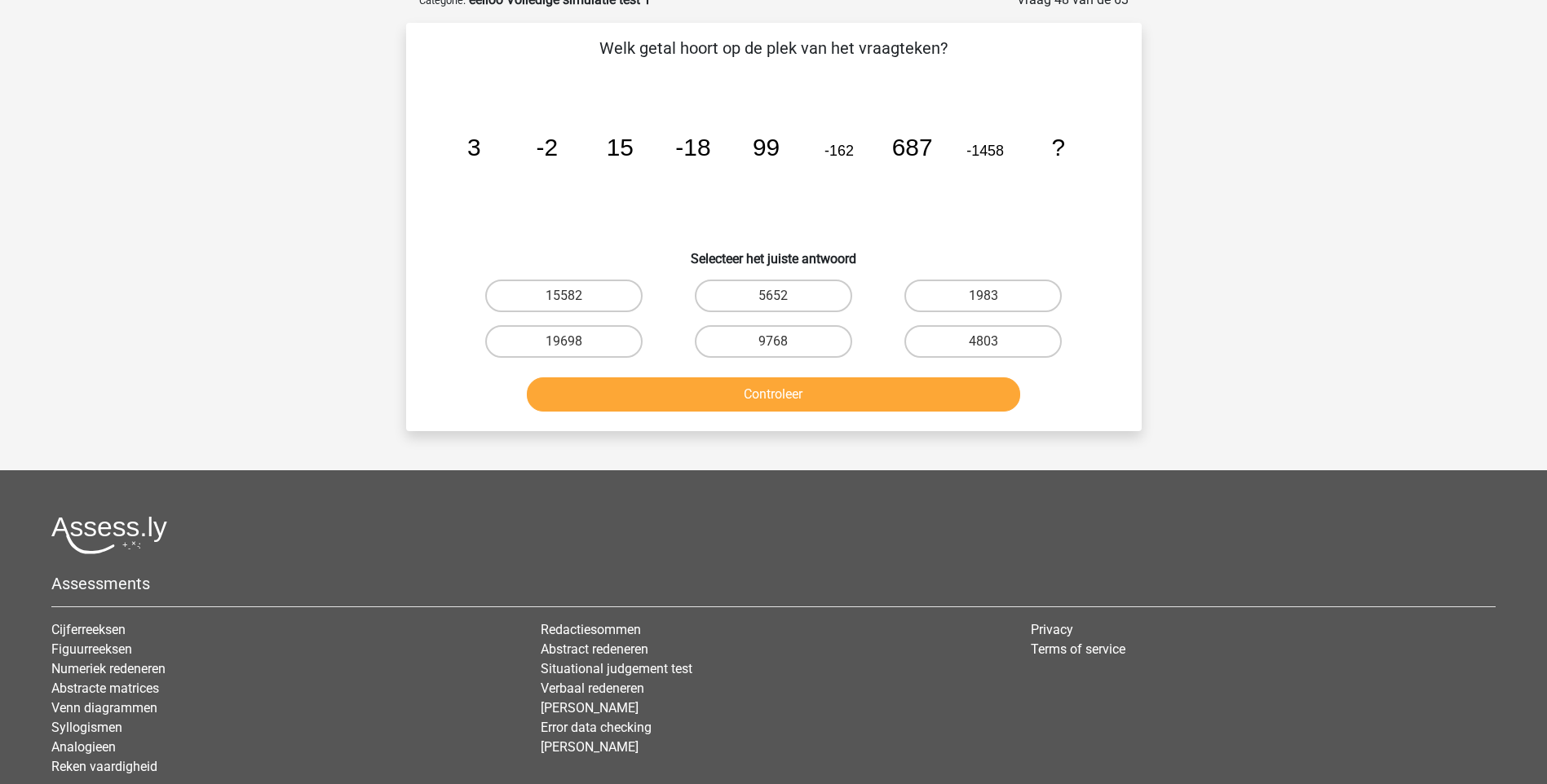
scroll to position [81, 0]
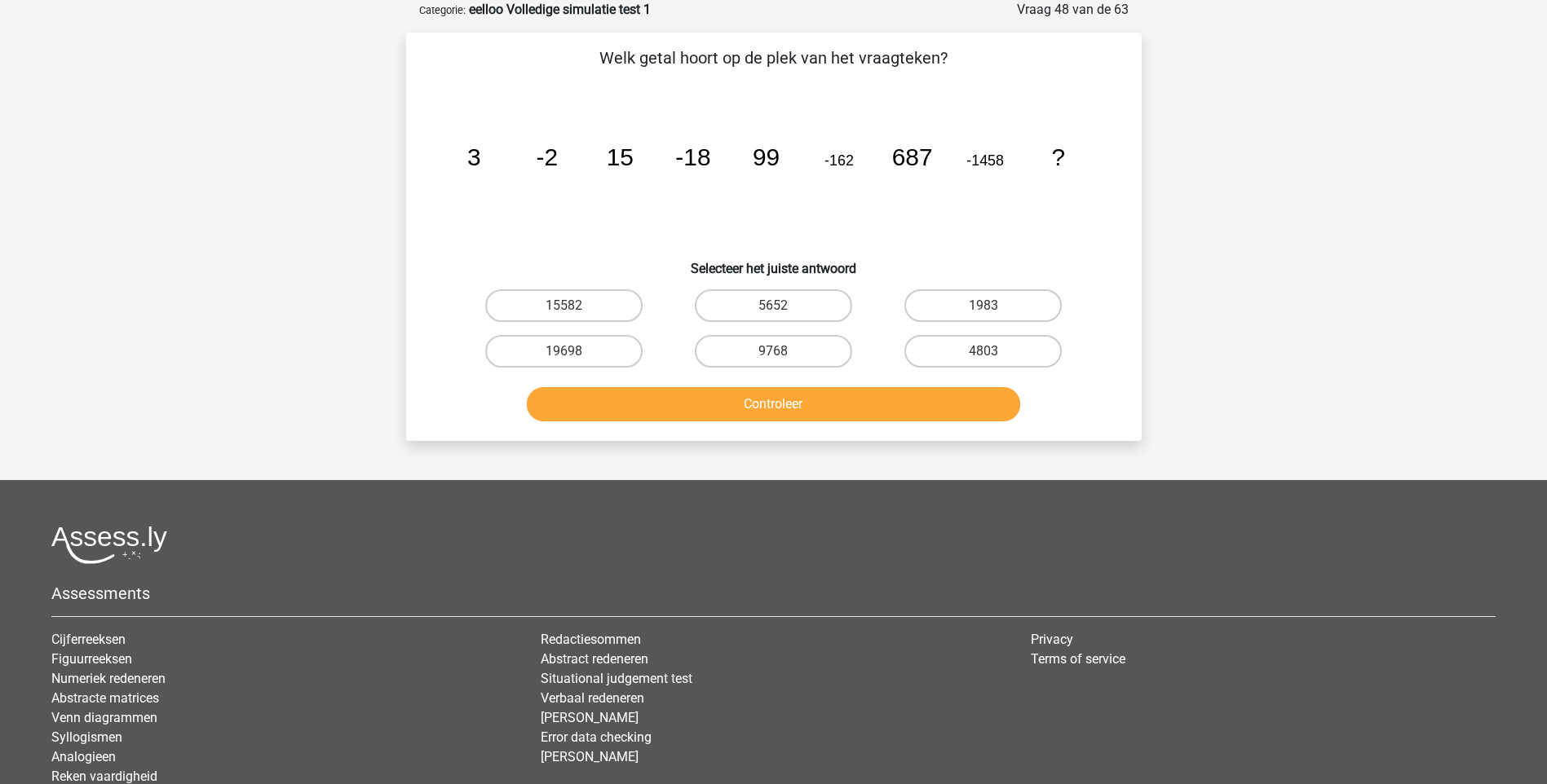
click at [989, 309] on input "1983" at bounding box center [989, 311] width 11 height 11
radio input "true"
click at [802, 403] on button "Controleer" at bounding box center [773, 404] width 493 height 34
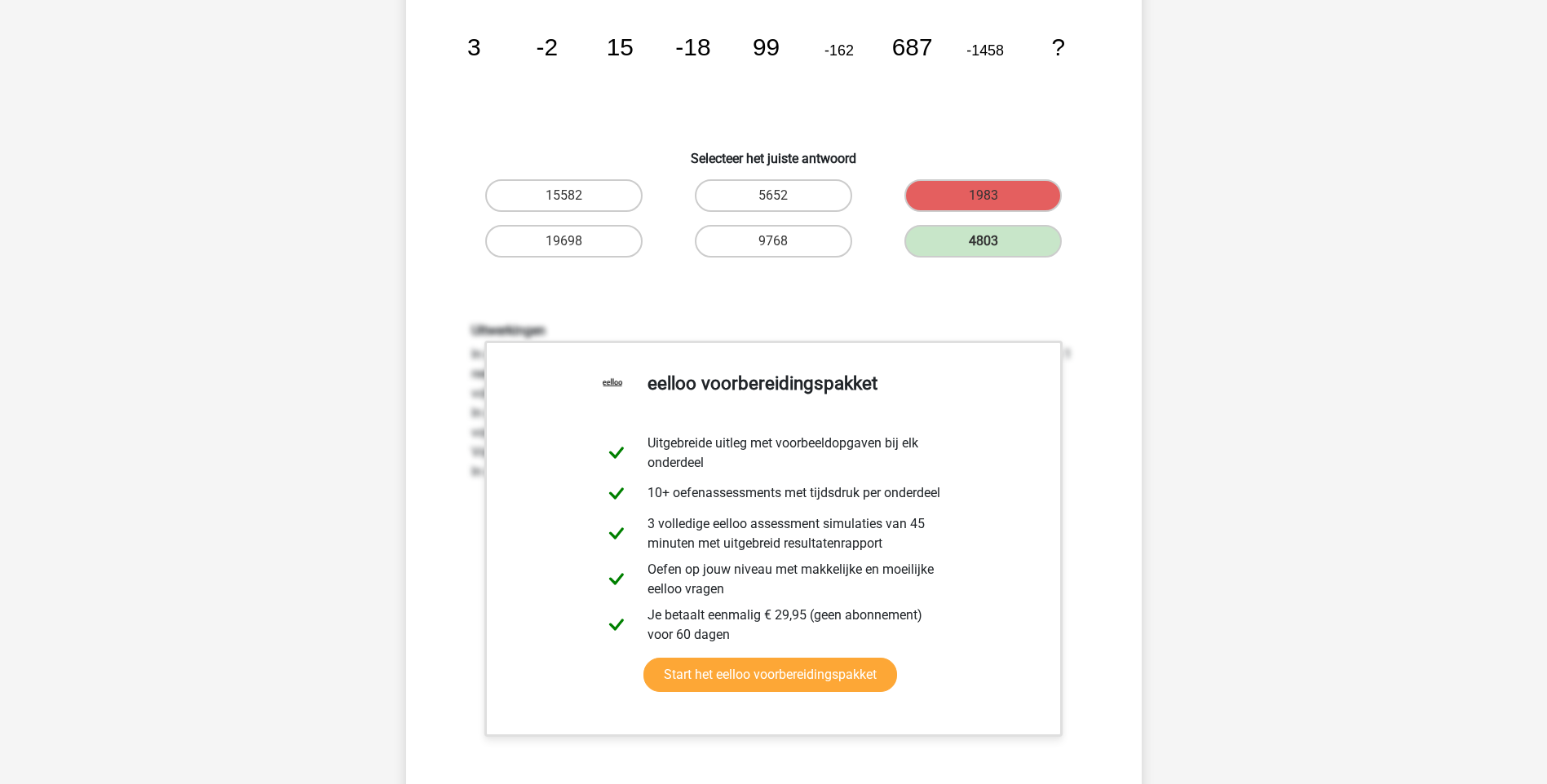
scroll to position [326, 0]
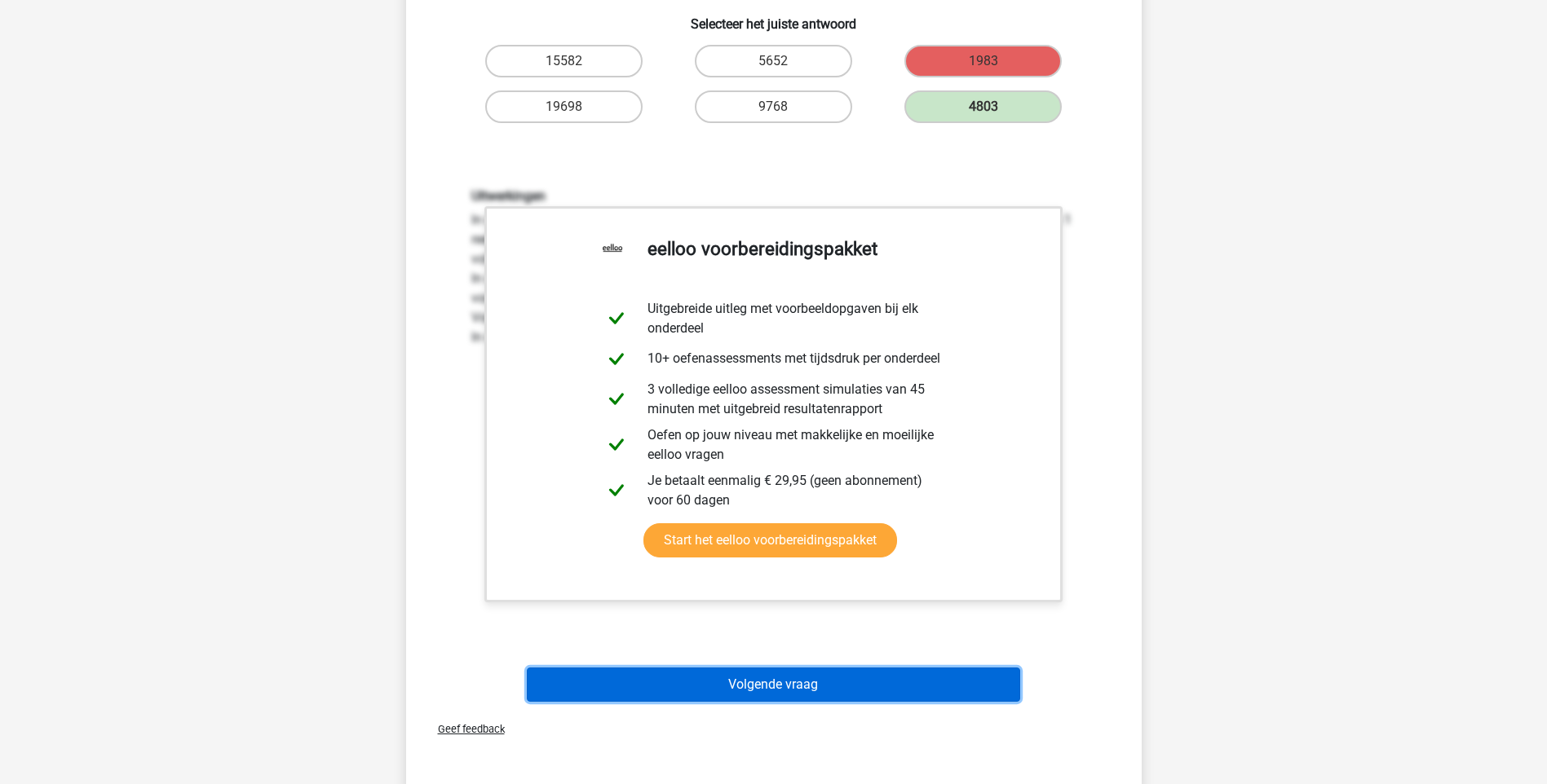
click at [779, 678] on button "Volgende vraag" at bounding box center [773, 685] width 493 height 34
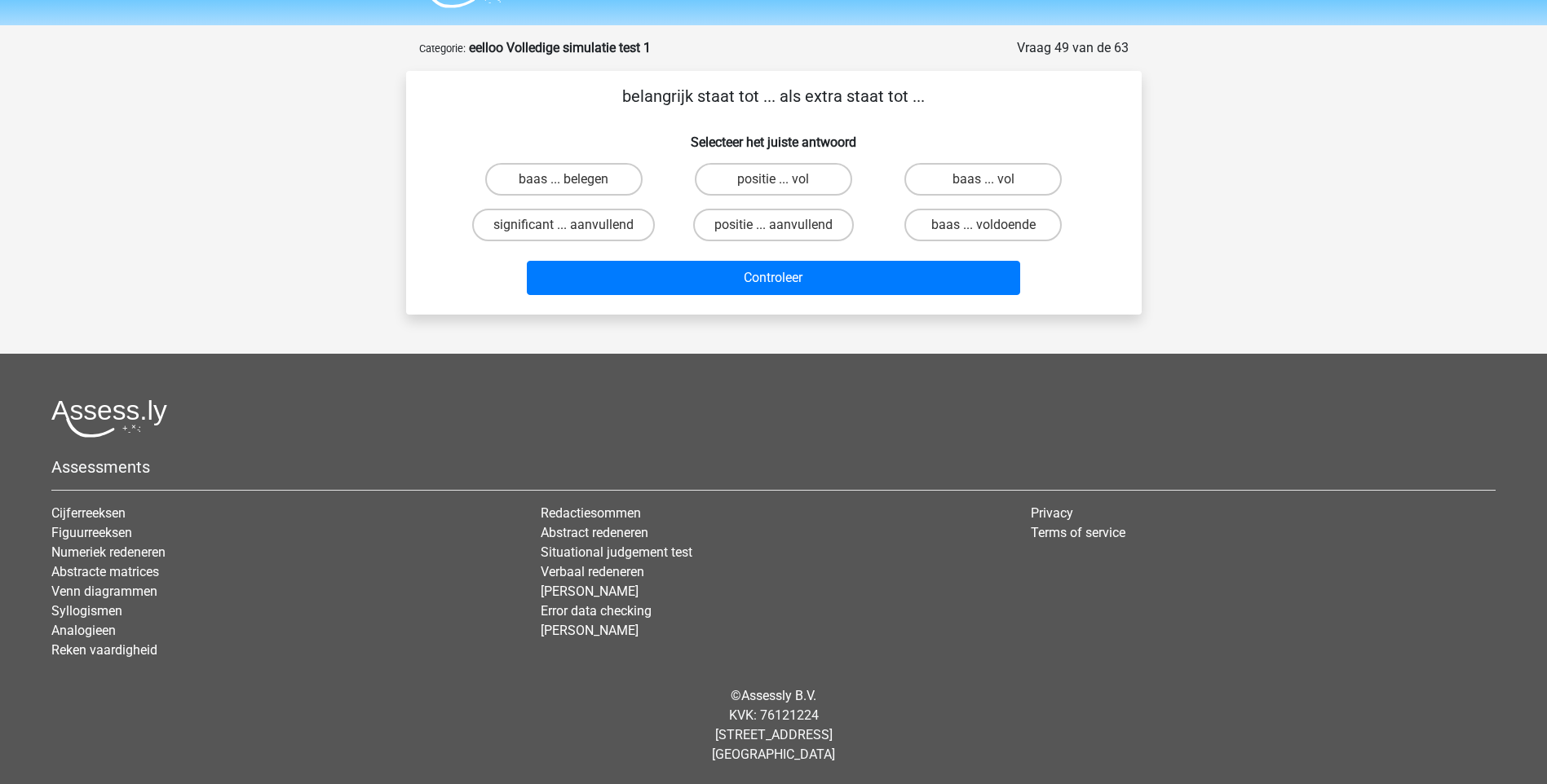
scroll to position [43, 0]
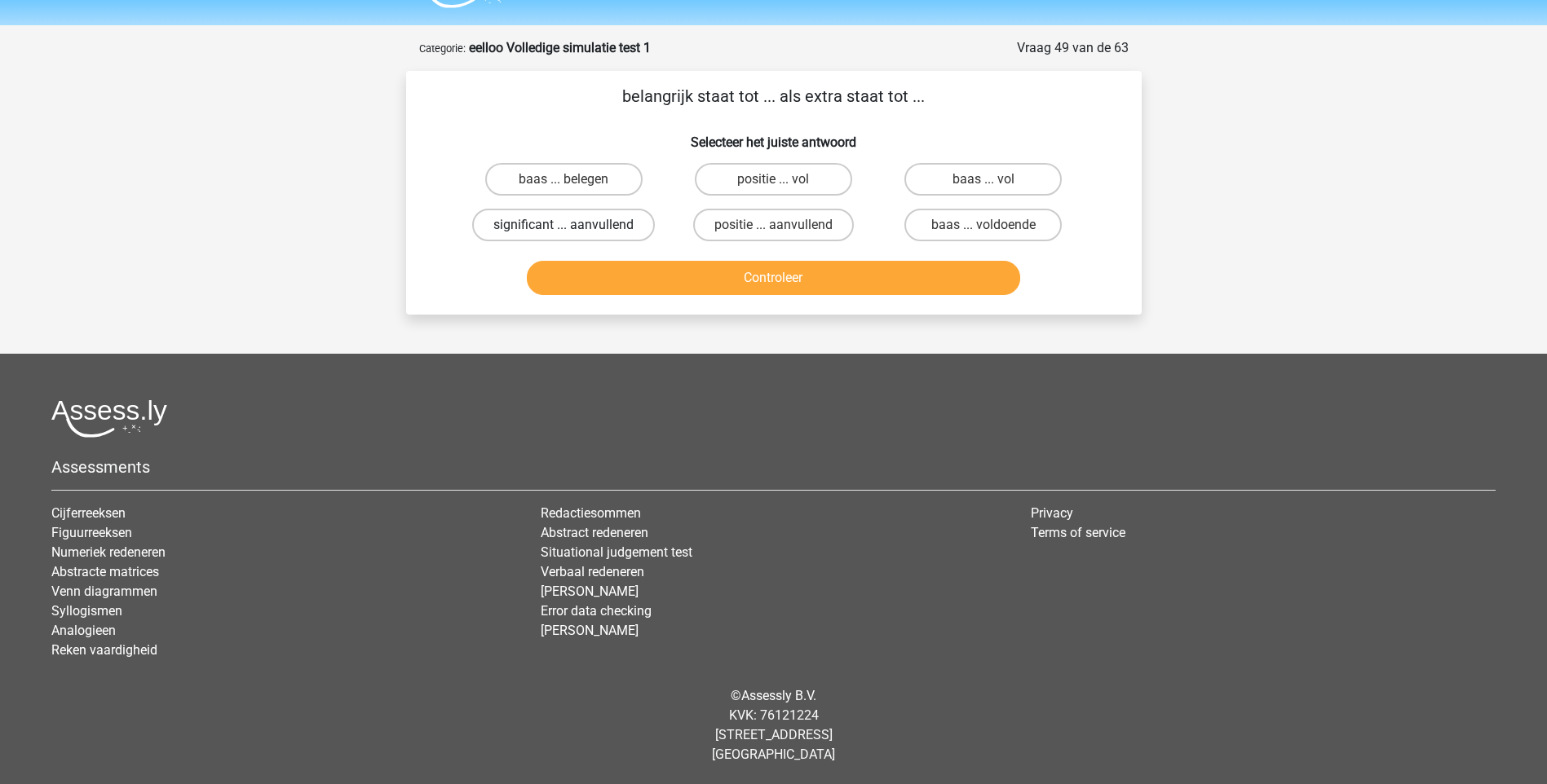
click at [534, 227] on label "significant ... aanvullend" at bounding box center [563, 225] width 183 height 33
click at [564, 227] on input "significant ... aanvullend" at bounding box center [569, 230] width 11 height 11
radio input "true"
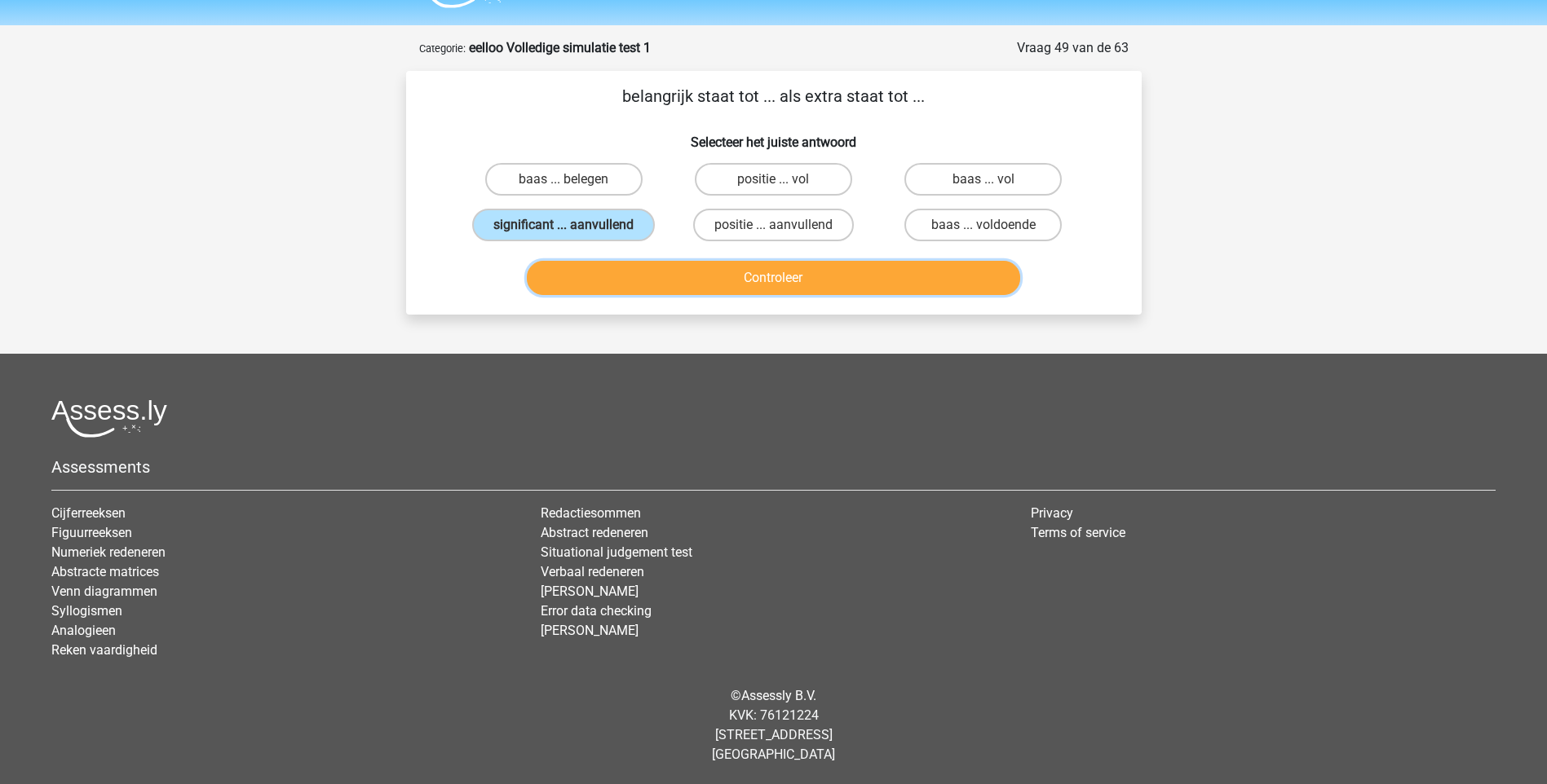
click at [774, 282] on button "Controleer" at bounding box center [773, 277] width 493 height 34
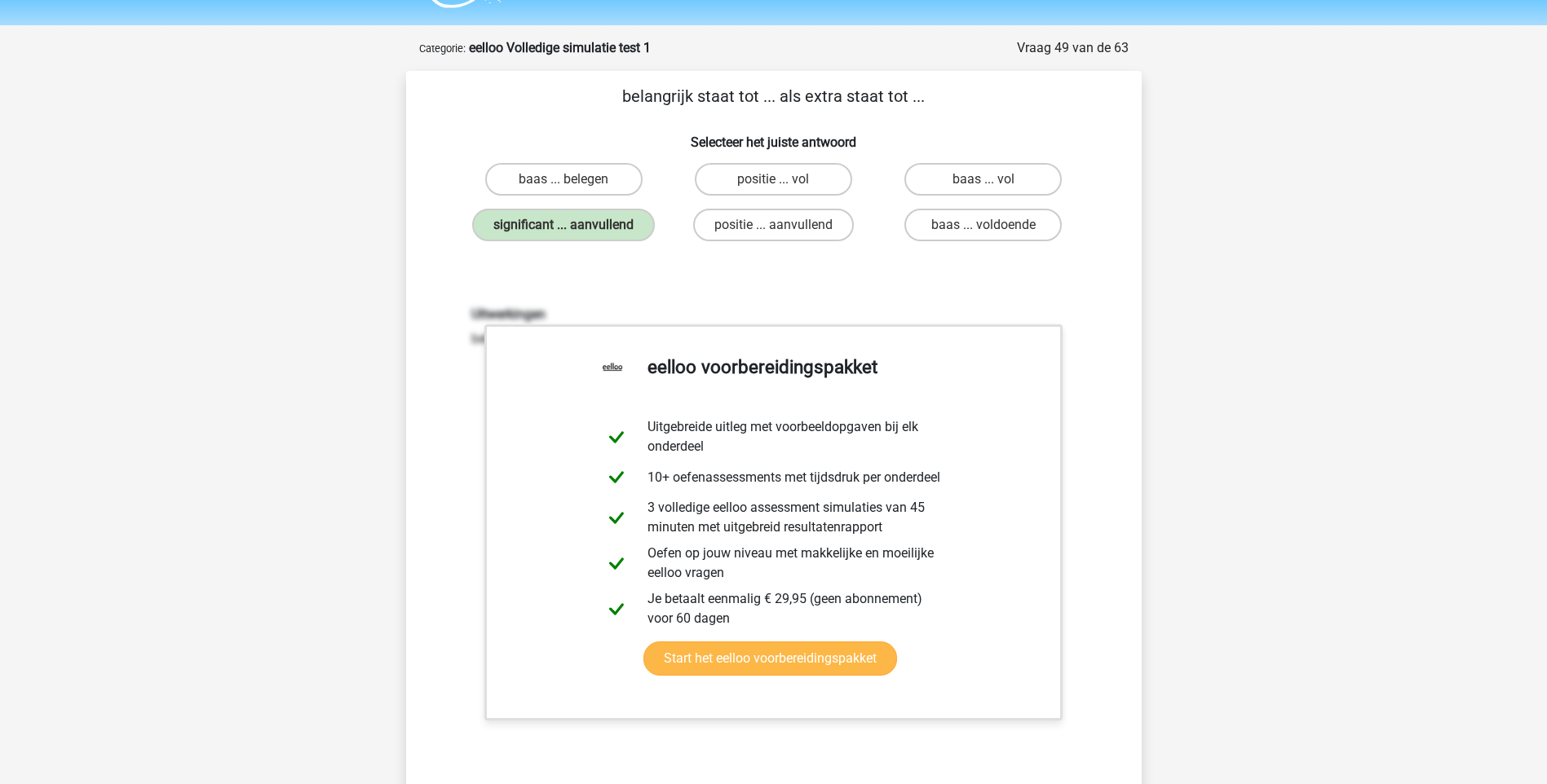
scroll to position [450, 0]
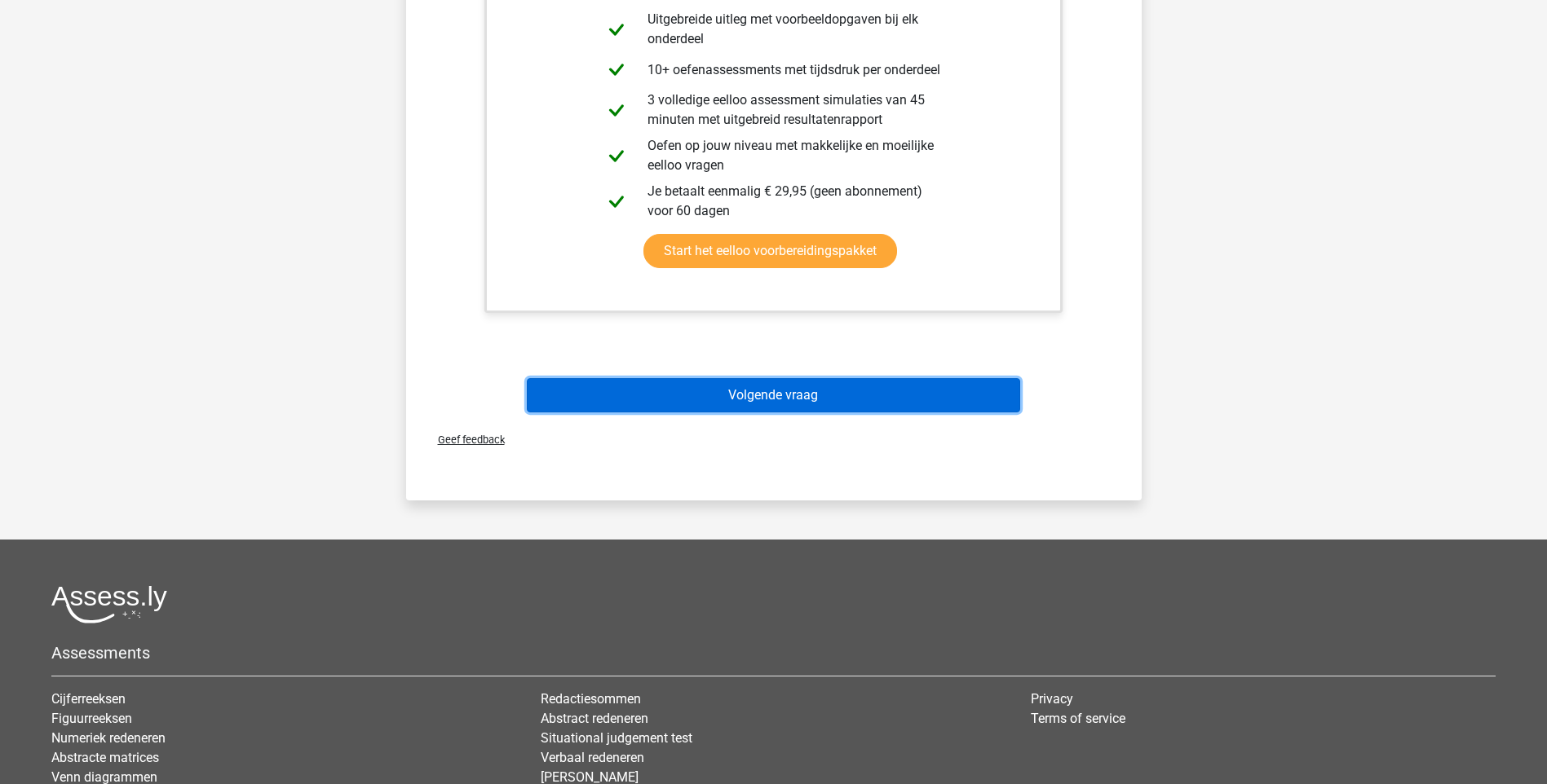
click at [794, 393] on button "Volgende vraag" at bounding box center [773, 395] width 493 height 34
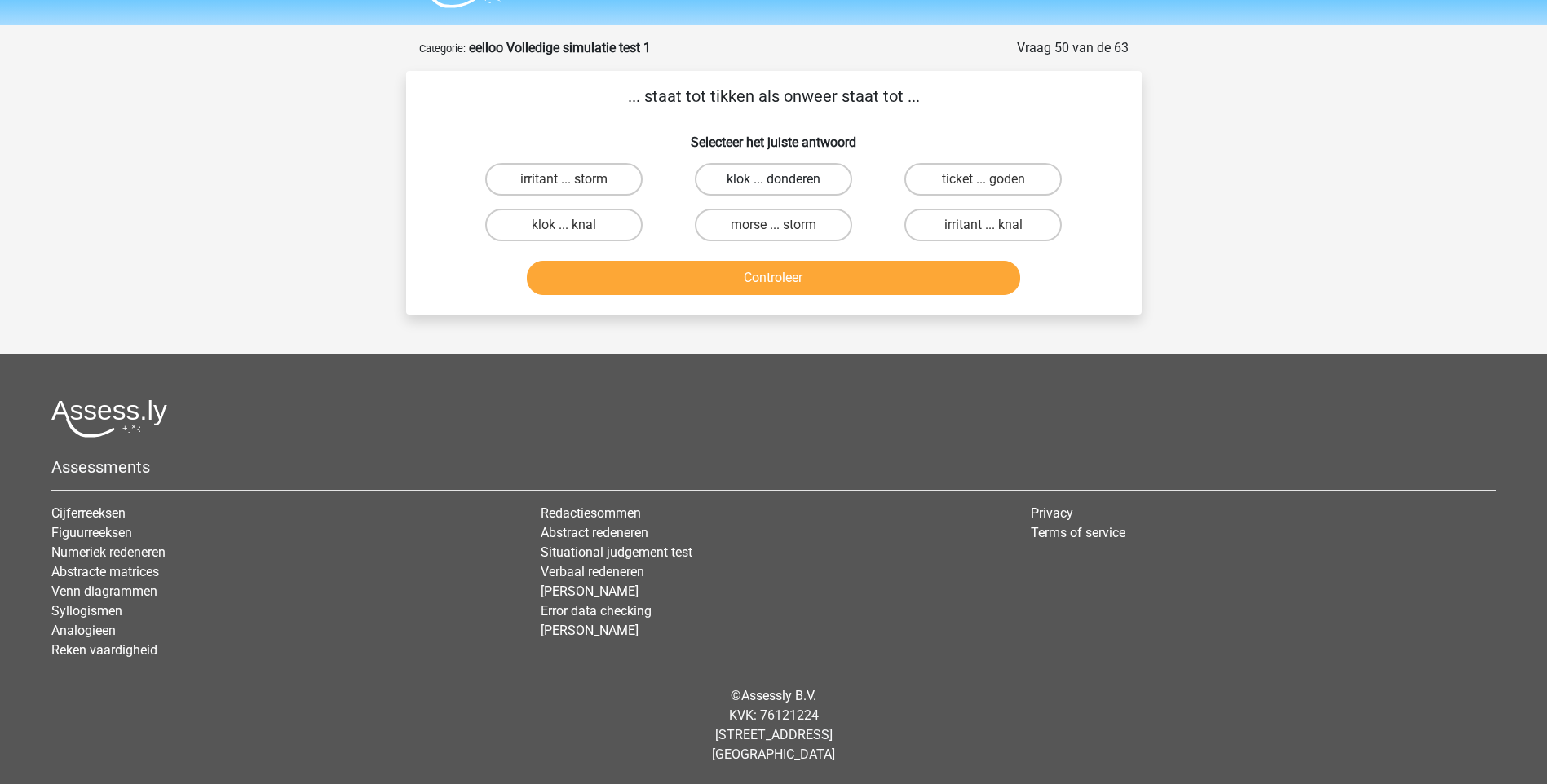
click at [729, 181] on label "klok ... donderen" at bounding box center [774, 179] width 157 height 33
click at [774, 181] on input "klok ... donderen" at bounding box center [779, 185] width 11 height 11
radio input "true"
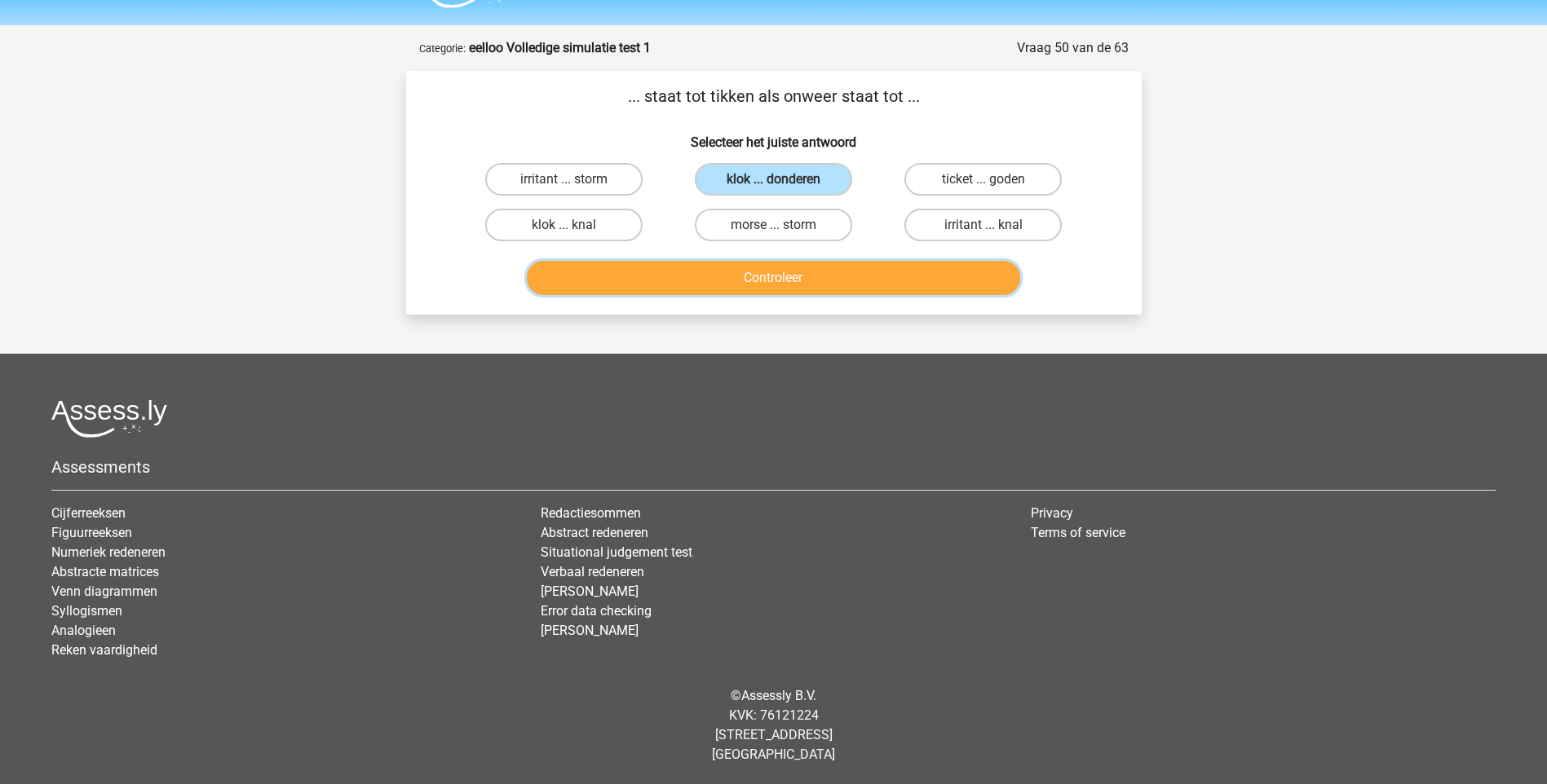
click at [769, 272] on button "Controleer" at bounding box center [773, 277] width 493 height 34
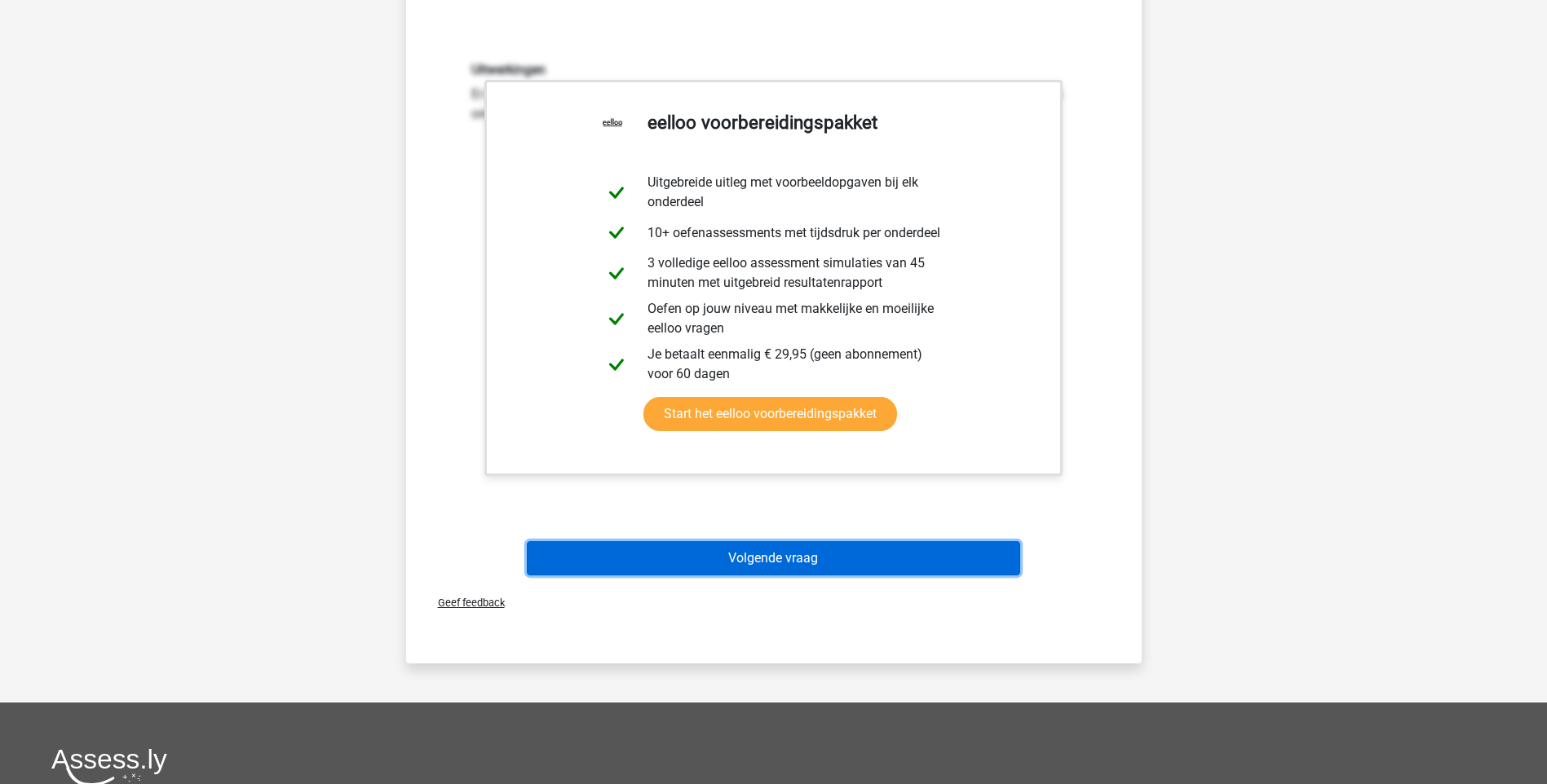
click at [774, 555] on button "Volgende vraag" at bounding box center [773, 558] width 493 height 34
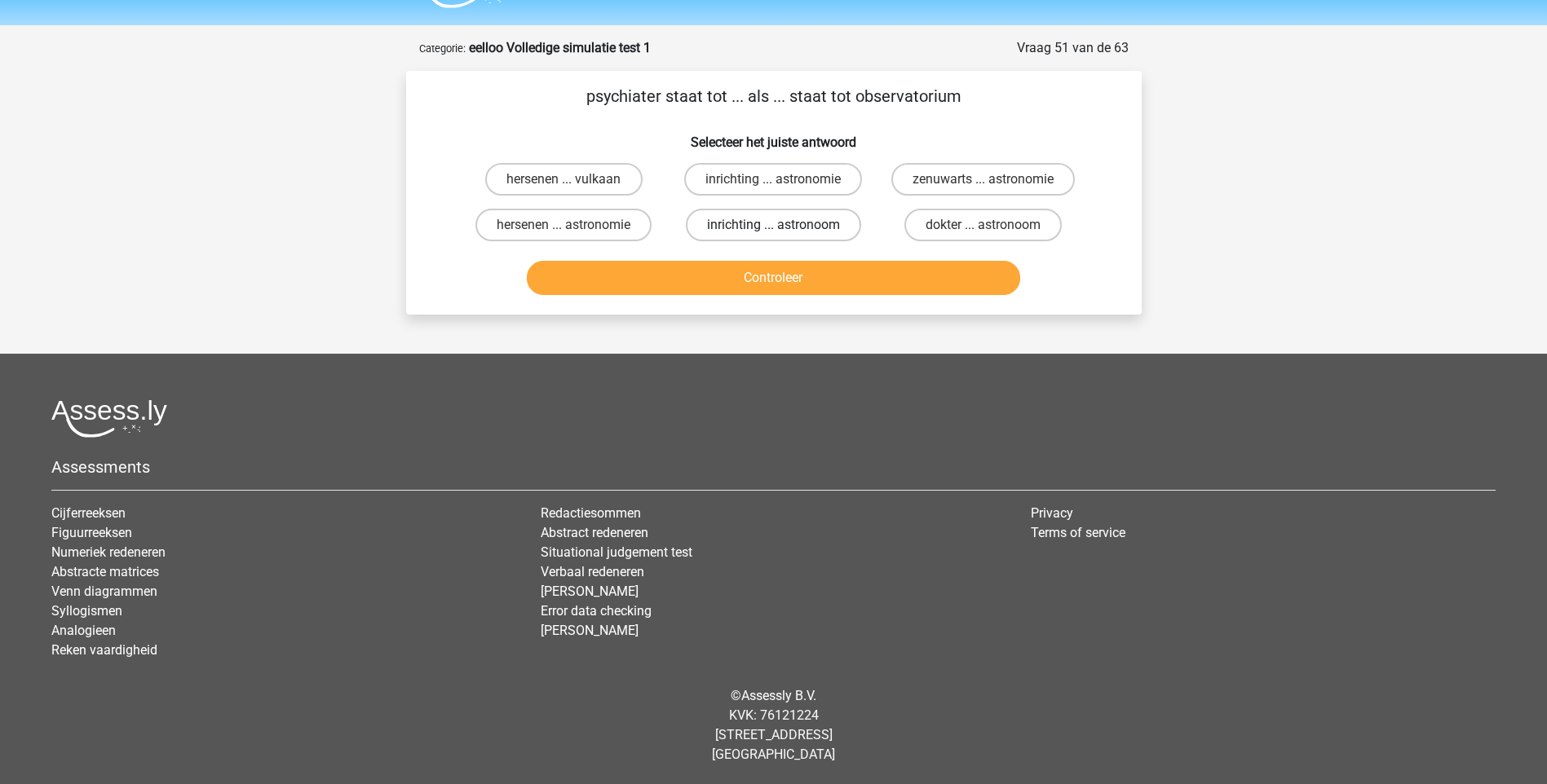
click at [750, 227] on label "inrichting ... astronoom" at bounding box center [774, 225] width 176 height 33
click at [774, 227] on input "inrichting ... astronoom" at bounding box center [779, 230] width 11 height 11
radio input "true"
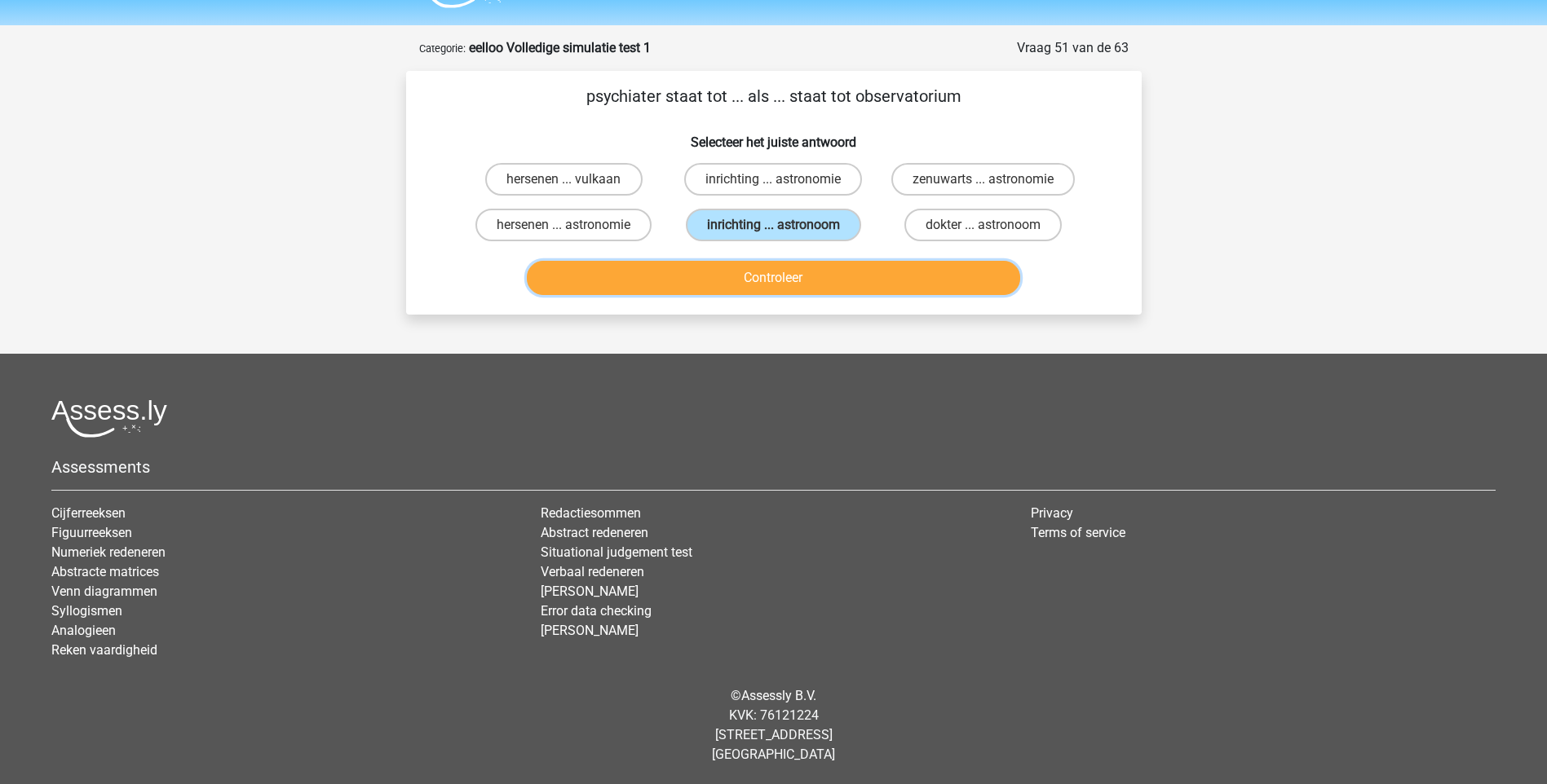
click at [778, 280] on button "Controleer" at bounding box center [773, 277] width 493 height 34
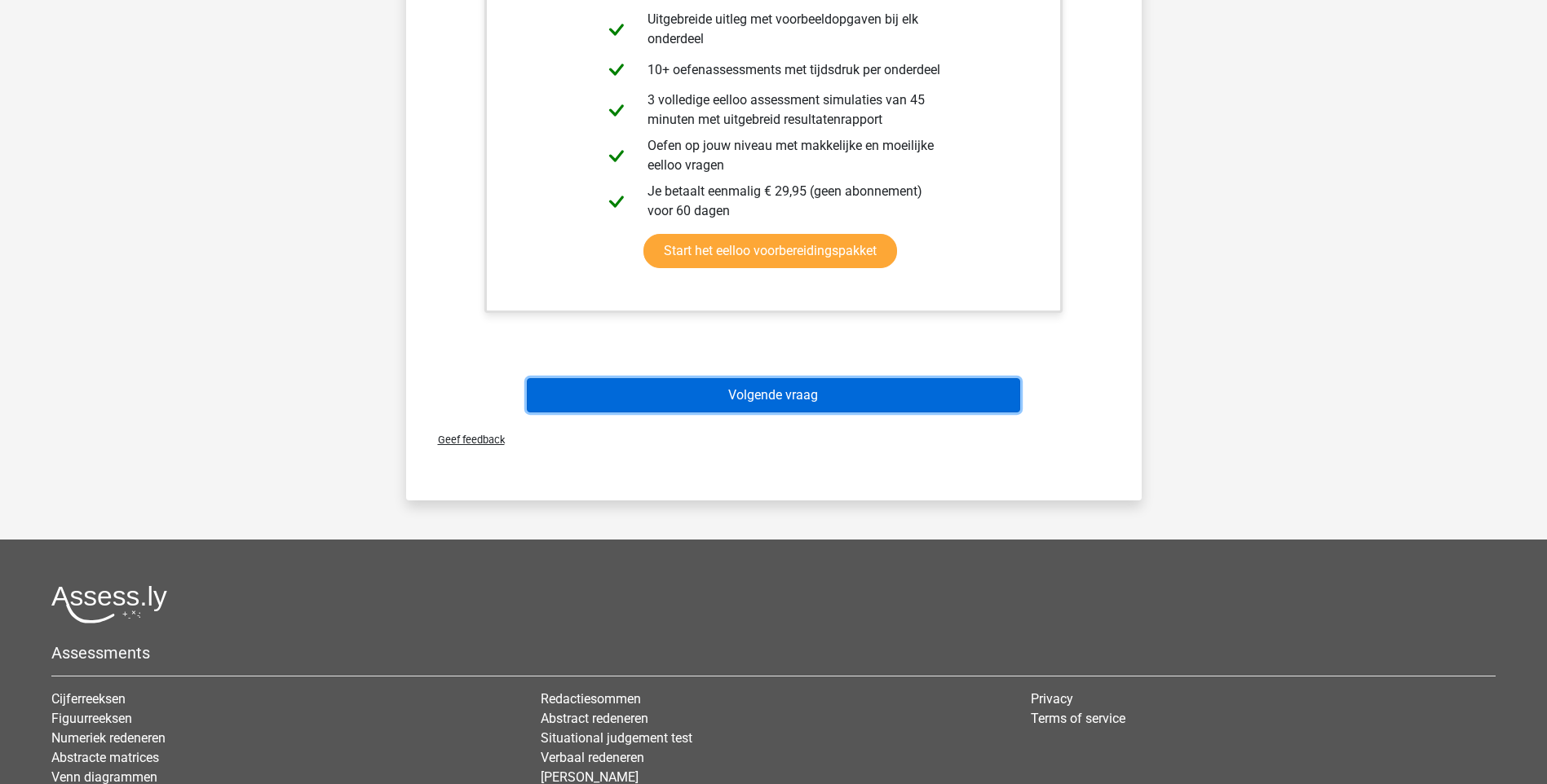
click at [785, 392] on button "Volgende vraag" at bounding box center [773, 395] width 493 height 34
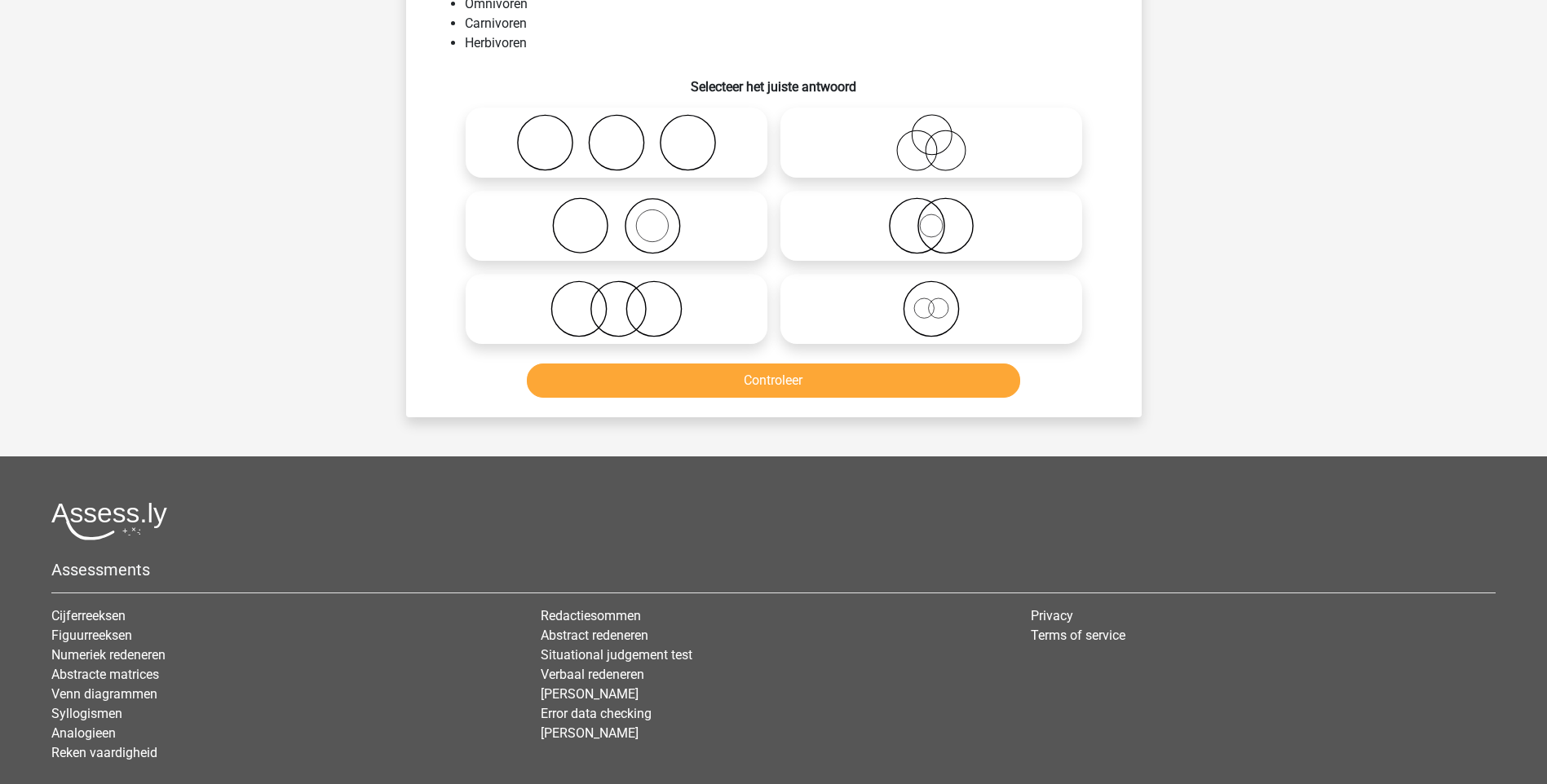
scroll to position [81, 0]
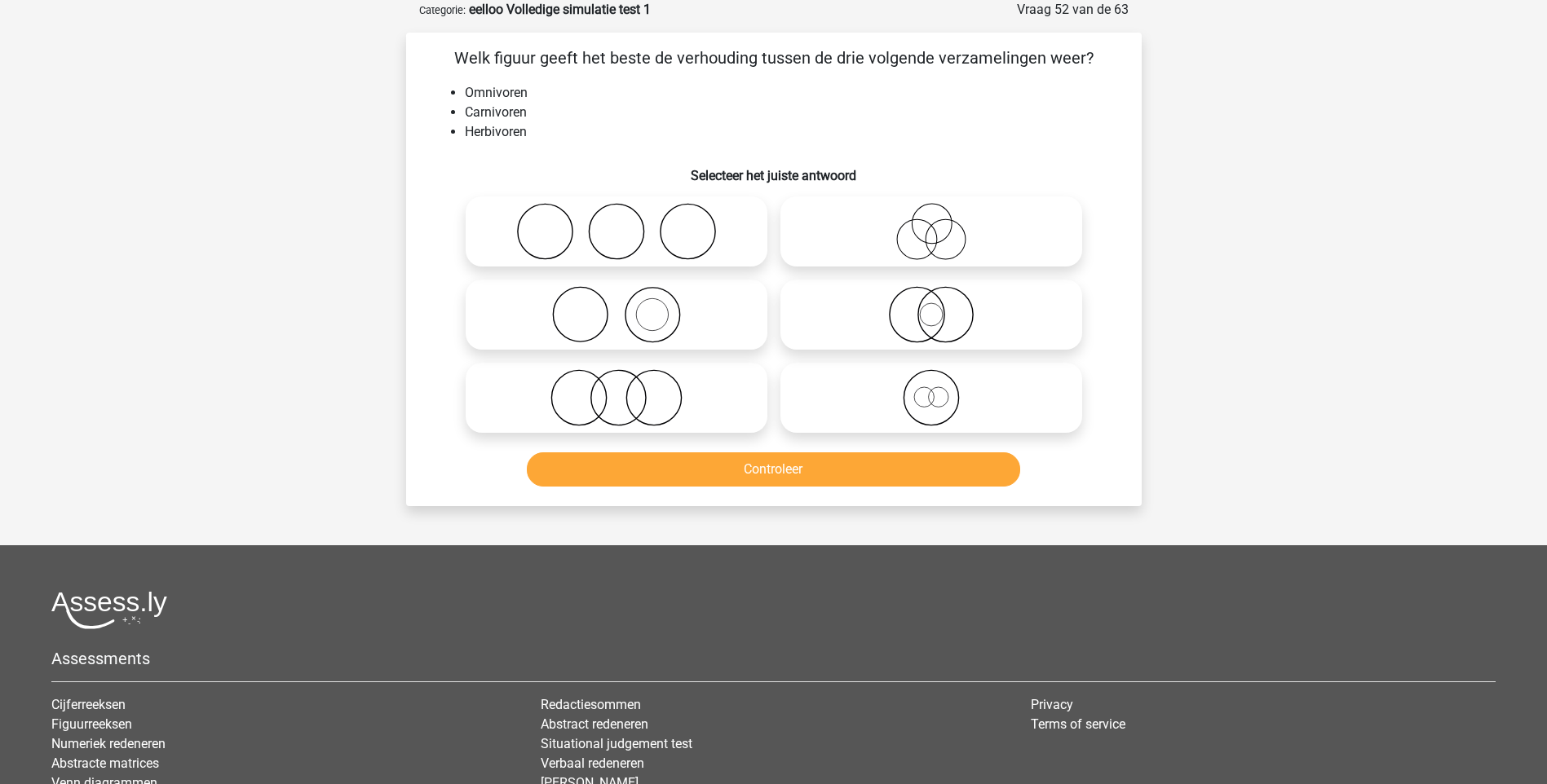
click at [602, 237] on icon at bounding box center [616, 232] width 289 height 57
click at [616, 223] on input "radio" at bounding box center [622, 219] width 11 height 11
radio input "true"
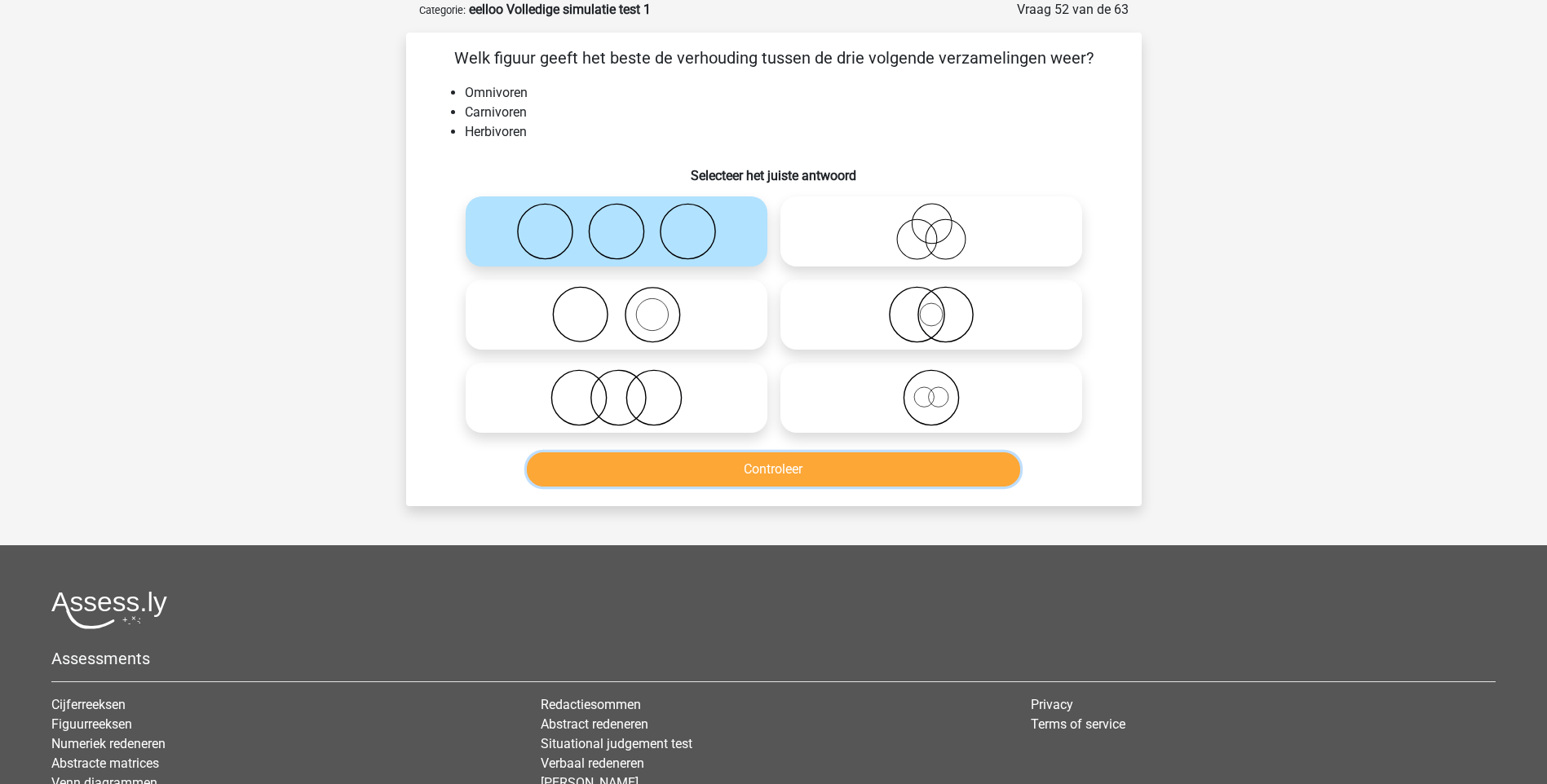
click at [767, 466] on button "Controleer" at bounding box center [773, 469] width 493 height 34
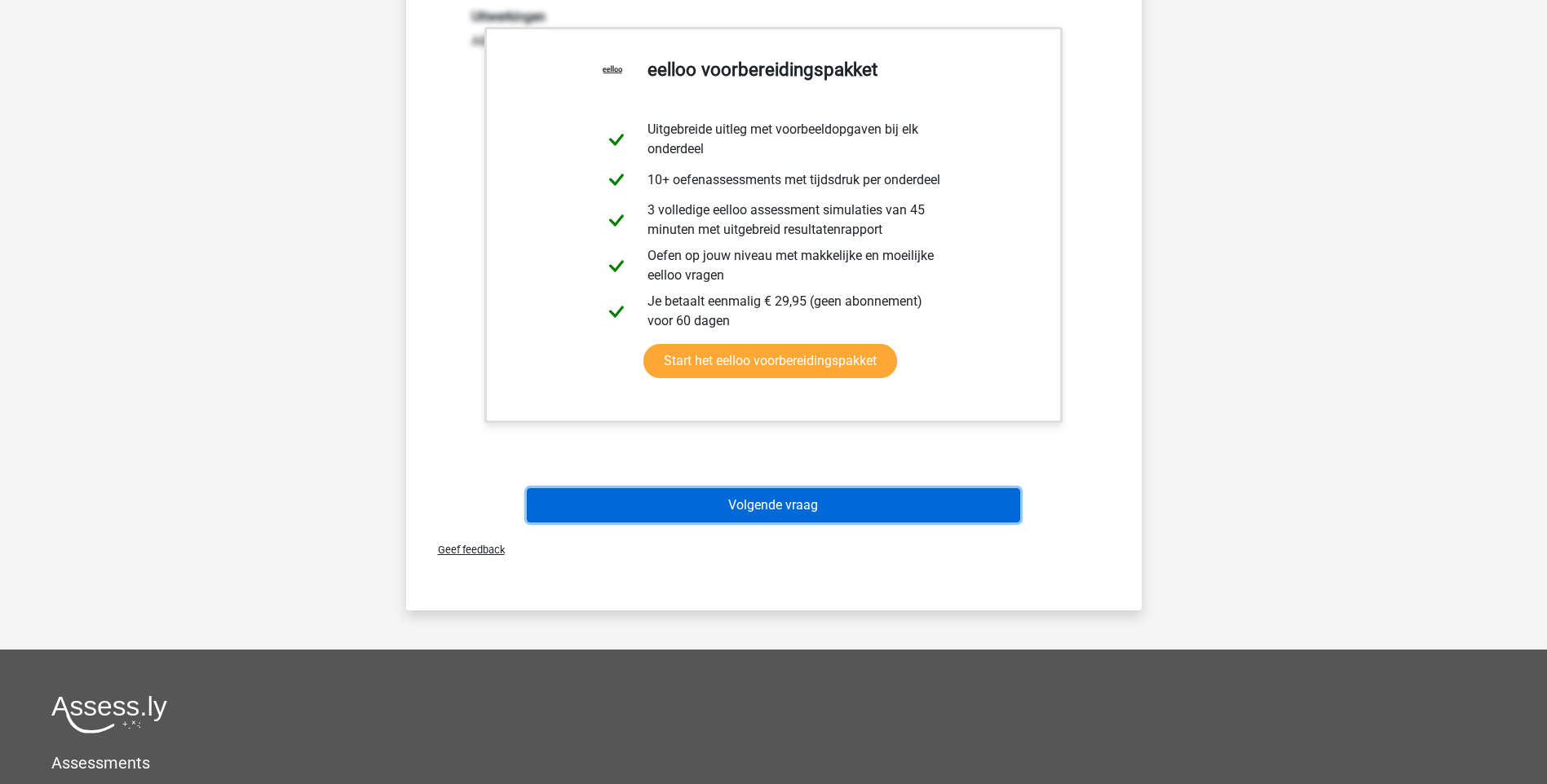
click at [761, 498] on button "Volgende vraag" at bounding box center [773, 506] width 493 height 34
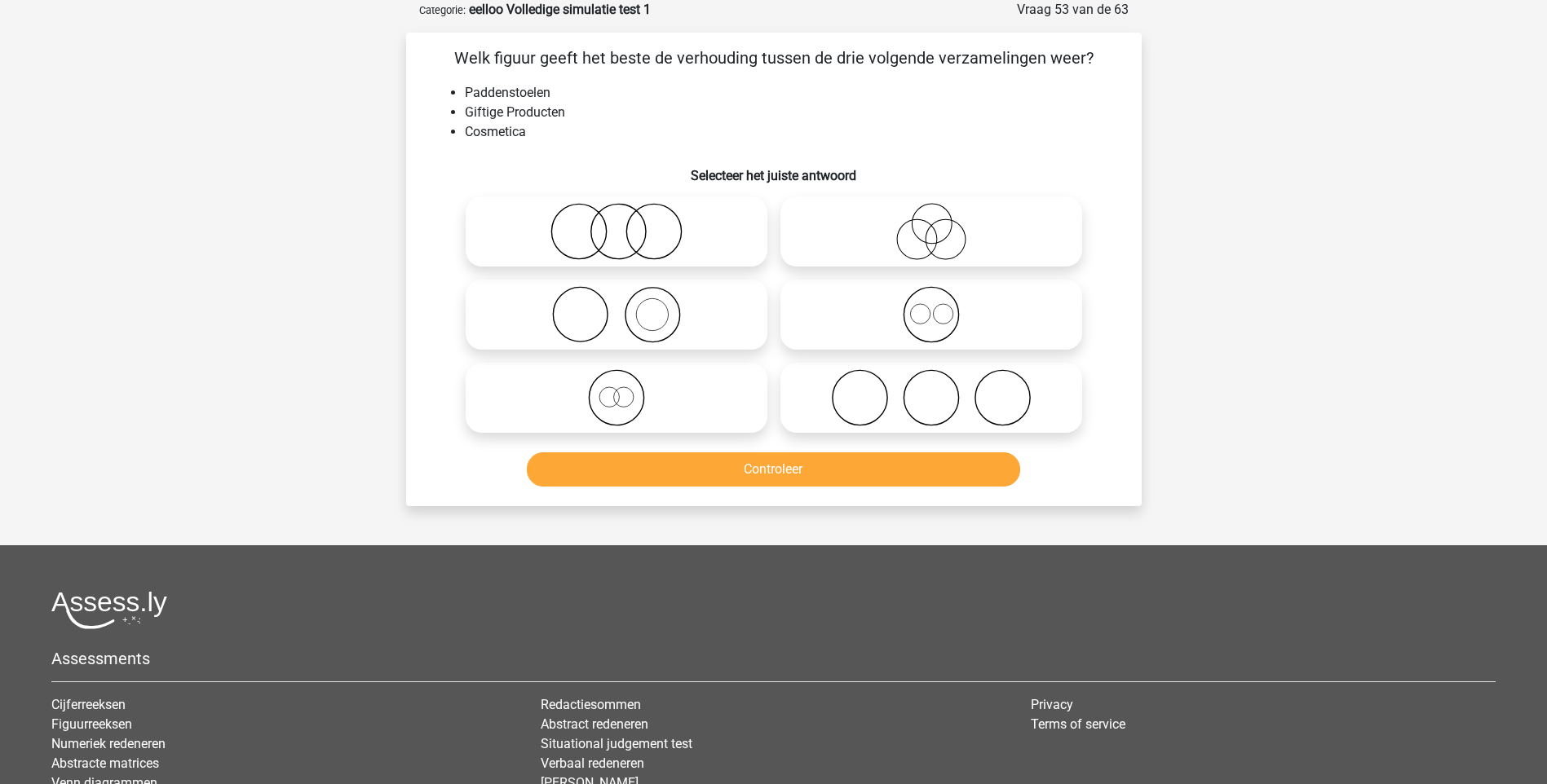
click at [625, 235] on icon at bounding box center [616, 232] width 289 height 57
click at [625, 223] on input "radio" at bounding box center [622, 219] width 11 height 11
radio input "true"
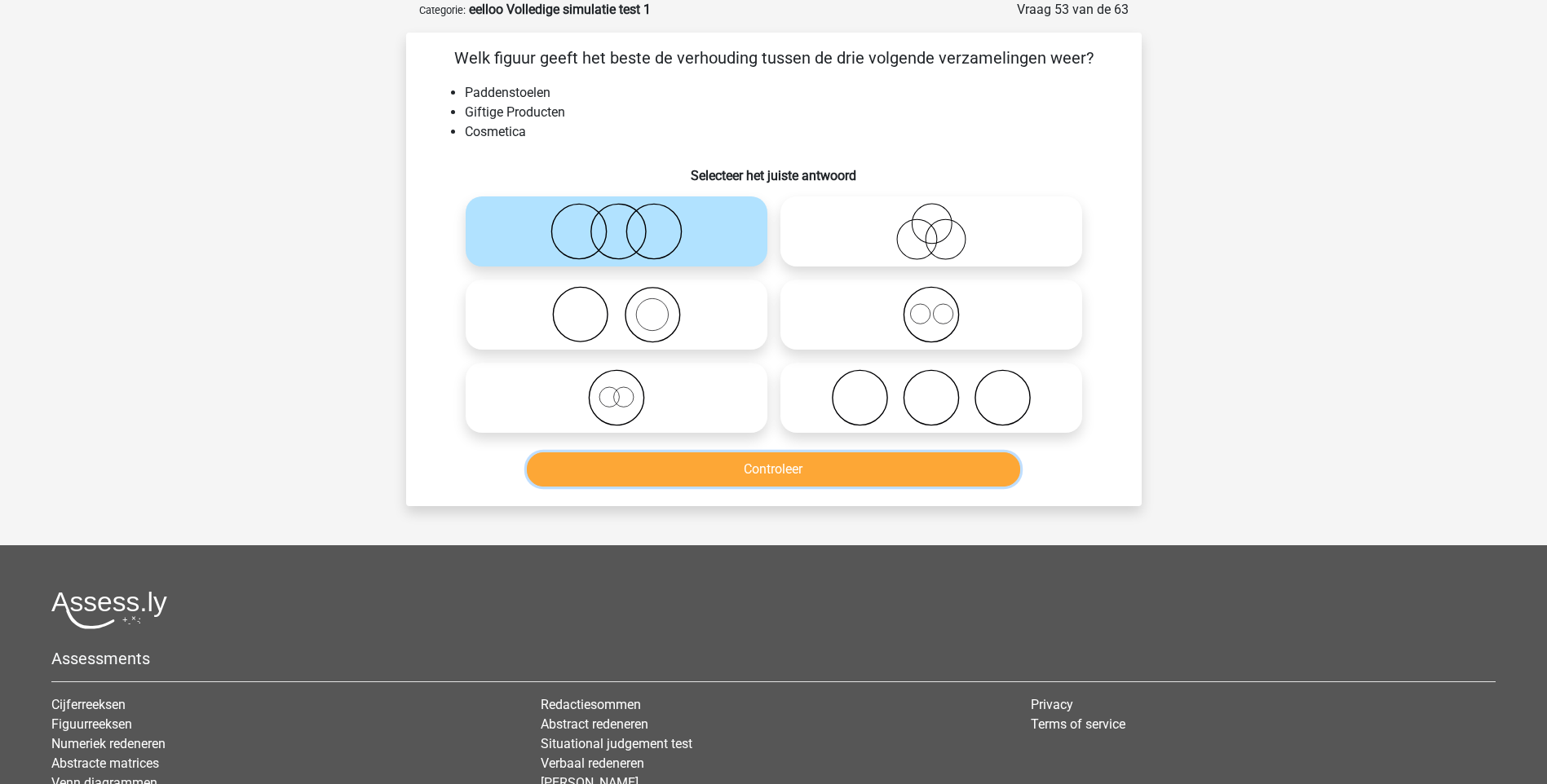
click at [761, 479] on button "Controleer" at bounding box center [773, 469] width 493 height 34
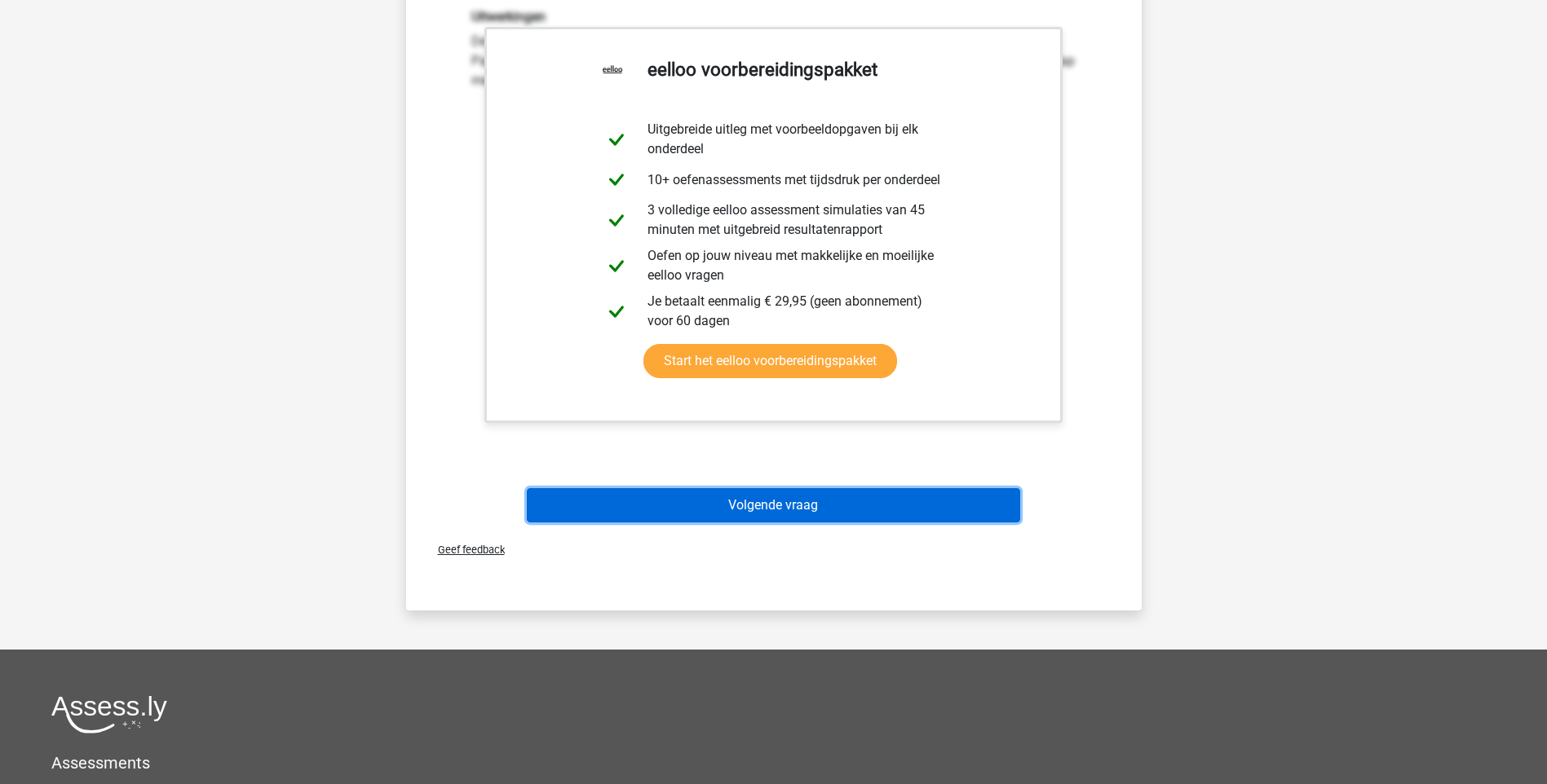
click at [793, 515] on button "Volgende vraag" at bounding box center [773, 506] width 493 height 34
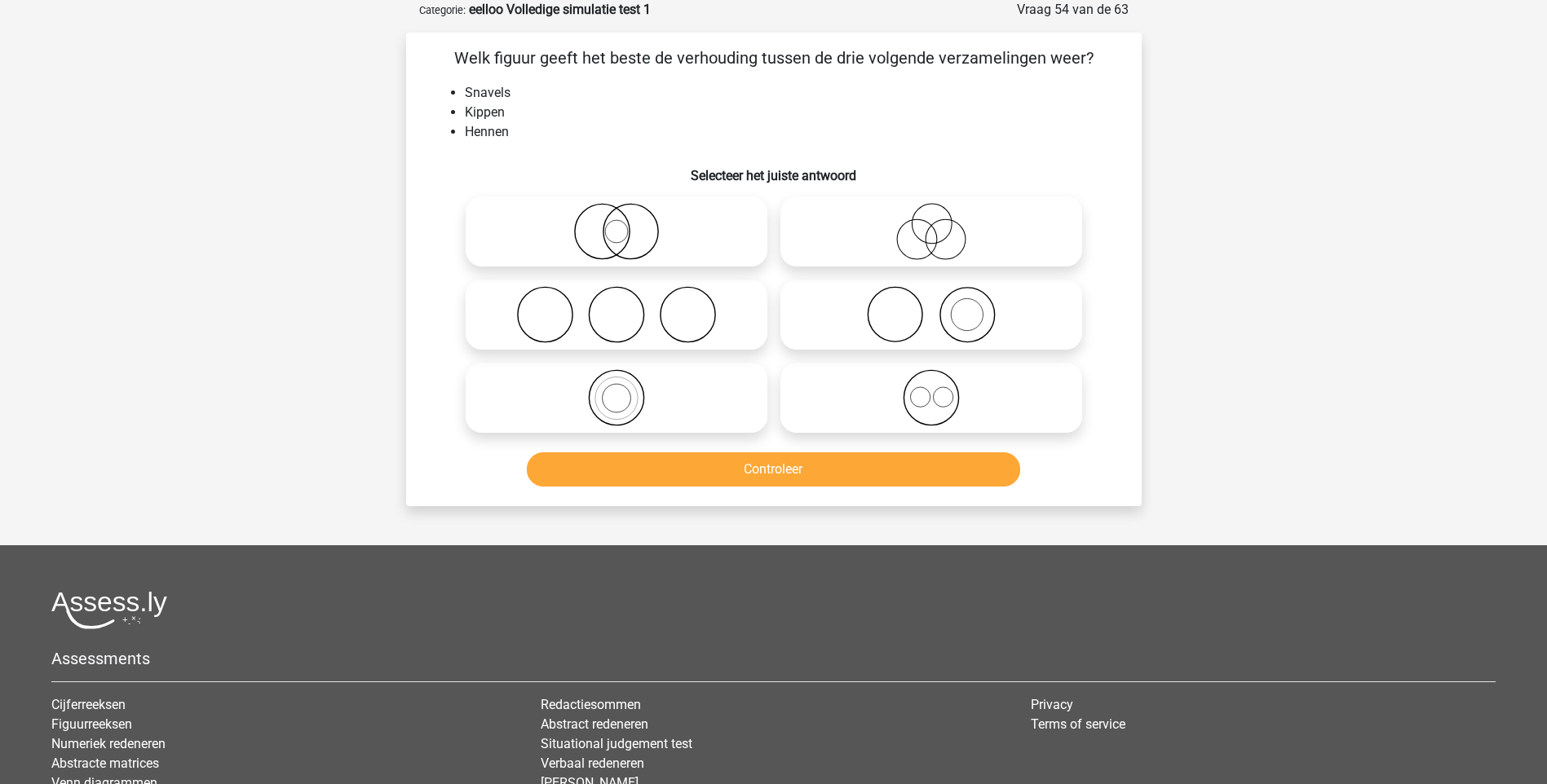
click at [622, 398] on icon at bounding box center [616, 398] width 289 height 57
click at [622, 390] on input "radio" at bounding box center [622, 384] width 11 height 11
radio input "true"
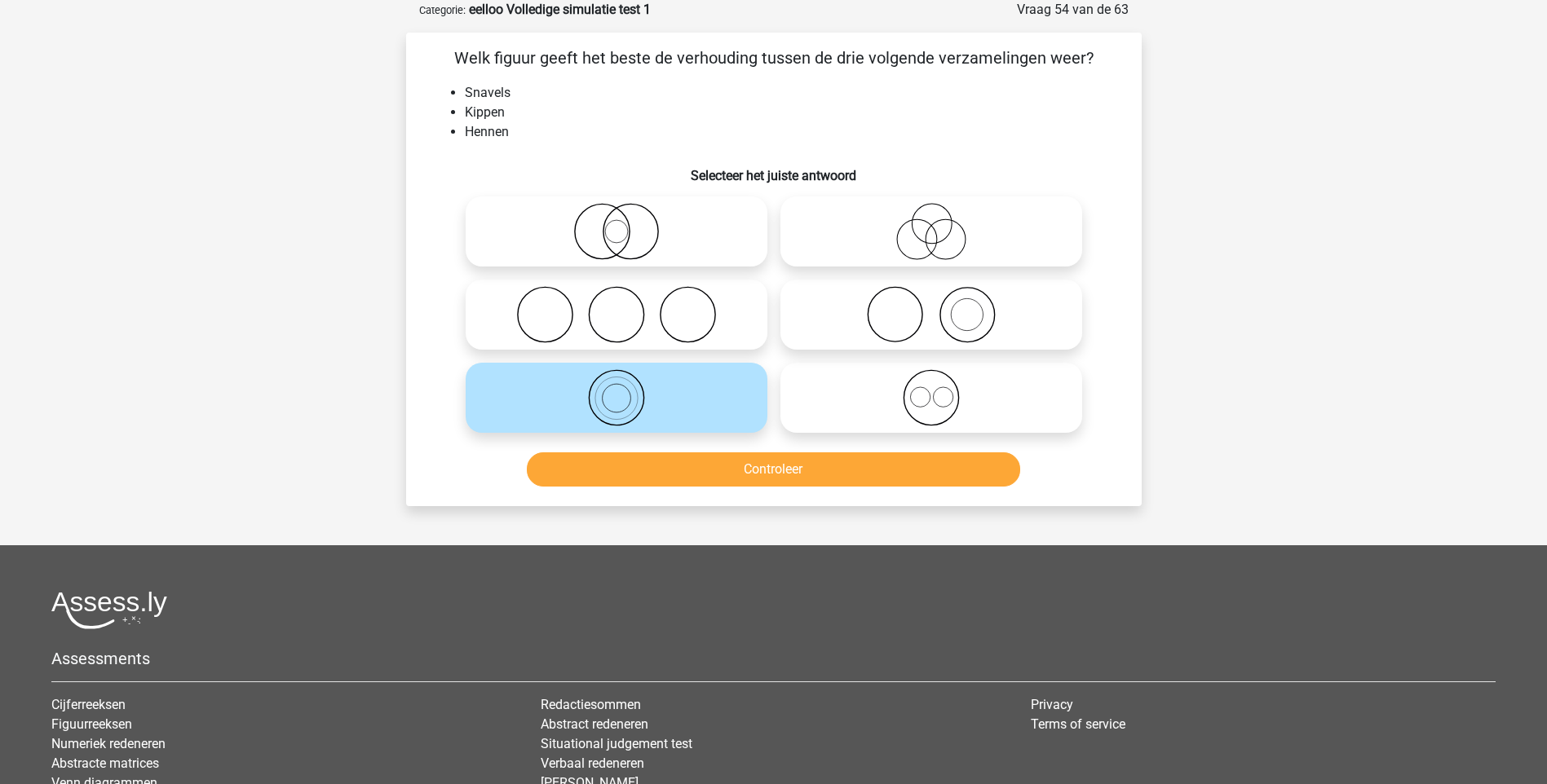
click at [592, 243] on icon at bounding box center [616, 232] width 289 height 57
click at [616, 223] on input "radio" at bounding box center [622, 219] width 11 height 11
radio input "true"
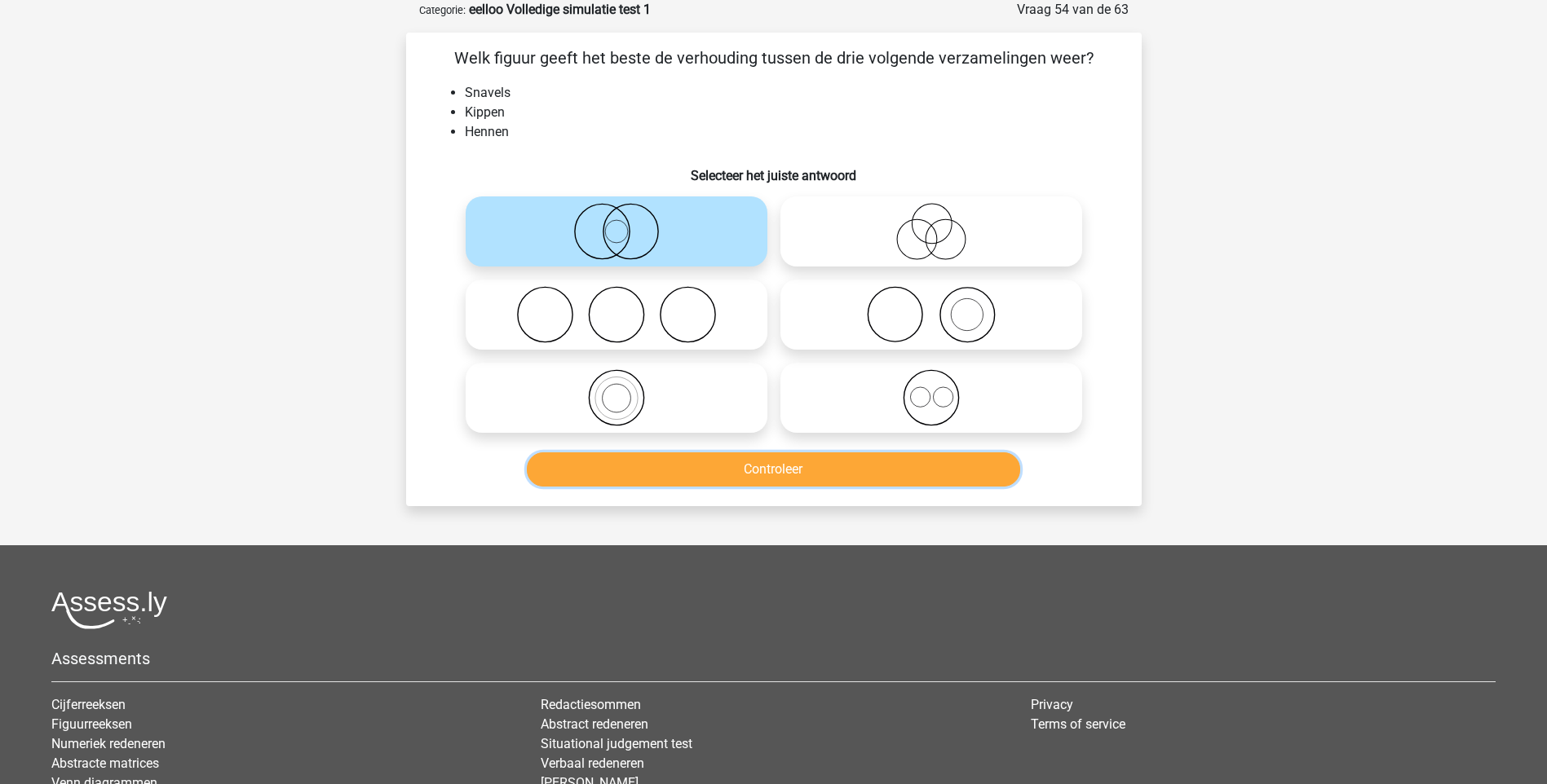
click at [868, 470] on button "Controleer" at bounding box center [773, 469] width 493 height 34
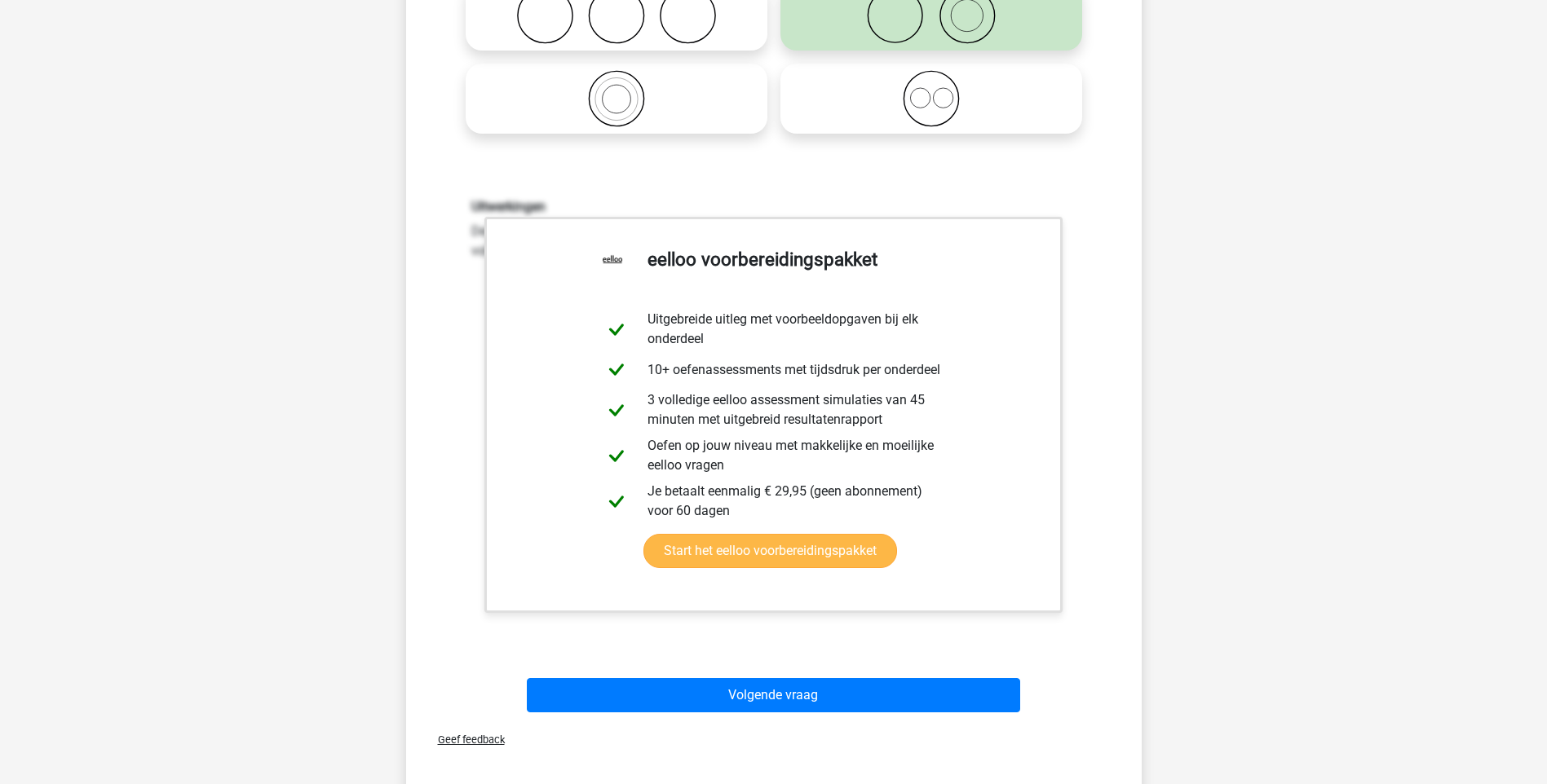
scroll to position [489, 0]
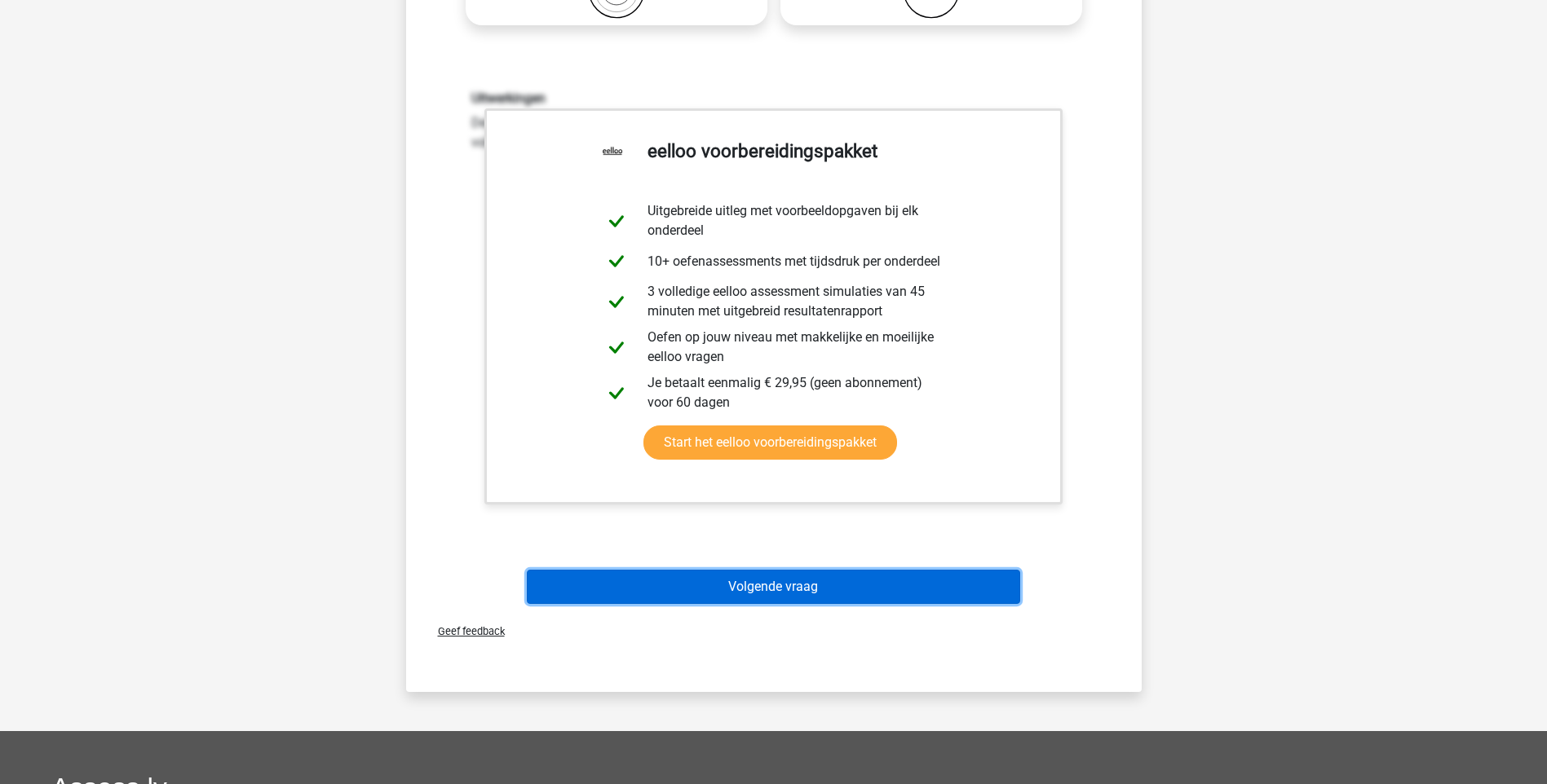
click at [782, 584] on button "Volgende vraag" at bounding box center [773, 587] width 493 height 34
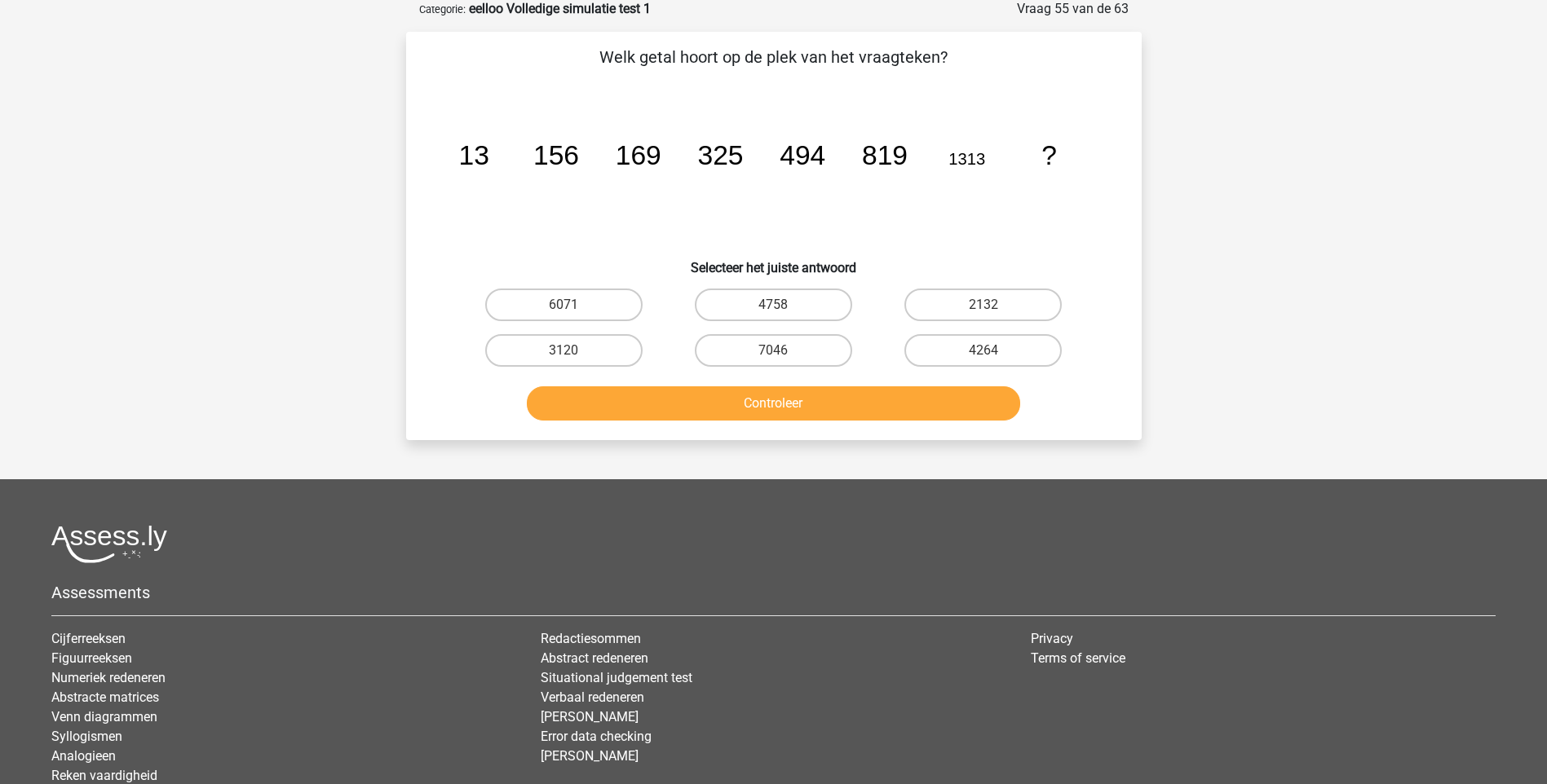
scroll to position [81, 0]
click at [945, 309] on label "2132" at bounding box center [983, 305] width 157 height 33
click at [983, 309] on input "2132" at bounding box center [989, 311] width 11 height 11
radio input "true"
click at [769, 405] on button "Controleer" at bounding box center [773, 404] width 493 height 34
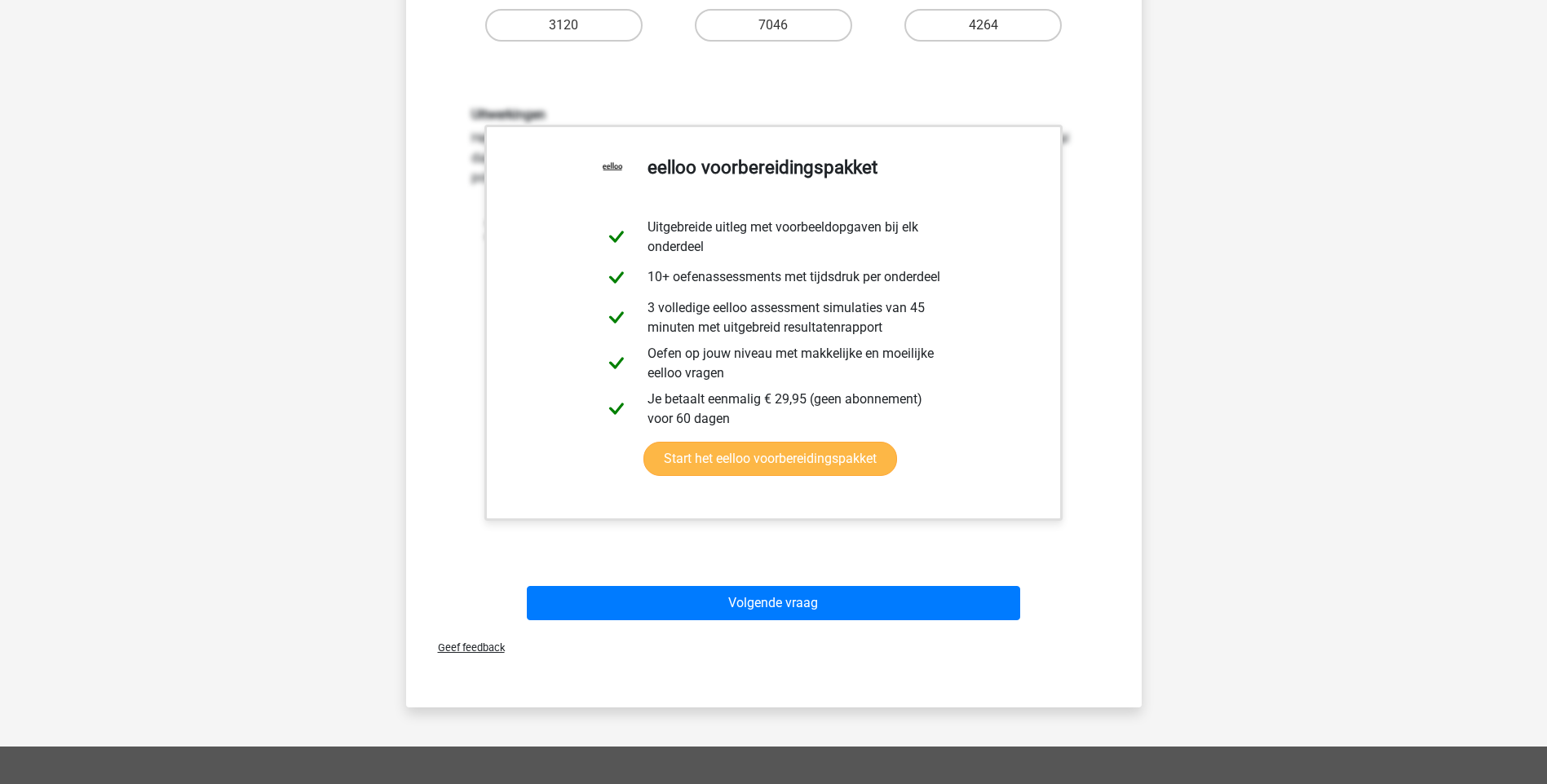
scroll to position [163, 0]
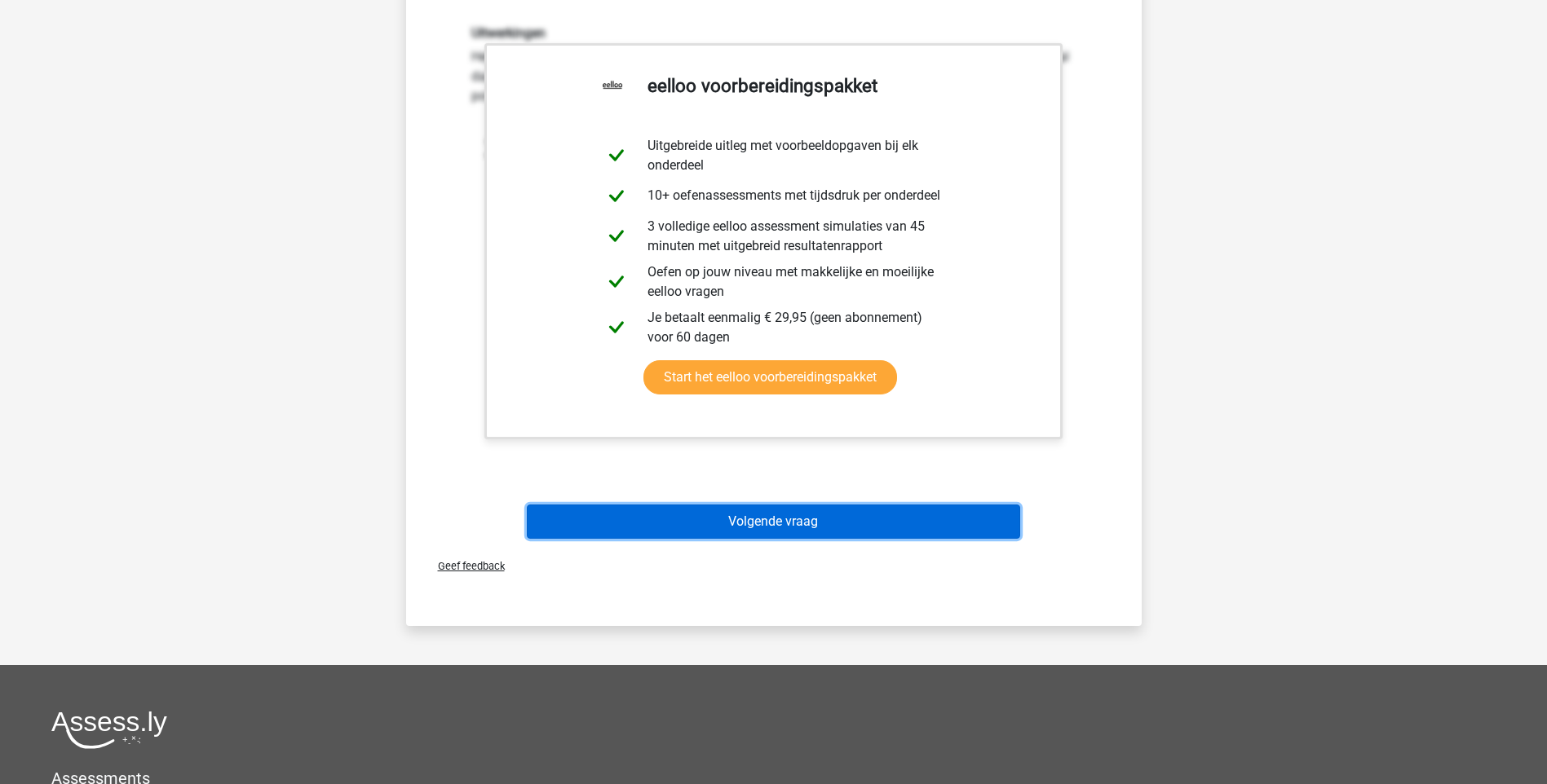
click at [792, 527] on button "Volgende vraag" at bounding box center [773, 522] width 493 height 34
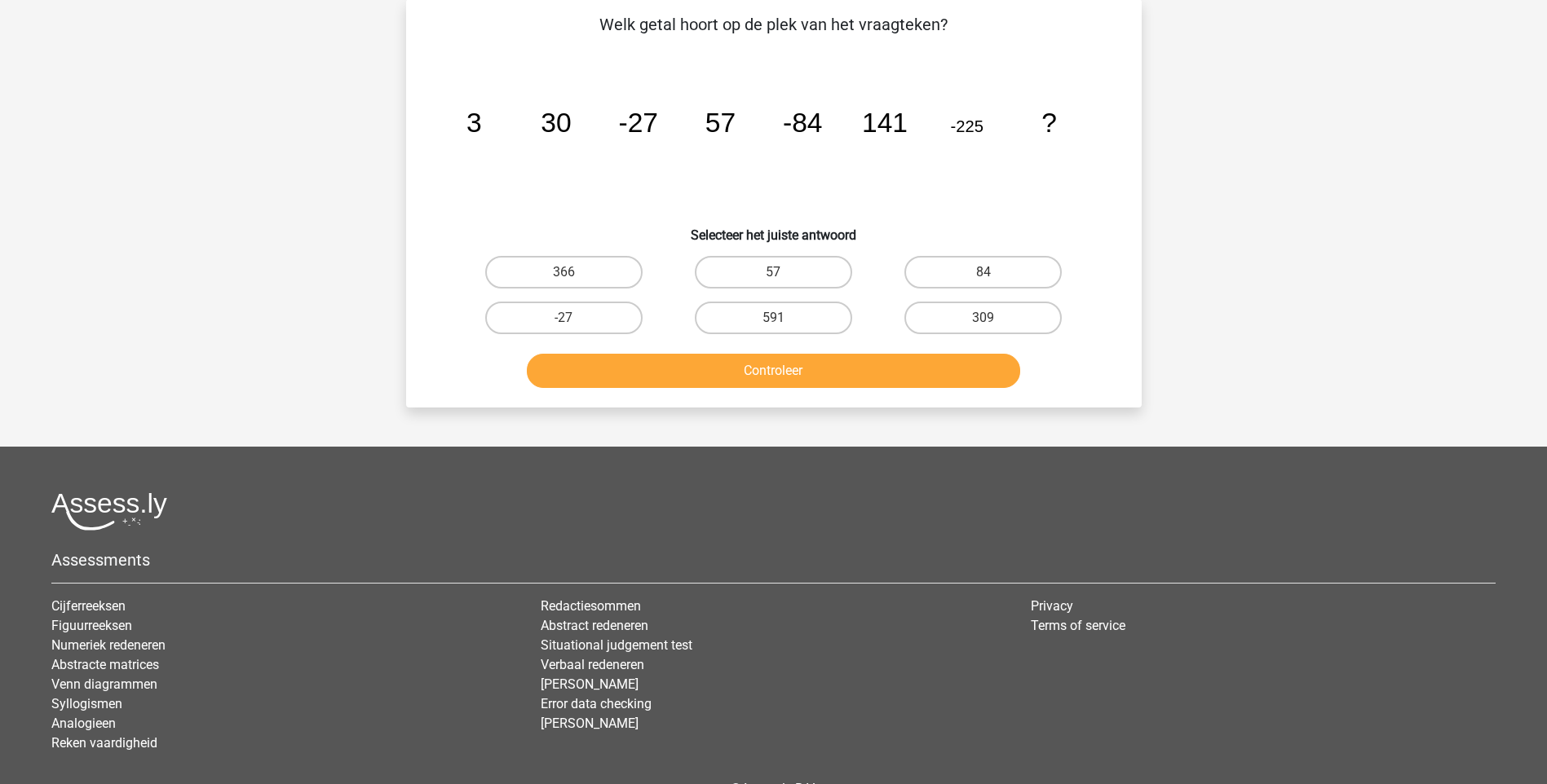
scroll to position [81, 0]
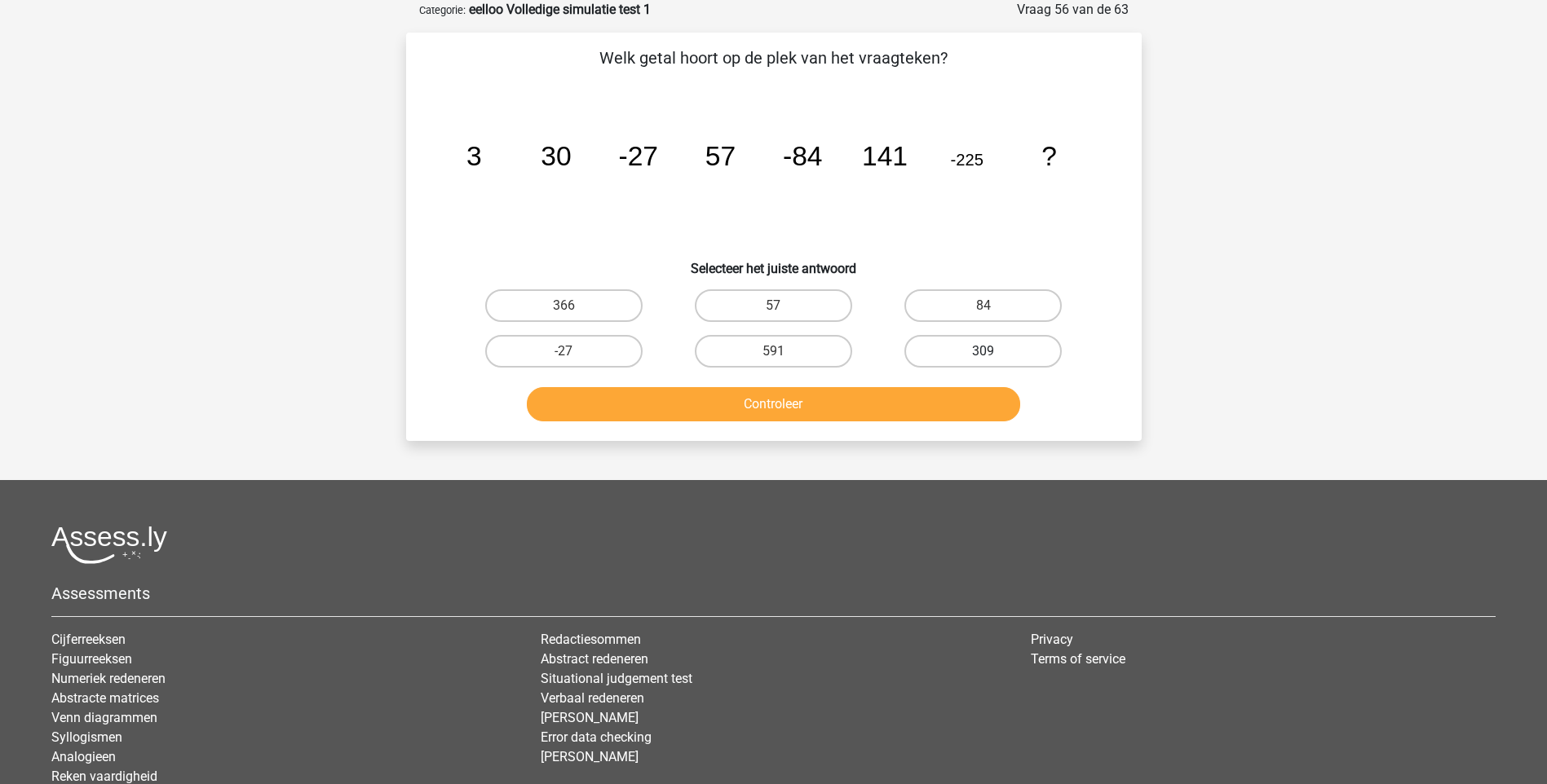
click at [930, 350] on label "309" at bounding box center [983, 351] width 157 height 33
click at [983, 351] on input "309" at bounding box center [989, 357] width 11 height 11
radio input "true"
click at [787, 410] on button "Controleer" at bounding box center [773, 404] width 493 height 34
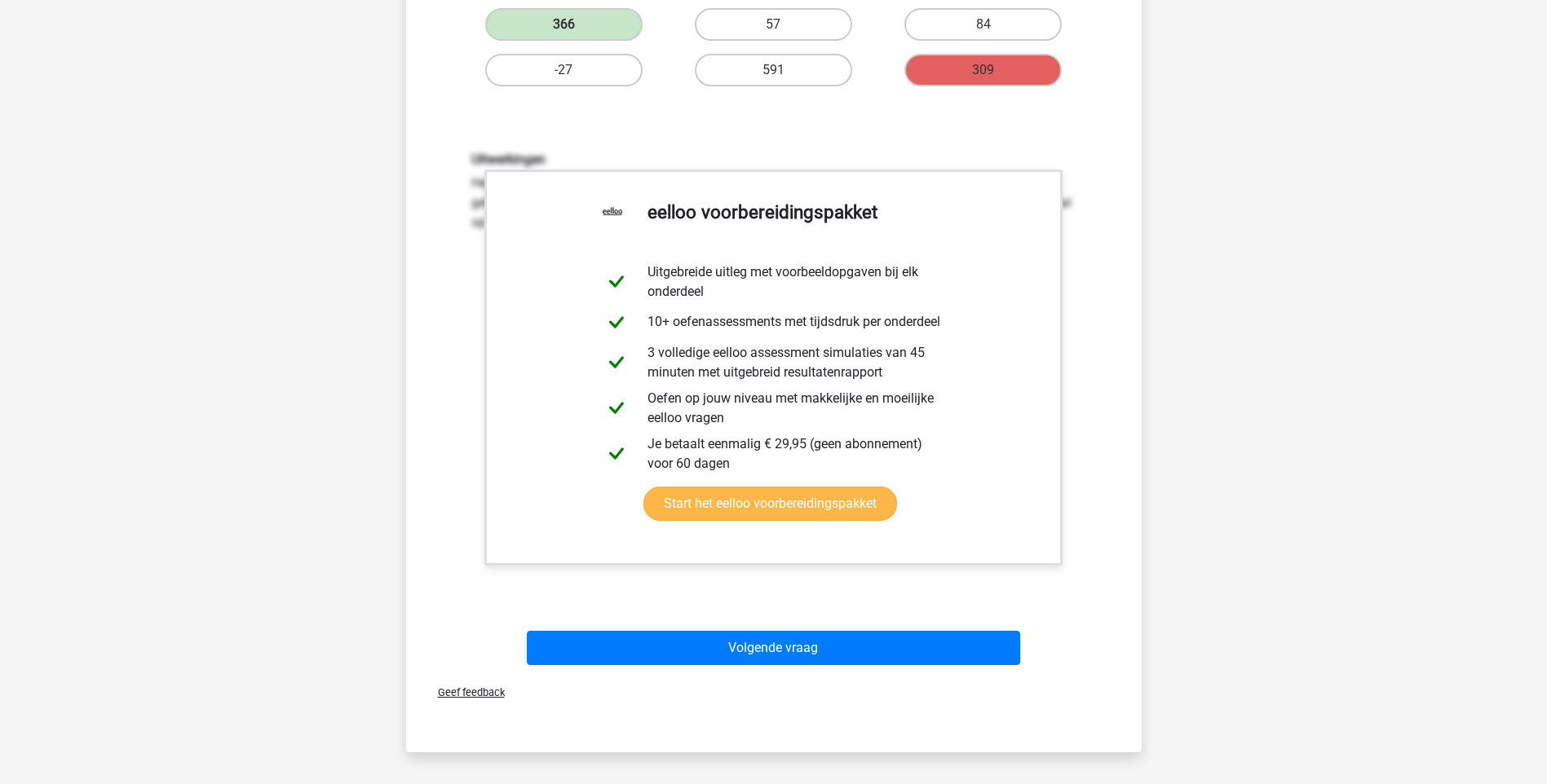
scroll to position [408, 0]
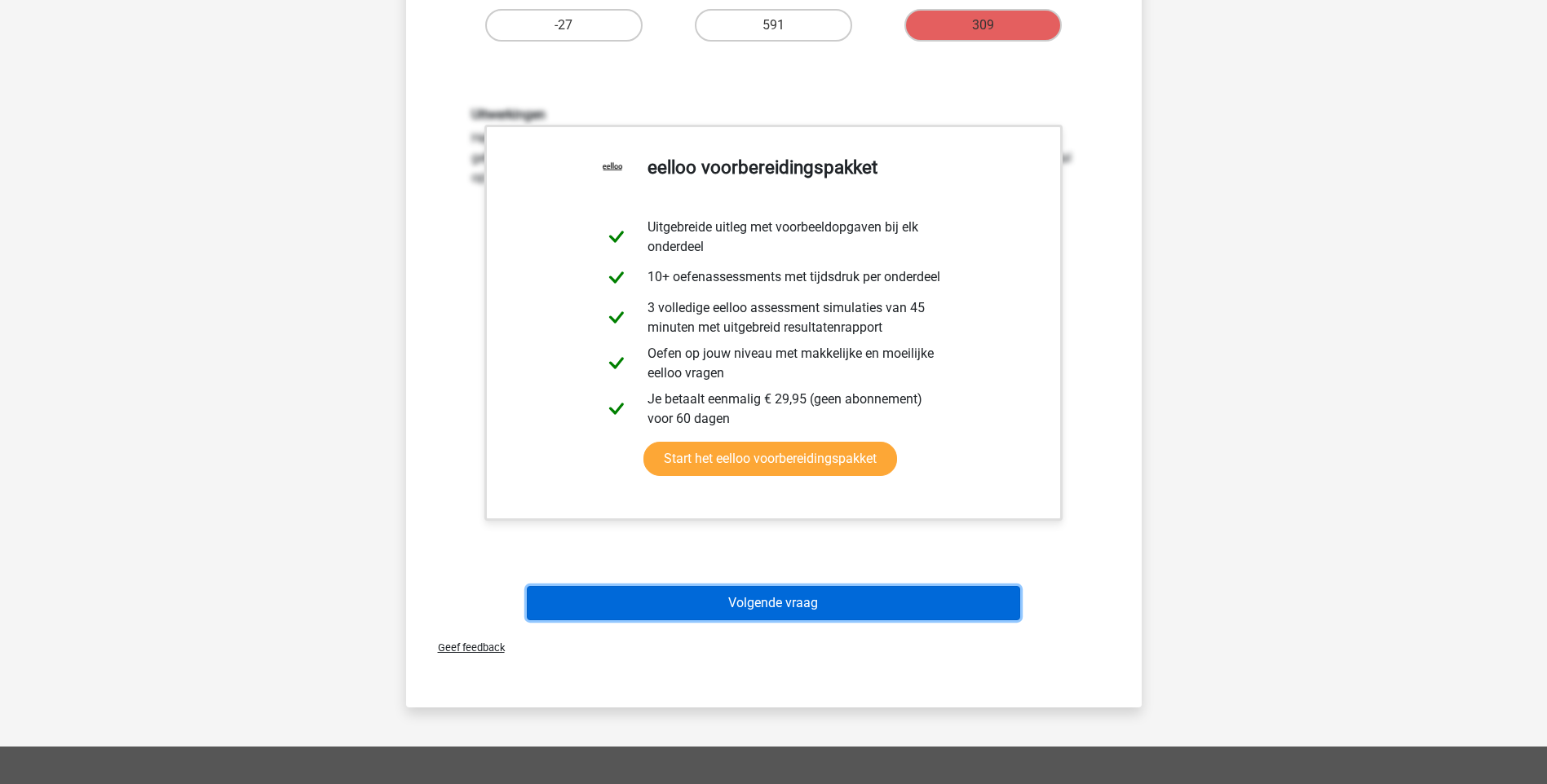
click at [782, 598] on button "Volgende vraag" at bounding box center [773, 603] width 493 height 34
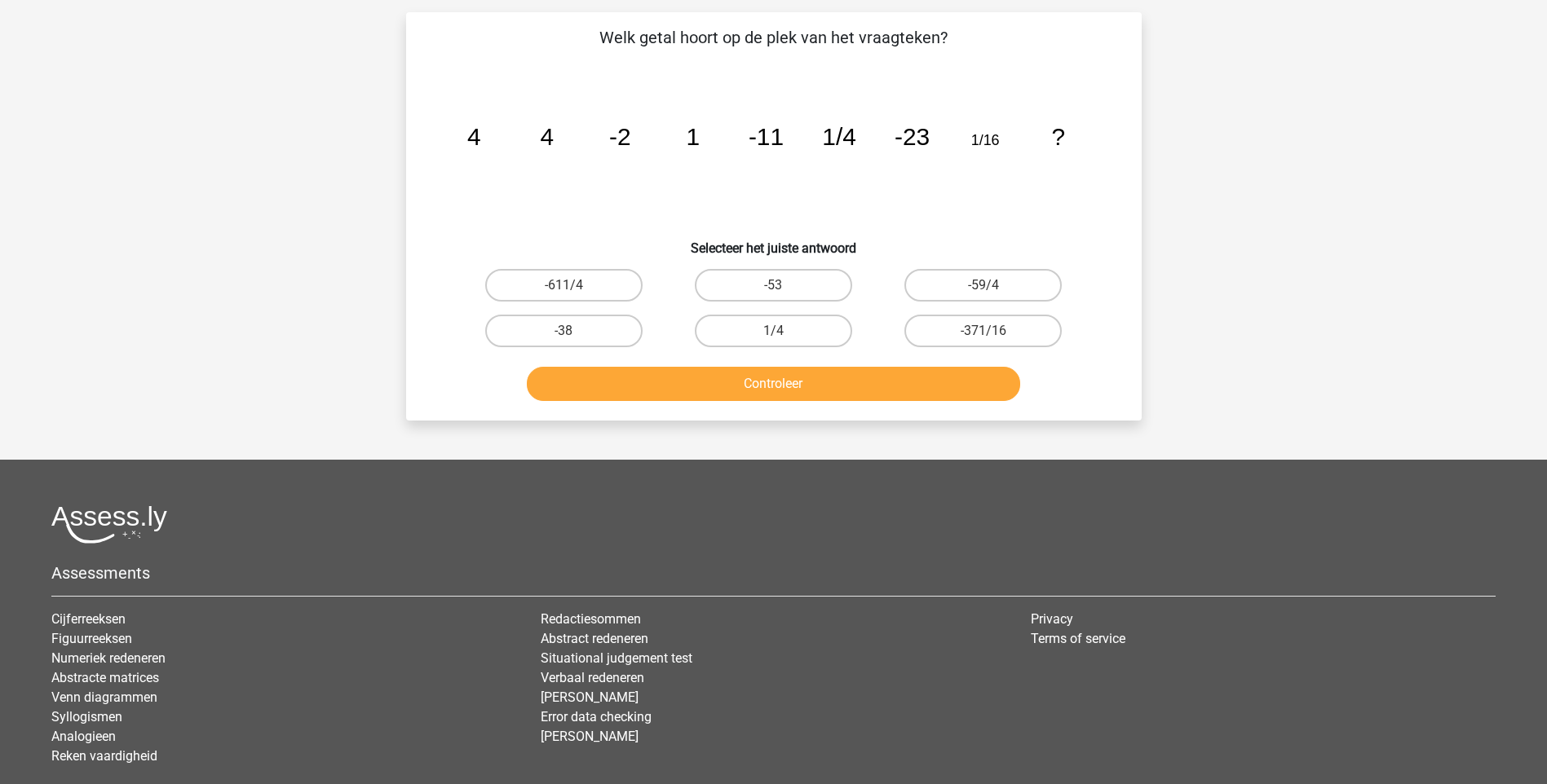
scroll to position [81, 0]
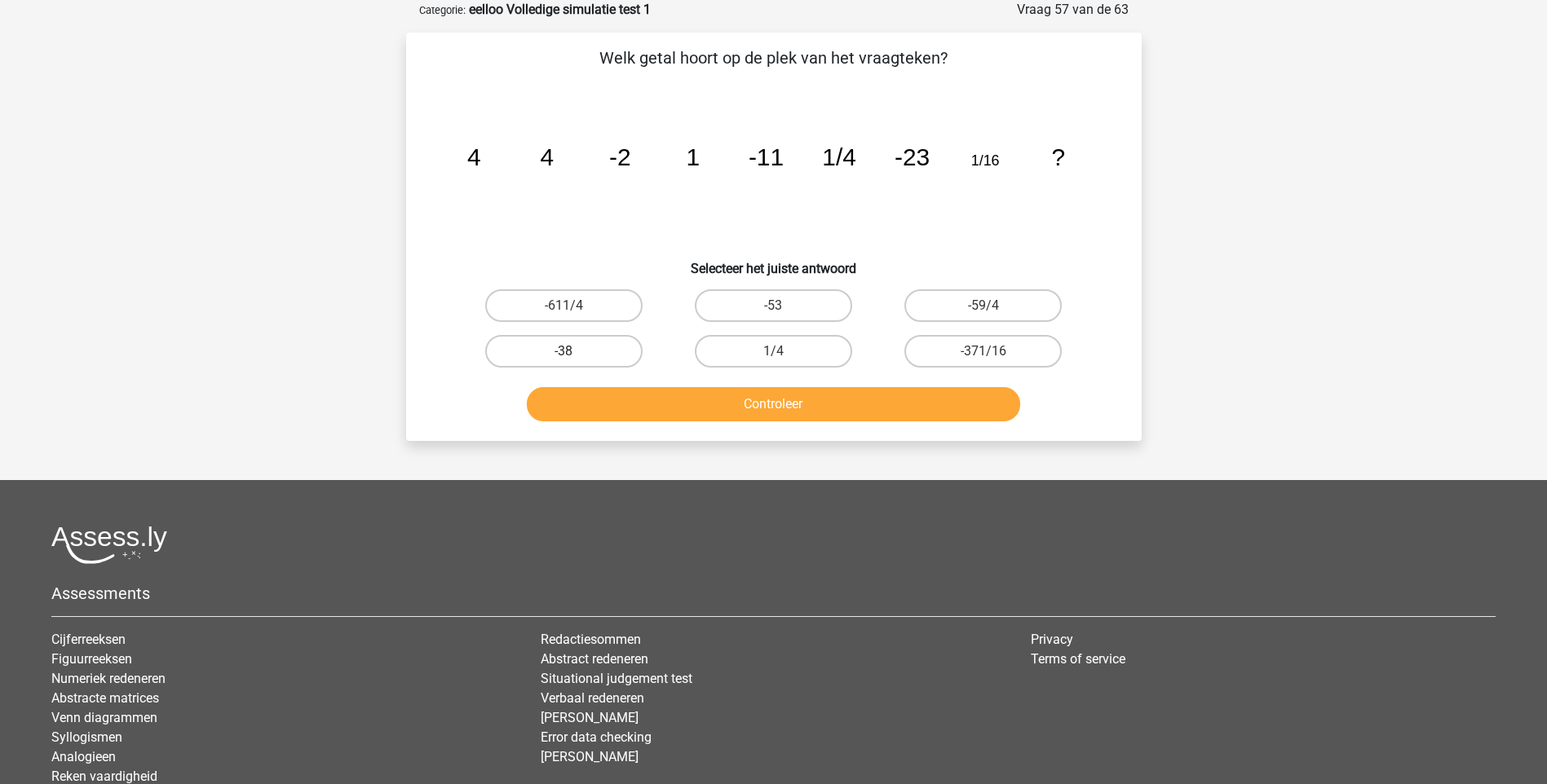
click at [593, 357] on label "-38" at bounding box center [564, 351] width 157 height 33
click at [574, 357] on input "-38" at bounding box center [569, 357] width 11 height 11
radio input "true"
click at [783, 403] on button "Controleer" at bounding box center [773, 404] width 493 height 34
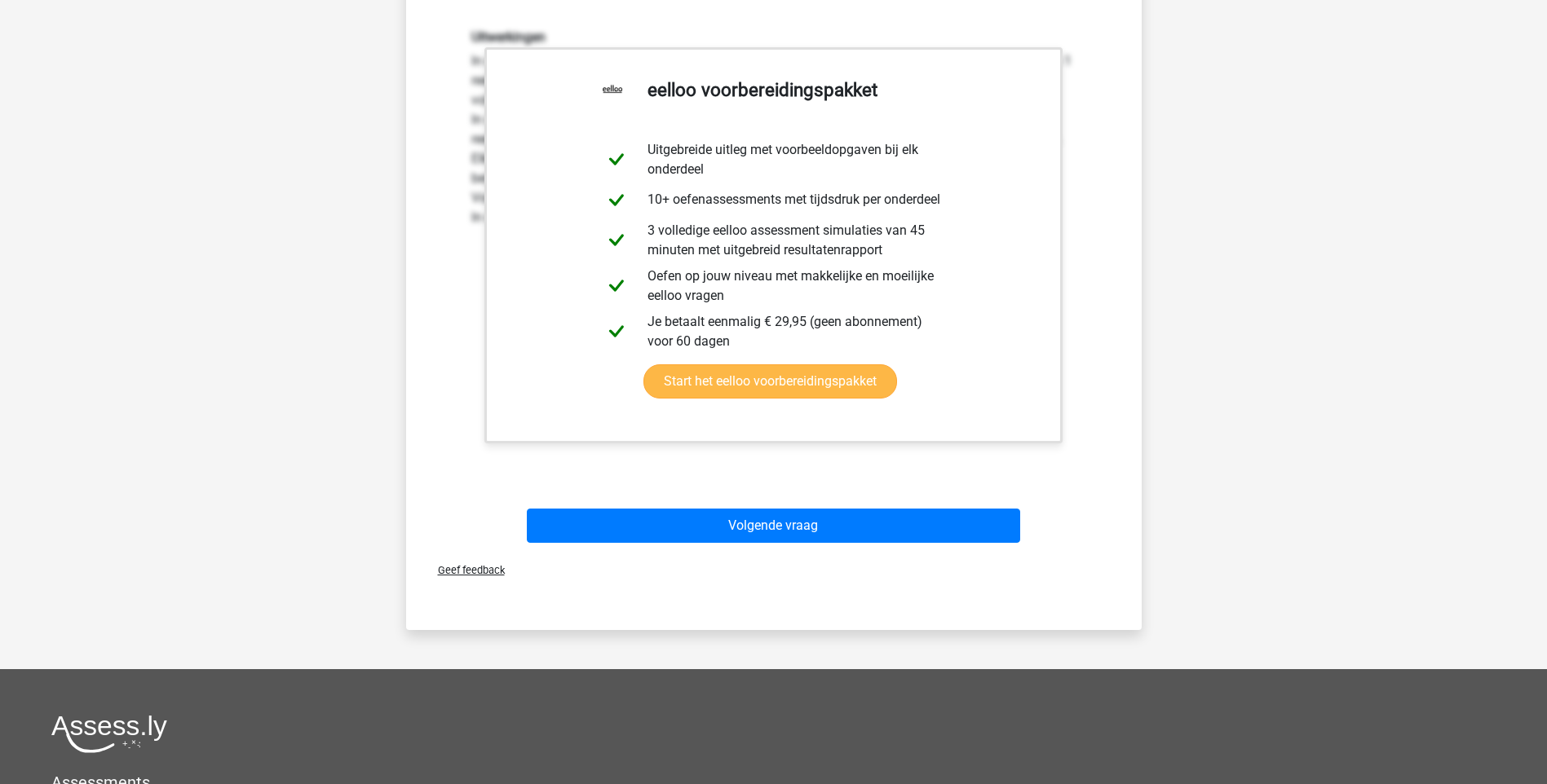
scroll to position [489, 0]
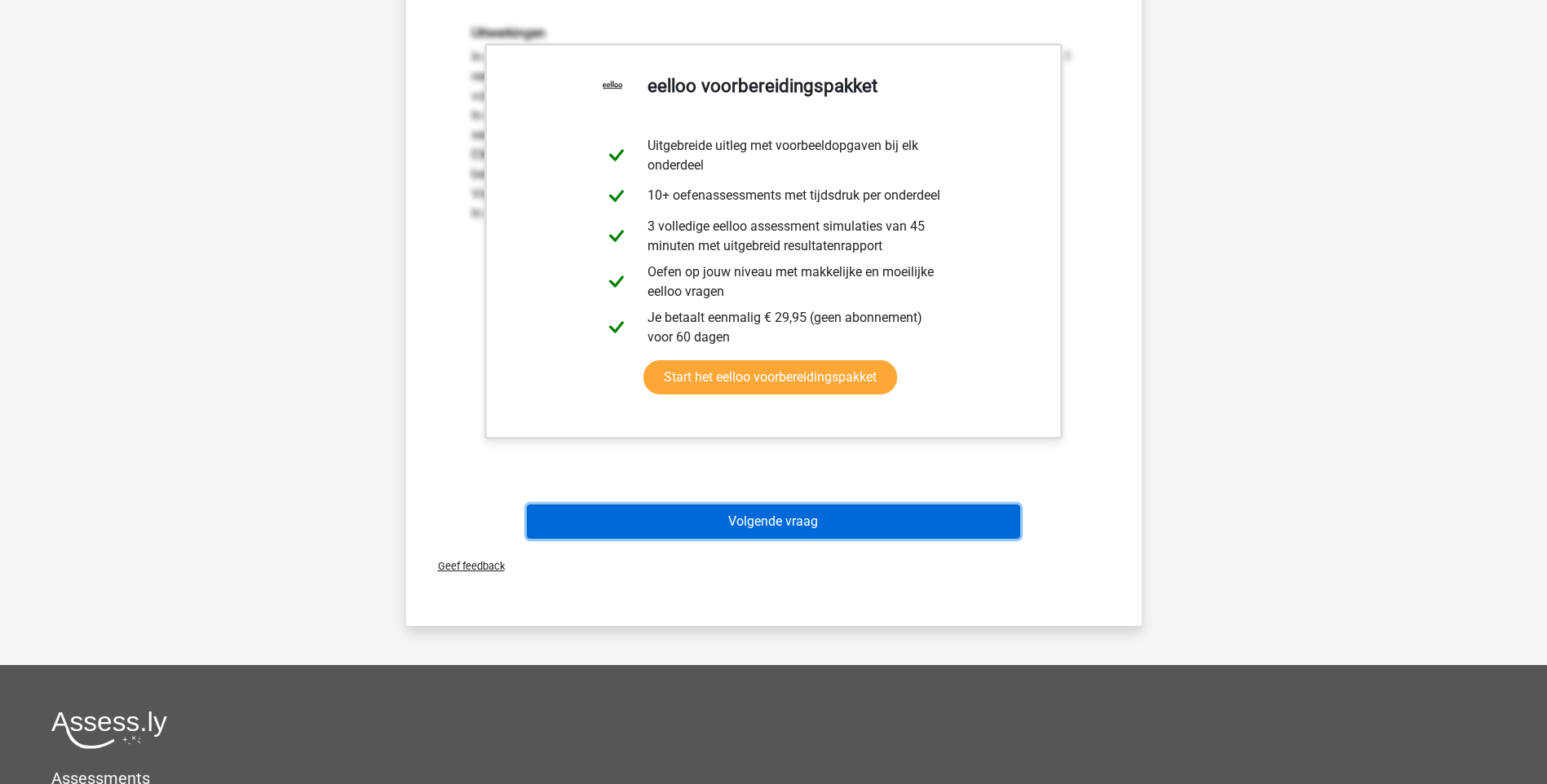
click at [786, 513] on button "Volgende vraag" at bounding box center [773, 522] width 493 height 34
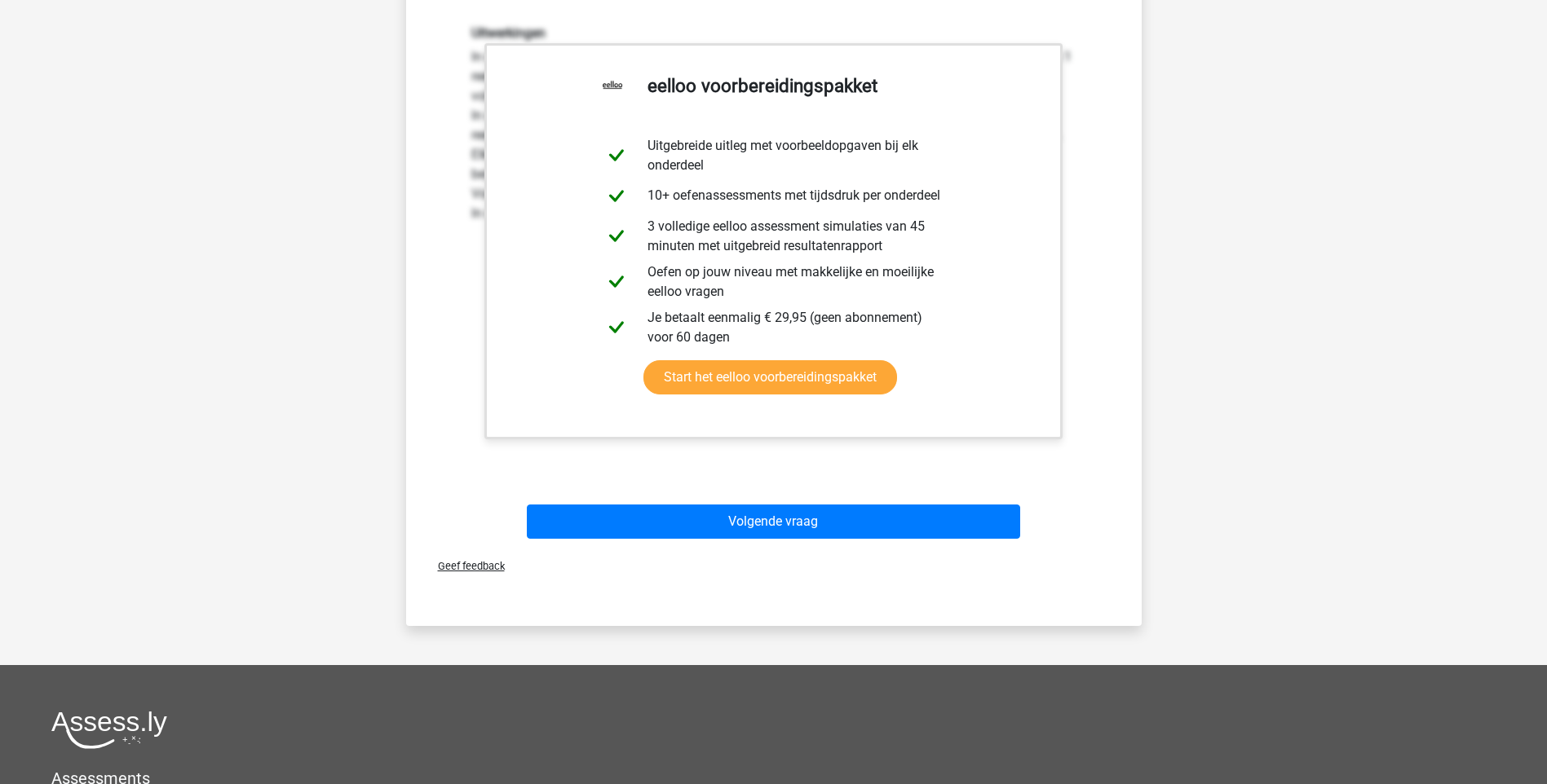
scroll to position [43, 0]
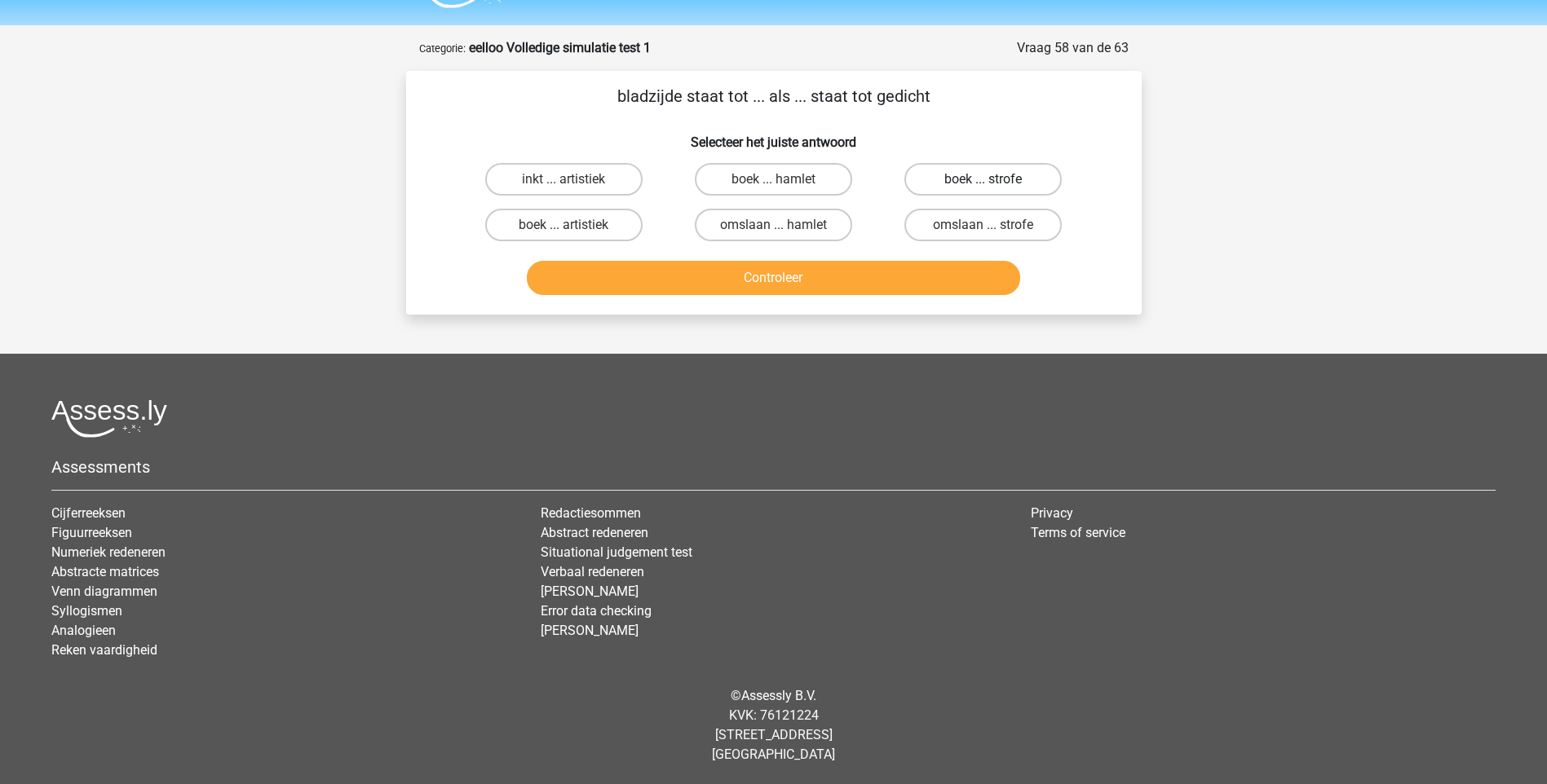
click at [961, 177] on label "boek ... strofe" at bounding box center [983, 179] width 157 height 33
click at [983, 179] on input "boek ... strofe" at bounding box center [989, 185] width 11 height 11
radio input "true"
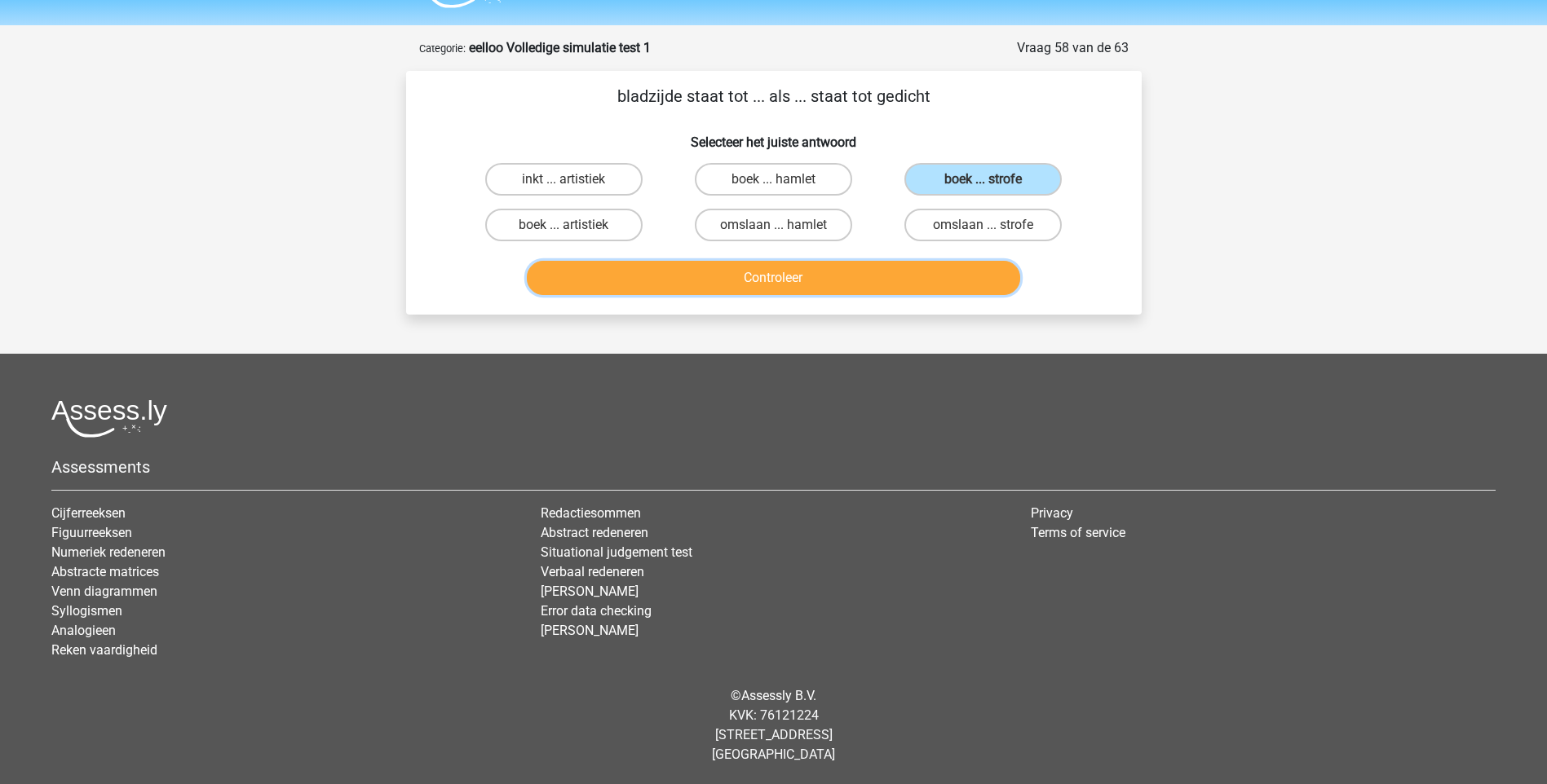
click at [803, 278] on button "Controleer" at bounding box center [773, 277] width 493 height 34
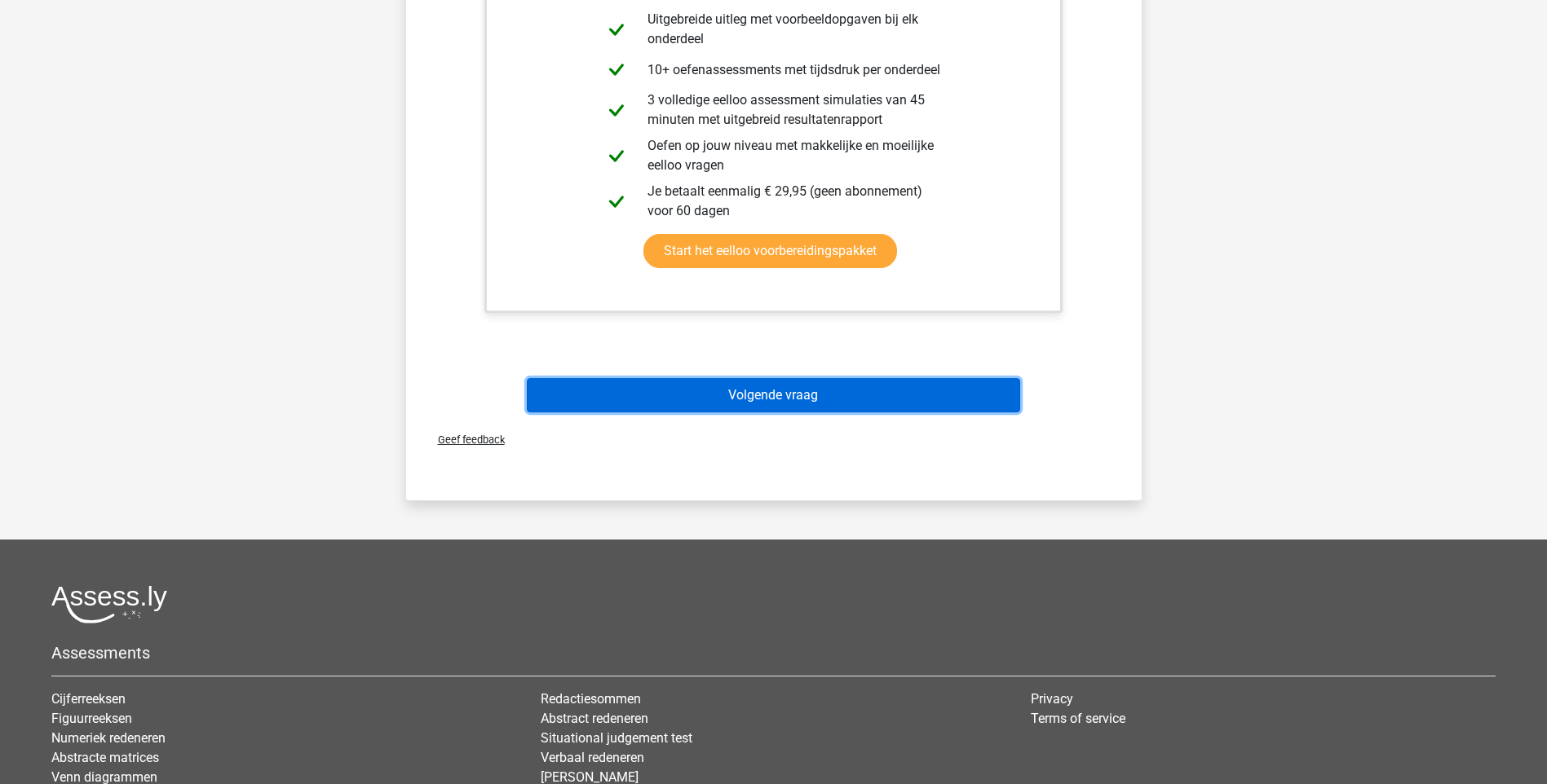
click at [781, 401] on button "Volgende vraag" at bounding box center [773, 395] width 493 height 34
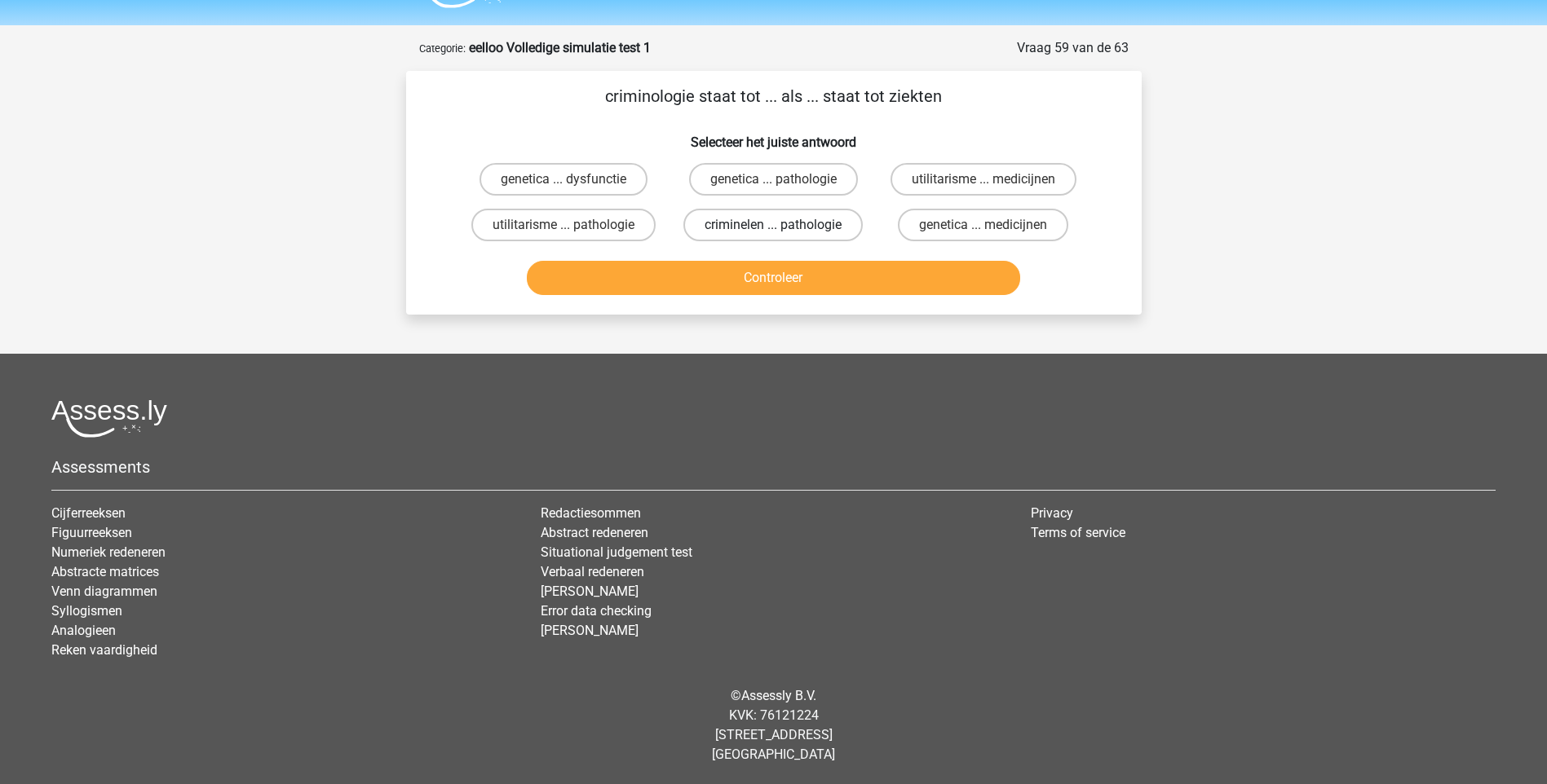
click at [745, 223] on label "criminelen ... pathologie" at bounding box center [773, 225] width 179 height 33
click at [774, 225] on input "criminelen ... pathologie" at bounding box center [779, 230] width 11 height 11
radio input "true"
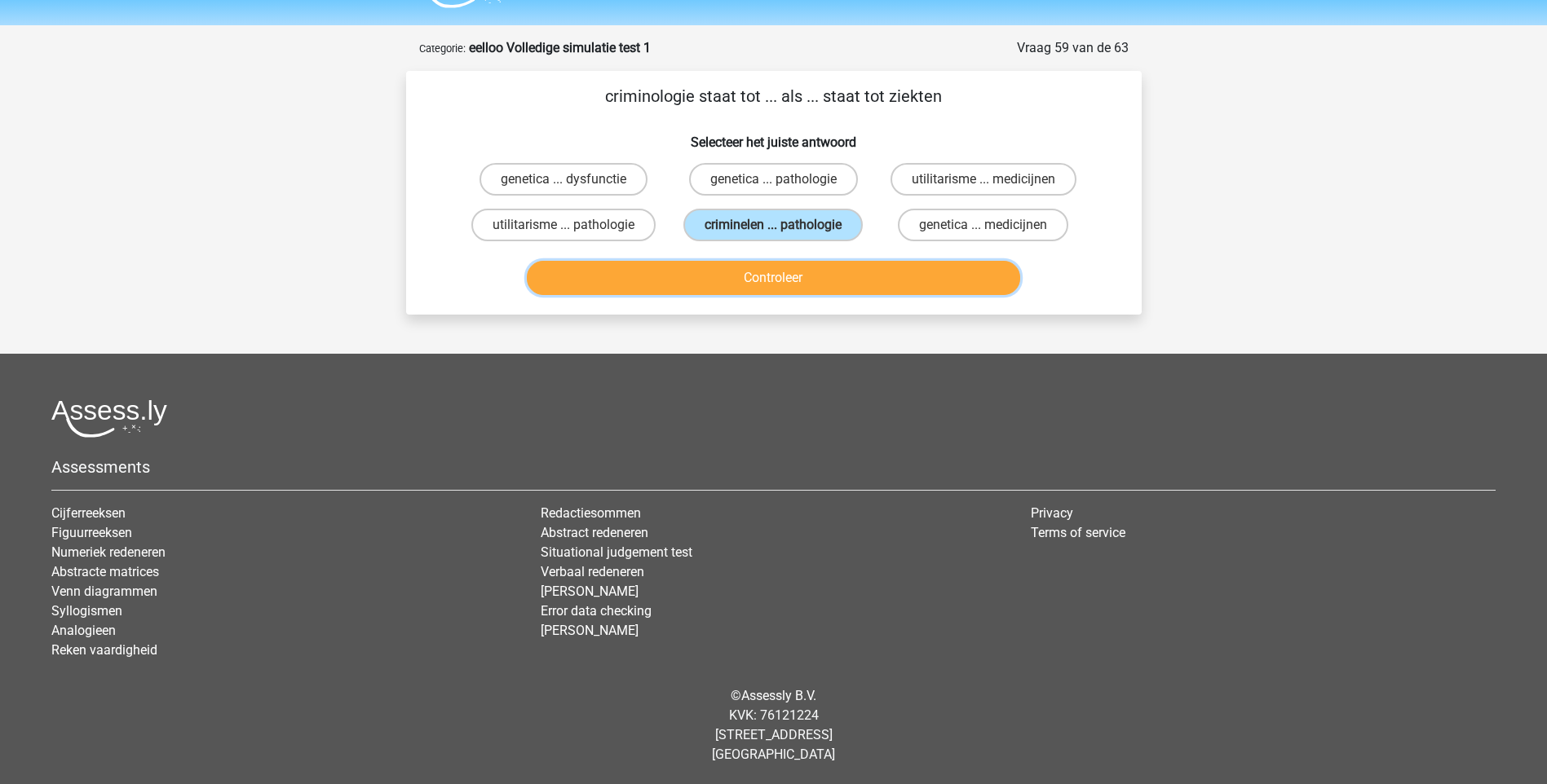
click at [778, 282] on button "Controleer" at bounding box center [773, 277] width 493 height 34
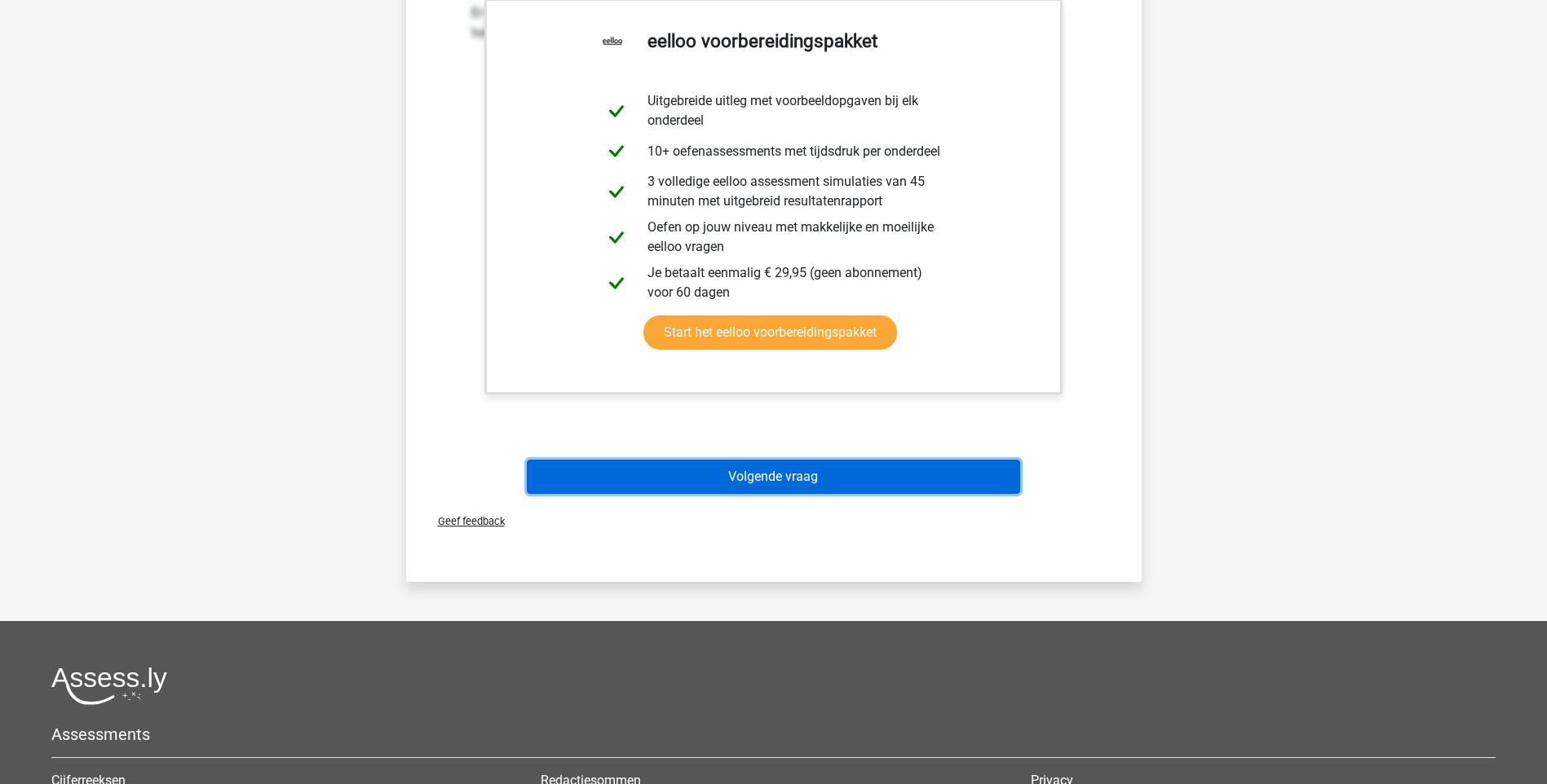
click at [777, 466] on button "Volgende vraag" at bounding box center [773, 477] width 493 height 34
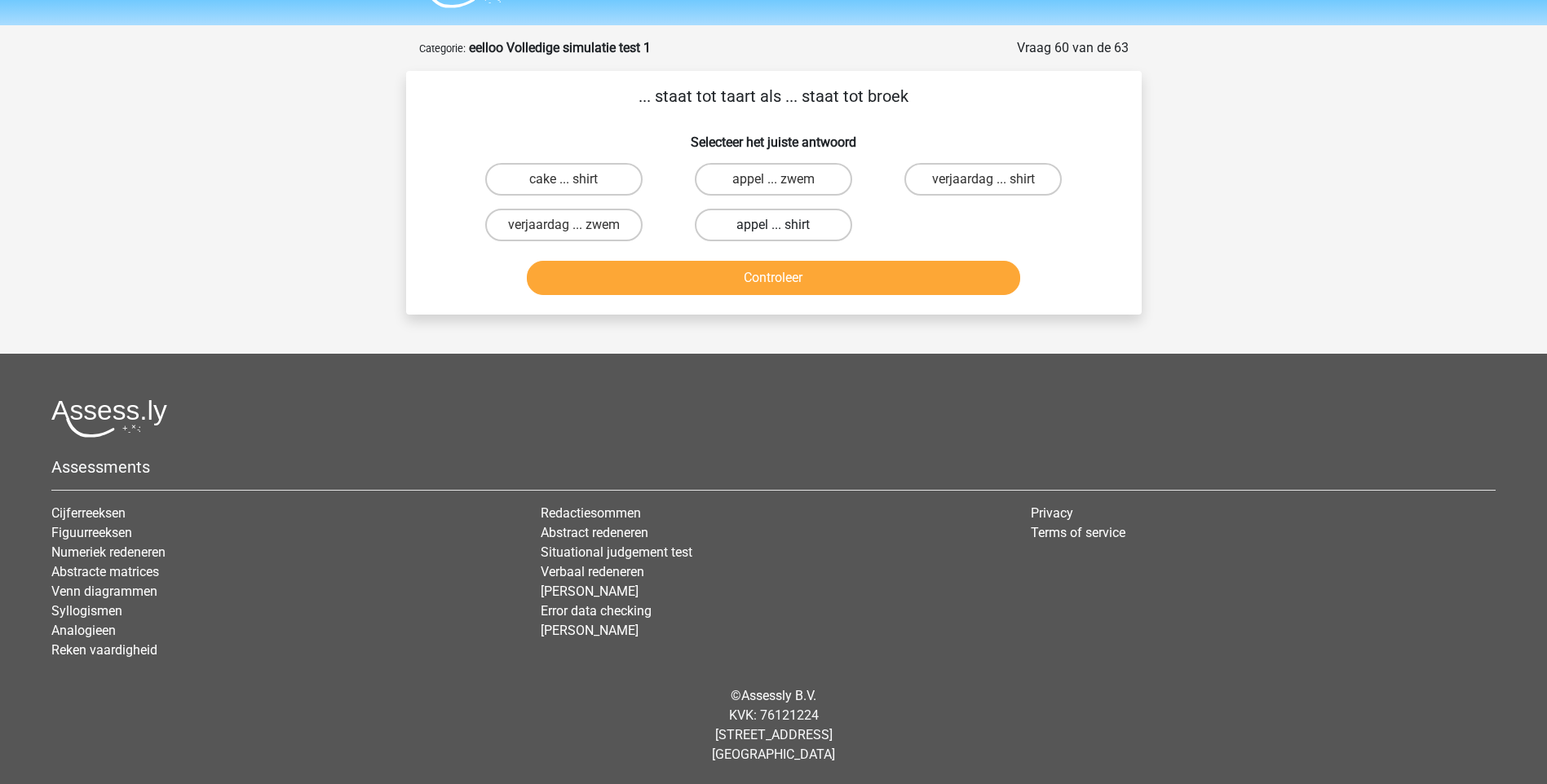
click at [773, 225] on label "appel ... shirt" at bounding box center [774, 225] width 157 height 33
click at [774, 225] on input "appel ... shirt" at bounding box center [779, 230] width 11 height 11
radio input "true"
click at [965, 185] on label "verjaardag ... shirt" at bounding box center [983, 179] width 157 height 33
click at [983, 185] on input "verjaardag ... shirt" at bounding box center [989, 185] width 11 height 11
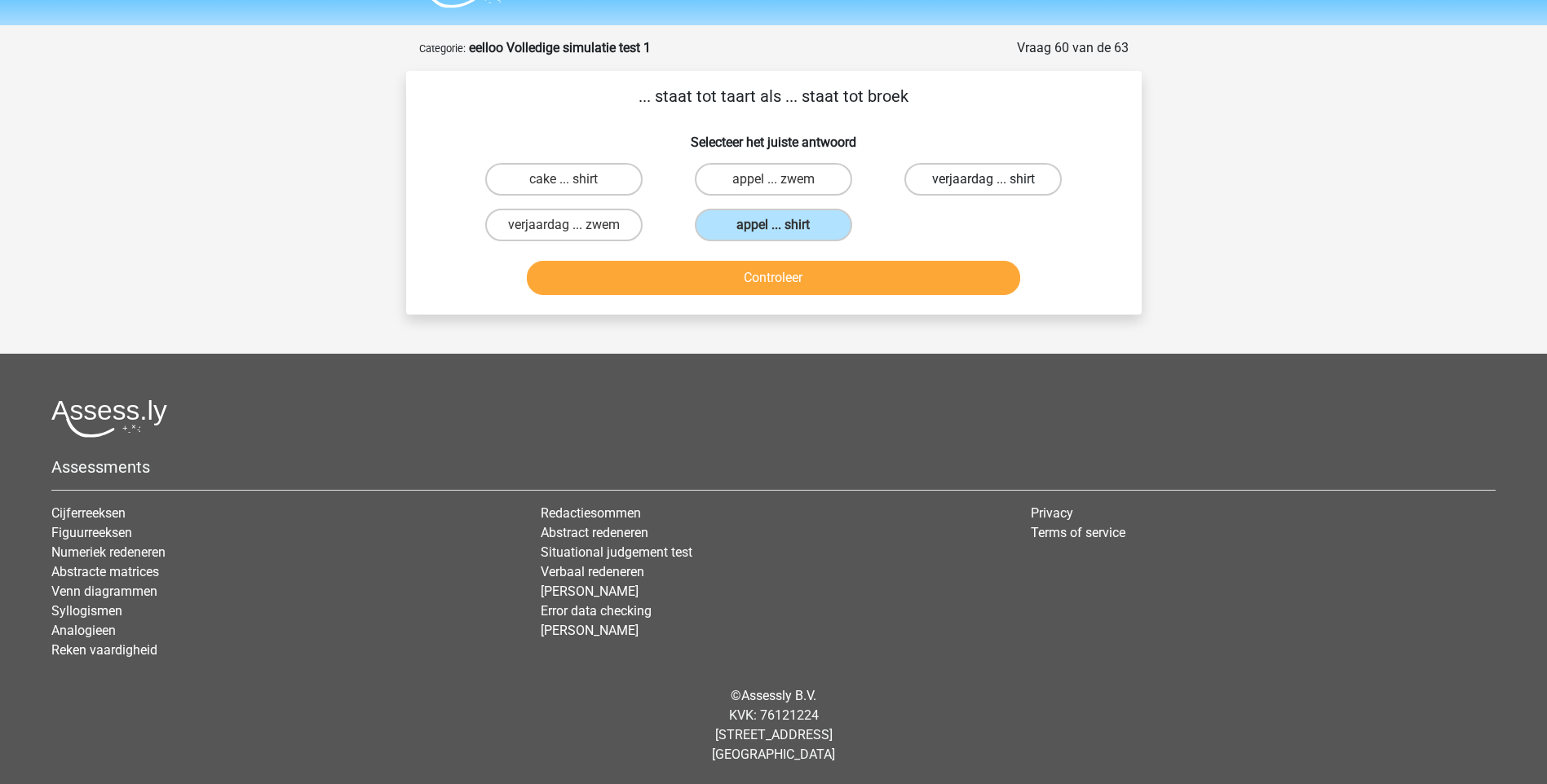
radio input "true"
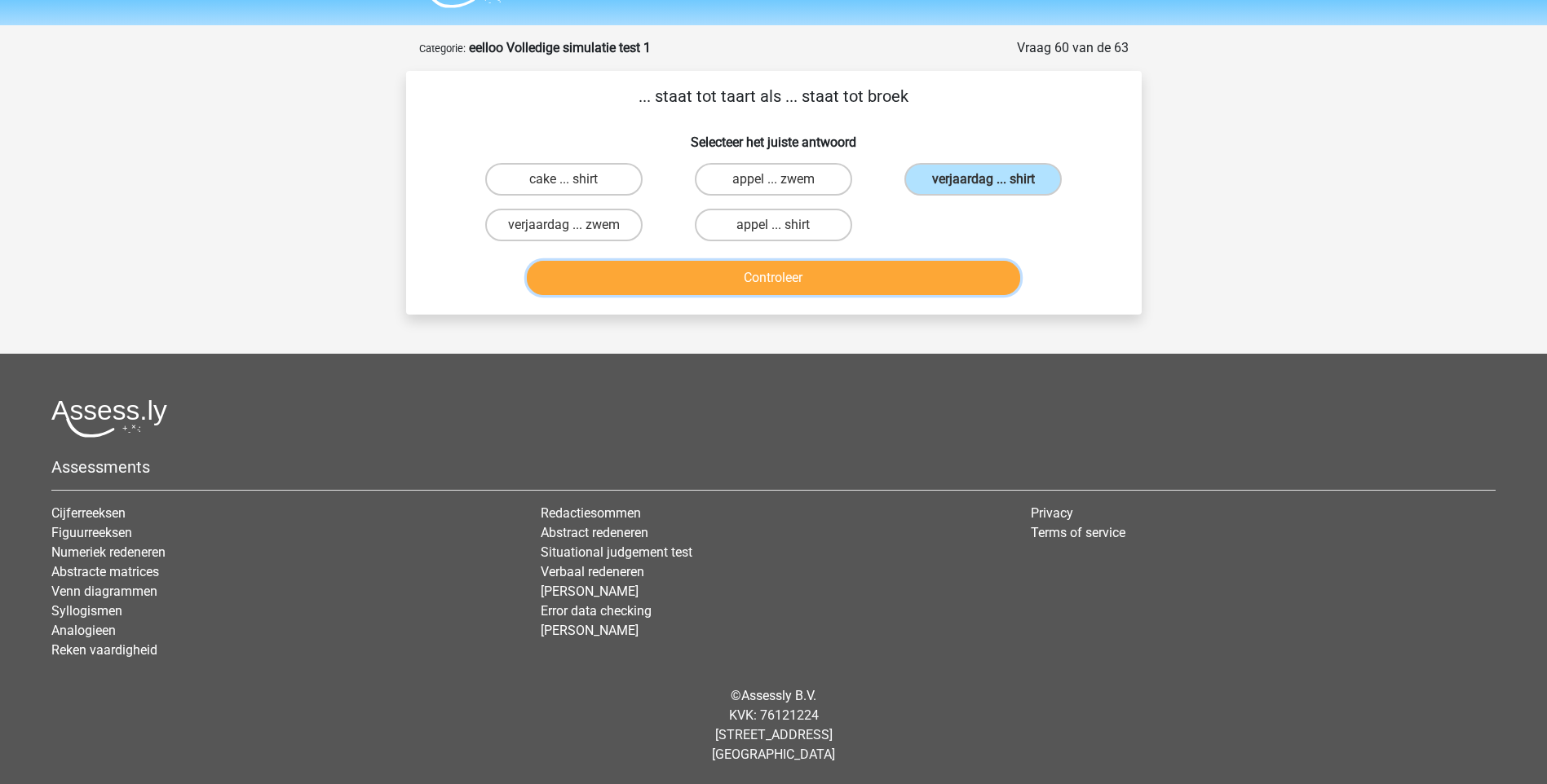
click at [812, 273] on button "Controleer" at bounding box center [773, 277] width 493 height 34
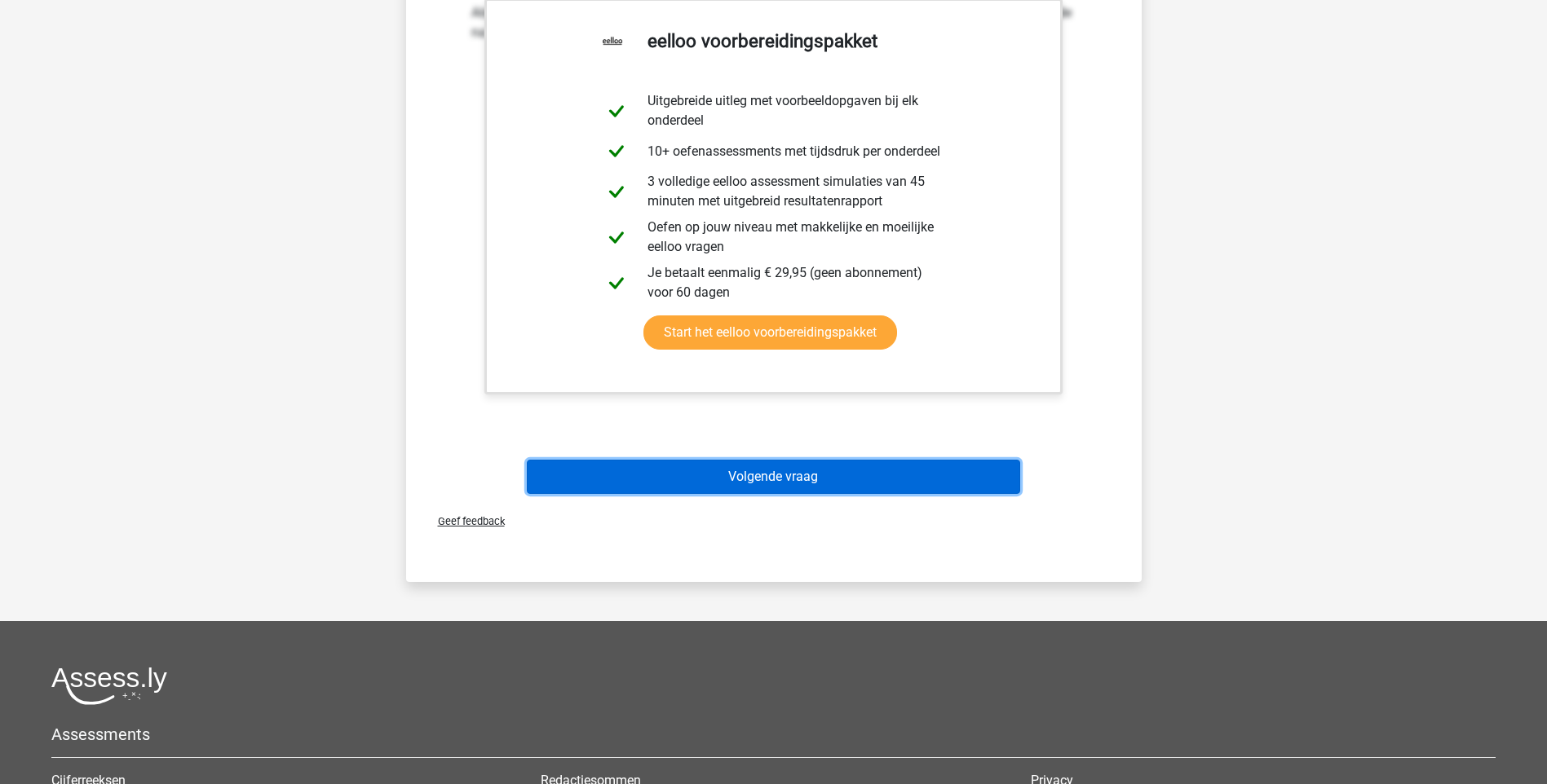
click at [764, 475] on button "Volgende vraag" at bounding box center [773, 477] width 493 height 34
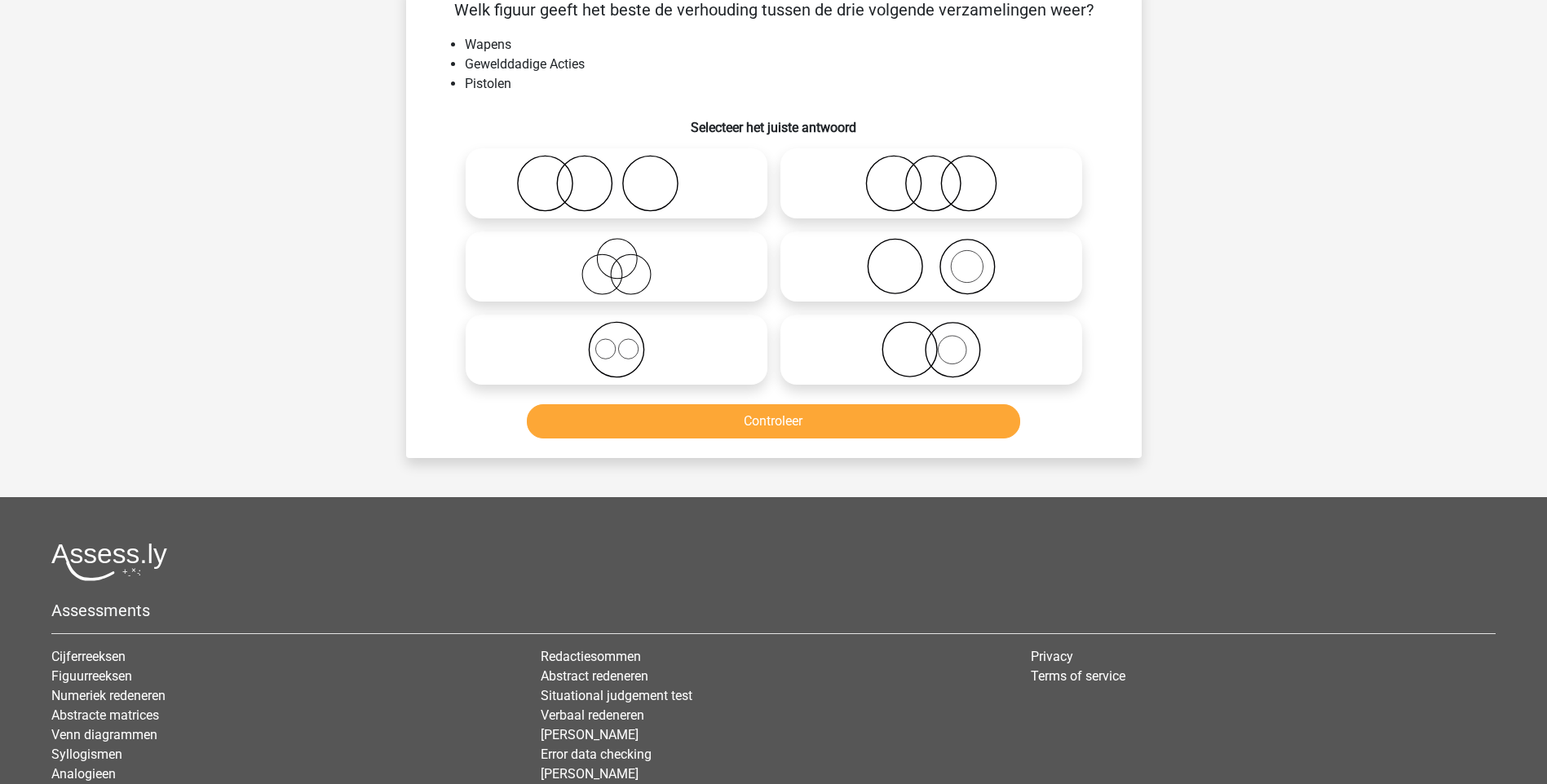
scroll to position [81, 0]
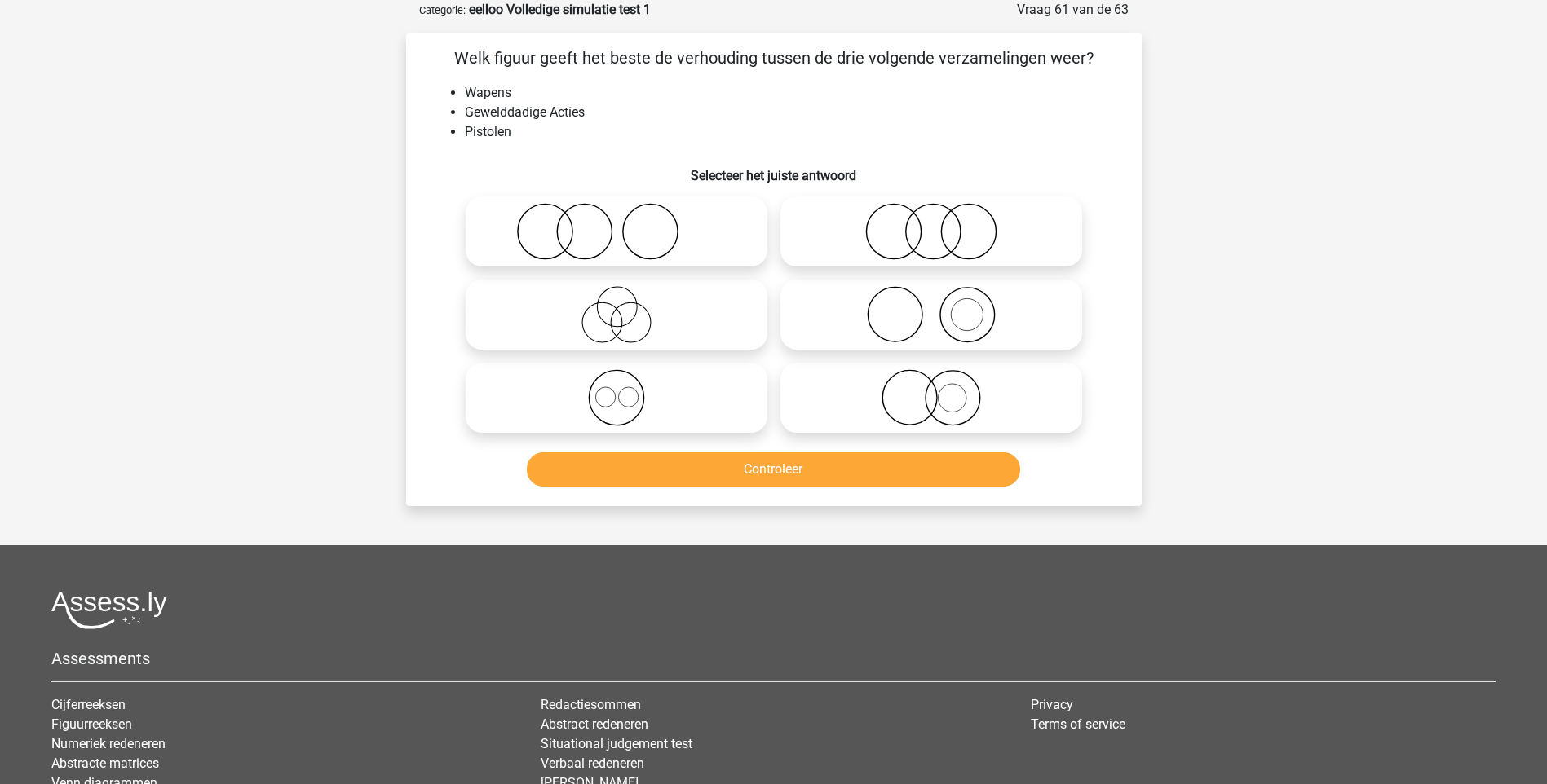
click at [979, 314] on icon at bounding box center [931, 315] width 289 height 57
click at [942, 307] on input "radio" at bounding box center [937, 301] width 11 height 11
radio input "true"
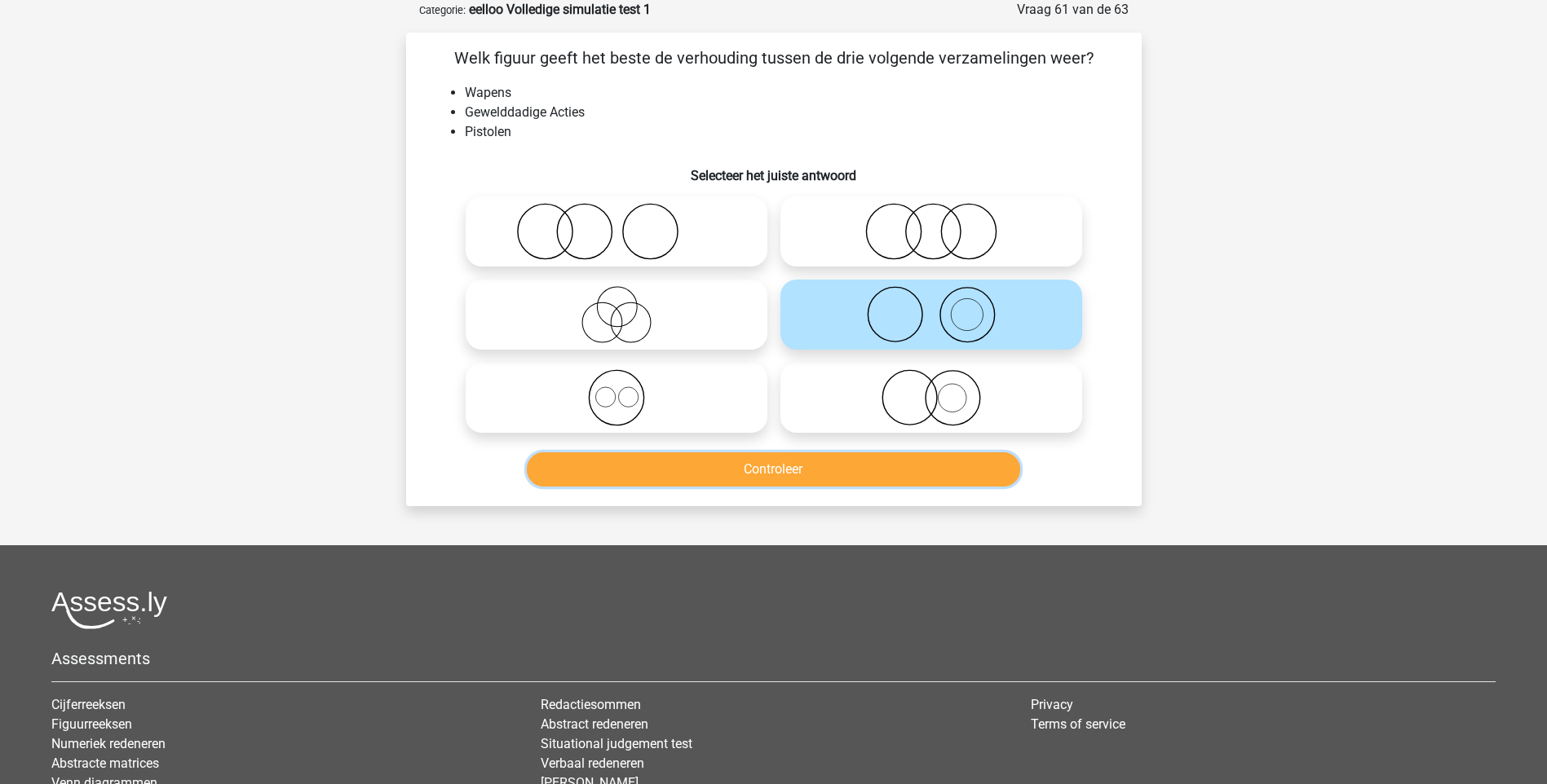
click at [821, 466] on button "Controleer" at bounding box center [773, 469] width 493 height 34
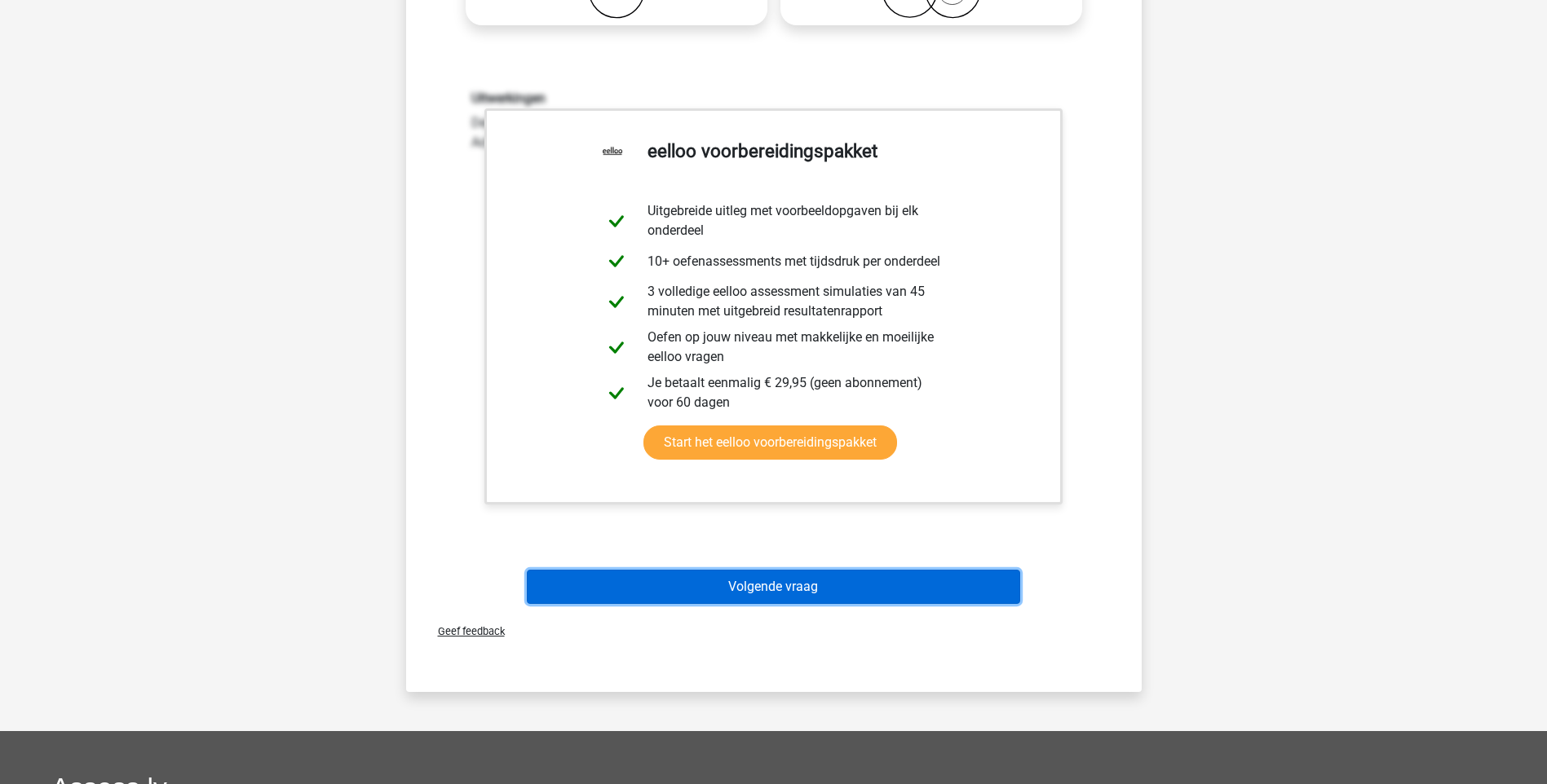
click at [747, 583] on button "Volgende vraag" at bounding box center [773, 587] width 493 height 34
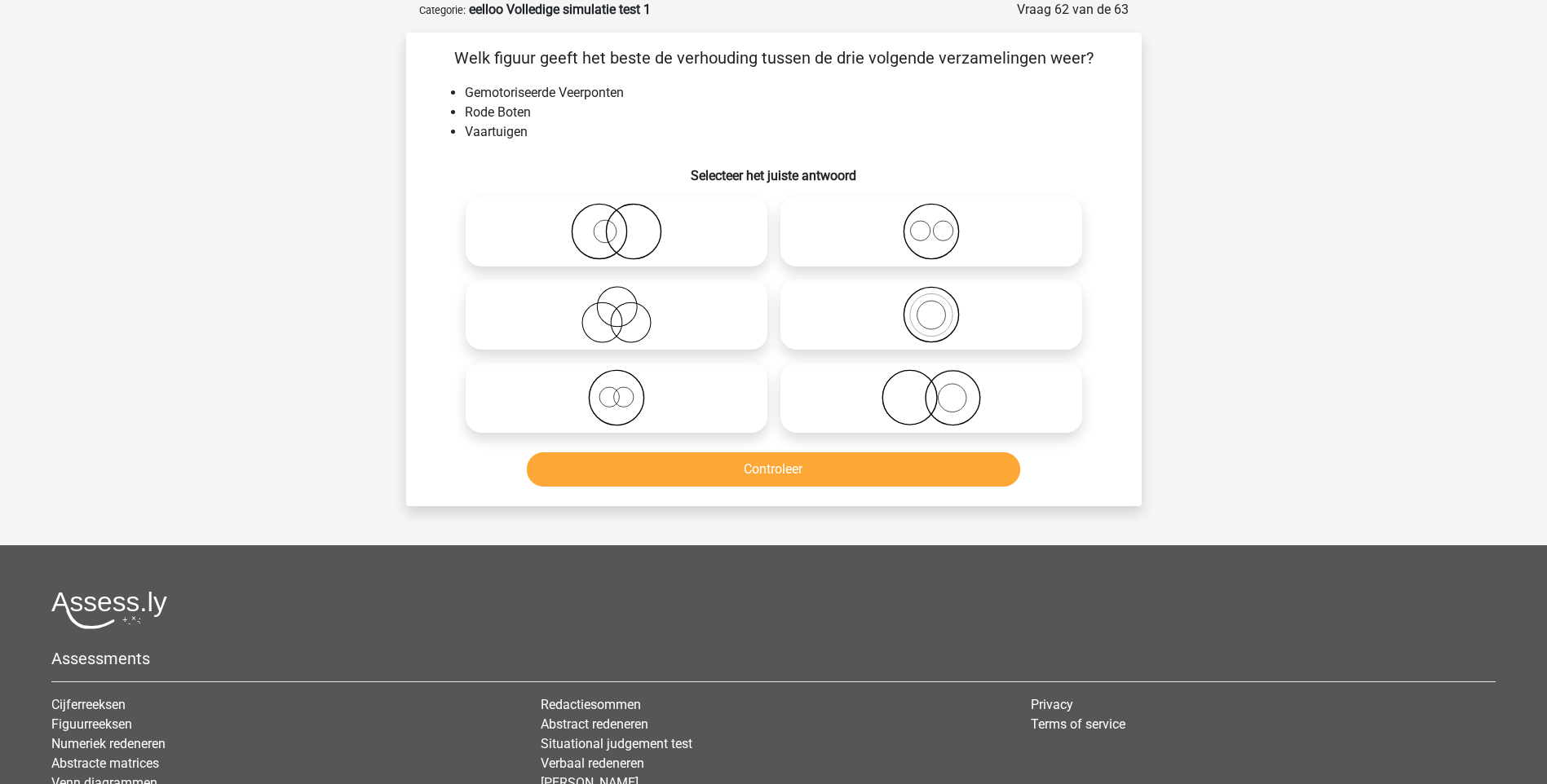
click at [943, 233] on icon at bounding box center [931, 232] width 289 height 57
click at [942, 223] on input "radio" at bounding box center [937, 219] width 11 height 11
radio input "true"
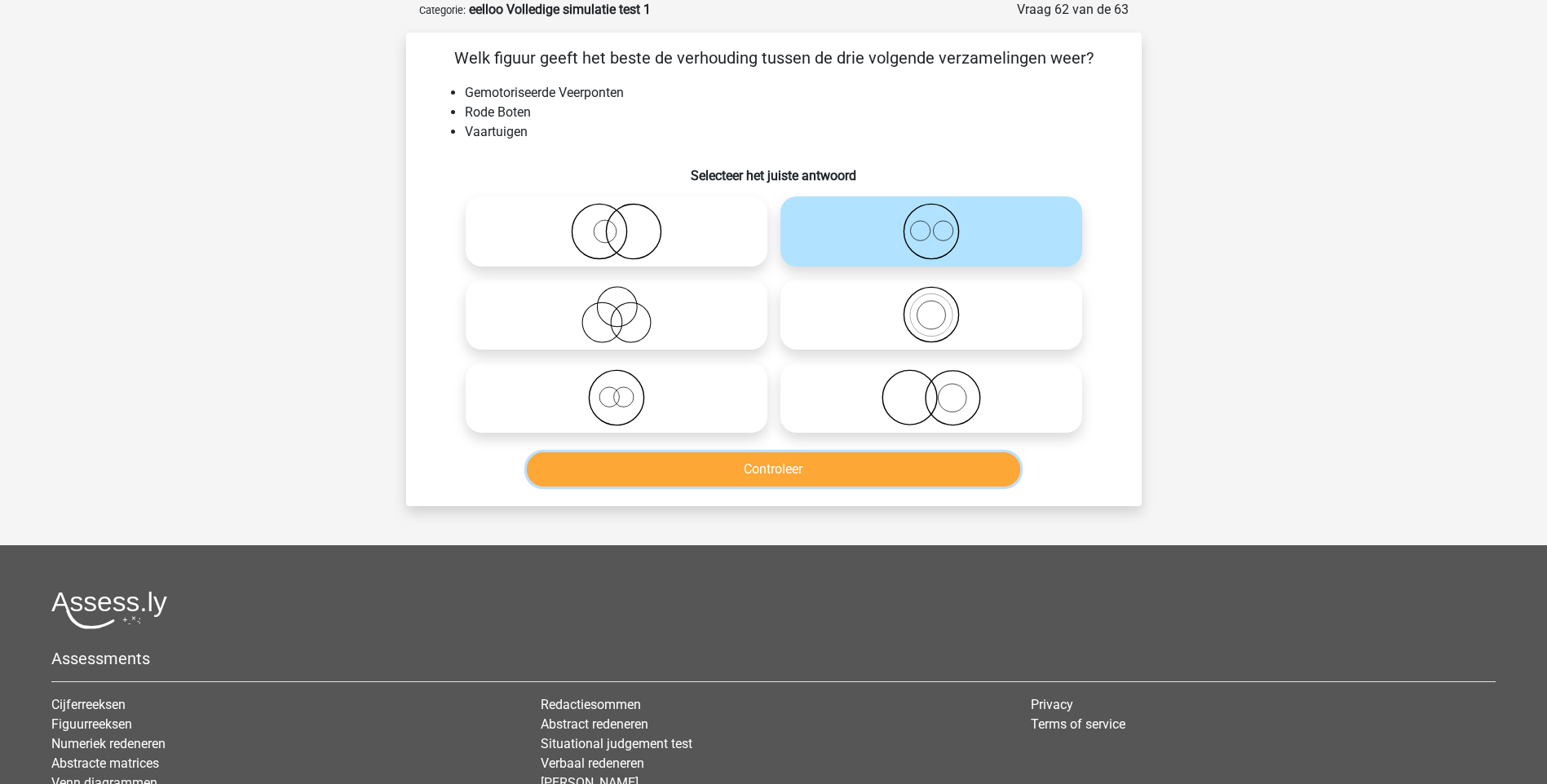
click at [784, 466] on button "Controleer" at bounding box center [773, 469] width 493 height 34
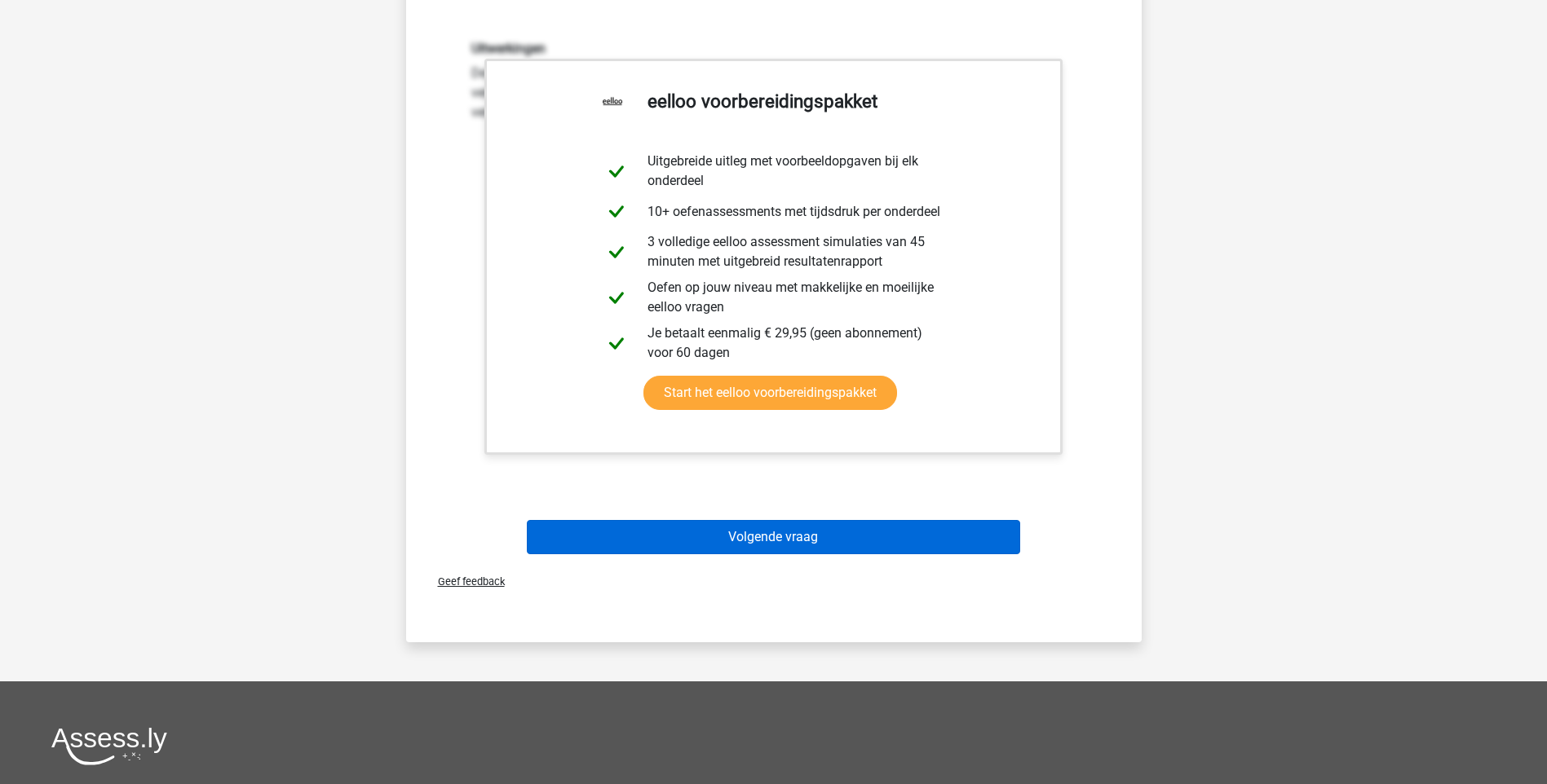
scroll to position [571, 0]
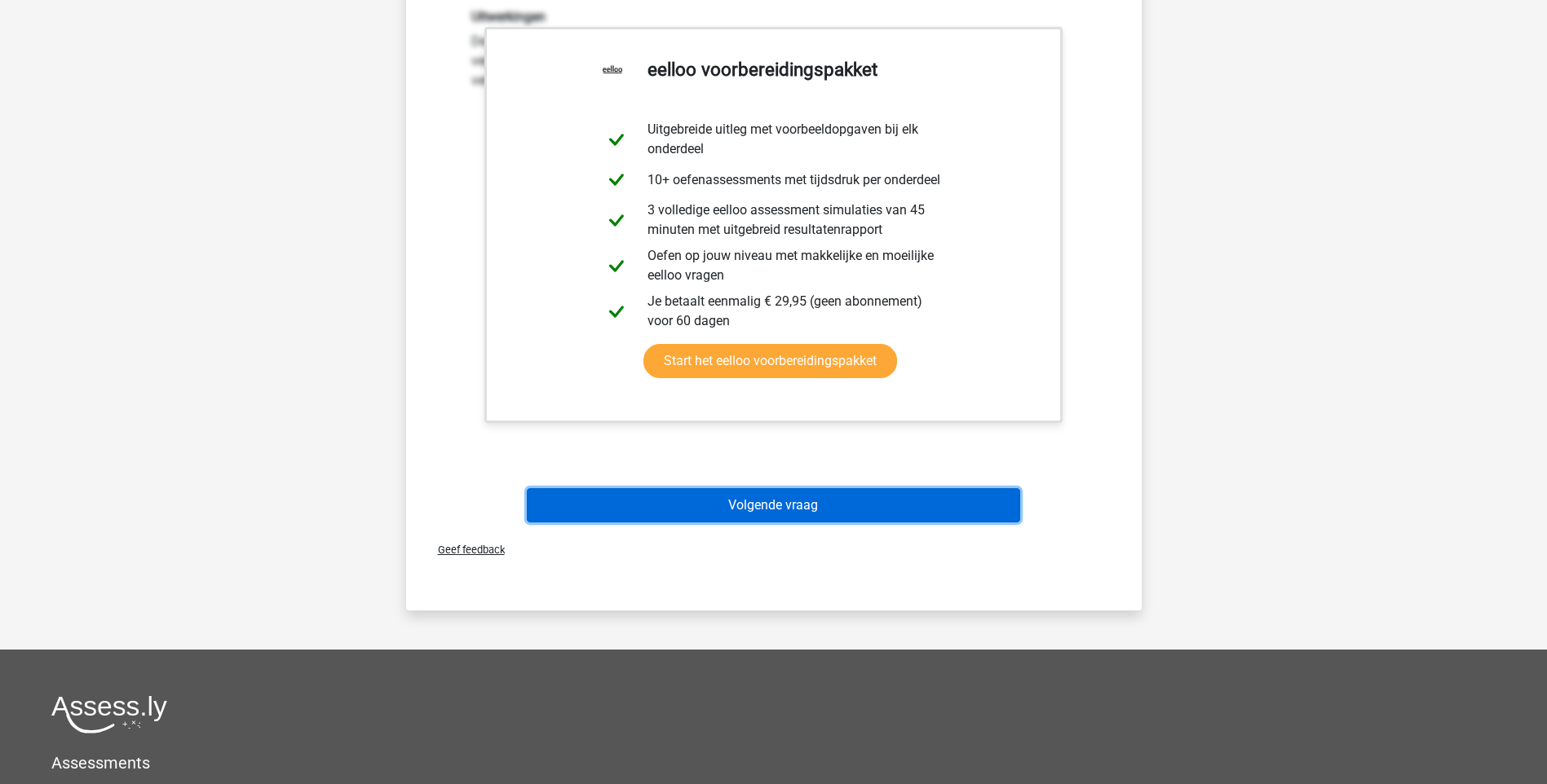
click at [771, 505] on button "Volgende vraag" at bounding box center [773, 506] width 493 height 34
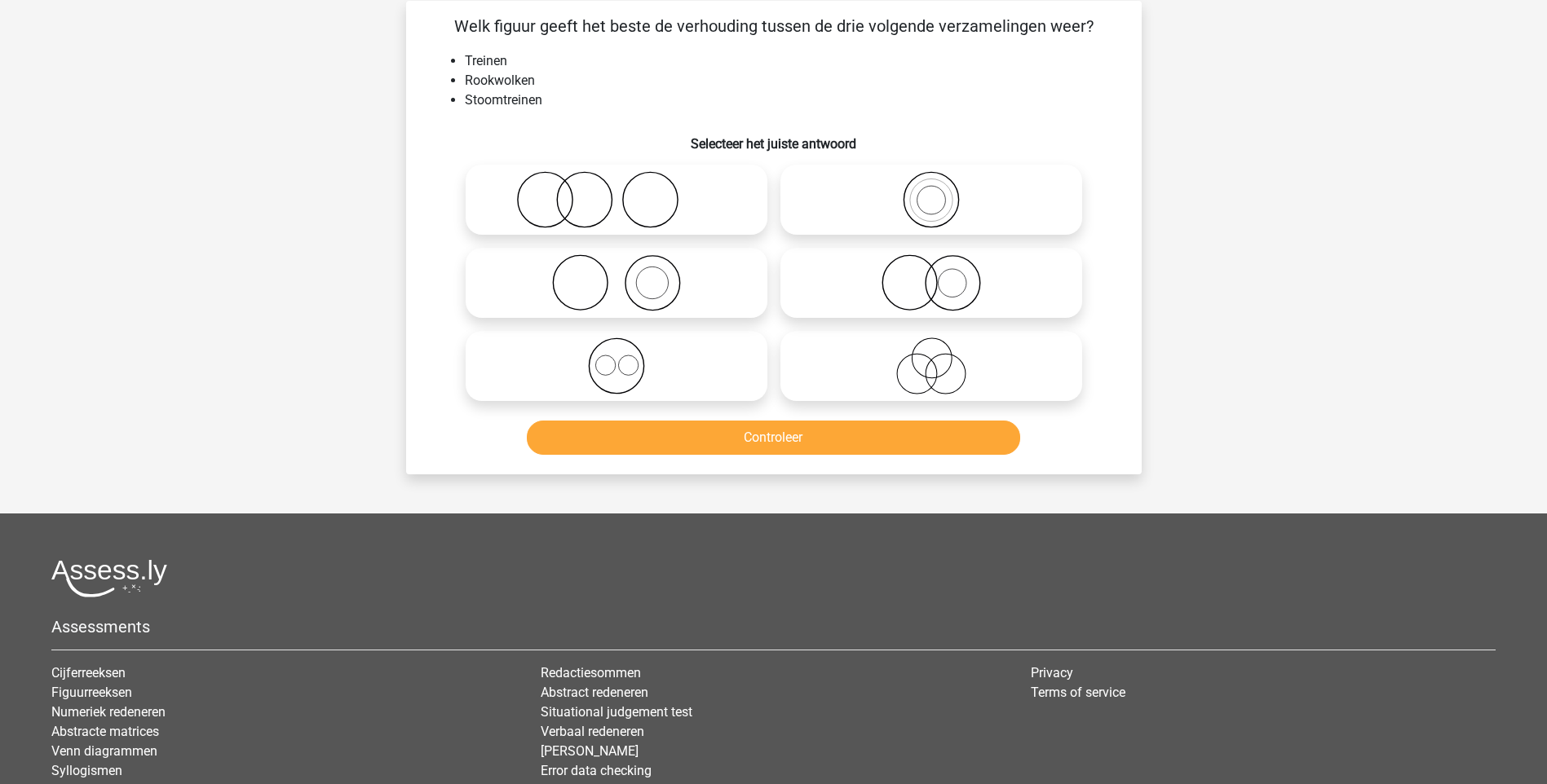
scroll to position [81, 0]
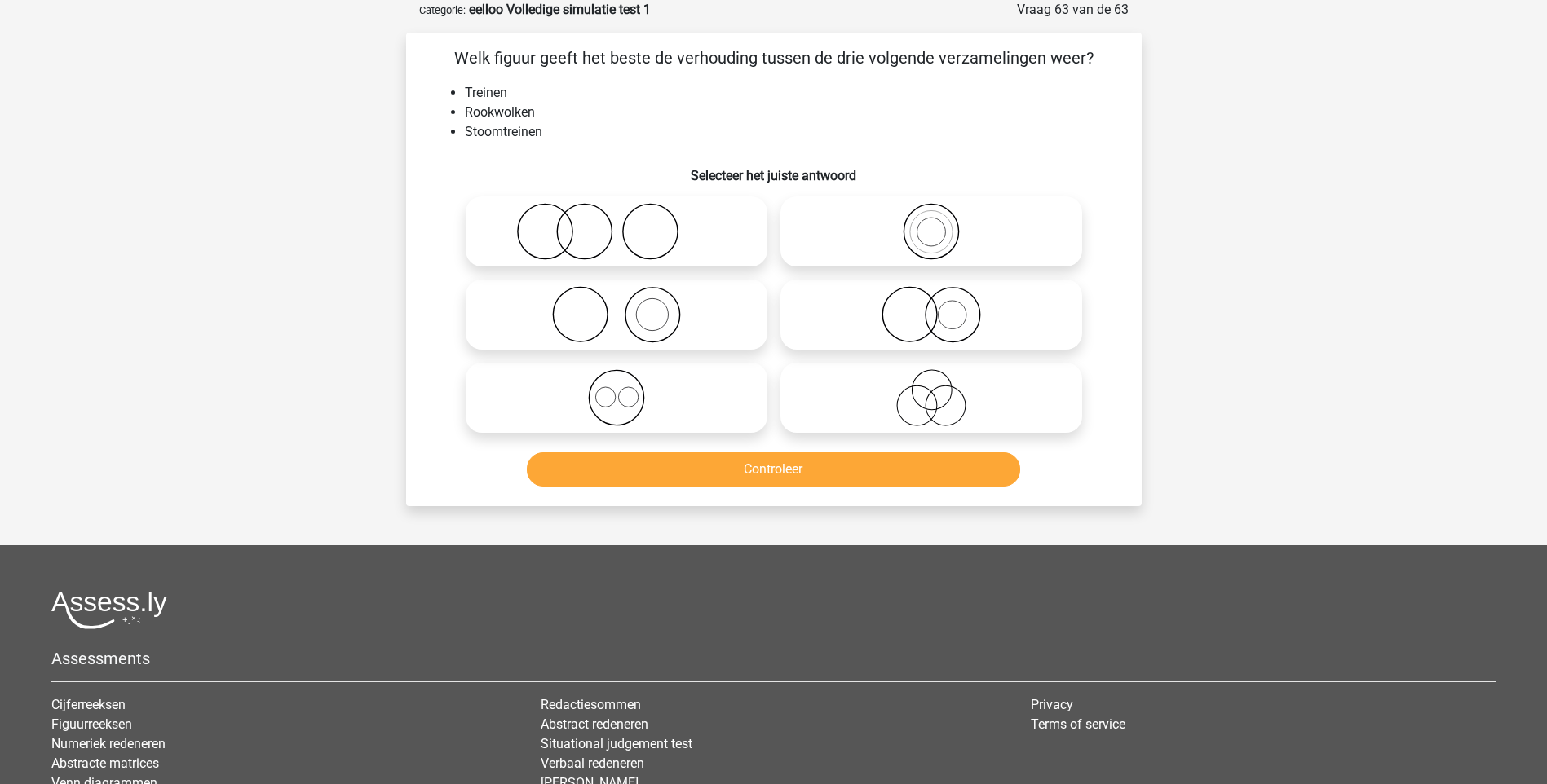
click at [640, 323] on icon at bounding box center [616, 315] width 289 height 57
click at [627, 307] on input "radio" at bounding box center [622, 301] width 11 height 11
radio input "true"
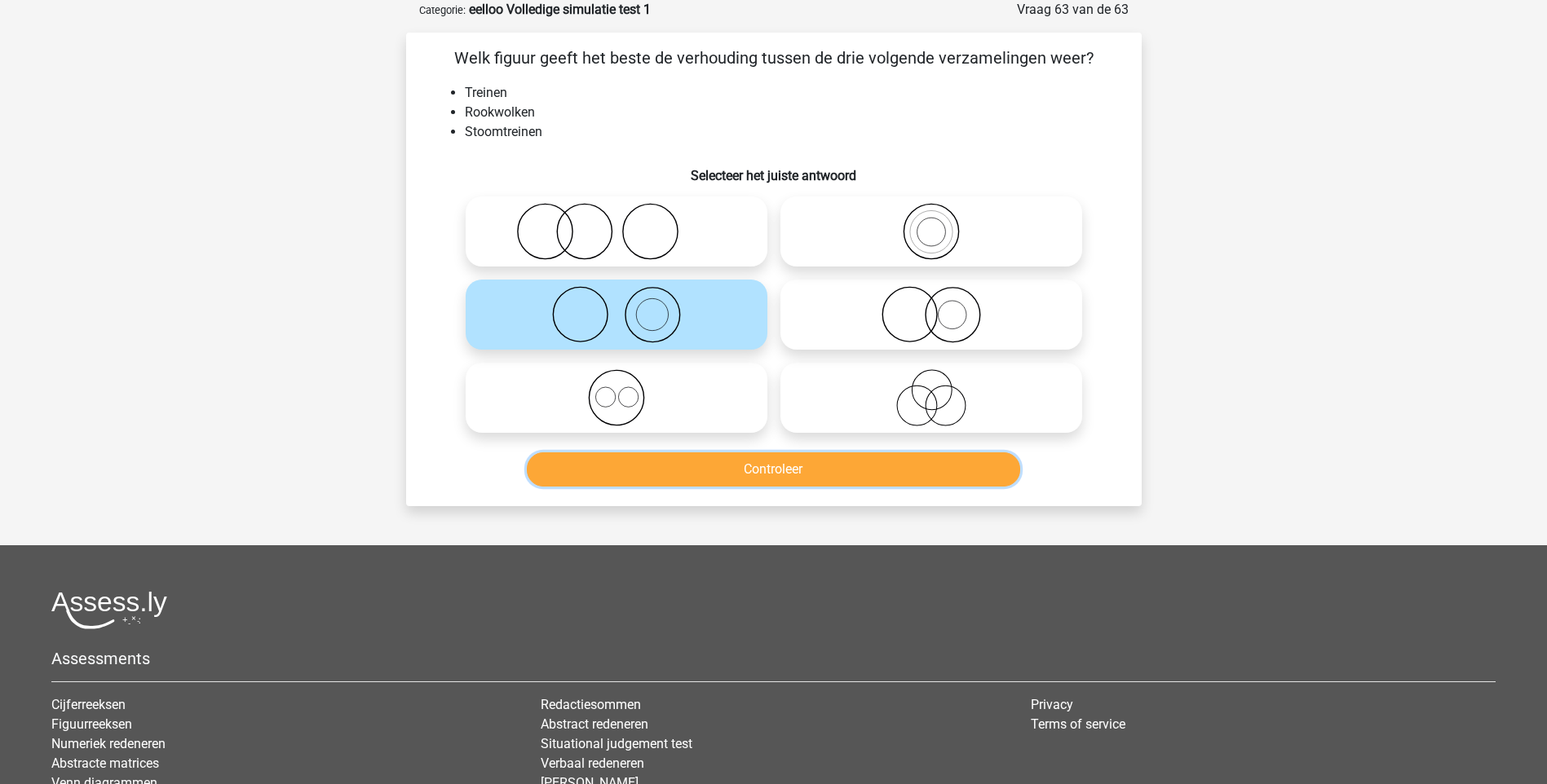
click at [767, 469] on button "Controleer" at bounding box center [773, 469] width 493 height 34
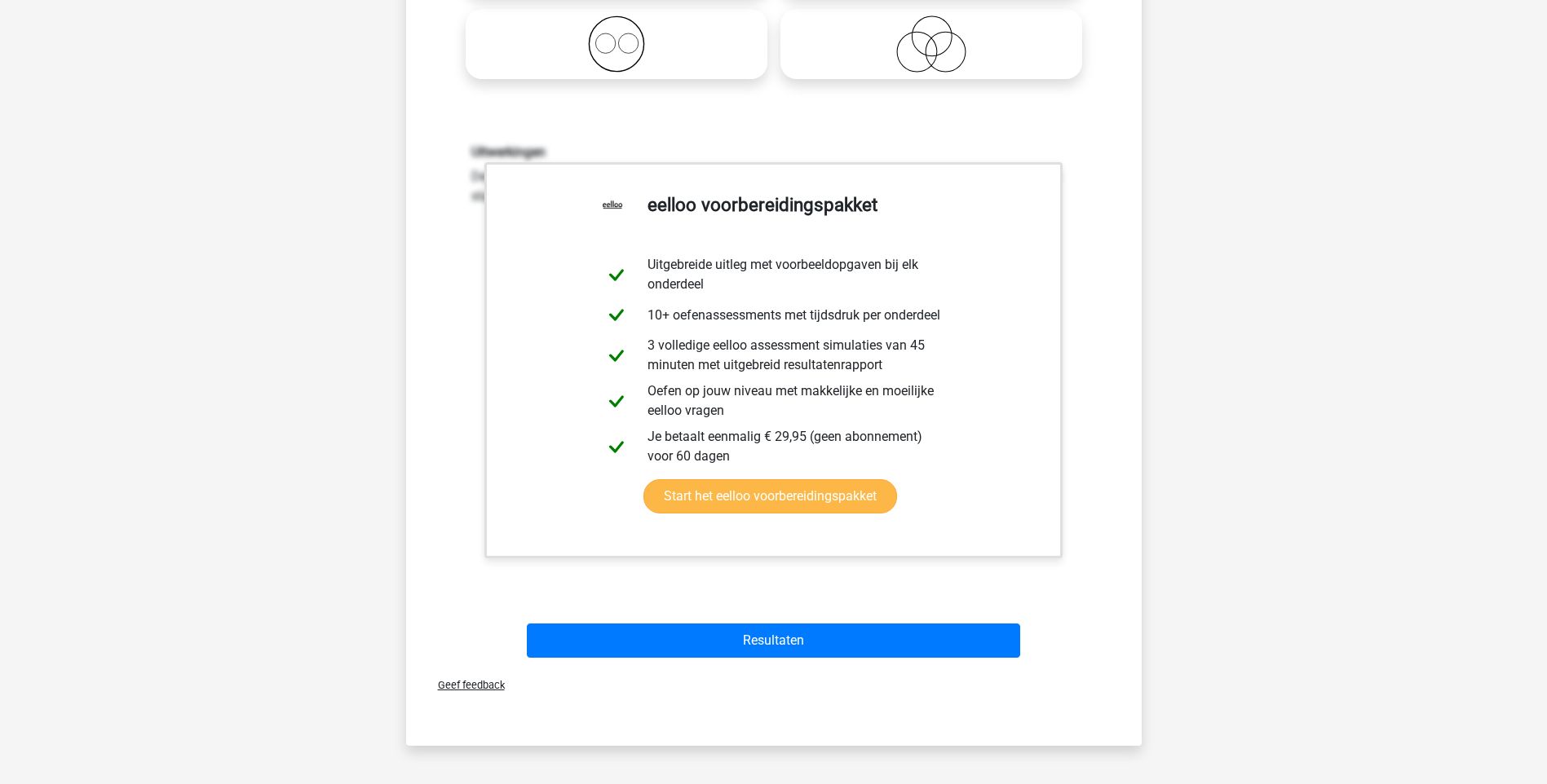
scroll to position [489, 0]
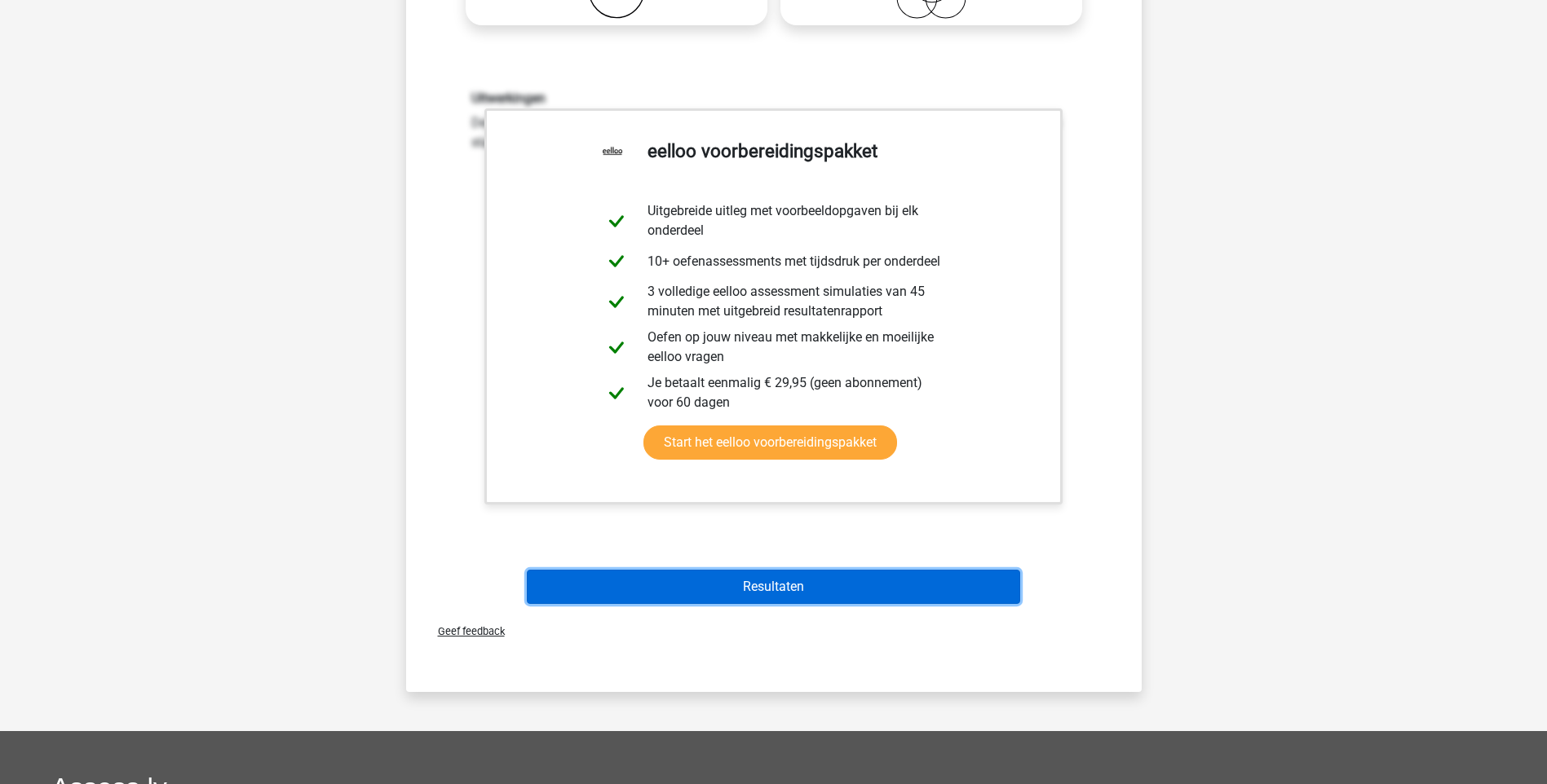
click at [789, 583] on button "Resultaten" at bounding box center [773, 587] width 493 height 34
